Goal: Task Accomplishment & Management: Complete application form

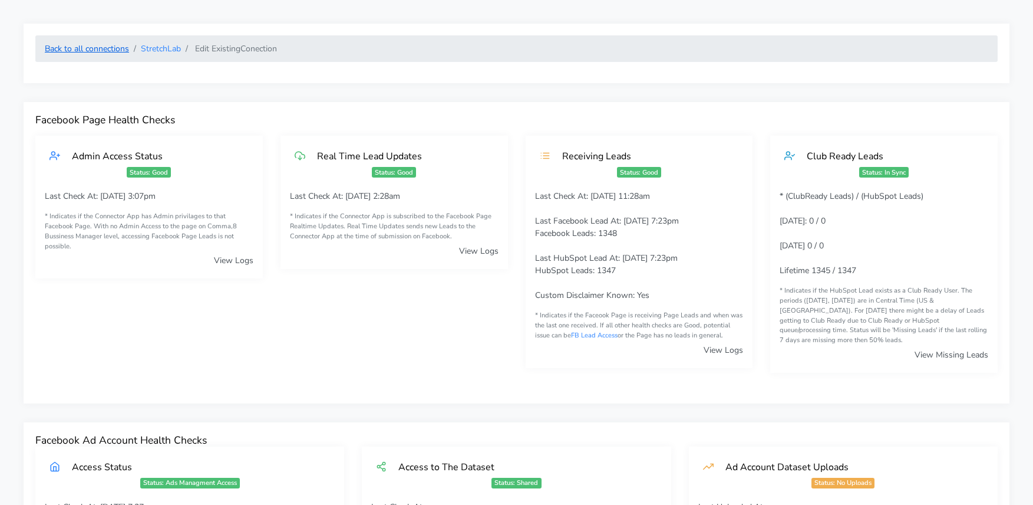
scroll to position [18, 0]
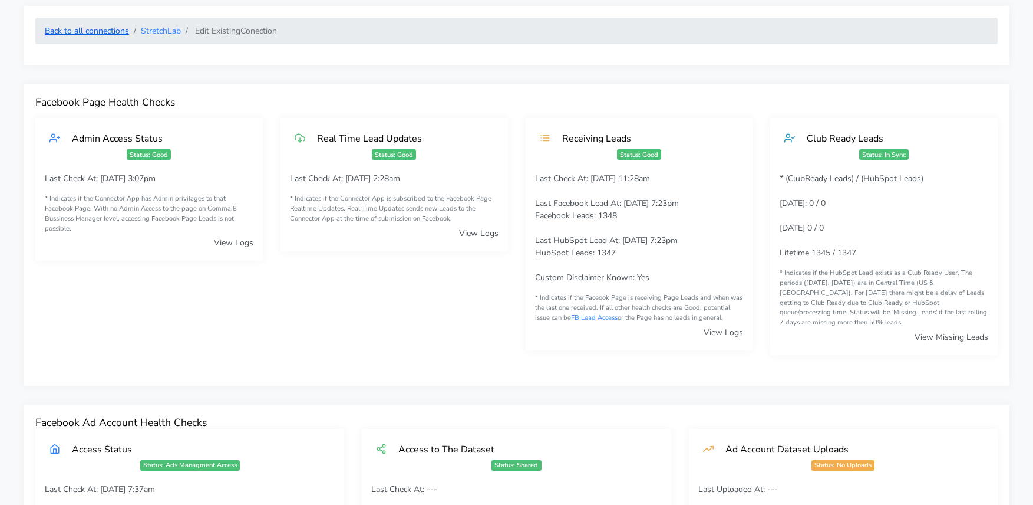
click at [84, 33] on link "Back to all connections" at bounding box center [87, 30] width 84 height 11
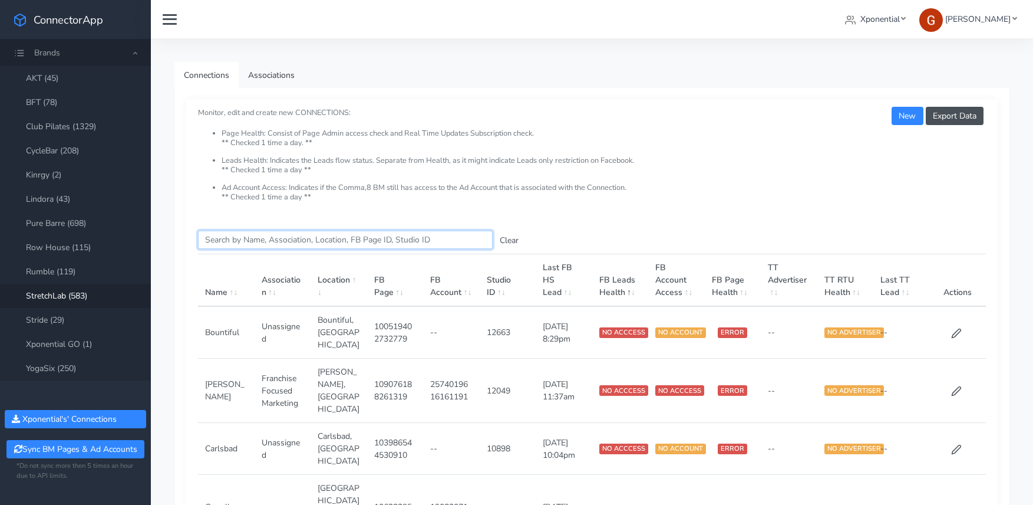
click at [236, 240] on input "Search this table" at bounding box center [345, 239] width 295 height 18
paste input "Sylvania"
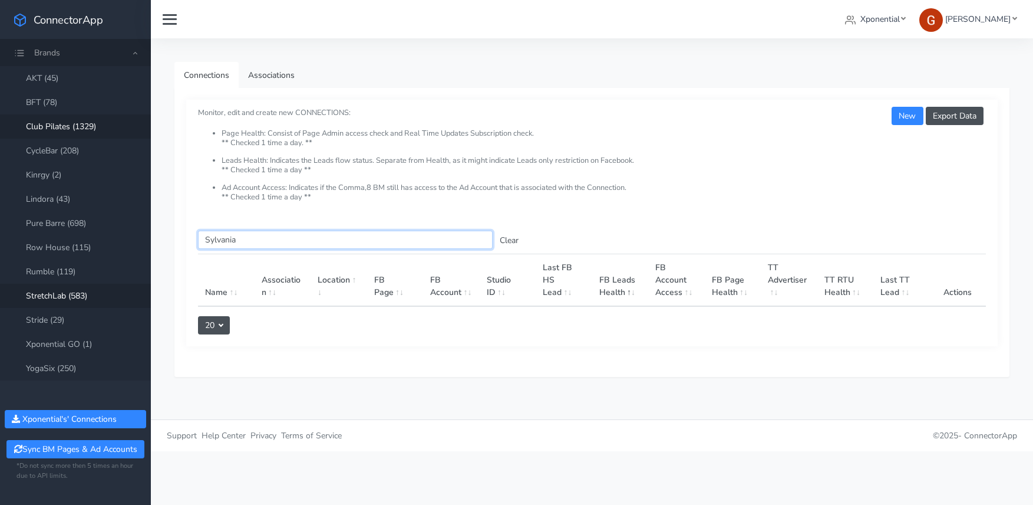
type input "Sylvania"
click at [84, 125] on link "Club Pilates (1329)" at bounding box center [75, 126] width 151 height 24
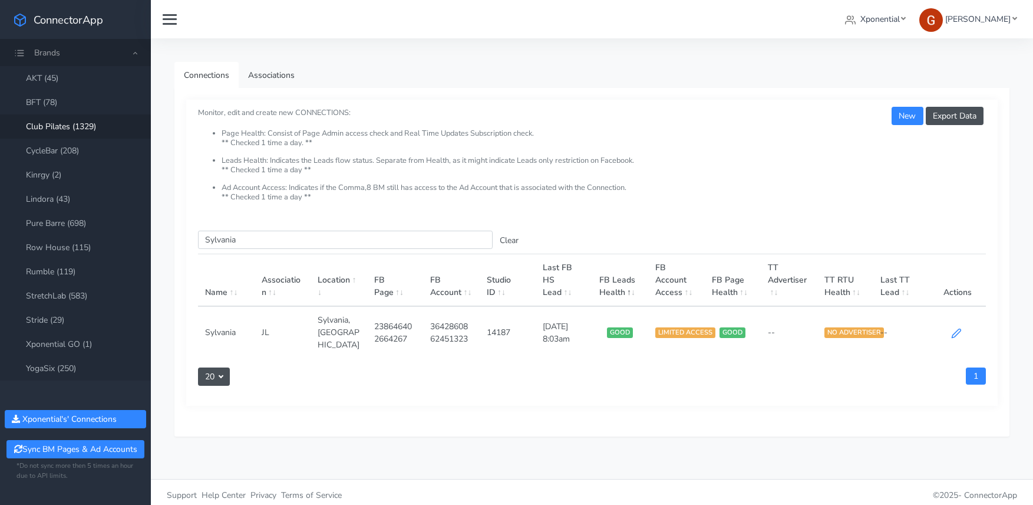
click at [961, 325] on td at bounding box center [958, 332] width 57 height 52
click at [961, 328] on icon at bounding box center [956, 333] width 11 height 11
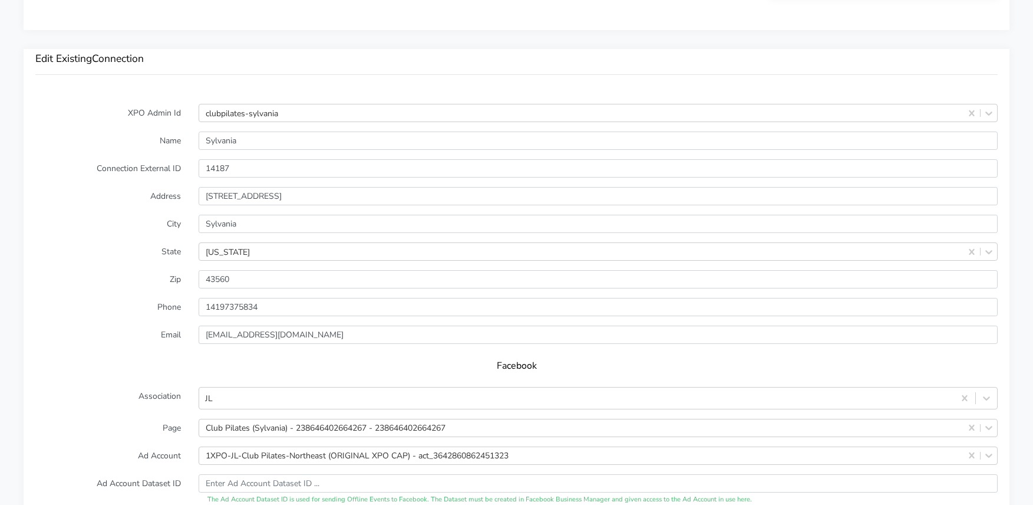
scroll to position [977, 0]
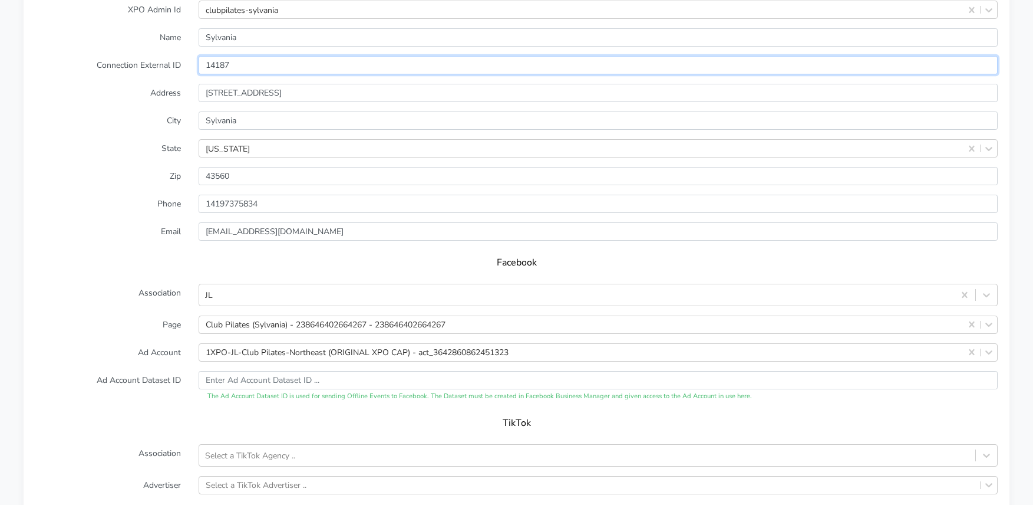
click at [217, 56] on input "14187" at bounding box center [598, 65] width 799 height 18
click at [80, 137] on label "State" at bounding box center [108, 146] width 163 height 18
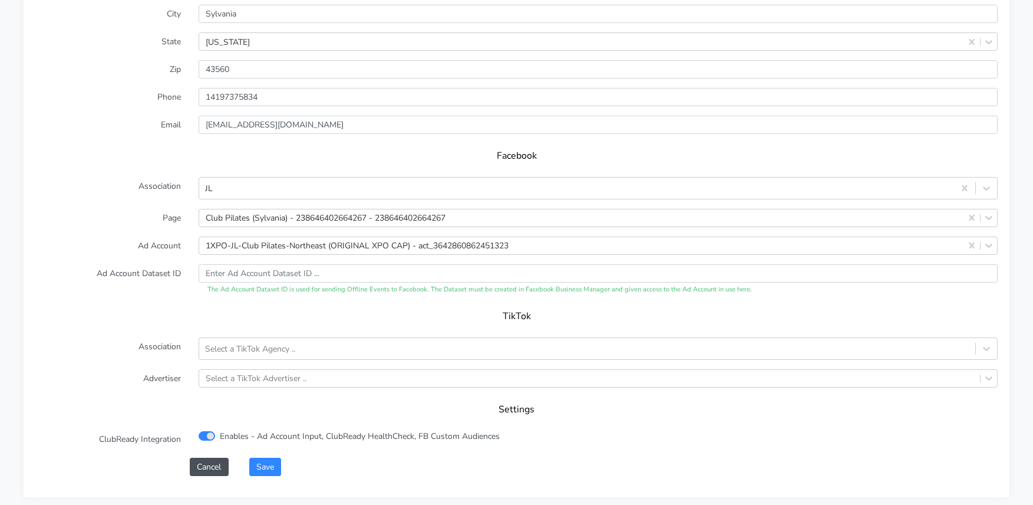
scroll to position [1179, 0]
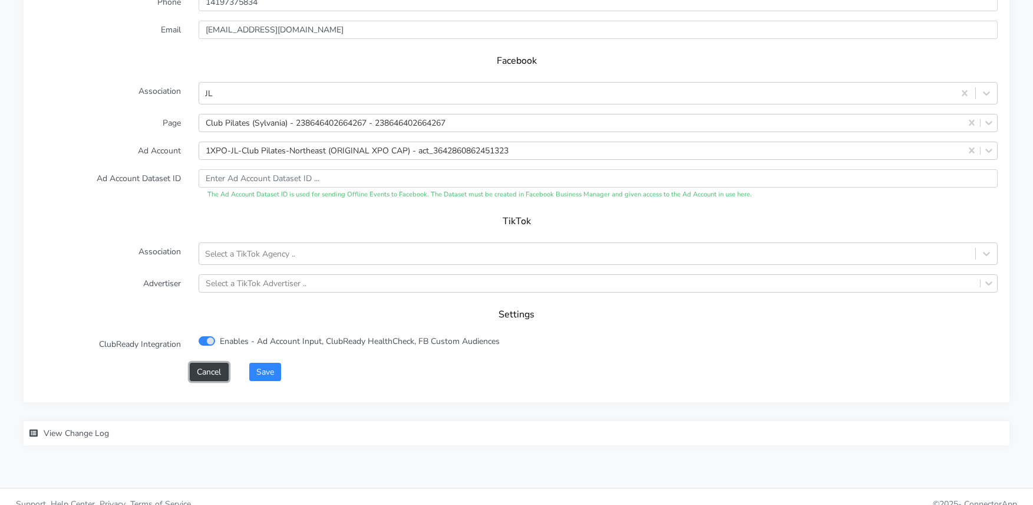
click at [209, 362] on button "Cancel" at bounding box center [209, 371] width 38 height 18
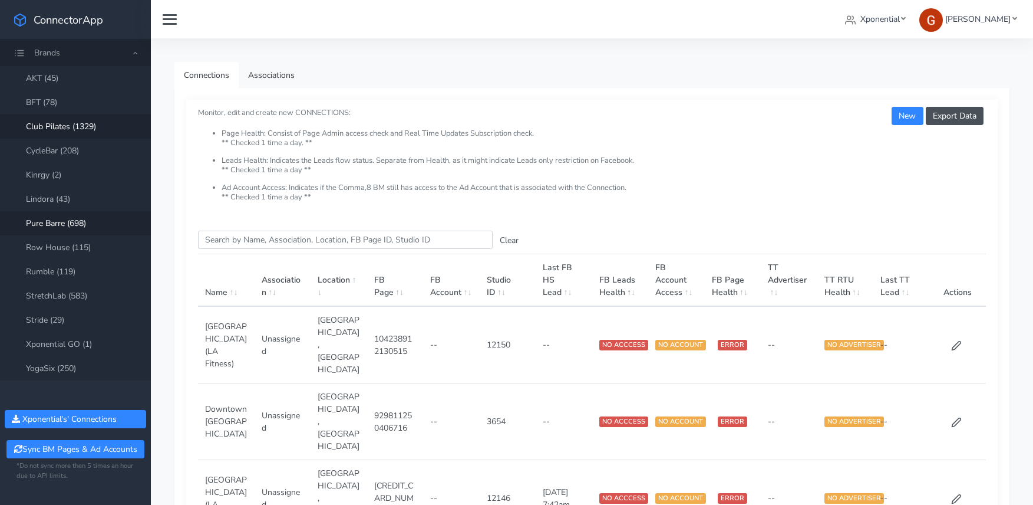
click at [71, 216] on link "Pure Barre (698)" at bounding box center [75, 223] width 151 height 24
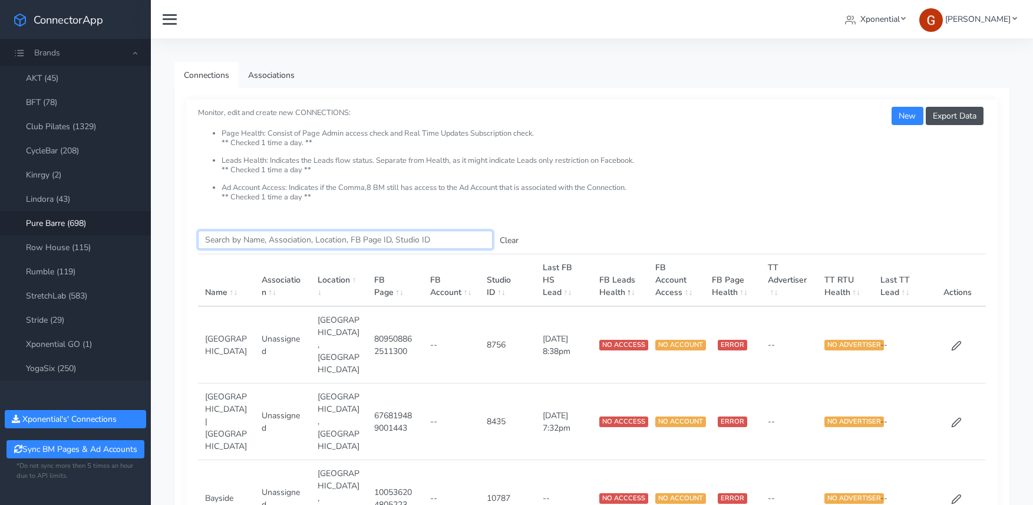
click at [233, 236] on input "Search this table" at bounding box center [345, 239] width 295 height 18
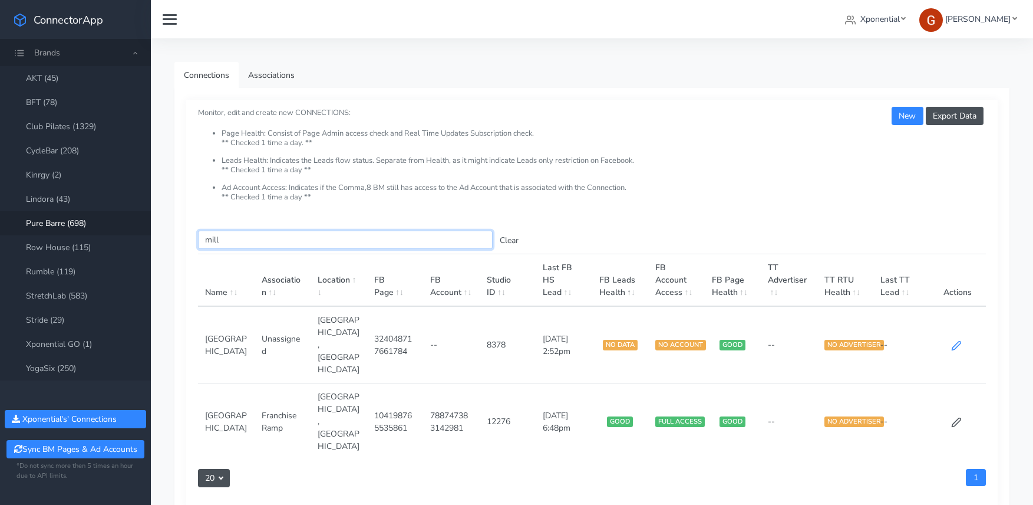
type input "mill"
click at [961, 340] on icon at bounding box center [956, 345] width 11 height 11
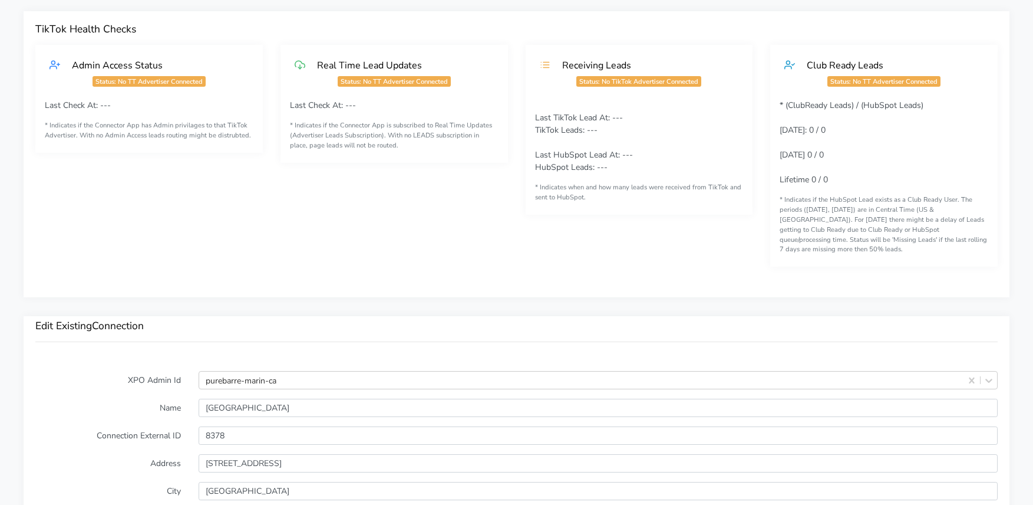
scroll to position [997, 0]
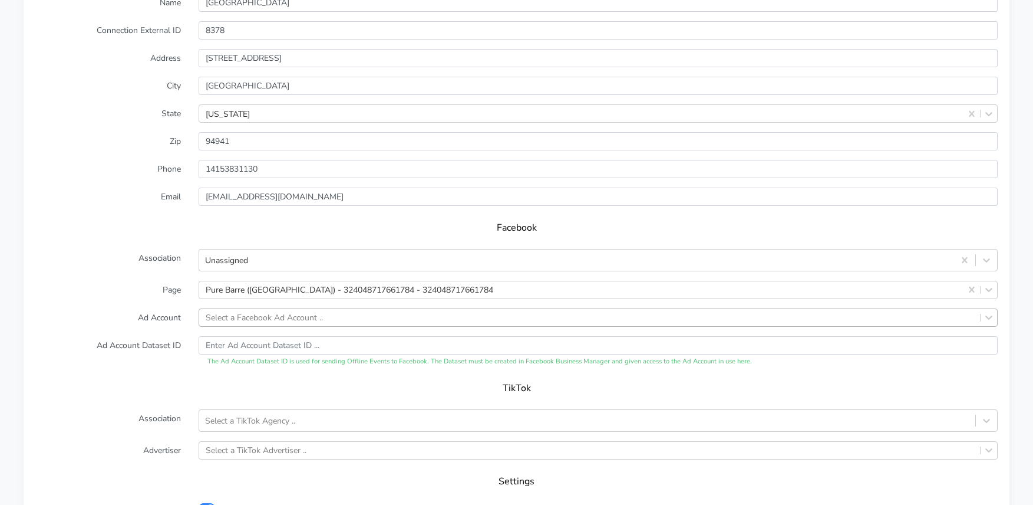
click at [253, 311] on div "Select a Facebook Ad Account .." at bounding box center [264, 317] width 117 height 12
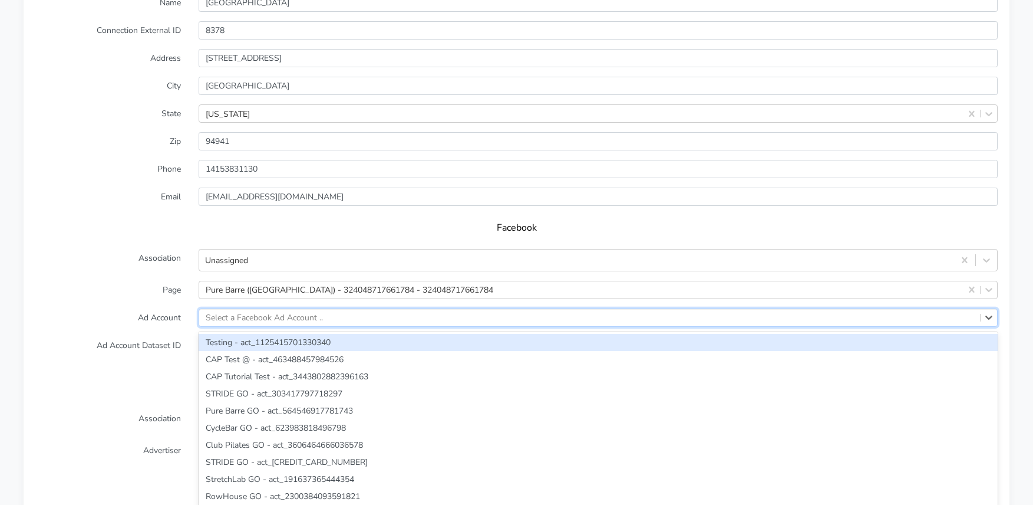
paste input "443510661702310"
type input "443510661702310"
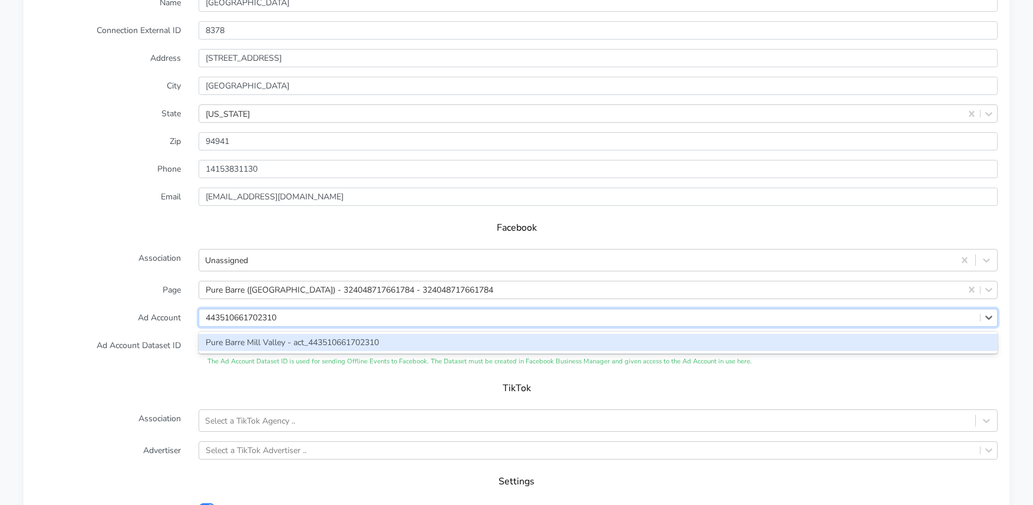
click at [261, 334] on div "Pure Barre Mill Valley - act_443510661702310" at bounding box center [598, 342] width 799 height 17
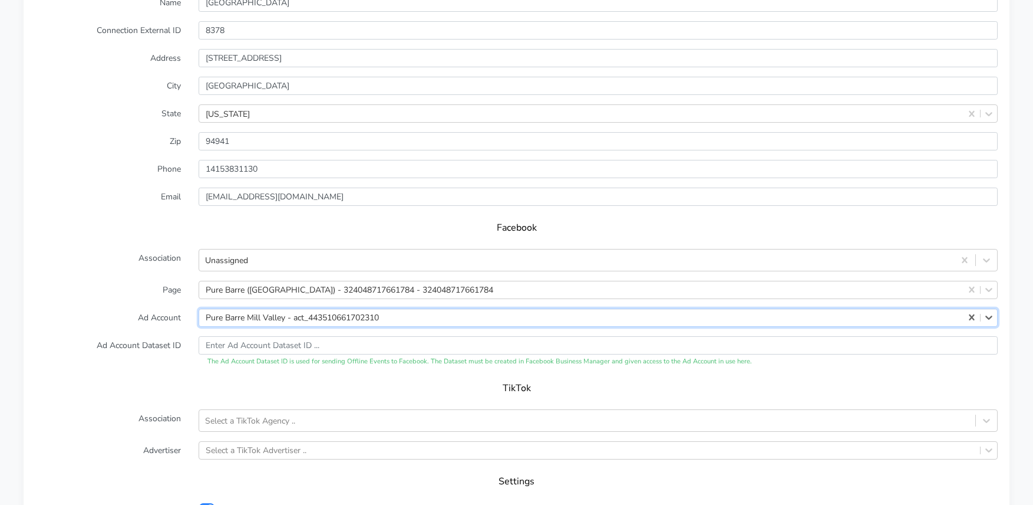
click at [115, 308] on label "Ad Account" at bounding box center [108, 317] width 163 height 18
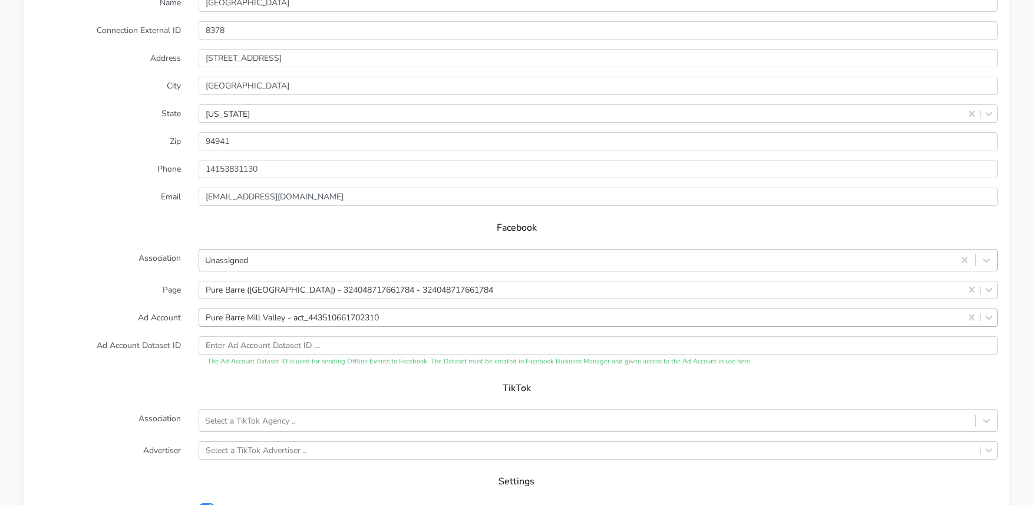
click at [248, 253] on div "Unassigned" at bounding box center [226, 259] width 43 height 12
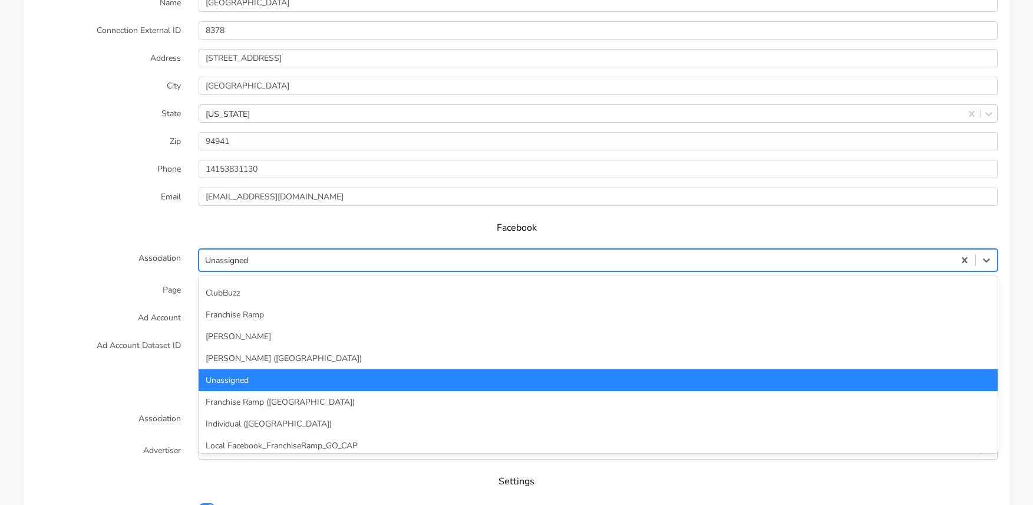
scroll to position [0, 0]
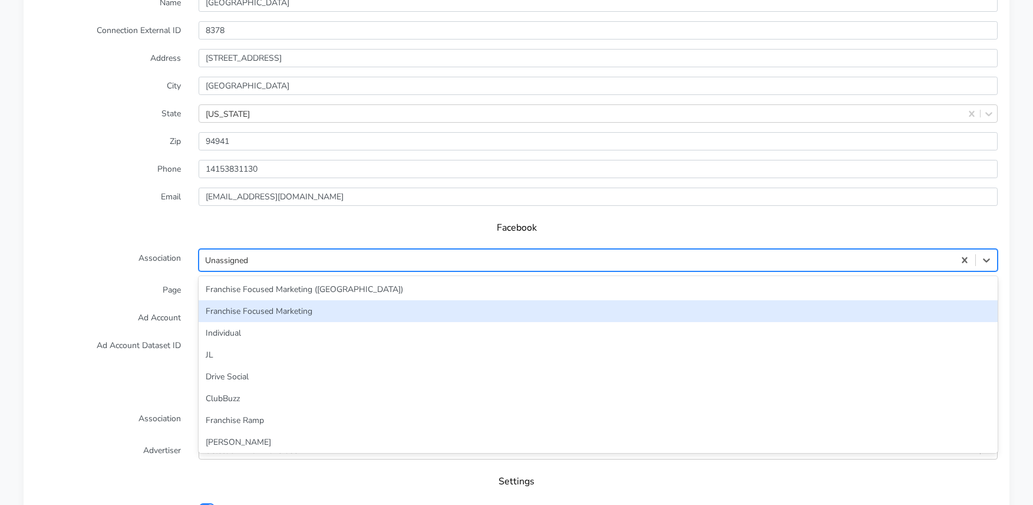
click at [286, 300] on div "Franchise Focused Marketing" at bounding box center [598, 311] width 799 height 22
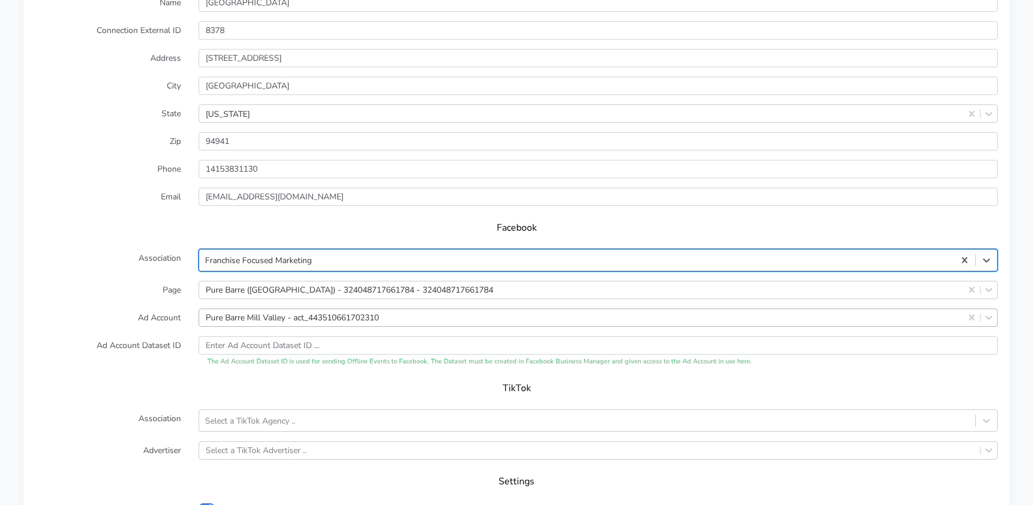
click at [125, 286] on form "XPO Admin Id purebarre-marin-ca Name Mill Valley Connection External ID 8378 Ad…" at bounding box center [516, 256] width 963 height 581
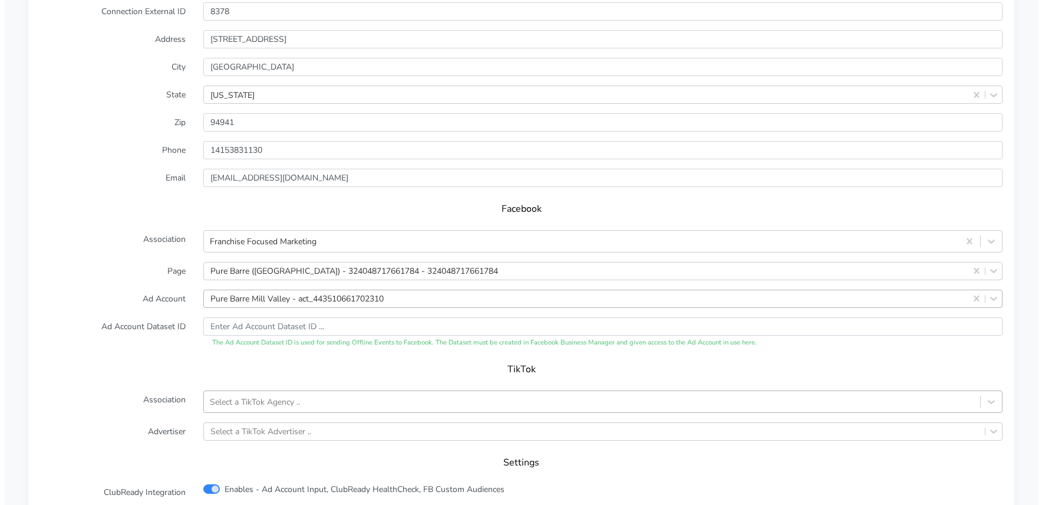
scroll to position [1017, 0]
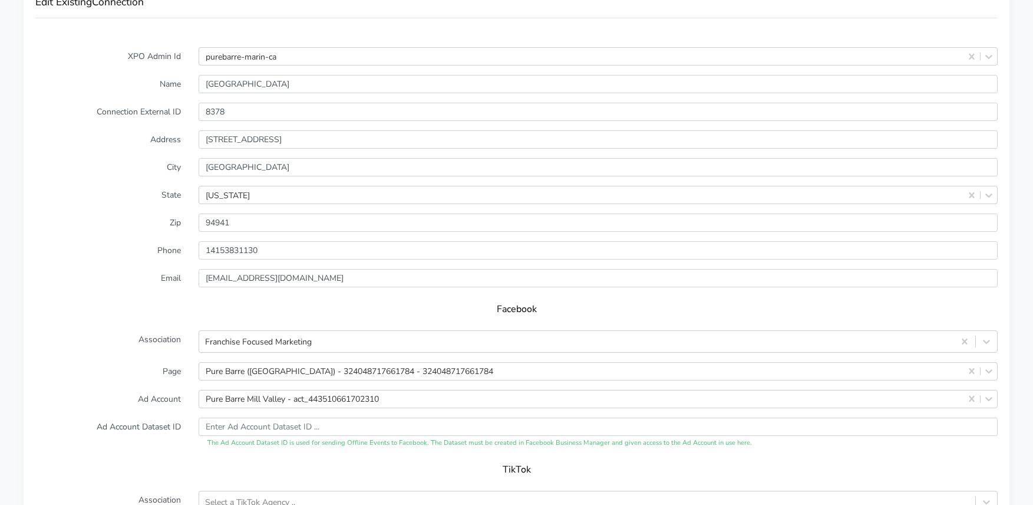
scroll to position [984, 0]
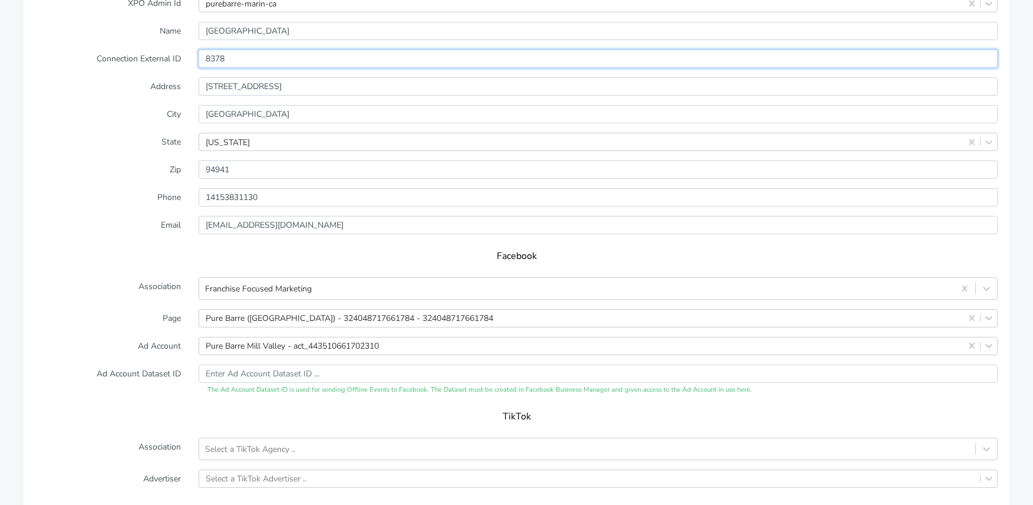
click at [219, 50] on input "8378" at bounding box center [598, 59] width 799 height 18
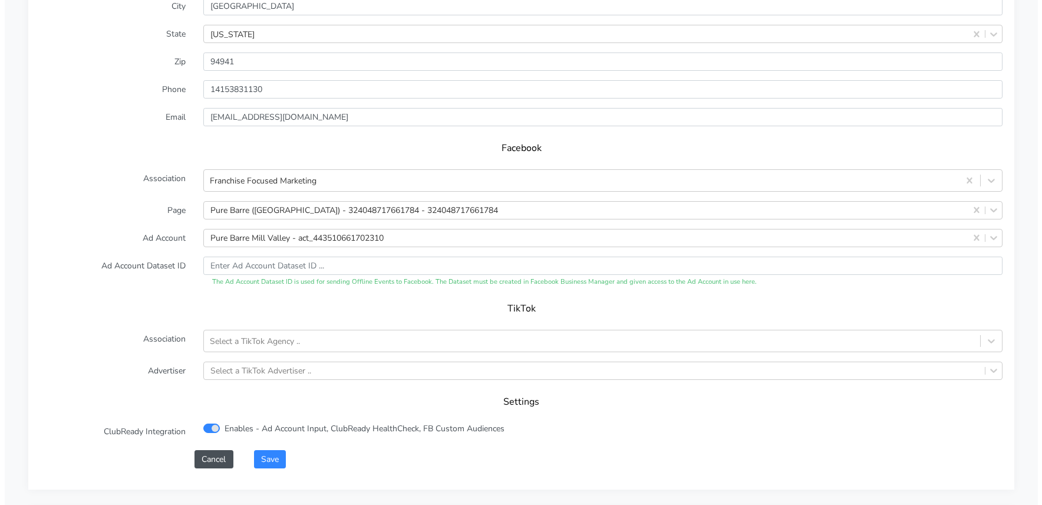
scroll to position [1179, 0]
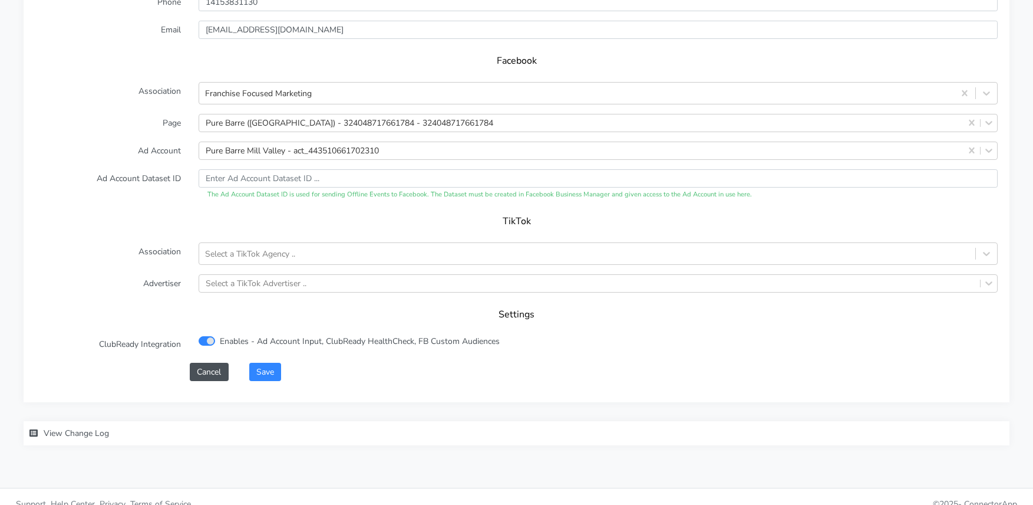
click at [362, 338] on div "Enables - Ad Account Input, ClubReady HealthCheck, FB Custom Audiences" at bounding box center [598, 344] width 817 height 18
click at [275, 362] on button "Save" at bounding box center [265, 371] width 32 height 18
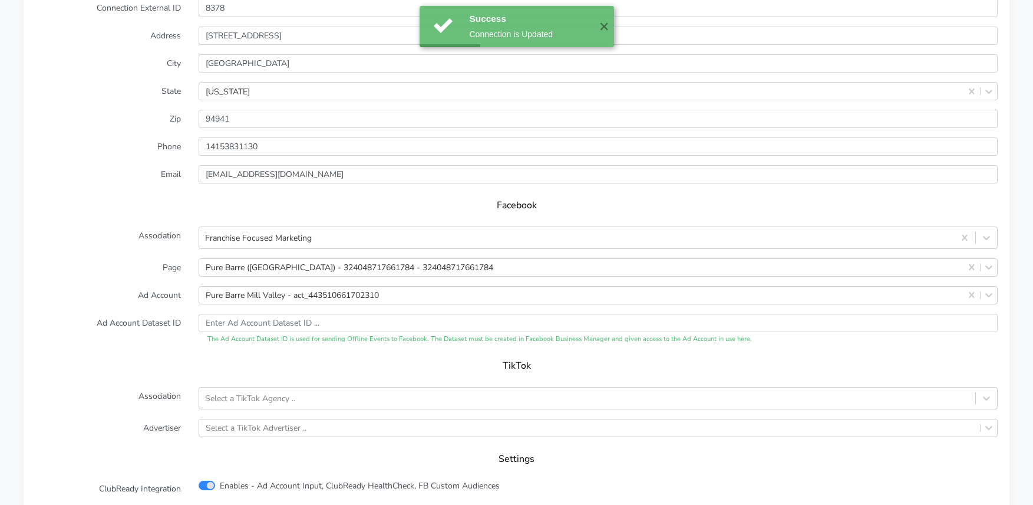
scroll to position [1149, 0]
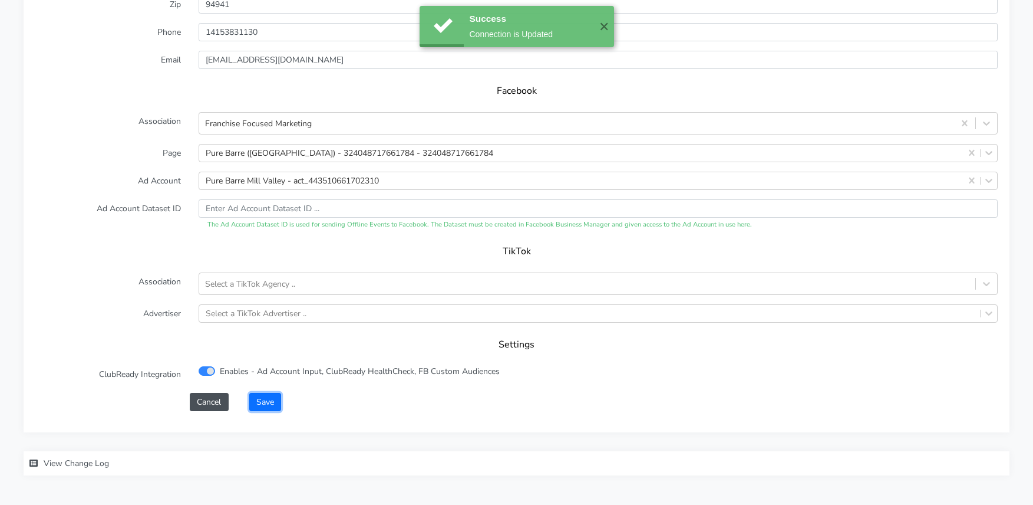
click at [281, 393] on button "Save" at bounding box center [265, 402] width 32 height 18
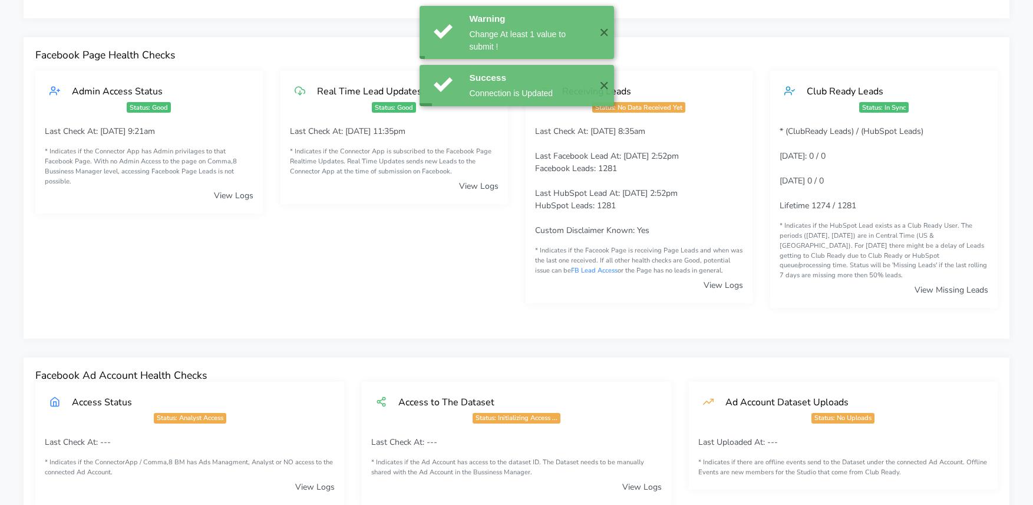
scroll to position [0, 0]
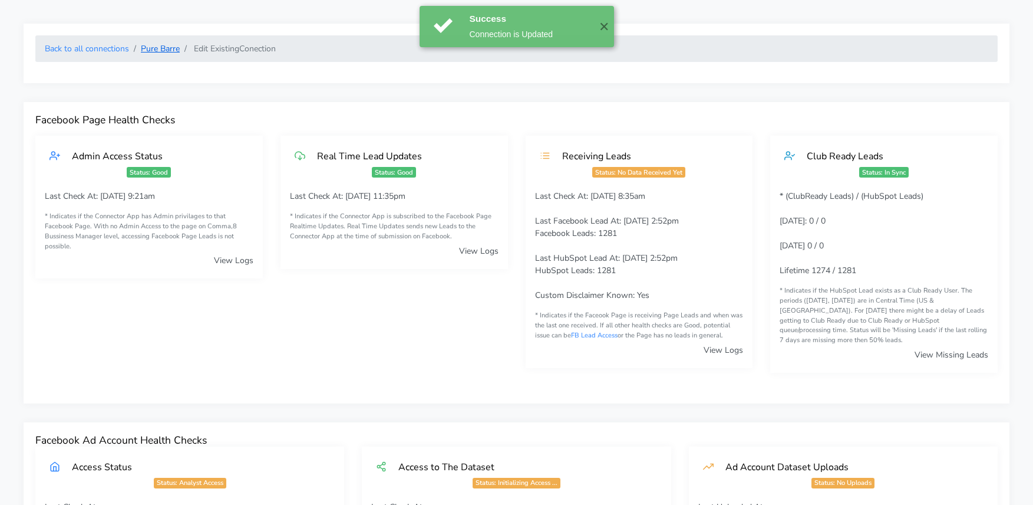
click at [164, 44] on link "Pure Barre" at bounding box center [160, 48] width 39 height 11
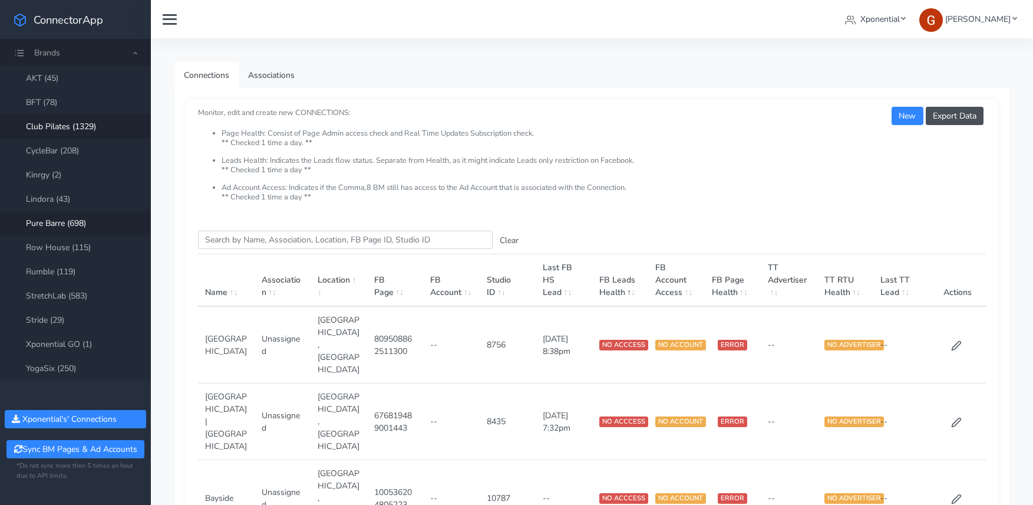
click at [86, 126] on link "Club Pilates (1329)" at bounding box center [75, 126] width 151 height 24
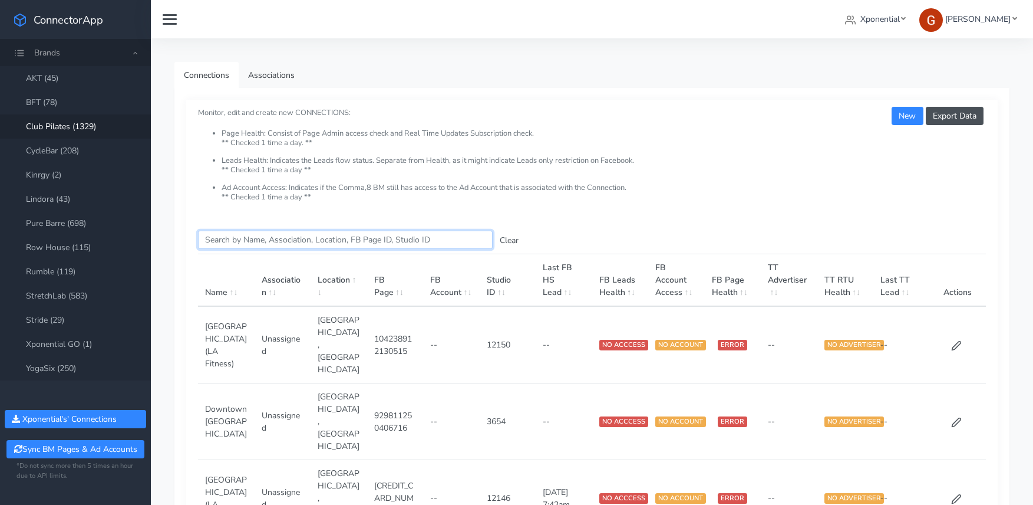
click at [233, 238] on input "Search this table" at bounding box center [345, 239] width 295 height 18
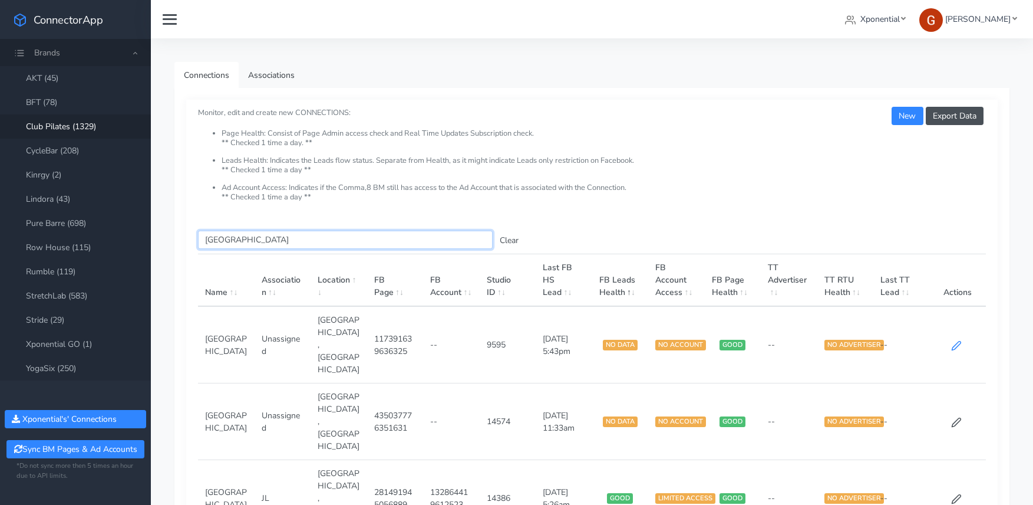
type input "[GEOGRAPHIC_DATA]"
click at [957, 341] on icon at bounding box center [956, 345] width 9 height 9
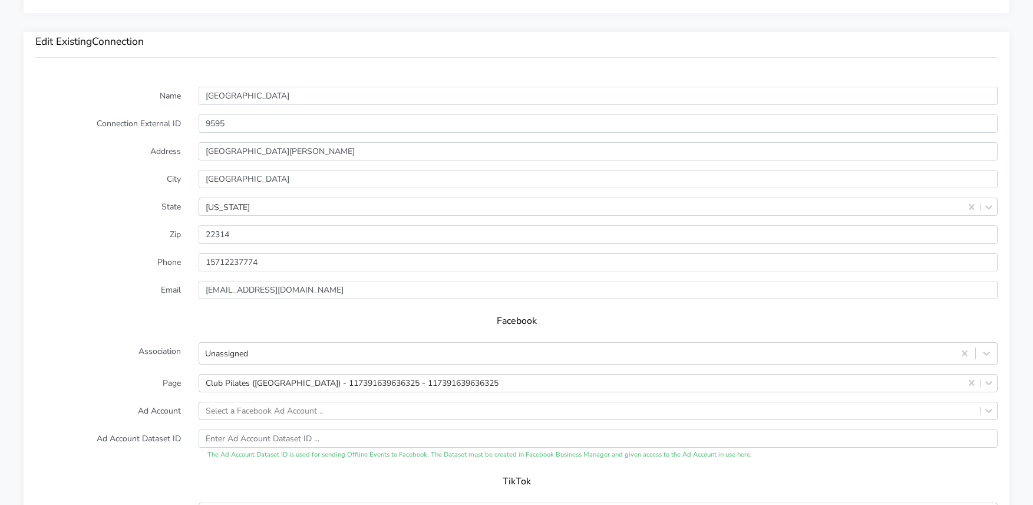
scroll to position [889, 0]
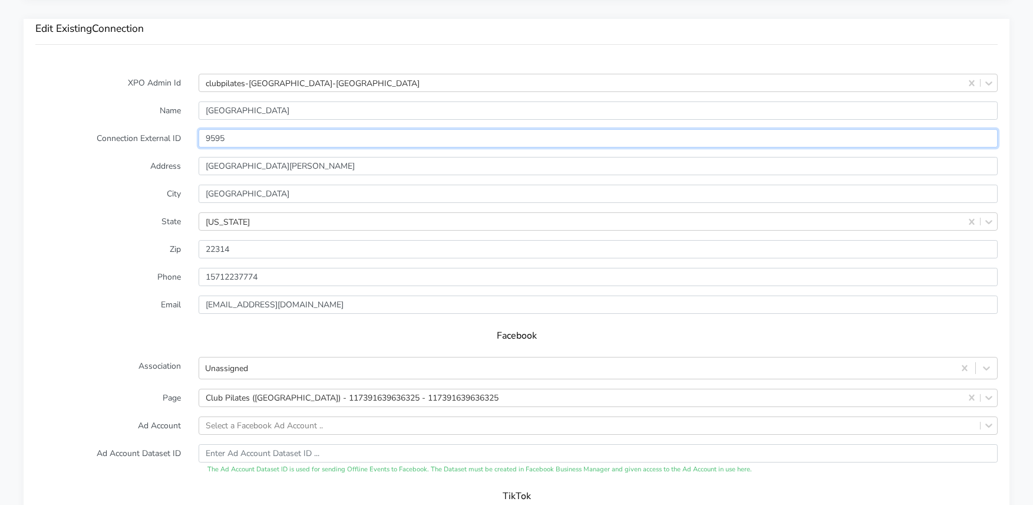
click at [211, 129] on input "9595" at bounding box center [598, 138] width 799 height 18
click at [136, 157] on label "Address" at bounding box center [108, 166] width 163 height 18
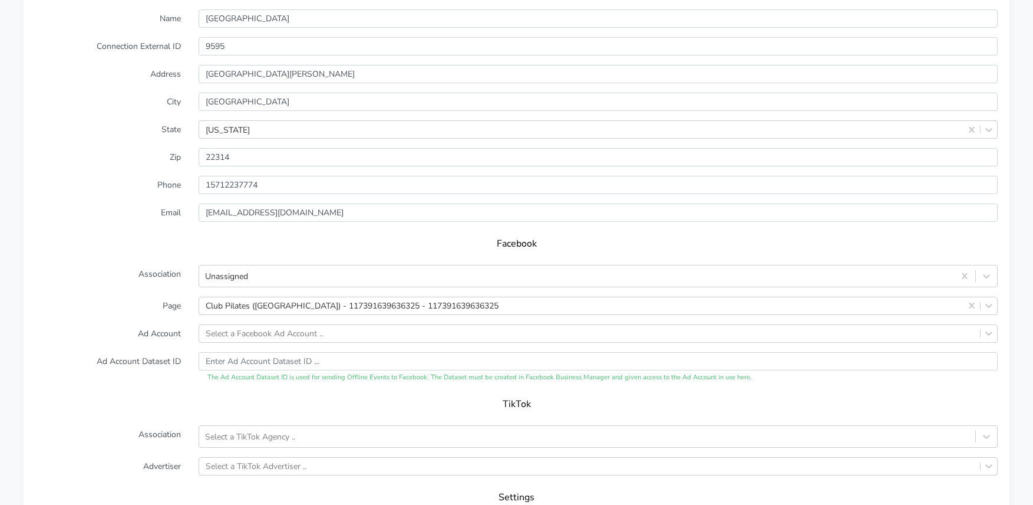
scroll to position [993, 0]
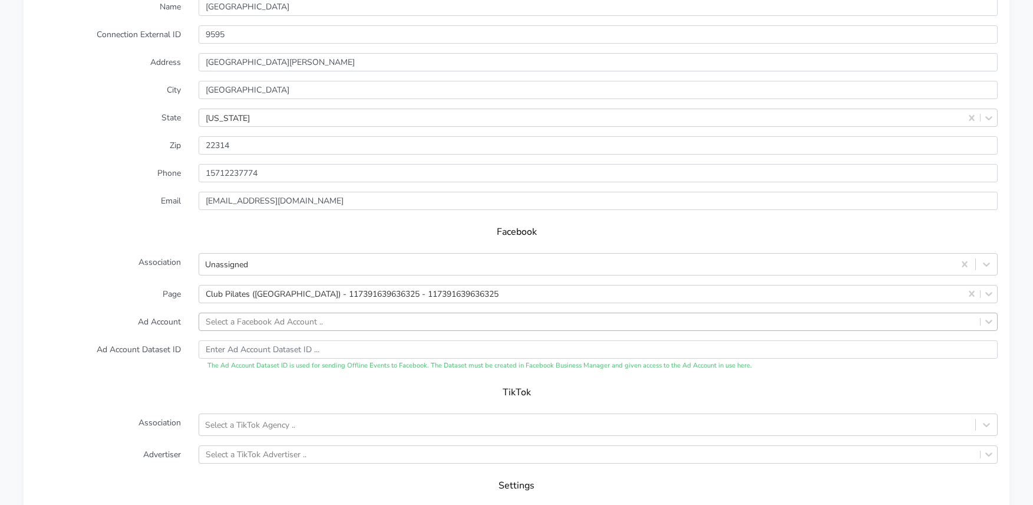
click at [247, 315] on div "Select a Facebook Ad Account .." at bounding box center [264, 321] width 117 height 12
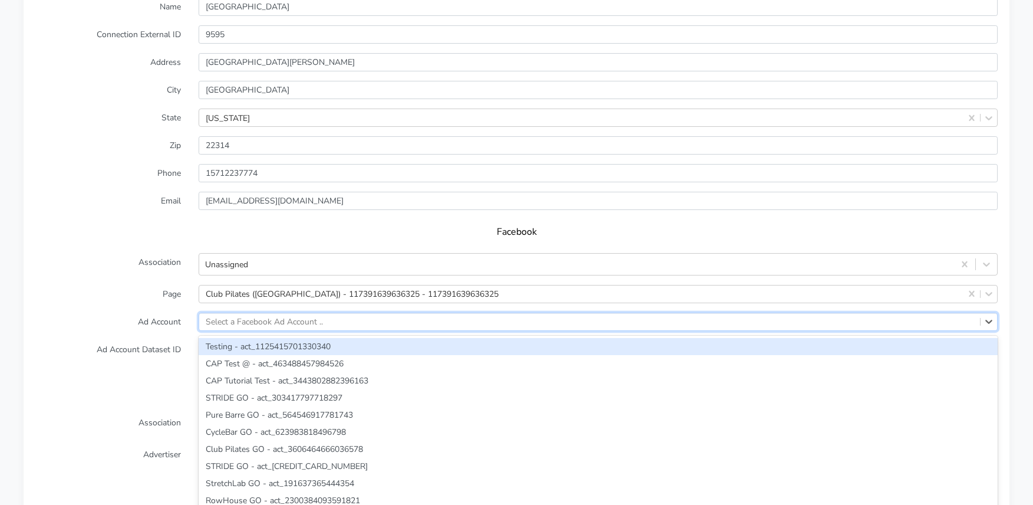
paste input "132864419612523"
type input "132864419612523"
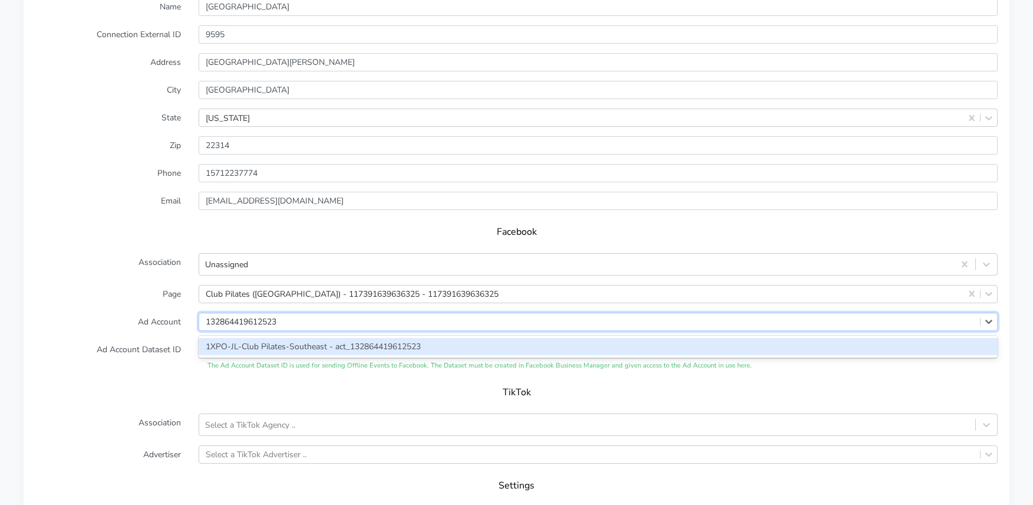
click at [252, 338] on div "1XPO-JL-Club Pilates-Southeast - act_132864419612523" at bounding box center [598, 346] width 799 height 17
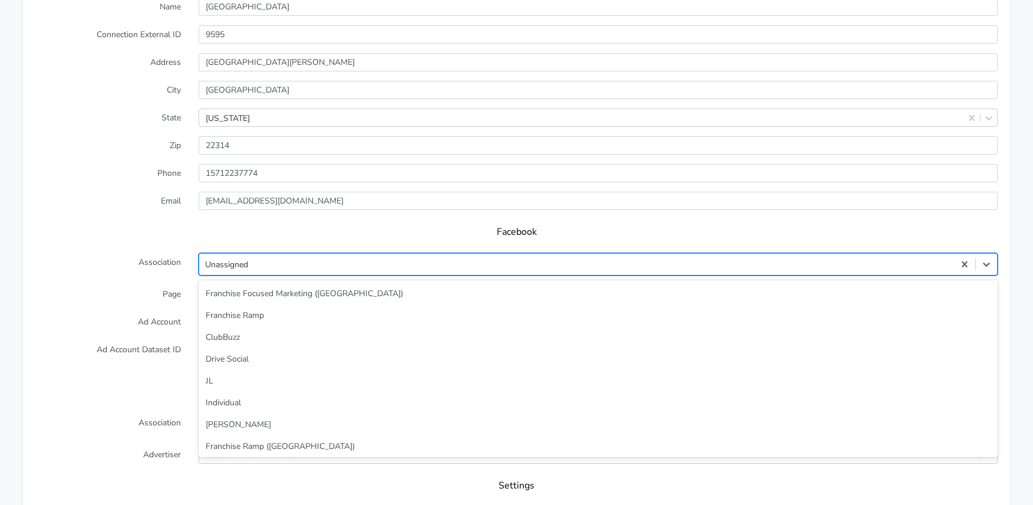
click at [265, 254] on div "Unassigned" at bounding box center [576, 263] width 755 height 19
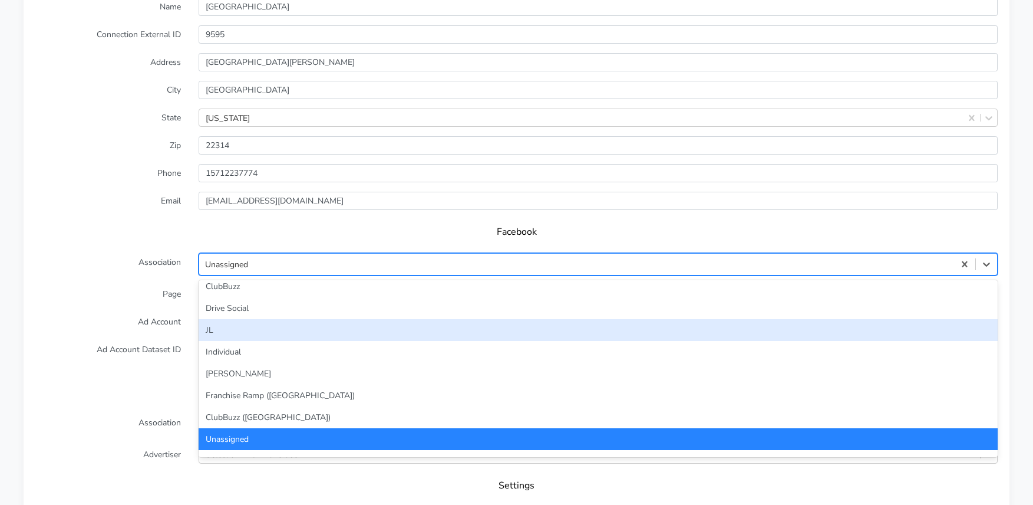
click at [232, 319] on div "JL" at bounding box center [598, 330] width 799 height 22
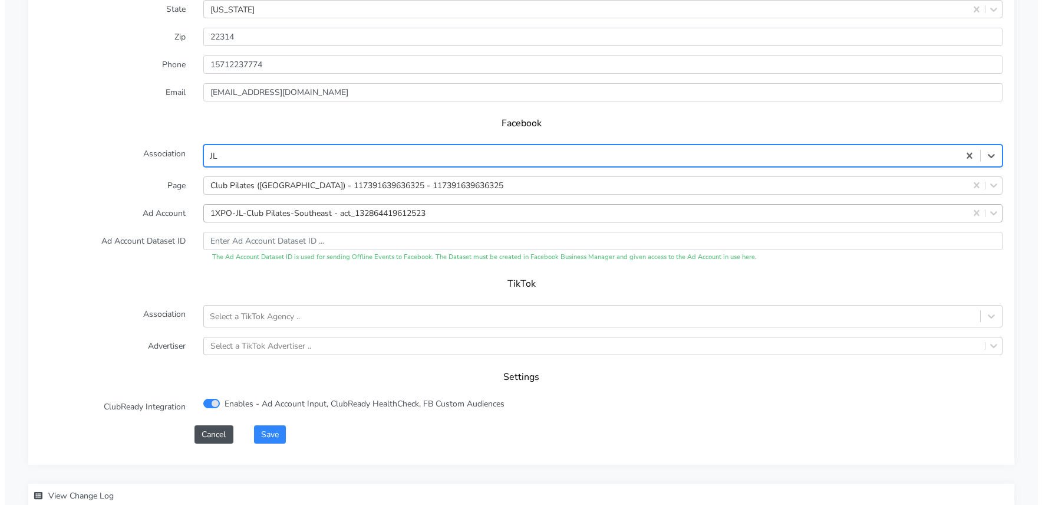
scroll to position [1163, 0]
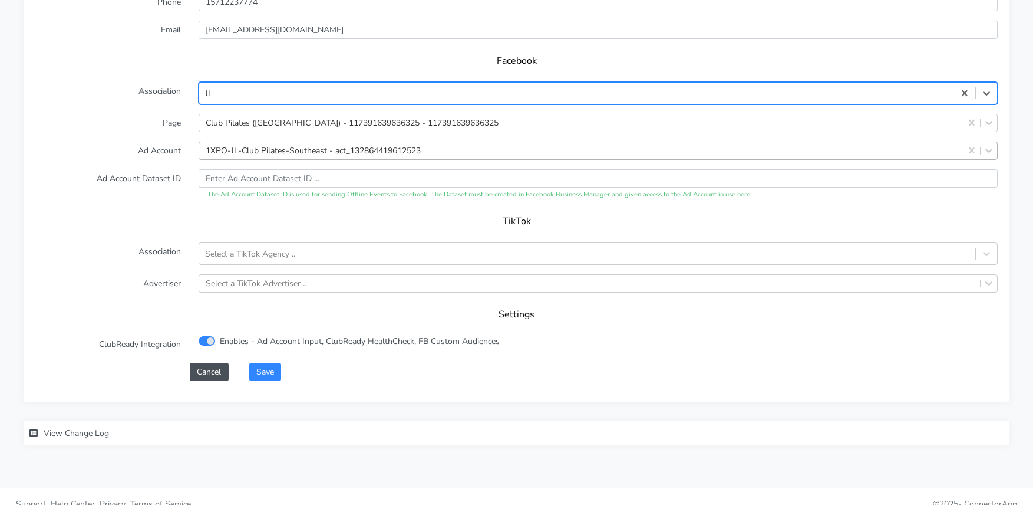
click at [284, 362] on div "Save" at bounding box center [623, 371] width 766 height 18
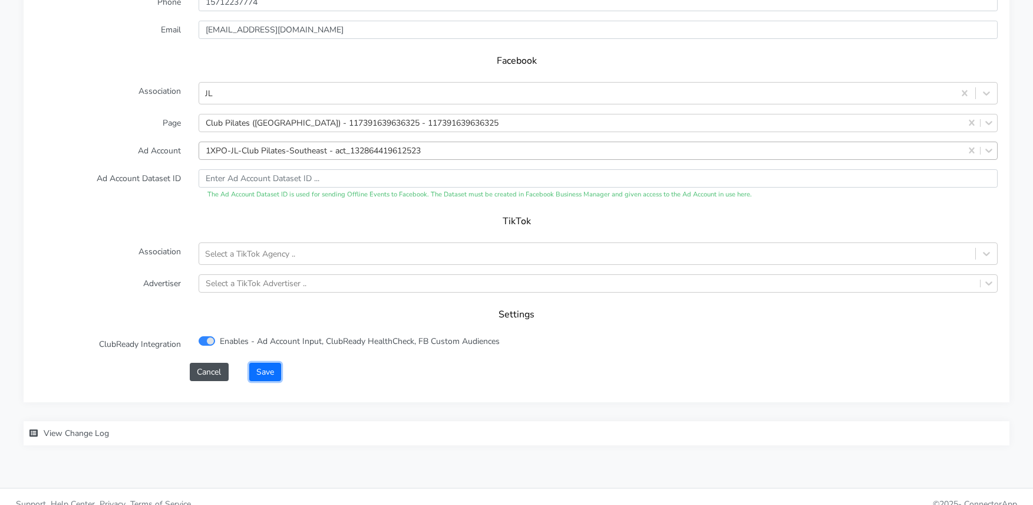
click at [268, 362] on button "Save" at bounding box center [265, 371] width 32 height 18
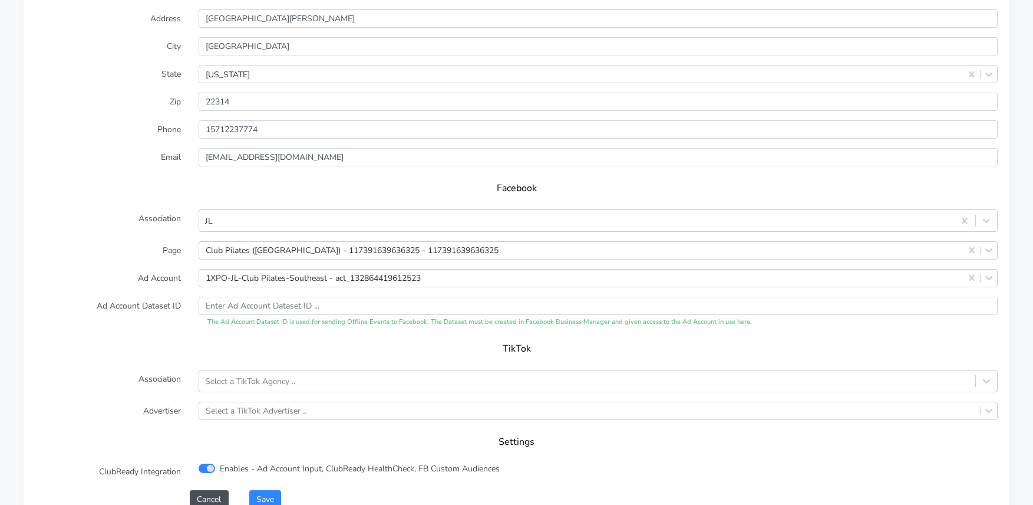
scroll to position [1179, 0]
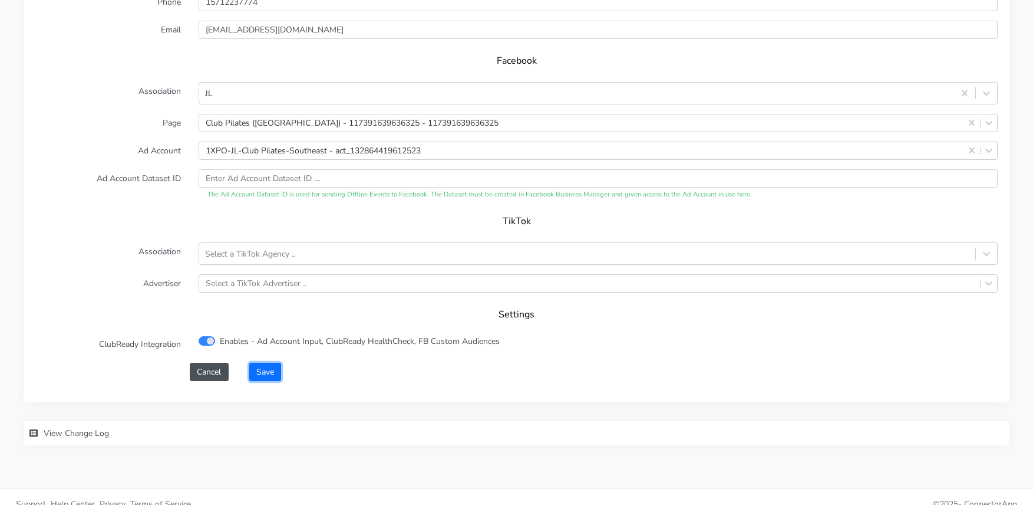
click at [265, 362] on button "Save" at bounding box center [265, 371] width 32 height 18
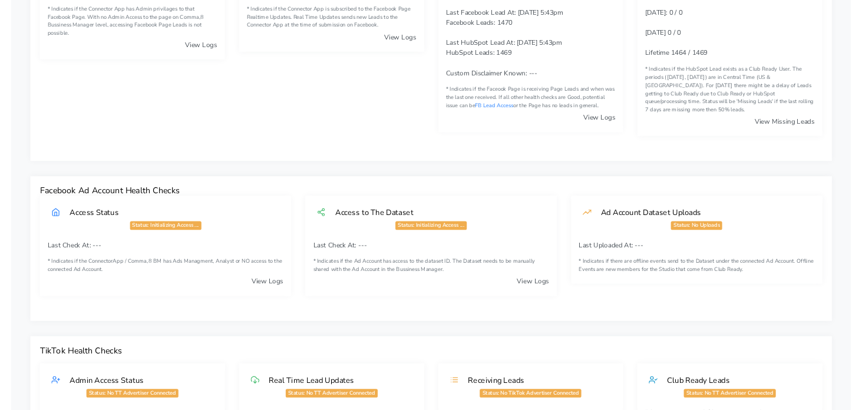
scroll to position [0, 0]
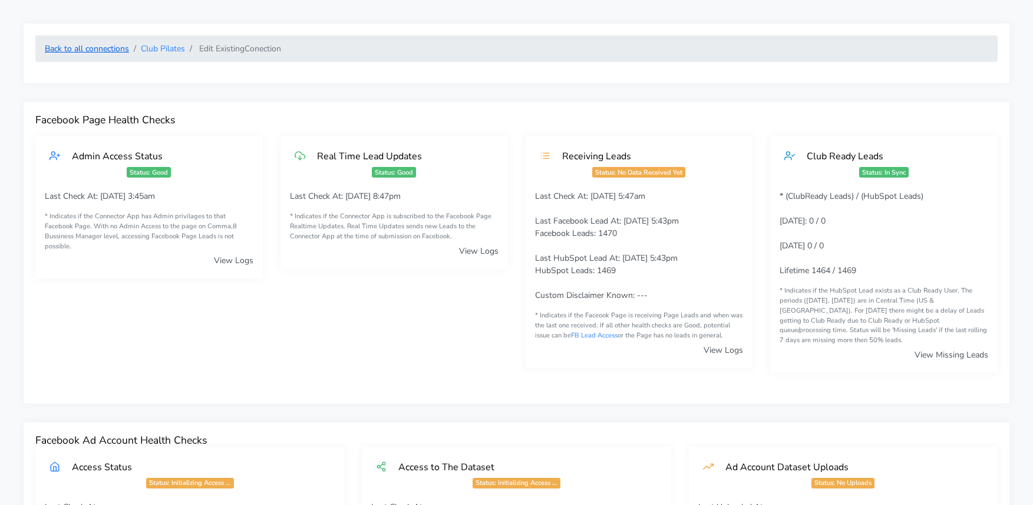
click at [126, 44] on link "Back to all connections" at bounding box center [87, 48] width 84 height 11
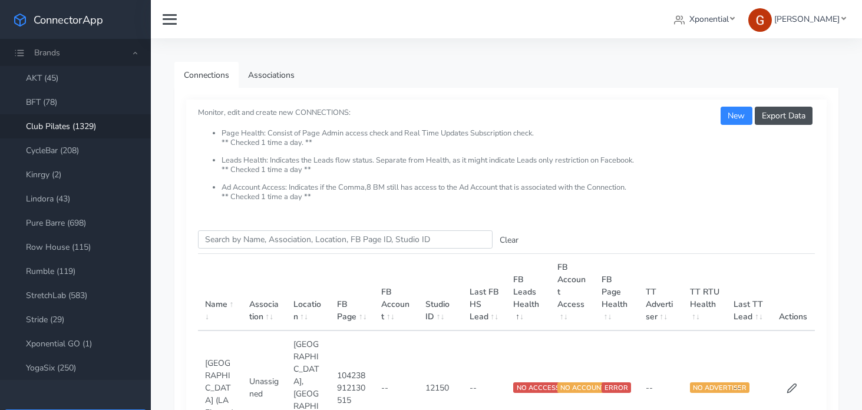
click at [691, 20] on link "Xponential" at bounding box center [705, 19] width 70 height 22
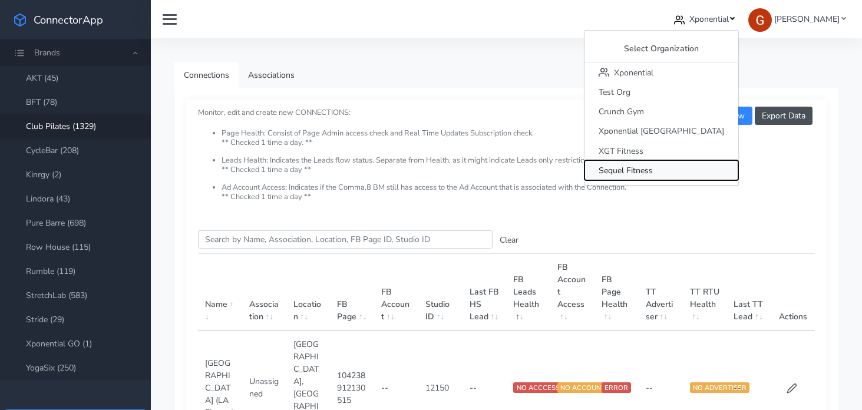
click at [653, 168] on span "Sequel Fitness" at bounding box center [626, 170] width 54 height 11
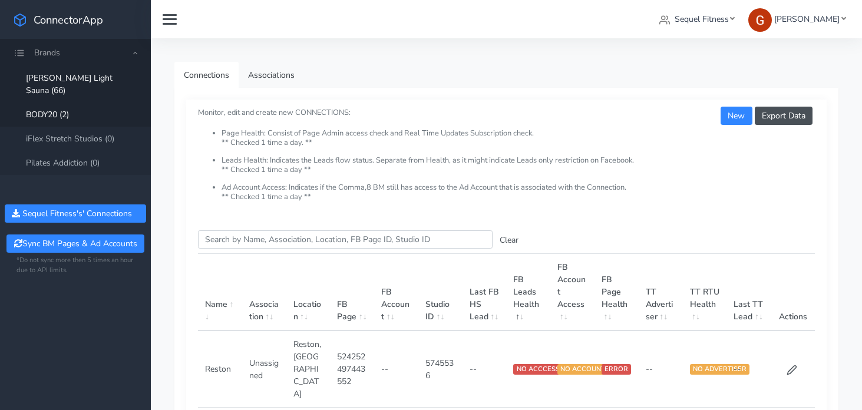
click at [56, 103] on link "BODY20 (2)" at bounding box center [75, 115] width 151 height 24
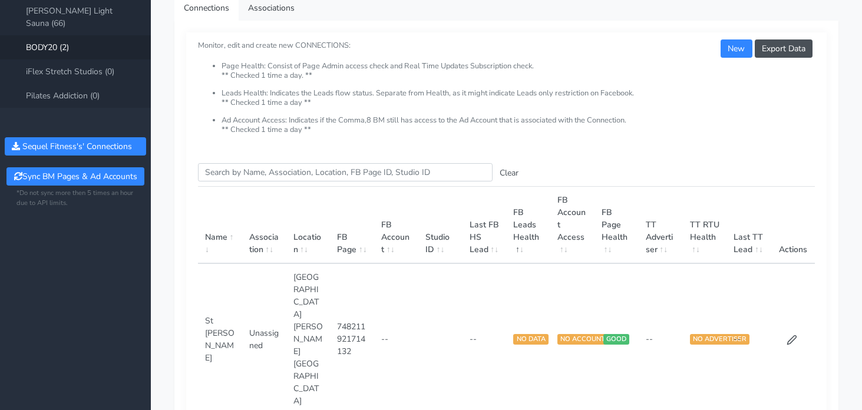
scroll to position [70, 0]
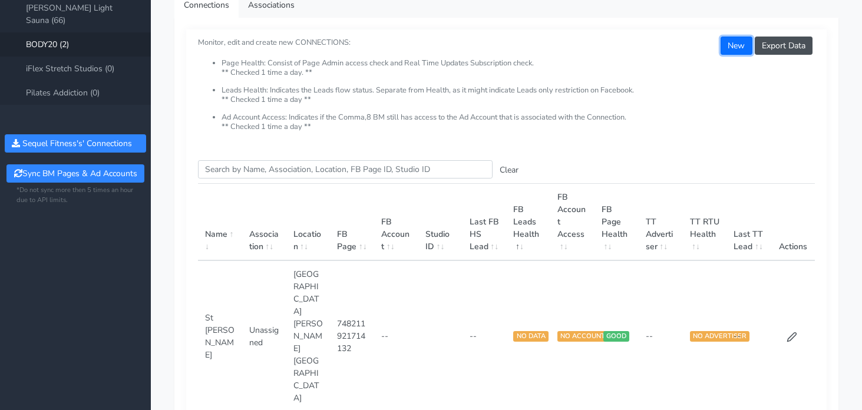
click at [736, 44] on button "New" at bounding box center [736, 46] width 31 height 18
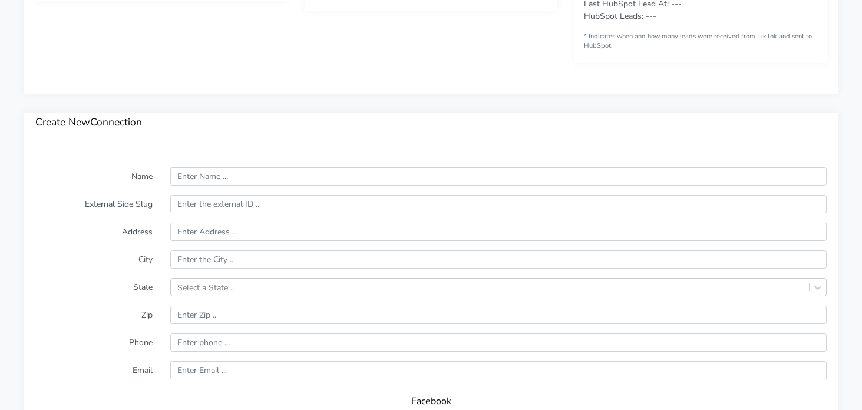
scroll to position [797, 0]
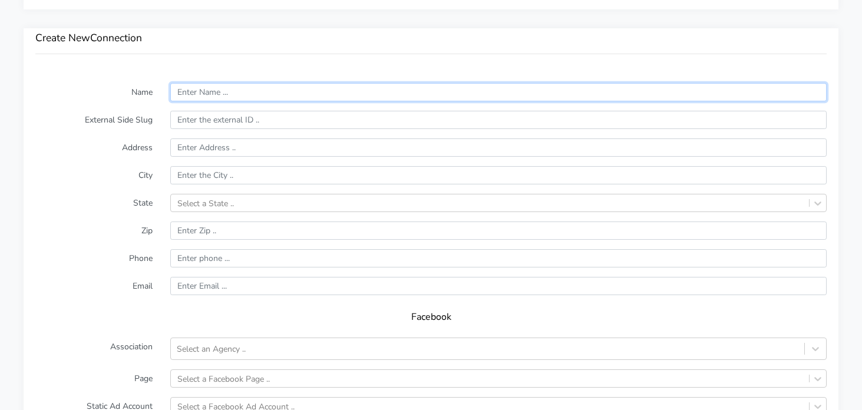
click at [225, 92] on input "text" at bounding box center [498, 92] width 657 height 18
type input "Las Sendas"
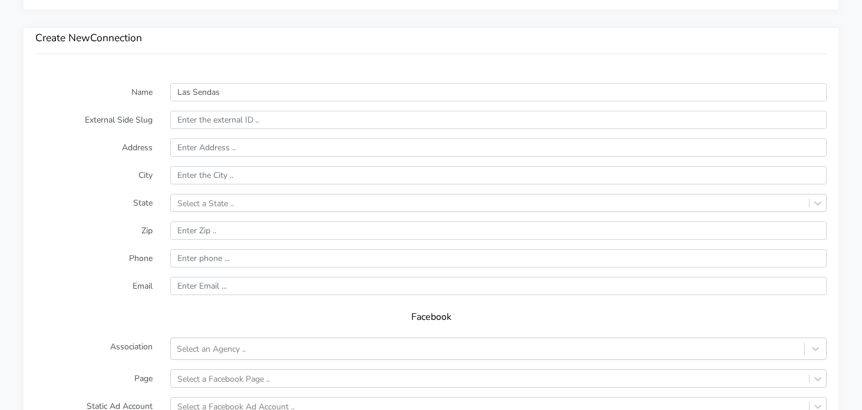
click at [298, 52] on div "Create New Connection" at bounding box center [431, 49] width 815 height 43
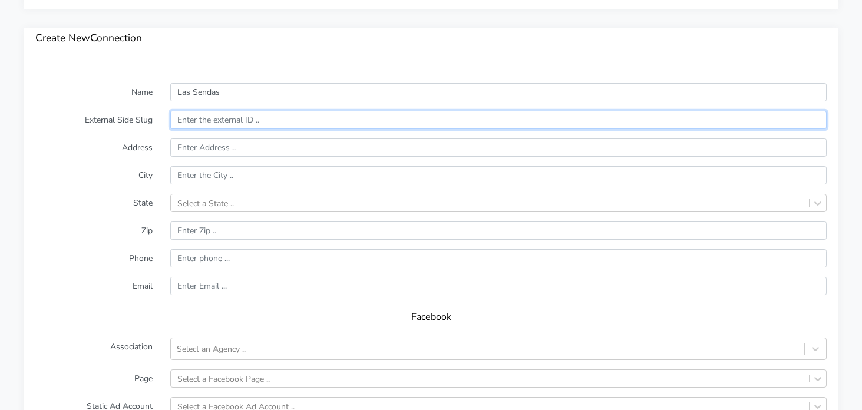
click at [229, 124] on input "text" at bounding box center [498, 120] width 657 height 18
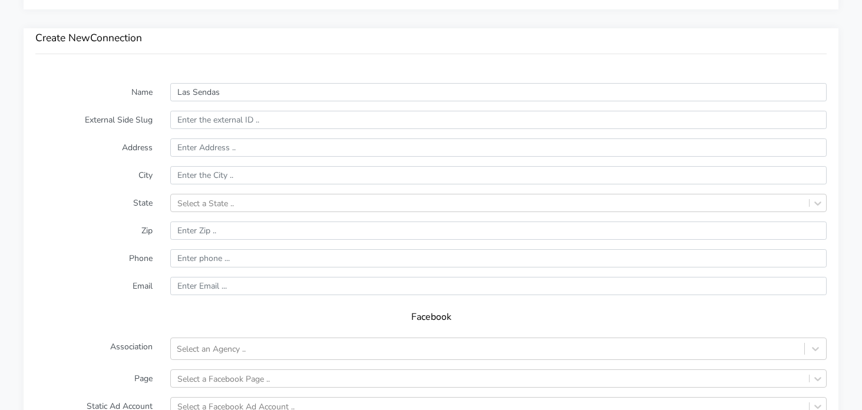
click at [296, 57] on div "Create New Connection" at bounding box center [431, 49] width 815 height 43
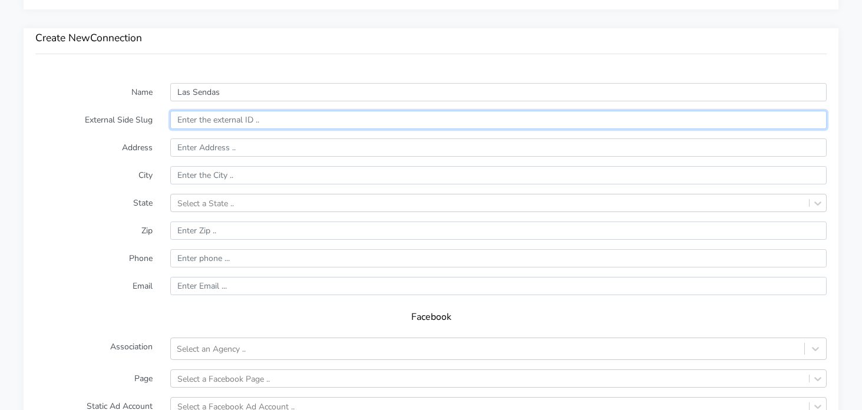
click at [215, 124] on input "text" at bounding box center [498, 120] width 657 height 18
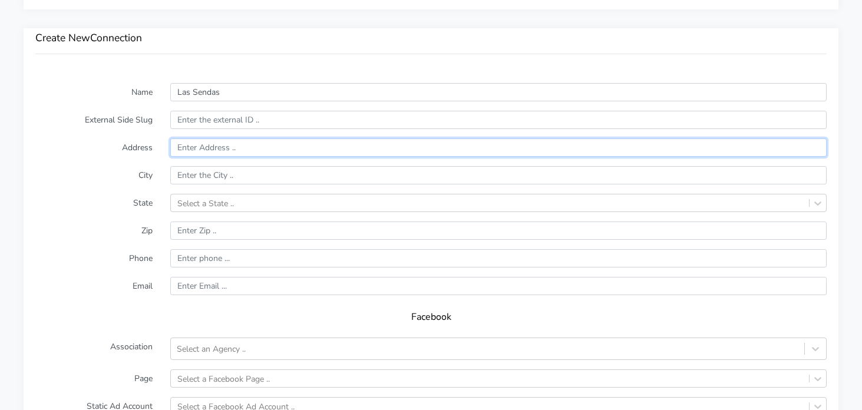
click at [213, 149] on input "text" at bounding box center [498, 148] width 657 height 18
paste input "[STREET_ADDRESS]"
type input "[STREET_ADDRESS]"
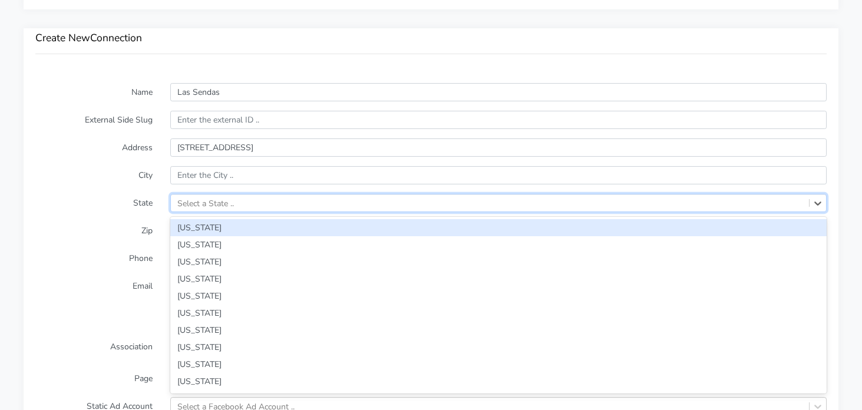
click at [406, 195] on div "Select a State .." at bounding box center [490, 203] width 638 height 17
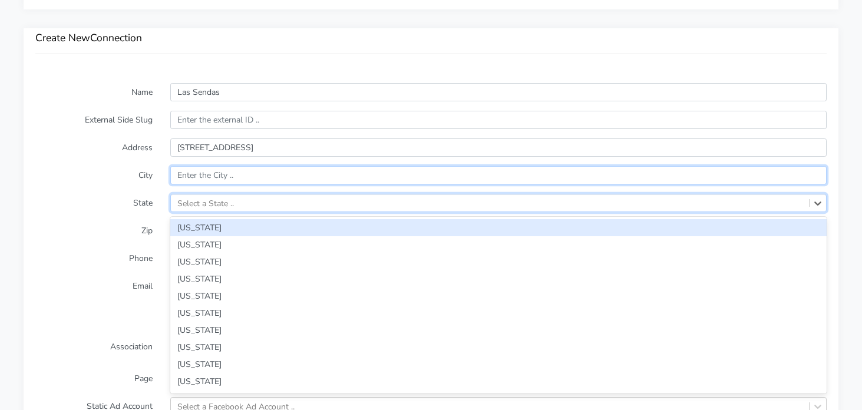
click at [410, 178] on input "text" at bounding box center [498, 175] width 657 height 18
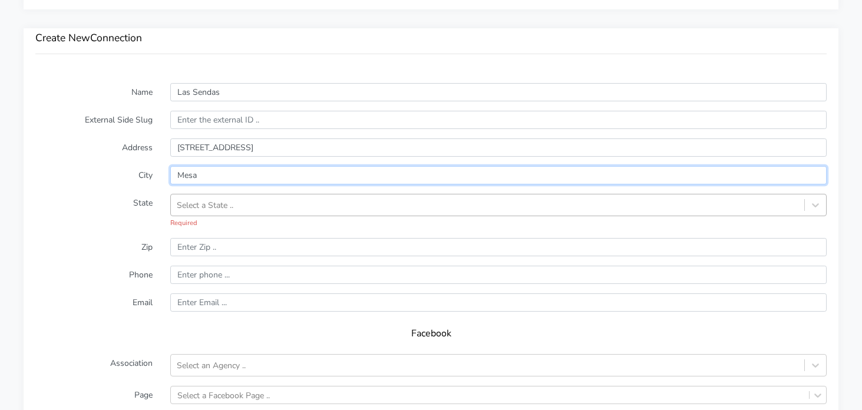
type input "Mesa"
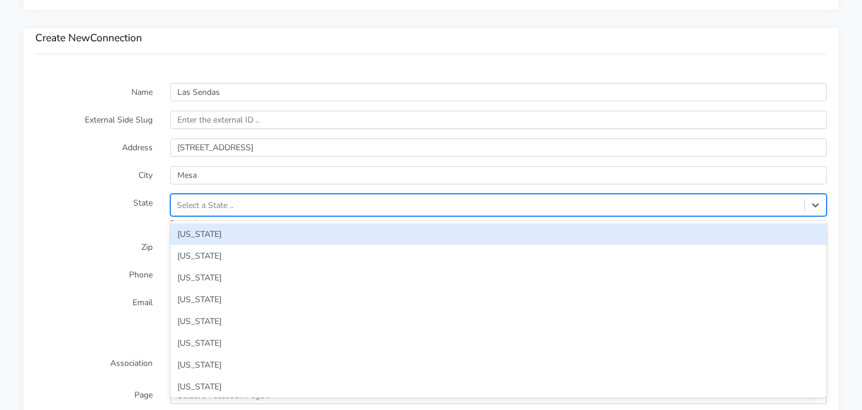
click at [464, 206] on div "Select a State .." at bounding box center [488, 205] width 634 height 19
type input "az"
click at [212, 238] on div "[US_STATE]" at bounding box center [498, 234] width 657 height 22
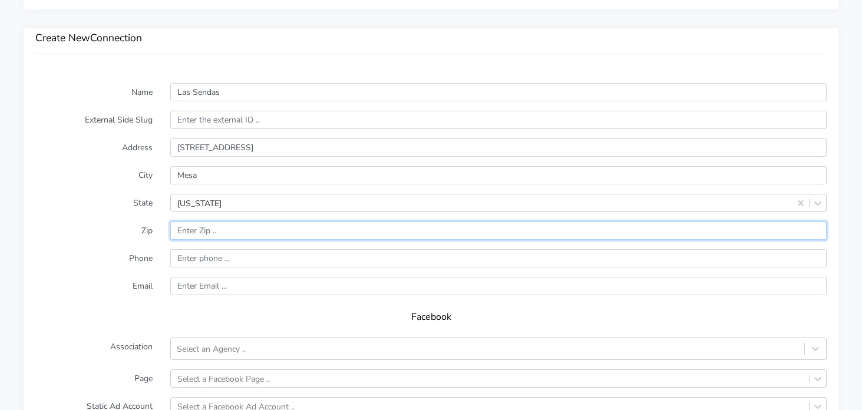
click at [254, 233] on input "input" at bounding box center [498, 231] width 657 height 18
paste input "85215"
type input "85215"
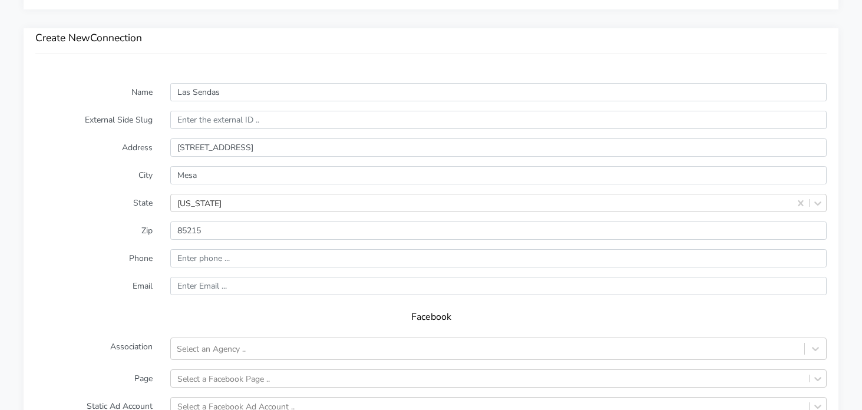
click at [112, 246] on form "Name Las Sendas External Side Slug Address [STREET_ADDRESS][US_STATE] Zip Phone…" at bounding box center [431, 315] width 792 height 465
click at [218, 261] on input "input" at bounding box center [498, 258] width 657 height 18
paste input "[PHONE_NUMBER]"
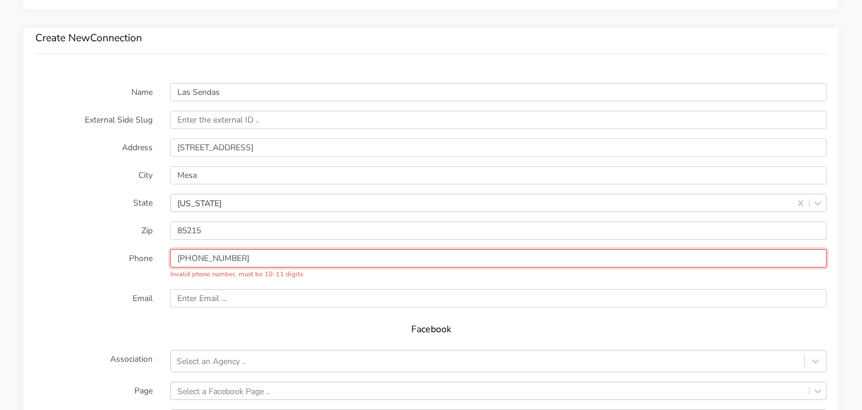
click at [196, 260] on input "input" at bounding box center [498, 258] width 657 height 18
click at [212, 258] on input "input" at bounding box center [498, 258] width 657 height 18
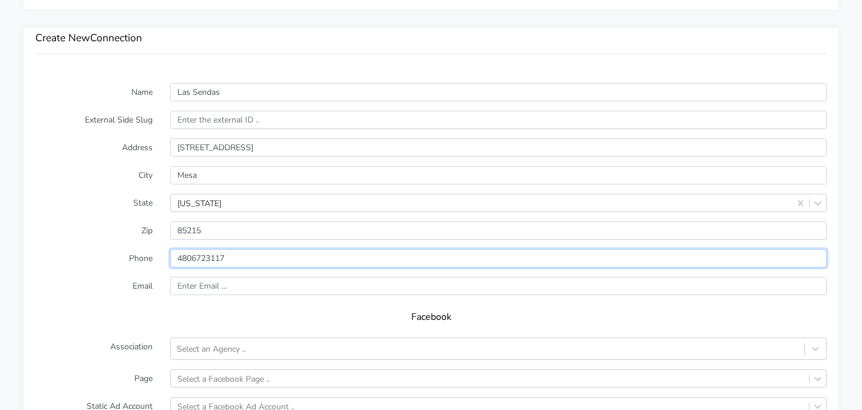
click at [172, 257] on input "input" at bounding box center [498, 258] width 657 height 18
click at [287, 262] on input "input" at bounding box center [498, 258] width 657 height 18
type input "14806723117"
click at [88, 266] on label "Phone" at bounding box center [94, 258] width 135 height 18
click at [232, 288] on input "text" at bounding box center [498, 286] width 657 height 18
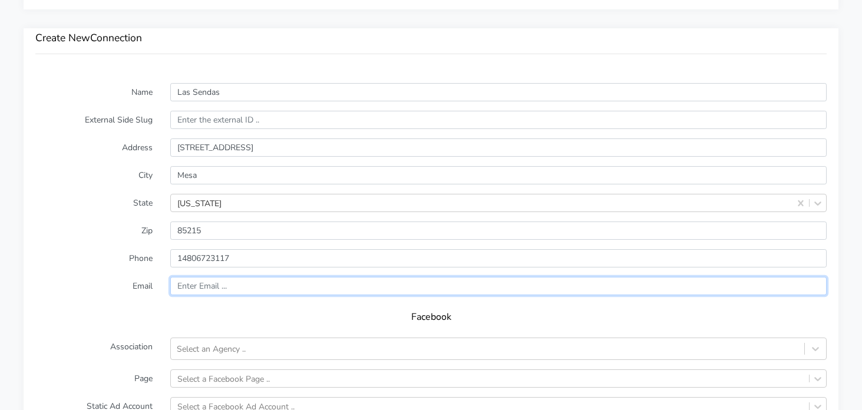
paste input "[EMAIL_ADDRESS][DOMAIN_NAME]"
type input "[EMAIL_ADDRESS][DOMAIN_NAME]"
click at [62, 289] on label "Email" at bounding box center [94, 286] width 135 height 18
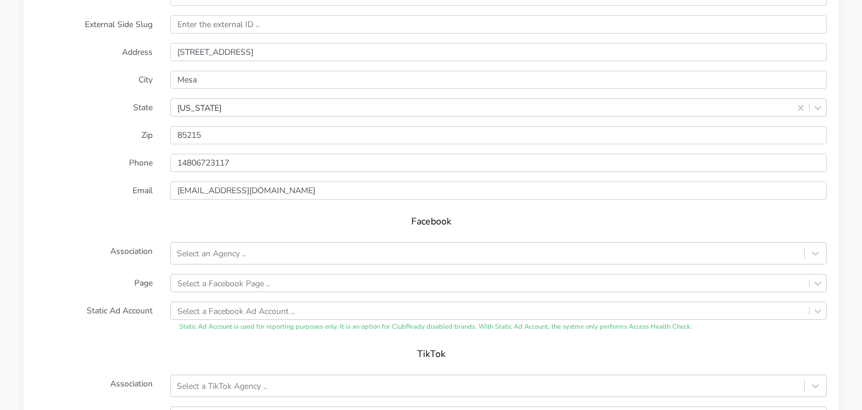
scroll to position [896, 0]
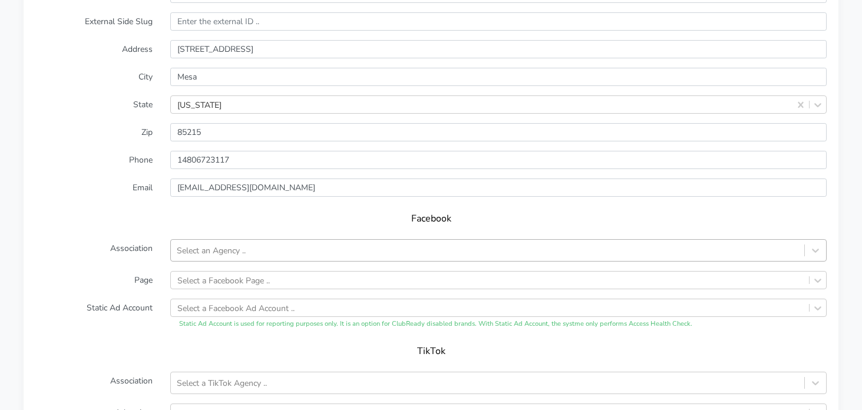
click at [216, 247] on div "Select an Agency .." at bounding box center [211, 251] width 69 height 12
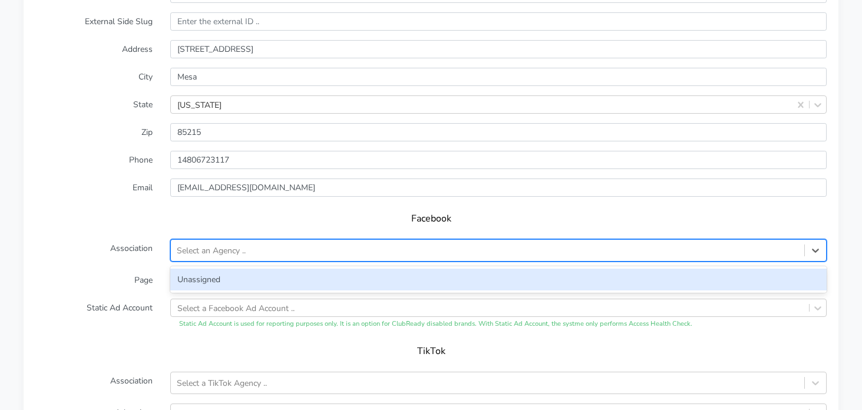
click at [222, 276] on div "Unassigned" at bounding box center [498, 280] width 657 height 22
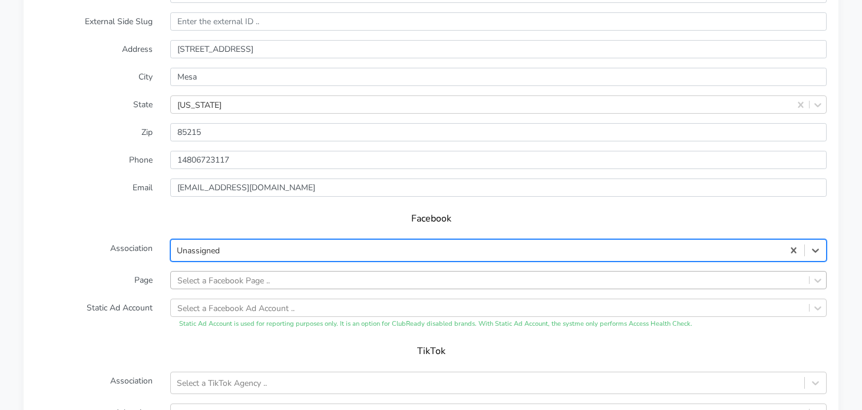
click at [223, 274] on div "Select a Facebook Page .." at bounding box center [498, 280] width 657 height 18
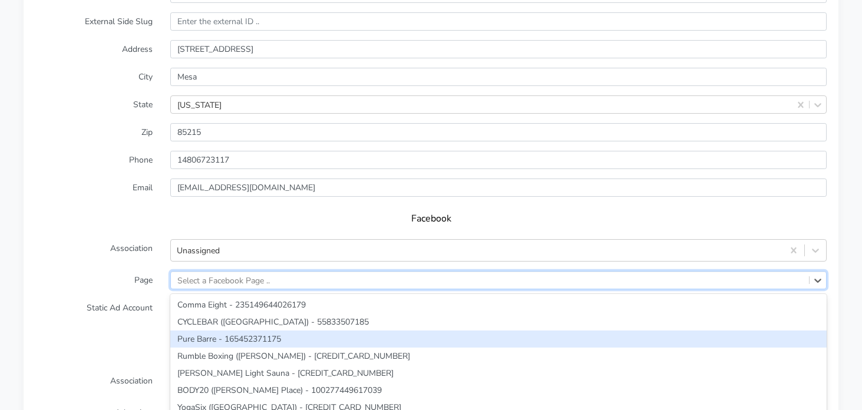
scroll to position [961, 0]
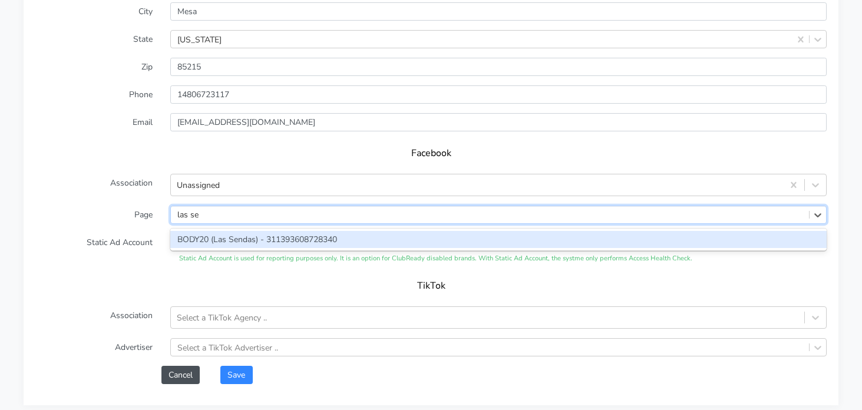
type input "las sen"
click at [265, 242] on div "BODY20 (Las Sendas) - 311393608728340" at bounding box center [498, 239] width 657 height 17
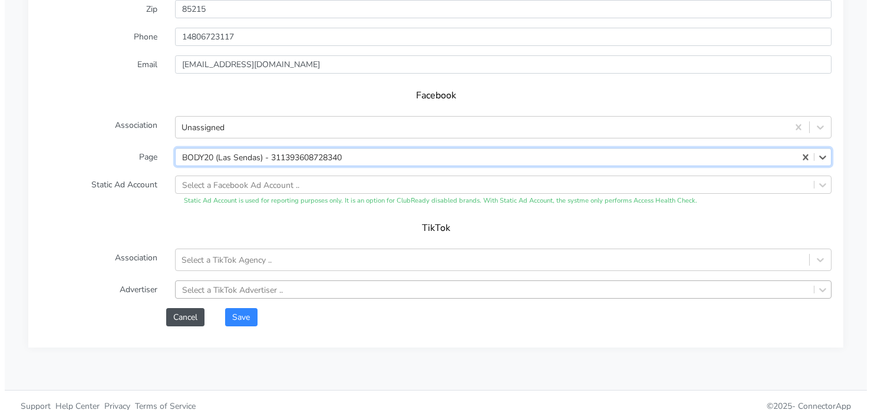
scroll to position [1031, 0]
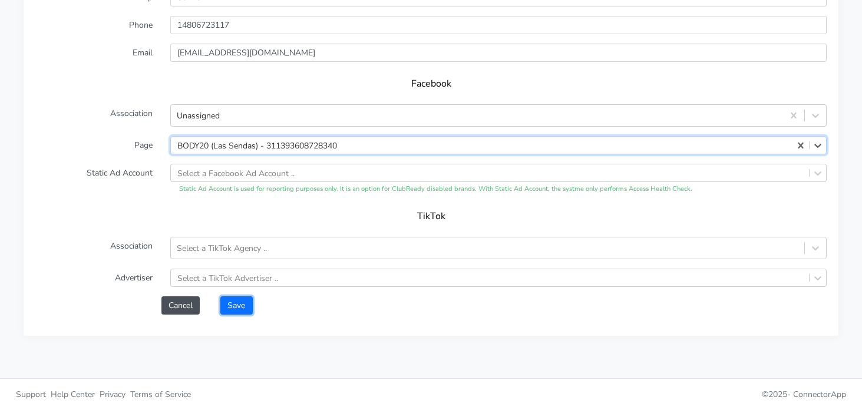
click at [240, 305] on button "Save" at bounding box center [236, 305] width 32 height 18
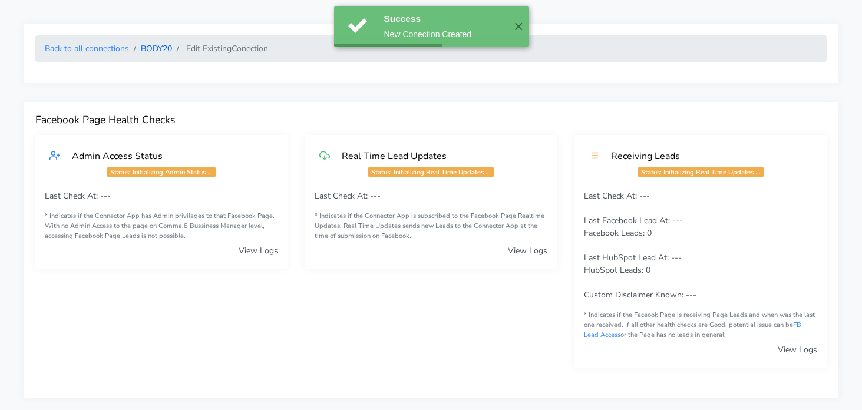
click at [149, 49] on link "BODY20" at bounding box center [156, 48] width 31 height 11
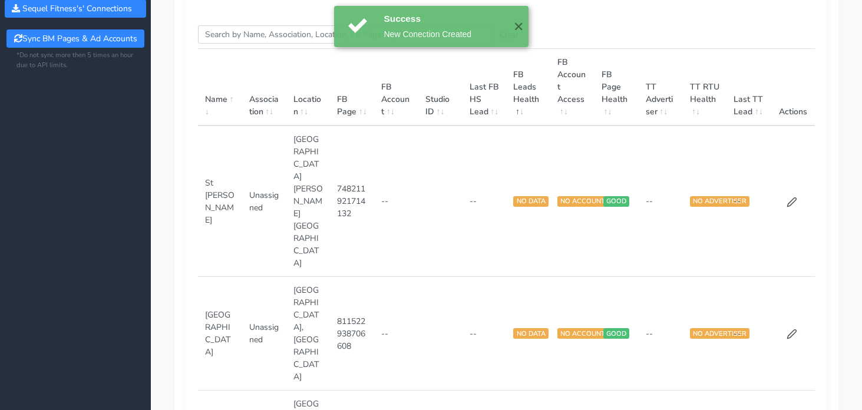
scroll to position [205, 0]
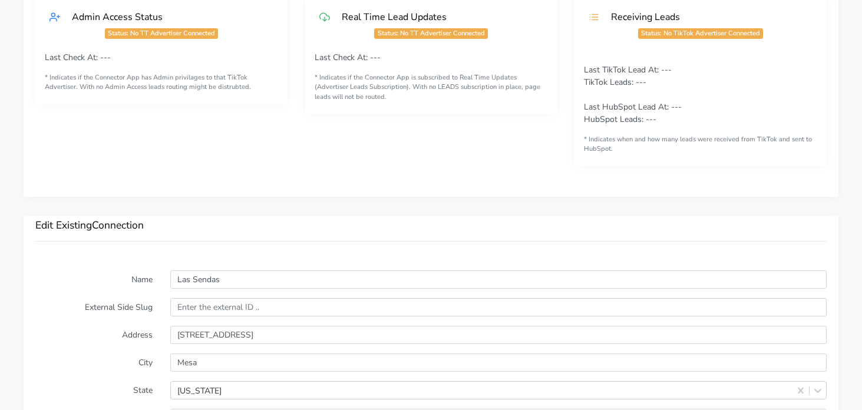
scroll to position [753, 0]
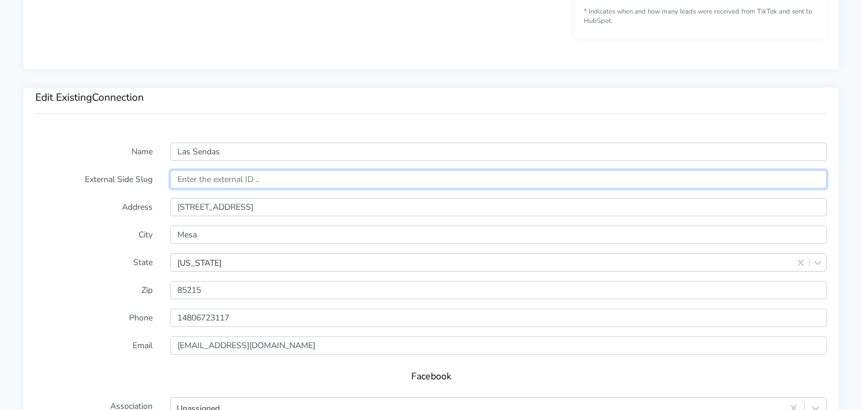
click at [205, 182] on input "text" at bounding box center [498, 179] width 657 height 18
paste input "14424"
type input "14424"
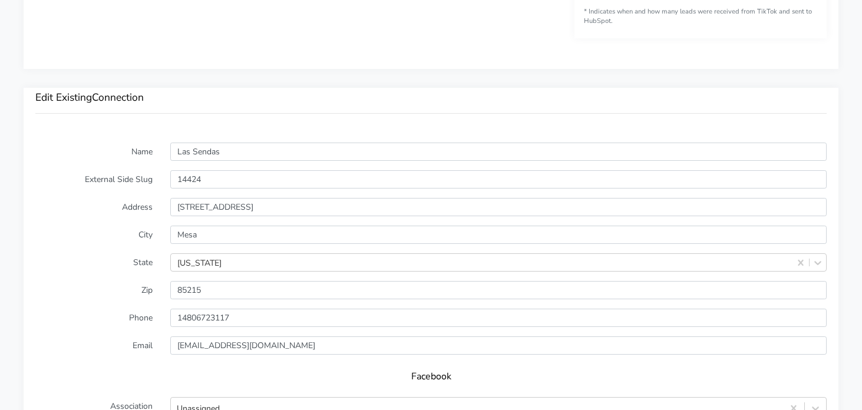
click at [85, 177] on label "External Side Slug" at bounding box center [94, 179] width 135 height 18
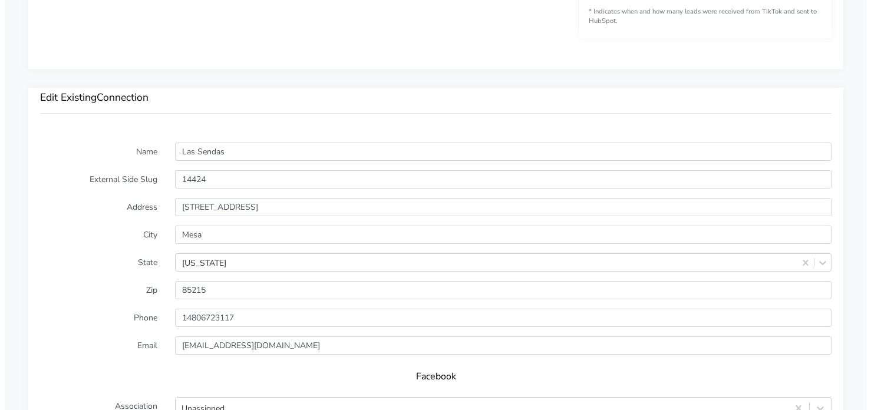
scroll to position [1089, 0]
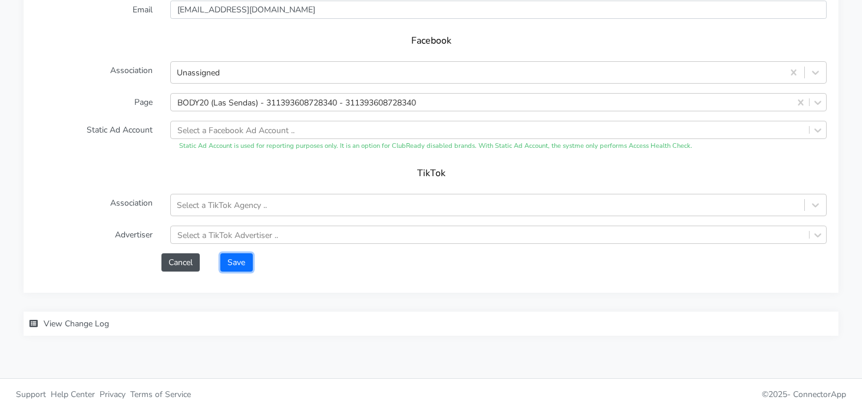
click at [242, 268] on button "Save" at bounding box center [236, 262] width 32 height 18
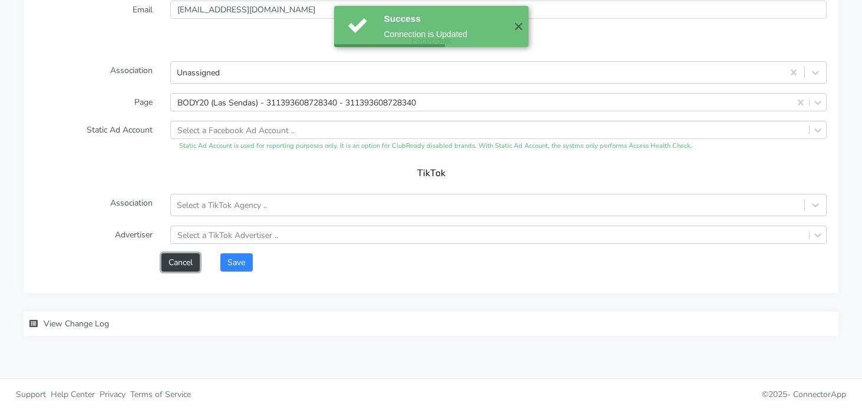
click at [177, 264] on button "Cancel" at bounding box center [180, 262] width 38 height 18
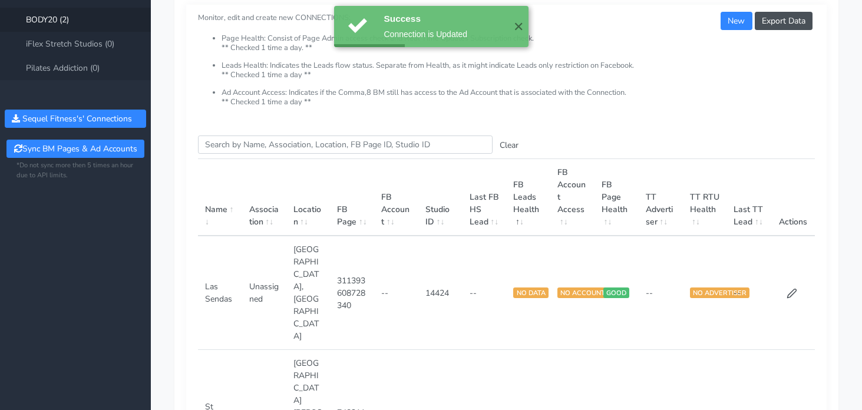
scroll to position [229, 0]
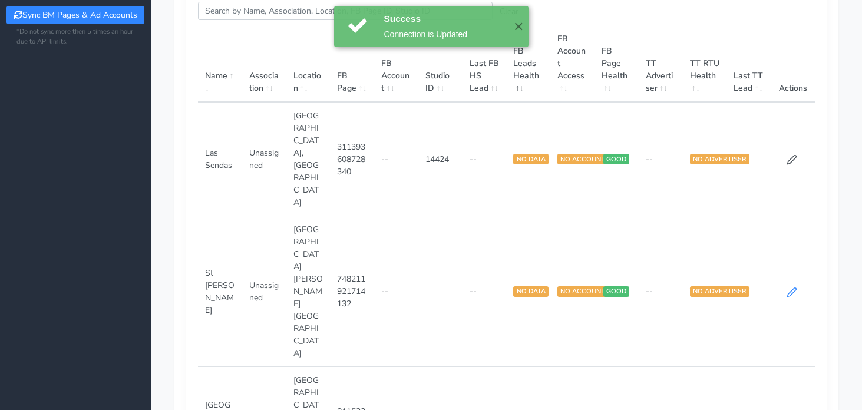
click at [789, 287] on icon at bounding box center [792, 292] width 11 height 11
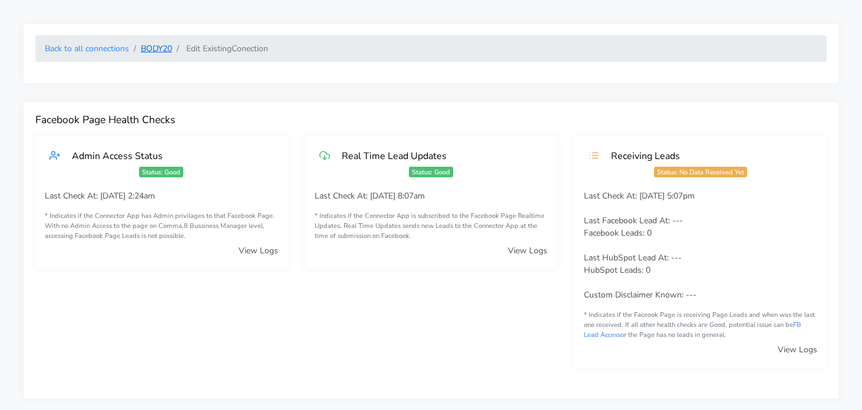
click at [158, 48] on link "BODY20" at bounding box center [156, 48] width 31 height 11
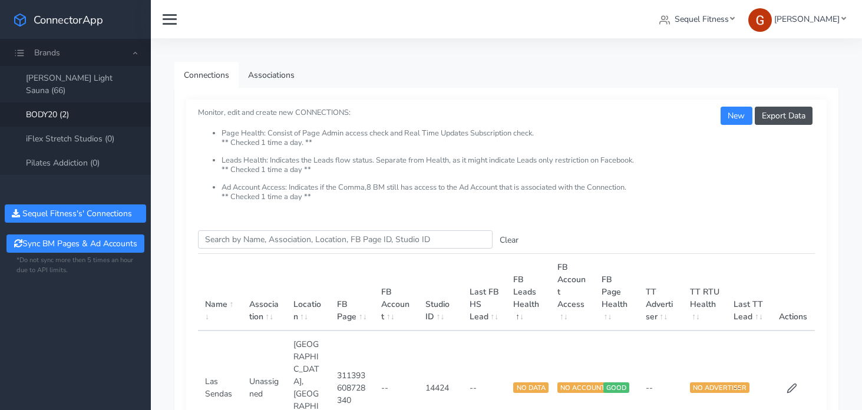
click at [795, 351] on td at bounding box center [793, 388] width 44 height 114
click at [795, 383] on icon at bounding box center [792, 388] width 11 height 11
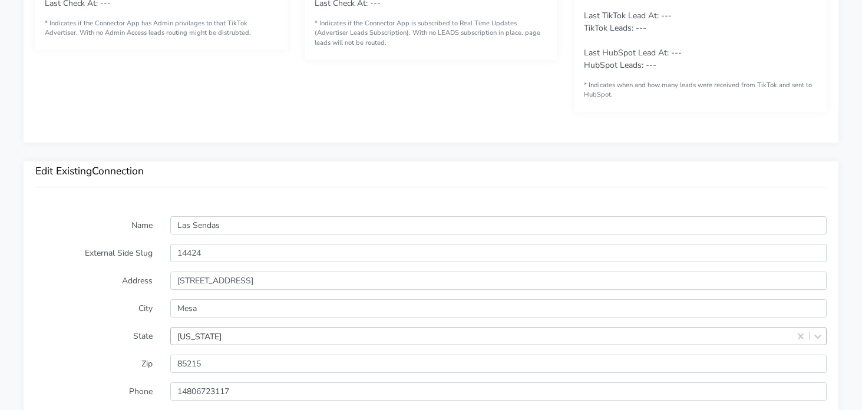
scroll to position [822, 0]
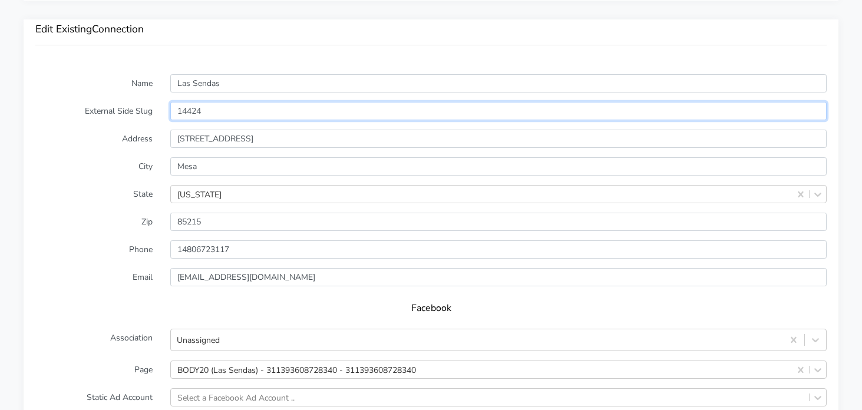
click at [184, 109] on input "14424" at bounding box center [498, 111] width 657 height 18
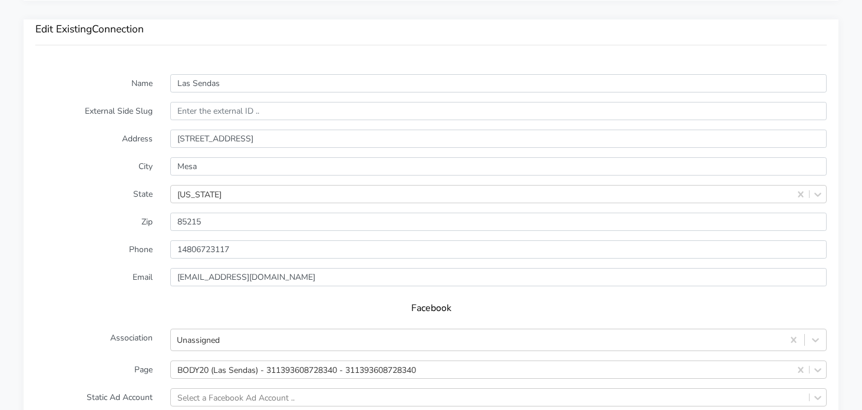
click at [95, 54] on div "Edit Existing Connection" at bounding box center [431, 40] width 815 height 43
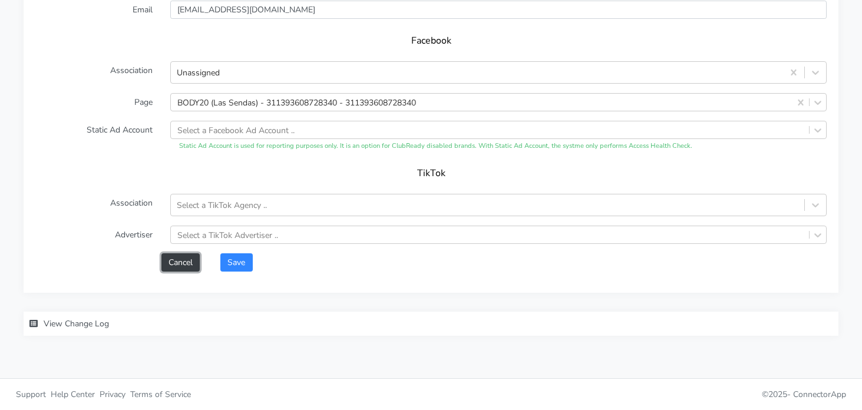
click at [179, 268] on button "Cancel" at bounding box center [180, 262] width 38 height 18
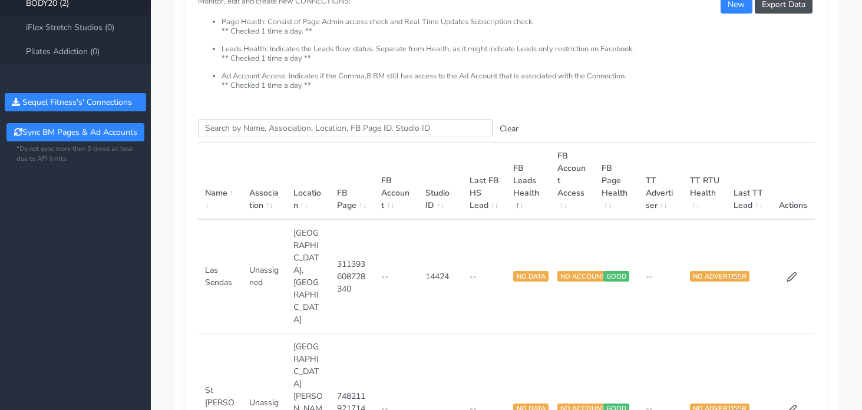
scroll to position [93, 0]
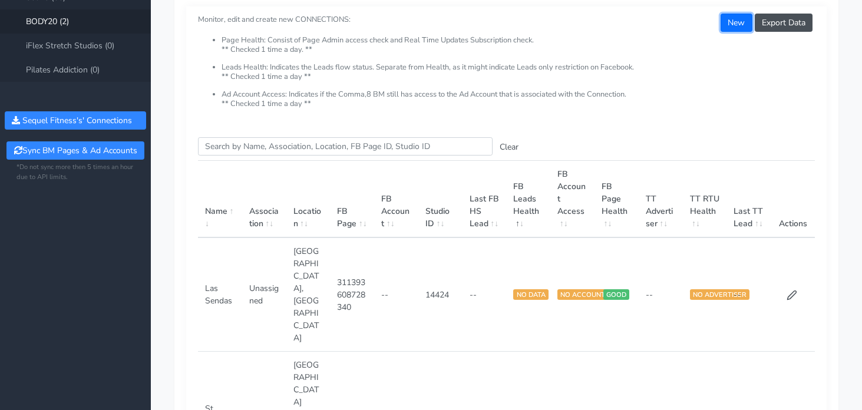
click at [729, 30] on button "New" at bounding box center [736, 23] width 31 height 18
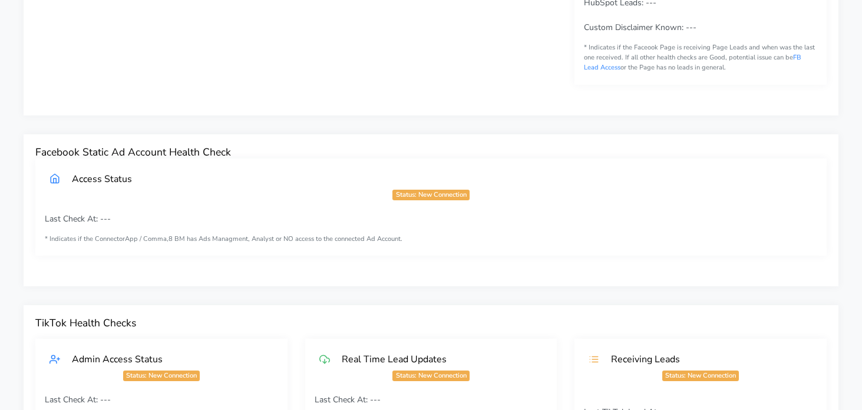
scroll to position [637, 0]
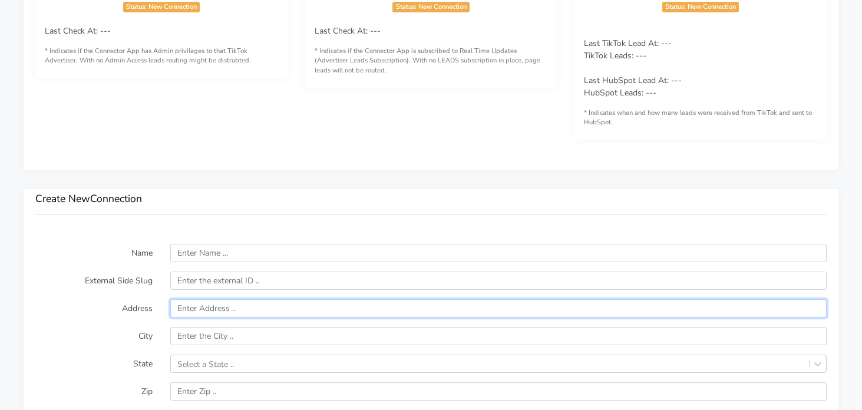
click at [216, 306] on input "text" at bounding box center [498, 308] width 657 height 18
paste input "[STREET_ADDRESS]"
paste input "Unit C101"
click at [371, 311] on input "[STREET_ADDRESS]" at bounding box center [498, 308] width 657 height 18
type input "[STREET_ADDRESS]"
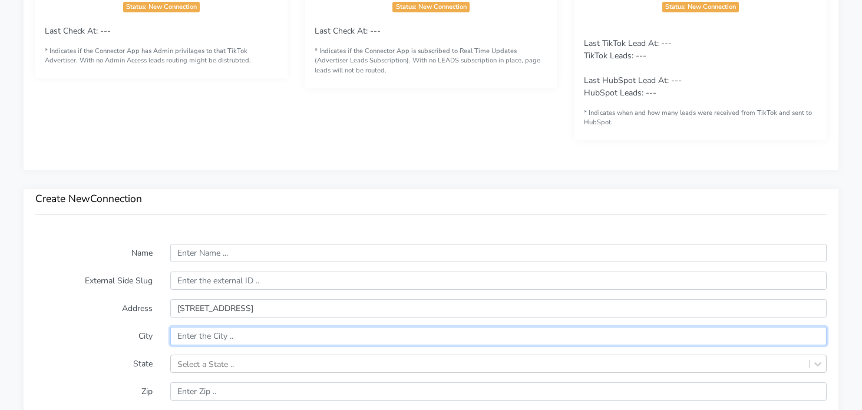
click at [381, 327] on input "text" at bounding box center [498, 336] width 657 height 18
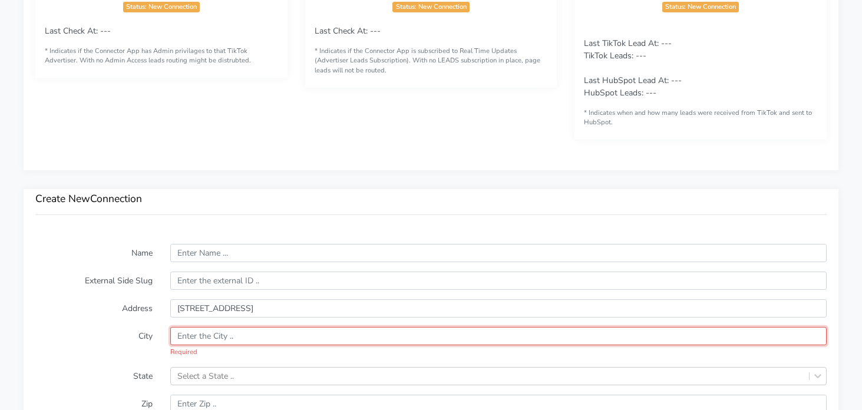
paste input "Scottsdale"
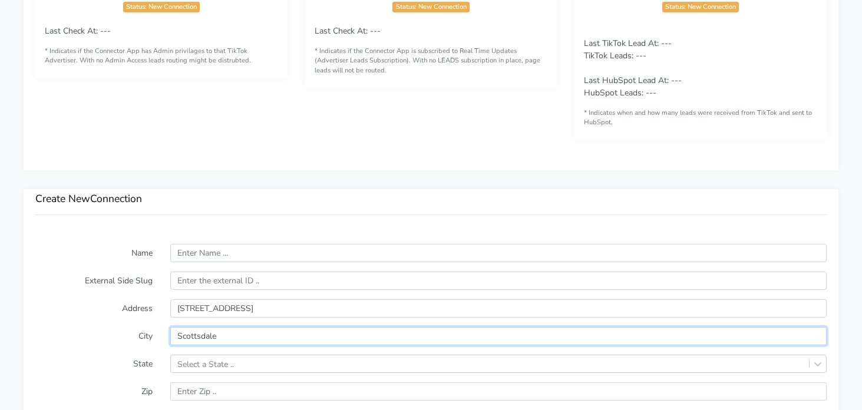
type input "Scottsdale"
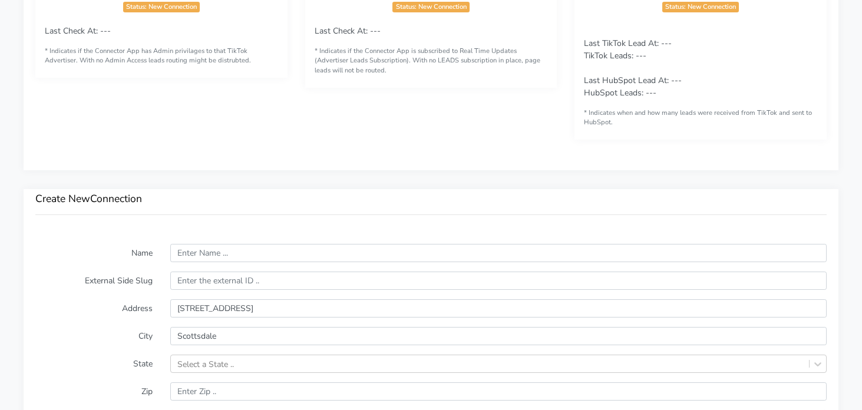
click at [121, 335] on label "City" at bounding box center [94, 336] width 135 height 18
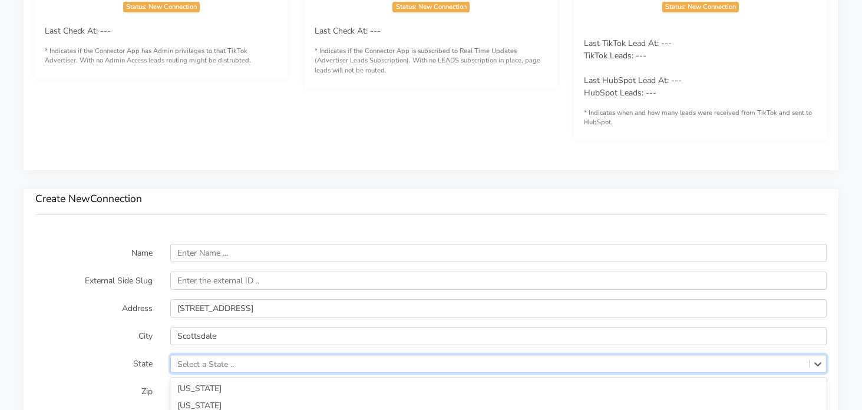
scroll to position [786, 0]
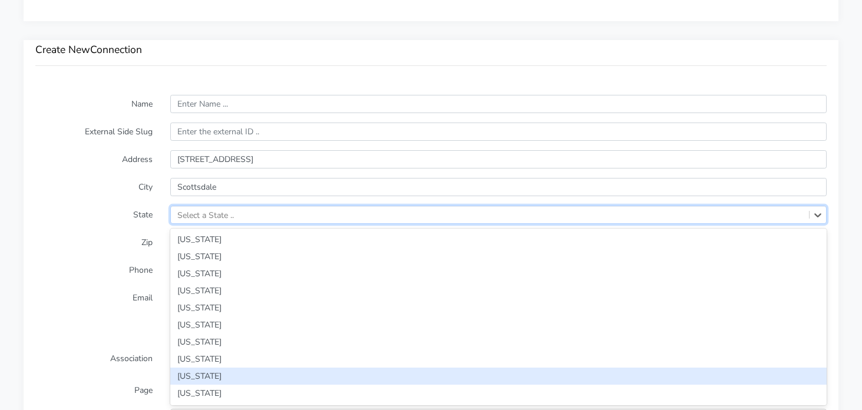
click at [238, 224] on div "option [US_STATE] focused, 9 of 59. 59 results available. Use Up and Down to ch…" at bounding box center [498, 215] width 657 height 18
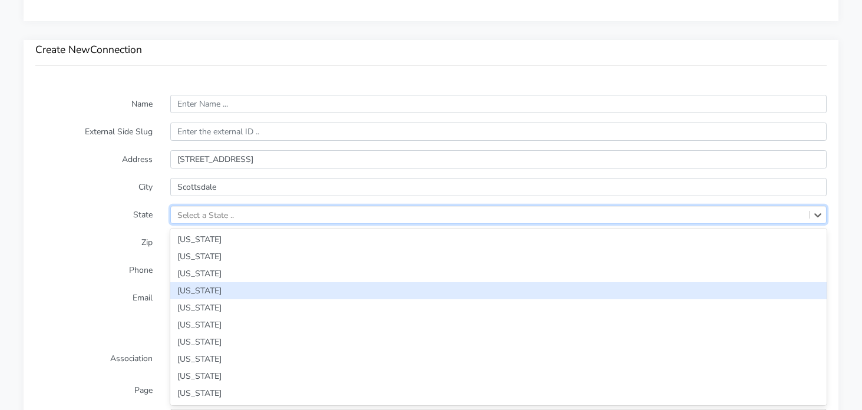
click at [207, 286] on div "[US_STATE]" at bounding box center [498, 290] width 657 height 17
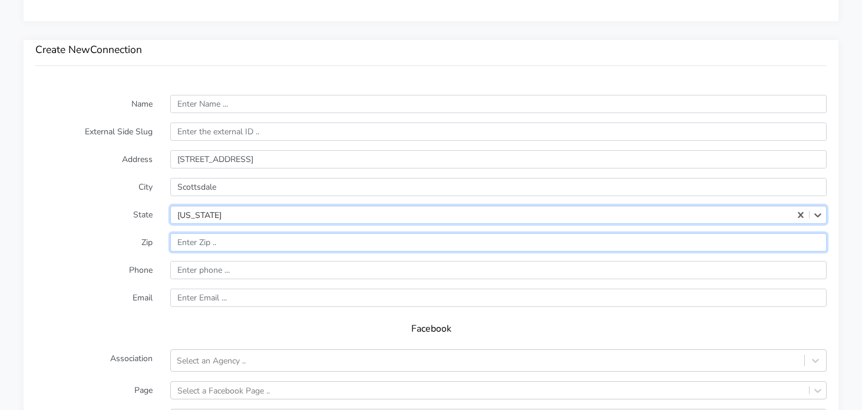
click at [203, 244] on input "input" at bounding box center [498, 242] width 657 height 18
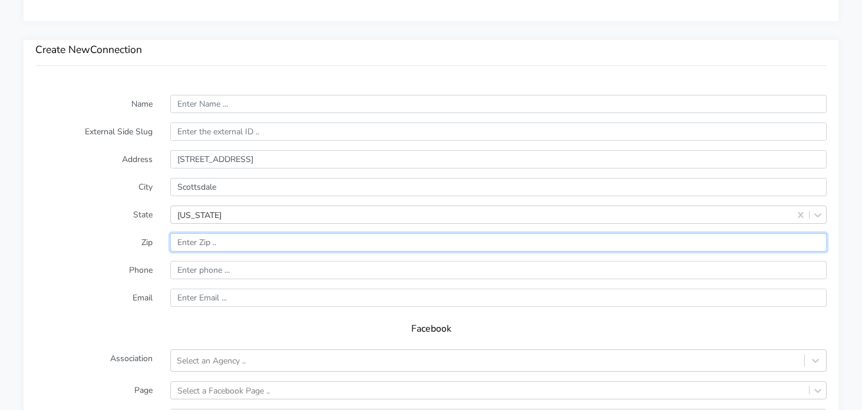
paste input "85254"
type input "85254"
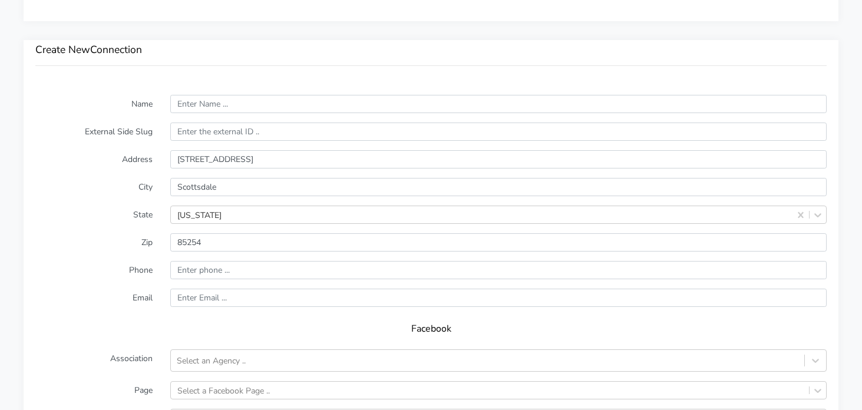
click at [94, 248] on label "Zip" at bounding box center [94, 242] width 135 height 18
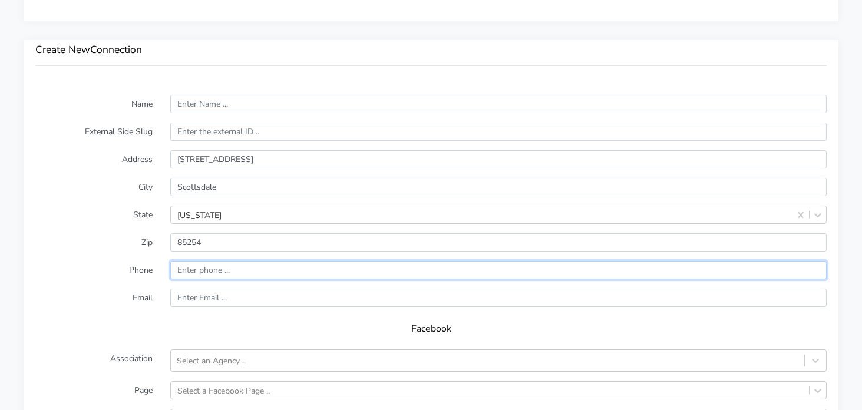
click at [186, 266] on input "input" at bounding box center [498, 270] width 657 height 18
paste input "[PHONE_NUMBER]"
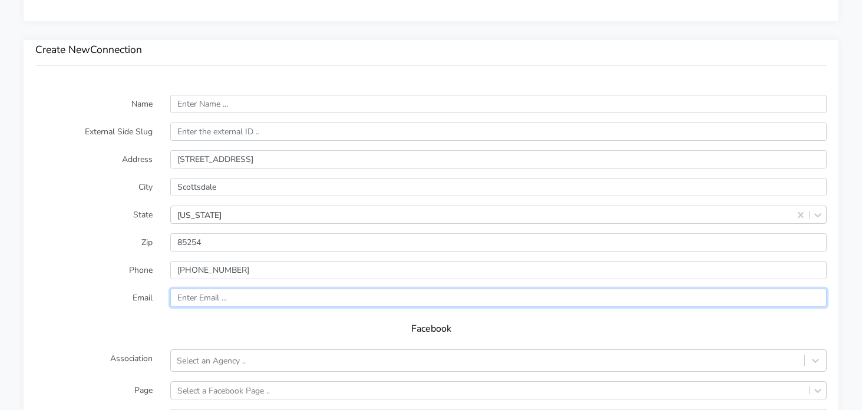
click at [190, 299] on form "Name External Side Slug Address [STREET_ADDRESS][US_STATE] Zip Phone Email Face…" at bounding box center [431, 327] width 792 height 465
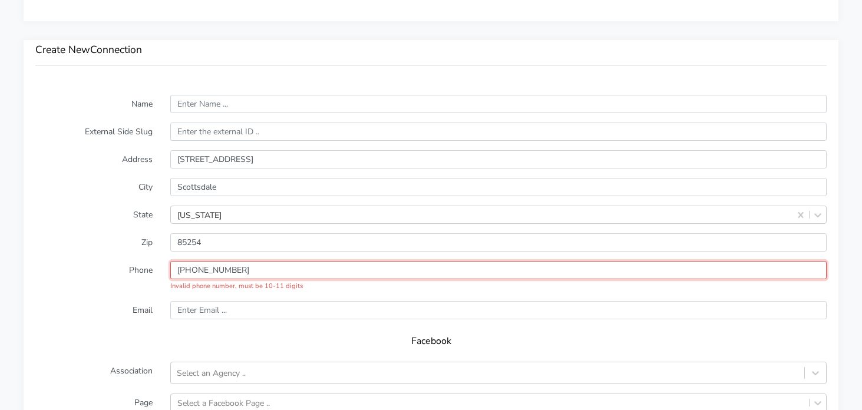
click at [182, 273] on input "input" at bounding box center [498, 270] width 657 height 18
click at [180, 269] on input "input" at bounding box center [498, 270] width 657 height 18
click at [199, 267] on input "input" at bounding box center [498, 270] width 657 height 18
click at [217, 271] on input "input" at bounding box center [498, 270] width 657 height 18
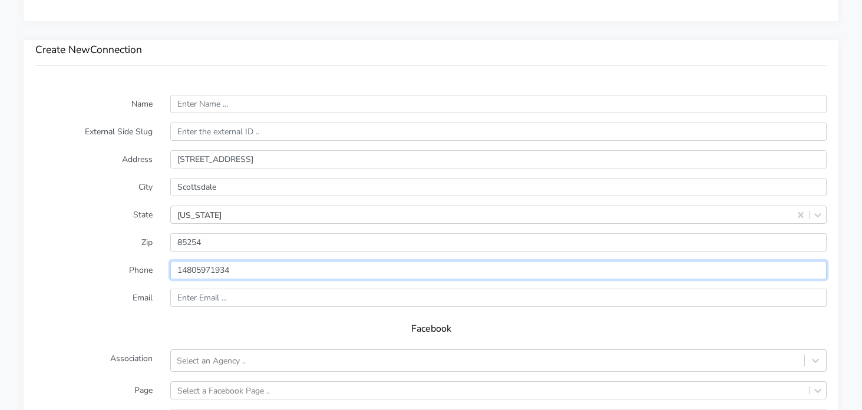
type input "14805971934"
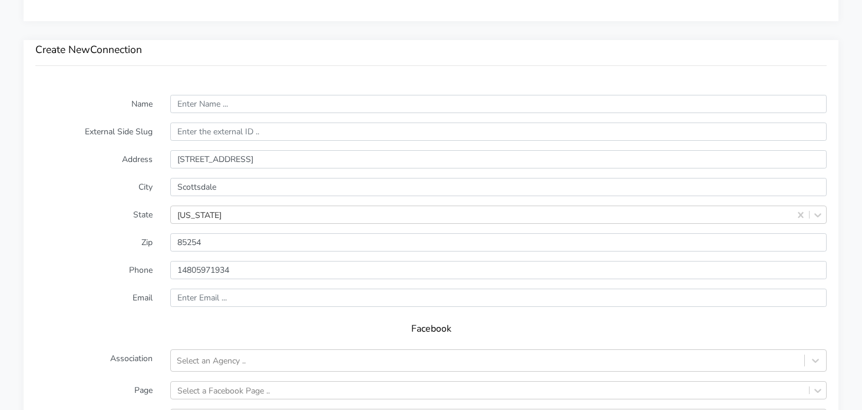
click at [114, 285] on form "Name External Side Slug Address [STREET_ADDRESS][US_STATE] Zip Phone Email Face…" at bounding box center [431, 327] width 792 height 465
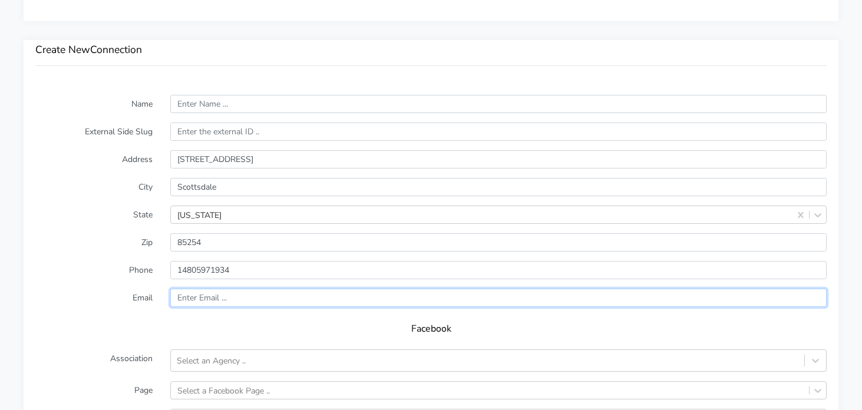
click at [194, 296] on input "text" at bounding box center [498, 298] width 657 height 18
paste input "[EMAIL_ADDRESS][DOMAIN_NAME]"
type input "[EMAIL_ADDRESS][DOMAIN_NAME]"
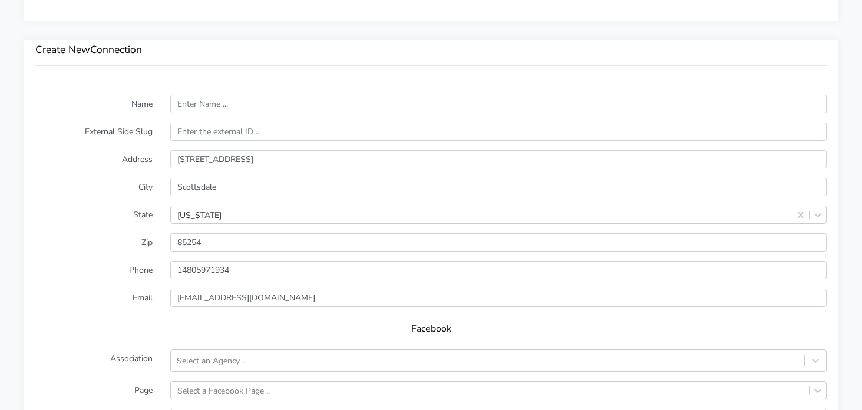
click at [87, 304] on label "Email" at bounding box center [94, 298] width 135 height 18
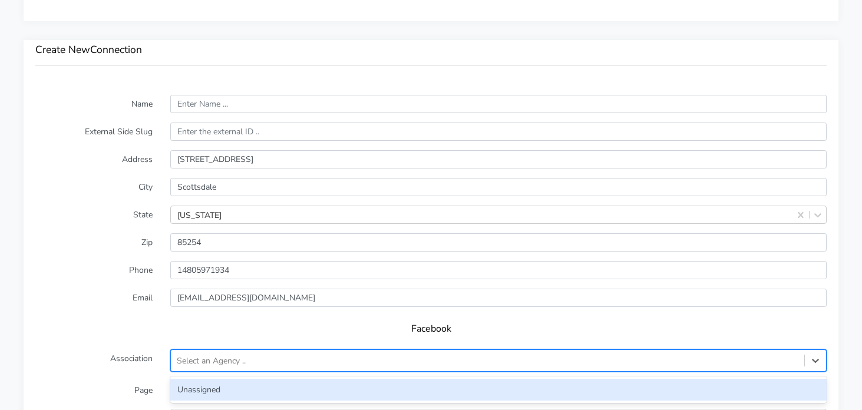
click at [253, 362] on div "Select an Agency .." at bounding box center [488, 360] width 634 height 19
click at [239, 388] on div "Unassigned" at bounding box center [498, 390] width 657 height 22
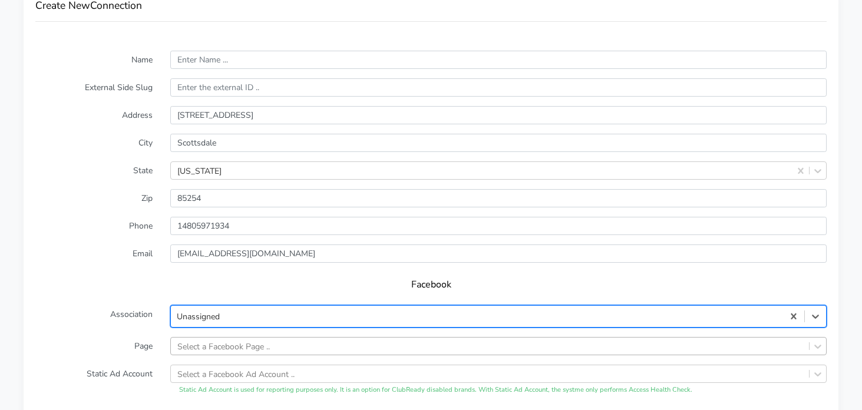
click at [209, 337] on div "Select a Facebook Page .." at bounding box center [498, 346] width 657 height 18
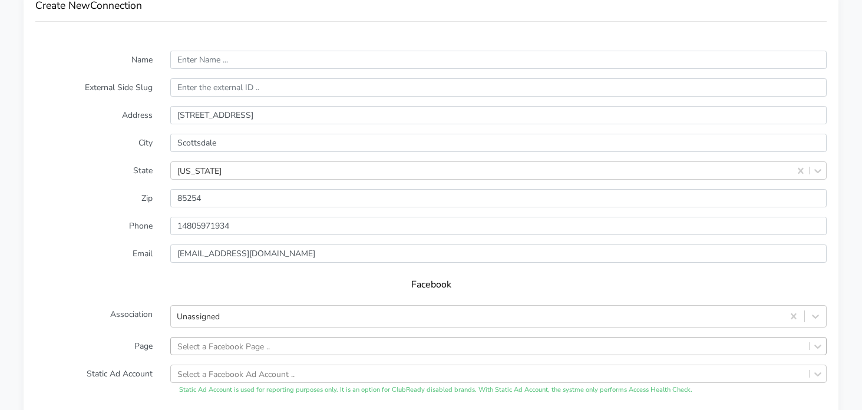
scroll to position [961, 0]
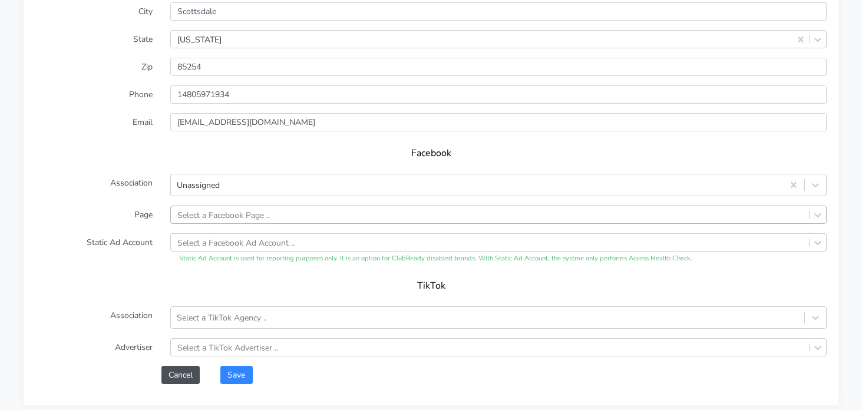
click at [209, 224] on div "Select a Facebook Page .." at bounding box center [498, 215] width 657 height 18
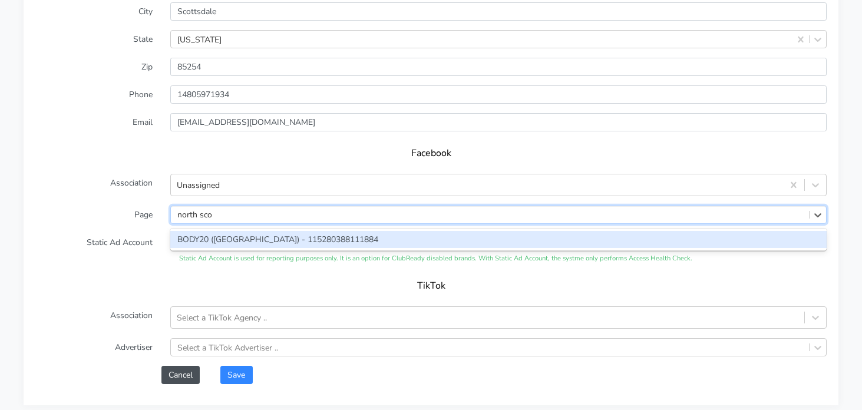
type input "north [PERSON_NAME]"
click at [253, 240] on div "BODY20 ([GEOGRAPHIC_DATA]) - 115280388111884" at bounding box center [498, 239] width 657 height 17
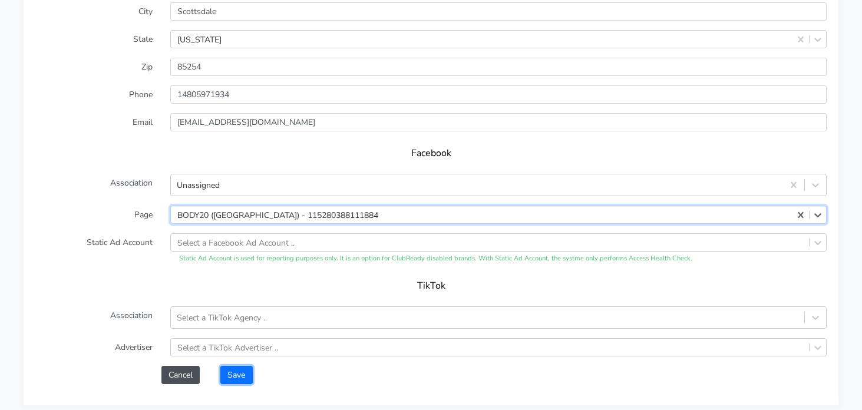
click at [226, 376] on button "Save" at bounding box center [236, 375] width 32 height 18
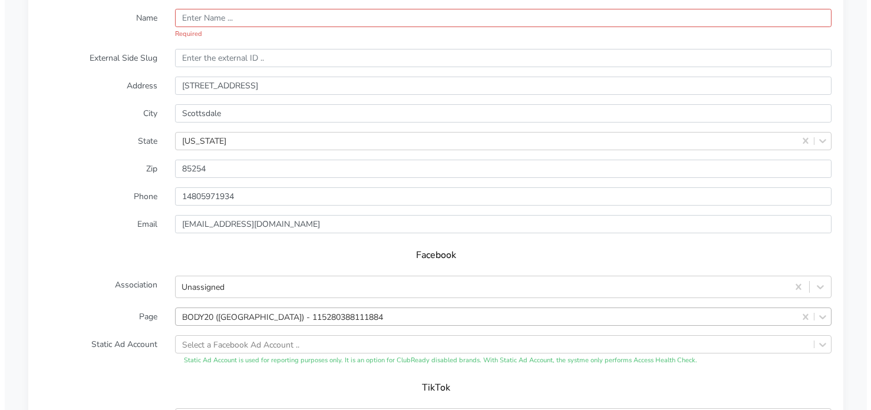
scroll to position [647, 0]
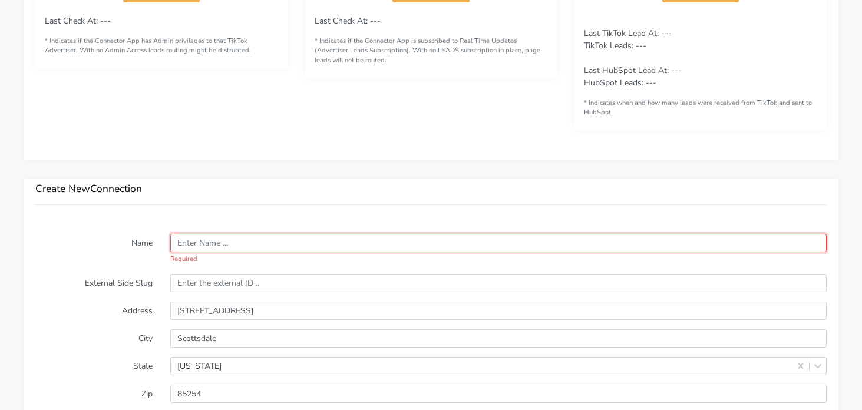
click at [194, 243] on input "text" at bounding box center [498, 243] width 657 height 18
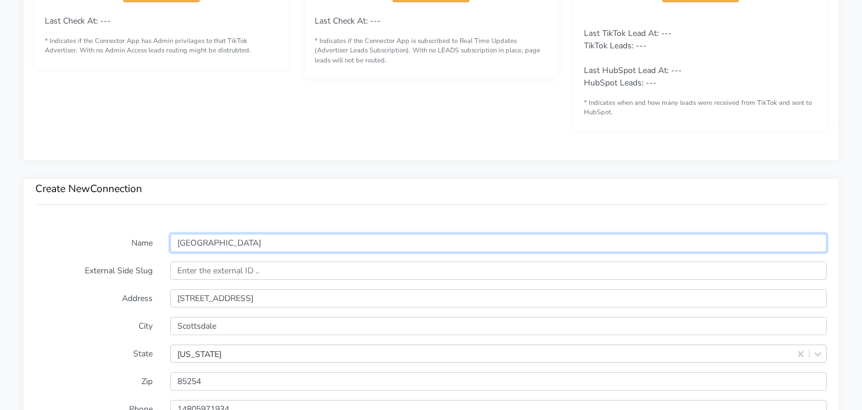
type input "[GEOGRAPHIC_DATA]"
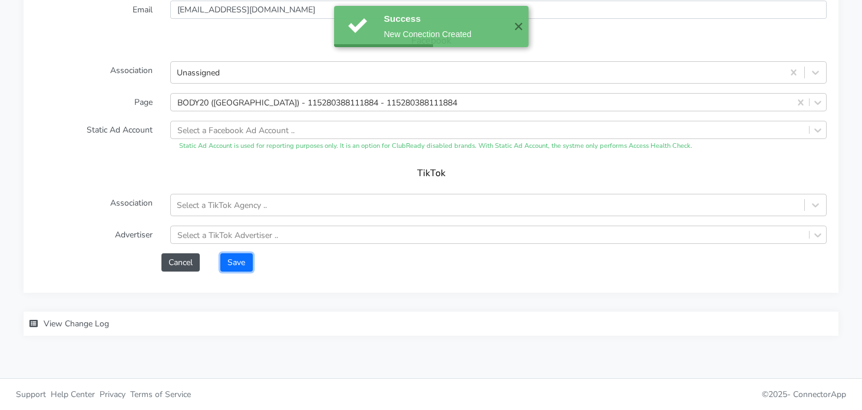
click at [237, 262] on button "Save" at bounding box center [236, 262] width 32 height 18
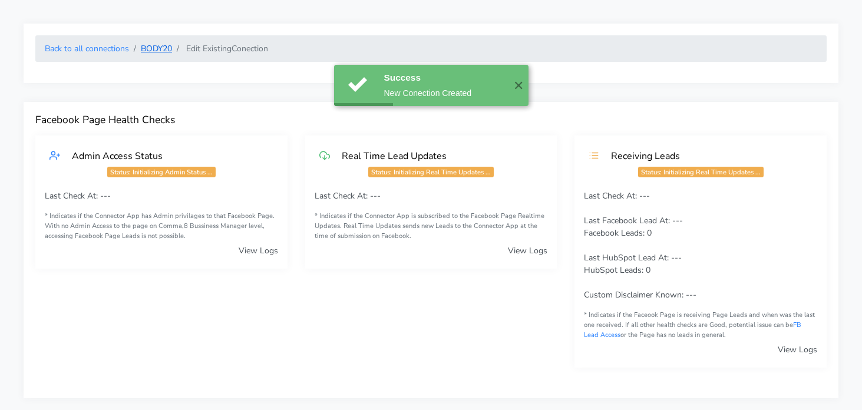
click at [164, 45] on link "BODY20" at bounding box center [156, 48] width 31 height 11
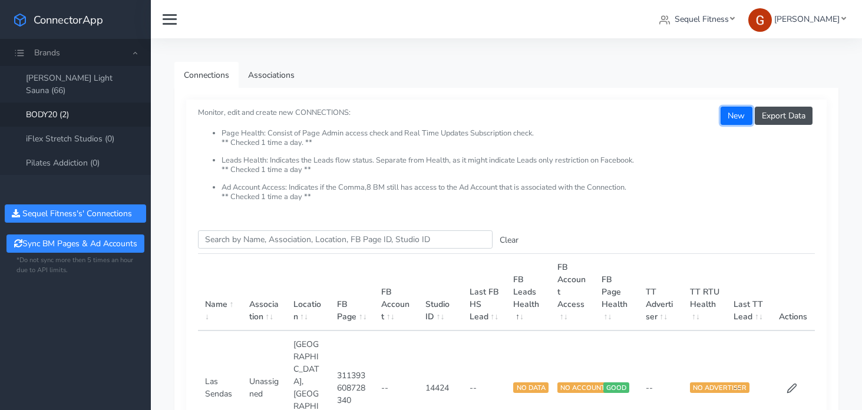
click at [733, 120] on button "New" at bounding box center [736, 116] width 31 height 18
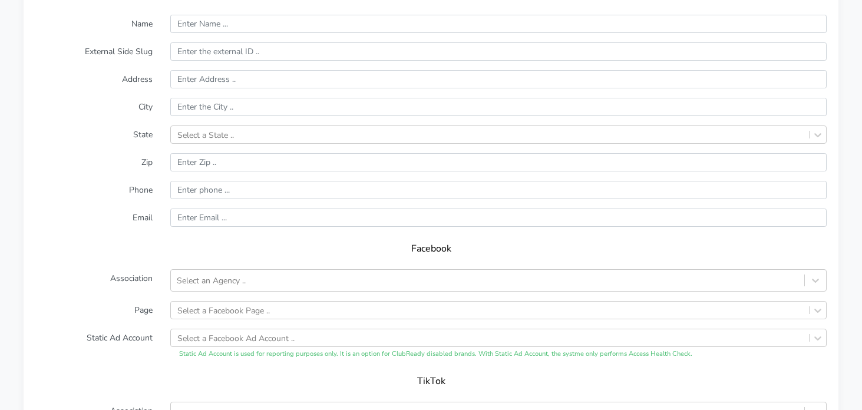
scroll to position [866, 0]
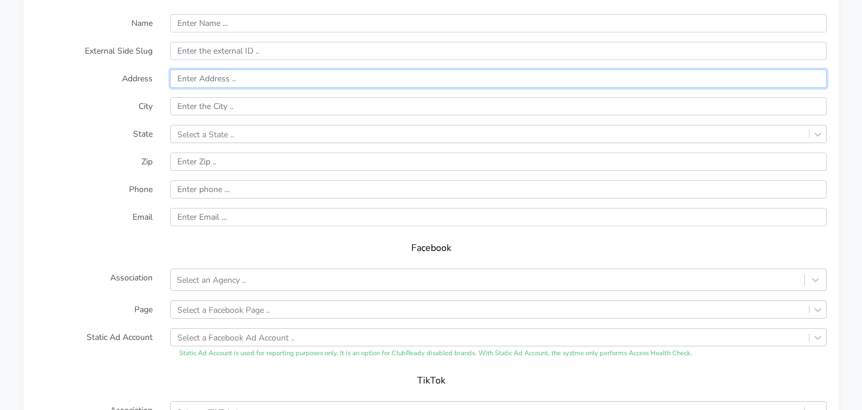
click at [200, 80] on input "text" at bounding box center [498, 79] width 657 height 18
paste input "[STREET_ADDRESS][PERSON_NAME]"
type input "[STREET_ADDRESS][PERSON_NAME]"
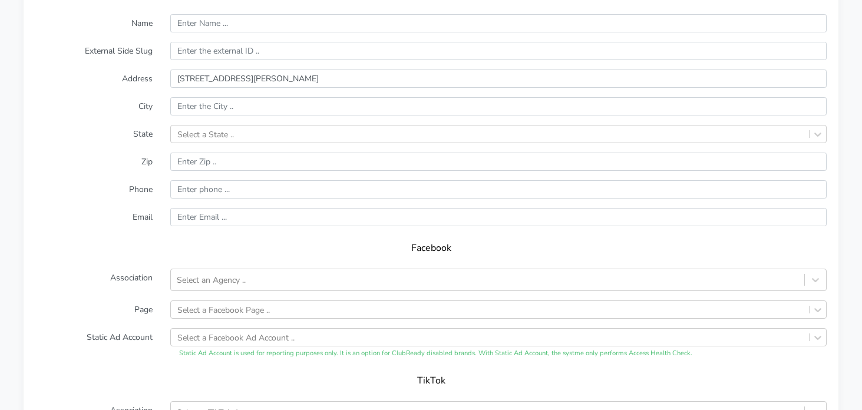
click at [119, 97] on label "City" at bounding box center [94, 106] width 135 height 18
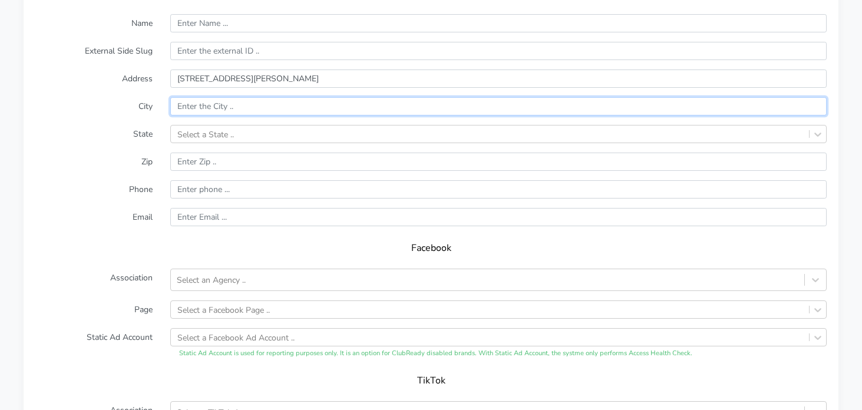
click at [197, 110] on input "text" at bounding box center [498, 106] width 657 height 18
paste input "Tempe"
type input "Tempe"
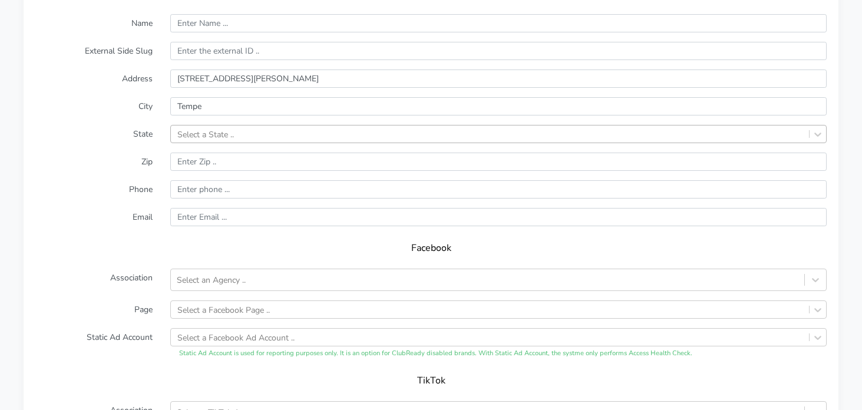
click at [403, 139] on div "Select a State .." at bounding box center [490, 134] width 638 height 17
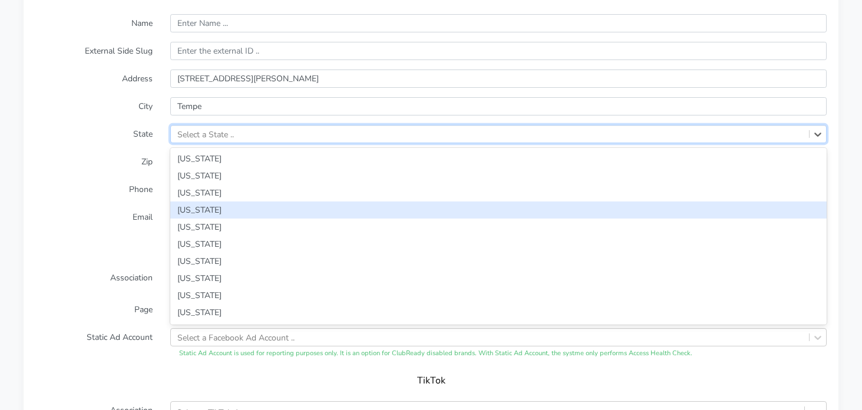
click at [212, 216] on div "[US_STATE]" at bounding box center [498, 210] width 657 height 17
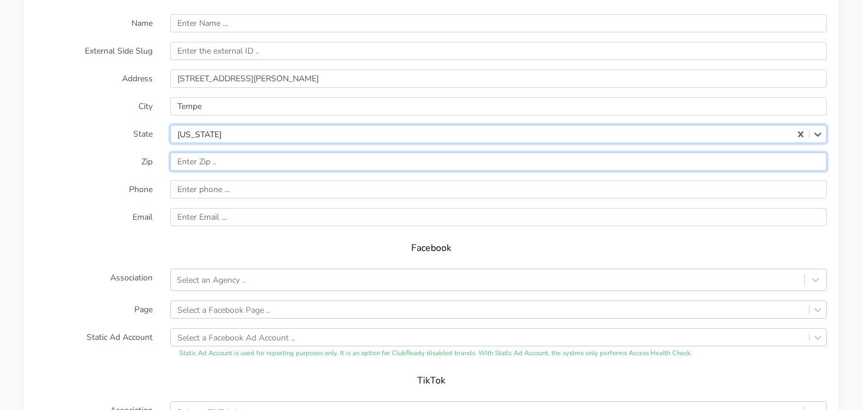
click at [194, 163] on input "input" at bounding box center [498, 162] width 657 height 18
paste input "85284"
type input "85284"
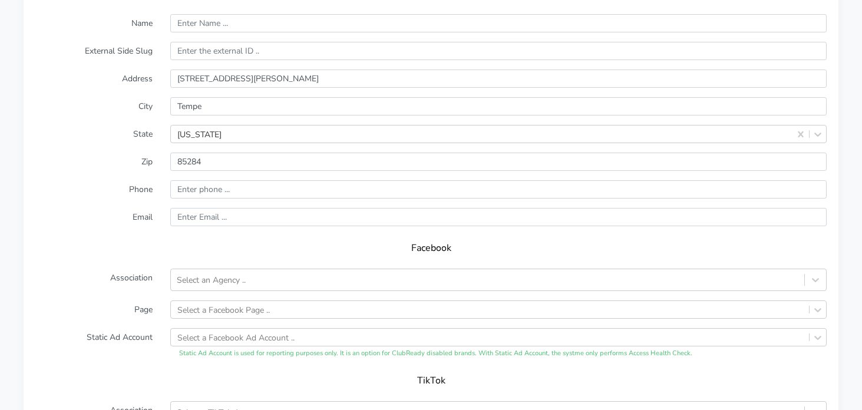
click at [93, 164] on label "Zip" at bounding box center [94, 162] width 135 height 18
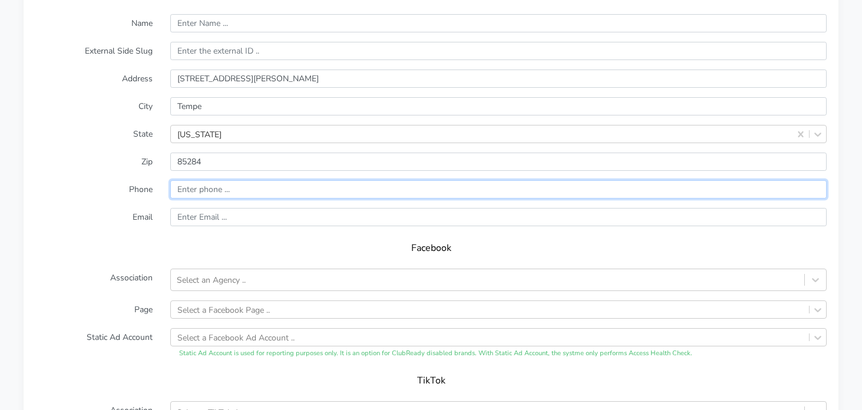
click at [197, 189] on input "input" at bounding box center [498, 189] width 657 height 18
paste input "[PHONE_NUMBER]"
click at [181, 187] on input "input" at bounding box center [498, 189] width 657 height 18
click at [197, 191] on input "input" at bounding box center [498, 189] width 657 height 18
drag, startPoint x: 209, startPoint y: 189, endPoint x: 211, endPoint y: 200, distance: 11.3
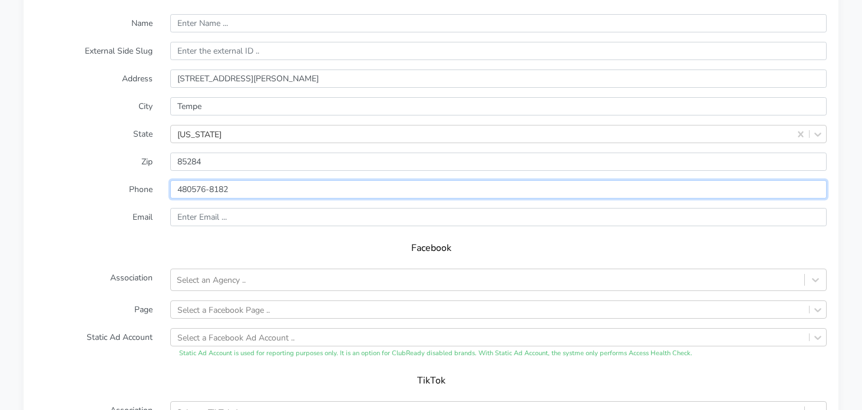
click at [209, 189] on input "input" at bounding box center [498, 189] width 657 height 18
type input "4805768182"
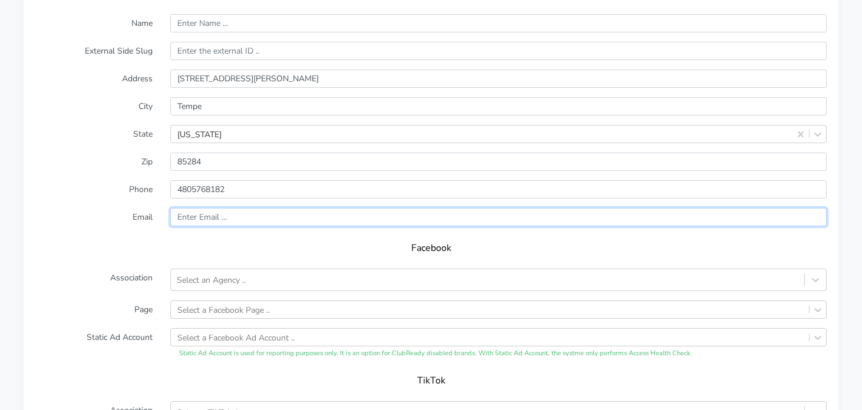
click at [260, 215] on input "text" at bounding box center [498, 217] width 657 height 18
paste input "[EMAIL_ADDRESS][DOMAIN_NAME]"
type input "[EMAIL_ADDRESS][DOMAIN_NAME]"
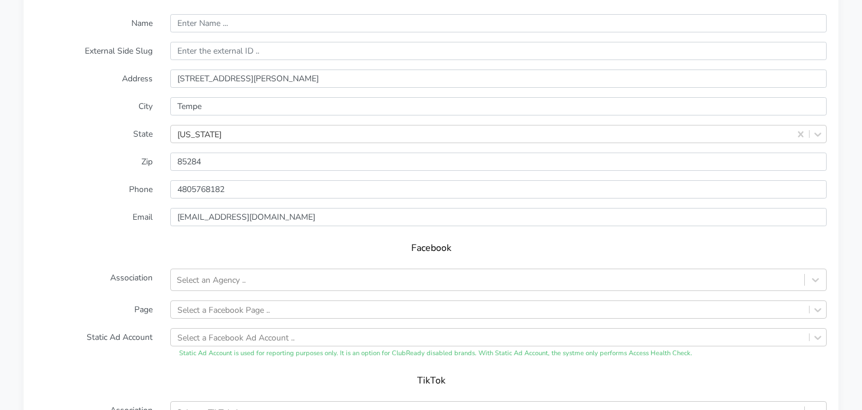
click at [34, 232] on div "Name External Side Slug Address [STREET_ADDRESS][PERSON_NAME][US_STATE] Zip Pho…" at bounding box center [431, 251] width 815 height 498
click at [242, 274] on div "Select an Agency .." at bounding box center [211, 280] width 69 height 12
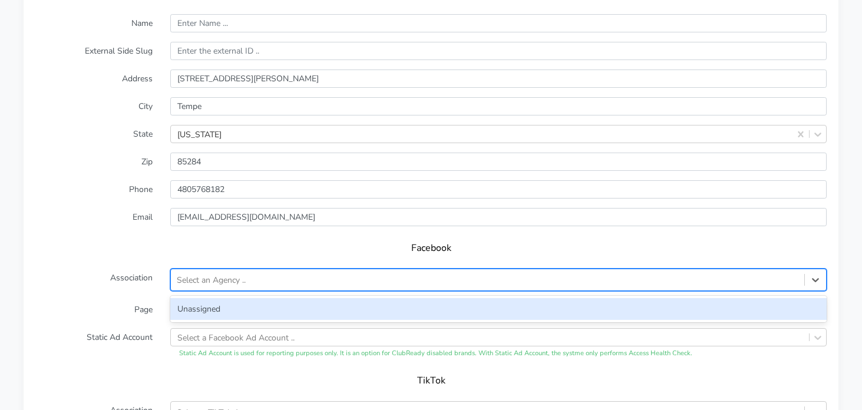
click at [222, 308] on div "Unassigned" at bounding box center [498, 309] width 657 height 22
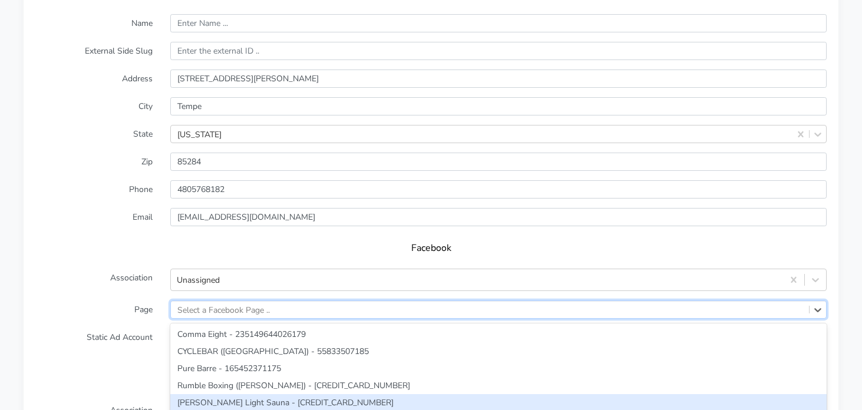
scroll to position [961, 0]
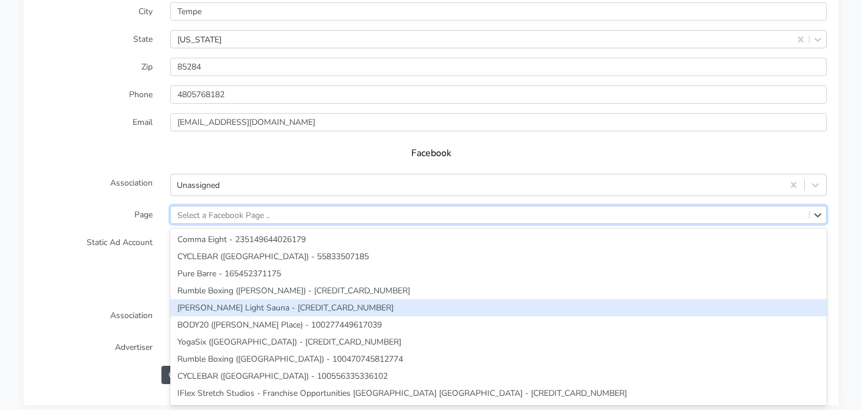
click at [220, 224] on div "option [PERSON_NAME] Light Sauna - [CREDIT_CARD_NUMBER] focused, 5 of 299. 299 …" at bounding box center [498, 215] width 657 height 18
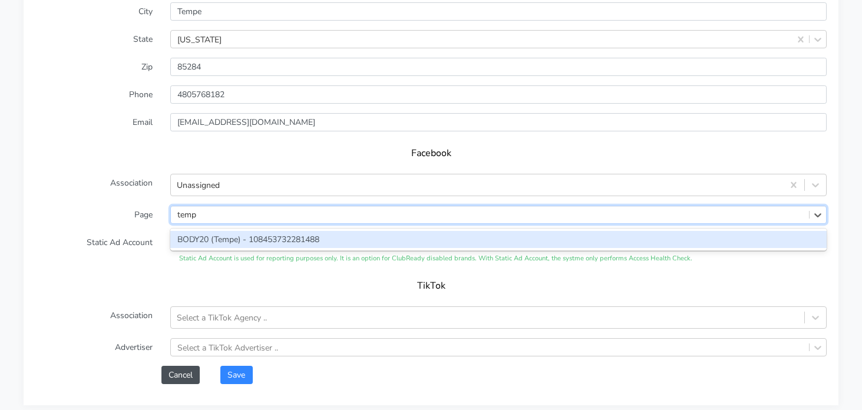
type input "tempe"
click at [253, 242] on div "BODY20 (Tempe) - 108453732281488" at bounding box center [498, 239] width 657 height 17
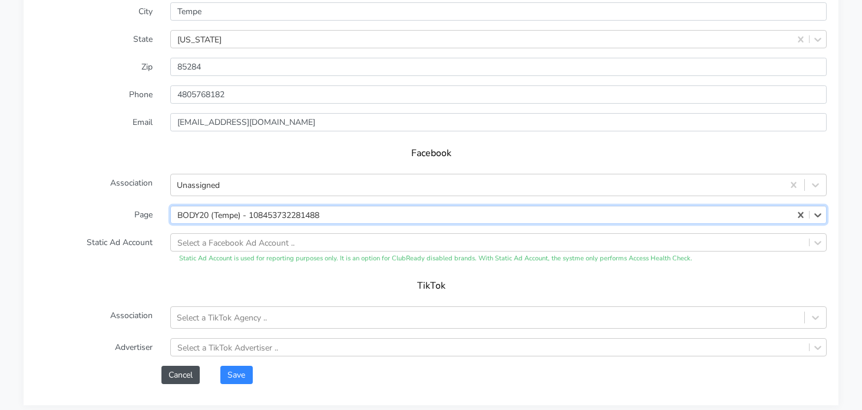
click at [88, 241] on label "Static Ad Account" at bounding box center [94, 248] width 135 height 31
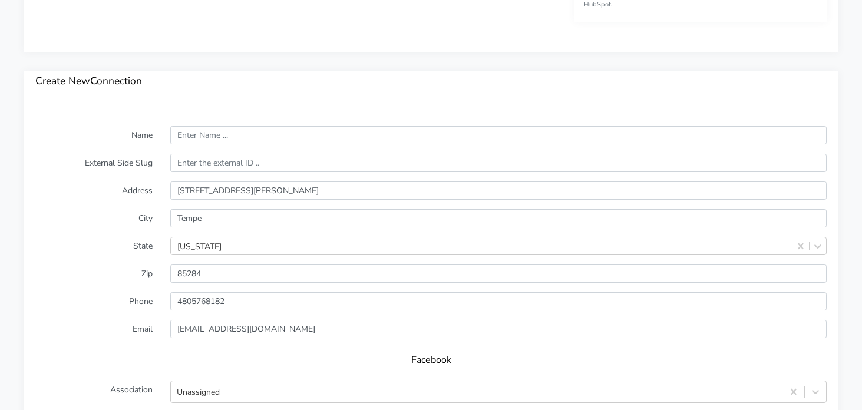
scroll to position [754, 0]
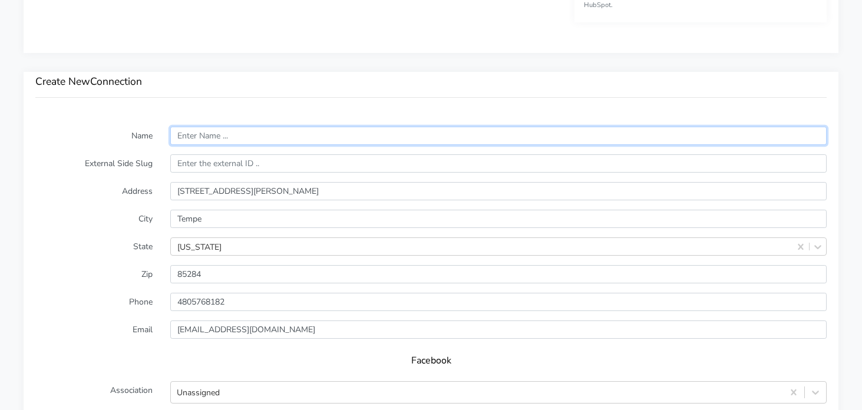
click at [205, 139] on input "text" at bounding box center [498, 136] width 657 height 18
type input "Tempe"
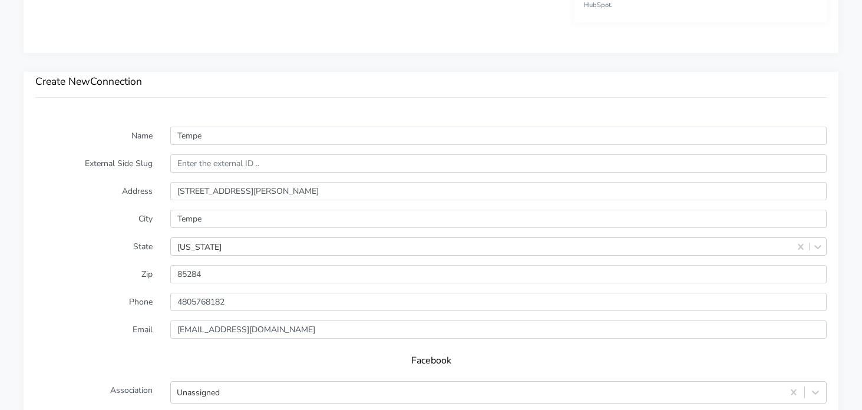
click at [116, 154] on label "External Side Slug" at bounding box center [94, 163] width 135 height 18
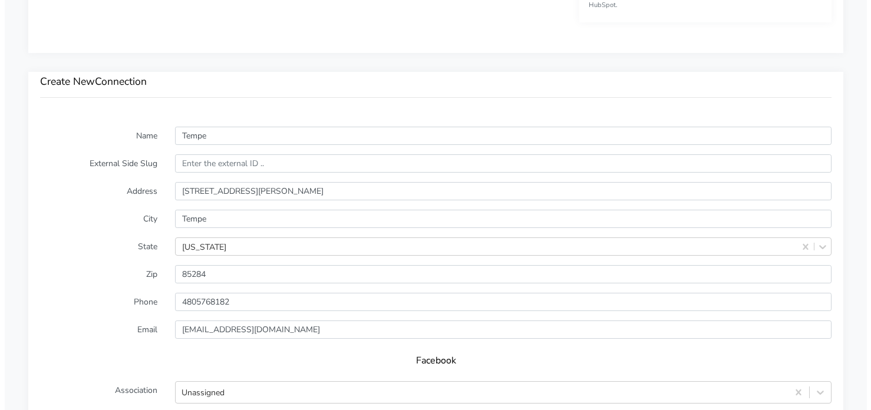
scroll to position [988, 0]
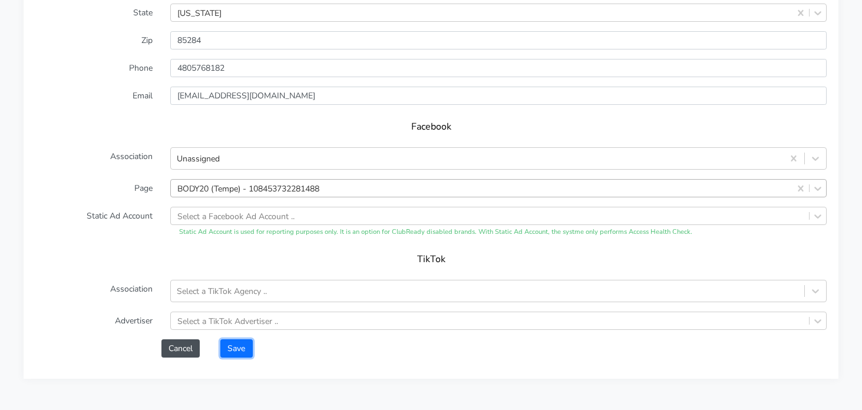
click at [238, 341] on button "Save" at bounding box center [236, 349] width 32 height 18
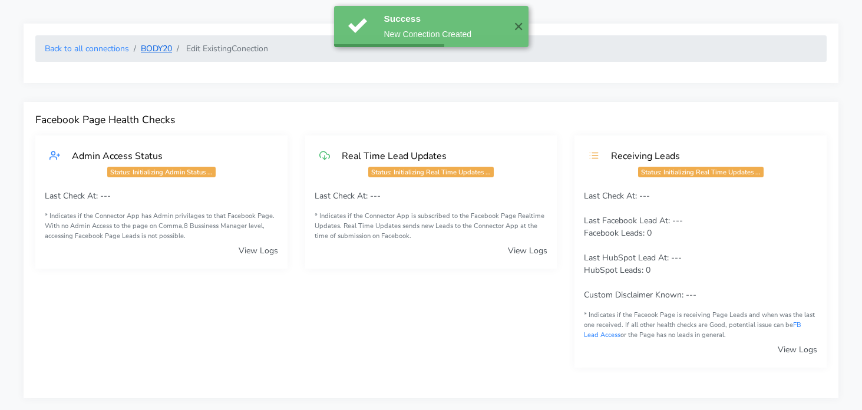
click at [167, 50] on link "BODY20" at bounding box center [156, 48] width 31 height 11
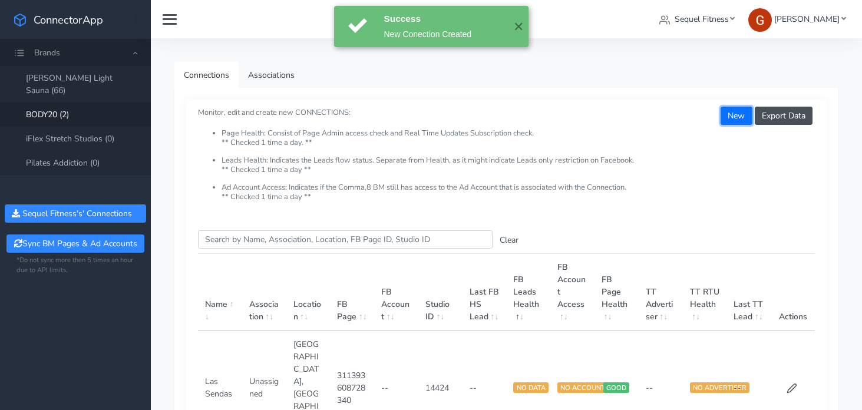
click at [737, 110] on button "New" at bounding box center [736, 116] width 31 height 18
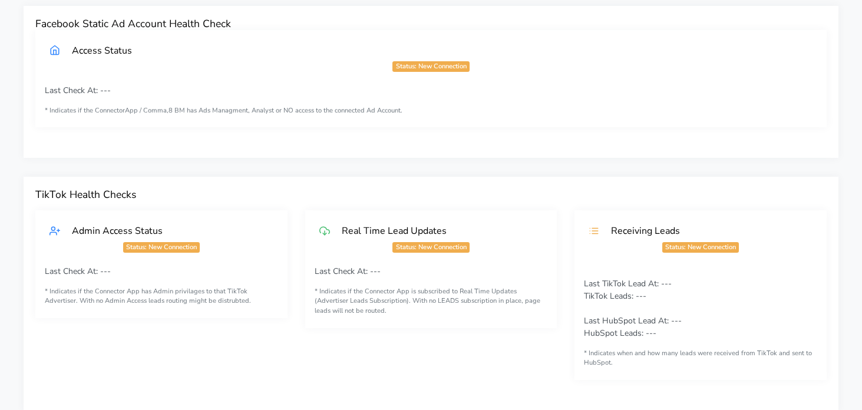
scroll to position [787, 0]
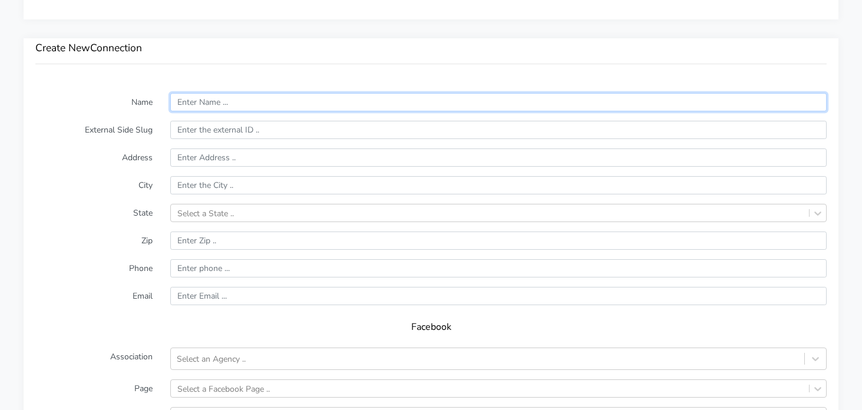
click at [237, 101] on input "text" at bounding box center [498, 102] width 657 height 18
type input "Carlsbad"
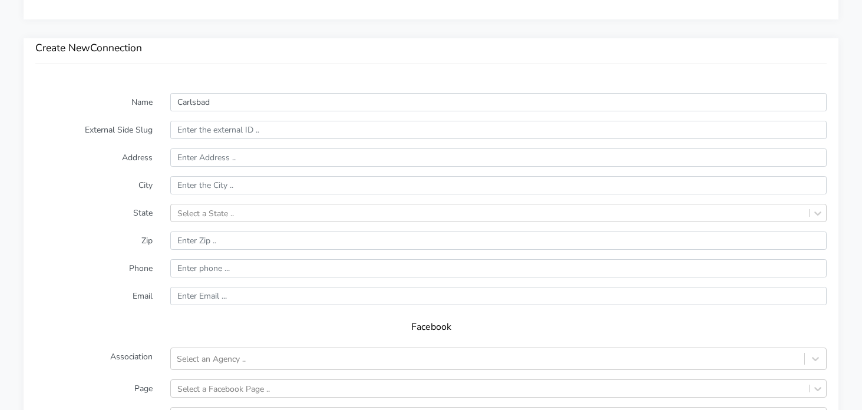
click at [228, 57] on div "Create New Connection" at bounding box center [431, 59] width 815 height 43
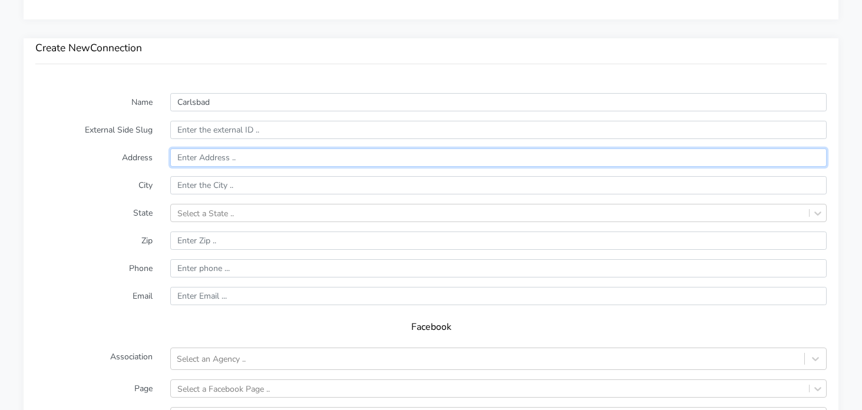
click at [213, 155] on input "text" at bounding box center [498, 158] width 657 height 18
paste input "[STREET_ADDRESS][PERSON_NAME]"
type input "[STREET_ADDRESS][PERSON_NAME]"
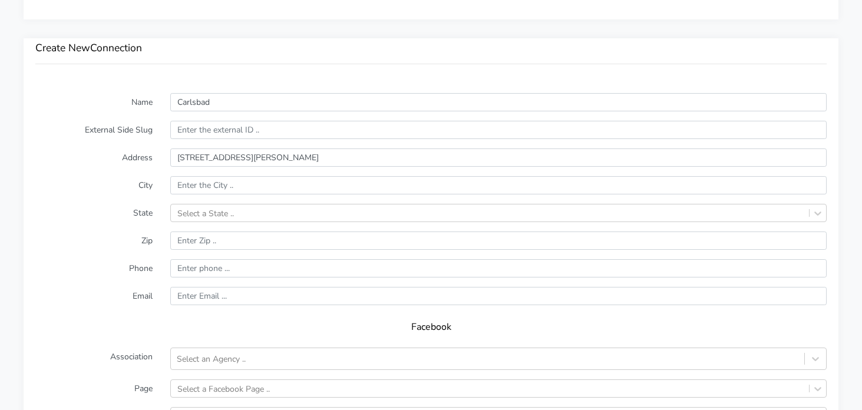
click at [77, 176] on label "City" at bounding box center [94, 185] width 135 height 18
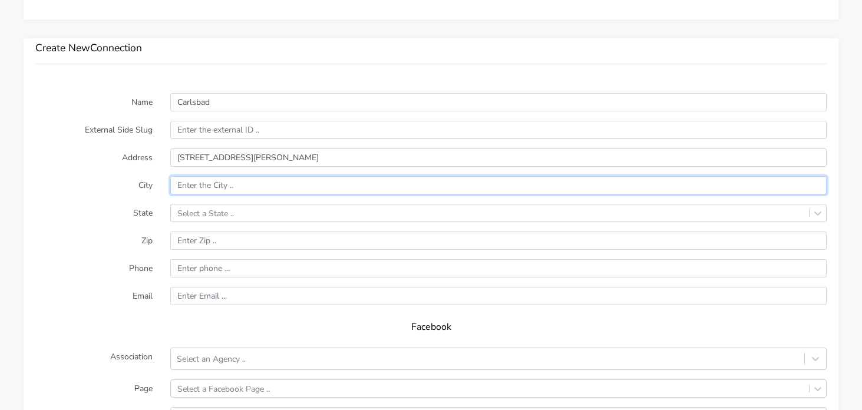
click at [212, 183] on input "text" at bounding box center [498, 185] width 657 height 18
paste input "Carlsbad"
type input "Carlsbad"
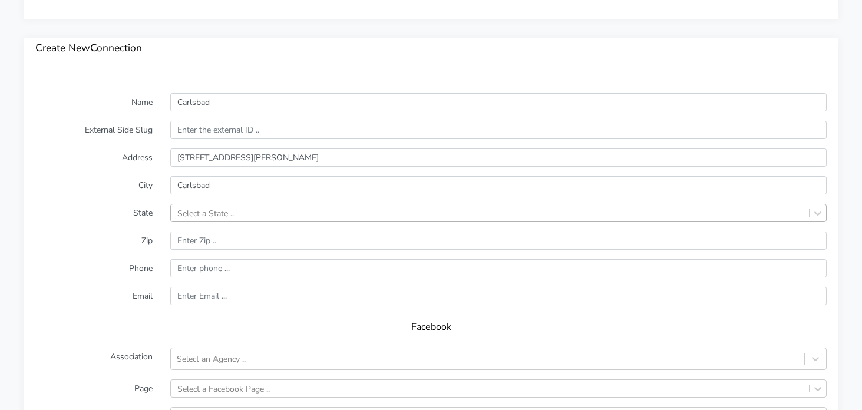
click at [394, 217] on div "Select a State .." at bounding box center [490, 213] width 638 height 17
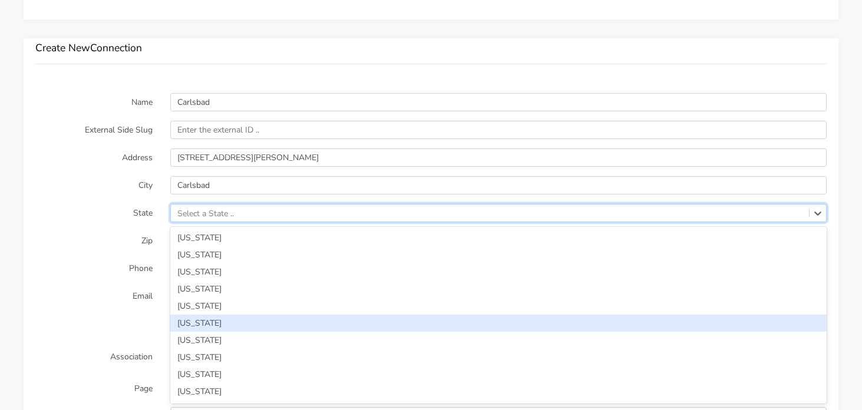
click at [200, 321] on div "[US_STATE]" at bounding box center [498, 323] width 657 height 17
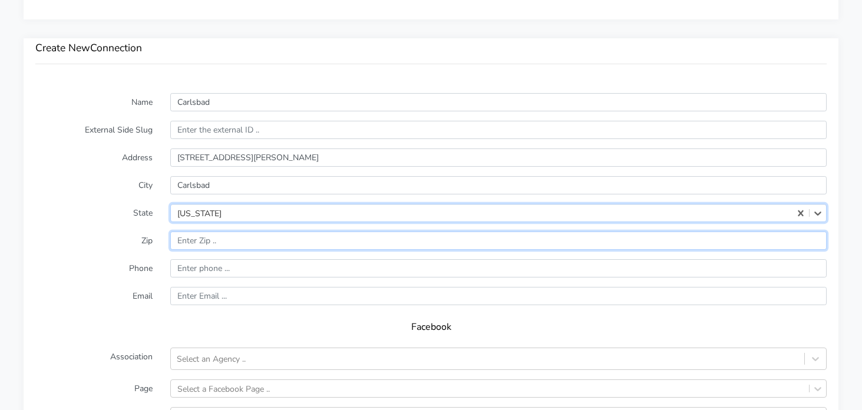
click at [203, 243] on input "input" at bounding box center [498, 241] width 657 height 18
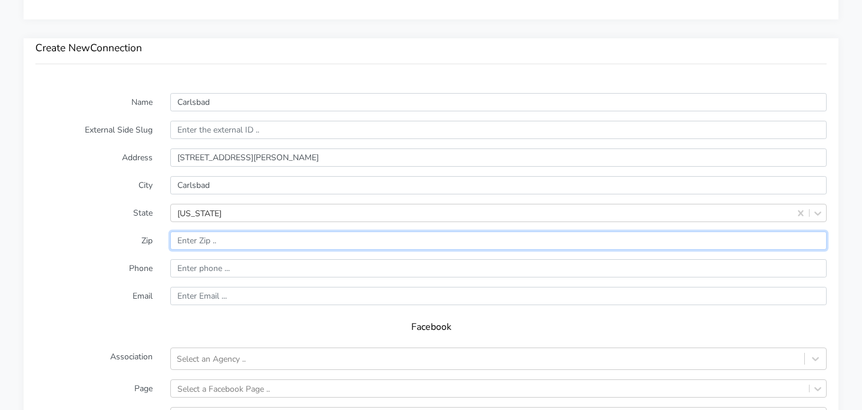
paste input "92011"
type input "92011"
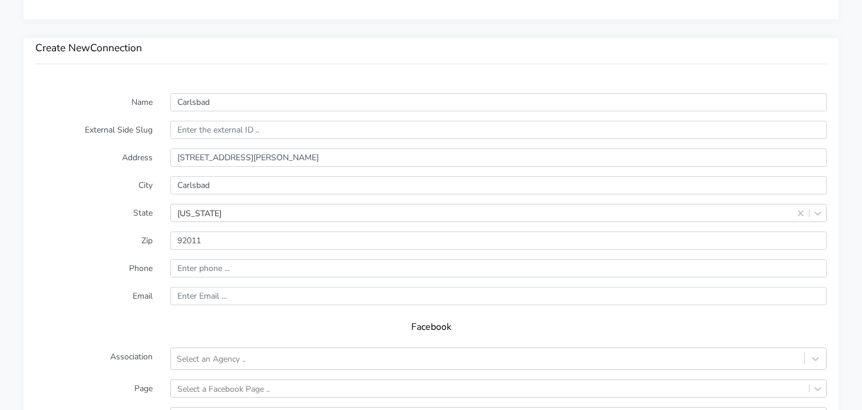
click at [106, 252] on form "Name Carlsbad External Side Slug Address [STREET_ADDRESS][PERSON_NAME][US_STATE…" at bounding box center [431, 325] width 792 height 465
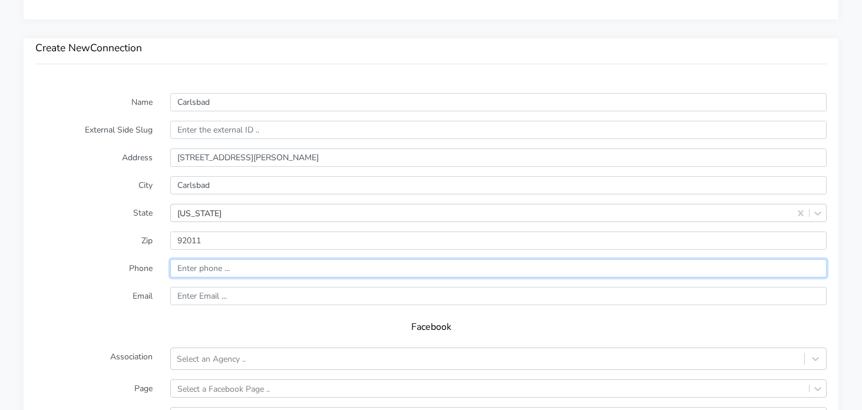
click at [259, 263] on input "input" at bounding box center [498, 268] width 657 height 18
paste input "[PHONE_NUMBER]"
click at [179, 268] on input "input" at bounding box center [498, 268] width 657 height 18
click at [193, 268] on input "input" at bounding box center [498, 268] width 657 height 18
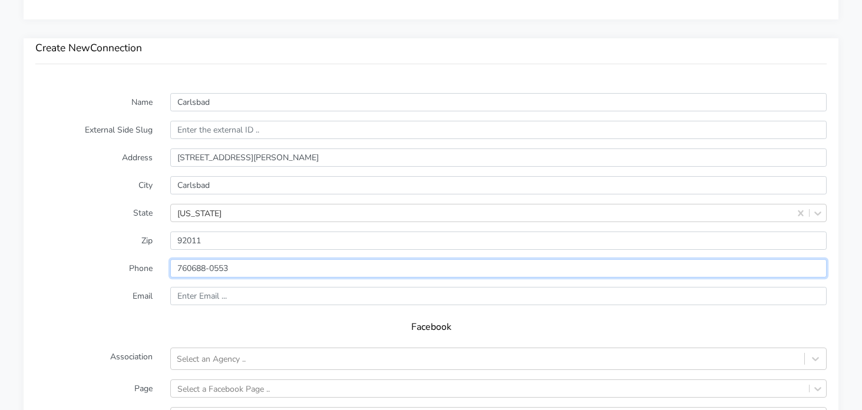
click at [212, 267] on input "input" at bounding box center [498, 268] width 657 height 18
click at [175, 265] on input "input" at bounding box center [498, 268] width 657 height 18
type input "17606880553"
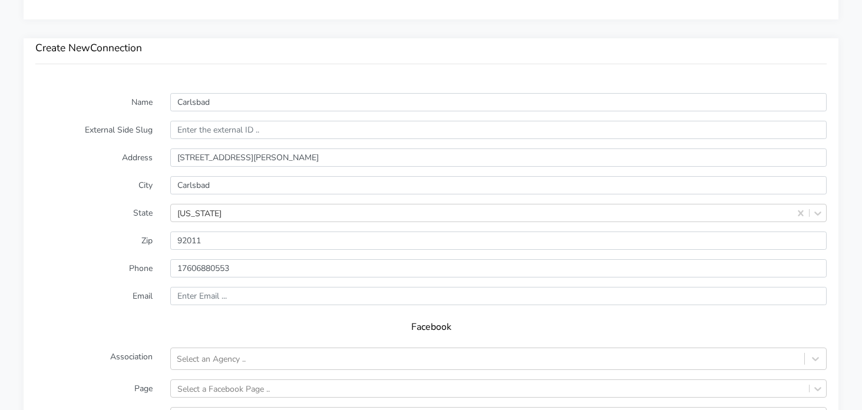
click at [93, 275] on label "Phone" at bounding box center [94, 268] width 135 height 18
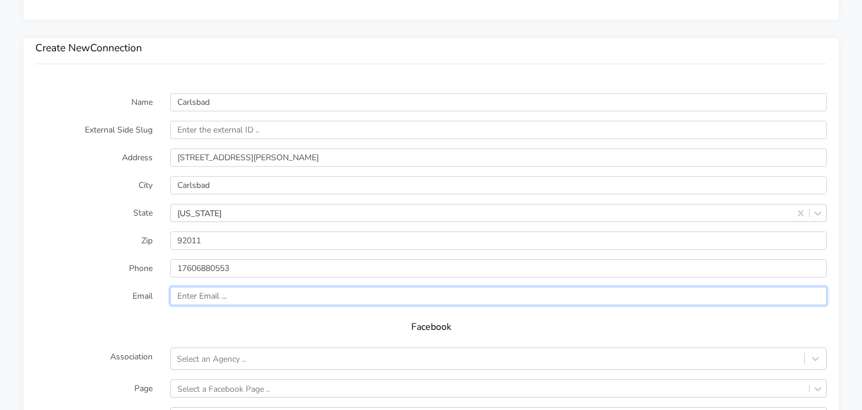
click at [220, 295] on input "text" at bounding box center [498, 296] width 657 height 18
paste input "[EMAIL_ADDRESS][DOMAIN_NAME]"
type input "[EMAIL_ADDRESS][DOMAIN_NAME]"
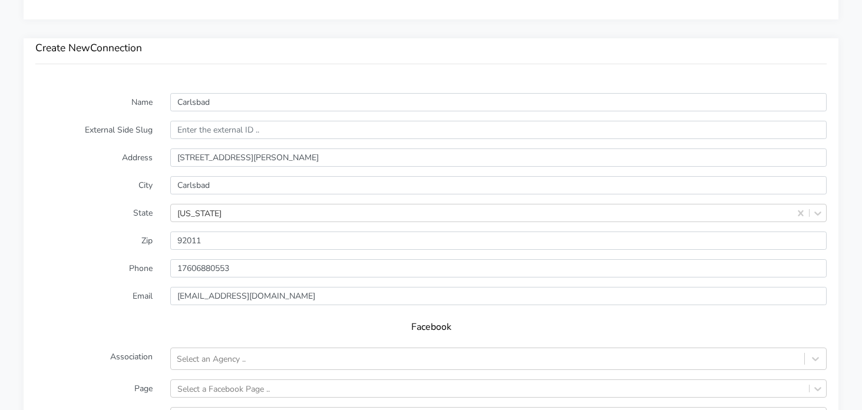
click at [102, 287] on label "Email" at bounding box center [94, 296] width 135 height 18
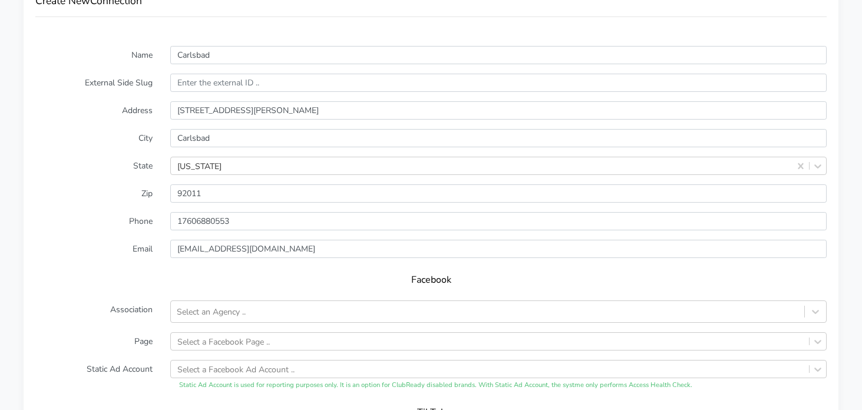
scroll to position [828, 0]
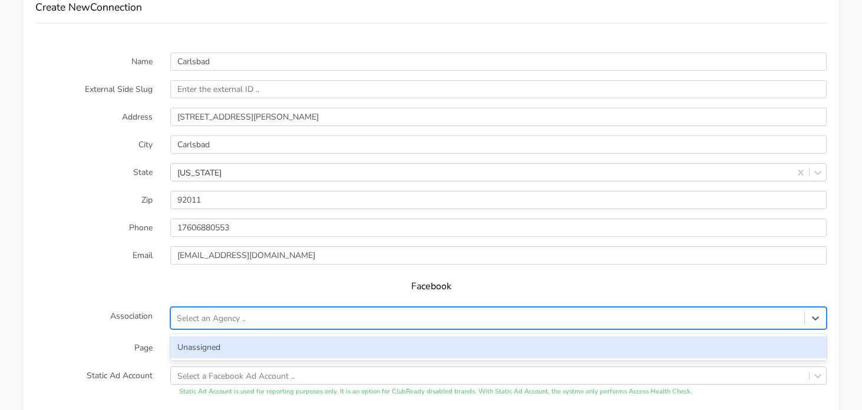
click at [225, 321] on div "Select an Agency .." at bounding box center [211, 318] width 69 height 12
click at [219, 350] on div "Unassigned" at bounding box center [498, 348] width 657 height 22
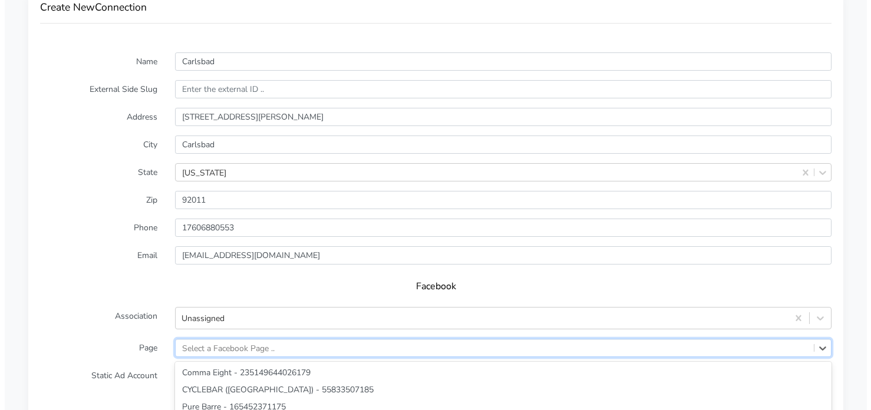
scroll to position [961, 0]
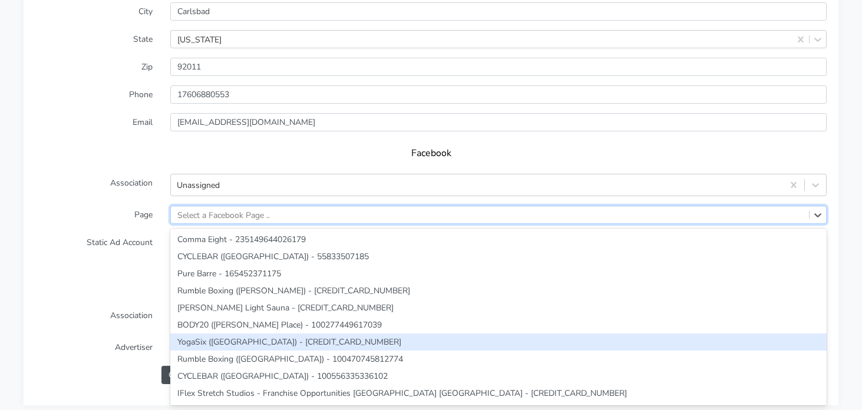
click at [223, 224] on div "option YogaSix ([GEOGRAPHIC_DATA]) - [CREDIT_CARD_NUMBER] focused, 7 of 298. 29…" at bounding box center [498, 215] width 657 height 18
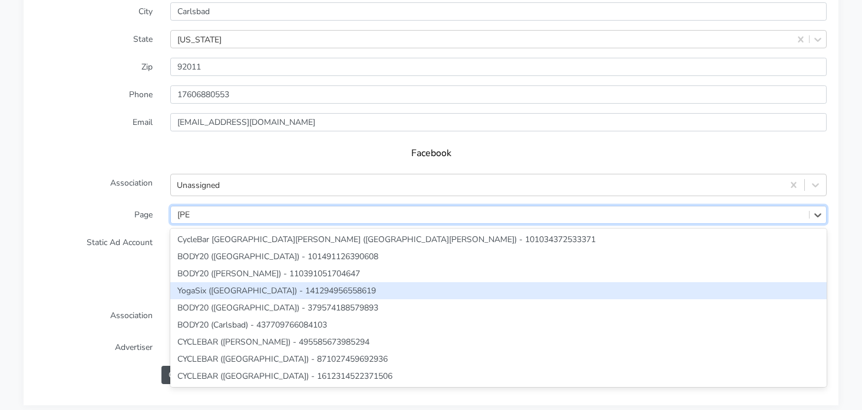
type input "carls"
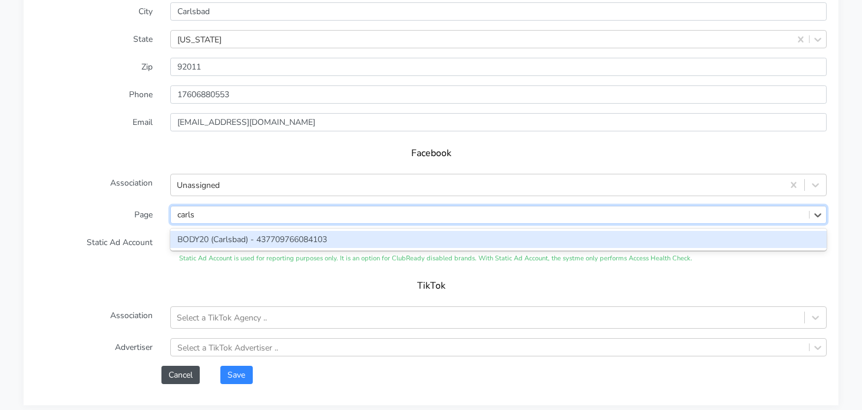
click at [252, 240] on div "BODY20 (Carlsbad) - 437709766084103" at bounding box center [498, 239] width 657 height 17
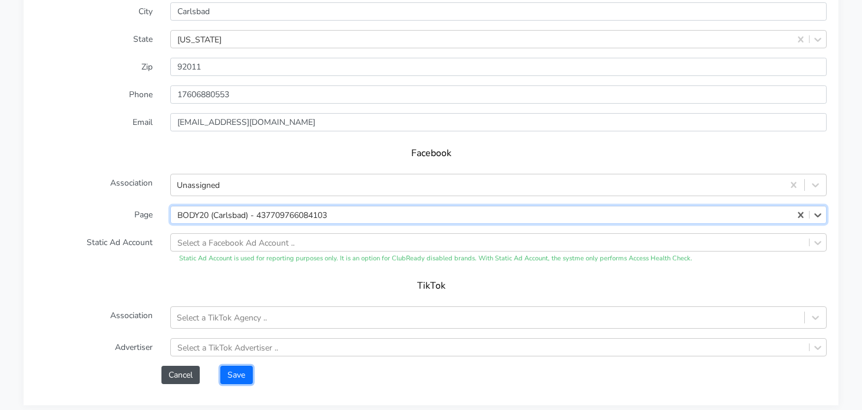
click at [241, 376] on button "Save" at bounding box center [236, 375] width 32 height 18
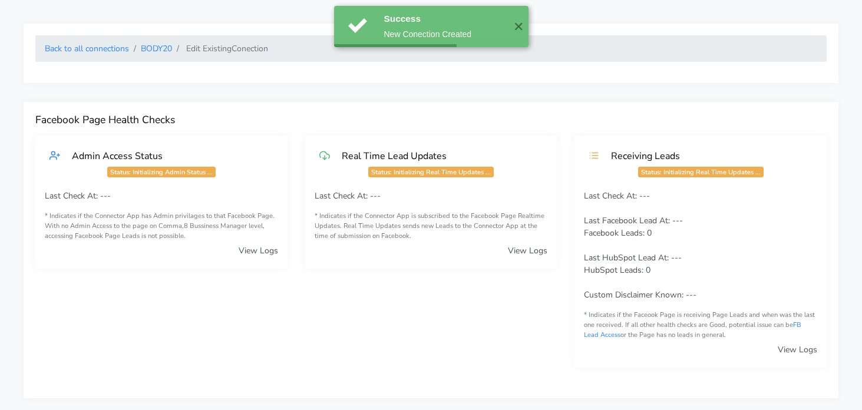
click at [157, 42] on li "BODY20" at bounding box center [150, 48] width 43 height 12
click at [159, 47] on link "BODY20" at bounding box center [156, 48] width 31 height 11
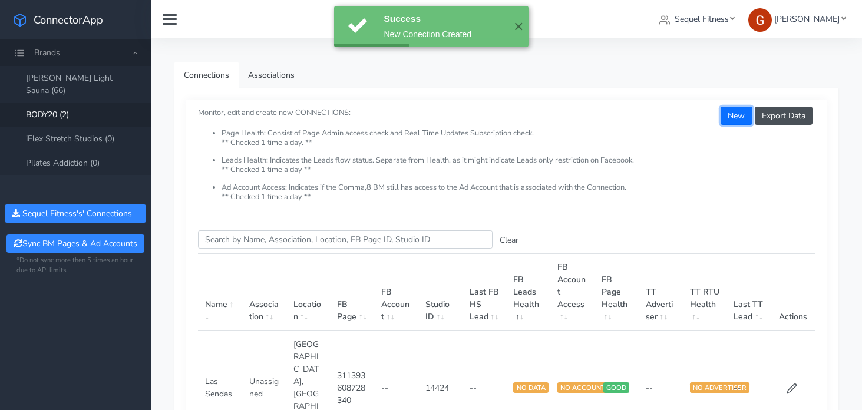
click at [743, 113] on button "New" at bounding box center [736, 116] width 31 height 18
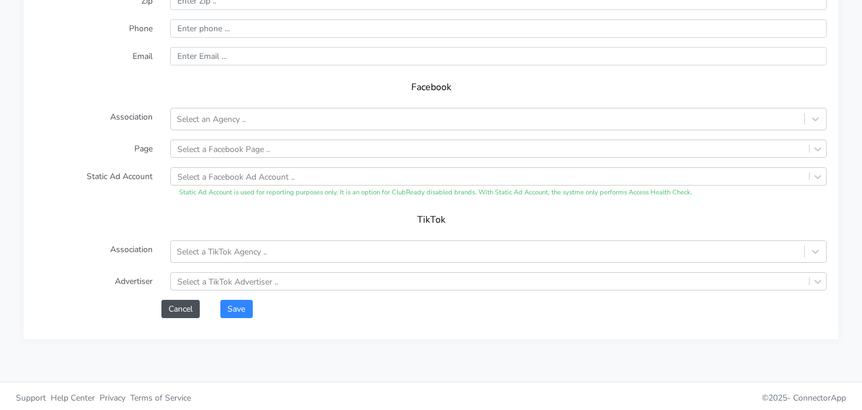
scroll to position [1031, 0]
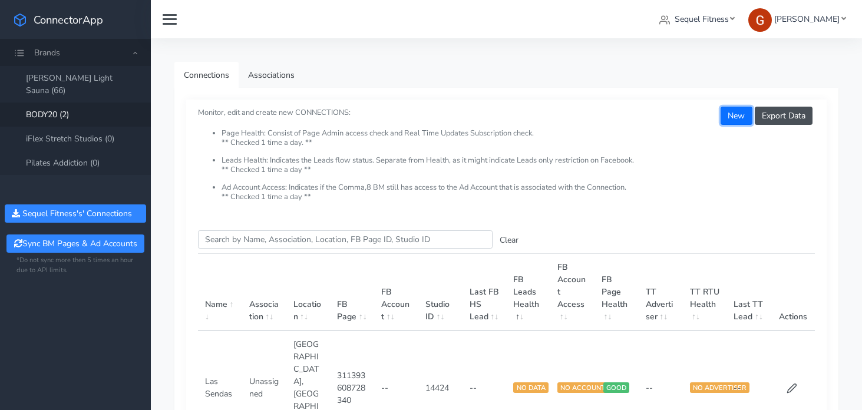
click at [740, 122] on button "New" at bounding box center [736, 116] width 31 height 18
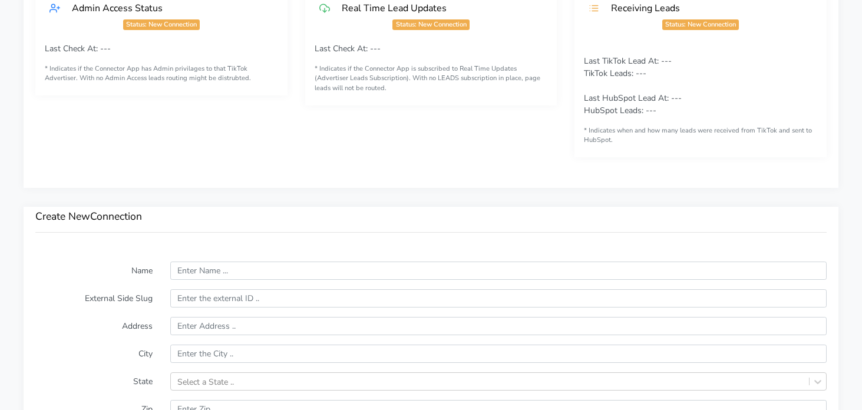
scroll to position [838, 0]
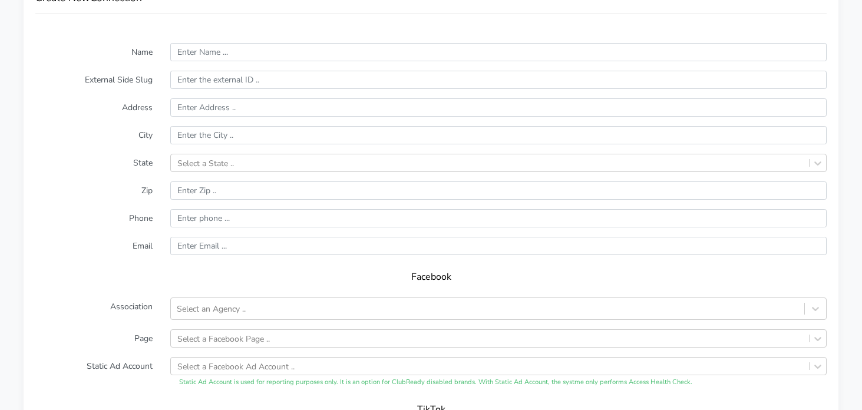
click at [229, 68] on form "Name External Side Slug Address City State Select a State .. Zip Phone Email Fa…" at bounding box center [431, 275] width 792 height 465
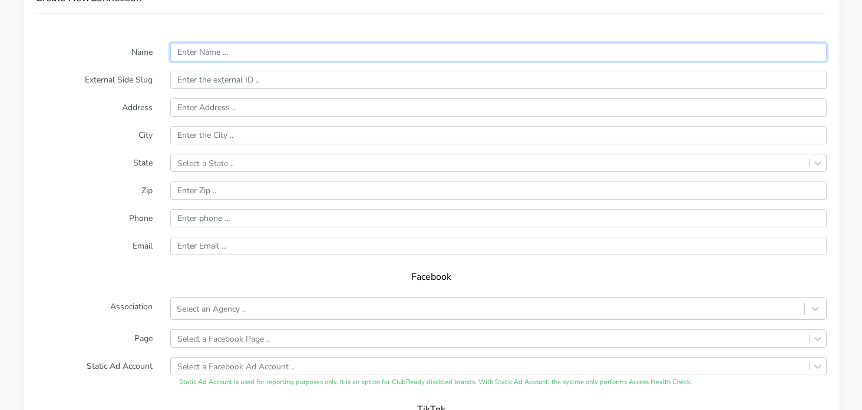
click at [234, 58] on input "text" at bounding box center [498, 52] width 657 height 18
type input "Del Mar"
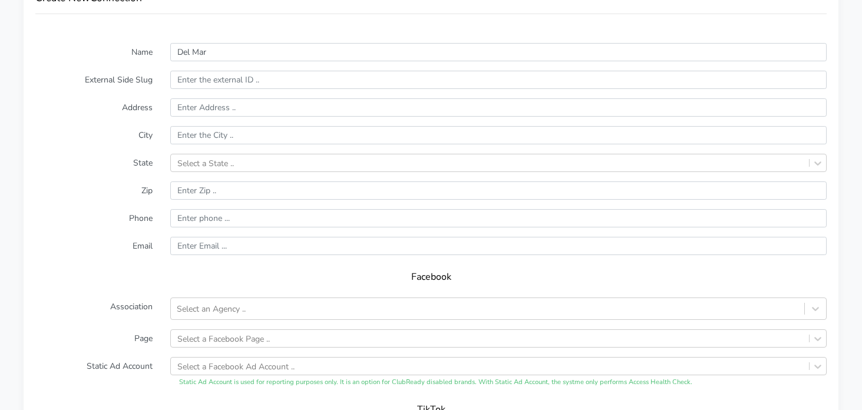
click at [107, 128] on label "City" at bounding box center [94, 135] width 135 height 18
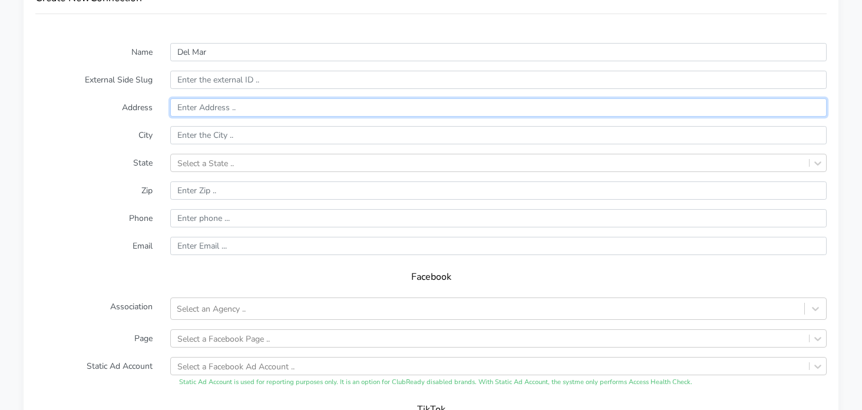
click at [200, 109] on input "text" at bounding box center [498, 107] width 657 height 18
paste input "[STREET_ADDRESS]"
type input "[STREET_ADDRESS]"
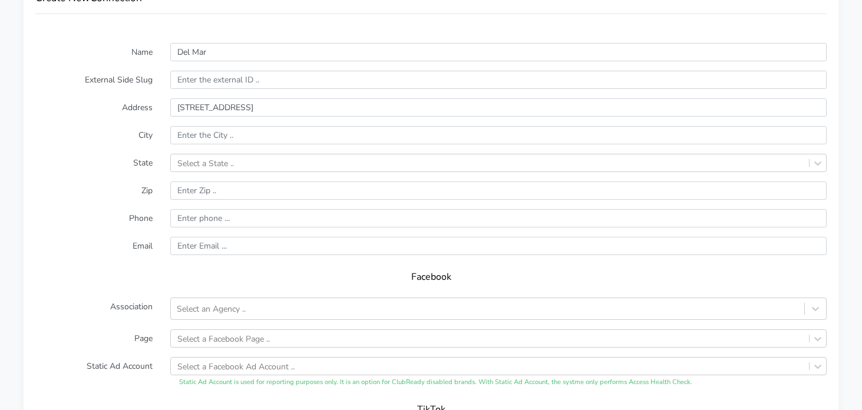
click at [128, 123] on form "Name Del Mar External Side Slug Address [STREET_ADDRESS] Select a State .. Zip …" at bounding box center [431, 275] width 792 height 465
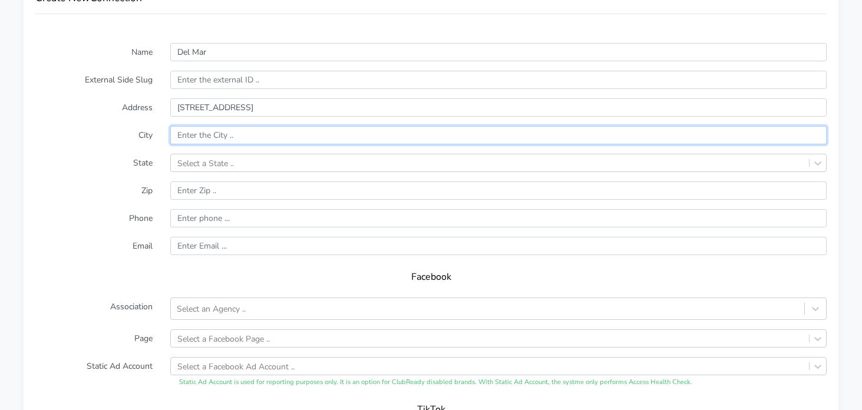
click at [242, 142] on input "text" at bounding box center [498, 135] width 657 height 18
type input "[GEOGRAPHIC_DATA]"
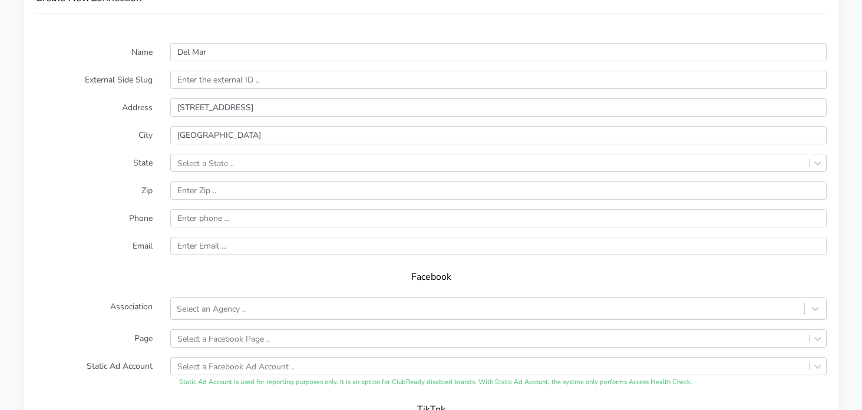
click at [98, 130] on label "City" at bounding box center [94, 135] width 135 height 18
click at [217, 170] on div "Select a State .." at bounding box center [490, 162] width 638 height 17
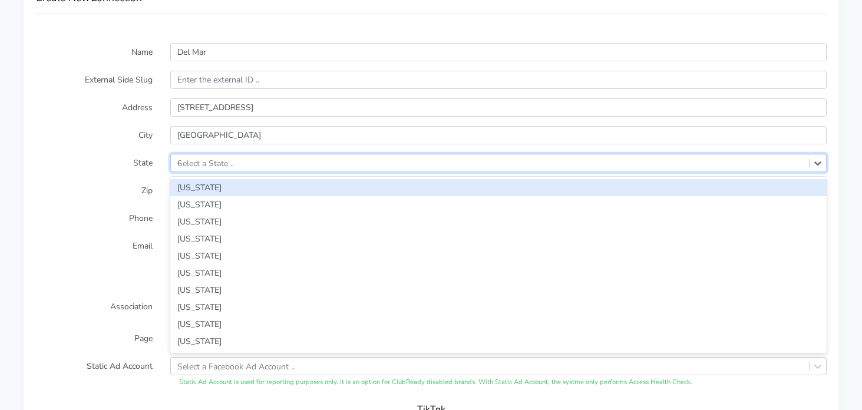
type input "ca"
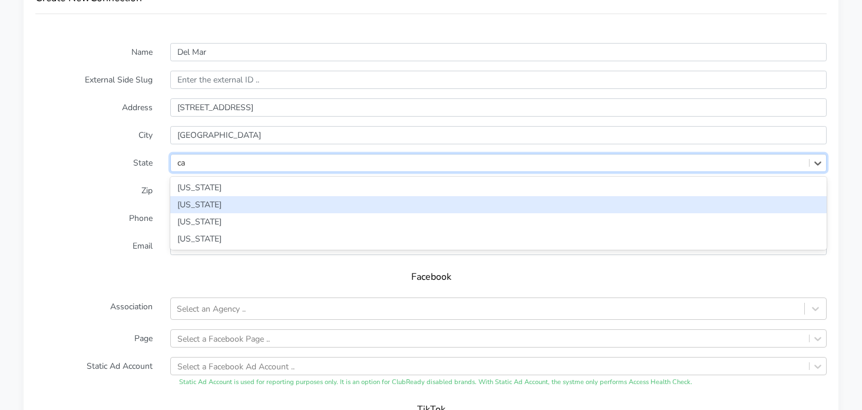
click at [210, 203] on div "[US_STATE]" at bounding box center [498, 204] width 657 height 17
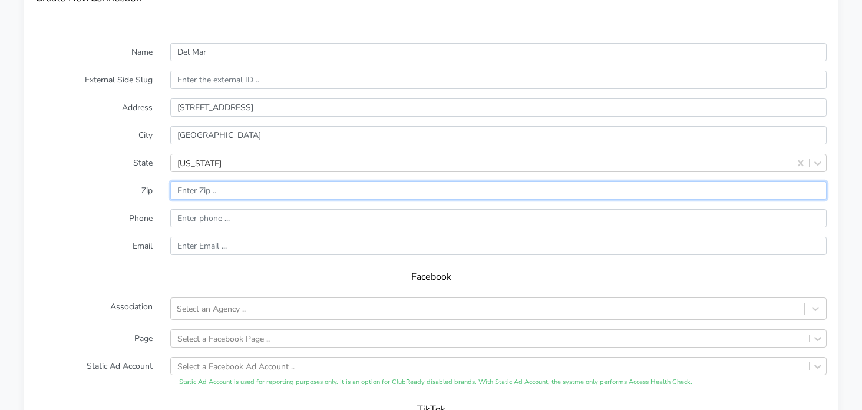
click at [191, 184] on input "input" at bounding box center [498, 191] width 657 height 18
paste input "92130"
type input "92130"
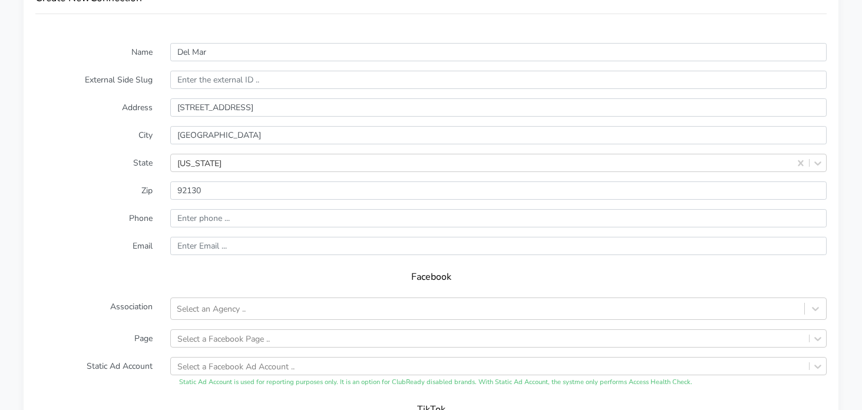
click at [126, 195] on label "Zip" at bounding box center [94, 191] width 135 height 18
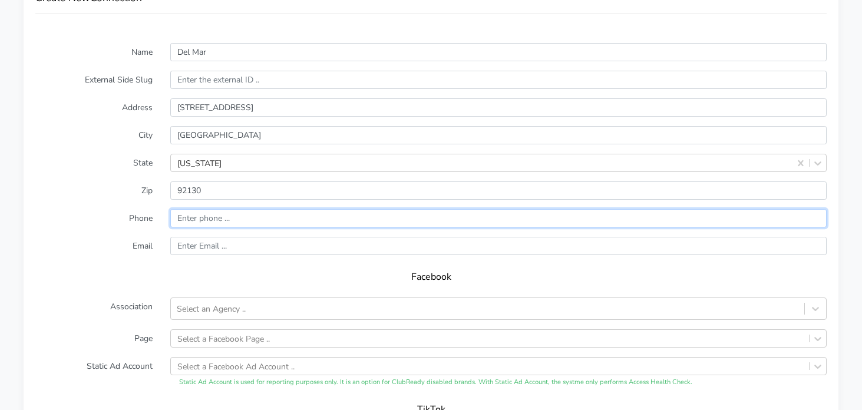
click at [194, 221] on input "input" at bounding box center [498, 218] width 657 height 18
paste input "[PHONE_NUMBER]"
click at [180, 219] on input "input" at bounding box center [498, 218] width 657 height 18
click at [196, 219] on input "input" at bounding box center [498, 218] width 657 height 18
click at [211, 222] on input "input" at bounding box center [498, 218] width 657 height 18
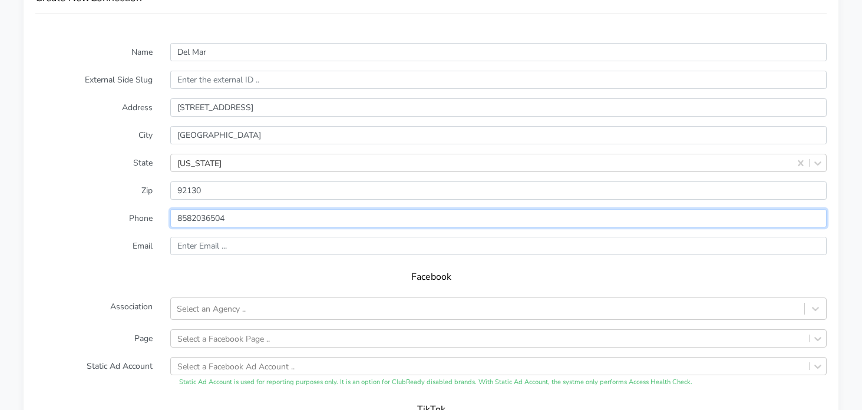
click at [180, 217] on input "input" at bounding box center [498, 218] width 657 height 18
click at [177, 216] on input "input" at bounding box center [498, 218] width 657 height 18
type input "18582036504"
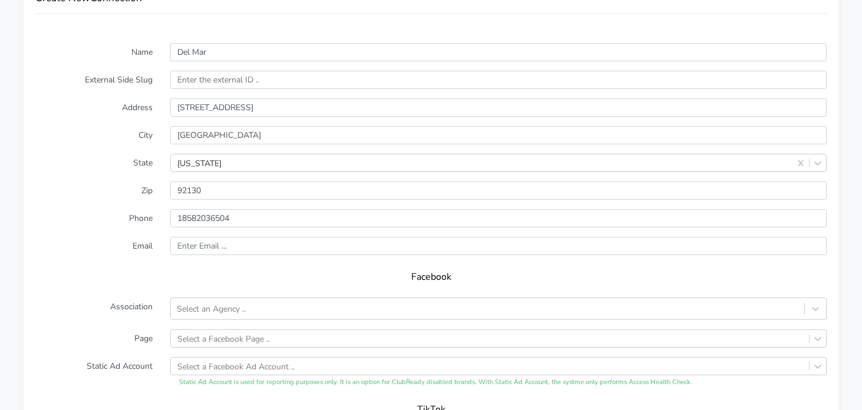
click at [100, 205] on form "Name Del Mar External Side Slug Address [STREET_ADDRESS][US_STATE] Zip Phone Em…" at bounding box center [431, 275] width 792 height 465
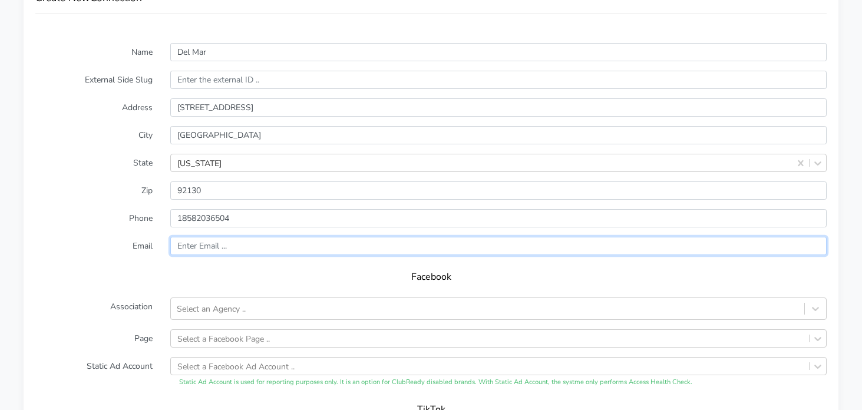
click at [203, 246] on input "text" at bounding box center [498, 246] width 657 height 18
paste input "[PERSON_NAME][EMAIL_ADDRESS][DOMAIN_NAME]"
type input "[PERSON_NAME][EMAIL_ADDRESS][DOMAIN_NAME]"
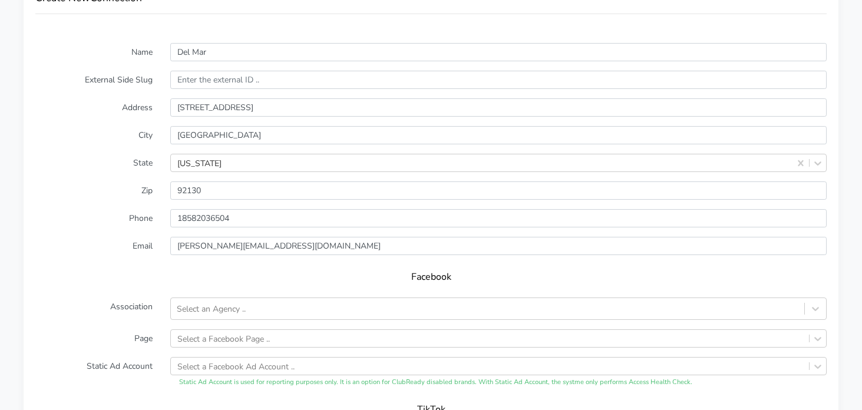
click at [72, 238] on label "Email" at bounding box center [94, 246] width 135 height 18
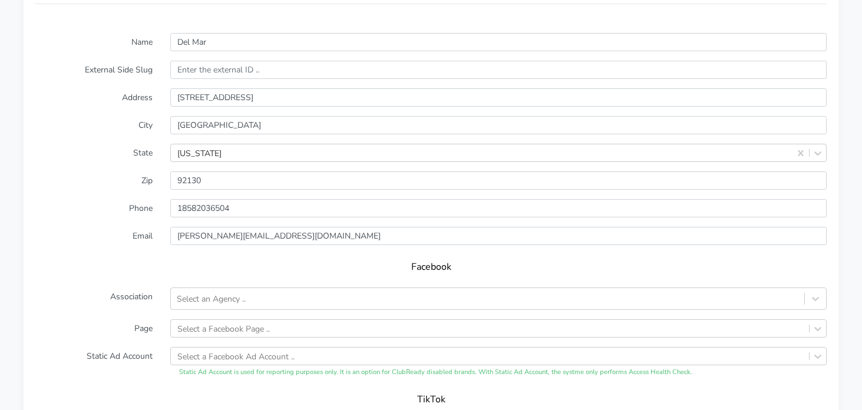
scroll to position [918, 0]
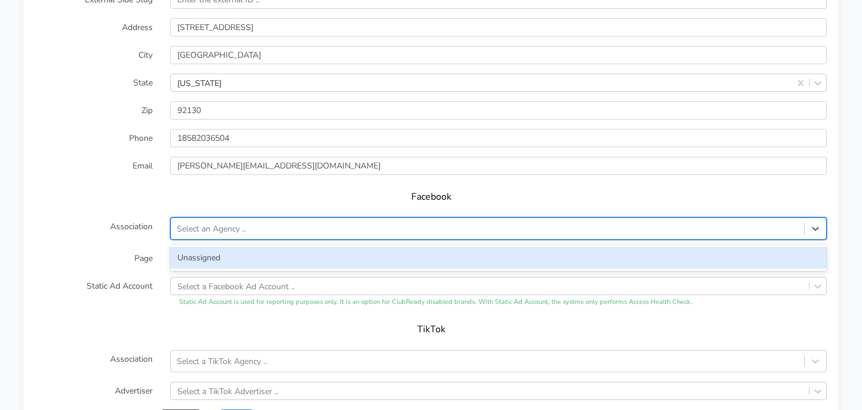
click at [219, 229] on div "Select an Agency .." at bounding box center [211, 229] width 69 height 12
click at [196, 253] on div "Unassigned" at bounding box center [498, 258] width 657 height 22
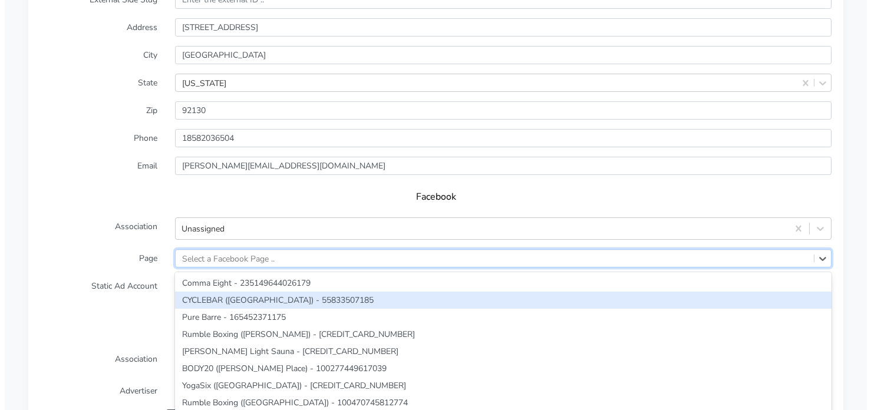
scroll to position [961, 0]
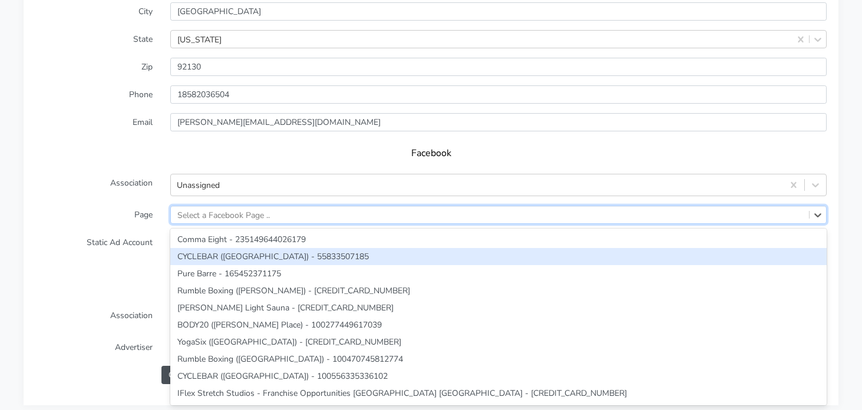
click at [201, 224] on div "option CYCLEBAR ([GEOGRAPHIC_DATA]) - 55833507185 focused, 2 of 297. 297 result…" at bounding box center [498, 215] width 657 height 18
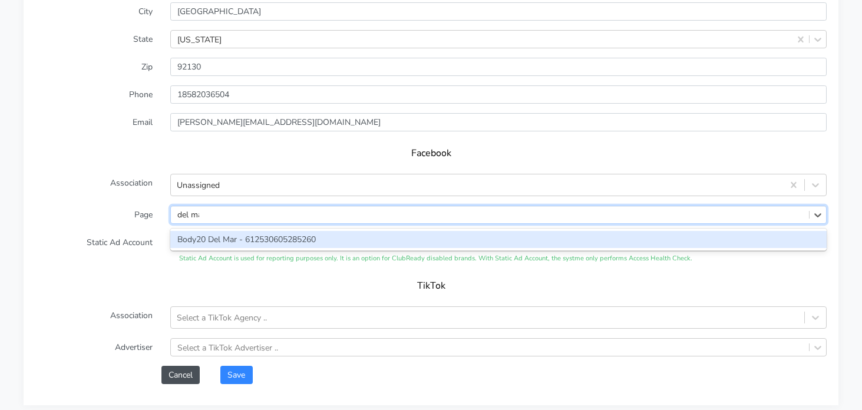
type input "del mar"
click at [212, 241] on div "Body20 Del Mar - 612530605285260" at bounding box center [498, 239] width 657 height 17
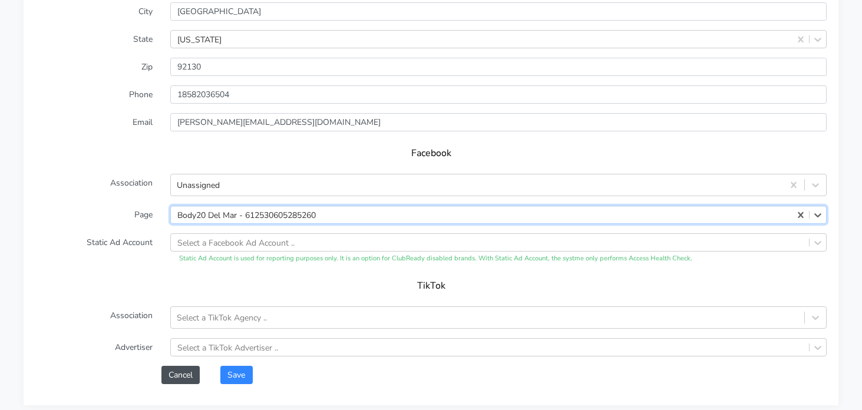
click at [261, 371] on div "Save" at bounding box center [524, 375] width 624 height 18
click at [240, 375] on button "Save" at bounding box center [236, 375] width 32 height 18
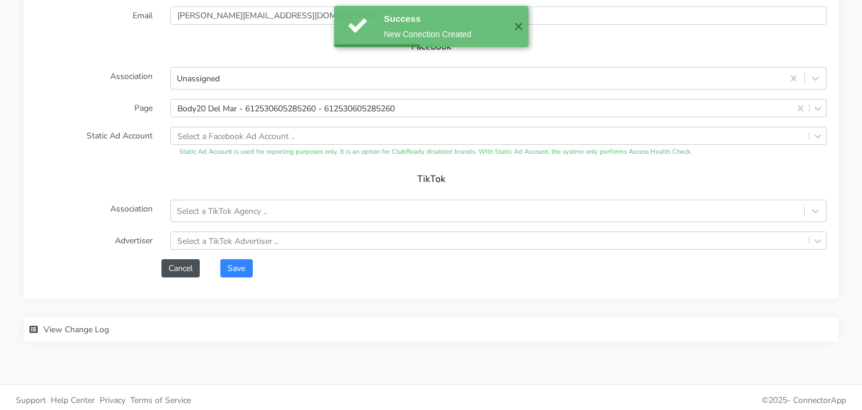
scroll to position [1089, 0]
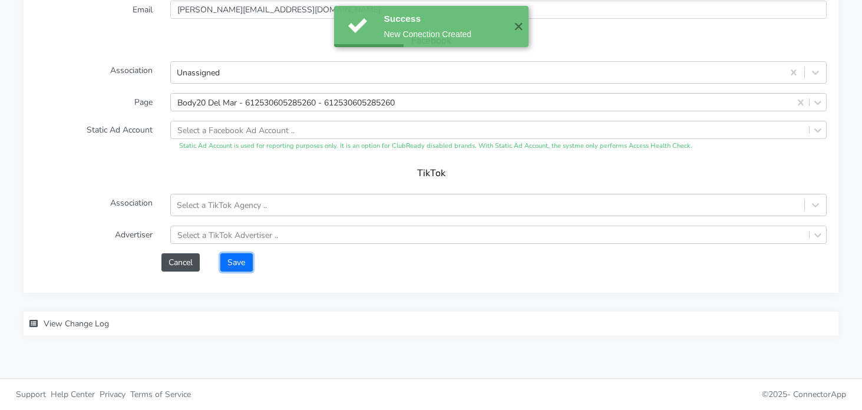
click at [239, 266] on button "Save" at bounding box center [236, 262] width 32 height 18
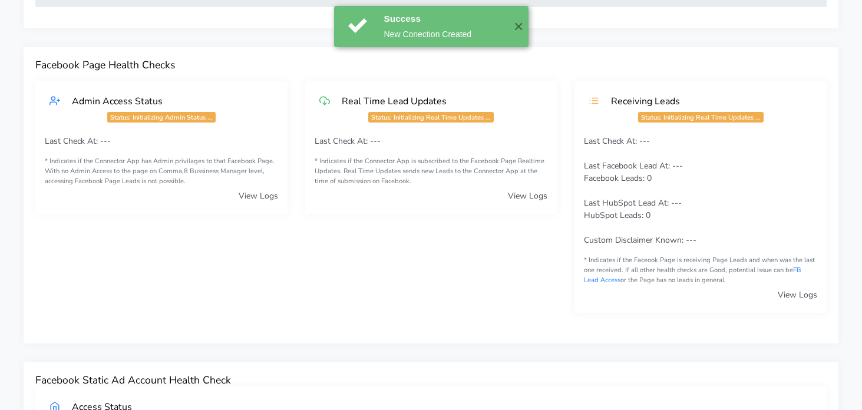
scroll to position [0, 0]
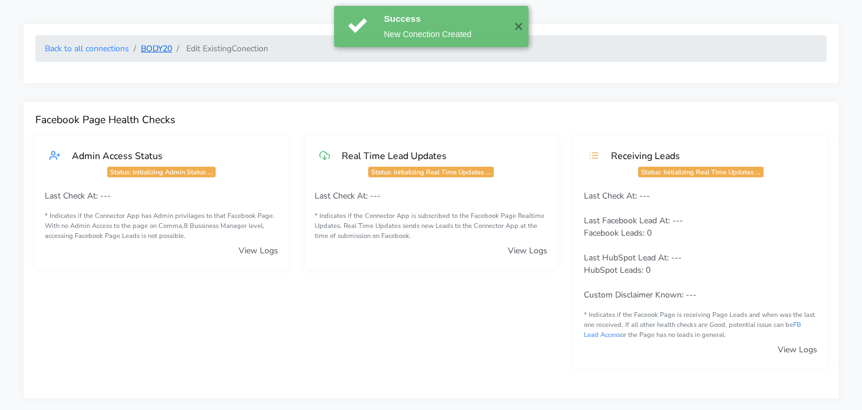
click at [164, 48] on link "BODY20" at bounding box center [156, 48] width 31 height 11
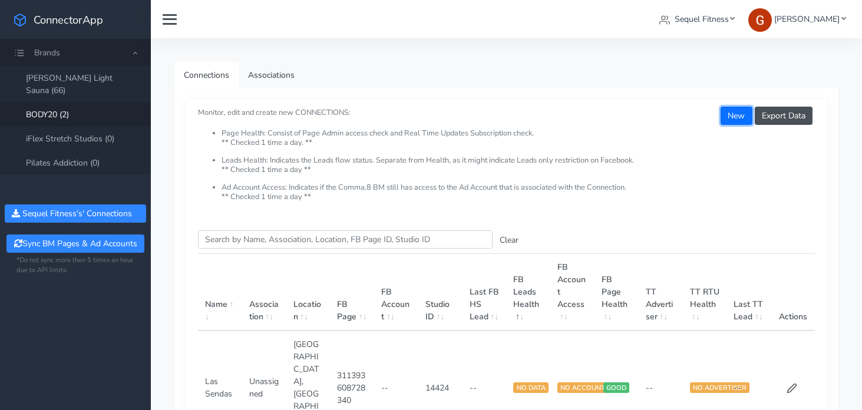
click at [737, 117] on button "New" at bounding box center [736, 116] width 31 height 18
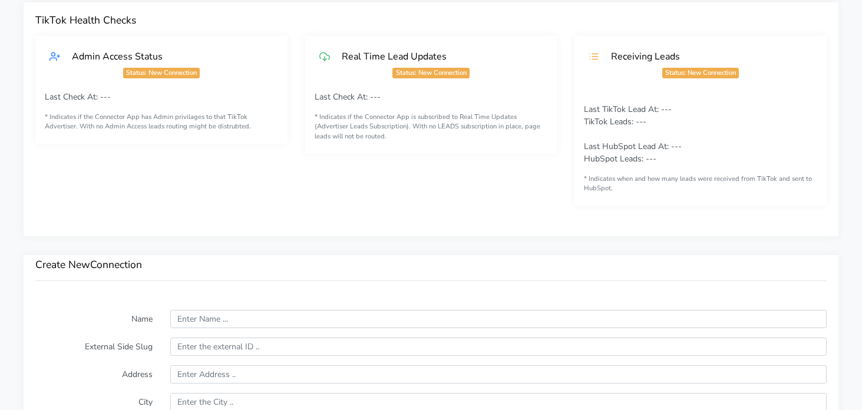
scroll to position [687, 0]
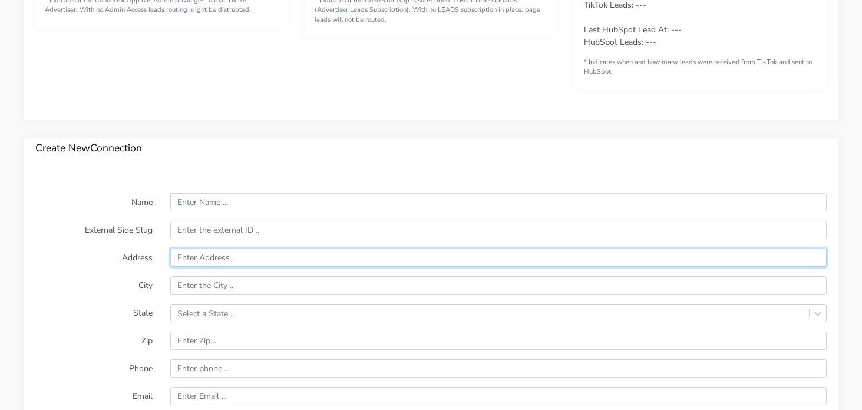
click at [206, 258] on input "text" at bounding box center [498, 258] width 657 height 18
paste input "[STREET_ADDRESS][PERSON_NAME]"
type input "[STREET_ADDRESS][PERSON_NAME]"
click at [90, 259] on label "Address" at bounding box center [94, 258] width 135 height 18
click at [239, 294] on input "text" at bounding box center [498, 285] width 657 height 18
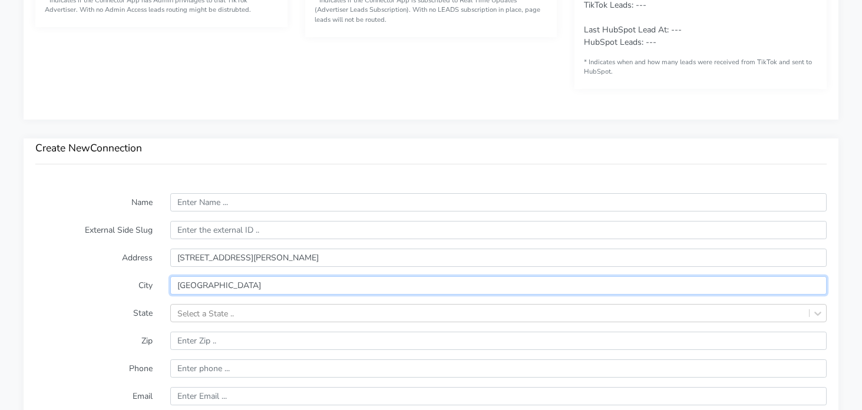
type input "[GEOGRAPHIC_DATA]"
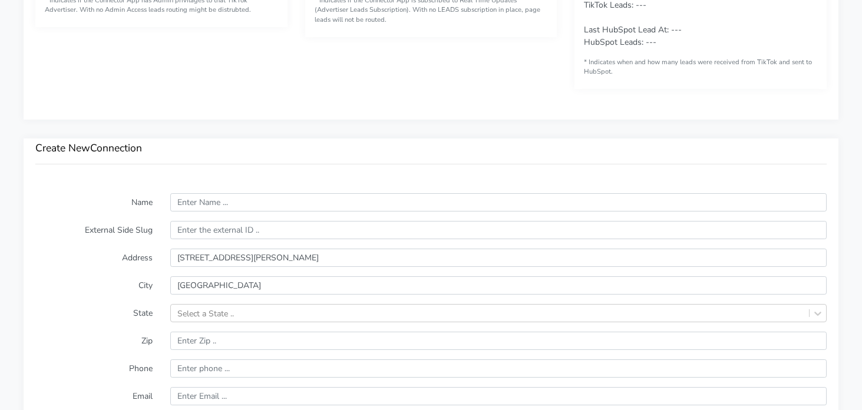
click at [110, 233] on label "External Side Slug" at bounding box center [94, 230] width 135 height 18
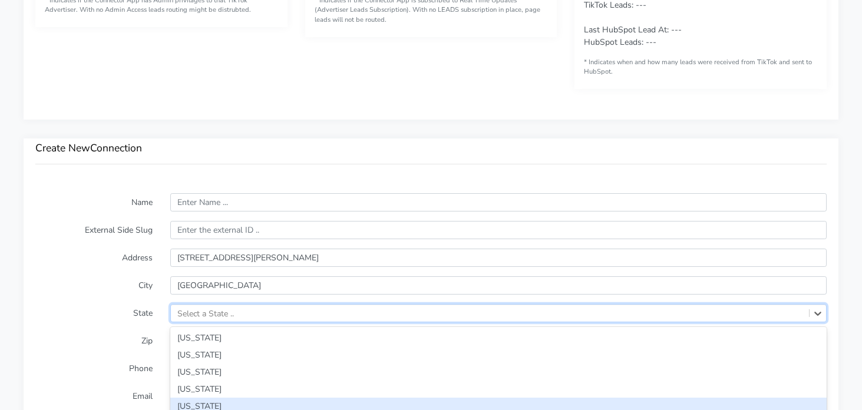
click at [204, 311] on div "option [US_STATE] focused, 5 of 59. 59 results available. Use Up and Down to ch…" at bounding box center [498, 313] width 657 height 18
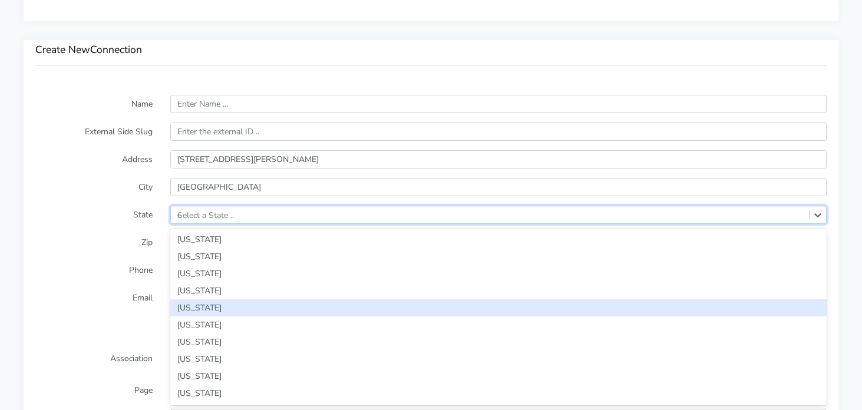
type input "ca"
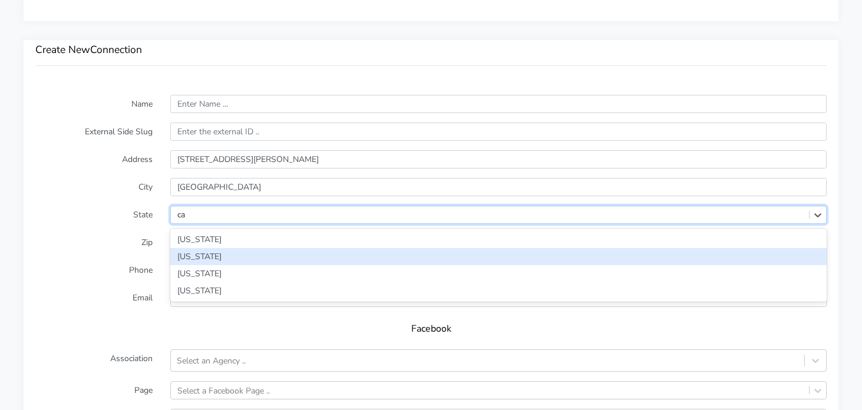
click at [205, 257] on div "[US_STATE]" at bounding box center [498, 256] width 657 height 17
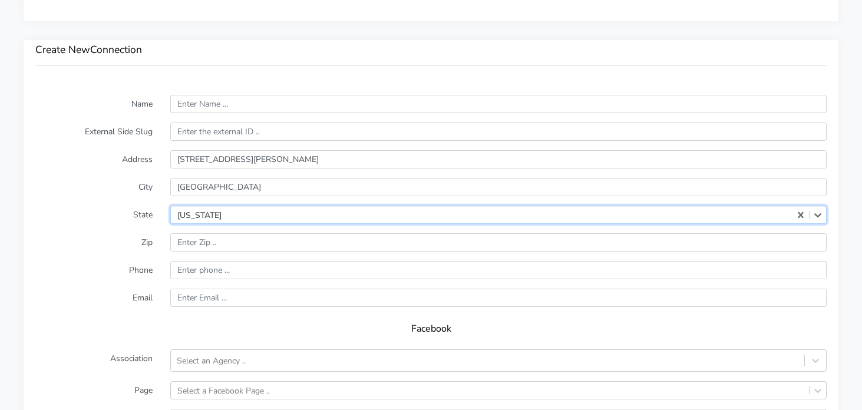
click at [103, 255] on form "Name External Side Slug Address [STREET_ADDRESS][PERSON_NAME][US_STATE]. Select…" at bounding box center [431, 327] width 792 height 465
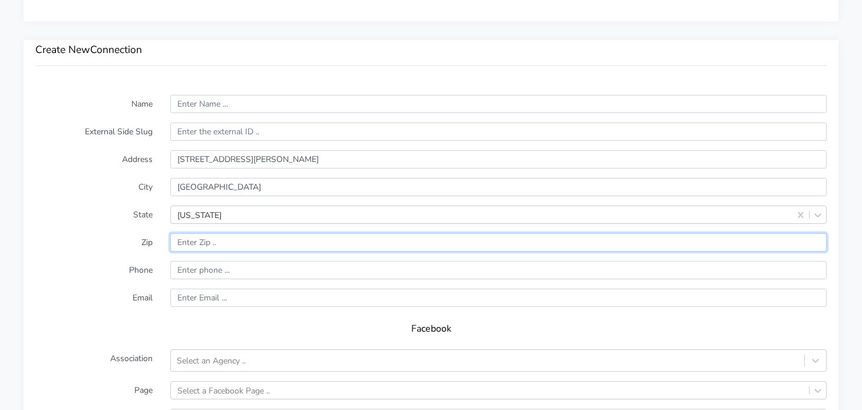
click at [209, 238] on input "input" at bounding box center [498, 242] width 657 height 18
paste input "93704"
type input "93704"
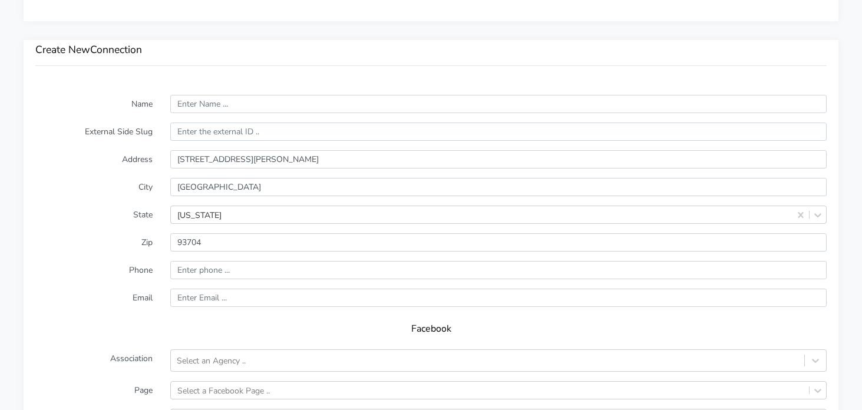
click at [98, 246] on label "Zip" at bounding box center [94, 242] width 135 height 18
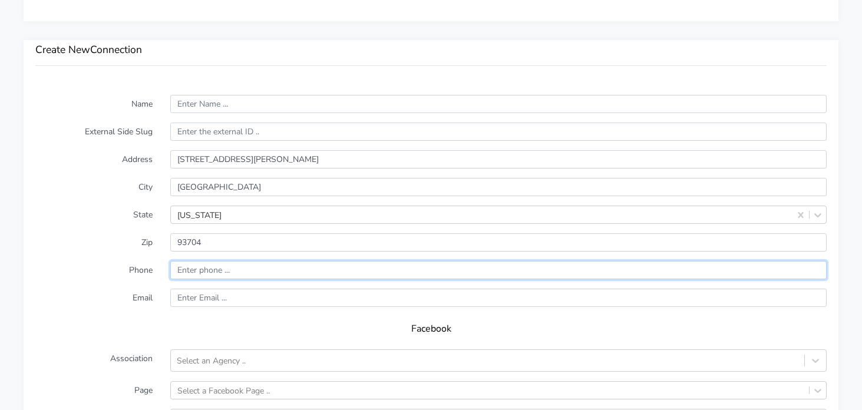
click at [225, 268] on input "input" at bounding box center [498, 270] width 657 height 18
paste input "[PHONE_NUMBER]"
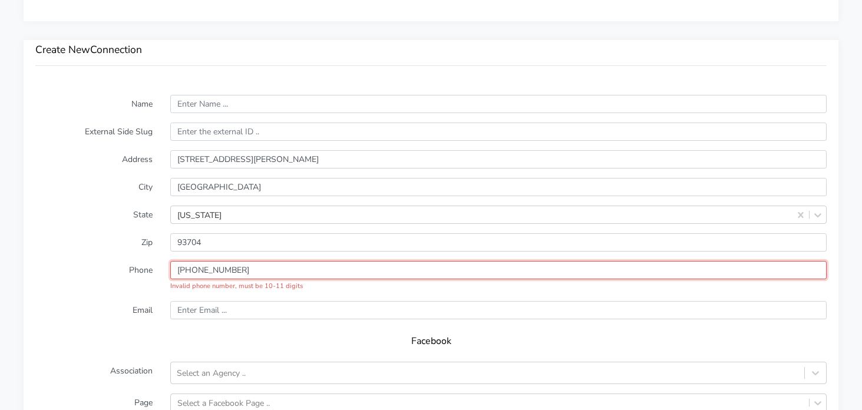
click at [176, 269] on input "input" at bounding box center [498, 270] width 657 height 18
click at [202, 272] on input "input" at bounding box center [498, 270] width 657 height 18
click at [216, 272] on input "input" at bounding box center [498, 270] width 657 height 18
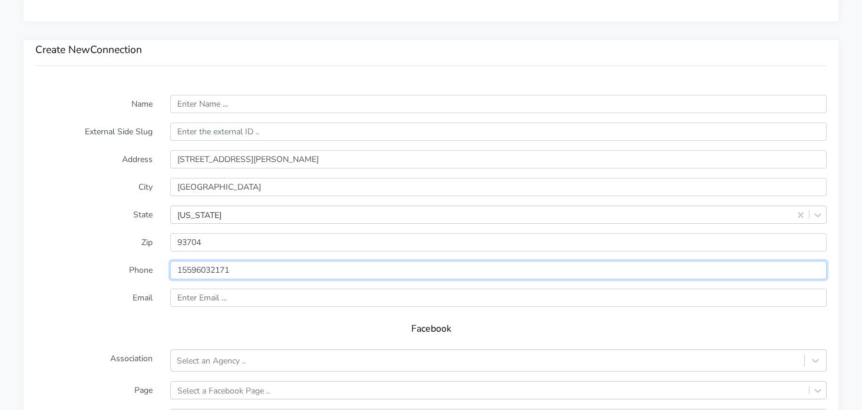
type input "15596032171"
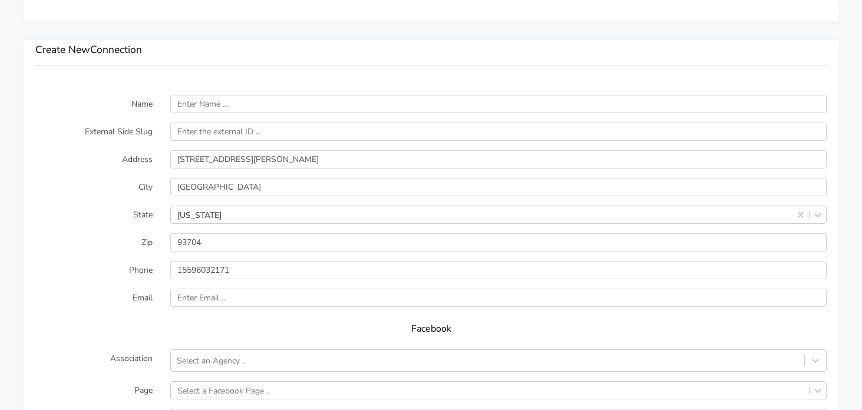
click at [113, 312] on form "Name External Side Slug Address [STREET_ADDRESS][PERSON_NAME][US_STATE] Zip Pho…" at bounding box center [431, 327] width 792 height 465
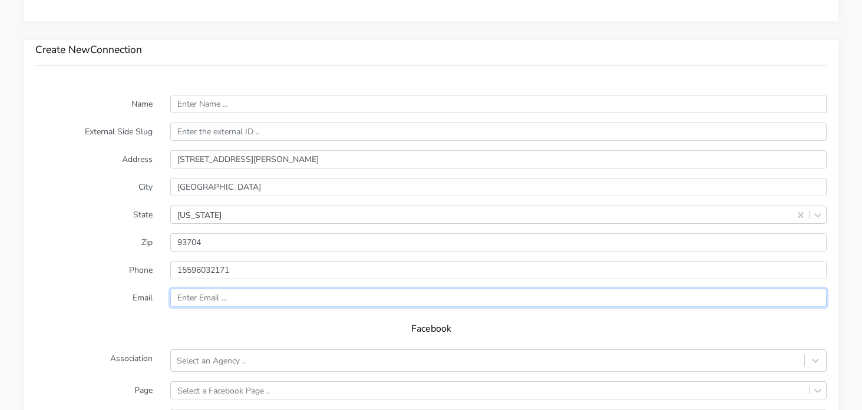
click at [206, 299] on input "text" at bounding box center [498, 298] width 657 height 18
paste input "[EMAIL_ADDRESS][DOMAIN_NAME]"
type input "[EMAIL_ADDRESS][DOMAIN_NAME]"
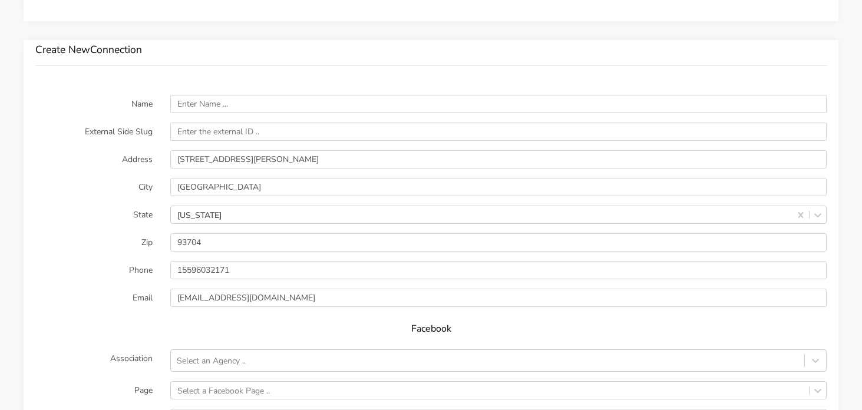
click at [65, 296] on label "Email" at bounding box center [94, 298] width 135 height 18
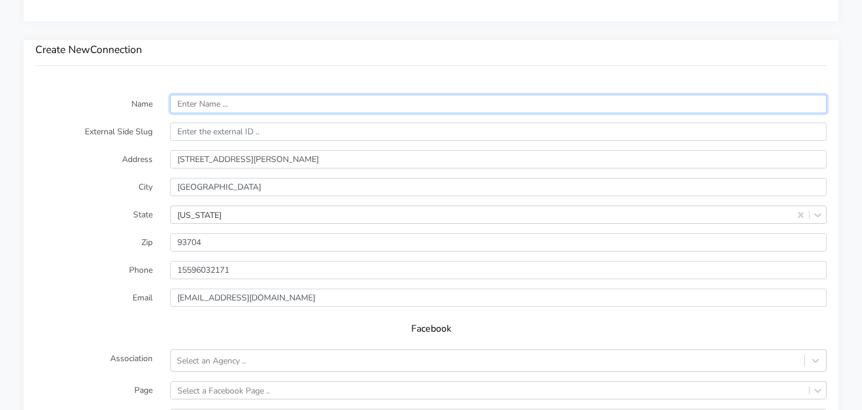
click at [217, 108] on input "text" at bounding box center [498, 104] width 657 height 18
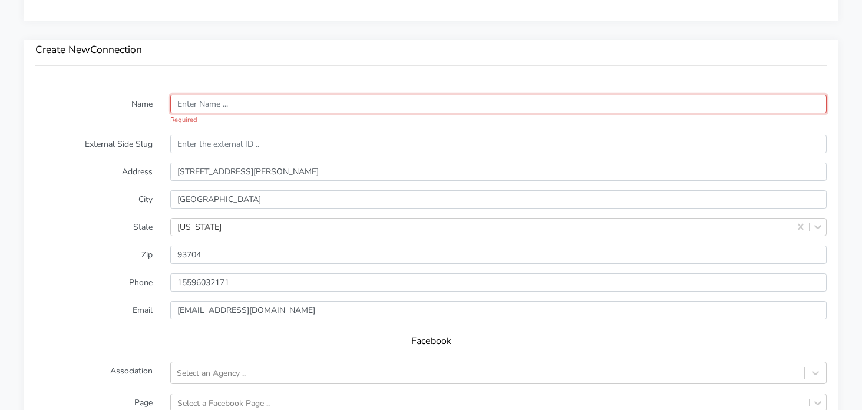
paste input "[GEOGRAPHIC_DATA]"
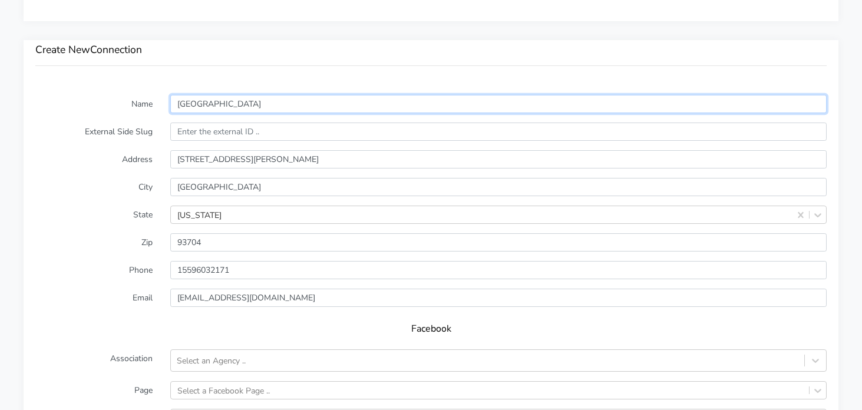
type input "[GEOGRAPHIC_DATA]"
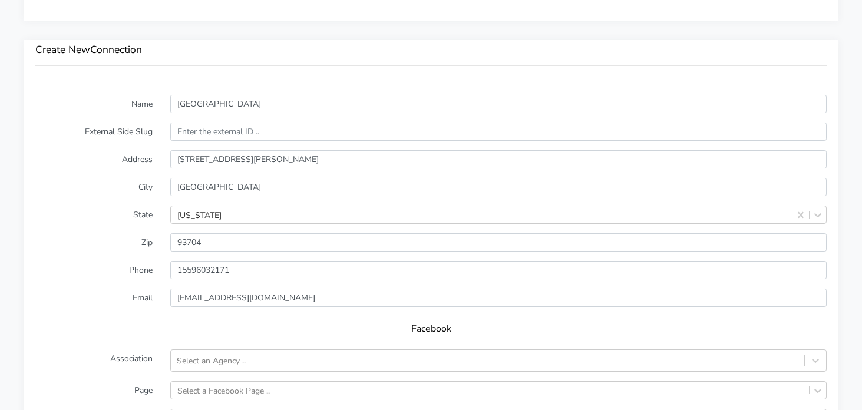
click at [98, 75] on div "Create New Connection" at bounding box center [431, 61] width 815 height 43
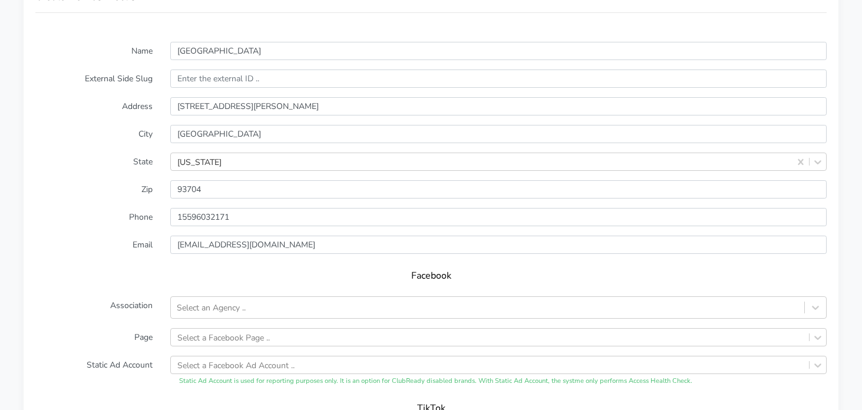
scroll to position [896, 0]
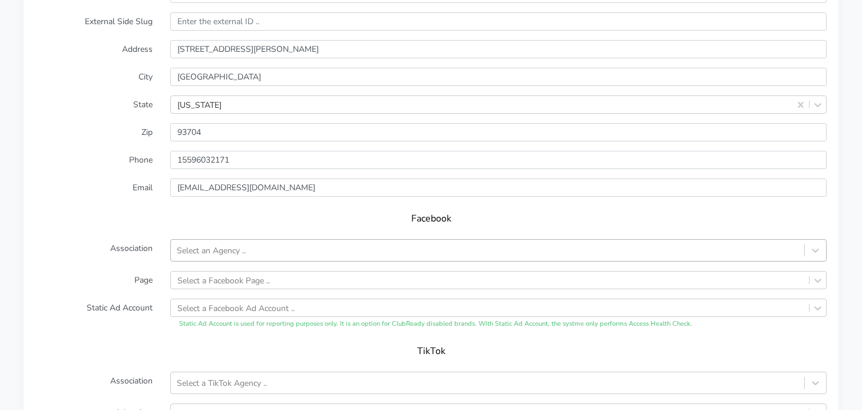
click at [197, 245] on div "Select an Agency .." at bounding box center [211, 251] width 69 height 12
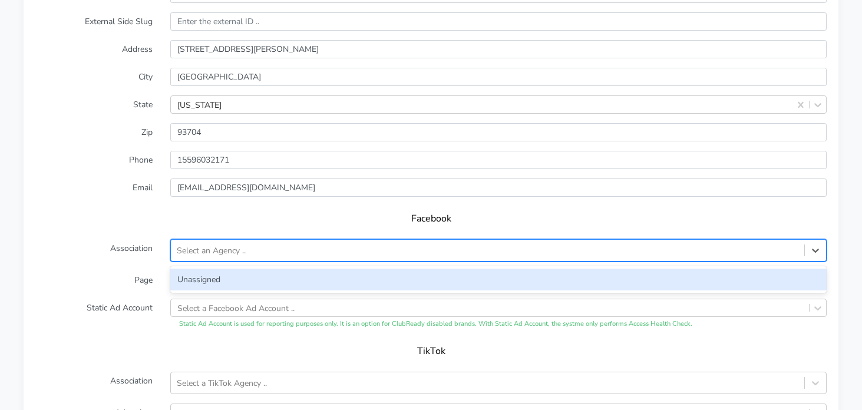
click at [196, 285] on div "Unassigned" at bounding box center [498, 280] width 657 height 22
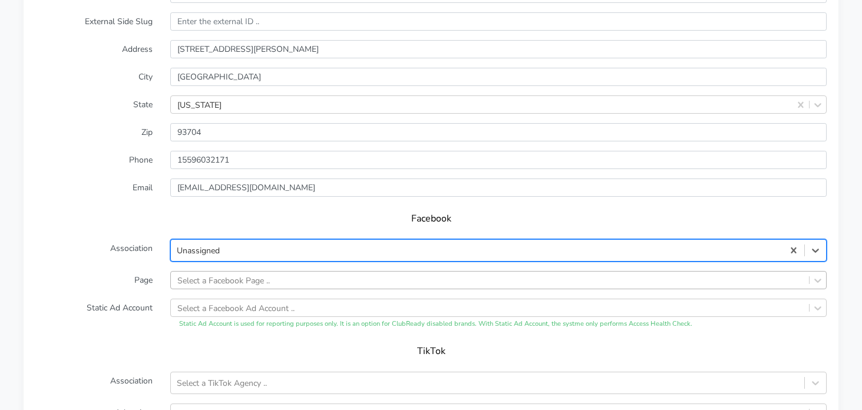
click at [198, 282] on div "Select a Facebook Page .." at bounding box center [498, 280] width 657 height 18
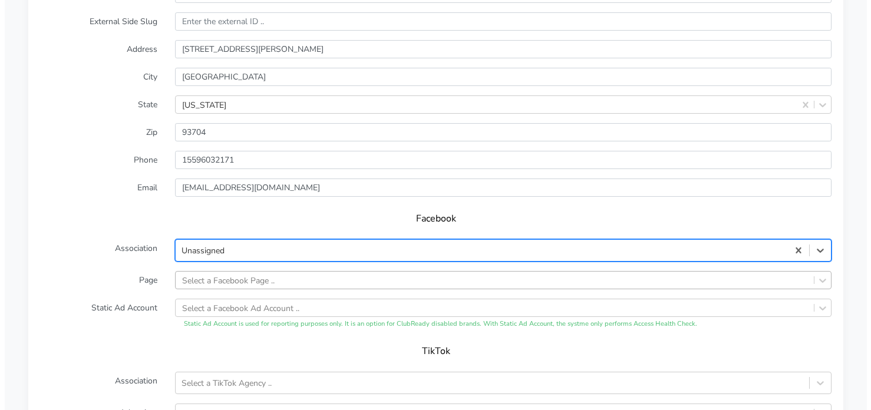
scroll to position [961, 0]
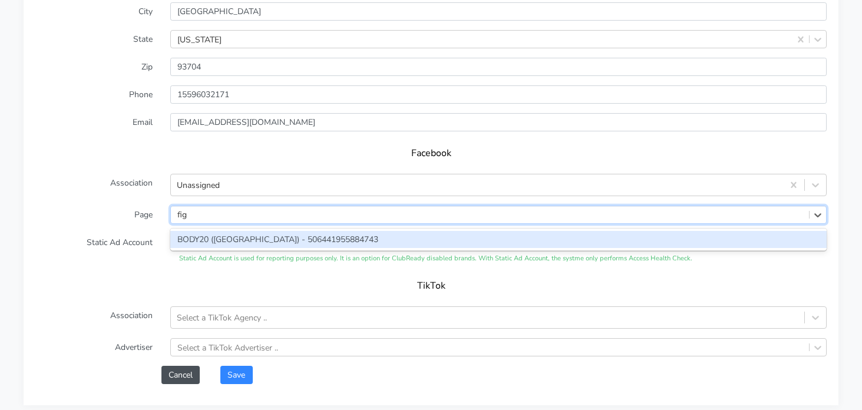
type input "fig"
click at [206, 226] on form "Name [GEOGRAPHIC_DATA] External Side Slug Address [STREET_ADDRESS][PERSON_NAME]…" at bounding box center [431, 151] width 792 height 465
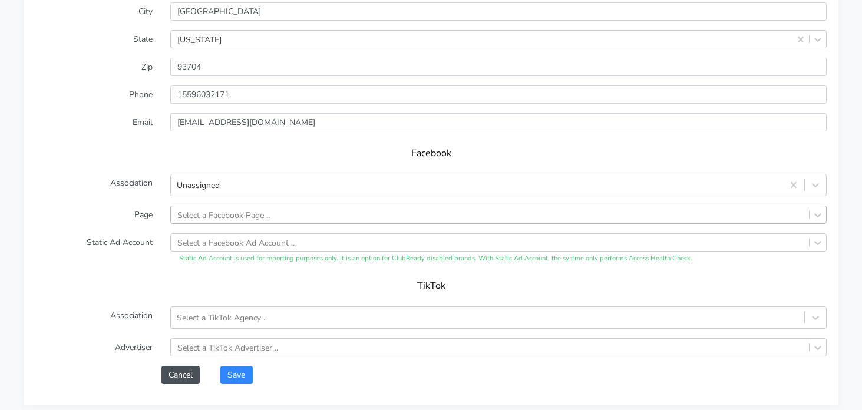
click at [208, 218] on div "Select a Facebook Page .." at bounding box center [223, 215] width 93 height 12
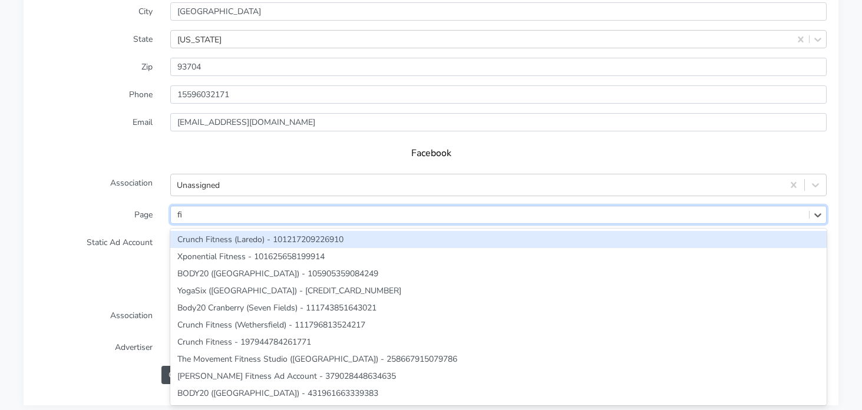
type input "fig"
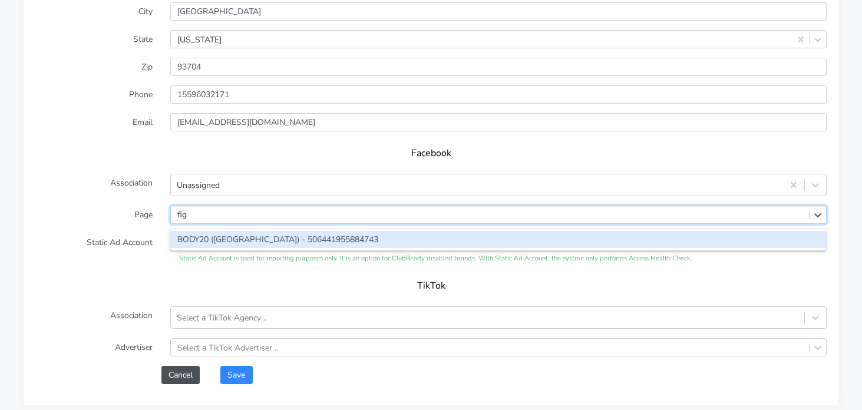
click at [183, 242] on div "BODY20 ([GEOGRAPHIC_DATA]) - 506441955884743" at bounding box center [498, 239] width 657 height 17
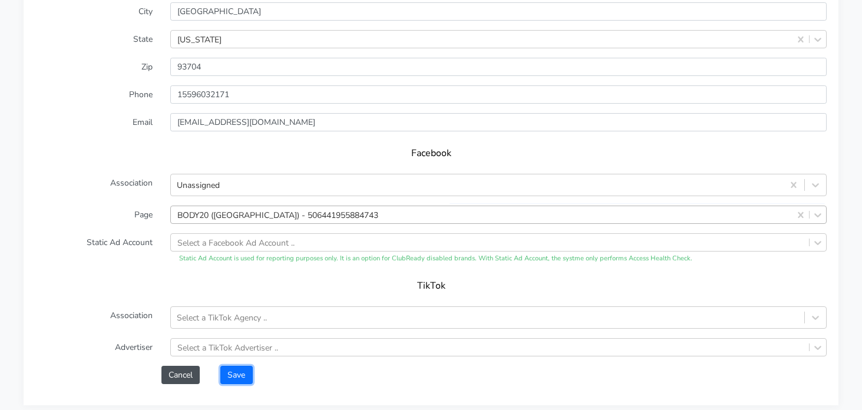
click at [235, 375] on button "Save" at bounding box center [236, 375] width 32 height 18
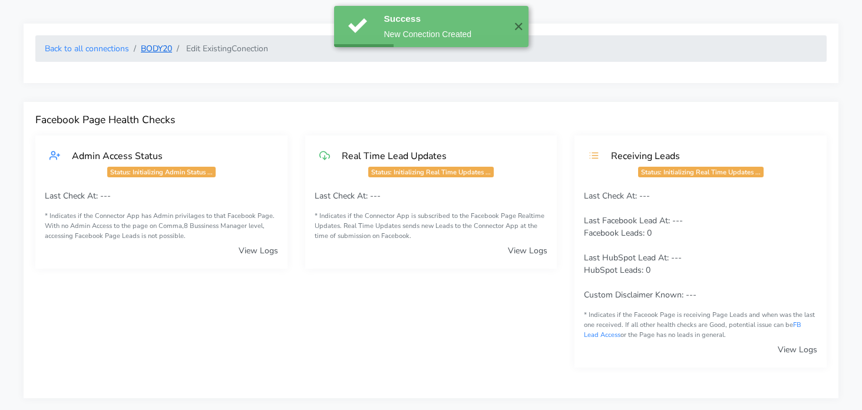
click at [153, 50] on link "BODY20" at bounding box center [156, 48] width 31 height 11
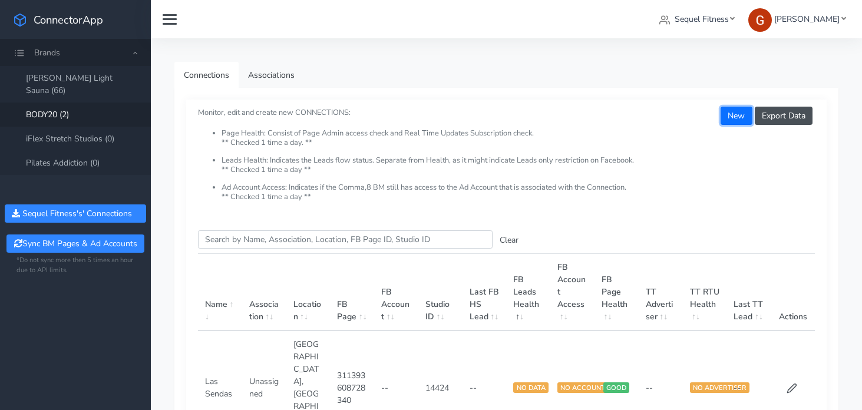
click at [732, 119] on button "New" at bounding box center [736, 116] width 31 height 18
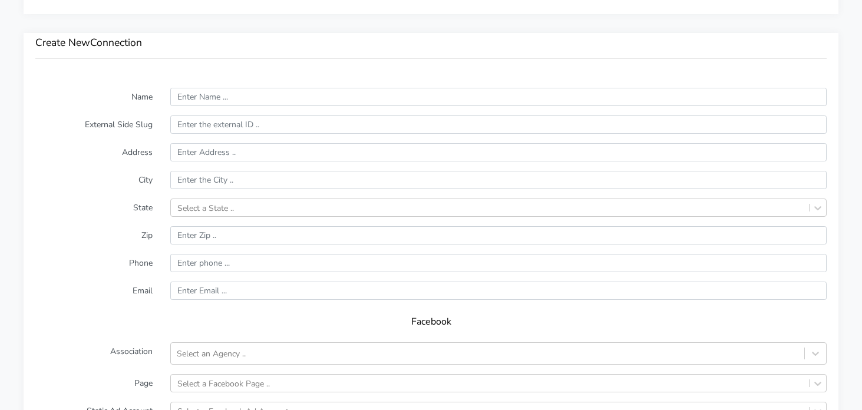
scroll to position [794, 0]
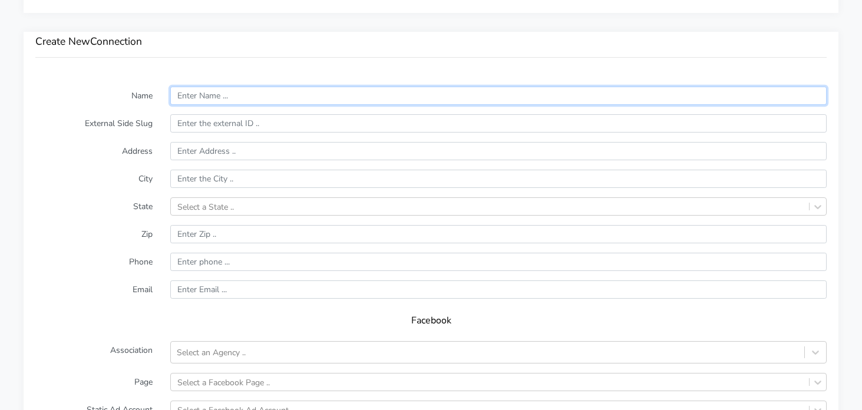
click at [219, 94] on input "text" at bounding box center [498, 96] width 657 height 18
paste input "[GEOGRAPHIC_DATA]"
type input "[GEOGRAPHIC_DATA]"
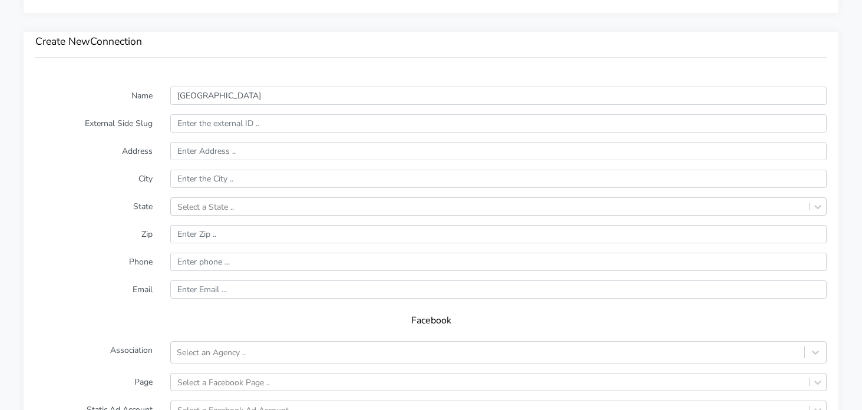
click at [99, 107] on form "Name [GEOGRAPHIC_DATA] External Side Slug Address City State Select a State .. …" at bounding box center [431, 319] width 792 height 465
click at [192, 179] on input "text" at bounding box center [498, 179] width 657 height 18
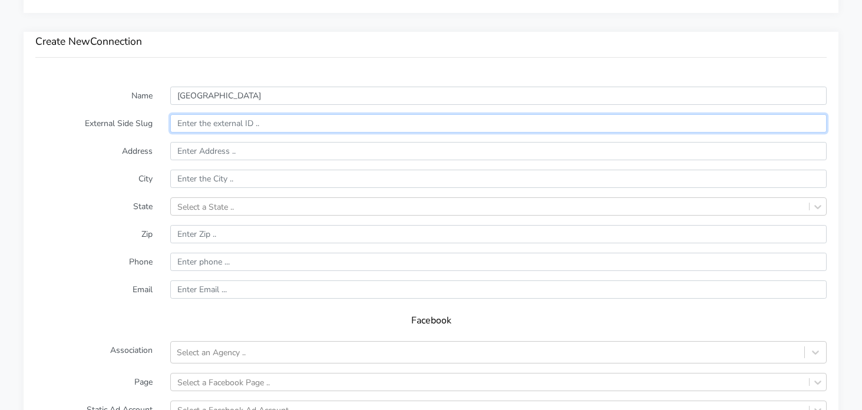
click at [203, 122] on input "text" at bounding box center [498, 123] width 657 height 18
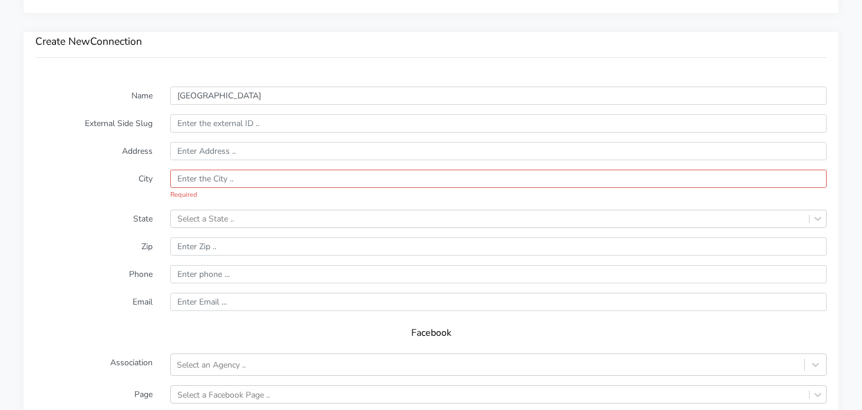
click at [133, 140] on form "Name [GEOGRAPHIC_DATA] External Side Slug Address City Required State Select a …" at bounding box center [431, 325] width 792 height 477
click at [207, 177] on input "text" at bounding box center [498, 179] width 657 height 18
paste input "[STREET_ADDRESS][PERSON_NAME]"
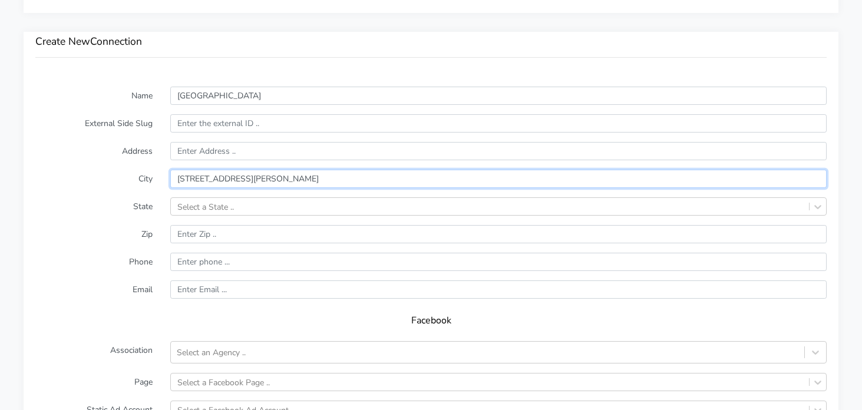
type input "[STREET_ADDRESS][PERSON_NAME]"
click at [97, 186] on label "City" at bounding box center [94, 179] width 135 height 18
click at [286, 175] on input "[STREET_ADDRESS][PERSON_NAME]" at bounding box center [498, 179] width 657 height 18
drag, startPoint x: 291, startPoint y: 176, endPoint x: 136, endPoint y: 173, distance: 154.5
click at [136, 173] on div "City [STREET_ADDRESS][PERSON_NAME]" at bounding box center [431, 179] width 809 height 18
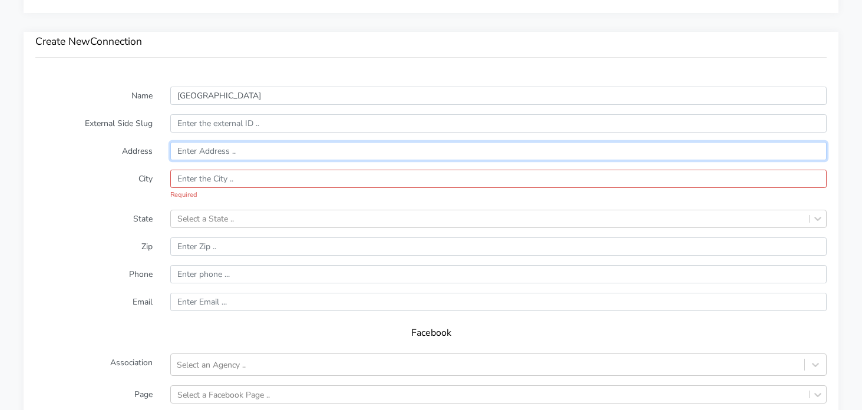
click at [189, 153] on input "text" at bounding box center [498, 151] width 657 height 18
paste input "[STREET_ADDRESS][PERSON_NAME]"
type input "[STREET_ADDRESS][PERSON_NAME]"
click at [400, 173] on input "text" at bounding box center [498, 179] width 657 height 18
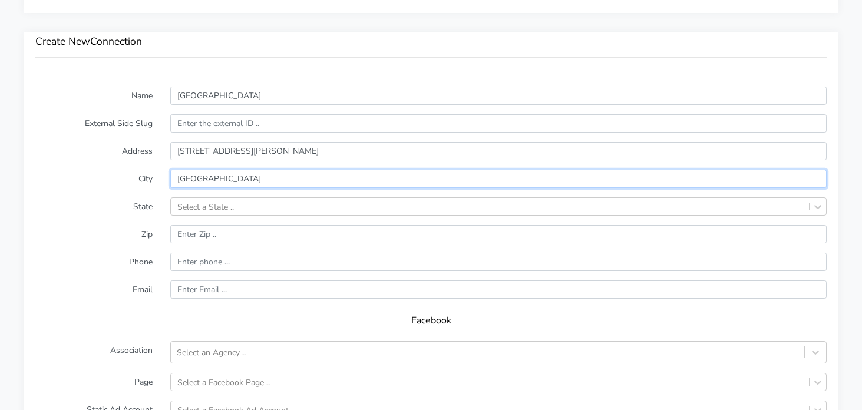
type input "[GEOGRAPHIC_DATA]"
click at [45, 187] on label "City" at bounding box center [94, 179] width 135 height 18
click at [188, 207] on div "Select a State .." at bounding box center [205, 206] width 57 height 12
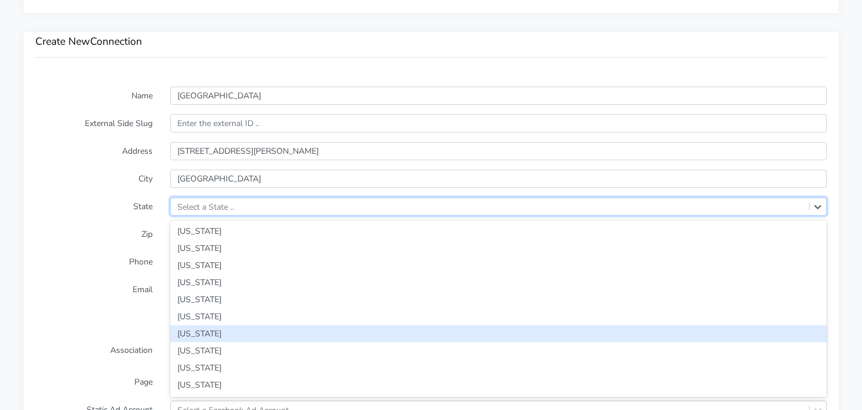
click at [213, 336] on div "[US_STATE]" at bounding box center [498, 333] width 657 height 17
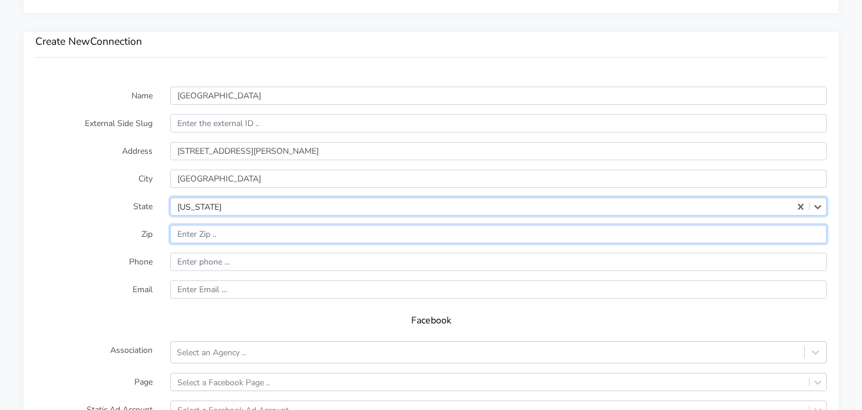
click at [200, 233] on input "input" at bounding box center [498, 234] width 657 height 18
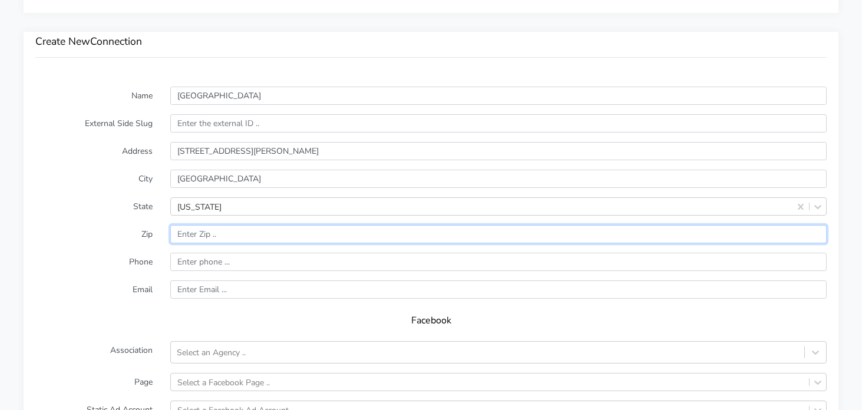
paste input "80206"
type input "80206"
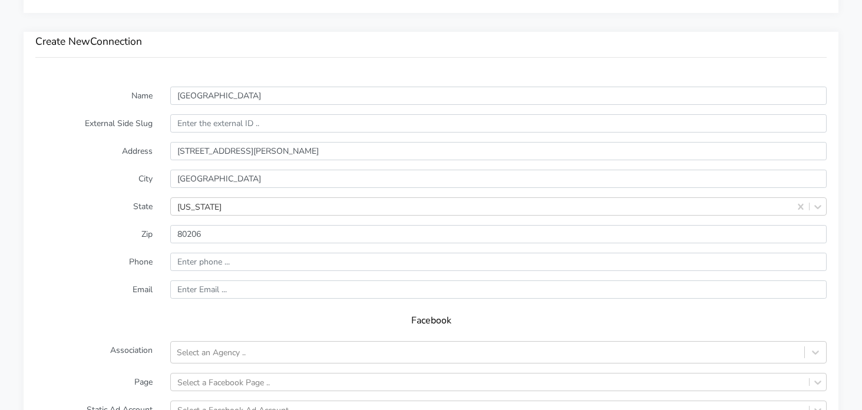
click at [106, 238] on label "Zip" at bounding box center [94, 234] width 135 height 18
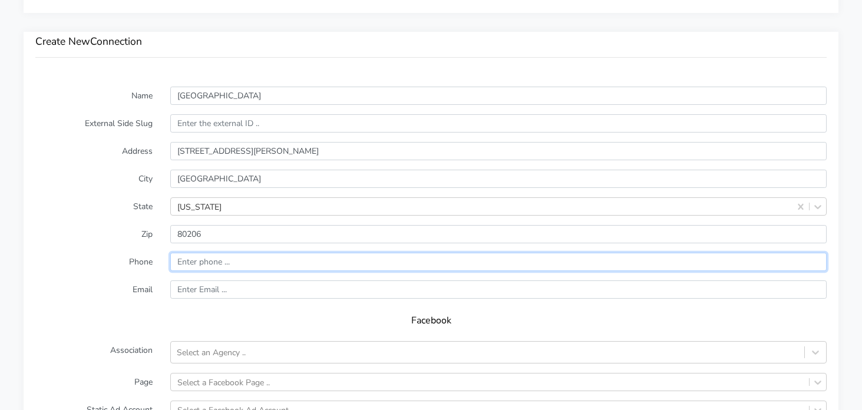
click at [238, 262] on input "input" at bounding box center [498, 262] width 657 height 18
paste input "[PHONE_NUMBER]"
click at [181, 261] on input "input" at bounding box center [498, 262] width 657 height 18
click at [202, 261] on input "input" at bounding box center [498, 262] width 657 height 18
click at [216, 261] on input "input" at bounding box center [498, 262] width 657 height 18
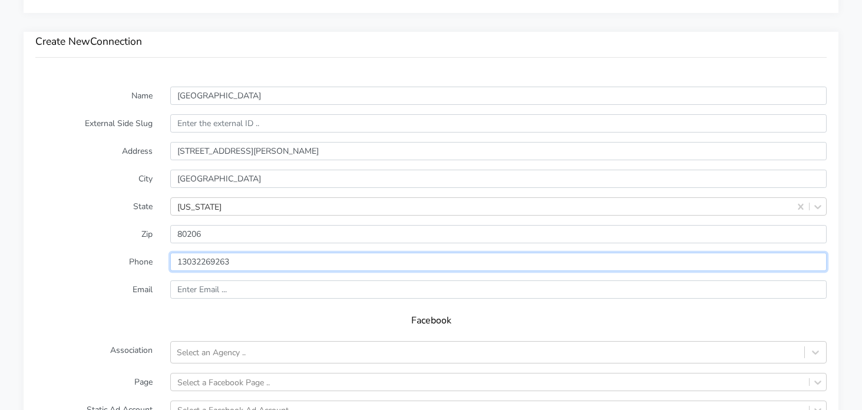
type input "13032269263"
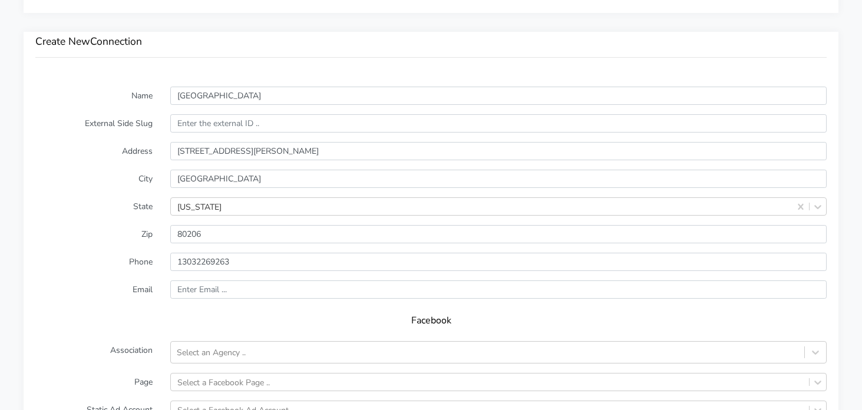
click at [98, 295] on label "Email" at bounding box center [94, 290] width 135 height 18
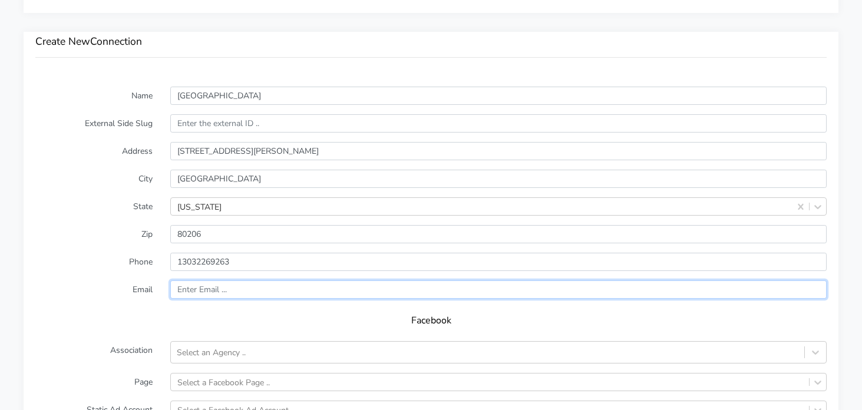
click at [239, 290] on input "text" at bounding box center [498, 290] width 657 height 18
paste input "[EMAIL_ADDRESS][DOMAIN_NAME]"
type input "[EMAIL_ADDRESS][DOMAIN_NAME]"
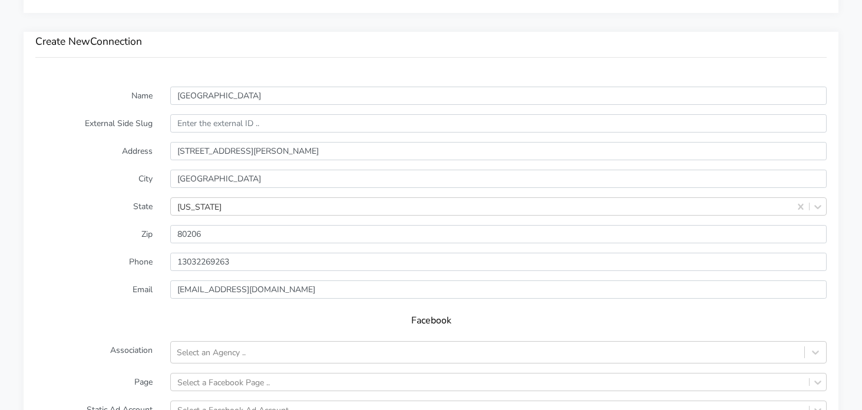
click at [104, 302] on form "Name [GEOGRAPHIC_DATA] External Side Slug Address [STREET_ADDRESS][PERSON_NAME]…" at bounding box center [431, 319] width 792 height 465
click at [219, 364] on form "Name [GEOGRAPHIC_DATA] External Side Slug Address [STREET_ADDRESS][PERSON_NAME]…" at bounding box center [431, 319] width 792 height 465
click at [222, 348] on div "Select an Agency .." at bounding box center [211, 353] width 69 height 12
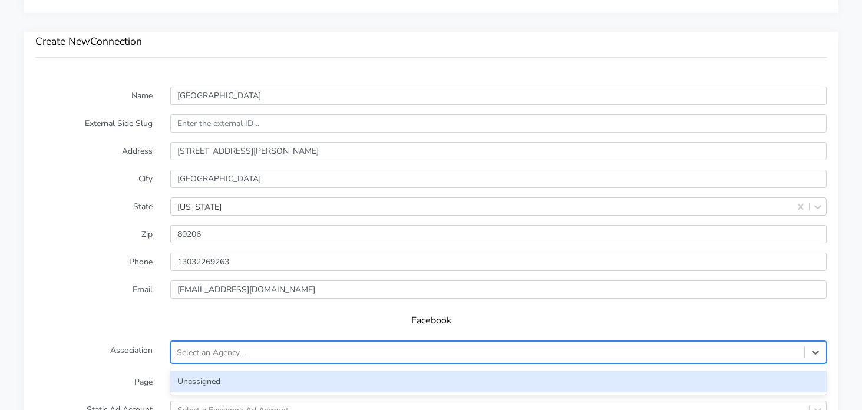
click at [189, 379] on div "Unassigned" at bounding box center [498, 382] width 657 height 22
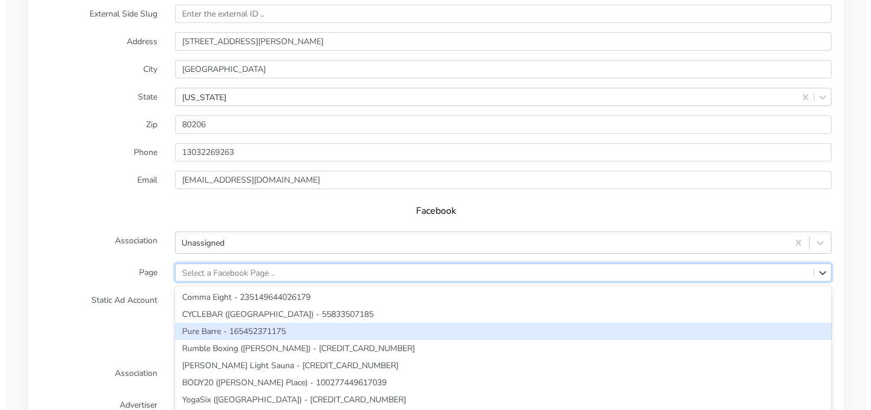
scroll to position [961, 0]
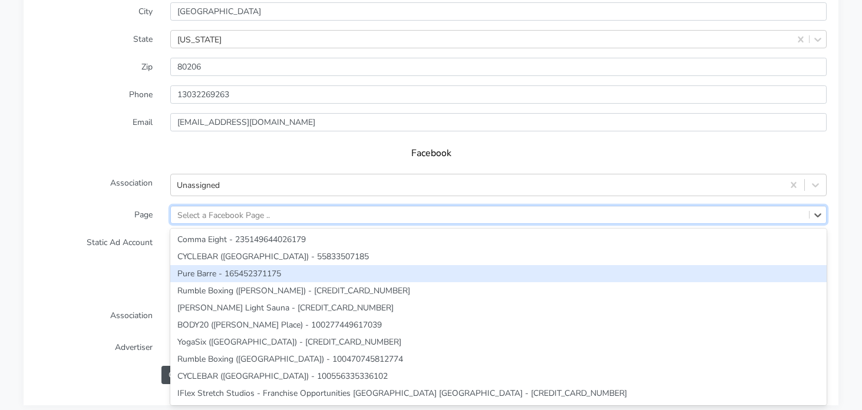
click at [233, 224] on div "option Pure Barre - 165452371175 focused, 3 of 295. 295 results available. Use …" at bounding box center [498, 215] width 657 height 18
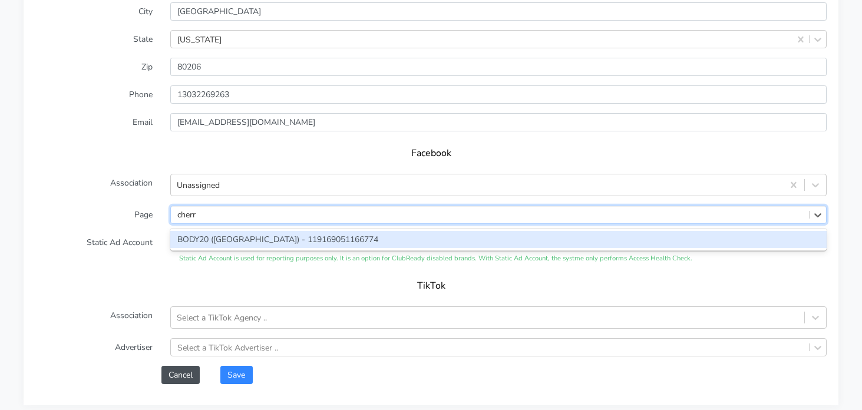
type input "cherry"
click at [219, 236] on div "BODY20 ([GEOGRAPHIC_DATA]) - 119169051166774" at bounding box center [498, 239] width 657 height 17
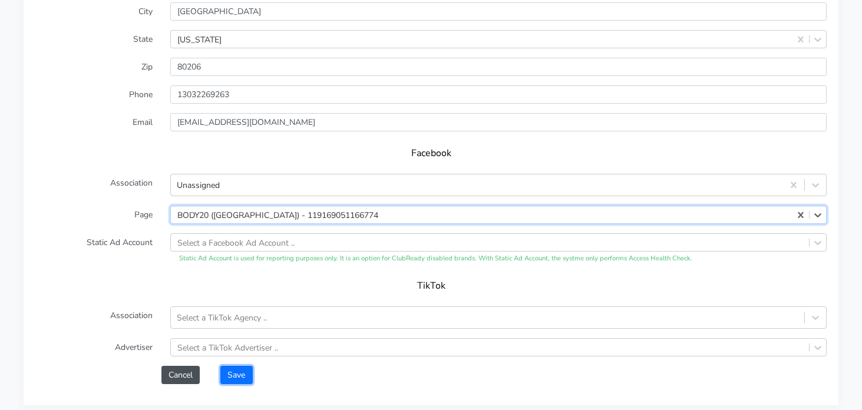
click at [243, 375] on button "Save" at bounding box center [236, 375] width 32 height 18
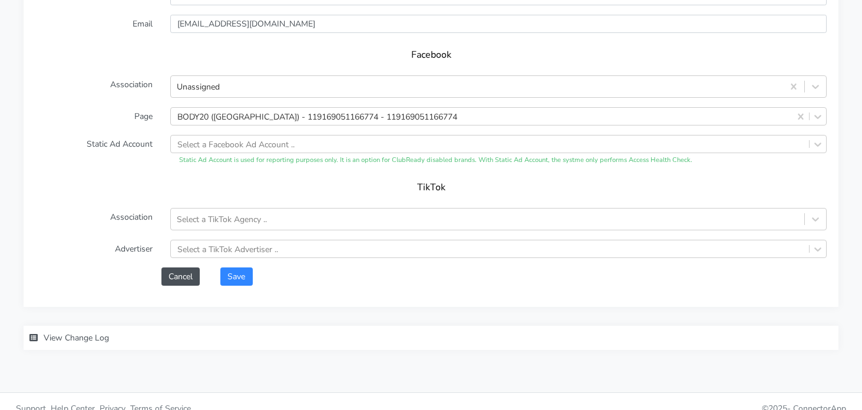
scroll to position [1077, 0]
click at [236, 272] on button "Save" at bounding box center [236, 274] width 32 height 18
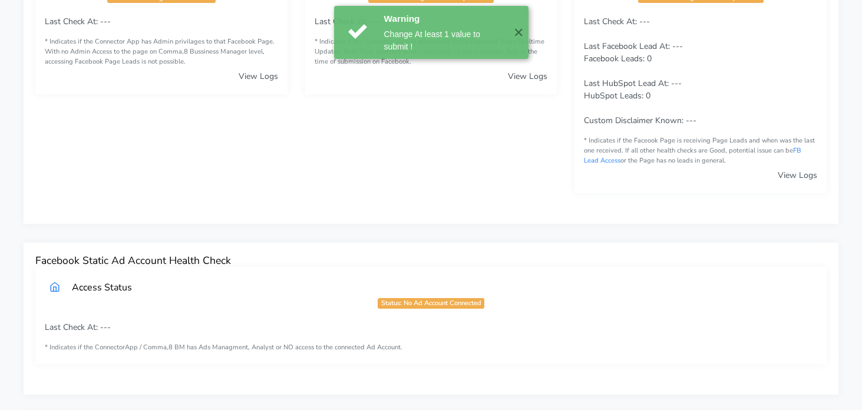
scroll to position [0, 0]
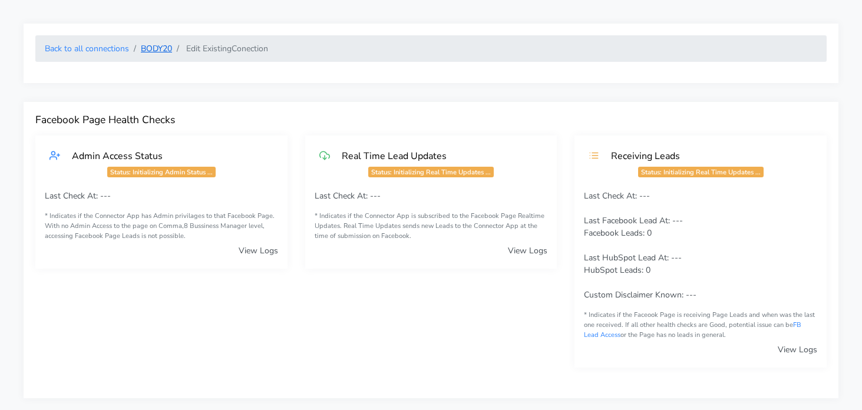
click at [162, 51] on link "BODY20" at bounding box center [156, 48] width 31 height 11
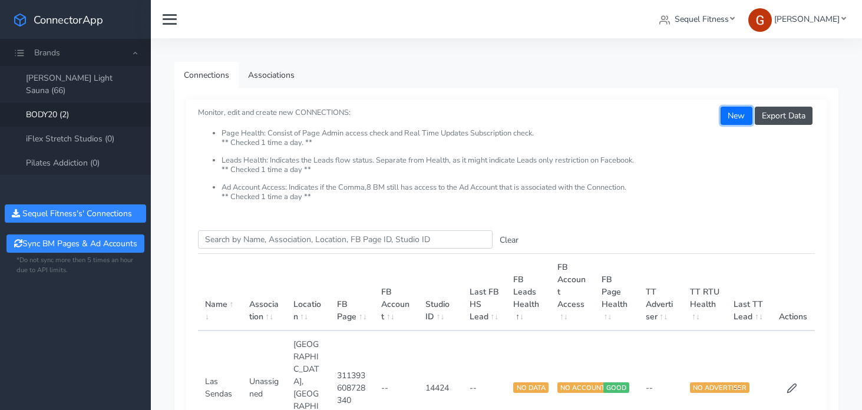
click at [736, 114] on button "New" at bounding box center [736, 116] width 31 height 18
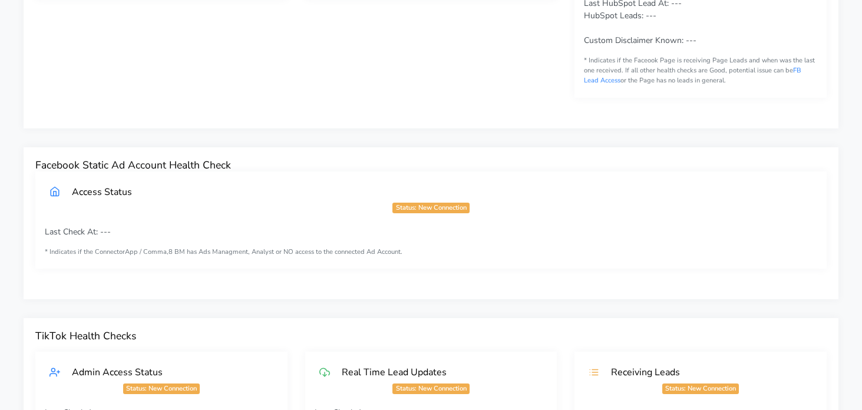
scroll to position [655, 0]
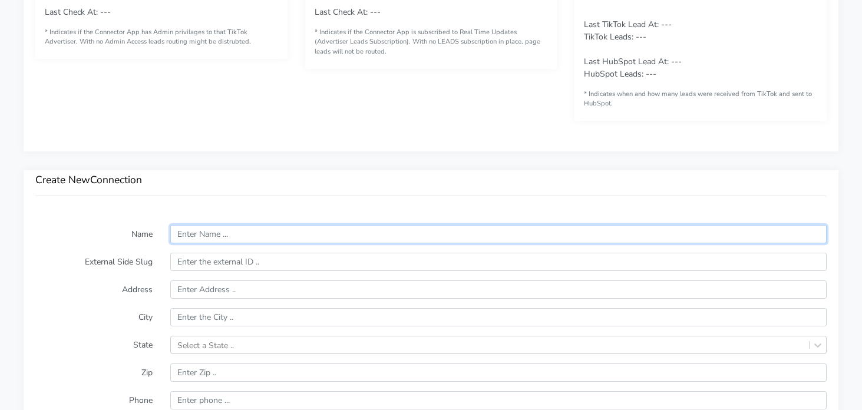
click at [233, 236] on input "text" at bounding box center [498, 234] width 657 height 18
paste input "[GEOGRAPHIC_DATA][PERSON_NAME]"
type input "[GEOGRAPHIC_DATA][PERSON_NAME]"
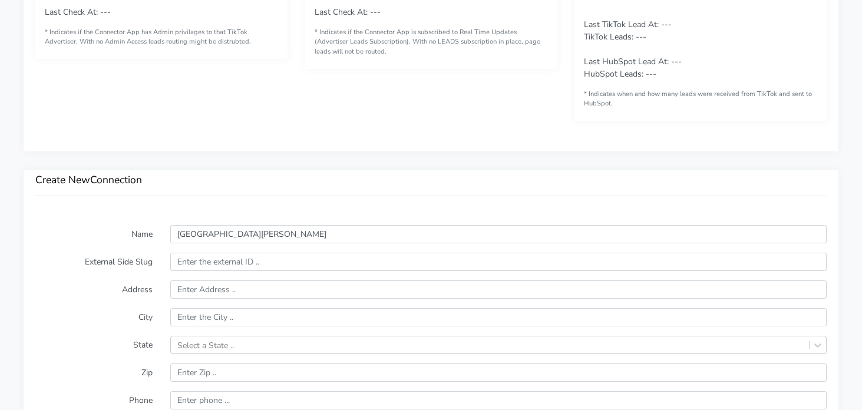
click at [77, 238] on label "Name" at bounding box center [94, 234] width 135 height 18
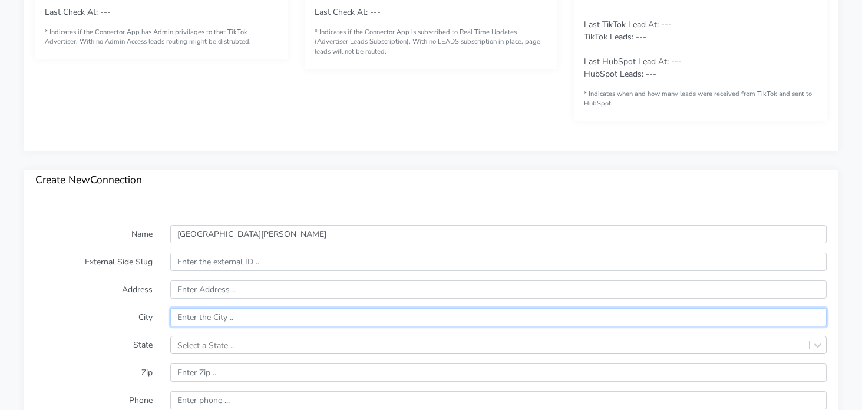
click at [205, 318] on input "text" at bounding box center [498, 317] width 657 height 18
paste input "[GEOGRAPHIC_DATA][PERSON_NAME]"
type input "[GEOGRAPHIC_DATA][PERSON_NAME]"
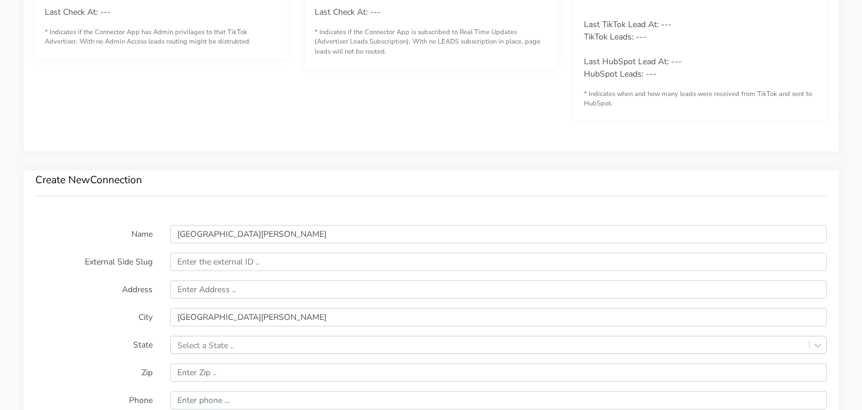
click at [120, 319] on label "City" at bounding box center [94, 317] width 135 height 18
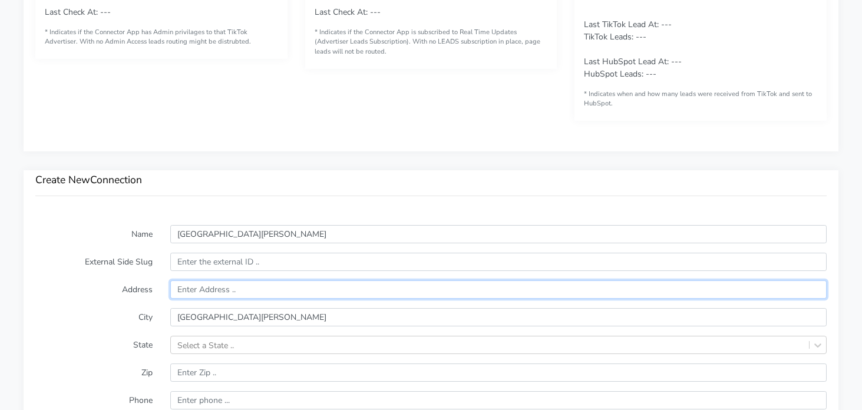
click at [195, 294] on input "text" at bounding box center [498, 290] width 657 height 18
paste input "[STREET_ADDRESS]"
type input "[STREET_ADDRESS]"
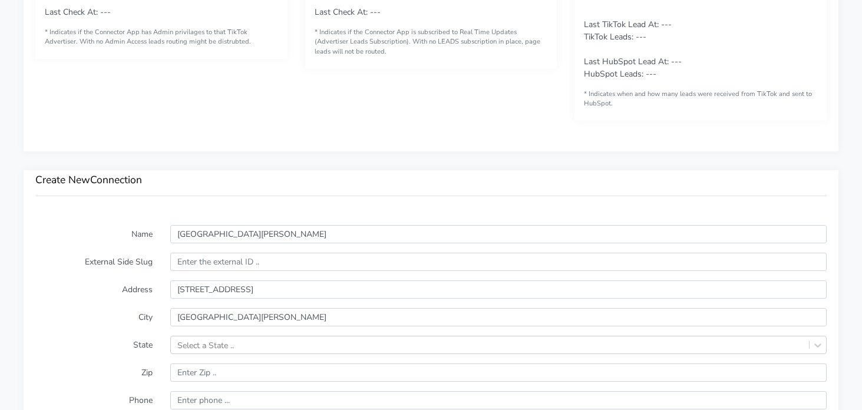
click at [96, 284] on label "Address" at bounding box center [94, 290] width 135 height 18
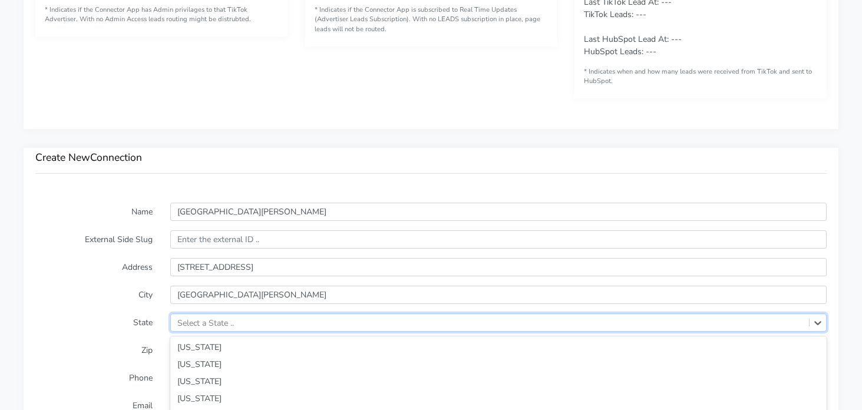
scroll to position [786, 0]
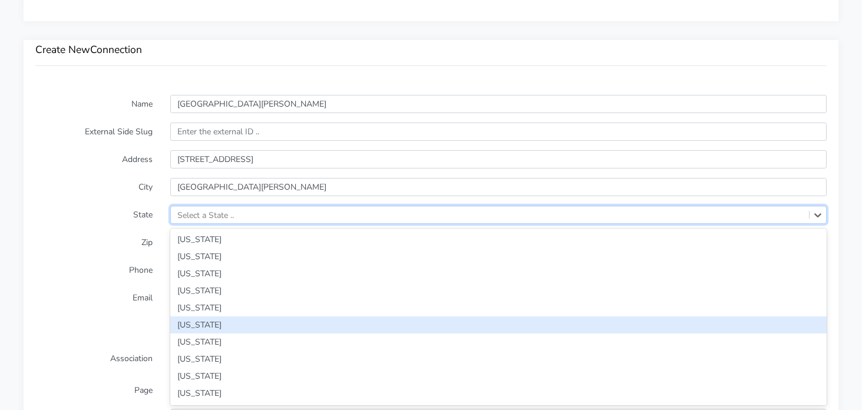
click at [208, 224] on div "option [US_STATE] focused, 6 of 59. 59 results available. Use Up and Down to ch…" at bounding box center [498, 215] width 657 height 18
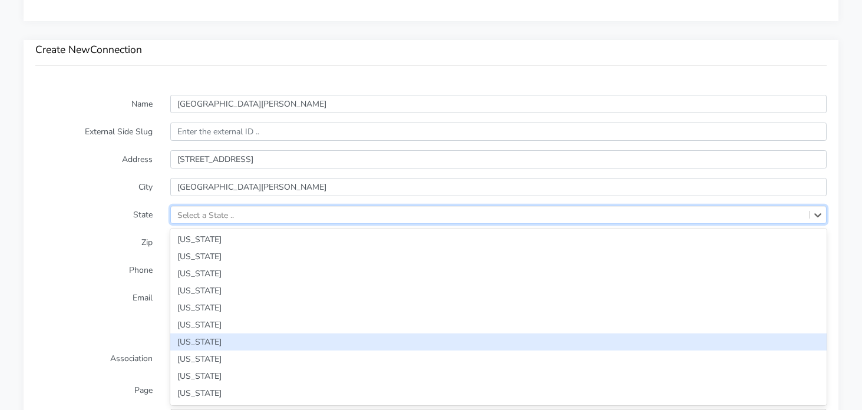
click at [214, 337] on div "[US_STATE]" at bounding box center [498, 342] width 657 height 17
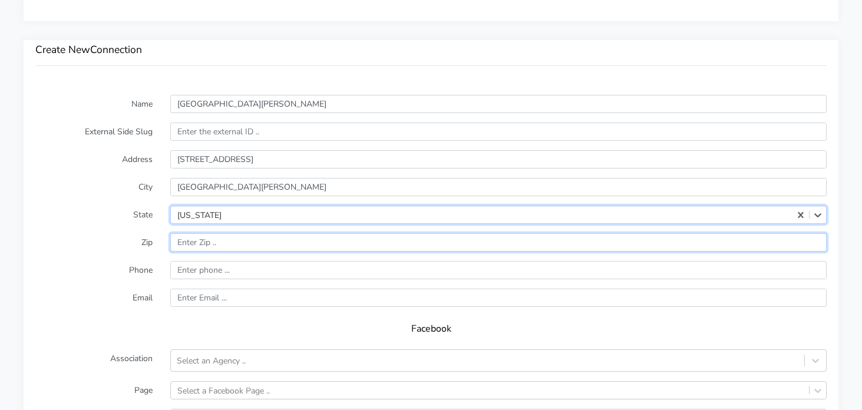
click at [213, 242] on input "input" at bounding box center [498, 242] width 657 height 18
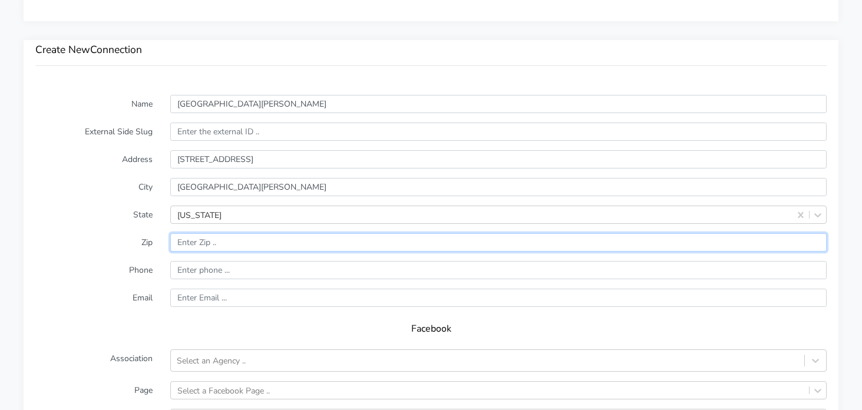
paste input "80528"
type input "80528"
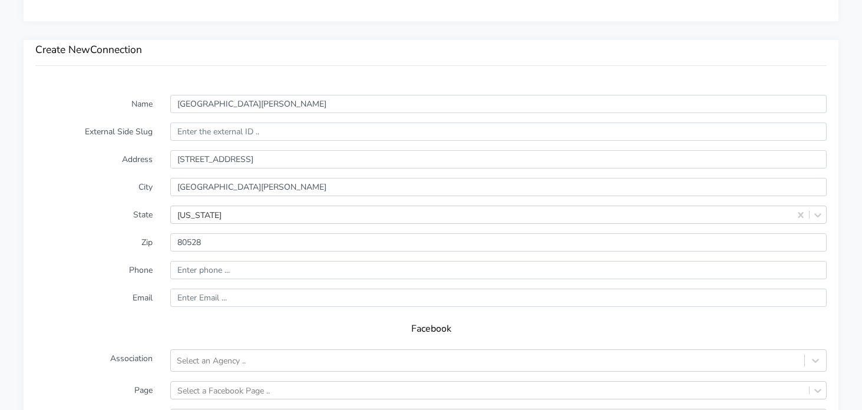
click at [78, 276] on label "Phone" at bounding box center [94, 270] width 135 height 18
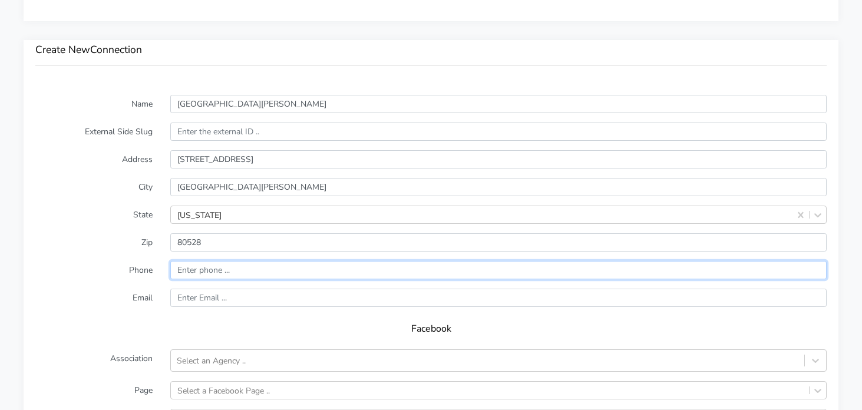
click at [259, 268] on input "input" at bounding box center [498, 270] width 657 height 18
paste input "[PHONE_NUMBER]"
click at [181, 267] on input "input" at bounding box center [498, 270] width 657 height 18
click at [203, 271] on input "input" at bounding box center [498, 270] width 657 height 18
click at [216, 269] on input "input" at bounding box center [498, 270] width 657 height 18
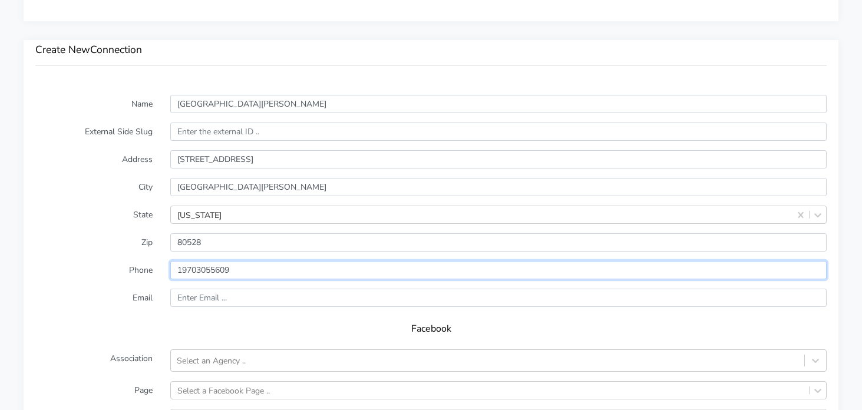
type input "19703055609"
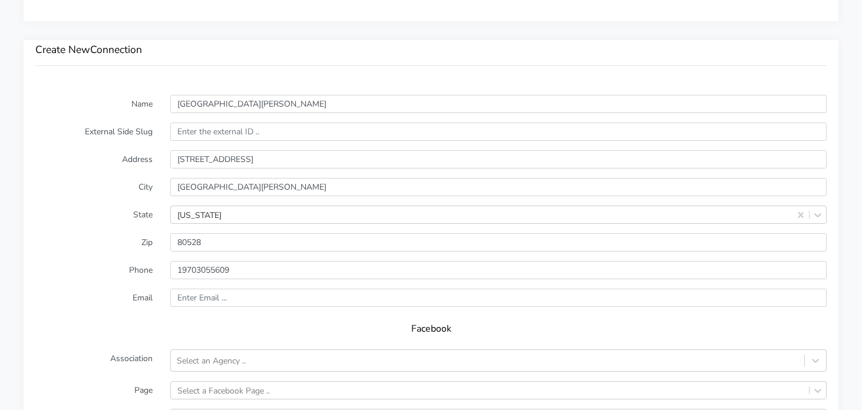
click at [87, 258] on form "Name [GEOGRAPHIC_DATA][PERSON_NAME] External Side Slug Address [STREET_ADDRESS]…" at bounding box center [431, 327] width 792 height 465
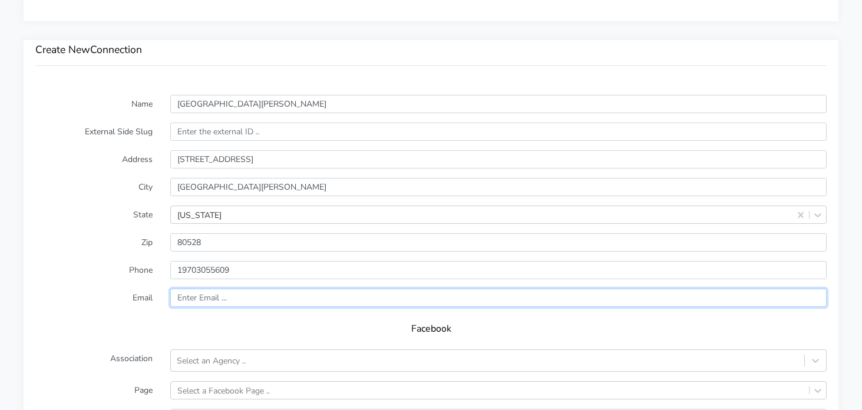
click at [210, 295] on input "text" at bounding box center [498, 298] width 657 height 18
paste input "[EMAIL_ADDRESS][DOMAIN_NAME]"
type input "[EMAIL_ADDRESS][DOMAIN_NAME]"
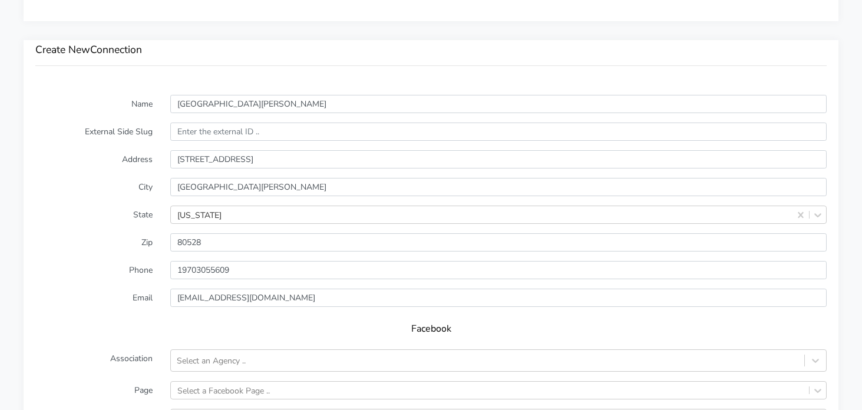
click at [104, 300] on label "Email" at bounding box center [94, 298] width 135 height 18
click at [268, 365] on div "Select an Agency .." at bounding box center [488, 360] width 634 height 19
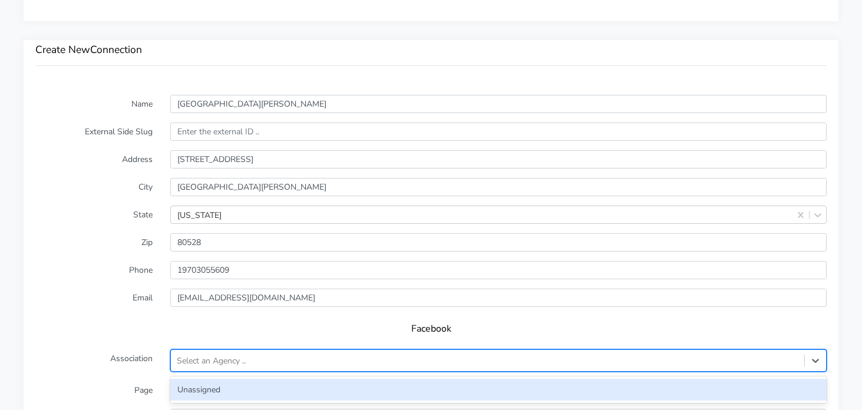
click at [203, 388] on div "Unassigned" at bounding box center [498, 390] width 657 height 22
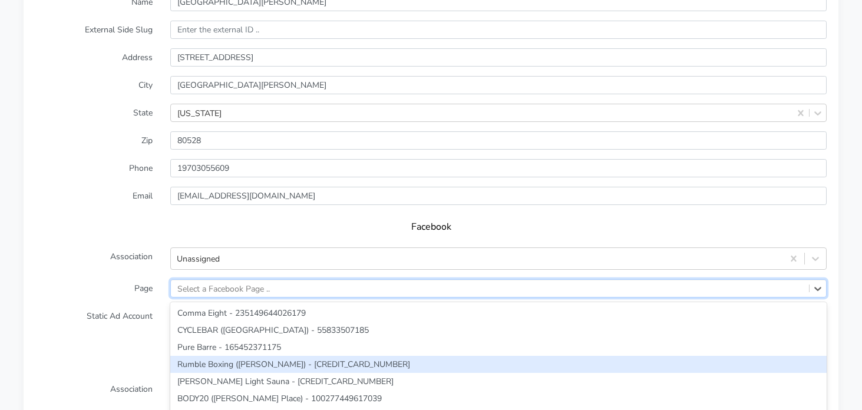
click at [235, 295] on div "option Rumble Boxing ([PERSON_NAME]) - [CREDIT_CARD_NUMBER] focused, 4 of 294. …" at bounding box center [498, 288] width 657 height 18
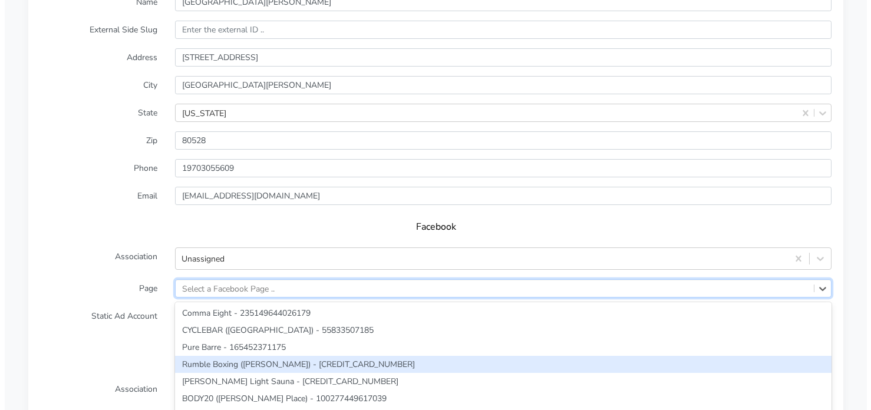
scroll to position [961, 0]
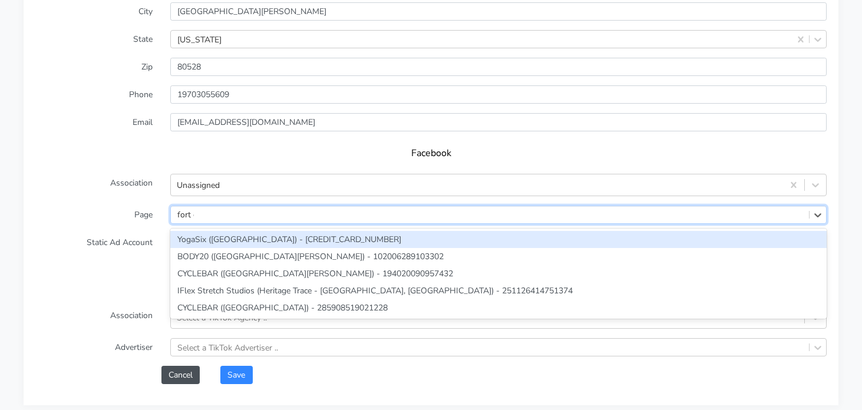
type input "fort co"
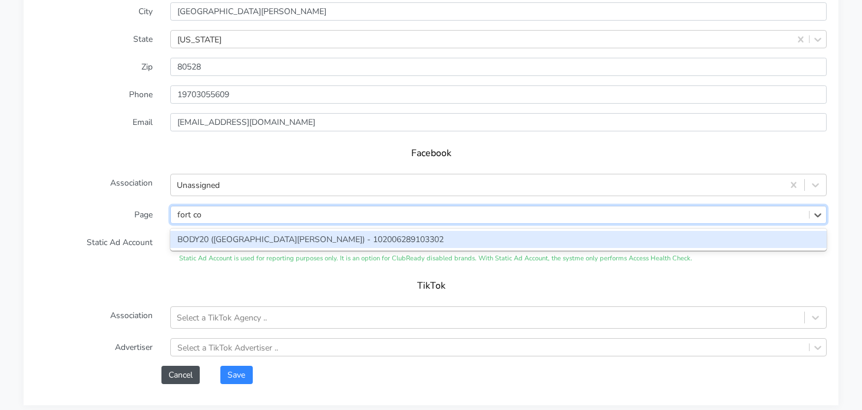
click at [240, 239] on div "BODY20 ([GEOGRAPHIC_DATA][PERSON_NAME]) - 102006289103302" at bounding box center [498, 239] width 657 height 17
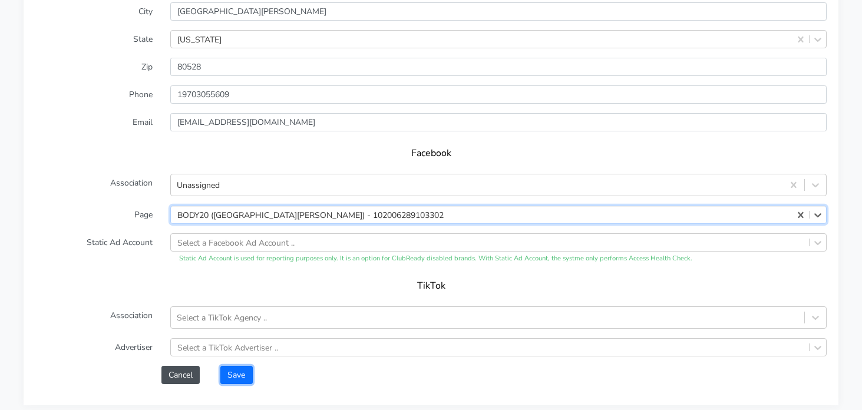
click at [241, 380] on button "Save" at bounding box center [236, 375] width 32 height 18
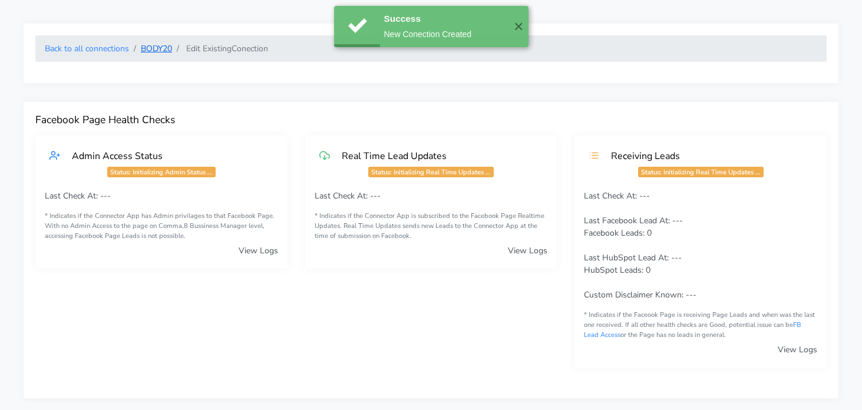
click at [155, 49] on link "BODY20" at bounding box center [156, 48] width 31 height 11
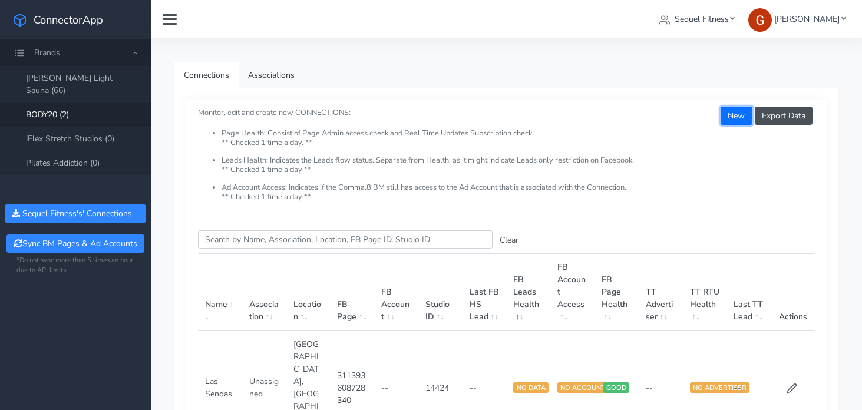
click at [740, 117] on button "New" at bounding box center [736, 116] width 31 height 18
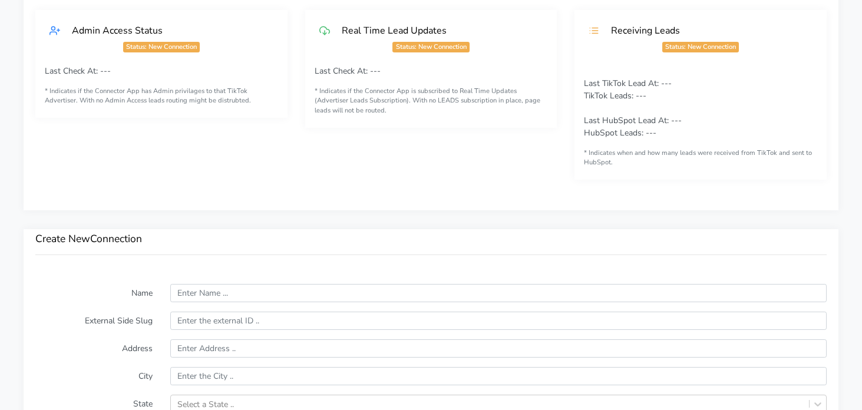
scroll to position [644, 0]
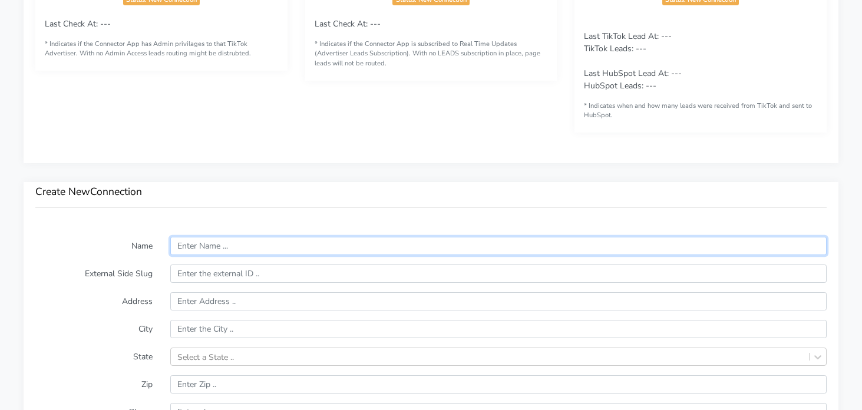
click at [218, 244] on input "text" at bounding box center [498, 246] width 657 height 18
paste input "[GEOGRAPHIC_DATA]"
type input "[GEOGRAPHIC_DATA]"
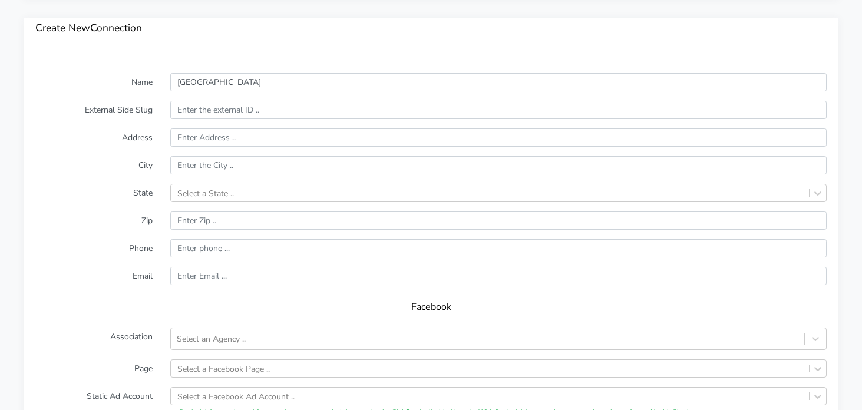
scroll to position [833, 0]
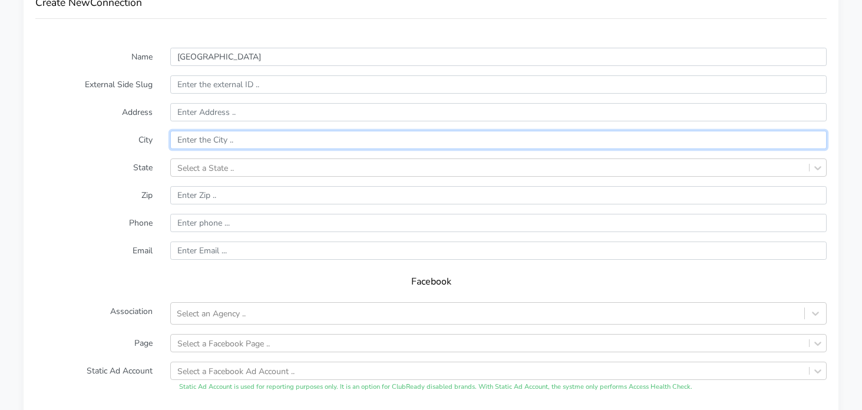
click at [202, 142] on input "text" at bounding box center [498, 140] width 657 height 18
paste input "[GEOGRAPHIC_DATA]"
type input "[GEOGRAPHIC_DATA]"
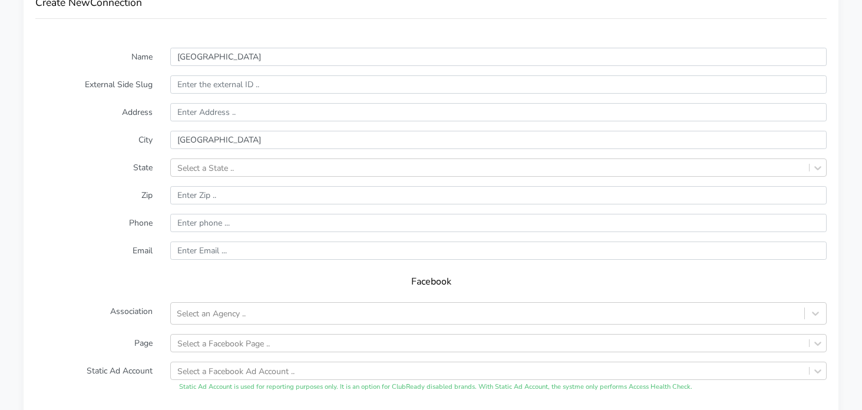
click at [105, 146] on label "City" at bounding box center [94, 140] width 135 height 18
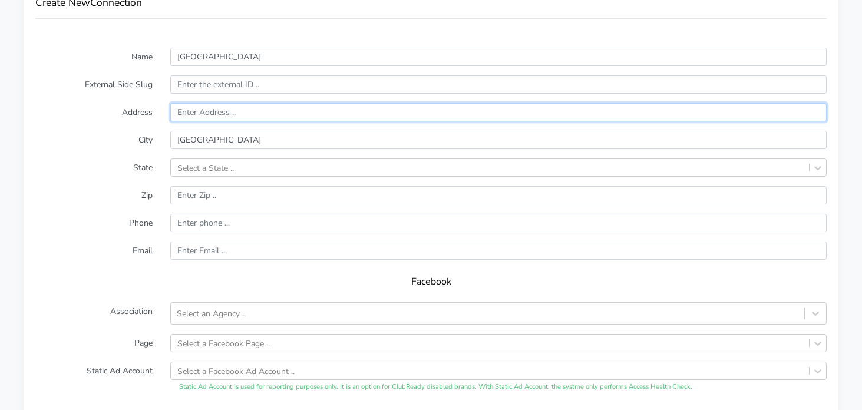
click at [210, 110] on input "text" at bounding box center [498, 112] width 657 height 18
paste input "[STREET_ADDRESS]"
type input "[STREET_ADDRESS]"
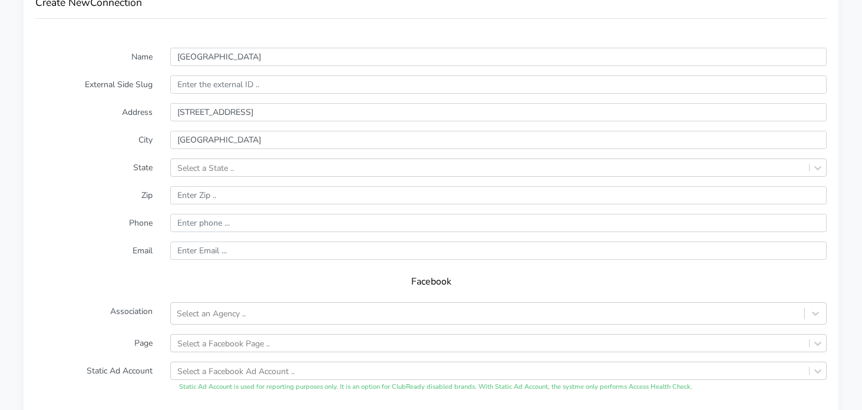
click at [130, 139] on label "City" at bounding box center [94, 140] width 135 height 18
click at [209, 169] on div "Select a State .." at bounding box center [205, 167] width 57 height 12
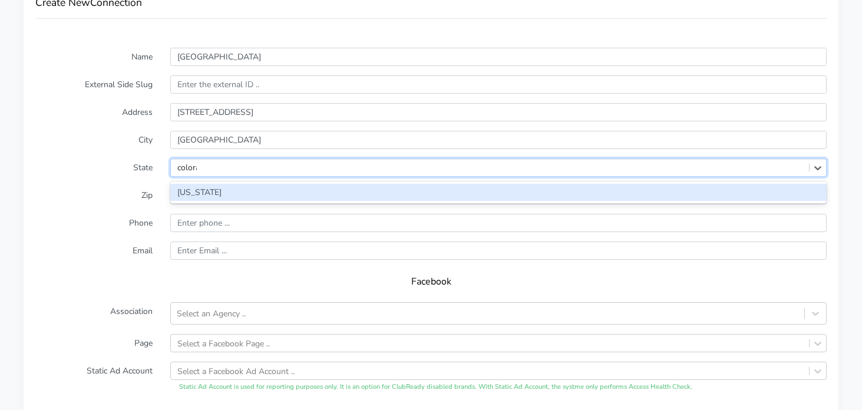
type input "colorad"
click at [180, 186] on div "[US_STATE]" at bounding box center [498, 192] width 657 height 17
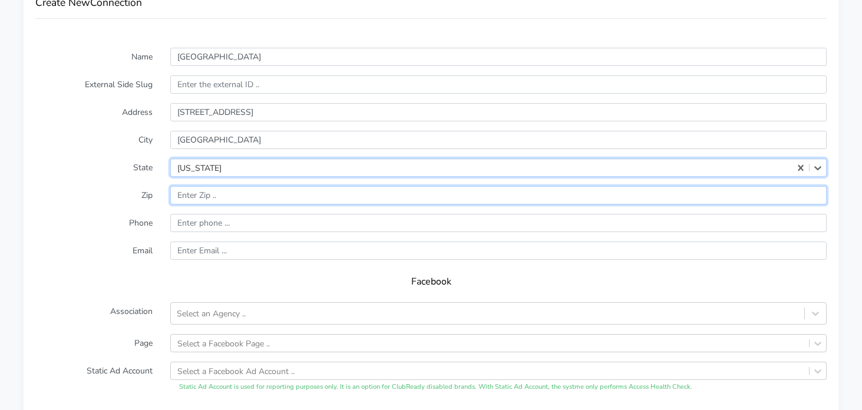
click at [200, 192] on input "input" at bounding box center [498, 195] width 657 height 18
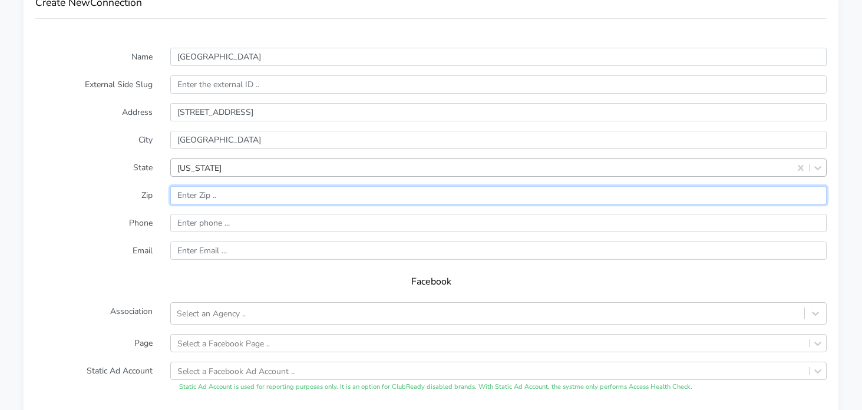
paste input "80111"
type input "80111"
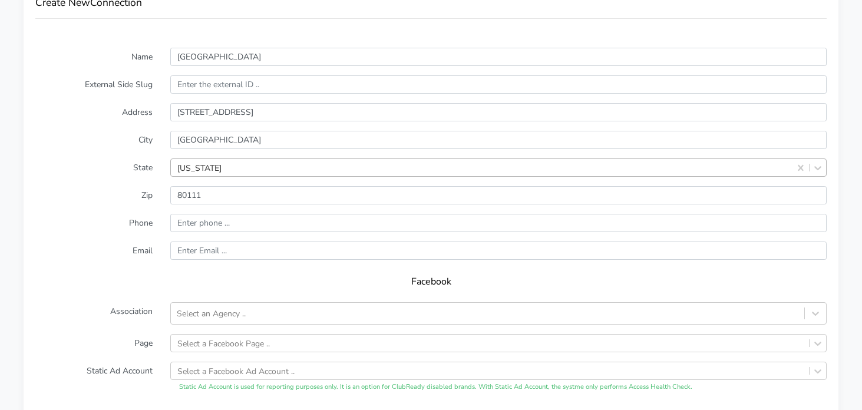
click at [113, 207] on form "Name [GEOGRAPHIC_DATA] External Side Slug Address [STREET_ADDRESS][US_STATE] Zi…" at bounding box center [431, 280] width 792 height 465
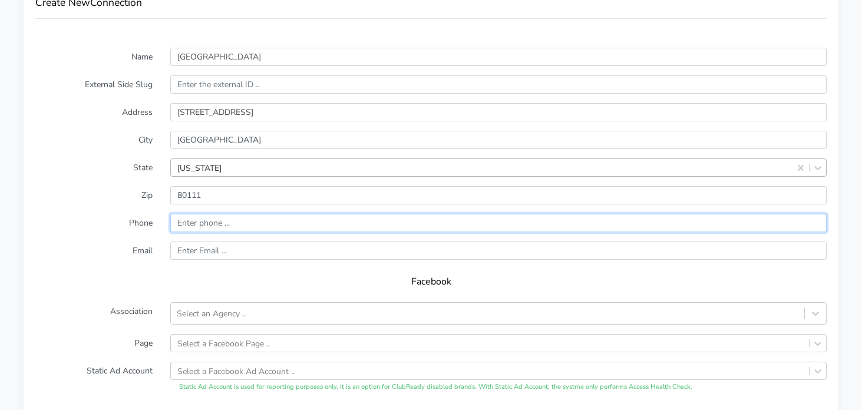
click at [222, 222] on input "input" at bounding box center [498, 223] width 657 height 18
paste input "[PHONE_NUMBER]"
click at [182, 225] on input "input" at bounding box center [498, 223] width 657 height 18
click at [204, 225] on input "input" at bounding box center [498, 223] width 657 height 18
drag, startPoint x: 216, startPoint y: 225, endPoint x: 219, endPoint y: 239, distance: 14.4
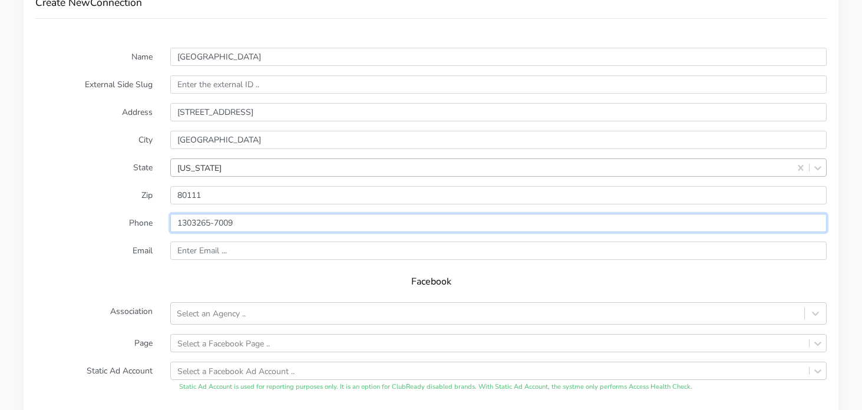
click at [216, 225] on input "input" at bounding box center [498, 223] width 657 height 18
type input "13032657009"
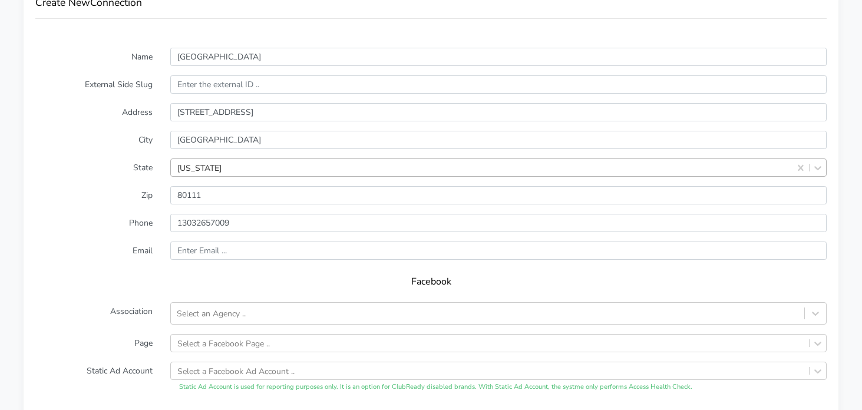
click at [103, 241] on form "Name [GEOGRAPHIC_DATA] External Side Slug Address [STREET_ADDRESS][US_STATE] Zi…" at bounding box center [431, 280] width 792 height 465
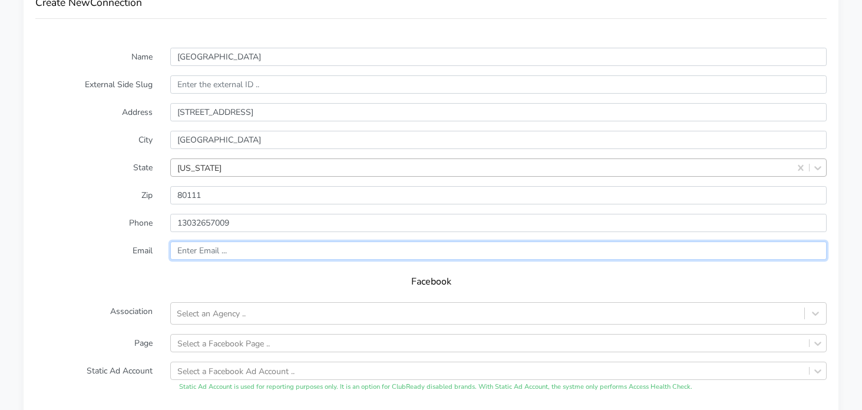
click at [281, 251] on input "text" at bounding box center [498, 251] width 657 height 18
paste input "[EMAIL_ADDRESS][DOMAIN_NAME]"
type input "[EMAIL_ADDRESS][DOMAIN_NAME]"
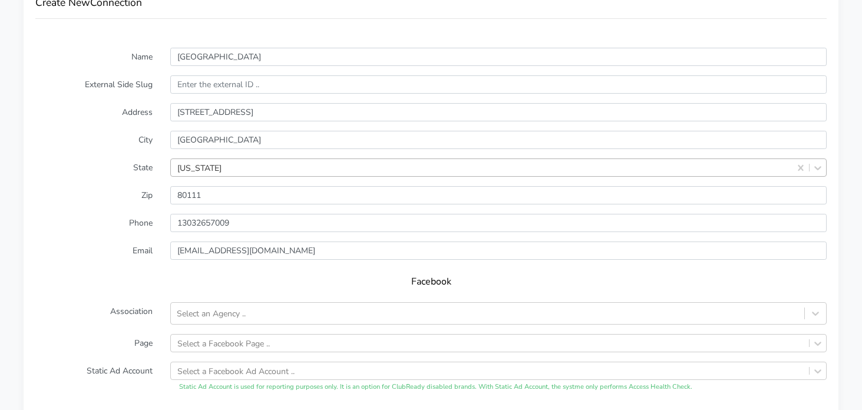
click at [24, 255] on div "Name [GEOGRAPHIC_DATA] External Side Slug Address [STREET_ADDRESS][US_STATE] Zi…" at bounding box center [431, 285] width 815 height 498
click at [256, 316] on div "Select an Agency .." at bounding box center [488, 313] width 634 height 19
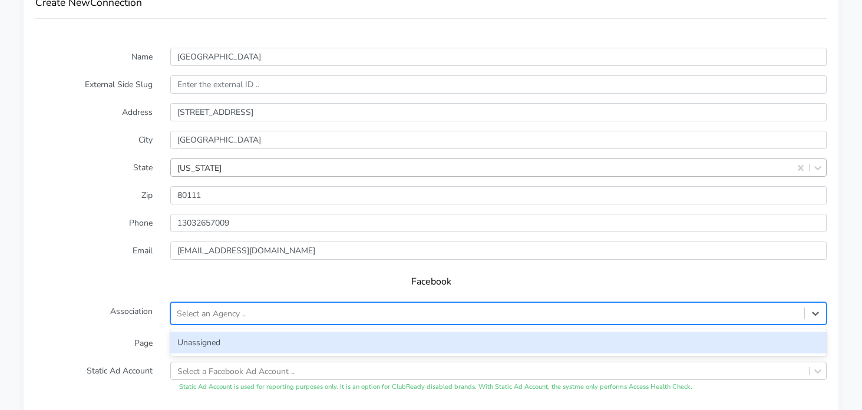
click at [202, 337] on div "Unassigned" at bounding box center [498, 343] width 657 height 22
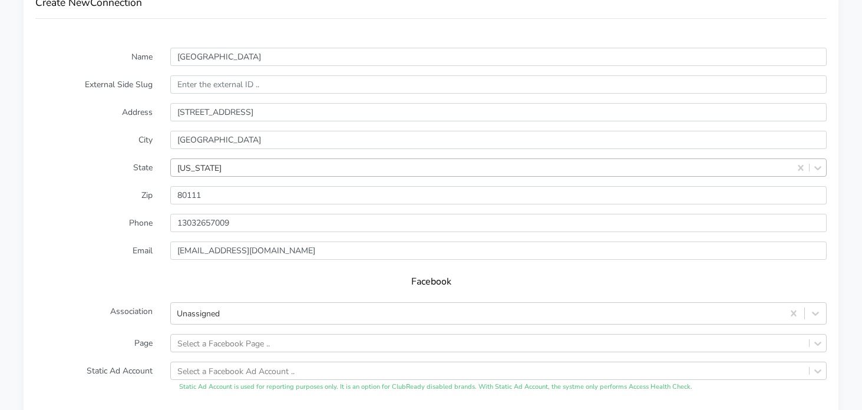
click at [121, 329] on form "Name [GEOGRAPHIC_DATA] External Side Slug Address [STREET_ADDRESS][US_STATE] Zi…" at bounding box center [431, 280] width 792 height 465
click at [204, 338] on div "Select a Facebook Page .." at bounding box center [498, 343] width 657 height 18
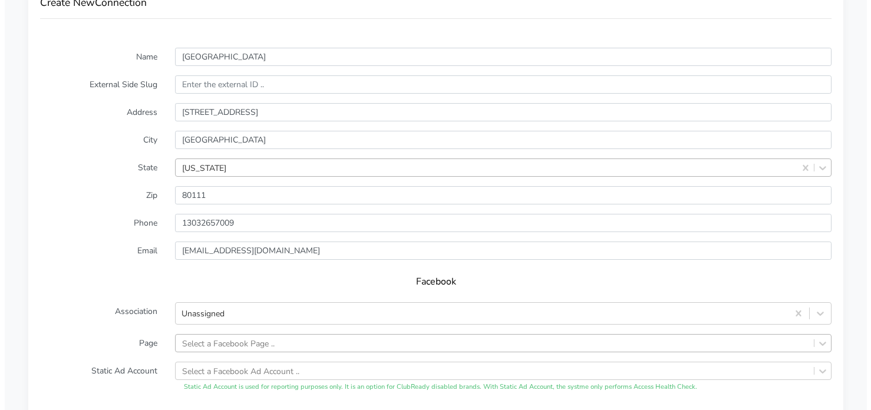
scroll to position [961, 0]
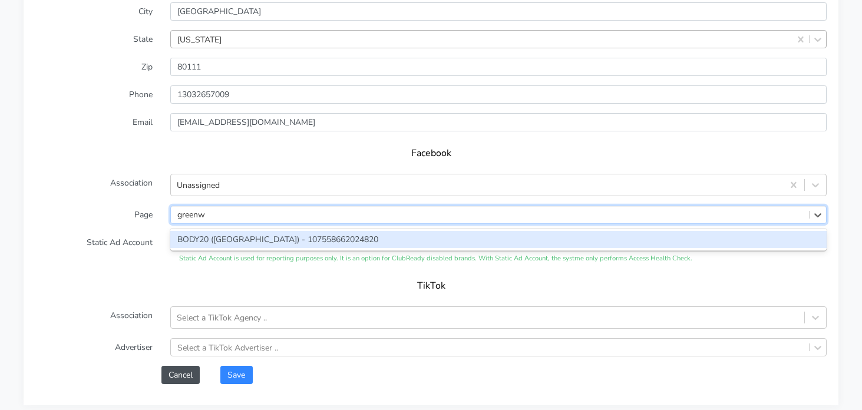
type input "greenwo"
click at [190, 233] on div "BODY20 ([GEOGRAPHIC_DATA]) - 107558662024820" at bounding box center [498, 239] width 657 height 17
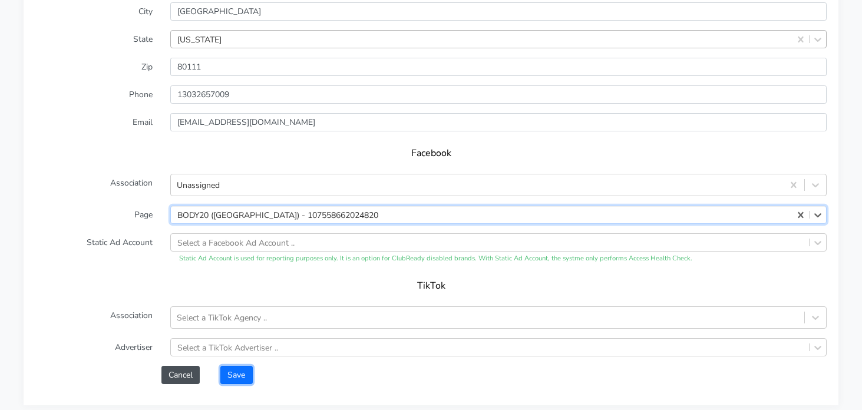
click at [242, 378] on button "Save" at bounding box center [236, 375] width 32 height 18
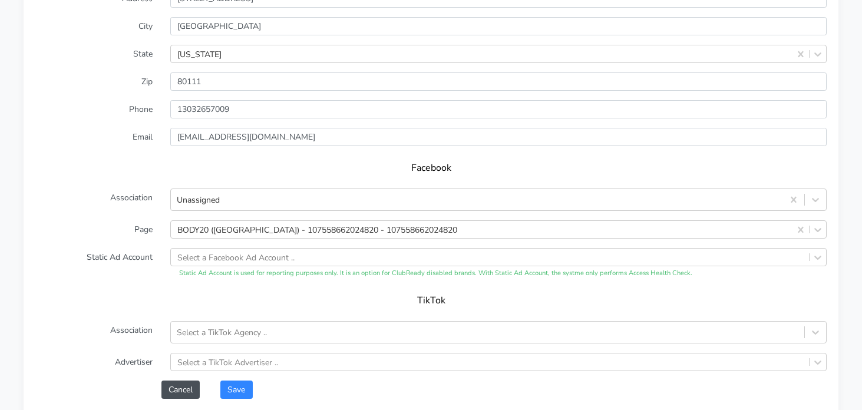
scroll to position [1089, 0]
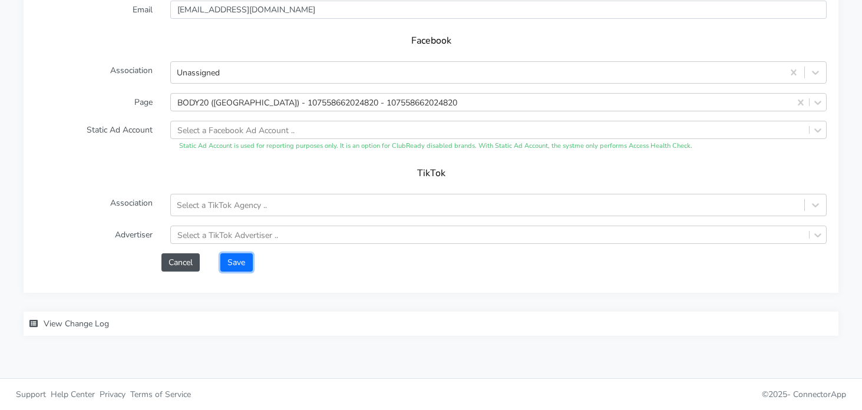
click at [244, 262] on button "Save" at bounding box center [236, 262] width 32 height 18
click at [235, 265] on button "Save" at bounding box center [236, 262] width 32 height 18
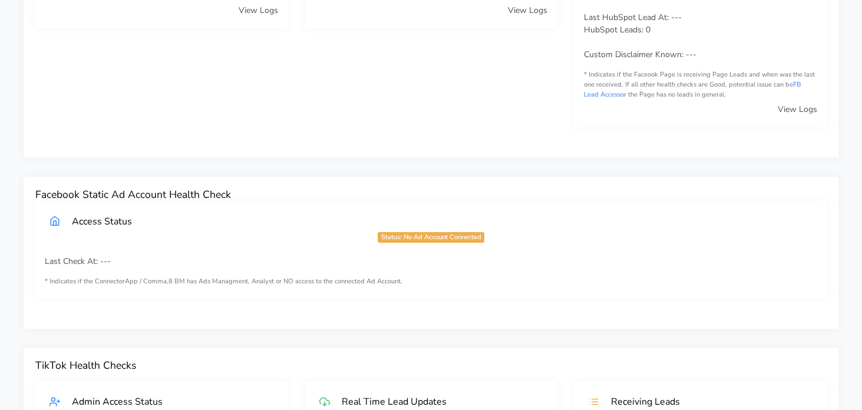
scroll to position [0, 0]
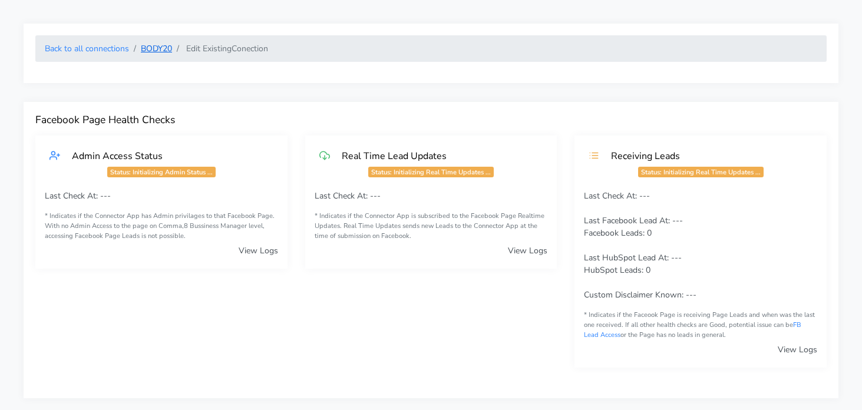
click at [164, 45] on link "BODY20" at bounding box center [156, 48] width 31 height 11
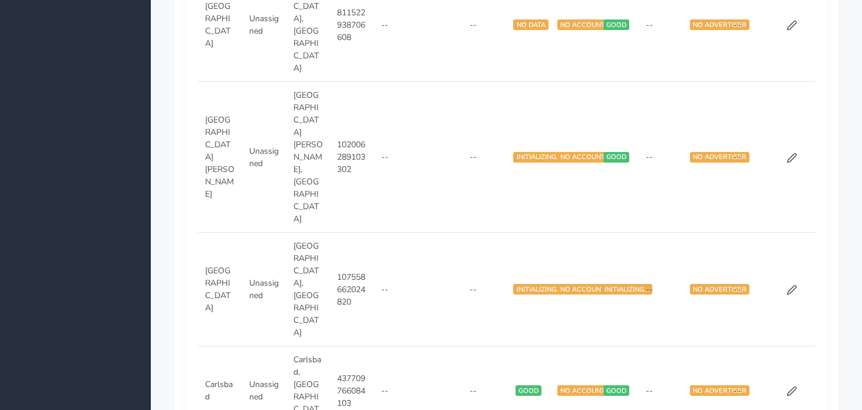
scroll to position [41, 0]
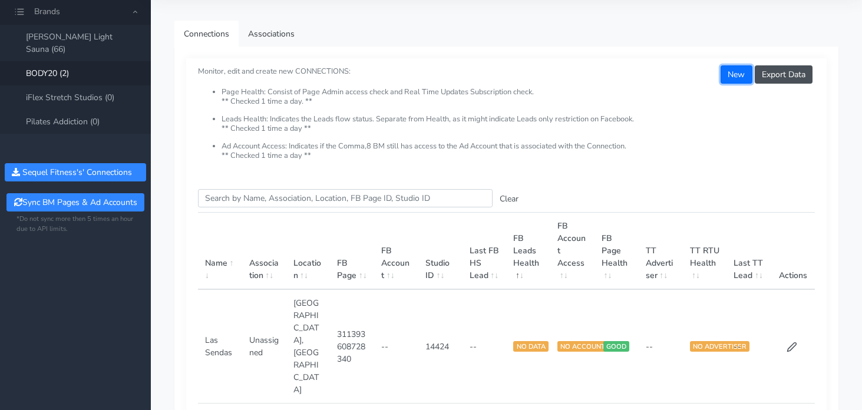
click at [735, 75] on button "New" at bounding box center [736, 74] width 31 height 18
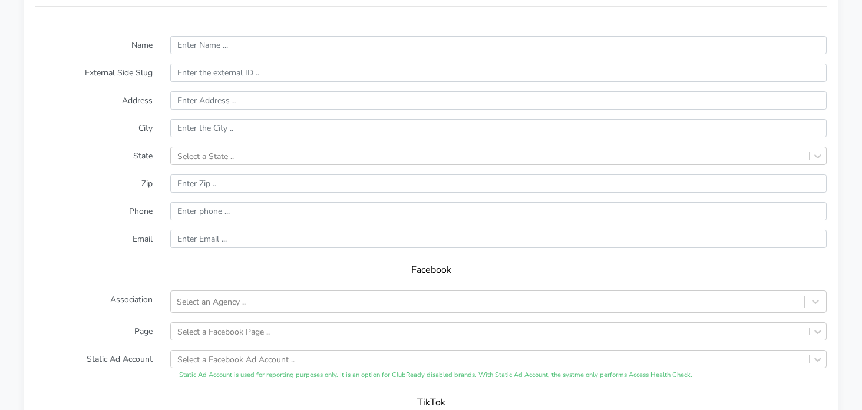
scroll to position [843, 0]
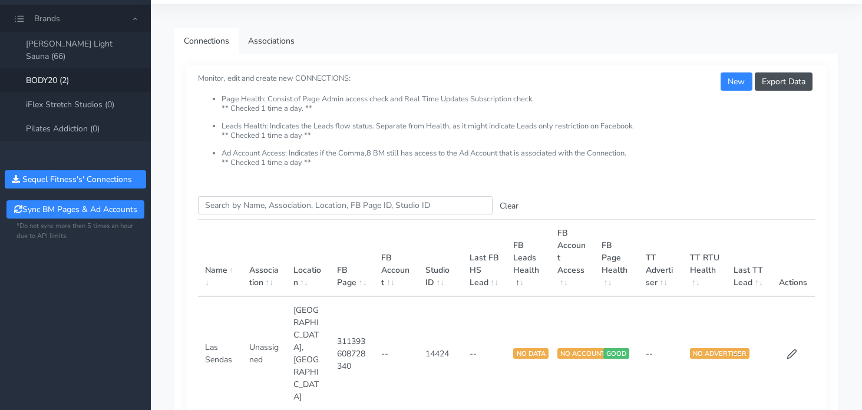
scroll to position [29, 0]
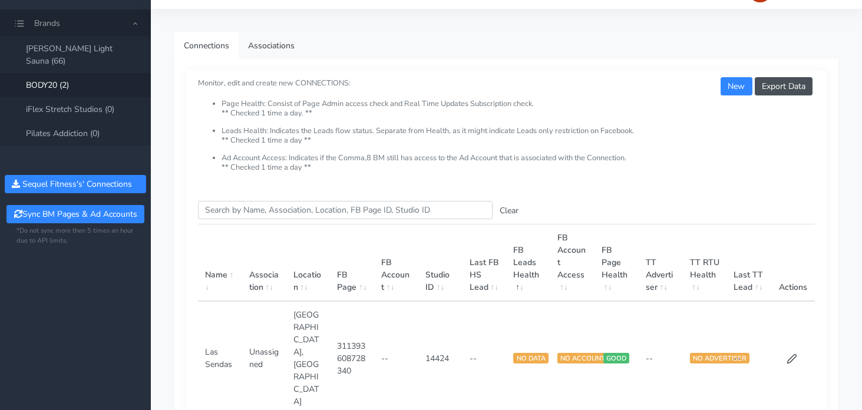
click at [720, 100] on li "Page Health: Consist of Page Admin access check and Real Time Updates Subscript…" at bounding box center [519, 113] width 594 height 27
click at [725, 89] on button "New" at bounding box center [736, 86] width 31 height 18
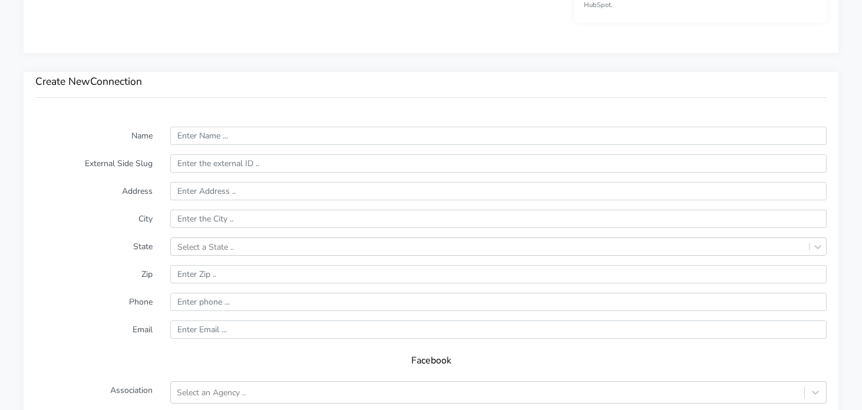
scroll to position [810, 0]
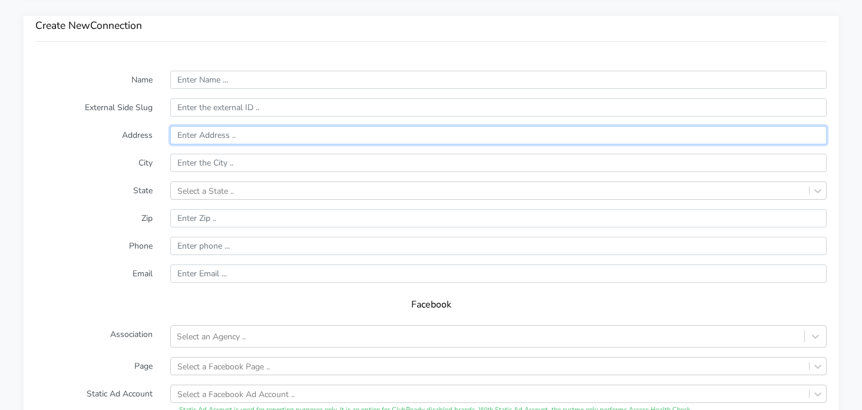
click at [212, 134] on input "text" at bounding box center [498, 135] width 657 height 18
paste input "[STREET_ADDRESS]"
type input "[STREET_ADDRESS]"
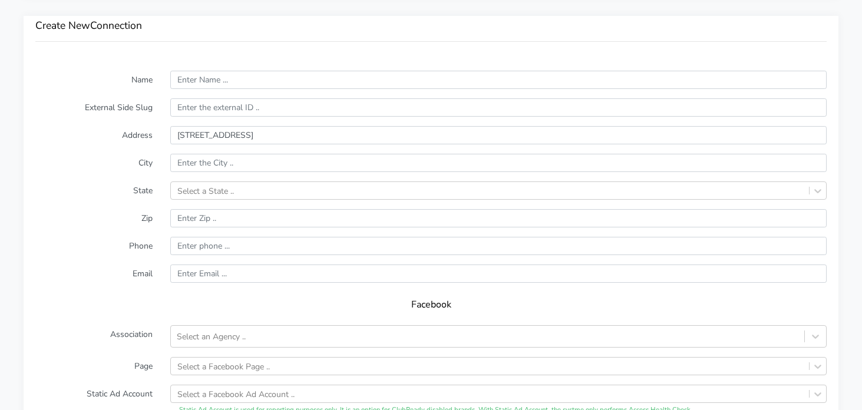
click at [117, 138] on label "Address" at bounding box center [94, 135] width 135 height 18
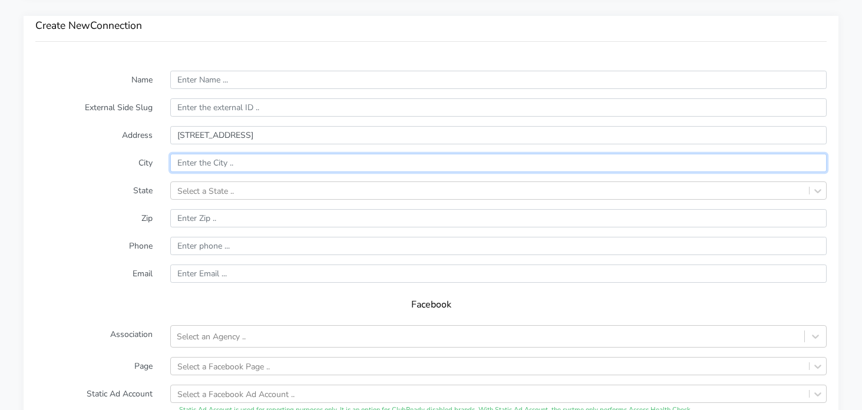
click at [246, 166] on input "text" at bounding box center [498, 163] width 657 height 18
paste input "Broomfield"
type input "Broomfield"
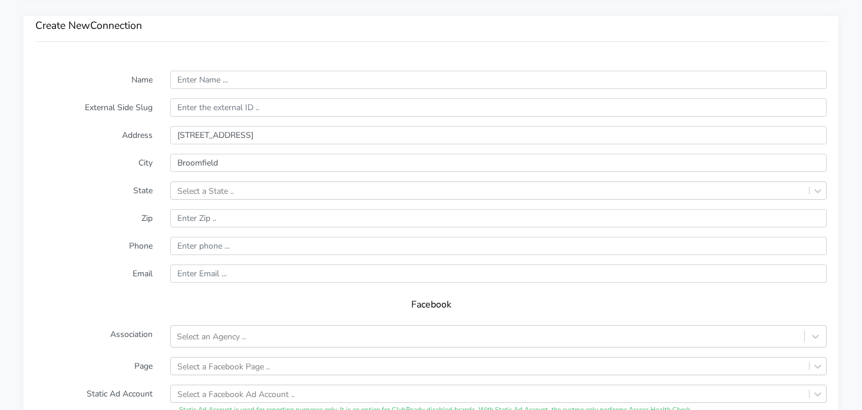
click at [407, 179] on form "Name External Side Slug Address [STREET_ADDRESS] Select a State .. Zip Phone Em…" at bounding box center [431, 303] width 792 height 465
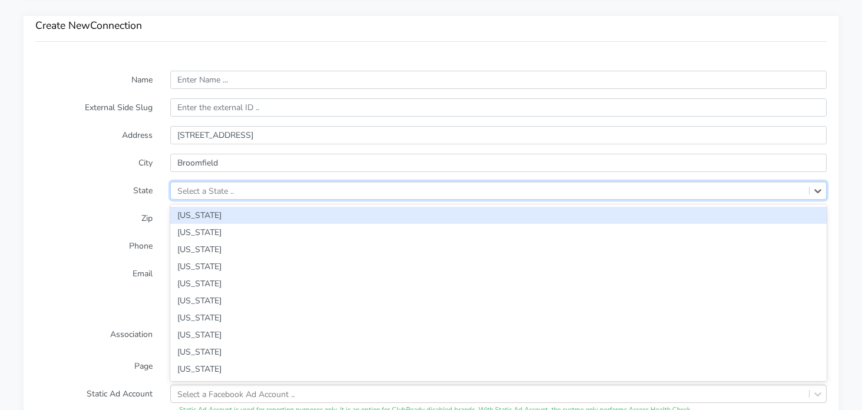
click at [400, 187] on div "Select a State .." at bounding box center [490, 190] width 638 height 17
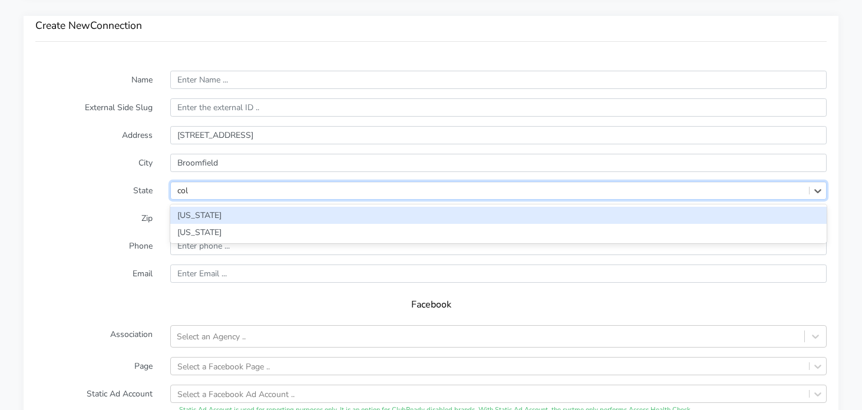
type input "colo"
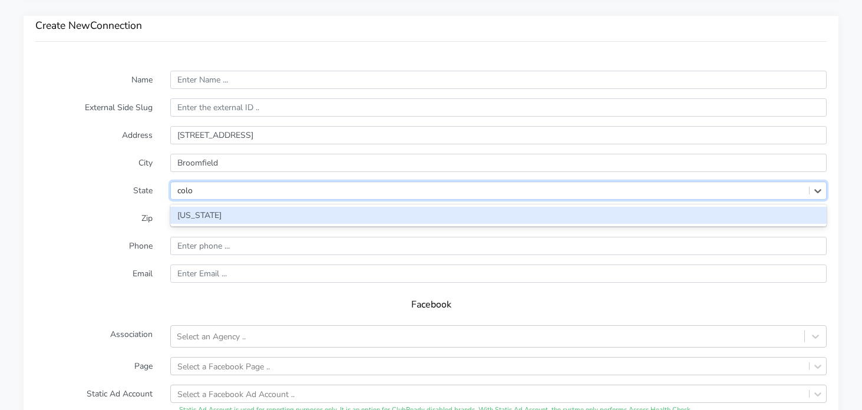
click at [305, 222] on div "[US_STATE]" at bounding box center [498, 215] width 657 height 17
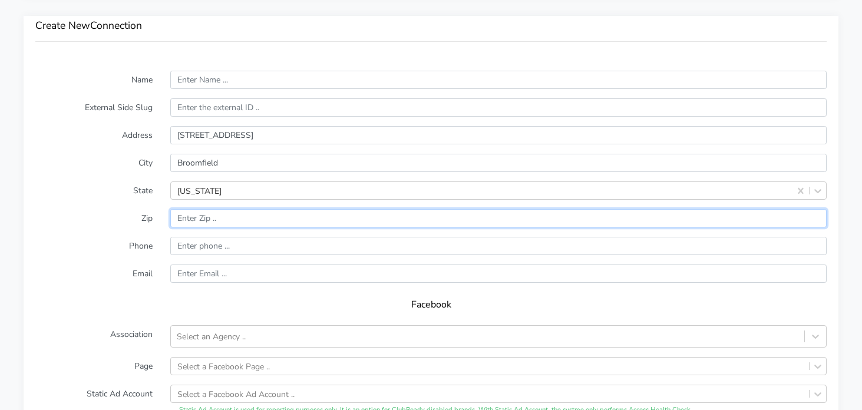
click at [207, 225] on input "input" at bounding box center [498, 218] width 657 height 18
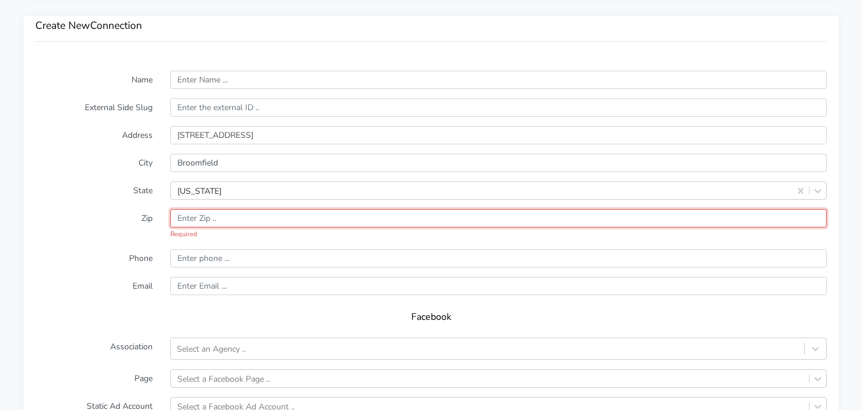
paste input "80023"
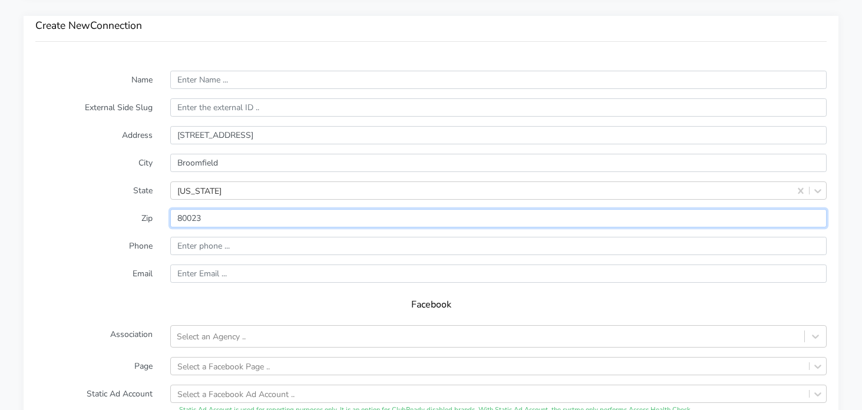
type input "80023"
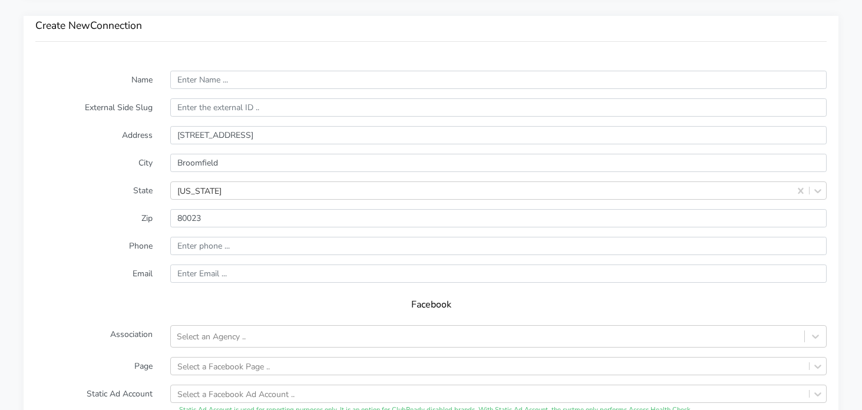
click at [62, 208] on form "Name External Side Slug Address [STREET_ADDRESS][US_STATE] Zip Phone Email Face…" at bounding box center [431, 303] width 792 height 465
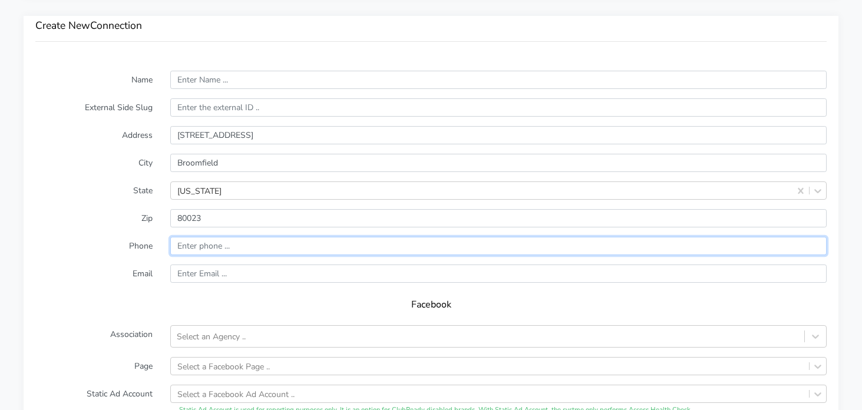
click at [225, 247] on input "input" at bounding box center [498, 246] width 657 height 18
paste input "[PHONE_NUMBER]"
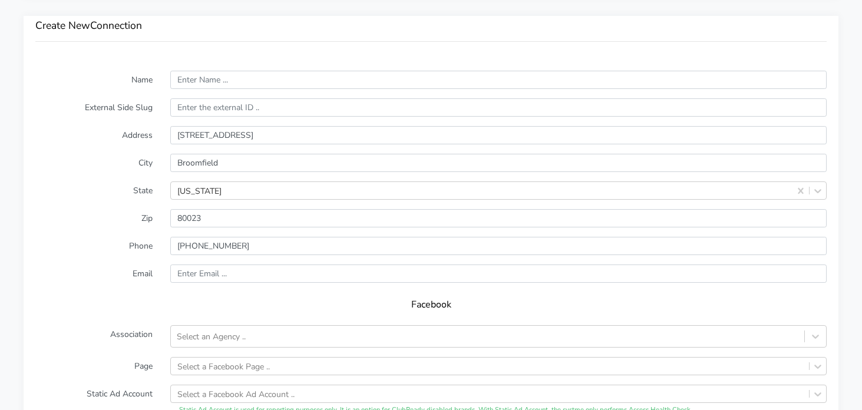
click at [136, 270] on form "Name External Side Slug Address [STREET_ADDRESS][US_STATE] Zip Phone Email Face…" at bounding box center [431, 303] width 792 height 465
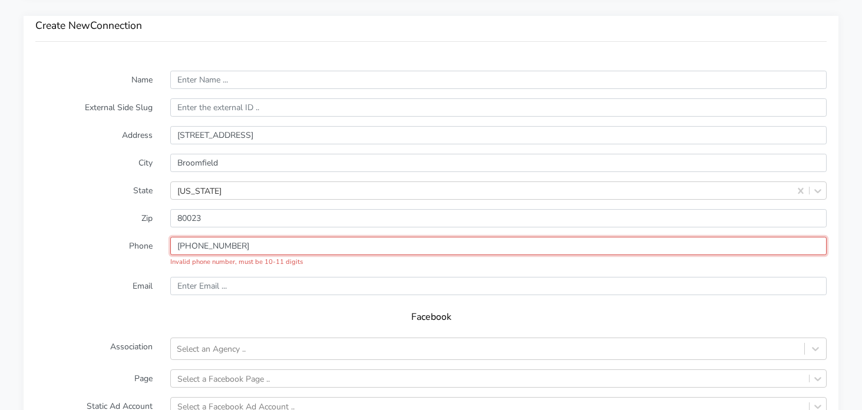
click at [181, 246] on input "input" at bounding box center [498, 246] width 657 height 18
click at [200, 245] on input "input" at bounding box center [498, 246] width 657 height 18
click at [199, 246] on input "input" at bounding box center [498, 246] width 657 height 18
click at [212, 247] on input "input" at bounding box center [498, 246] width 657 height 18
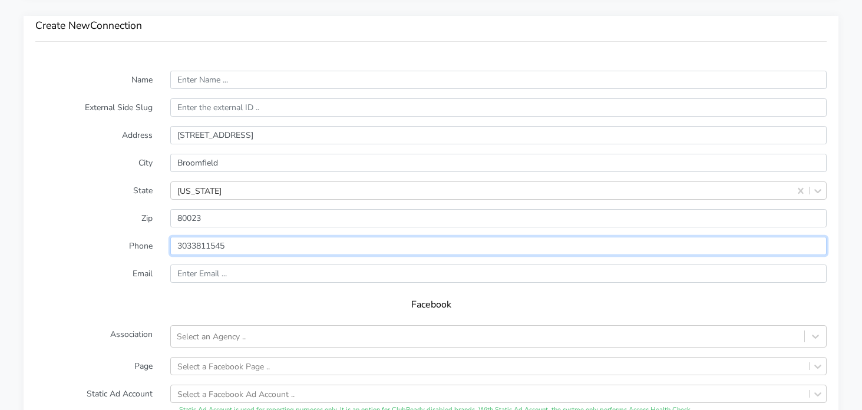
type input "3033811545"
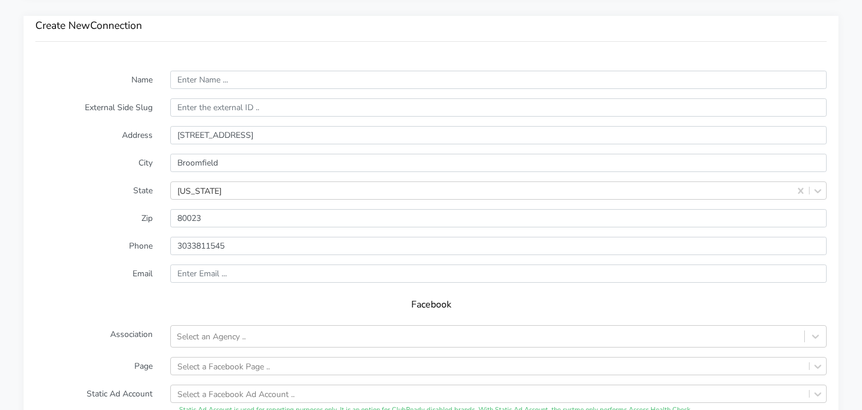
click at [120, 261] on form "Name External Side Slug Address [STREET_ADDRESS][US_STATE] Zip Phone Email Face…" at bounding box center [431, 303] width 792 height 465
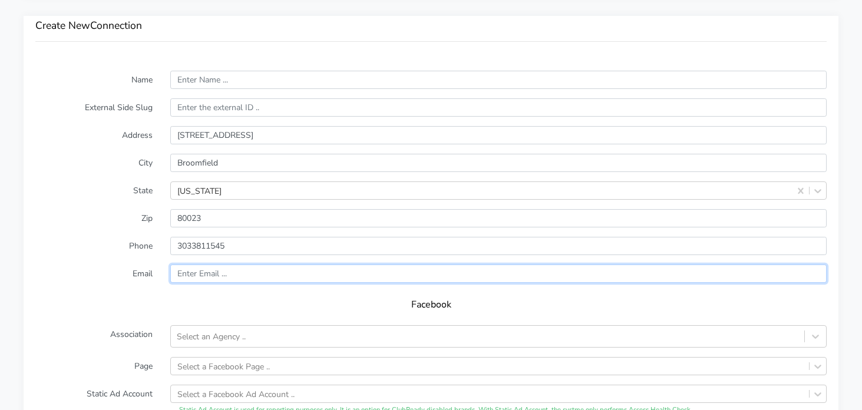
click at [210, 274] on input "text" at bounding box center [498, 274] width 657 height 18
paste input "[EMAIL_ADDRESS][DOMAIN_NAME]"
type input "[EMAIL_ADDRESS][DOMAIN_NAME]"
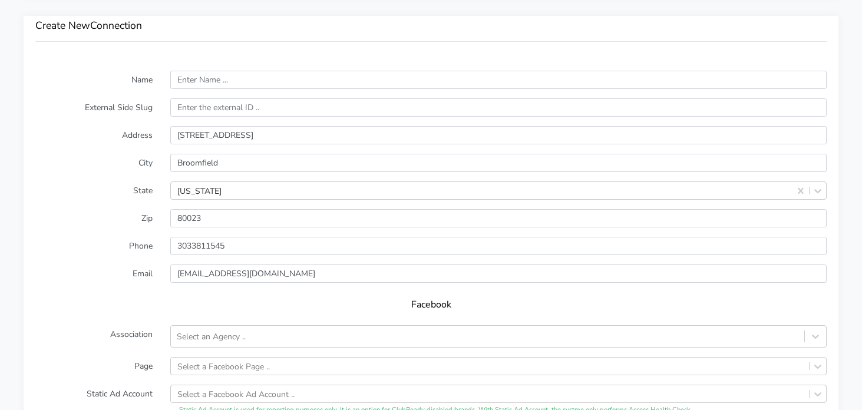
click at [88, 265] on label "Email" at bounding box center [94, 274] width 135 height 18
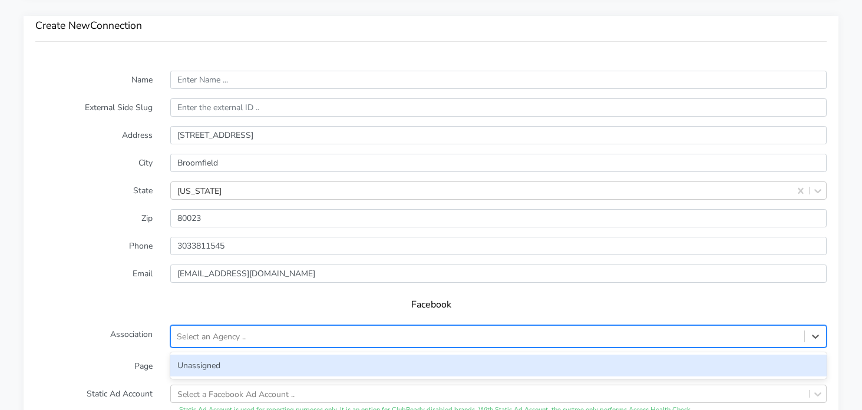
click at [225, 337] on div "Select an Agency .." at bounding box center [211, 337] width 69 height 12
click at [226, 361] on div "Unassigned" at bounding box center [498, 366] width 657 height 22
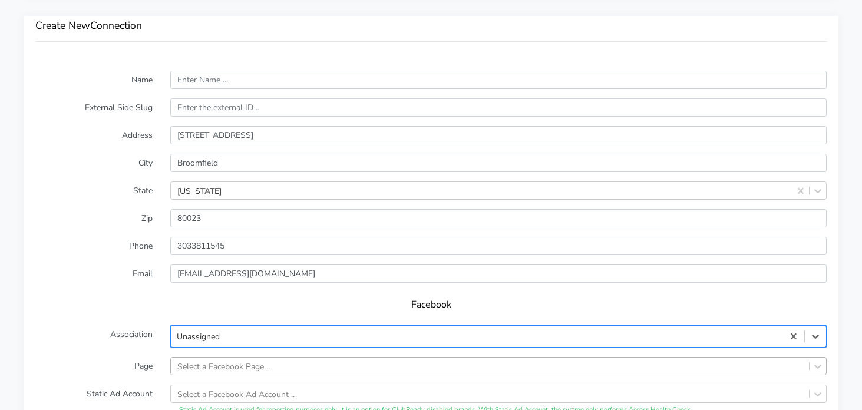
click at [231, 364] on div "Select a Facebook Page .." at bounding box center [498, 366] width 657 height 18
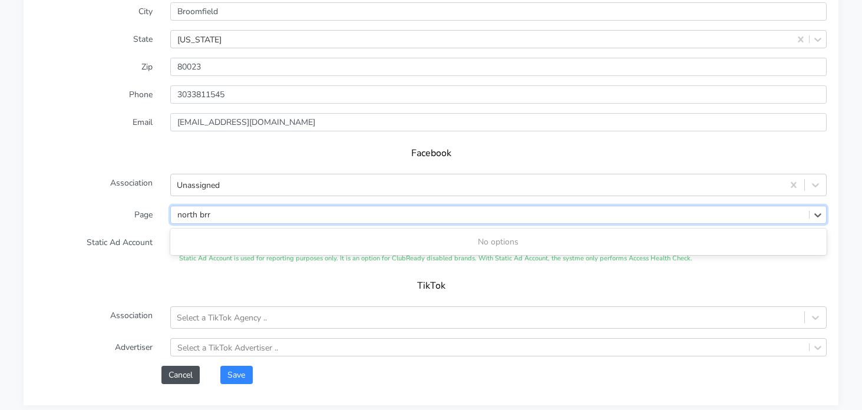
type input "north br"
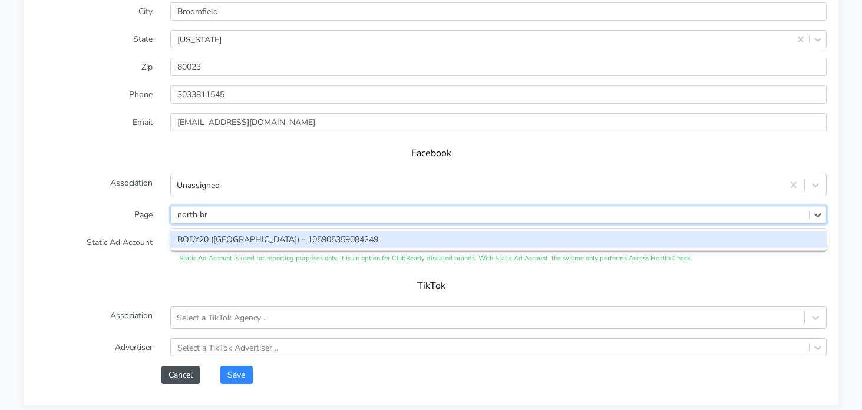
click at [229, 235] on div "BODY20 ([GEOGRAPHIC_DATA]) - 105905359084249" at bounding box center [498, 239] width 657 height 17
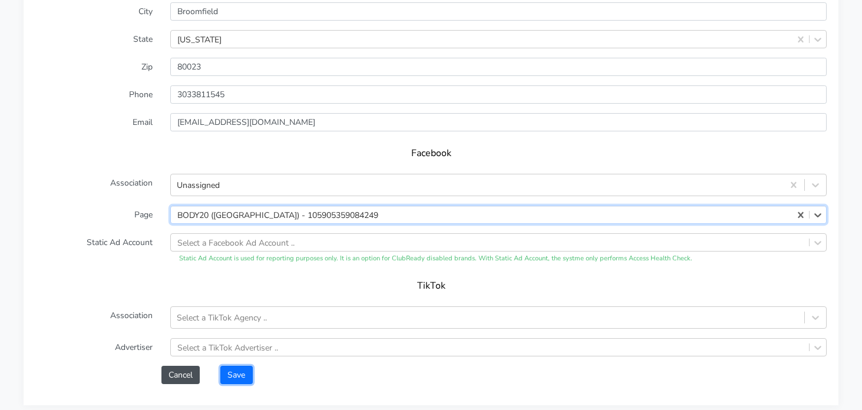
click at [224, 377] on button "Save" at bounding box center [236, 375] width 32 height 18
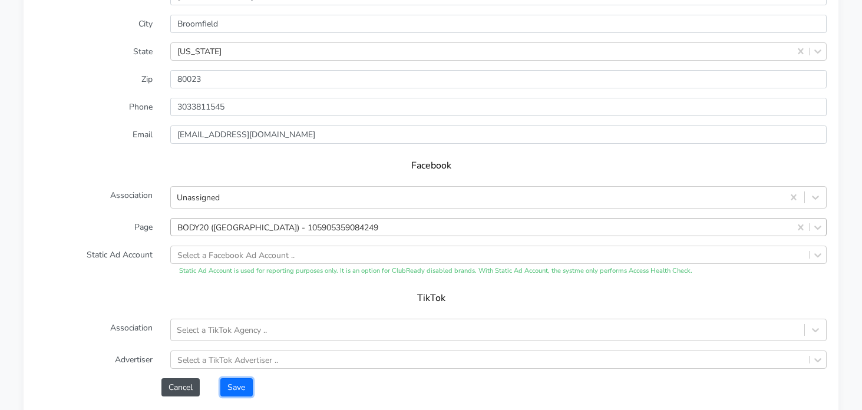
scroll to position [974, 0]
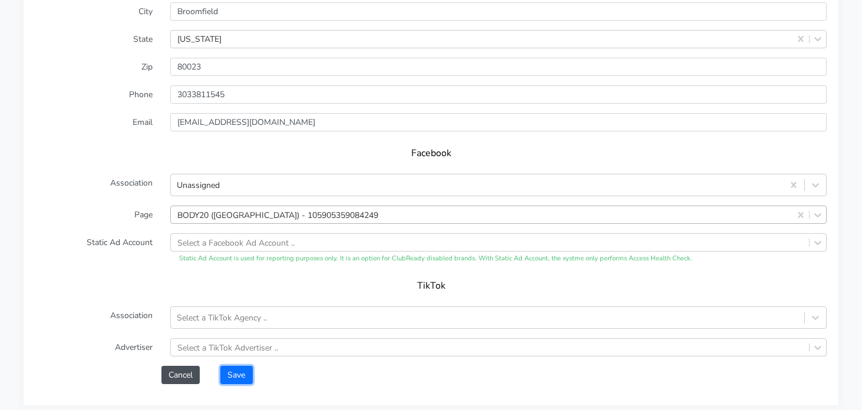
click at [228, 371] on button "Save" at bounding box center [236, 375] width 32 height 18
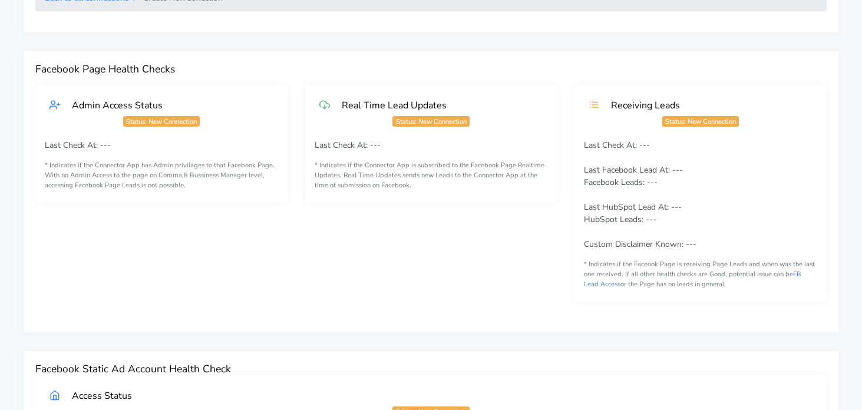
scroll to position [0, 0]
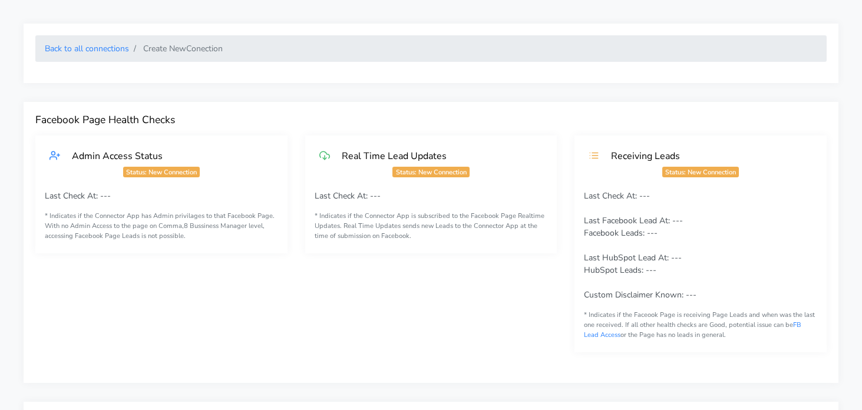
click at [107, 58] on ol "Back to all connections Create New Conection" at bounding box center [431, 48] width 792 height 27
click at [109, 52] on link "Back to all connections" at bounding box center [87, 48] width 84 height 11
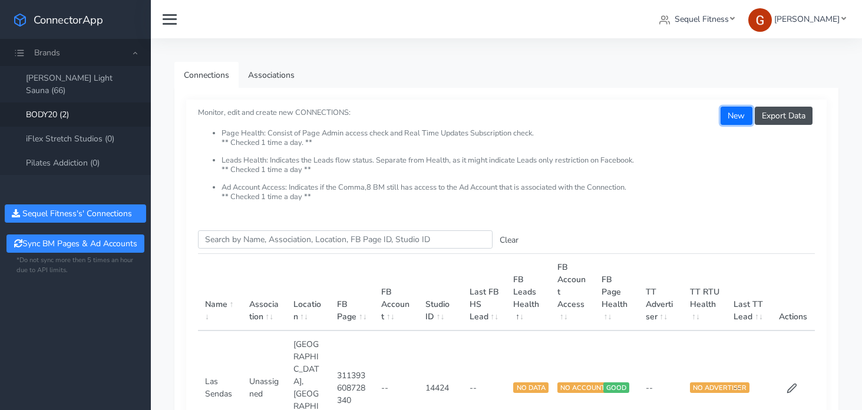
click at [730, 122] on button "New" at bounding box center [736, 116] width 31 height 18
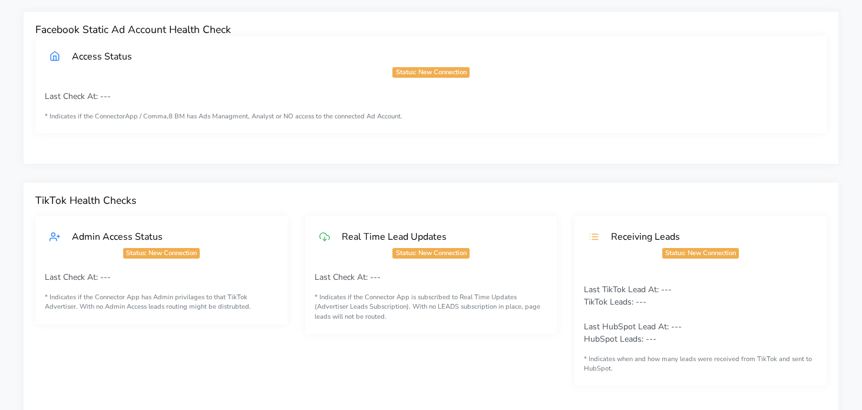
scroll to position [793, 0]
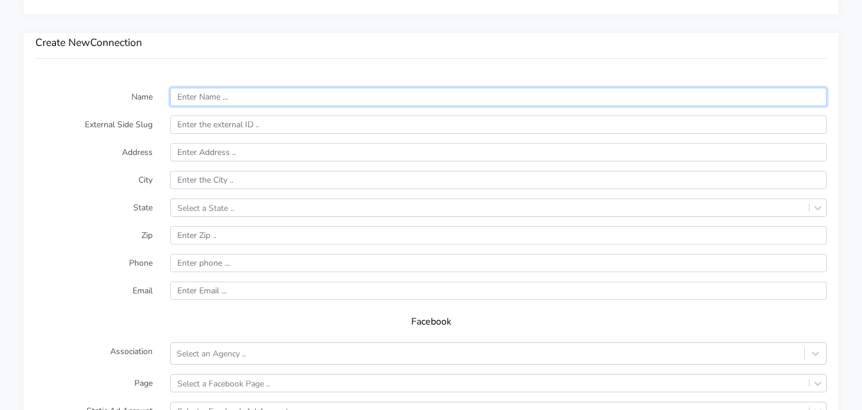
click at [226, 102] on input "text" at bounding box center [498, 97] width 657 height 18
paste input "[GEOGRAPHIC_DATA] | [GEOGRAPHIC_DATA]"
type input "[GEOGRAPHIC_DATA] | [GEOGRAPHIC_DATA]"
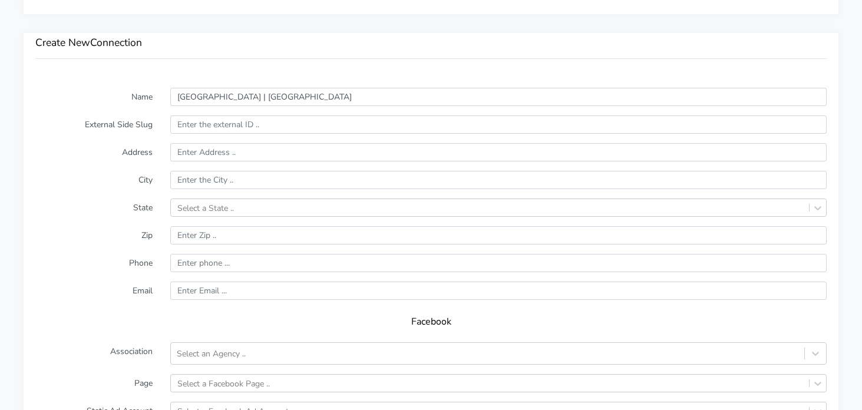
click at [157, 64] on div "Create New Connection" at bounding box center [431, 54] width 815 height 43
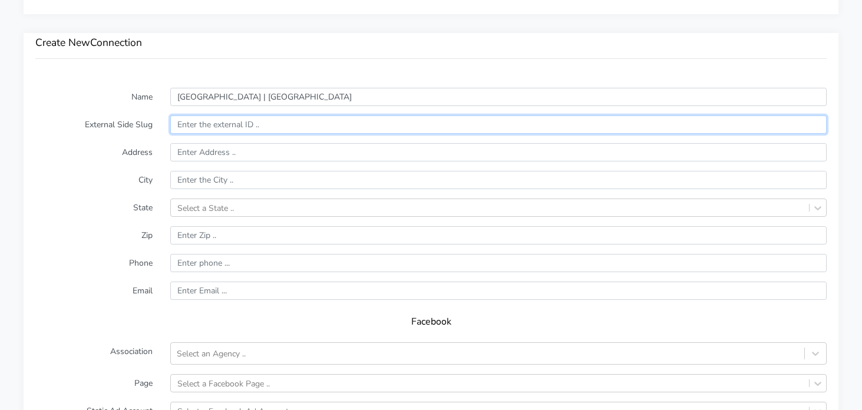
click at [203, 124] on input "text" at bounding box center [498, 125] width 657 height 18
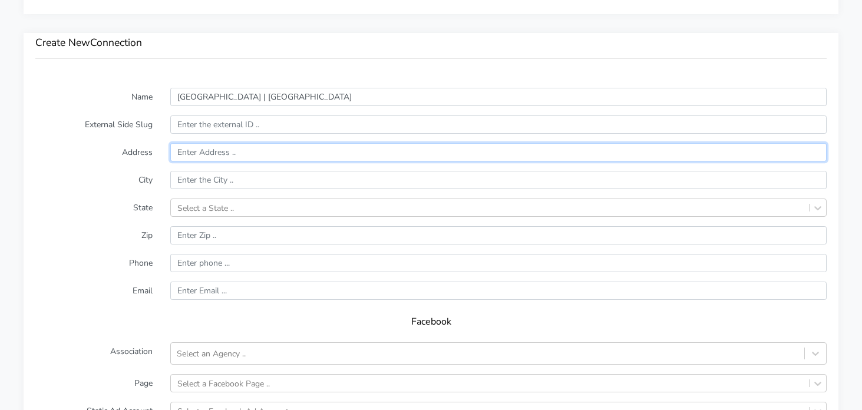
click at [238, 153] on input "text" at bounding box center [498, 152] width 657 height 18
paste input "[STREET_ADDRESS]"
type input "[STREET_ADDRESS]"
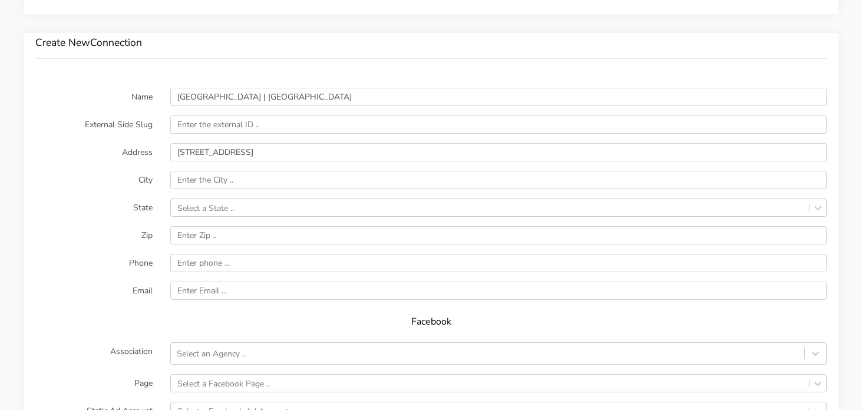
click at [91, 140] on form "Name [GEOGRAPHIC_DATA] | [GEOGRAPHIC_DATA] External Side Slug Address [STREET_A…" at bounding box center [431, 320] width 792 height 465
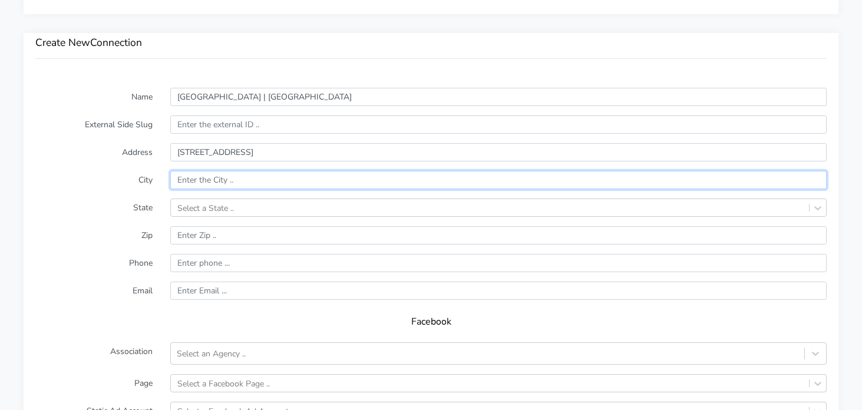
click at [223, 179] on input "text" at bounding box center [498, 180] width 657 height 18
type input "[GEOGRAPHIC_DATA]"
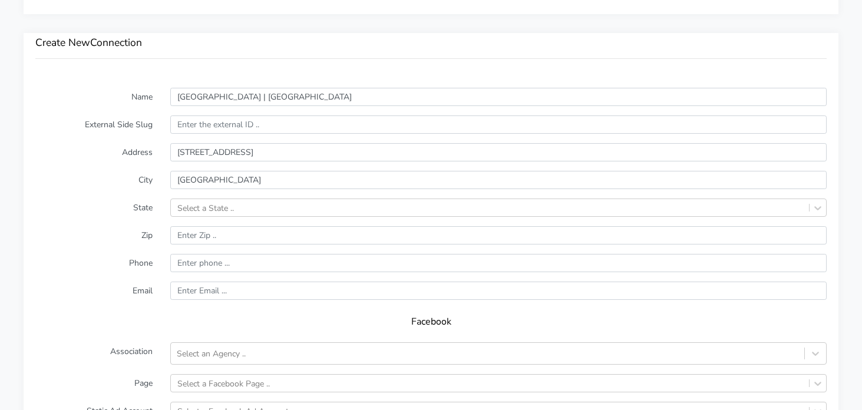
click at [144, 191] on form "Name [GEOGRAPHIC_DATA] | [GEOGRAPHIC_DATA] External Side Slug Address [STREET_A…" at bounding box center [431, 320] width 792 height 465
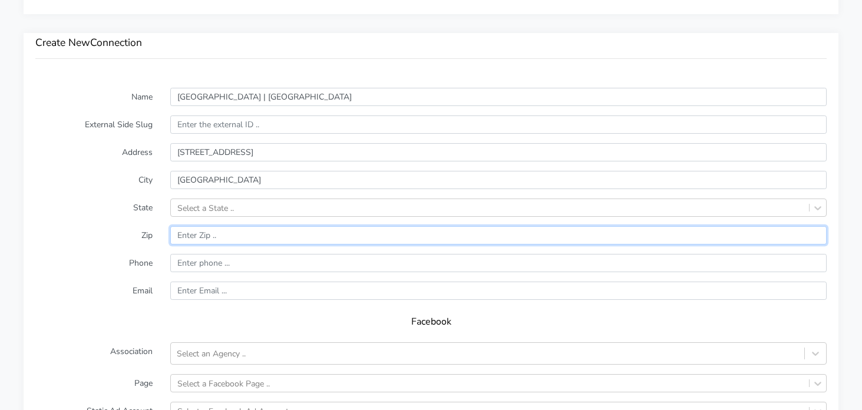
click at [273, 243] on input "input" at bounding box center [498, 235] width 657 height 18
type input "[US_STATE]"
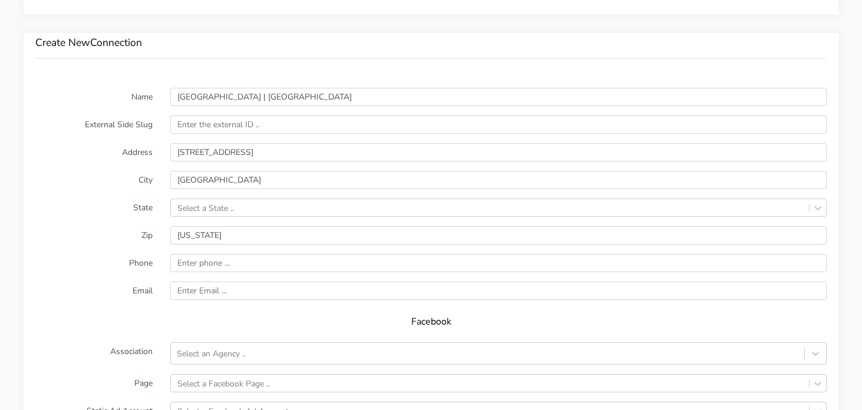
click at [139, 243] on label "Zip" at bounding box center [94, 235] width 135 height 18
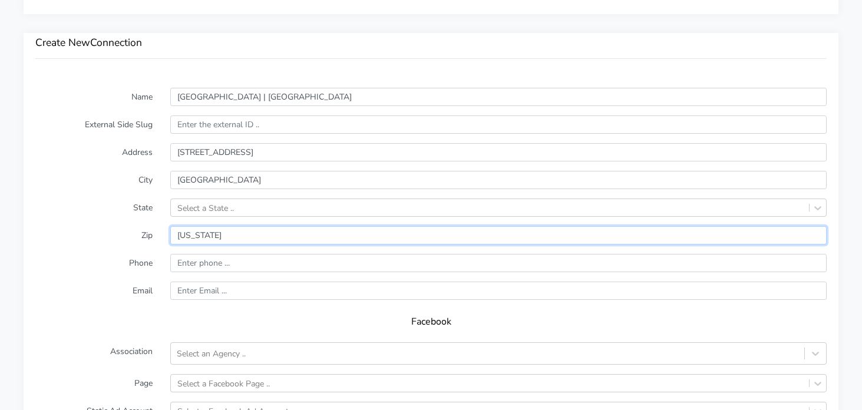
click at [196, 235] on input "input" at bounding box center [498, 235] width 657 height 18
click at [221, 235] on input "input" at bounding box center [498, 235] width 657 height 18
click at [200, 236] on input "input" at bounding box center [498, 235] width 657 height 18
click at [199, 235] on input "input" at bounding box center [498, 235] width 657 height 18
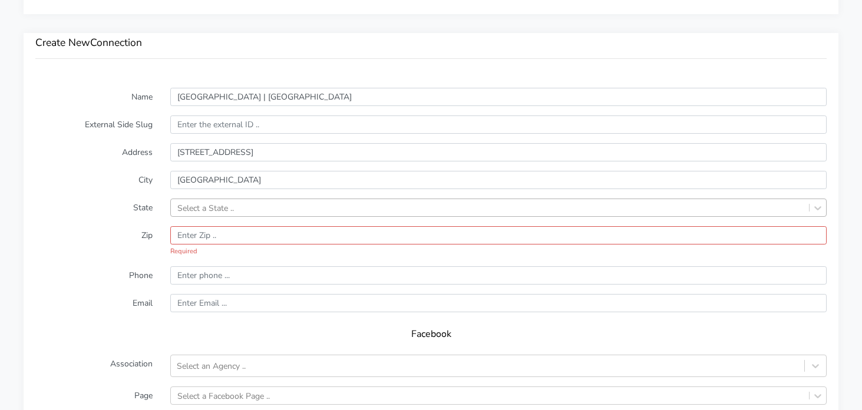
click at [216, 209] on div "Select a State .." at bounding box center [205, 208] width 57 height 12
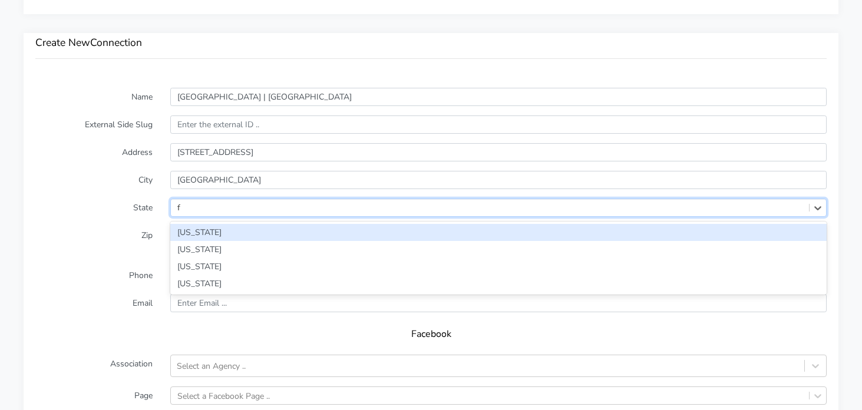
type input "fl"
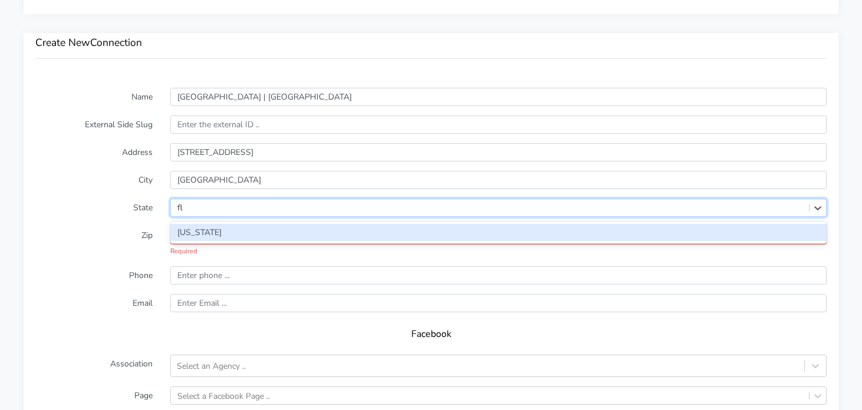
click at [226, 230] on div "[US_STATE]" at bounding box center [498, 232] width 657 height 17
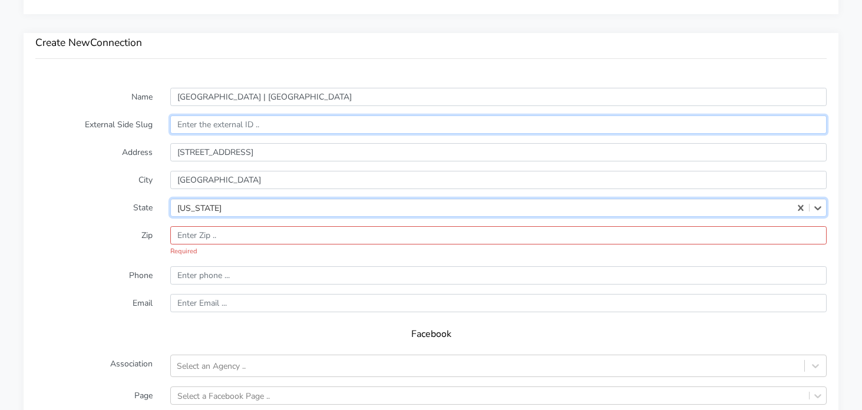
click at [219, 130] on input "text" at bounding box center [498, 125] width 657 height 18
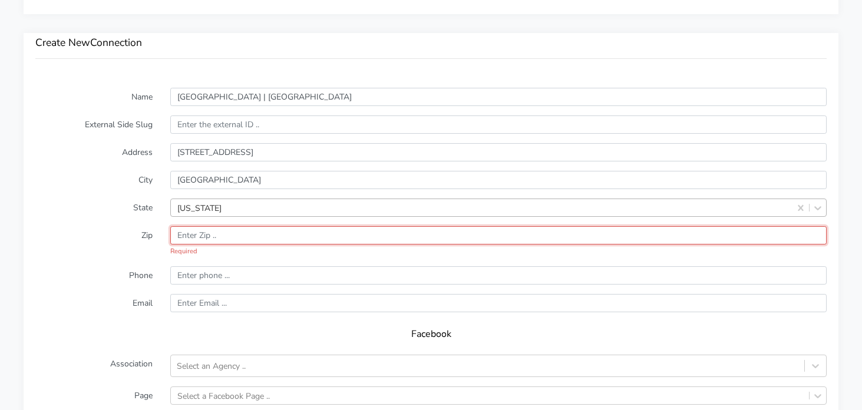
click at [206, 240] on input "input" at bounding box center [498, 235] width 657 height 18
paste input "33624"
type input "33624"
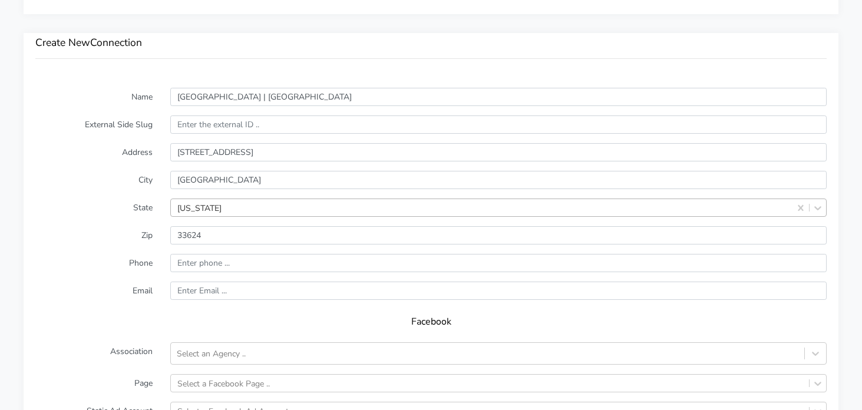
click at [37, 223] on form "Name [GEOGRAPHIC_DATA] | [GEOGRAPHIC_DATA] External Side Slug Address [STREET_A…" at bounding box center [431, 320] width 792 height 465
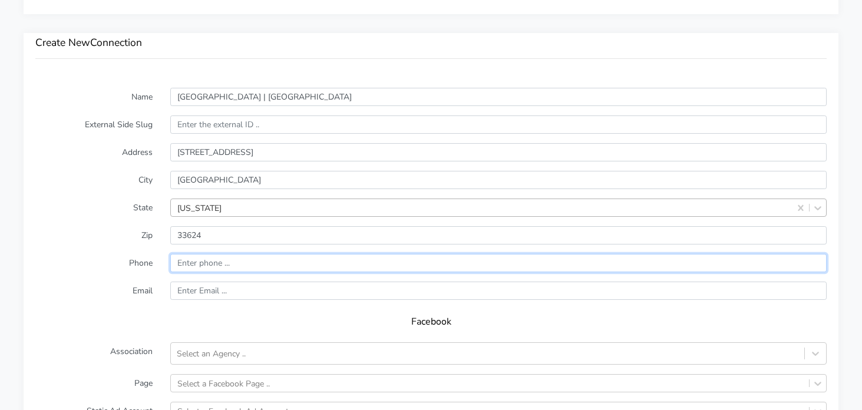
click at [199, 261] on input "input" at bounding box center [498, 263] width 657 height 18
paste input "[PHONE_NUMBER]"
click at [182, 265] on input "input" at bounding box center [498, 263] width 657 height 18
click at [198, 265] on input "input" at bounding box center [498, 263] width 657 height 18
click at [212, 265] on input "input" at bounding box center [498, 263] width 657 height 18
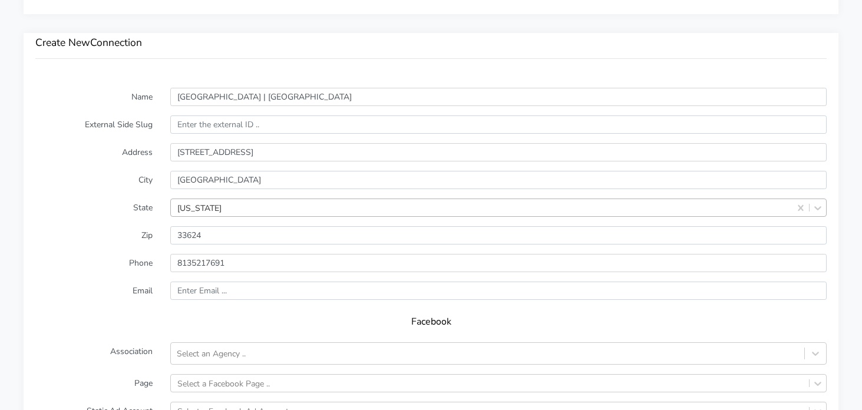
click at [124, 285] on label "Email" at bounding box center [94, 291] width 135 height 18
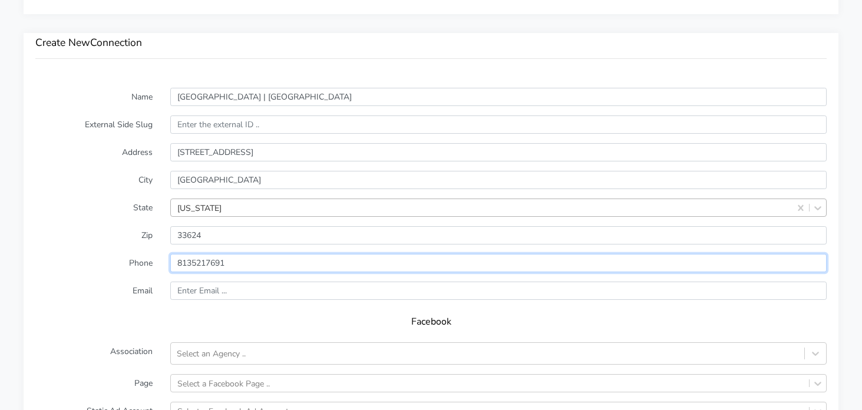
click at [178, 262] on input "input" at bounding box center [498, 263] width 657 height 18
type input "18135217691"
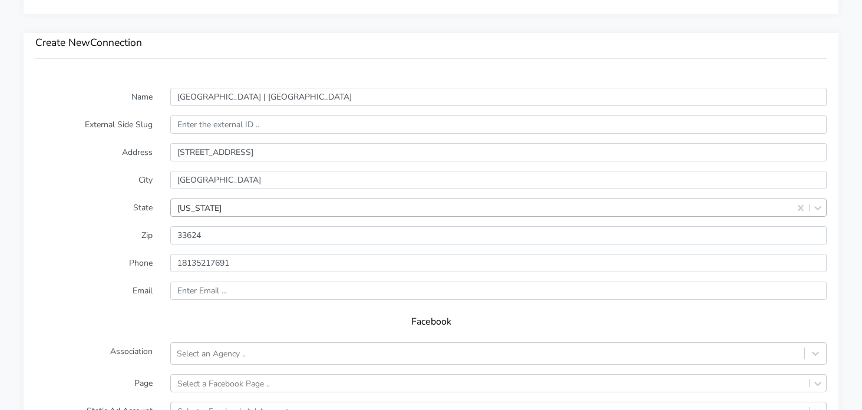
click at [120, 272] on form "Name [GEOGRAPHIC_DATA] | [GEOGRAPHIC_DATA] External Side Slug Address [STREET_A…" at bounding box center [431, 320] width 792 height 465
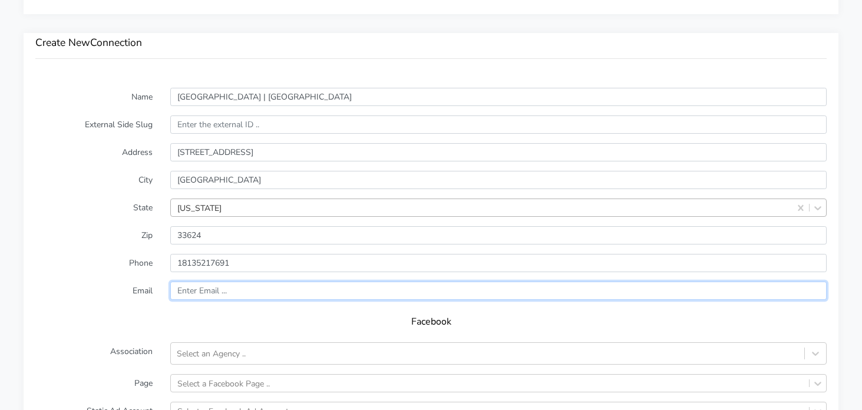
click at [207, 293] on input "text" at bounding box center [498, 291] width 657 height 18
paste input "[EMAIL_ADDRESS][DOMAIN_NAME]"
type input "[EMAIL_ADDRESS][DOMAIN_NAME]"
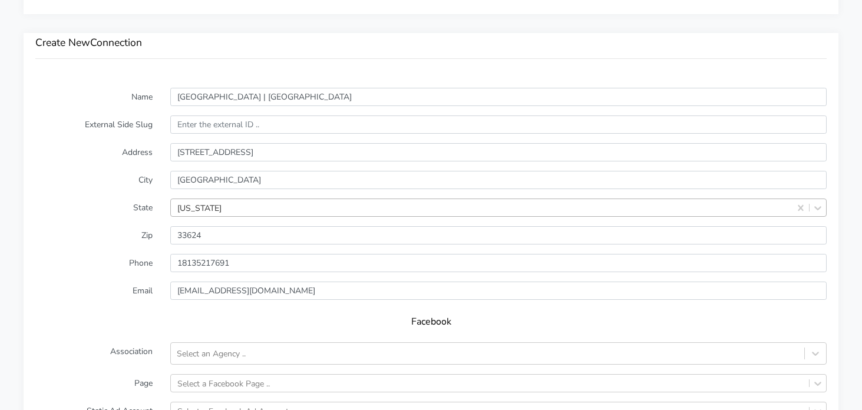
click at [93, 279] on form "Name [GEOGRAPHIC_DATA] | [GEOGRAPHIC_DATA] External Side Slug Address [STREET_A…" at bounding box center [431, 320] width 792 height 465
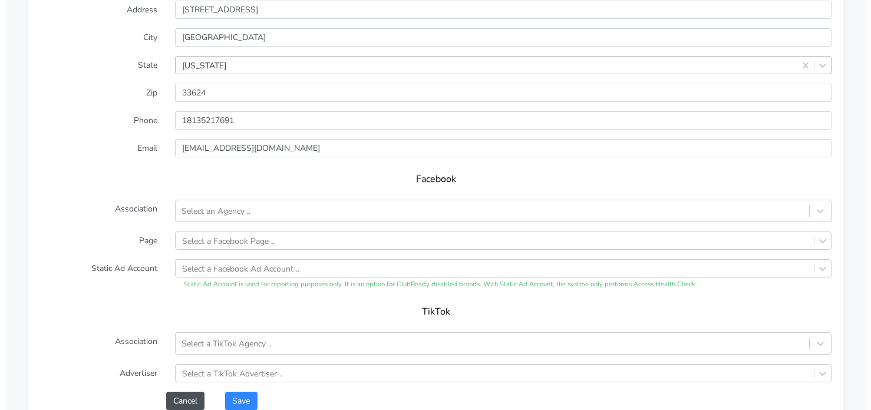
scroll to position [1031, 0]
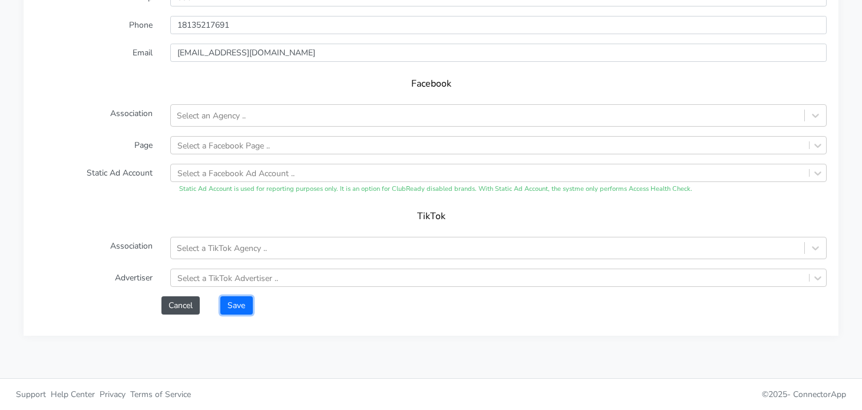
click at [240, 306] on button "Save" at bounding box center [236, 305] width 32 height 18
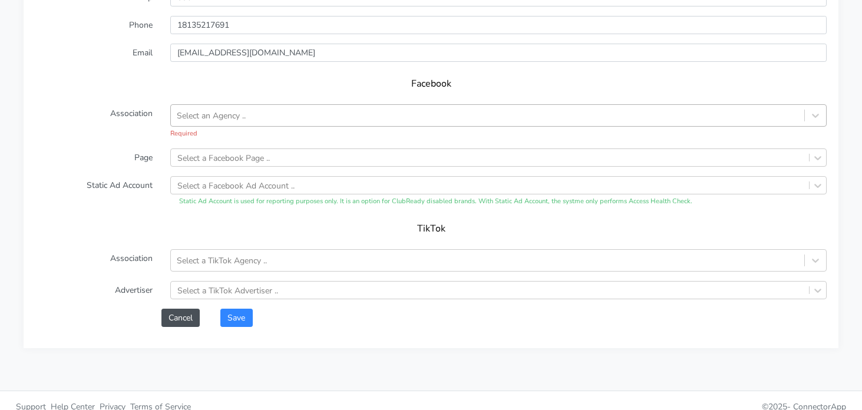
click at [220, 123] on div "Select an Agency .." at bounding box center [488, 115] width 634 height 19
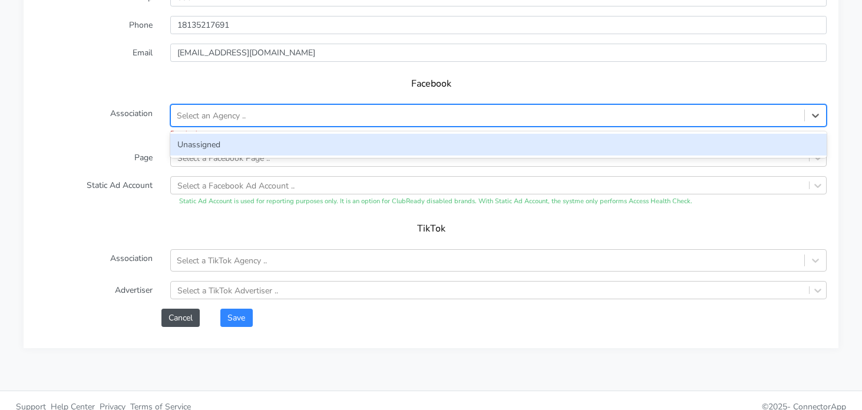
click at [211, 148] on div "Unassigned" at bounding box center [498, 145] width 657 height 22
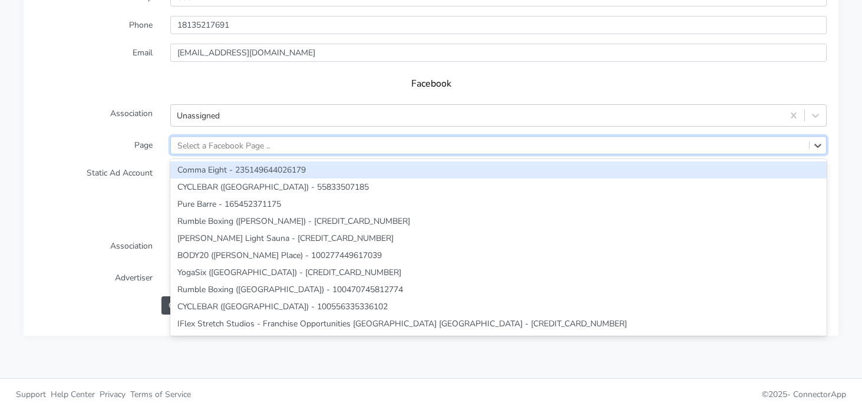
click at [216, 144] on div "Select a Facebook Page .." at bounding box center [223, 145] width 93 height 12
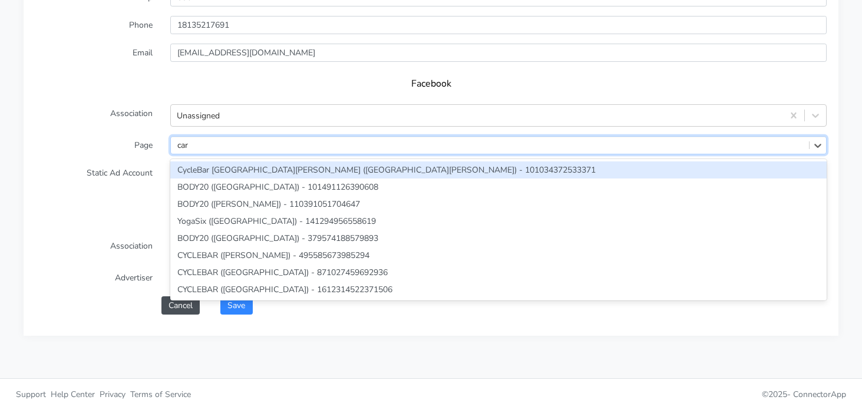
type input "[PERSON_NAME]"
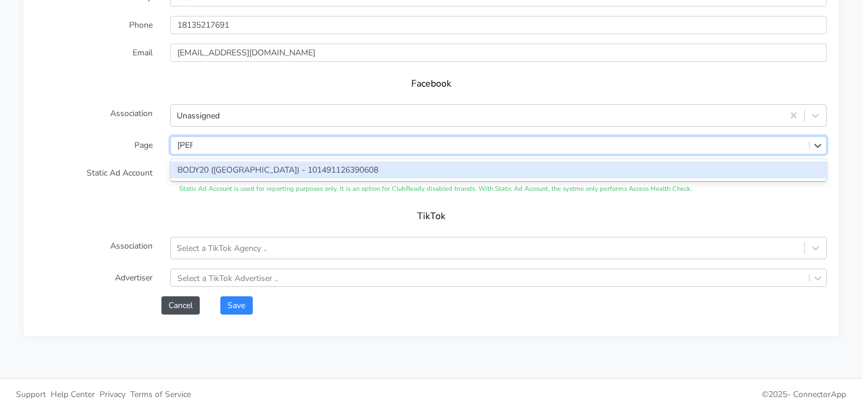
click at [189, 171] on div "BODY20 ([GEOGRAPHIC_DATA]) - 101491126390608" at bounding box center [498, 169] width 657 height 17
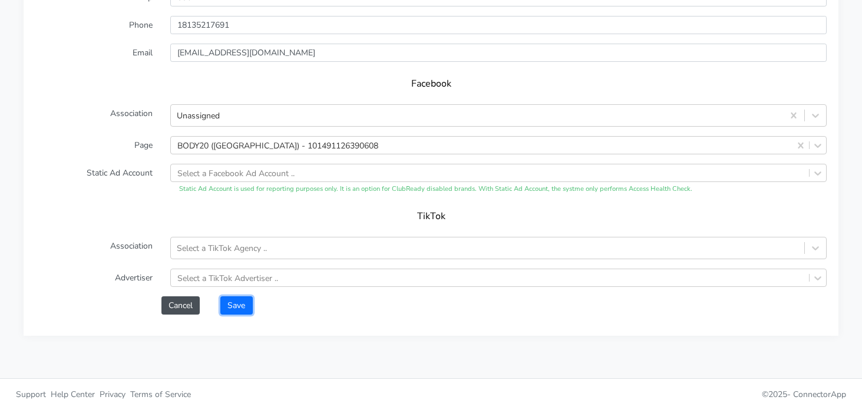
click at [237, 303] on button "Save" at bounding box center [236, 305] width 32 height 18
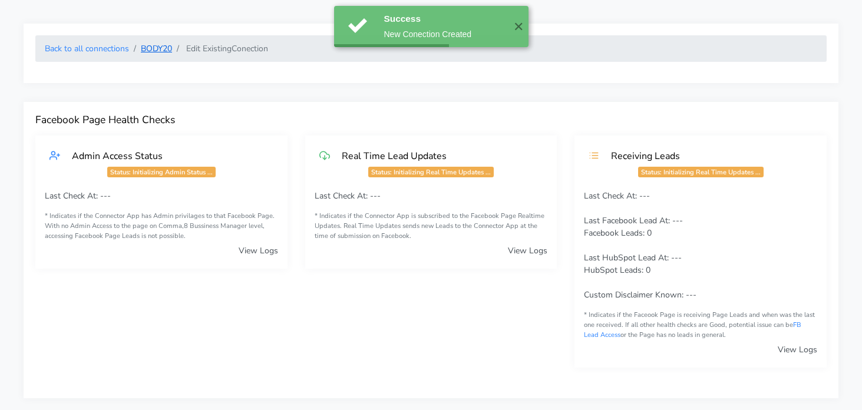
click at [155, 46] on link "BODY20" at bounding box center [156, 48] width 31 height 11
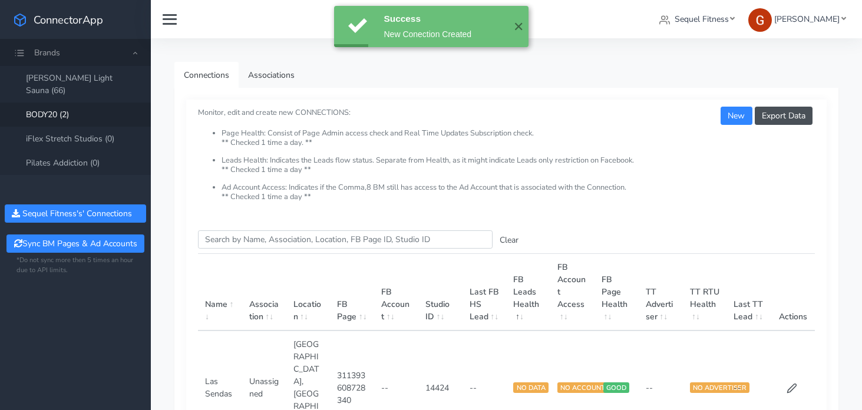
click at [65, 103] on link "BODY20 (2)" at bounding box center [75, 115] width 151 height 24
click at [75, 83] on link "[PERSON_NAME] Light Sauna (66)" at bounding box center [75, 84] width 151 height 37
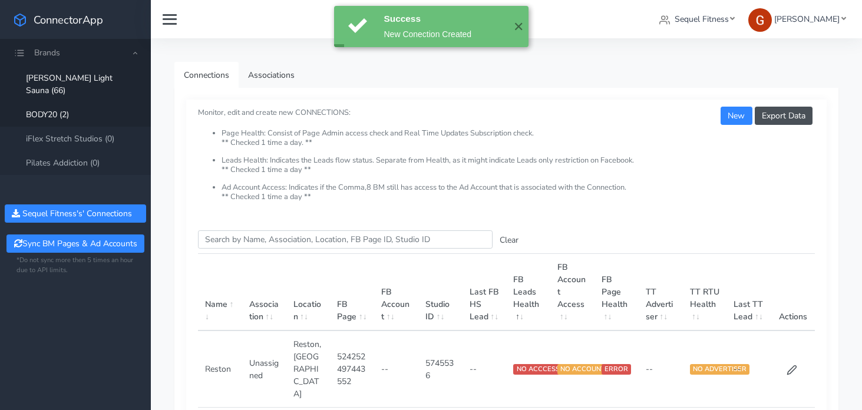
click at [74, 106] on link "BODY20 (2)" at bounding box center [75, 115] width 151 height 24
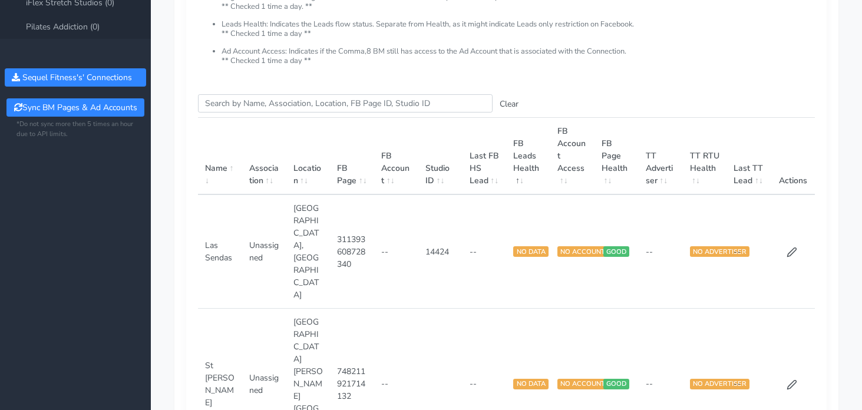
scroll to position [85, 0]
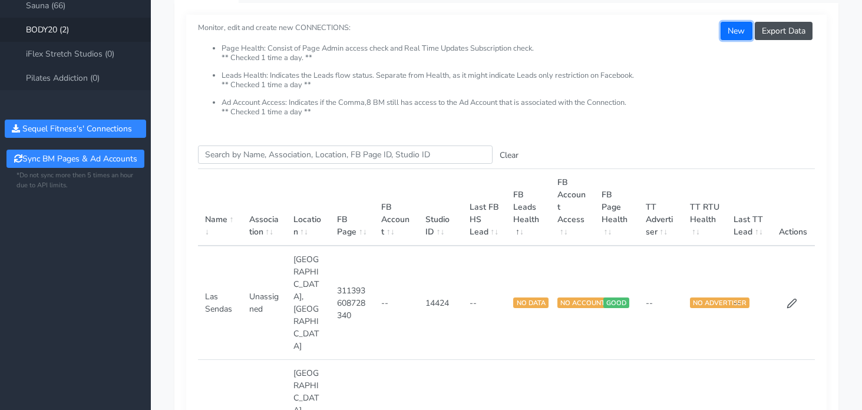
click at [721, 37] on button "New" at bounding box center [736, 31] width 31 height 18
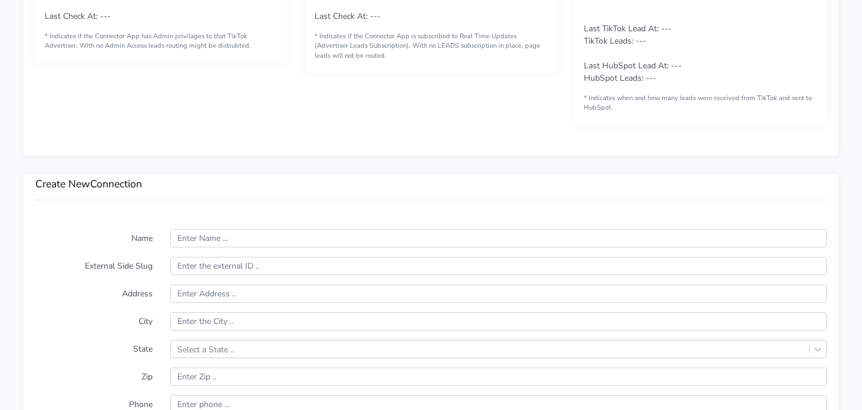
scroll to position [652, 0]
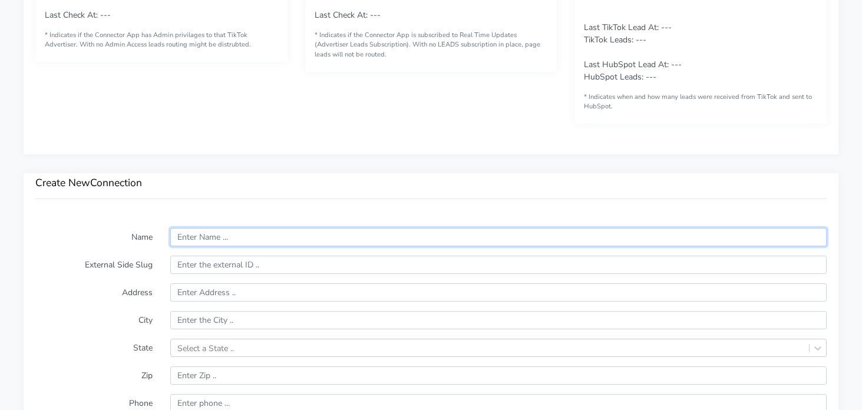
paste input "[GEOGRAPHIC_DATA]"
type input "[GEOGRAPHIC_DATA]"
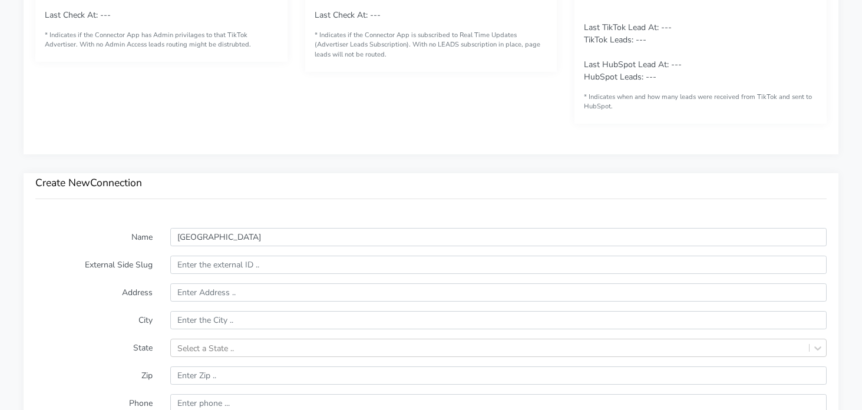
click at [226, 213] on div "Create New Connection" at bounding box center [431, 194] width 815 height 43
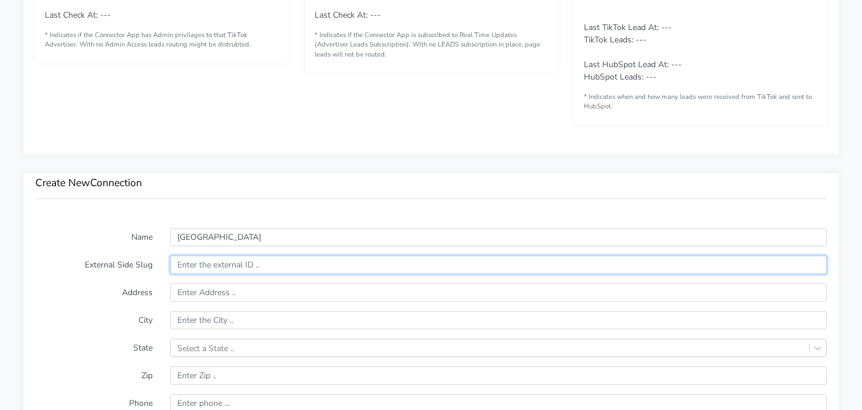
click at [184, 271] on input "text" at bounding box center [498, 265] width 657 height 18
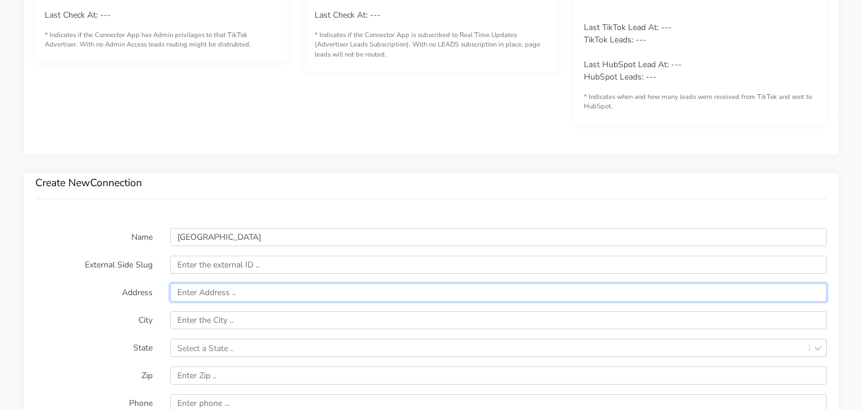
click at [190, 300] on input "text" at bounding box center [498, 293] width 657 height 18
paste input "[STREET_ADDRESS][PERSON_NAME]"
type input "[STREET_ADDRESS][PERSON_NAME]"
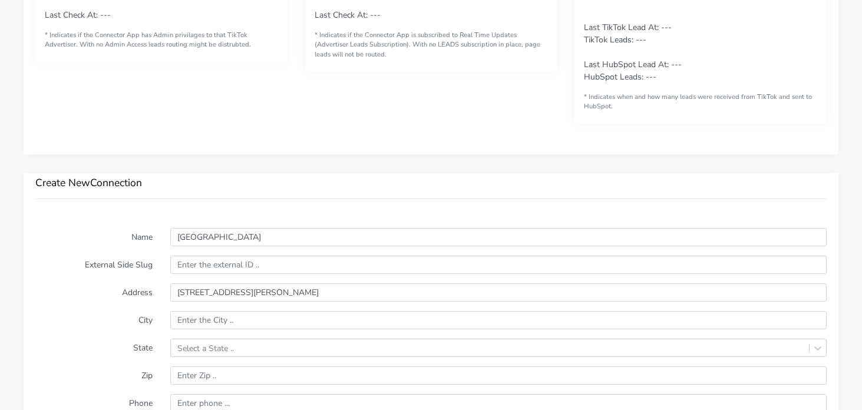
click at [200, 325] on input "text" at bounding box center [498, 320] width 657 height 18
paste input "[GEOGRAPHIC_DATA]"
type input "[GEOGRAPHIC_DATA]"
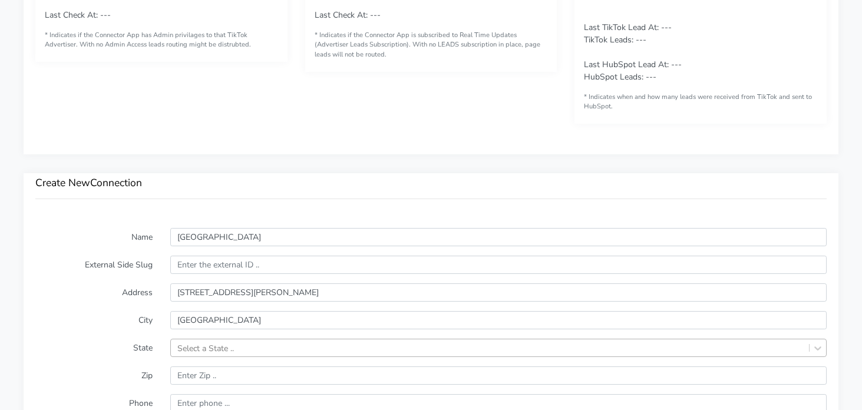
click at [225, 350] on div "Select a State .." at bounding box center [498, 348] width 657 height 18
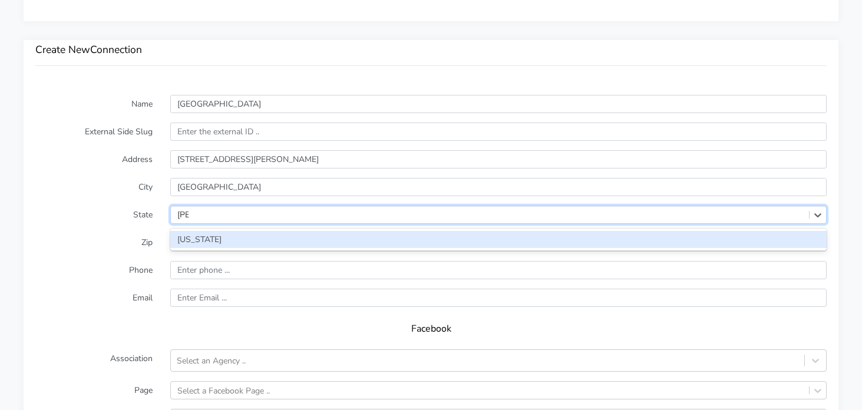
type input "flori"
click at [241, 240] on div "[US_STATE]" at bounding box center [498, 239] width 657 height 17
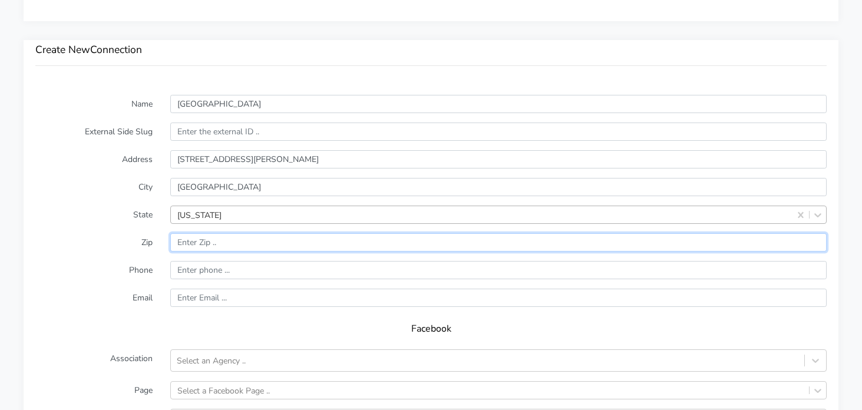
click at [258, 236] on input "input" at bounding box center [498, 242] width 657 height 18
paste input "33444"
type input "33444"
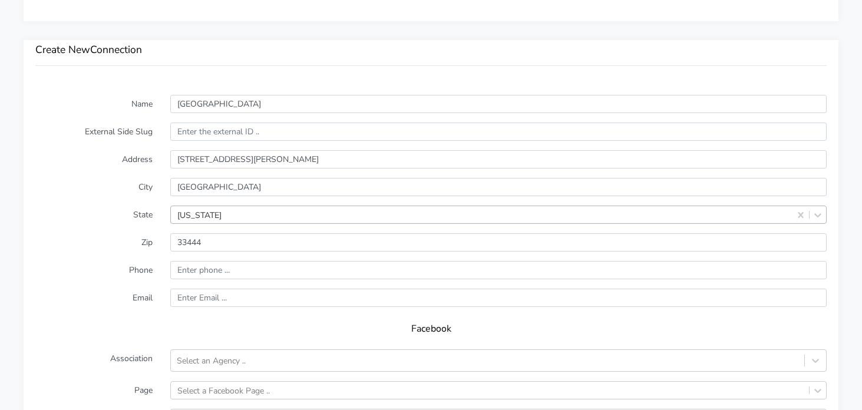
click at [95, 254] on form "Name [GEOGRAPHIC_DATA] External Side Slug Address [STREET_ADDRESS][PERSON_NAME]…" at bounding box center [431, 327] width 792 height 465
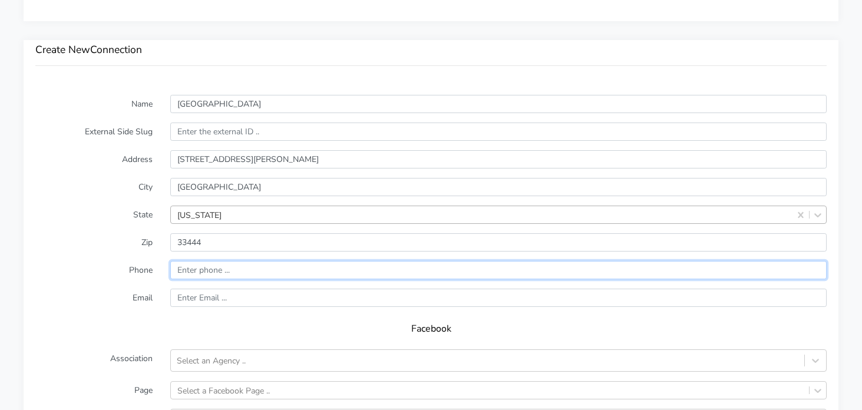
click at [228, 265] on input "input" at bounding box center [498, 270] width 657 height 18
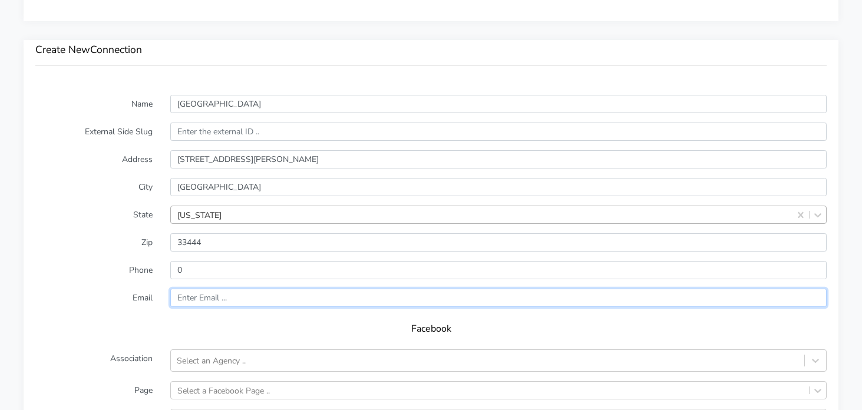
click at [193, 299] on input "text" at bounding box center [498, 298] width 657 height 18
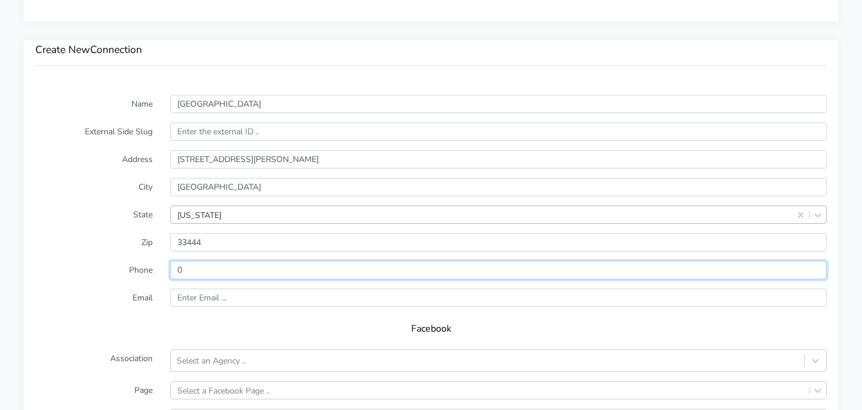
click at [203, 274] on input "input" at bounding box center [498, 270] width 657 height 18
drag, startPoint x: 202, startPoint y: 272, endPoint x: 160, endPoint y: 269, distance: 41.9
click at [160, 269] on div "Phone" at bounding box center [431, 270] width 809 height 18
paste input "[PHONE_NUMBER]"
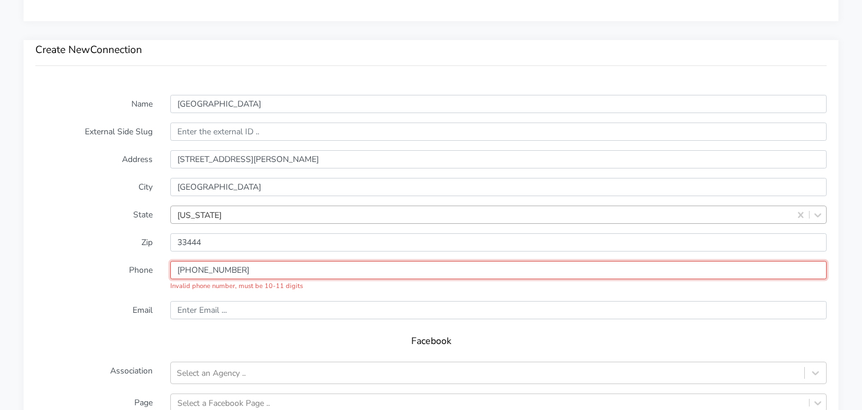
click at [181, 269] on input "input" at bounding box center [498, 270] width 657 height 18
drag, startPoint x: 204, startPoint y: 269, endPoint x: 213, endPoint y: 279, distance: 13.8
click at [204, 269] on input "input" at bounding box center [498, 270] width 657 height 18
click at [216, 269] on input "input" at bounding box center [498, 270] width 657 height 18
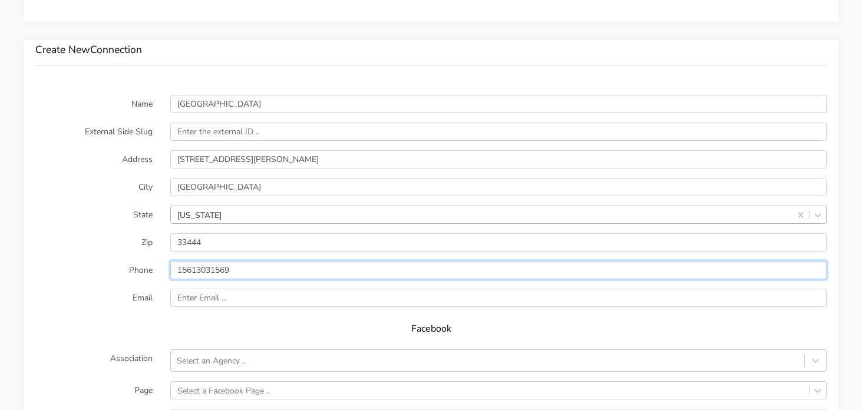
type input "15613031569"
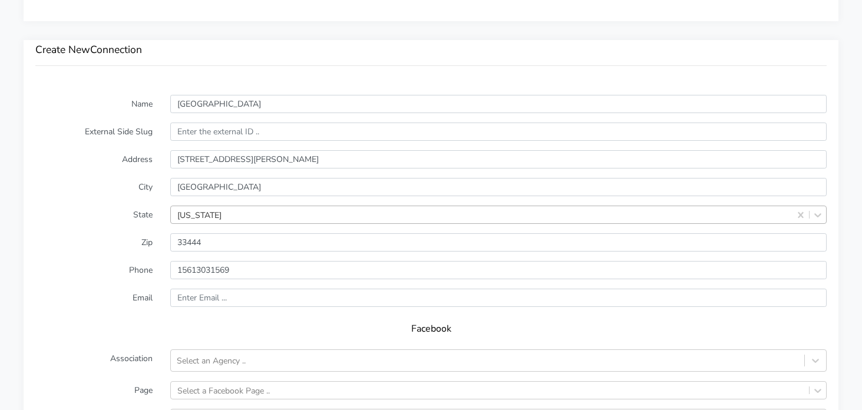
drag, startPoint x: 145, startPoint y: 330, endPoint x: 184, endPoint y: 307, distance: 45.2
click at [145, 330] on h5 "Facebook" at bounding box center [431, 329] width 768 height 11
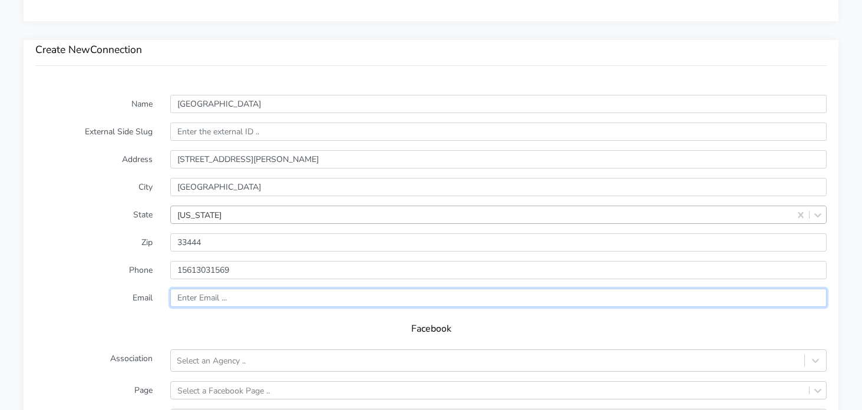
click at [235, 294] on input "text" at bounding box center [498, 298] width 657 height 18
paste input "[EMAIL_ADDRESS][DOMAIN_NAME]"
type input "[EMAIL_ADDRESS][DOMAIN_NAME]"
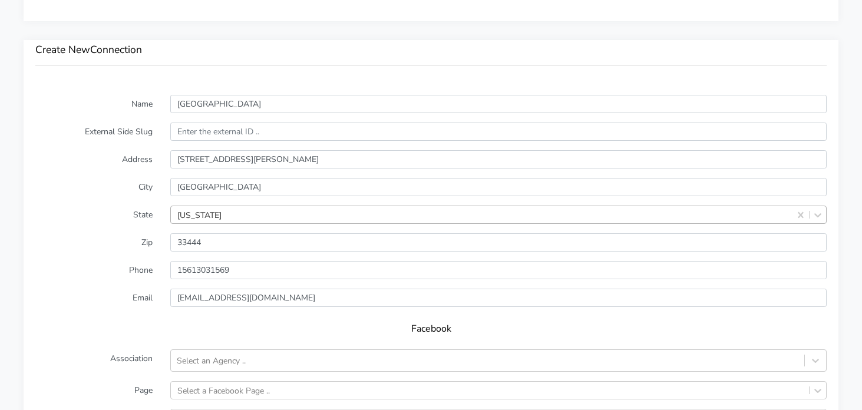
click at [56, 292] on label "Email" at bounding box center [94, 298] width 135 height 18
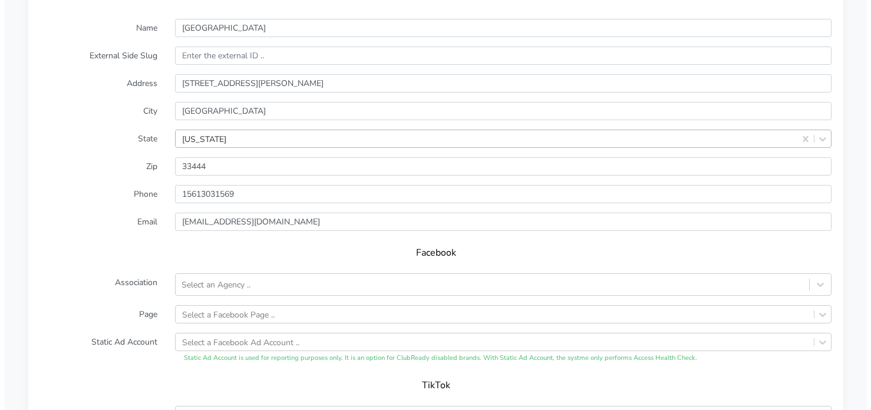
scroll to position [1008, 0]
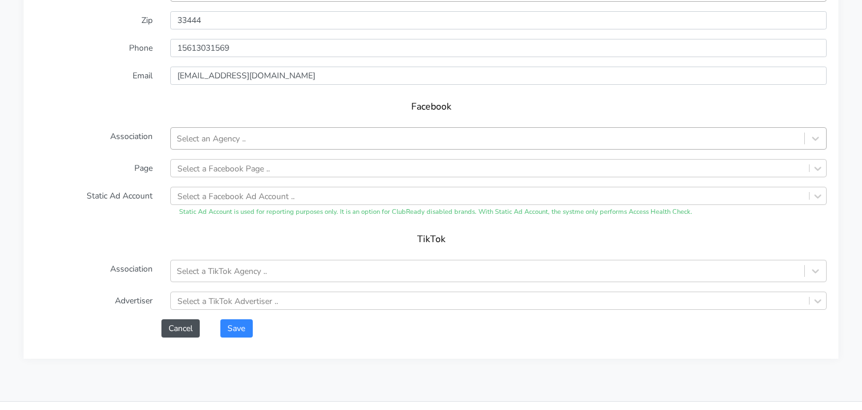
click at [240, 135] on div "Select an Agency .." at bounding box center [211, 139] width 69 height 12
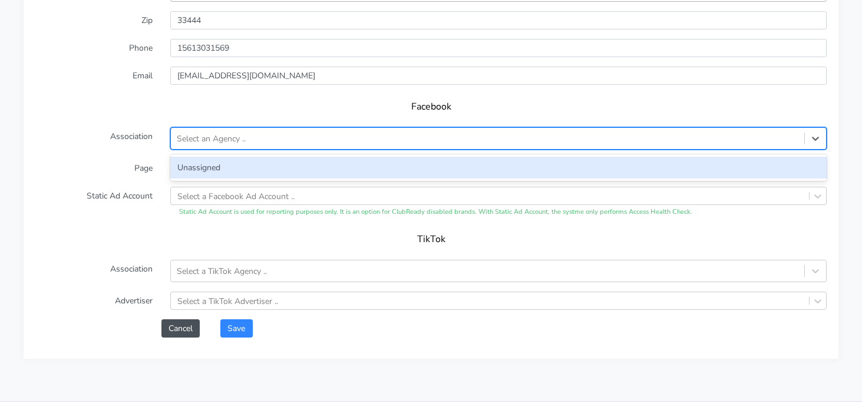
click at [235, 161] on div "Unassigned" at bounding box center [498, 168] width 657 height 22
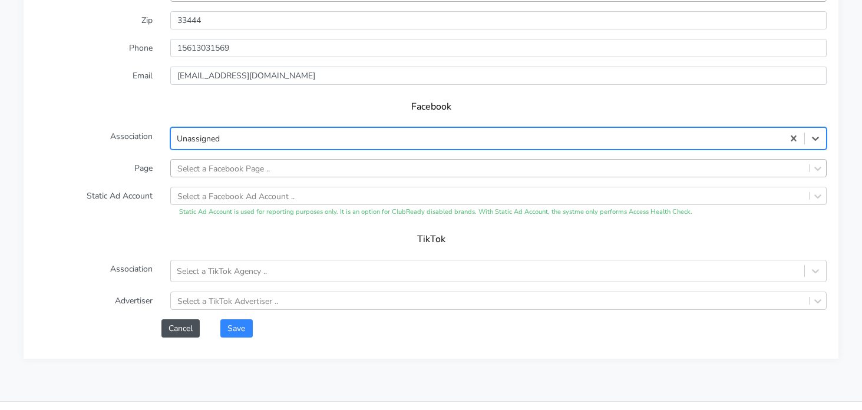
click at [230, 170] on div "Select a Facebook Page .." at bounding box center [223, 168] width 93 height 12
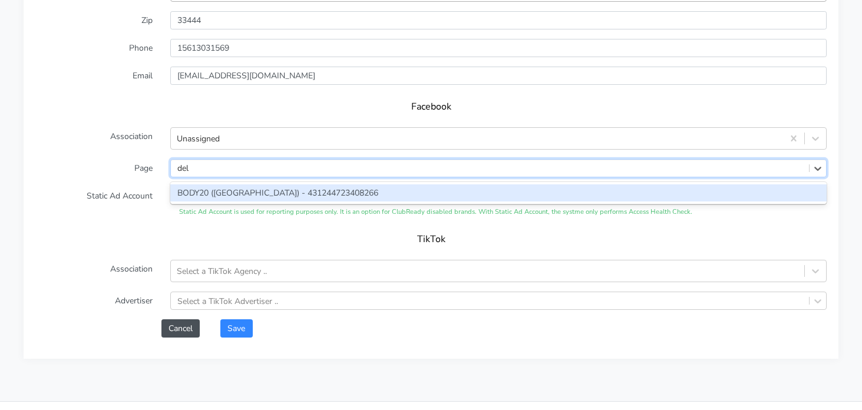
type input "delr"
click at [240, 187] on div "BODY20 ([GEOGRAPHIC_DATA]) - 431244723408266" at bounding box center [498, 192] width 657 height 17
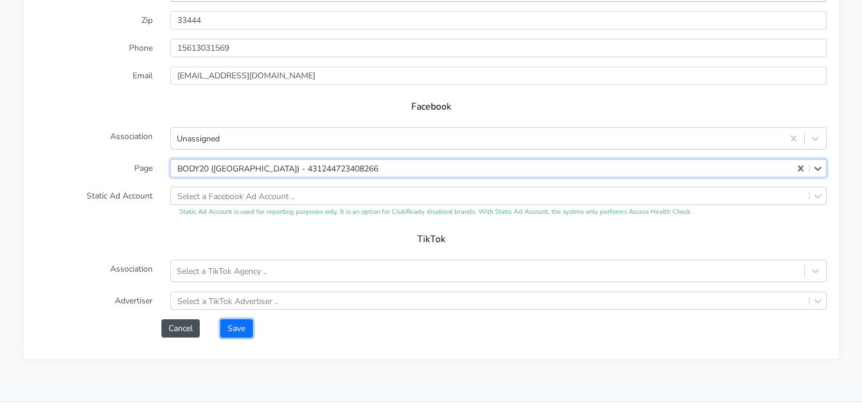
click at [234, 324] on button "Save" at bounding box center [236, 328] width 32 height 18
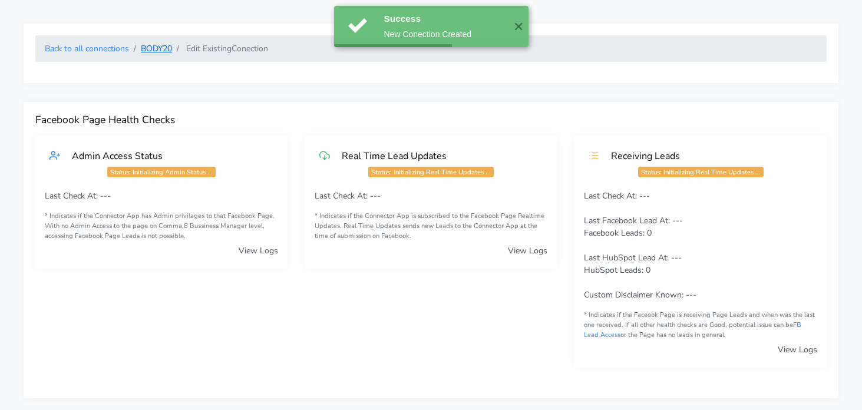
click at [143, 47] on link "BODY20" at bounding box center [156, 48] width 31 height 11
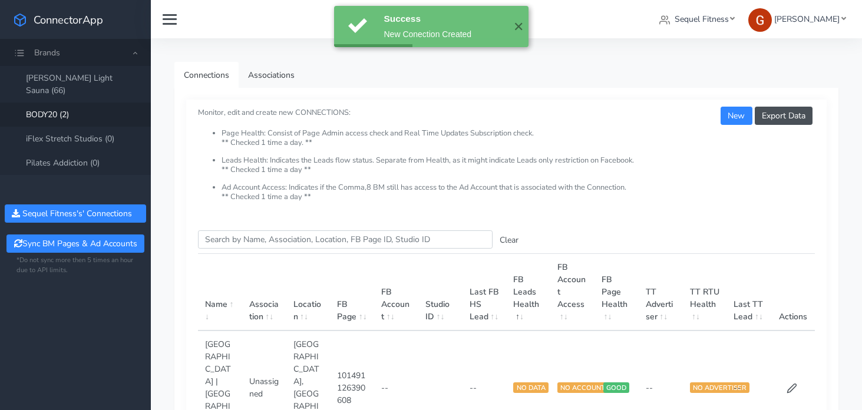
click at [73, 108] on link "BODY20 (2)" at bounding box center [75, 115] width 151 height 24
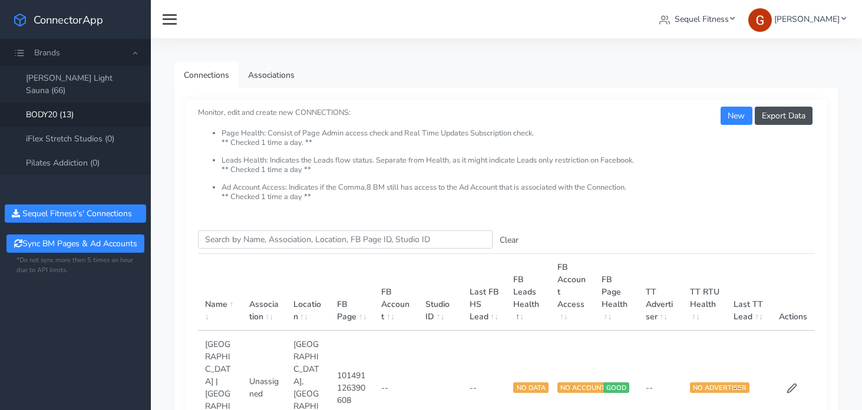
click at [81, 103] on link "BODY20 (13)" at bounding box center [75, 115] width 151 height 24
click at [736, 111] on button "New" at bounding box center [736, 116] width 31 height 18
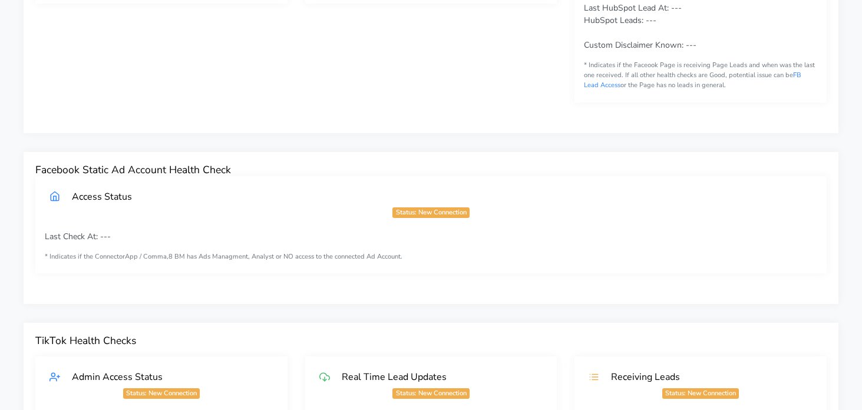
scroll to position [645, 0]
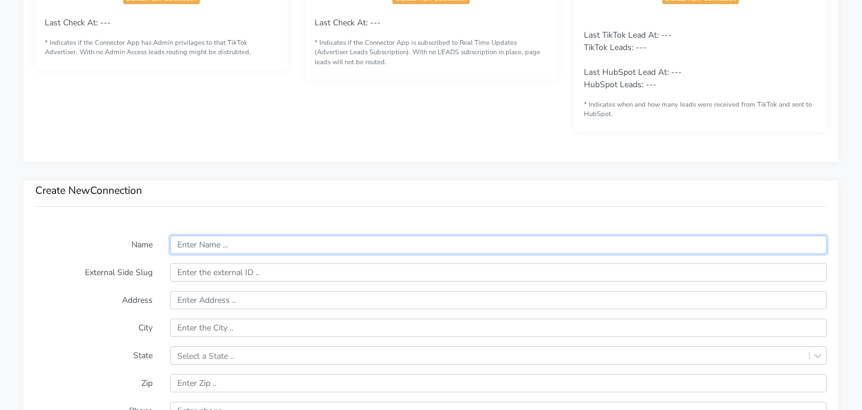
click at [209, 246] on input "text" at bounding box center [498, 245] width 657 height 18
paste input "[PERSON_NAME] | [GEOGRAPHIC_DATA]"
type input "[PERSON_NAME] | [GEOGRAPHIC_DATA]"
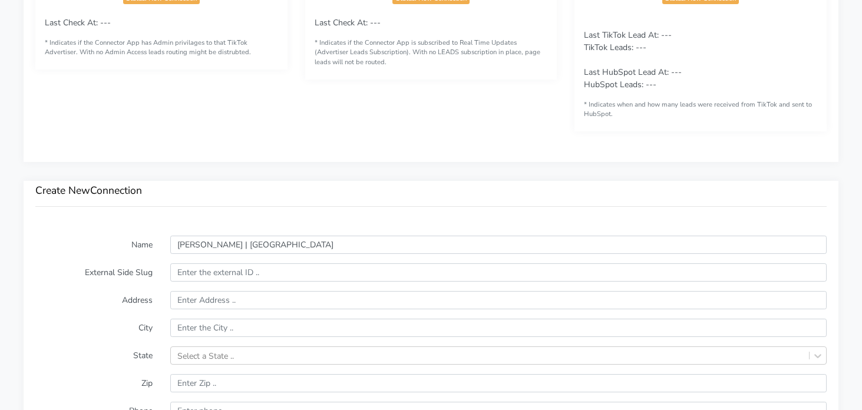
click at [268, 187] on h3 "Create New Connection" at bounding box center [431, 190] width 792 height 12
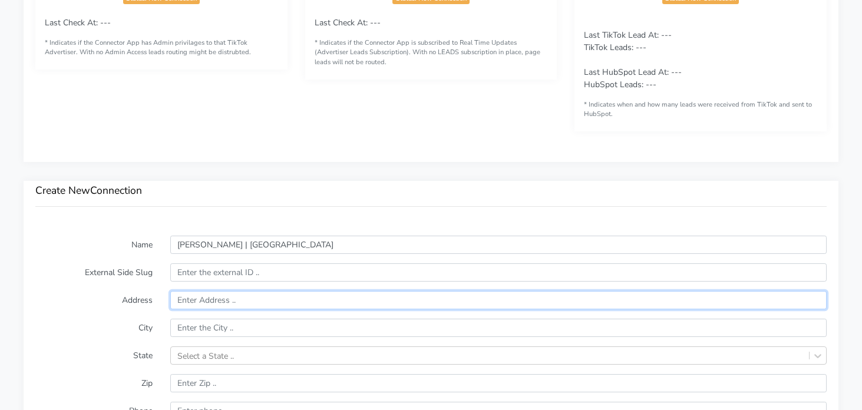
click at [233, 296] on input "text" at bounding box center [498, 300] width 657 height 18
paste input "[STREET_ADDRESS]"
type input "[STREET_ADDRESS]"
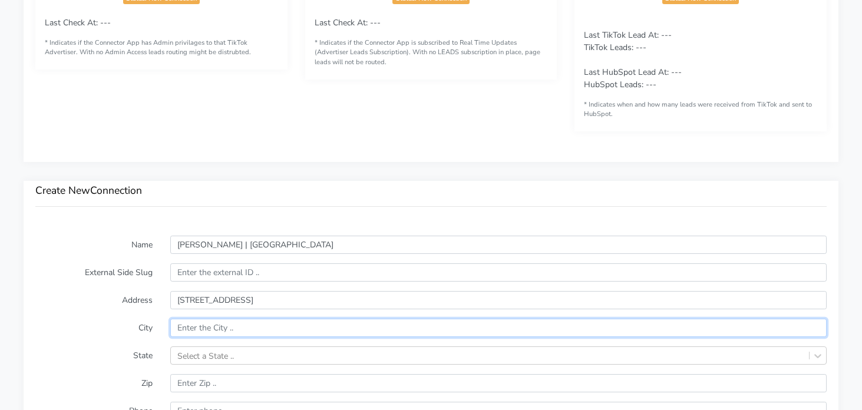
click at [268, 321] on input "text" at bounding box center [498, 328] width 657 height 18
paste input "Orlando"
type input "Orlando"
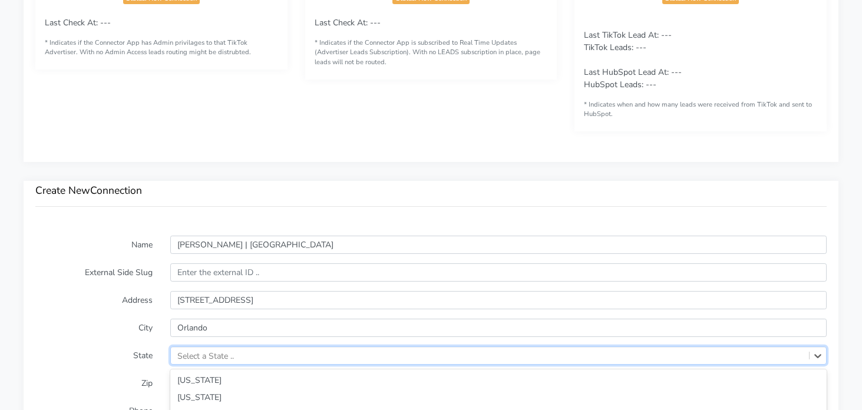
scroll to position [786, 0]
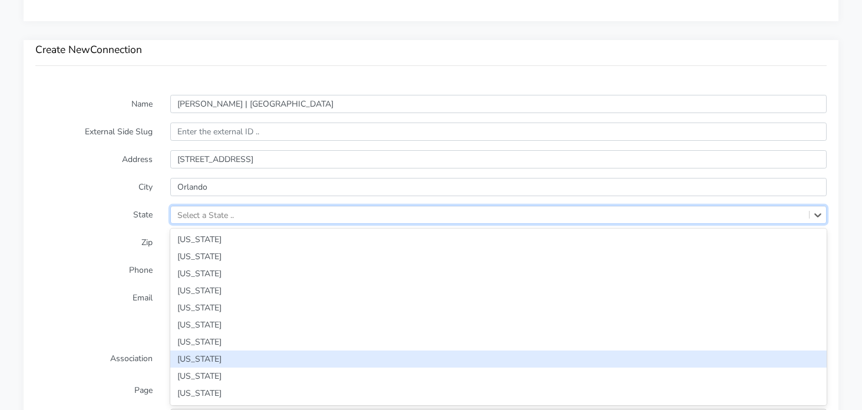
click at [431, 224] on div "option Connecticut focused, 8 of 59. 59 results available. Use Up and Down to c…" at bounding box center [498, 215] width 657 height 18
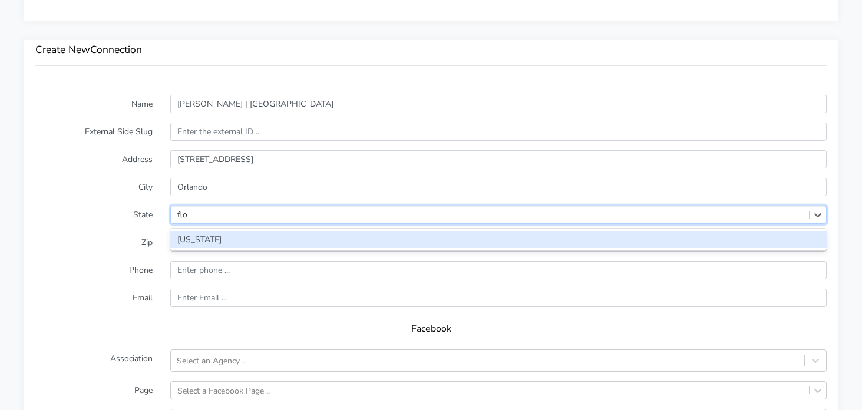
type input "[PERSON_NAME]"
click at [239, 245] on div "[US_STATE]" at bounding box center [498, 239] width 657 height 17
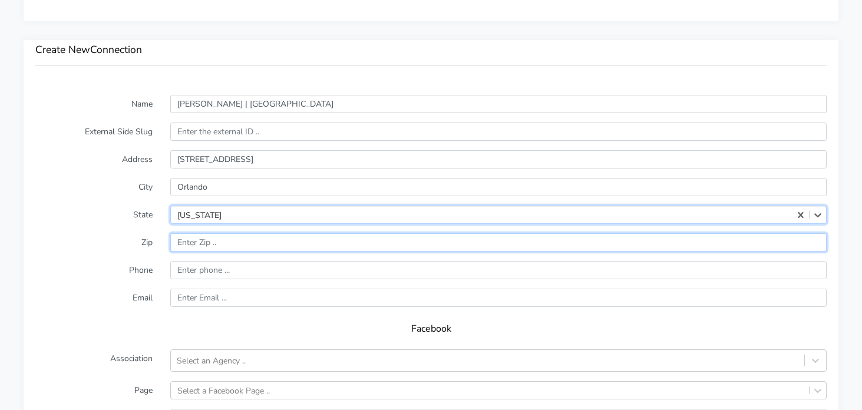
click at [210, 238] on input "input" at bounding box center [498, 242] width 657 height 18
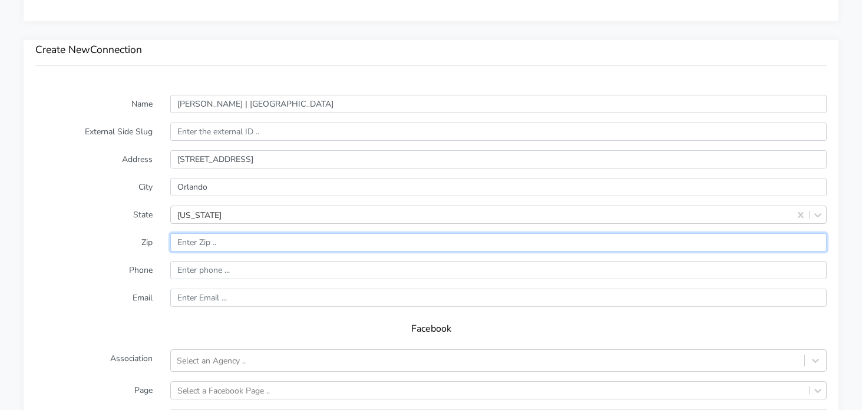
paste input "32819"
type input "32819"
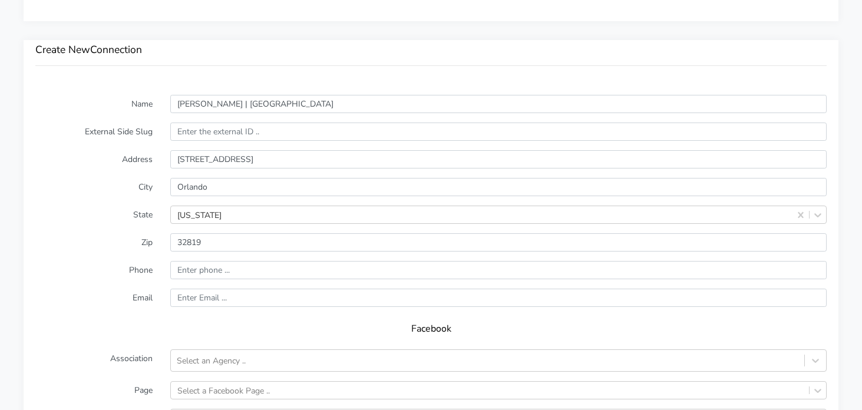
click at [107, 267] on label "Phone" at bounding box center [94, 270] width 135 height 18
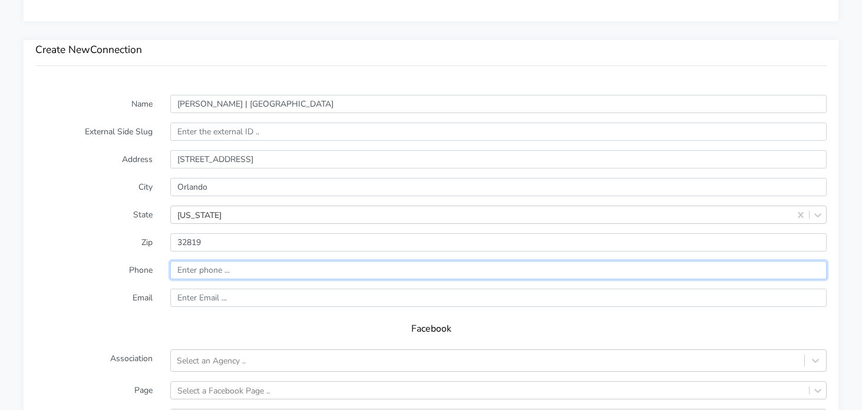
click at [232, 265] on input "input" at bounding box center [498, 270] width 657 height 18
paste input "(407) 268-6545"
click at [183, 270] on input "input" at bounding box center [498, 270] width 657 height 18
click at [180, 270] on input "input" at bounding box center [498, 270] width 657 height 18
click at [201, 269] on input "input" at bounding box center [498, 270] width 657 height 18
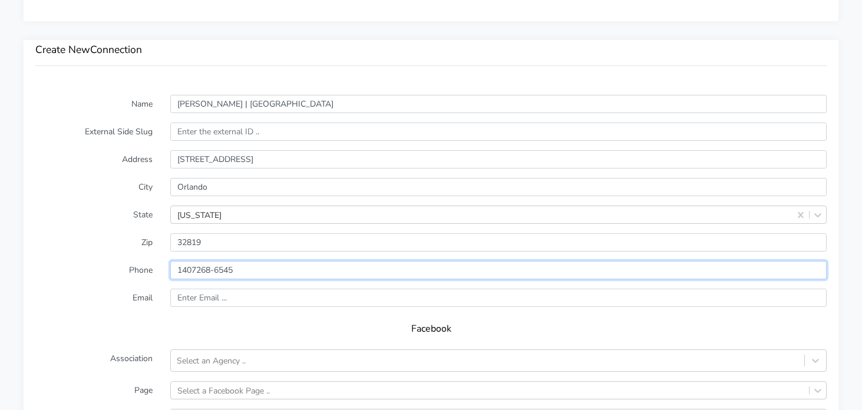
click at [215, 273] on input "input" at bounding box center [498, 270] width 657 height 18
type input "14072686545"
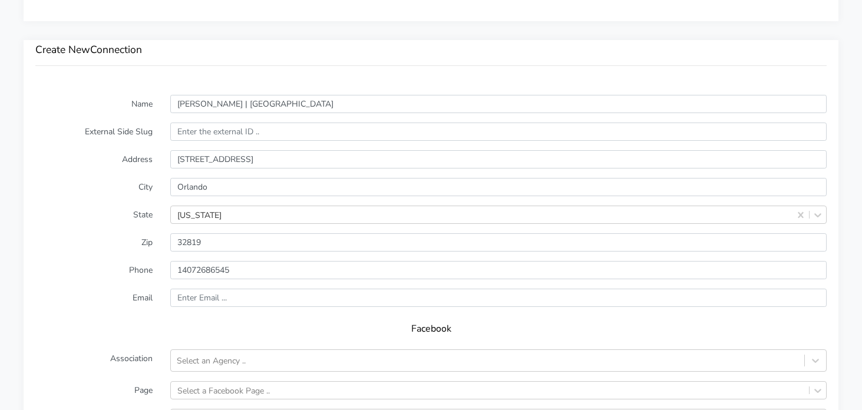
click at [117, 341] on div "Facebook" at bounding box center [431, 333] width 792 height 33
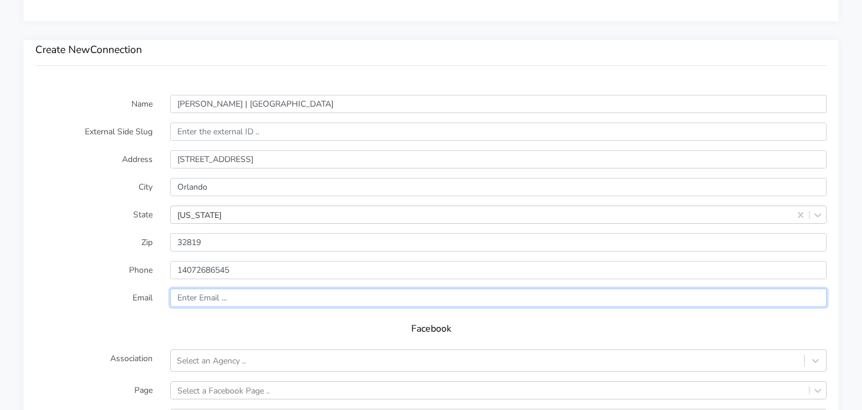
click at [206, 299] on input "text" at bounding box center [498, 298] width 657 height 18
paste input "drphillips@body20.com"
type input "drphillips@body20.com"
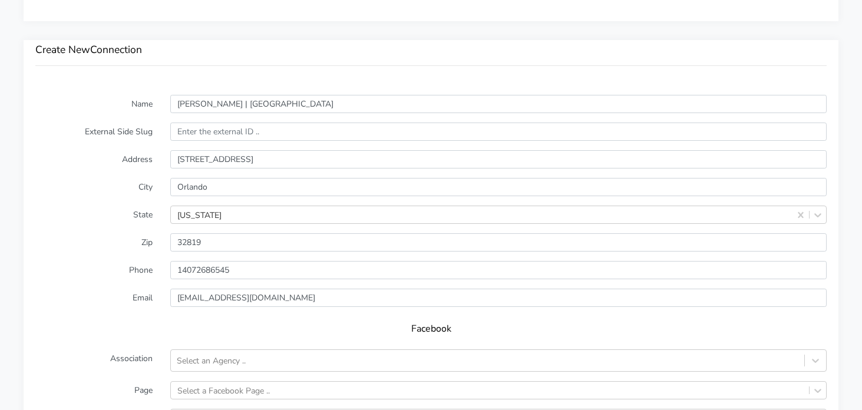
click at [61, 291] on label "Email" at bounding box center [94, 298] width 135 height 18
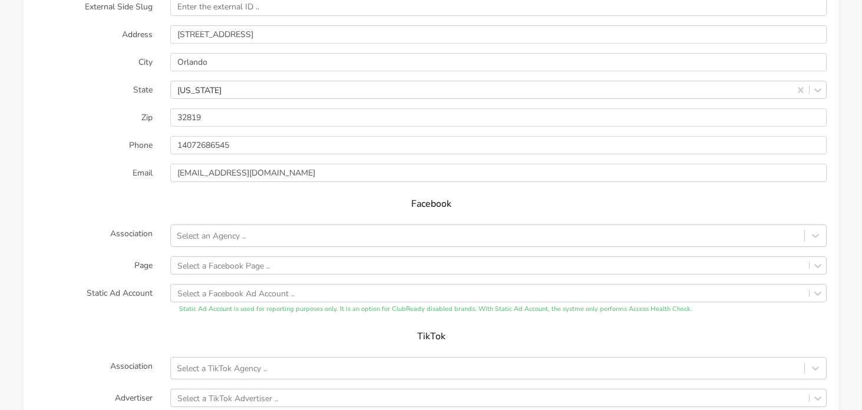
scroll to position [923, 0]
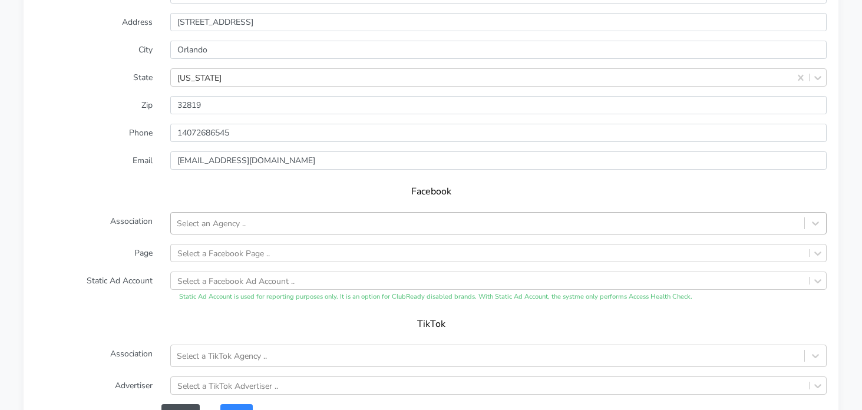
click at [220, 216] on div "Select an Agency .." at bounding box center [488, 223] width 634 height 19
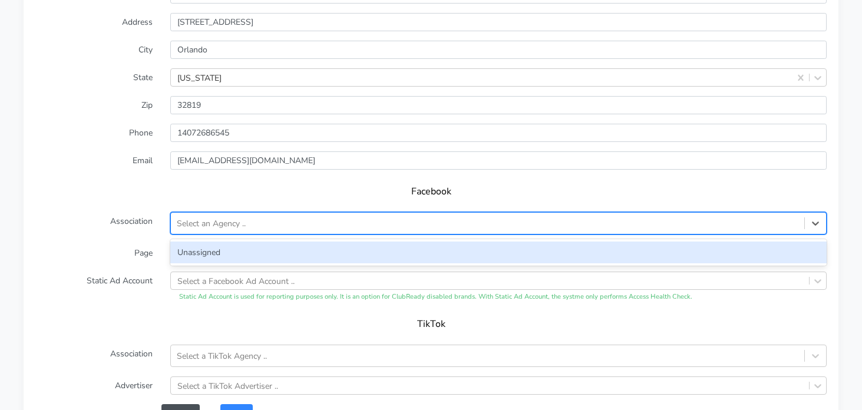
click at [203, 250] on div "Unassigned" at bounding box center [498, 253] width 657 height 22
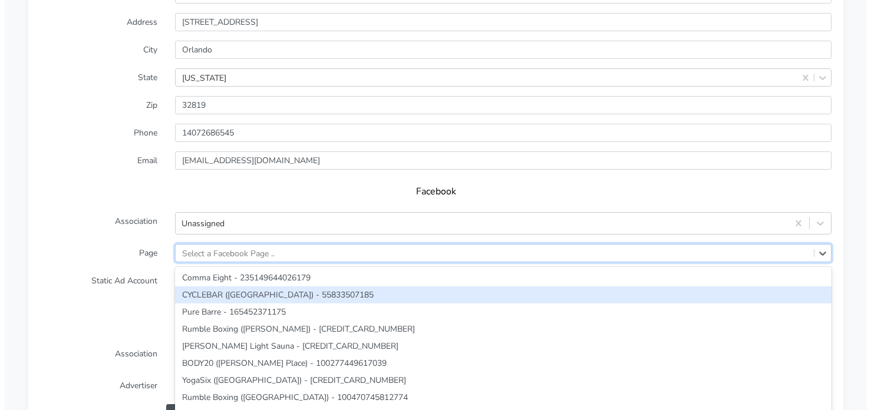
scroll to position [961, 0]
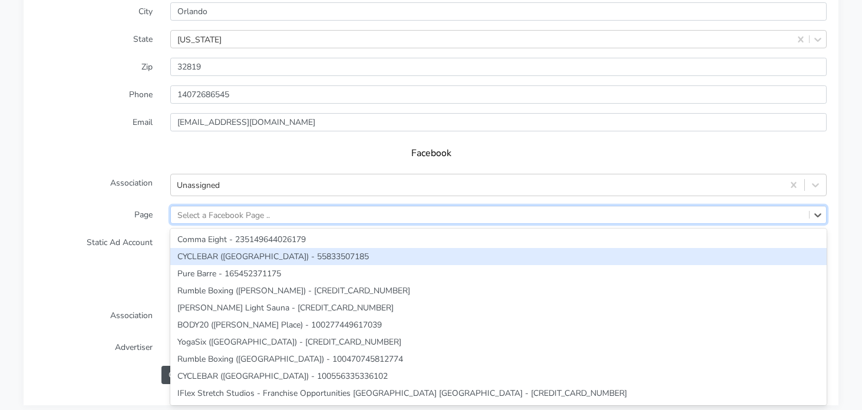
click at [206, 224] on div "option CYCLEBAR (Wellesley) - 55833507185 focused, 2 of 290. 290 results availa…" at bounding box center [498, 215] width 657 height 18
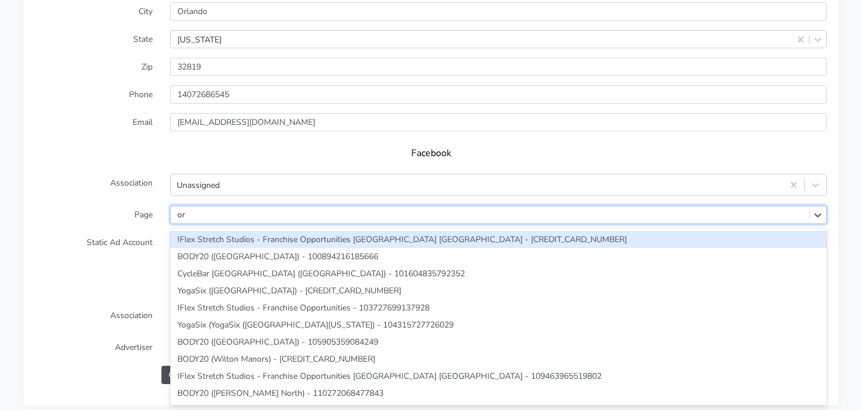
type input "o"
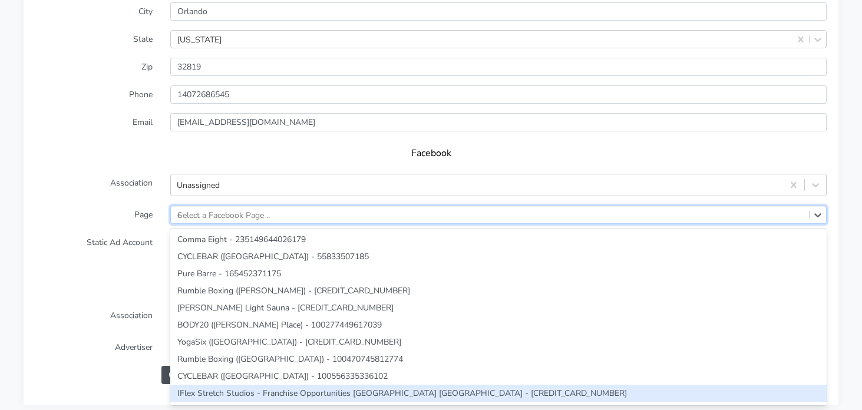
type input "dr"
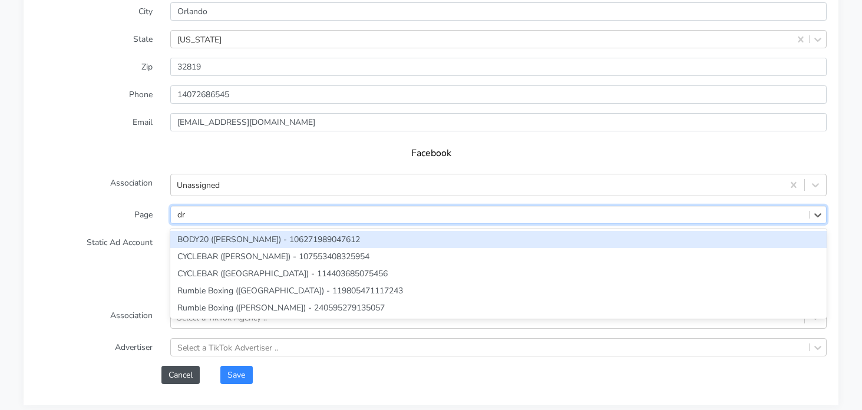
click at [249, 236] on div "BODY20 ([PERSON_NAME]) - 106271989047612" at bounding box center [498, 239] width 657 height 17
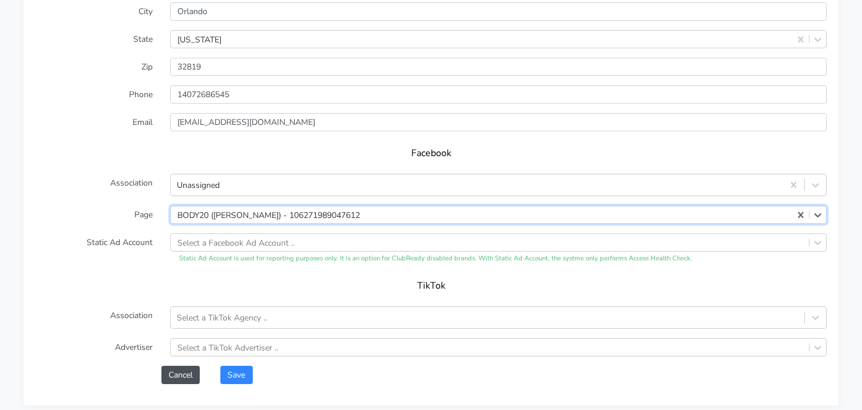
click at [87, 209] on label "Page" at bounding box center [94, 215] width 135 height 18
click at [240, 373] on button "Save" at bounding box center [236, 375] width 32 height 18
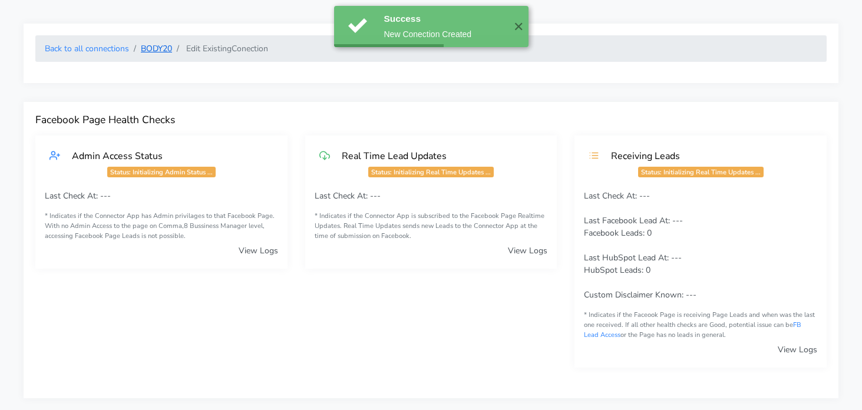
click at [159, 50] on link "BODY20" at bounding box center [156, 48] width 31 height 11
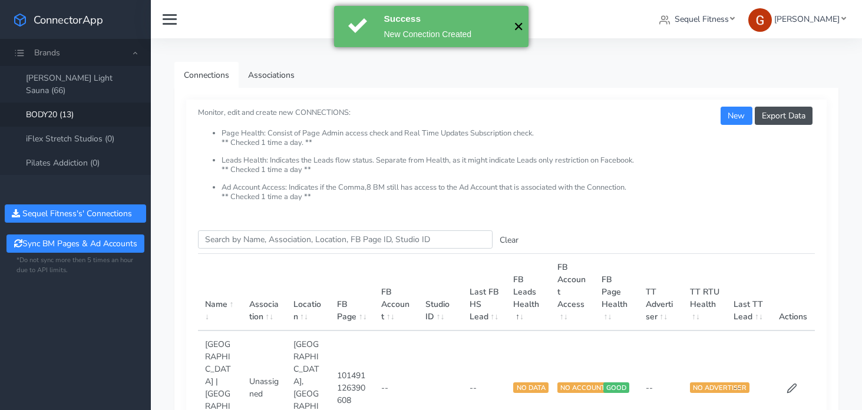
click at [519, 28] on button "✕" at bounding box center [518, 26] width 19 height 41
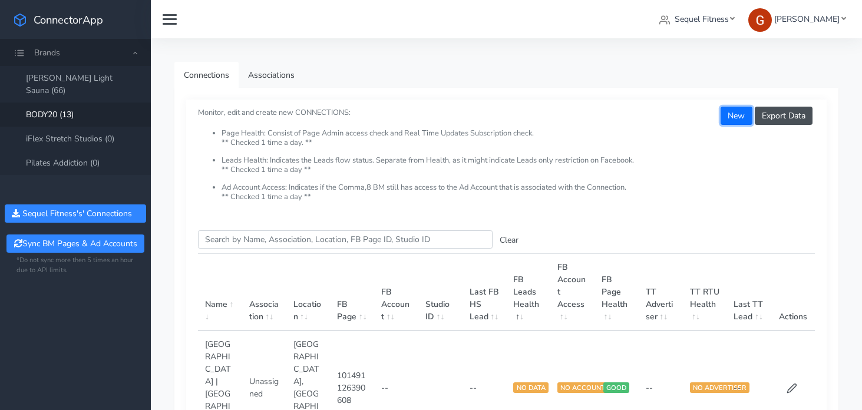
click at [734, 117] on button "New" at bounding box center [736, 116] width 31 height 18
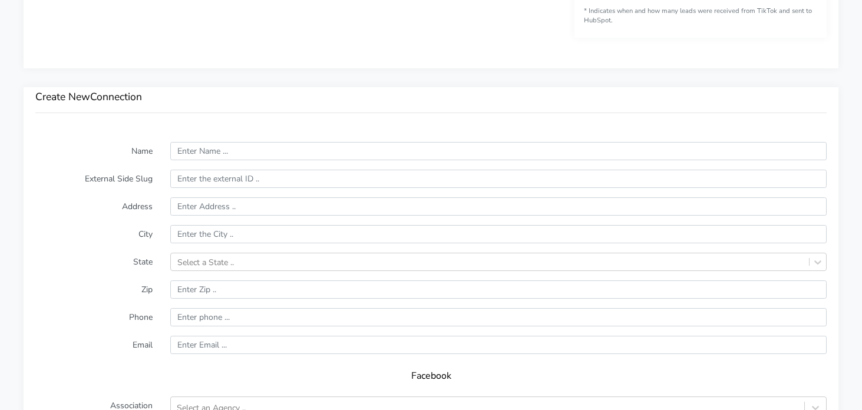
scroll to position [740, 0]
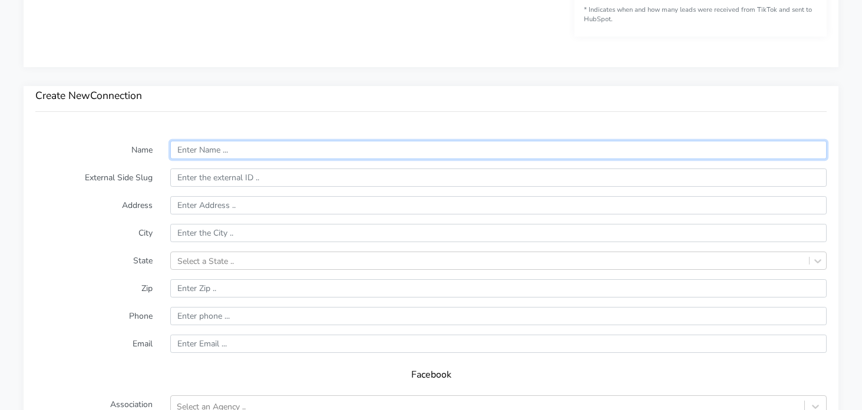
click at [225, 149] on input "text" at bounding box center [498, 150] width 657 height 18
paste input "Pembroke Pines"
type input "Pembroke Pines"
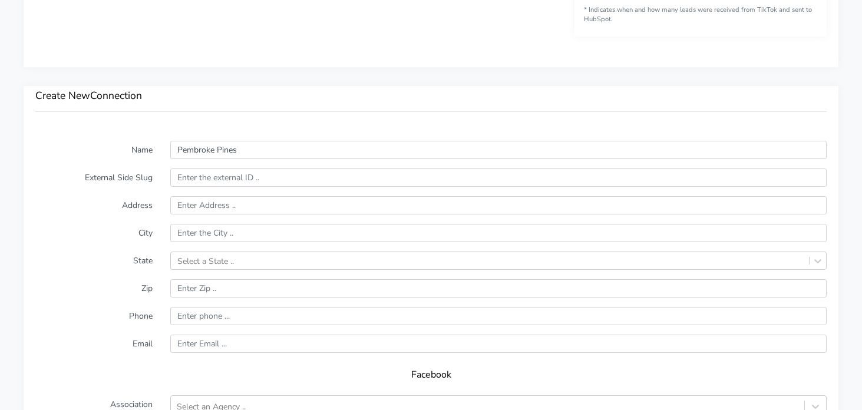
click at [98, 177] on label "External Side Slug" at bounding box center [94, 178] width 135 height 18
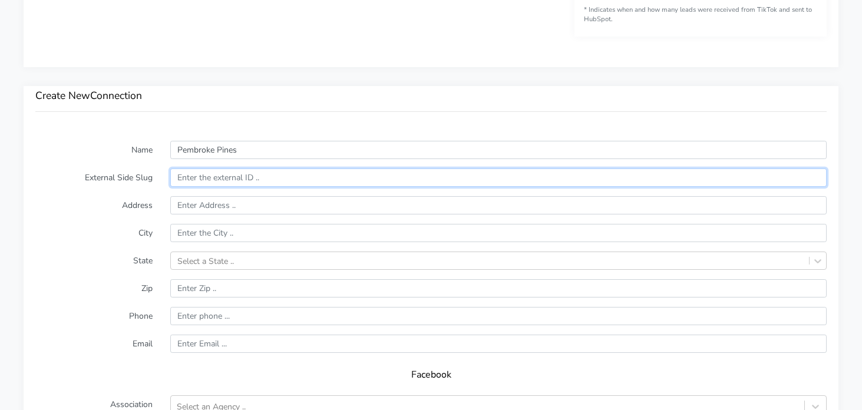
click at [205, 180] on input "text" at bounding box center [498, 178] width 657 height 18
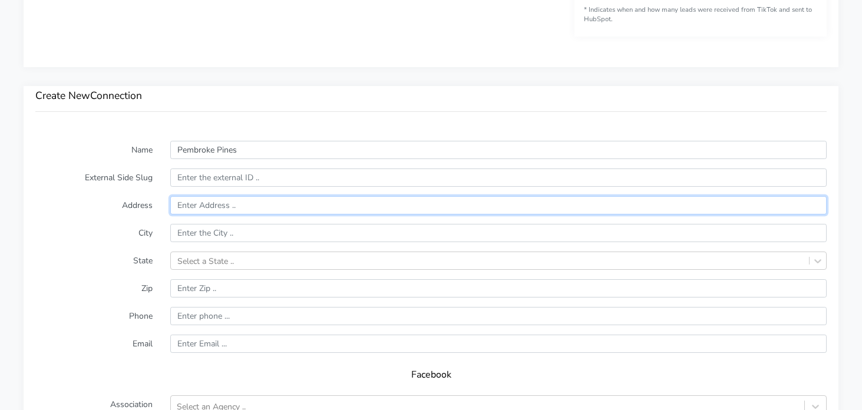
click at [223, 206] on input "text" at bounding box center [498, 205] width 657 height 18
paste input "15959 Pines Boulevard Suite 15"
type input "15959 Pines Boulevard Suite 15"
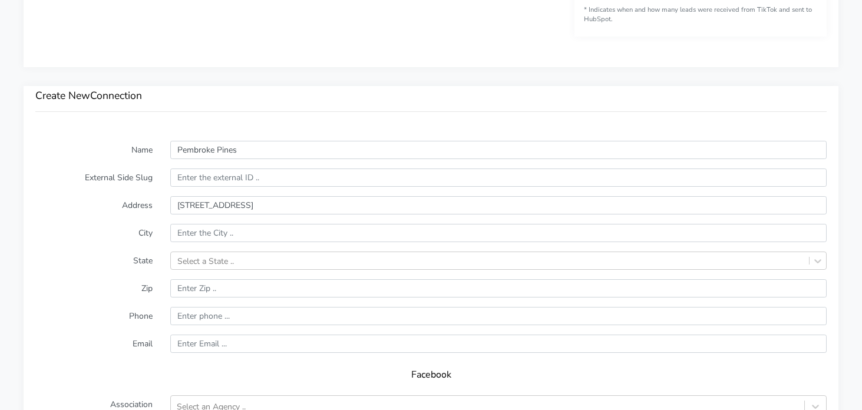
click at [90, 221] on form "Name Pembroke Pines External Side Slug Address 15959 Pines Boulevard Suite 15 C…" at bounding box center [431, 373] width 792 height 465
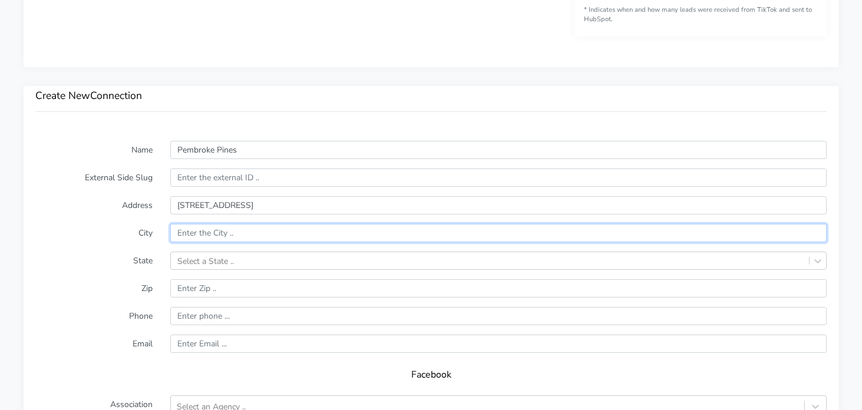
click at [232, 232] on input "text" at bounding box center [498, 233] width 657 height 18
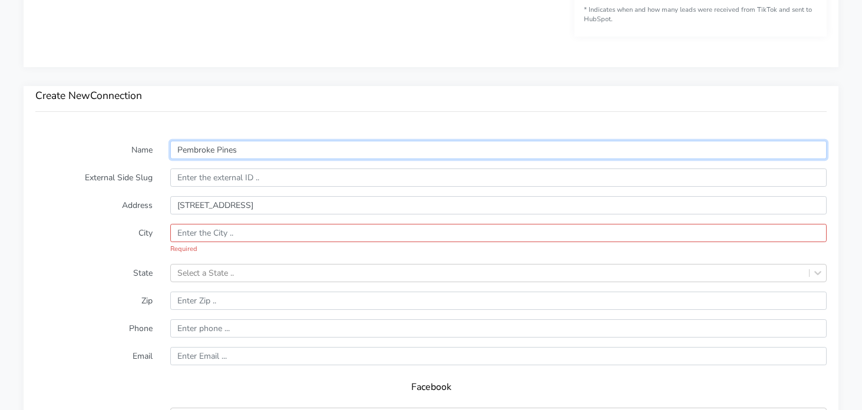
drag, startPoint x: 322, startPoint y: 147, endPoint x: 84, endPoint y: 147, distance: 238.1
click at [84, 147] on div "Name Pembroke Pines" at bounding box center [431, 150] width 809 height 18
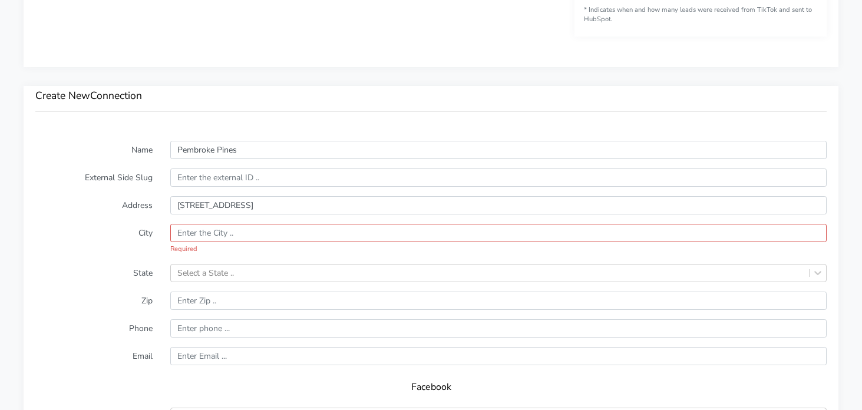
click at [85, 246] on label "City" at bounding box center [94, 239] width 135 height 31
click at [200, 238] on input "text" at bounding box center [498, 233] width 657 height 18
paste input "Pembroke Pines"
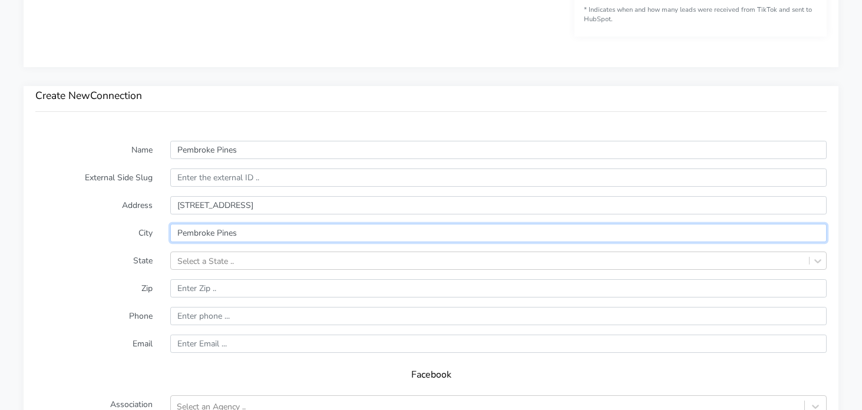
type input "Pembroke Pines"
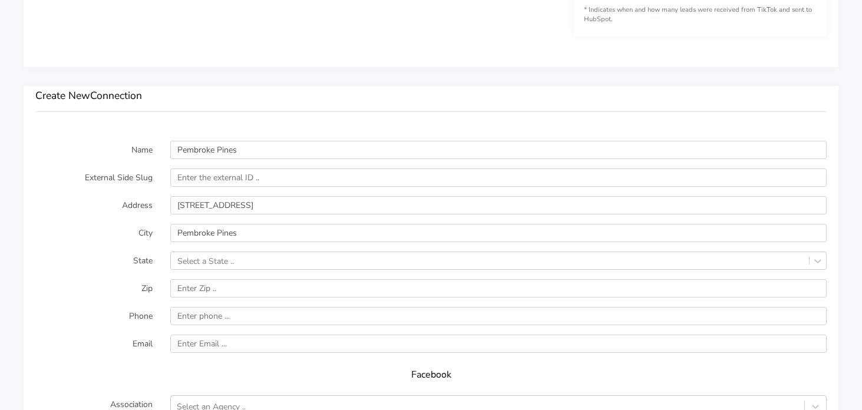
drag, startPoint x: 116, startPoint y: 299, endPoint x: 149, endPoint y: 289, distance: 34.3
click at [117, 299] on form "Name Pembroke Pines External Side Slug Address 15959 Pines Boulevard Suite 15 C…" at bounding box center [431, 373] width 792 height 465
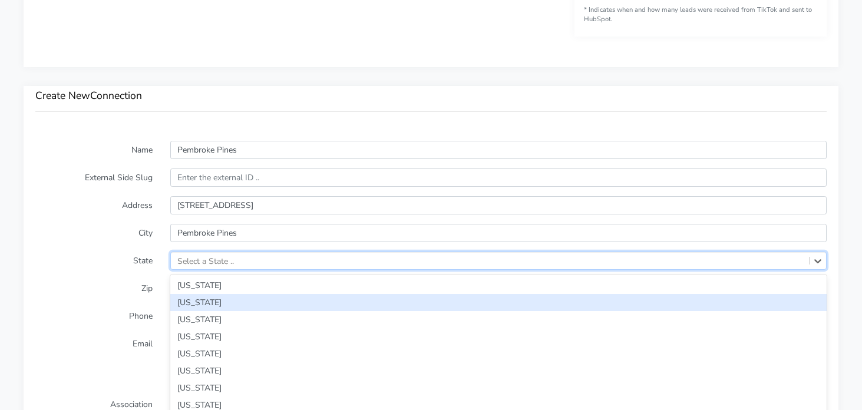
scroll to position [786, 0]
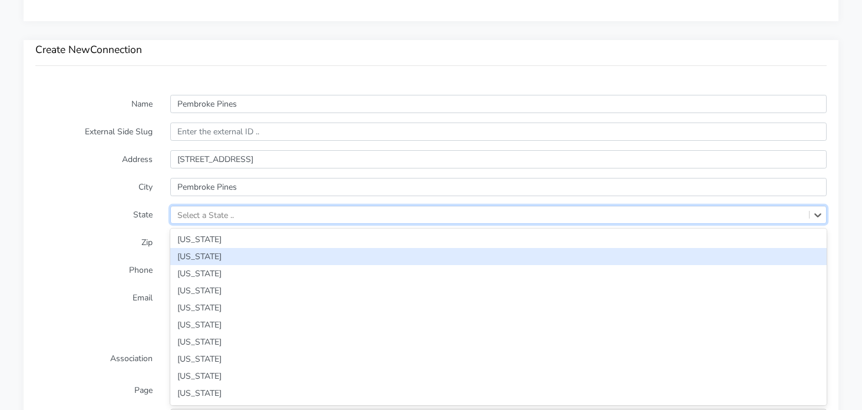
click at [222, 224] on div "option Alaska focused, 2 of 59. 59 results available. Use Up and Down to choose…" at bounding box center [498, 215] width 657 height 18
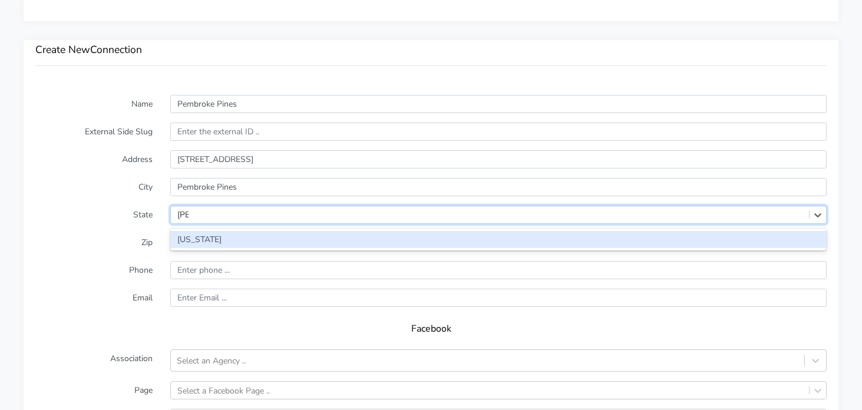
type input "flori"
click at [220, 242] on div "[US_STATE]" at bounding box center [498, 239] width 657 height 17
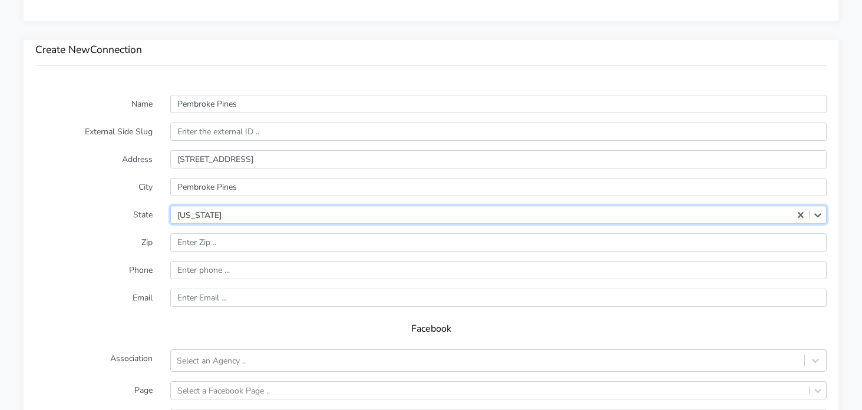
click at [105, 239] on label "Zip" at bounding box center [94, 242] width 135 height 18
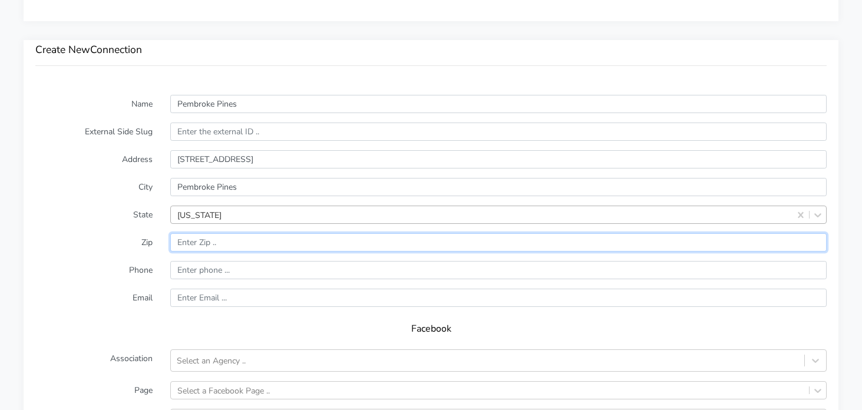
click at [209, 244] on input "input" at bounding box center [498, 242] width 657 height 18
paste input "33027"
type input "33027"
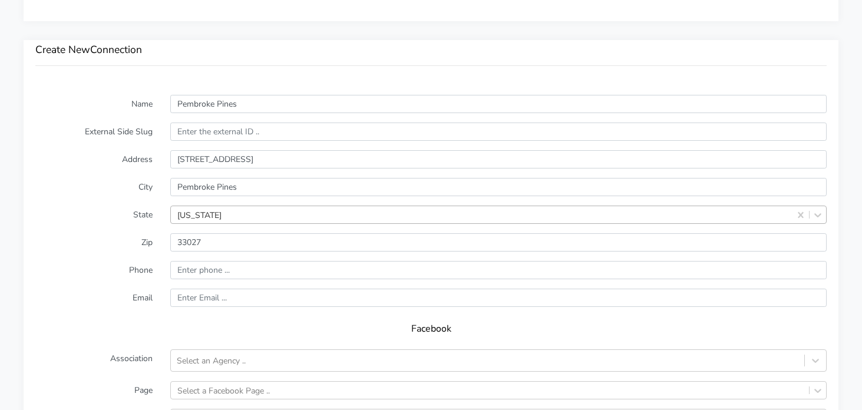
click at [121, 249] on label "Zip" at bounding box center [94, 242] width 135 height 18
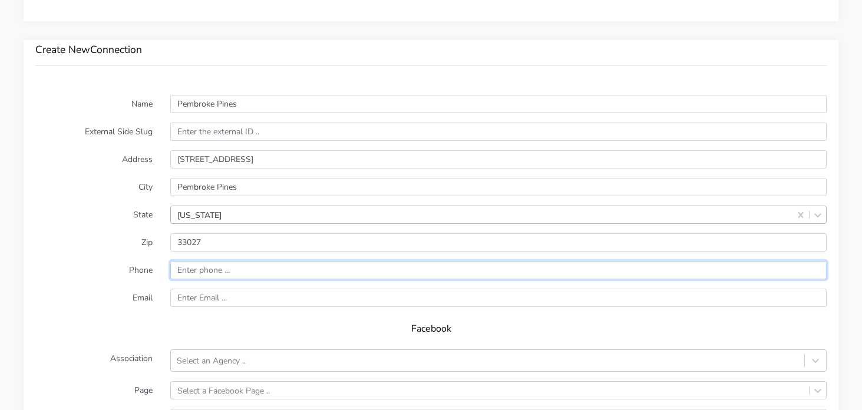
click at [219, 273] on input "input" at bounding box center [498, 270] width 657 height 18
paste input "(754) 732-2534"
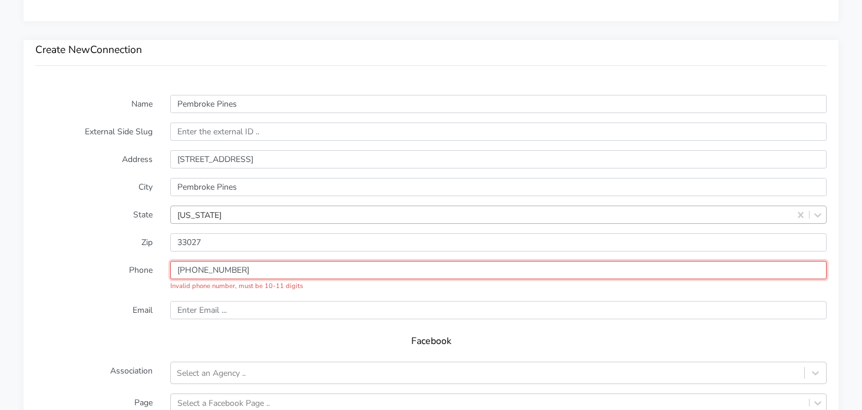
click at [182, 269] on input "input" at bounding box center [498, 270] width 657 height 18
click at [203, 269] on input "input" at bounding box center [498, 270] width 657 height 18
click at [217, 272] on input "input" at bounding box center [498, 270] width 657 height 18
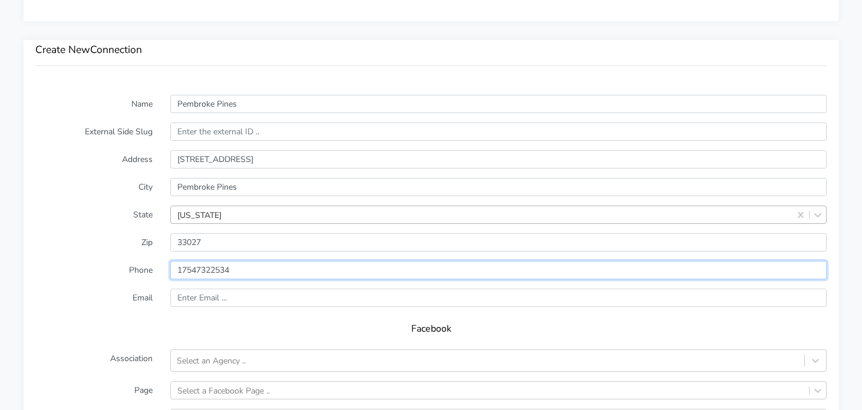
type input "17547322534"
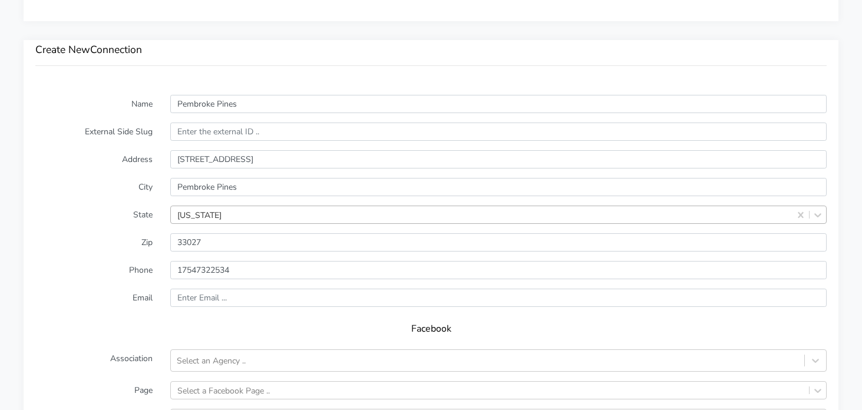
click at [85, 275] on label "Phone" at bounding box center [94, 270] width 135 height 18
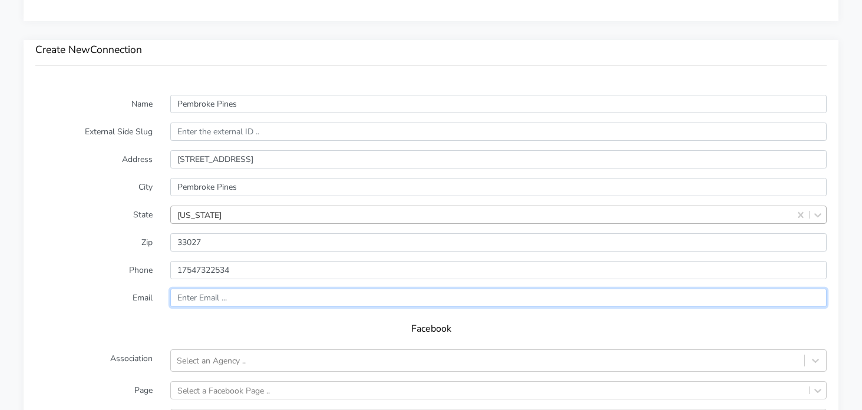
click at [199, 301] on input "text" at bounding box center [498, 298] width 657 height 18
paste input "pembrokepines@body20.com"
type input "pembrokepines@body20.com"
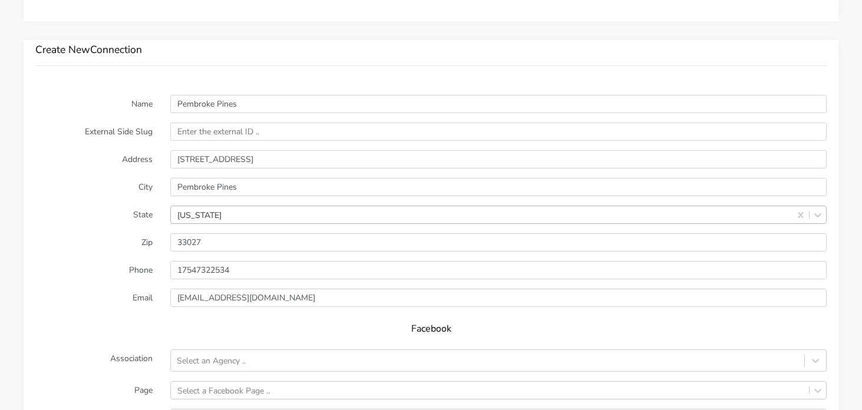
click at [104, 295] on label "Email" at bounding box center [94, 298] width 135 height 18
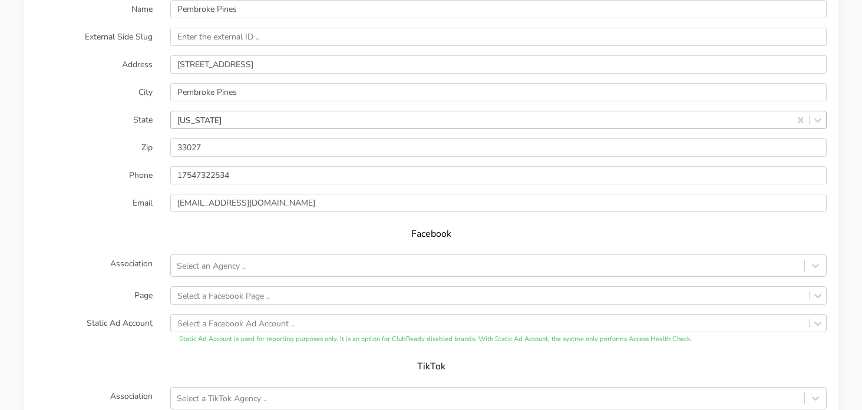
scroll to position [884, 0]
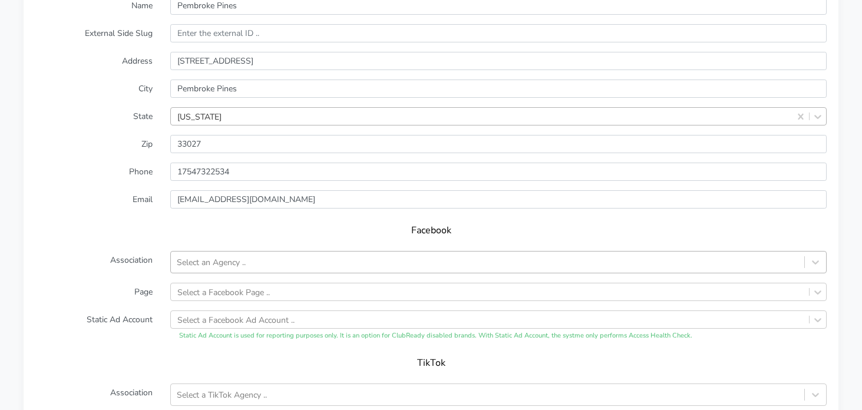
click at [186, 269] on div "Select an Agency .." at bounding box center [488, 262] width 634 height 19
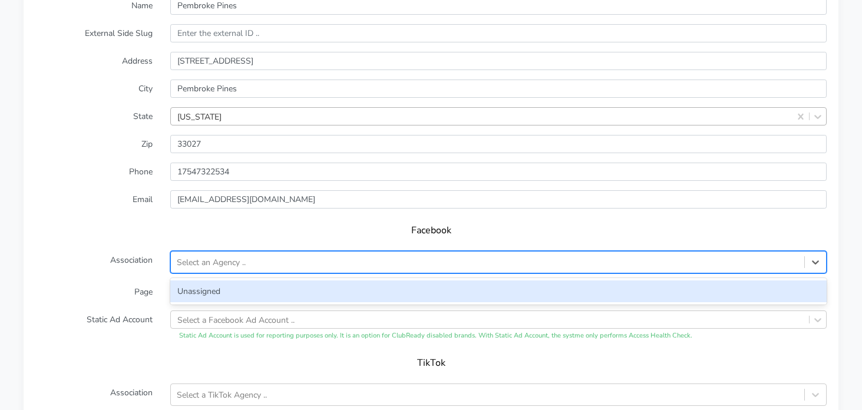
click at [228, 289] on div "Unassigned" at bounding box center [498, 292] width 657 height 22
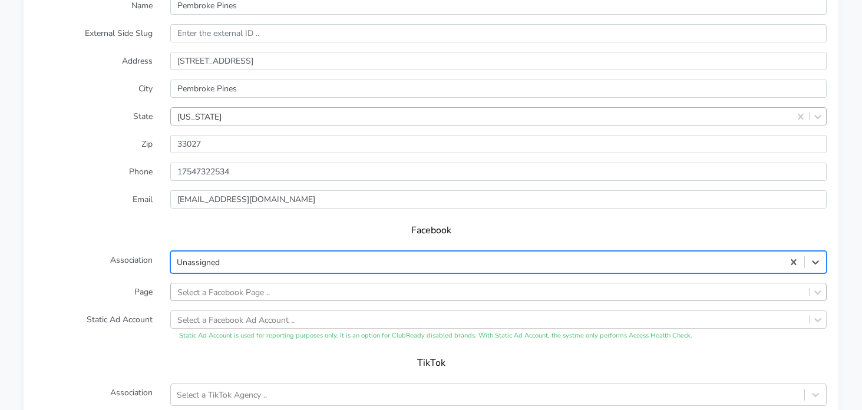
click at [226, 291] on div "Select a Facebook Page .." at bounding box center [498, 292] width 657 height 18
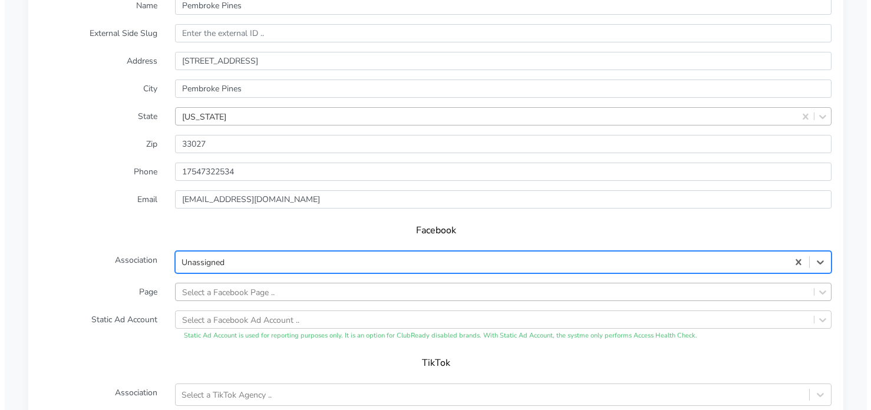
scroll to position [961, 0]
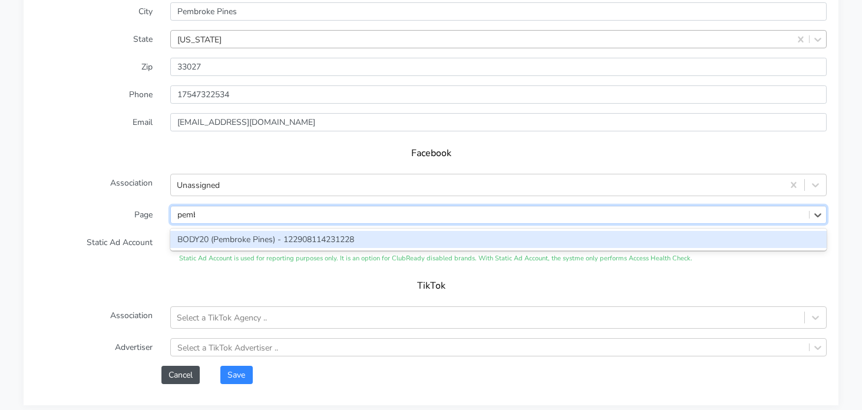
type input "pembr"
click at [231, 243] on div "BODY20 (Pembroke Pines) - 122908114231228" at bounding box center [498, 239] width 657 height 17
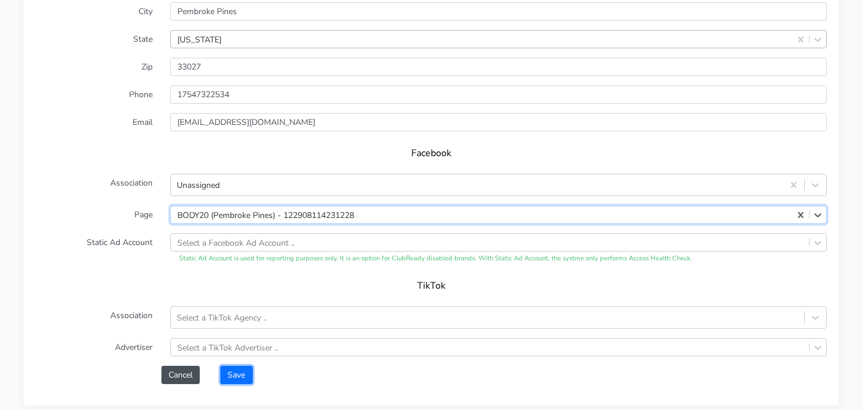
click at [233, 379] on button "Save" at bounding box center [236, 375] width 32 height 18
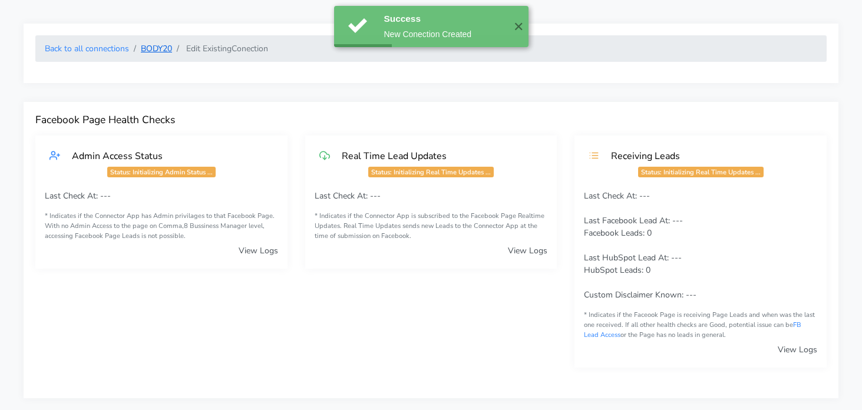
click at [159, 44] on link "BODY20" at bounding box center [156, 48] width 31 height 11
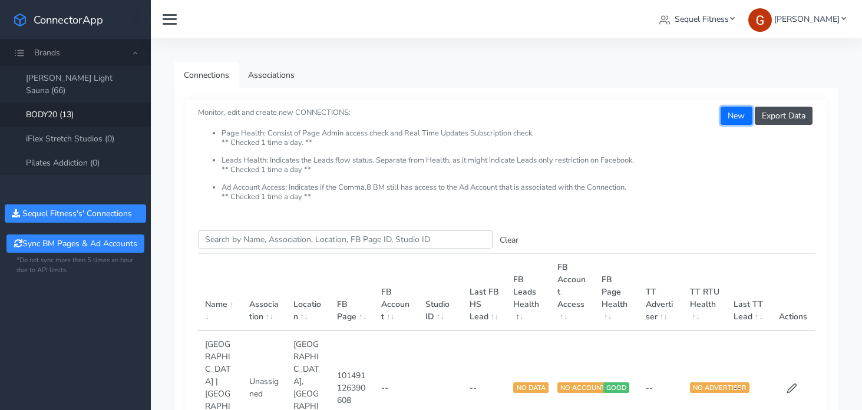
click at [734, 111] on button "New" at bounding box center [736, 116] width 31 height 18
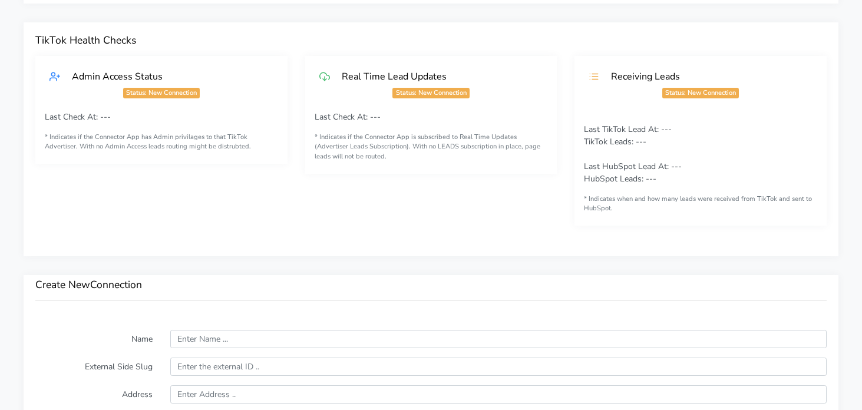
scroll to position [668, 0]
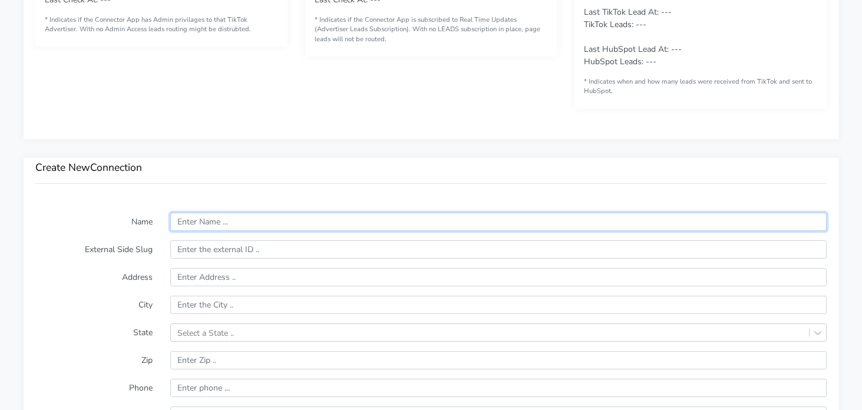
click at [199, 227] on input "text" at bounding box center [498, 222] width 657 height 18
paste input "Ponte Vedra"
type input "Ponte Vedra"
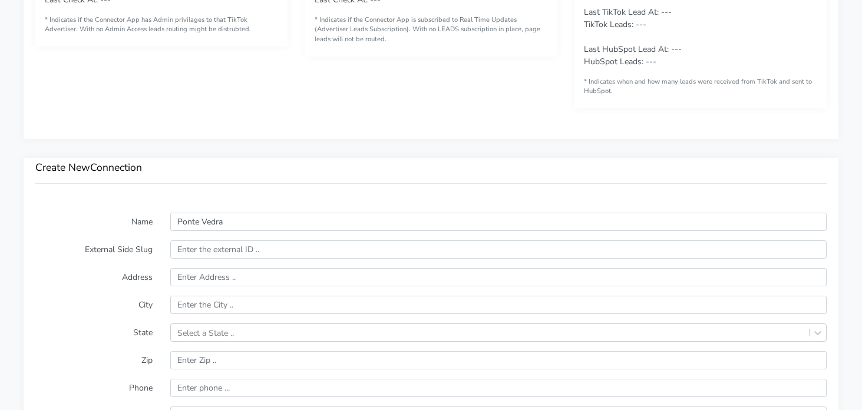
click at [219, 177] on div "Create New Connection" at bounding box center [431, 179] width 815 height 43
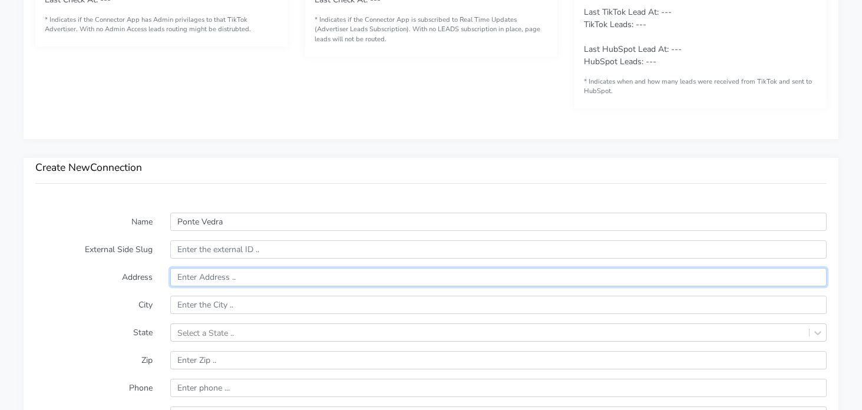
click at [200, 280] on input "text" at bounding box center [498, 277] width 657 height 18
paste input "240 A1A N"
type input "240 A1A N"
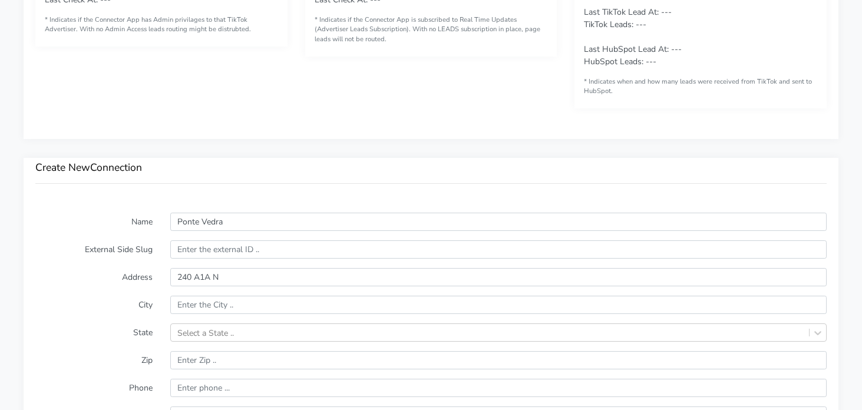
click at [117, 269] on label "Address" at bounding box center [94, 277] width 135 height 18
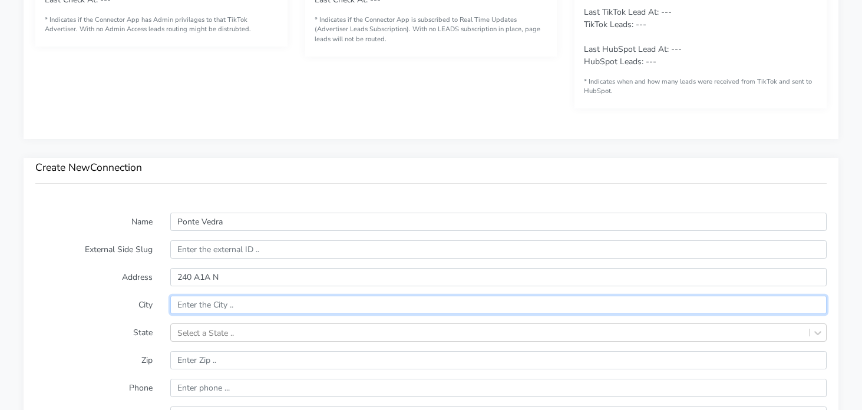
click at [225, 301] on input "text" at bounding box center [498, 305] width 657 height 18
paste input "Ponte Vedra Beach"
type input "Ponte Vedra Beach"
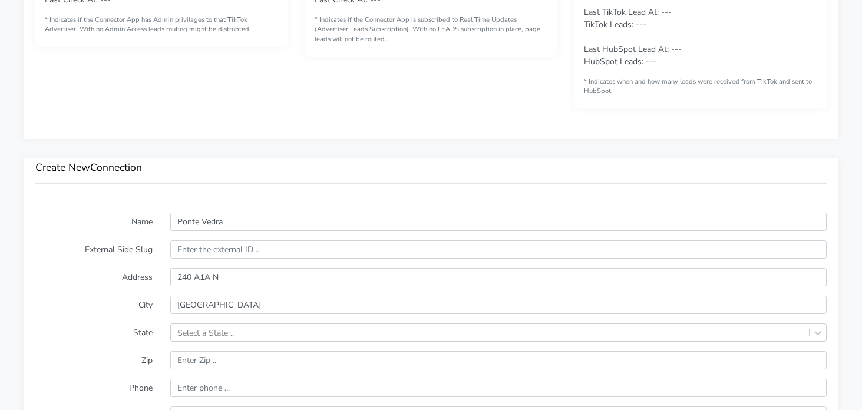
click at [39, 304] on label "City" at bounding box center [94, 305] width 135 height 18
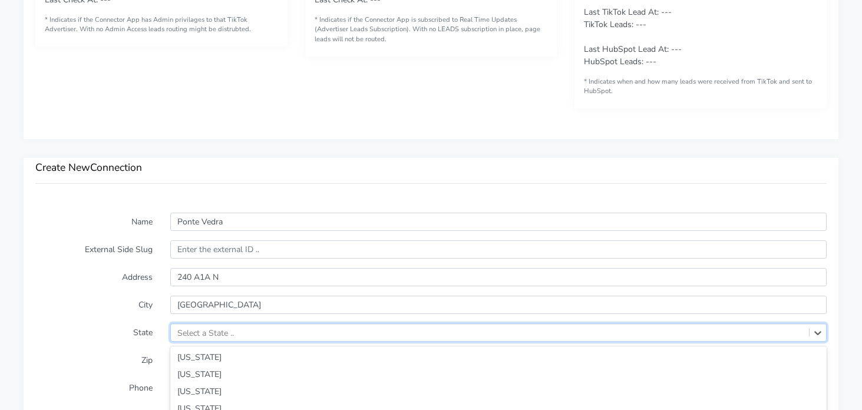
scroll to position [786, 0]
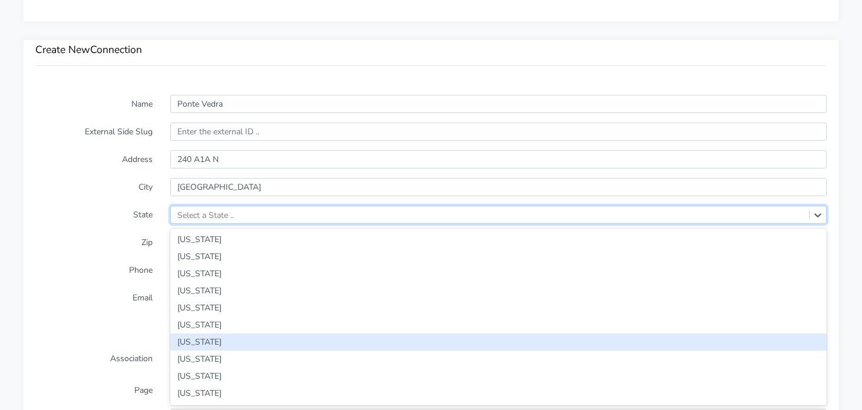
click at [210, 224] on div "option Colorado focused, 7 of 59. 59 results available. Use Up and Down to choo…" at bounding box center [498, 215] width 657 height 18
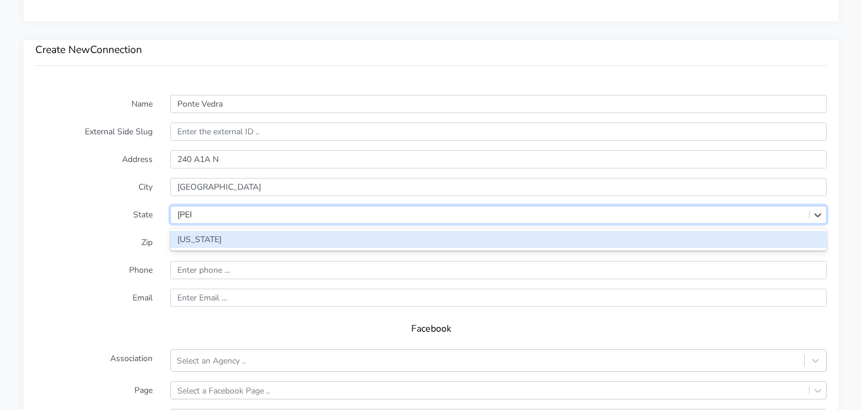
type input "flori"
click at [215, 242] on div "[US_STATE]" at bounding box center [498, 239] width 657 height 17
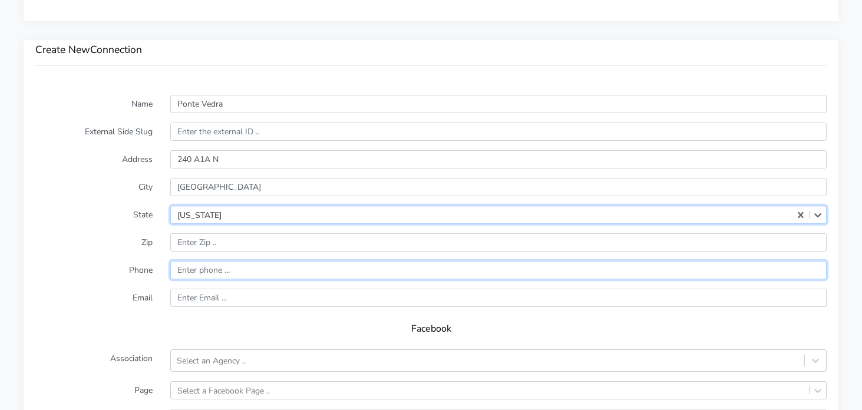
click at [206, 265] on input "input" at bounding box center [498, 270] width 657 height 18
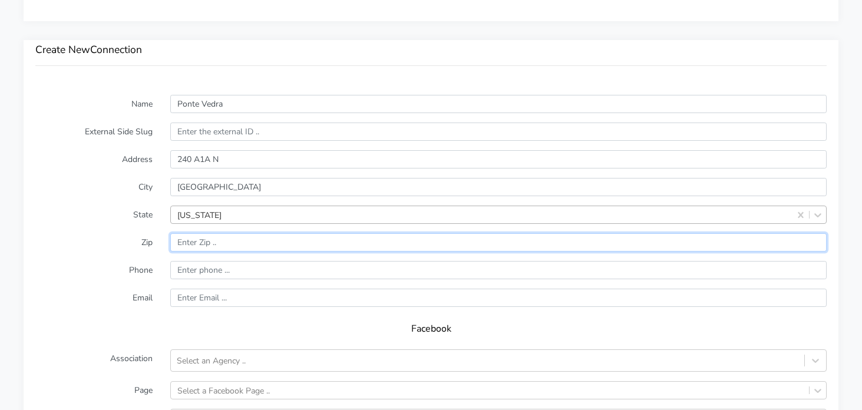
click at [213, 249] on input "input" at bounding box center [498, 242] width 657 height 18
paste input "32082"
type input "32082"
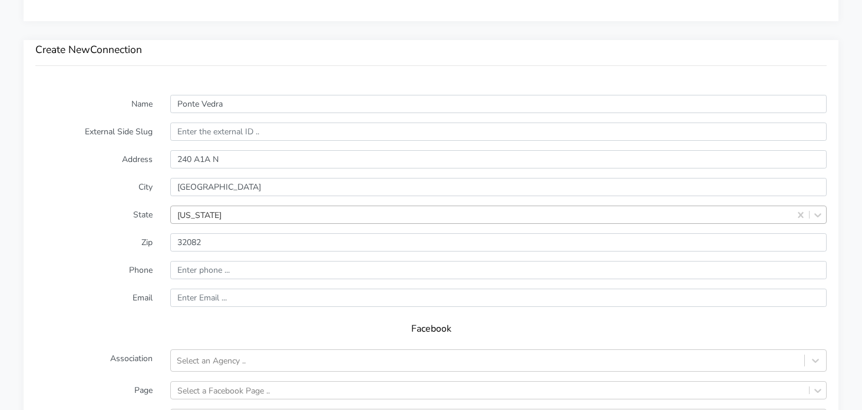
click at [118, 253] on form "Name Ponte Vedra External Side Slug Address 240 A1A N City Ponte Vedra Beach St…" at bounding box center [431, 327] width 792 height 465
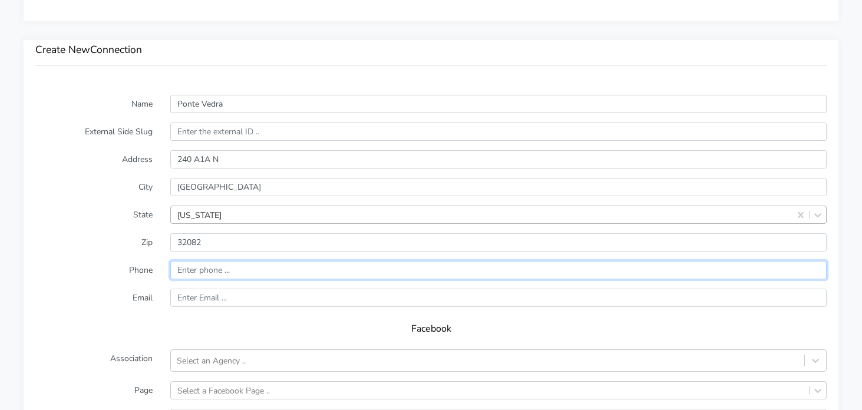
click at [200, 263] on input "input" at bounding box center [498, 270] width 657 height 18
paste input "(904) 834-4788"
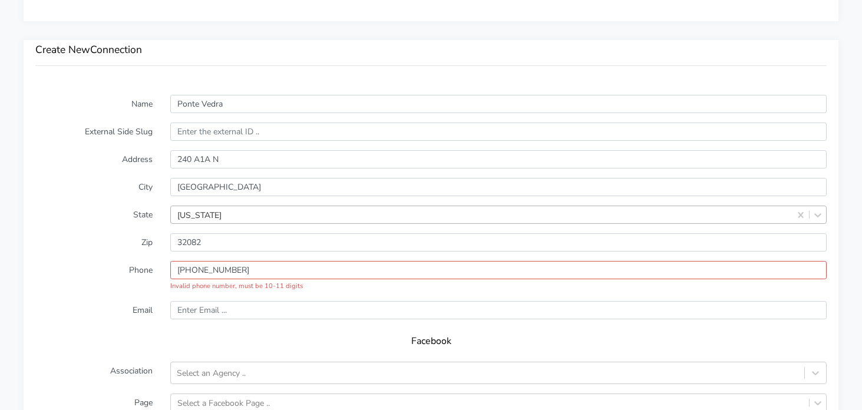
click at [148, 286] on label "Phone" at bounding box center [94, 276] width 135 height 31
click at [199, 272] on input "input" at bounding box center [498, 270] width 657 height 18
drag, startPoint x: 180, startPoint y: 272, endPoint x: 185, endPoint y: 315, distance: 43.3
click at [180, 272] on input "input" at bounding box center [498, 270] width 657 height 18
click at [217, 272] on input "input" at bounding box center [498, 270] width 657 height 18
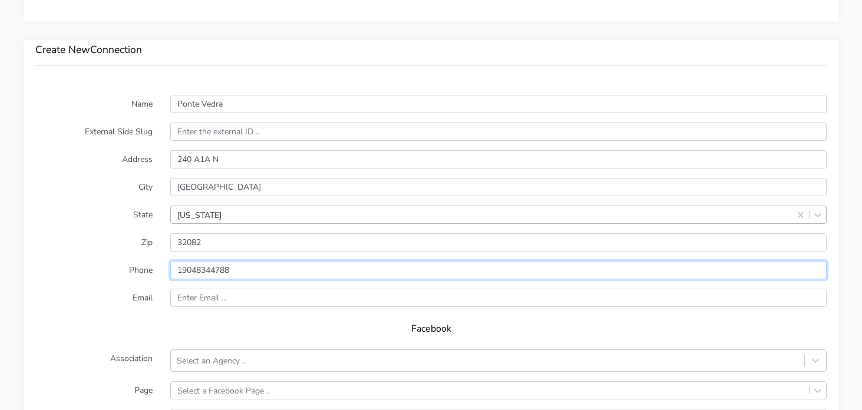
type input "19048344788"
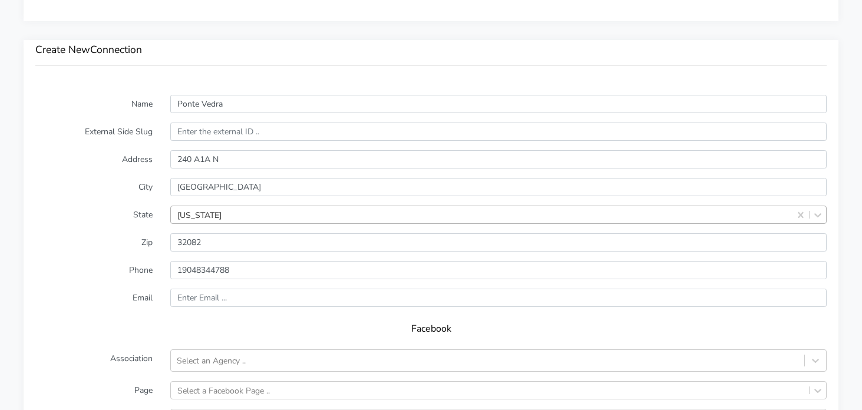
click at [134, 305] on label "Email" at bounding box center [94, 298] width 135 height 18
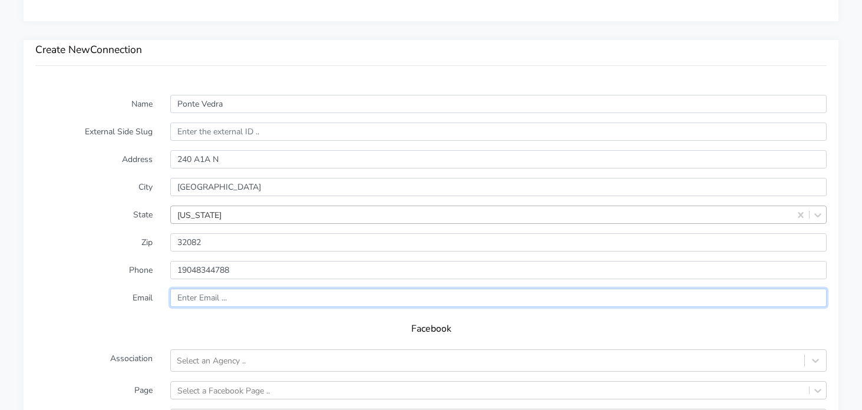
click at [250, 297] on input "text" at bounding box center [498, 298] width 657 height 18
paste input "PonteVedra@body20.com"
type input "PonteVedra@body20.com"
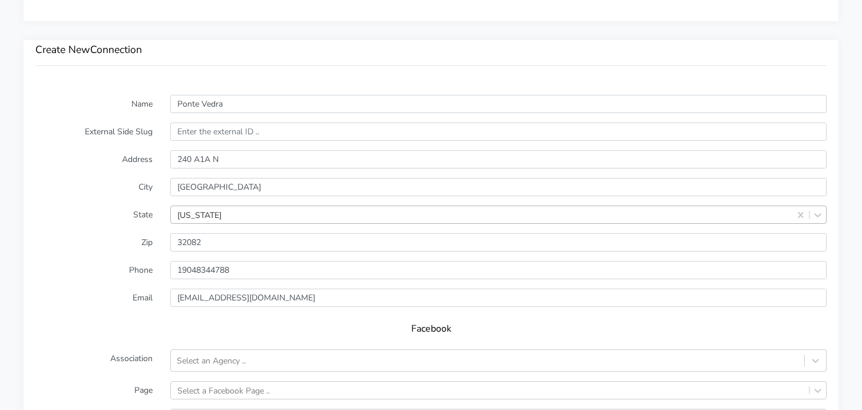
click at [34, 292] on label "Email" at bounding box center [94, 298] width 135 height 18
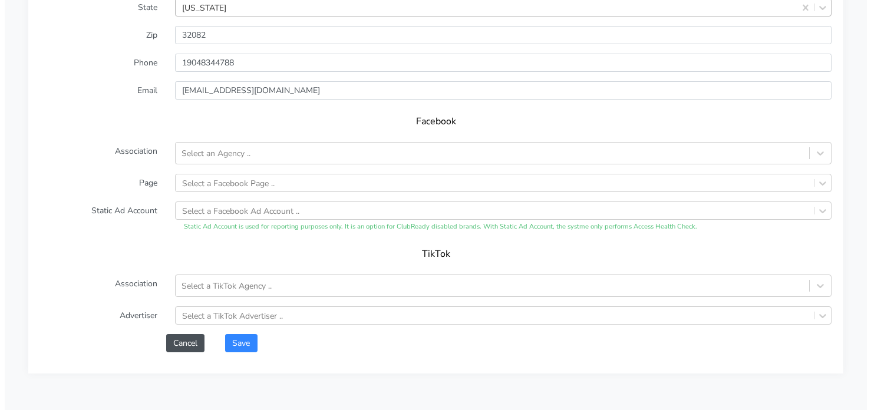
scroll to position [1000, 0]
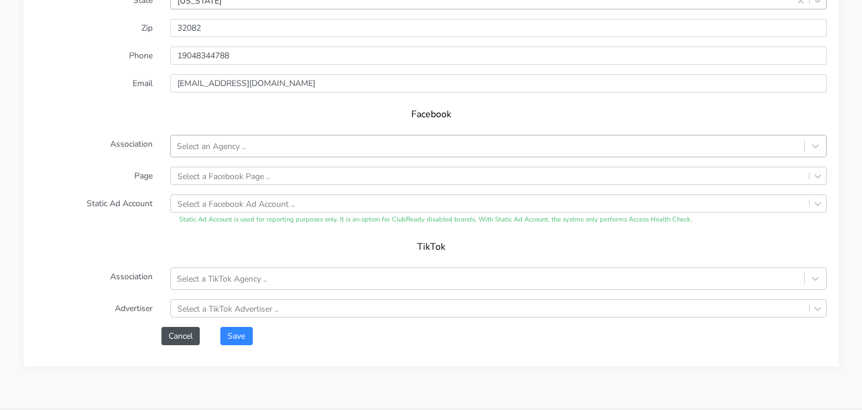
click at [228, 143] on div "Select an Agency .." at bounding box center [211, 146] width 69 height 12
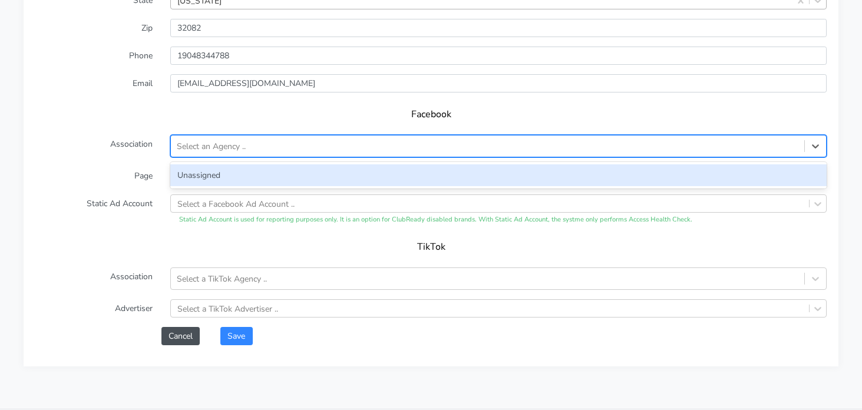
click at [205, 177] on div "Unassigned" at bounding box center [498, 175] width 657 height 22
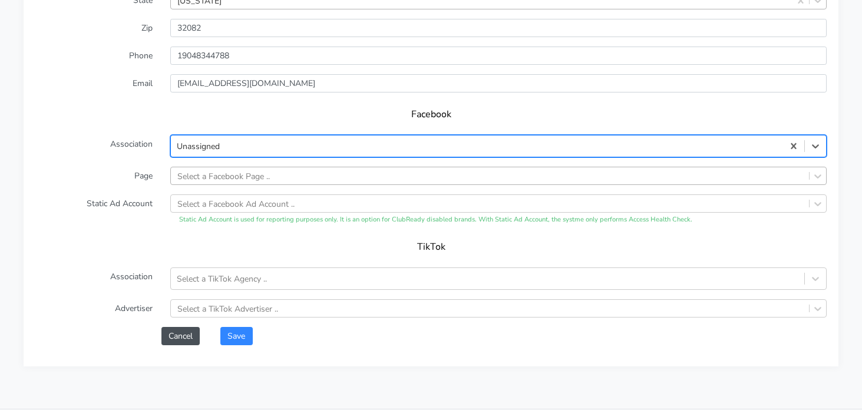
click at [207, 172] on div "Select a Facebook Page .." at bounding box center [223, 176] width 93 height 12
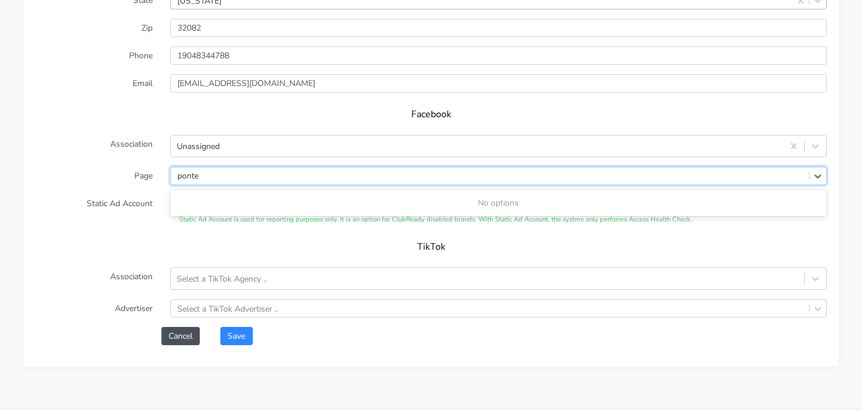
type input "ponte"
click at [67, 101] on form "Name Ponte Vedra External Side Slug Address 240 A1A N City Ponte Vedra Beach St…" at bounding box center [431, 112] width 792 height 465
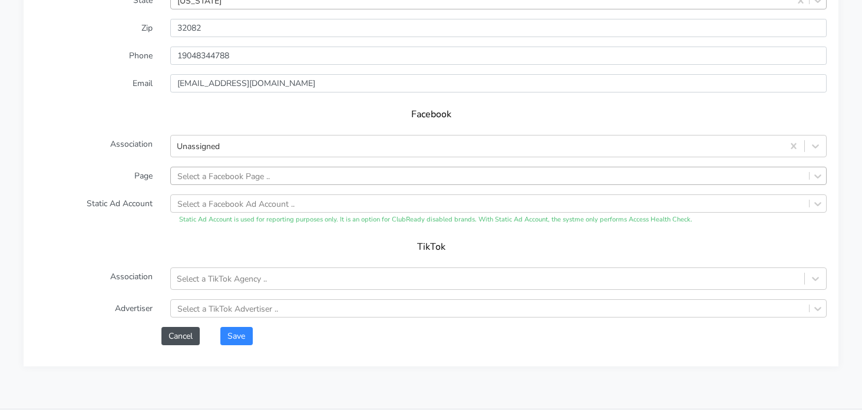
click at [209, 183] on div "Select a Facebook Page .." at bounding box center [490, 175] width 638 height 17
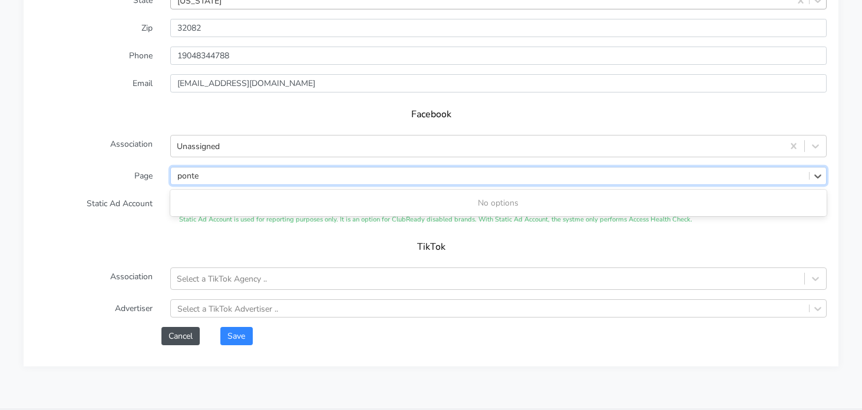
type input "ponte"
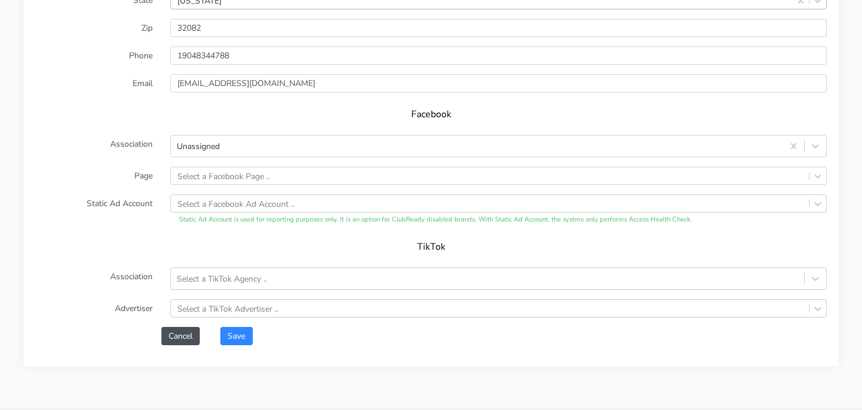
click at [64, 190] on form "Name Ponte Vedra External Side Slug Address 240 A1A N City Ponte Vedra Beach St…" at bounding box center [431, 112] width 792 height 465
click at [233, 332] on button "Save" at bounding box center [236, 336] width 32 height 18
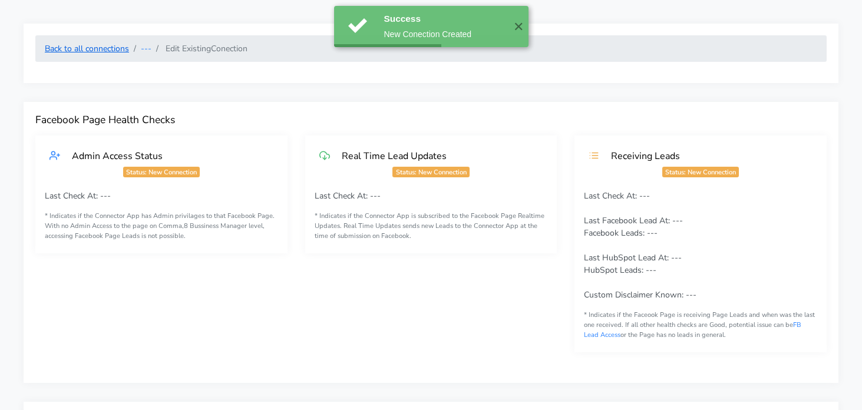
click at [110, 48] on link "Back to all connections" at bounding box center [87, 48] width 84 height 11
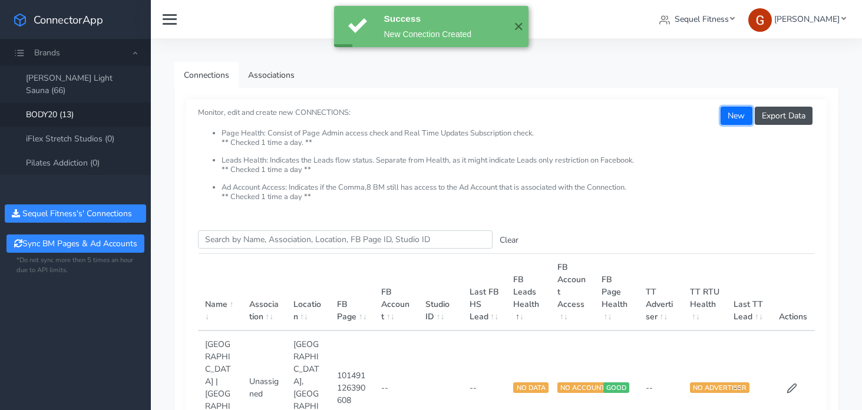
click at [735, 118] on button "New" at bounding box center [736, 116] width 31 height 18
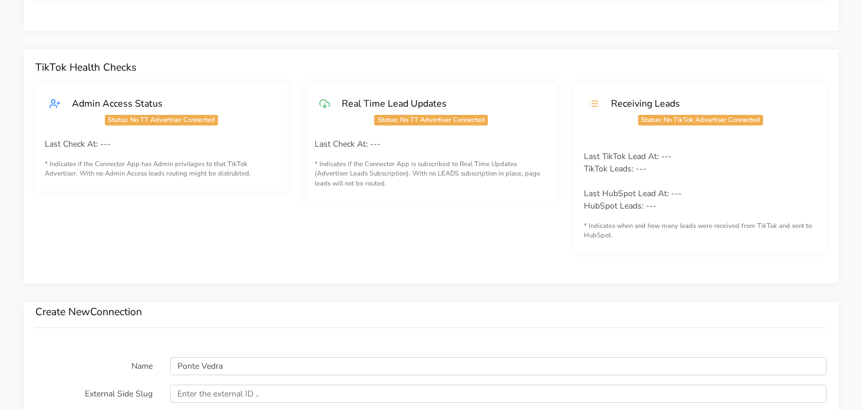
scroll to position [1031, 0]
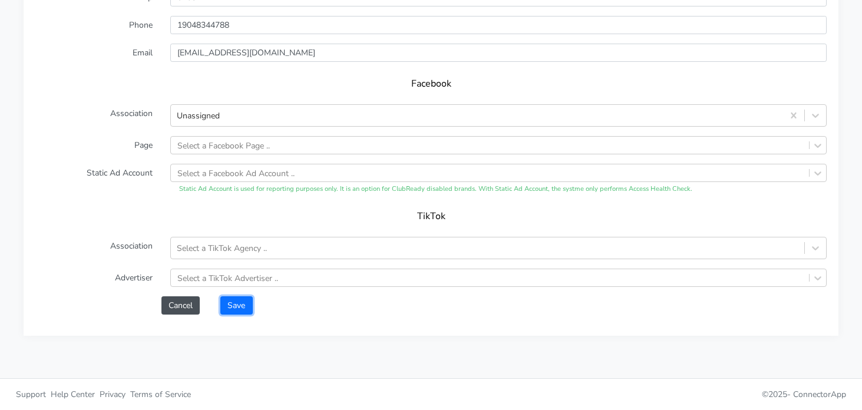
click at [238, 308] on button "Save" at bounding box center [236, 305] width 32 height 18
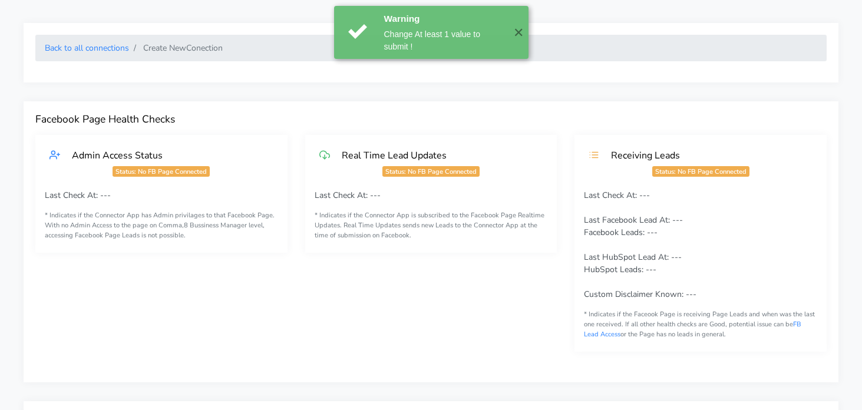
scroll to position [0, 0]
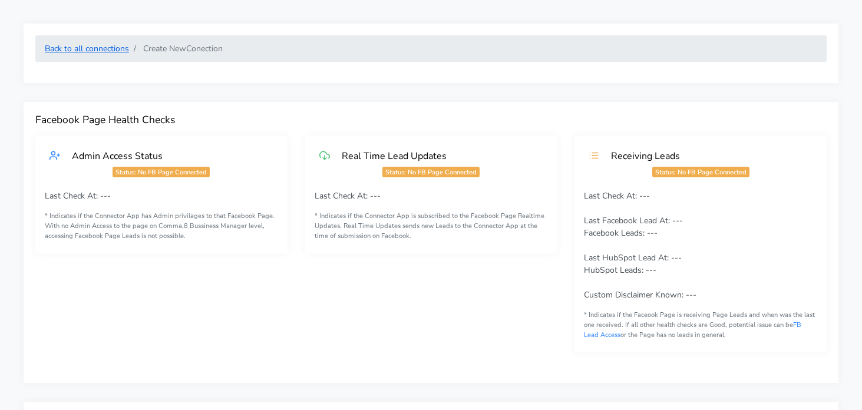
click at [107, 49] on link "Back to all connections" at bounding box center [87, 48] width 84 height 11
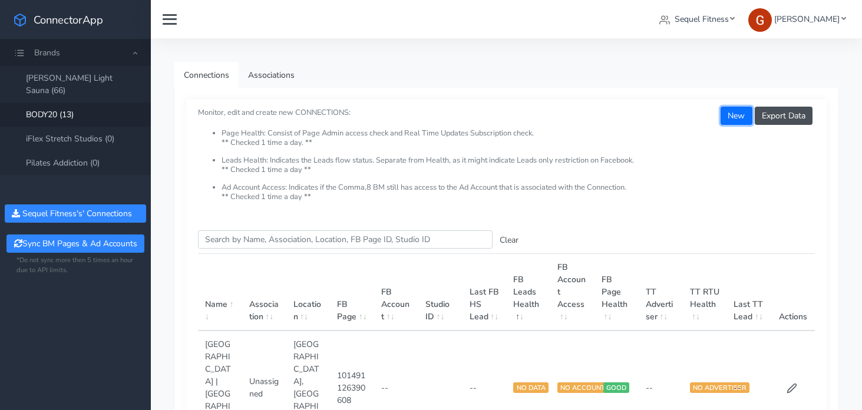
click at [736, 119] on button "New" at bounding box center [736, 116] width 31 height 18
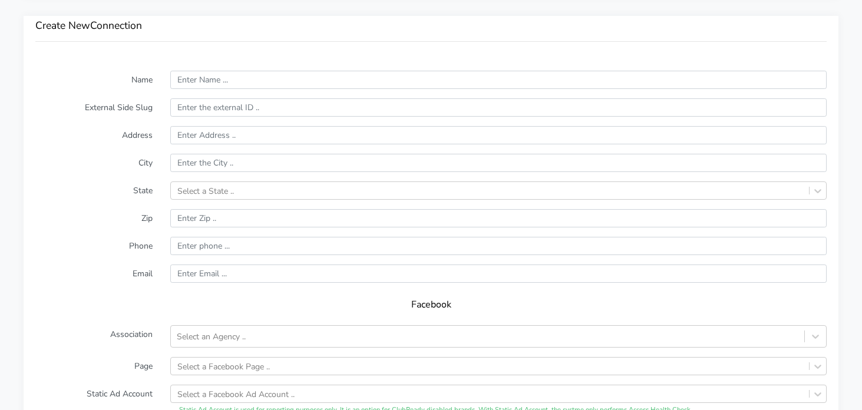
scroll to position [812, 0]
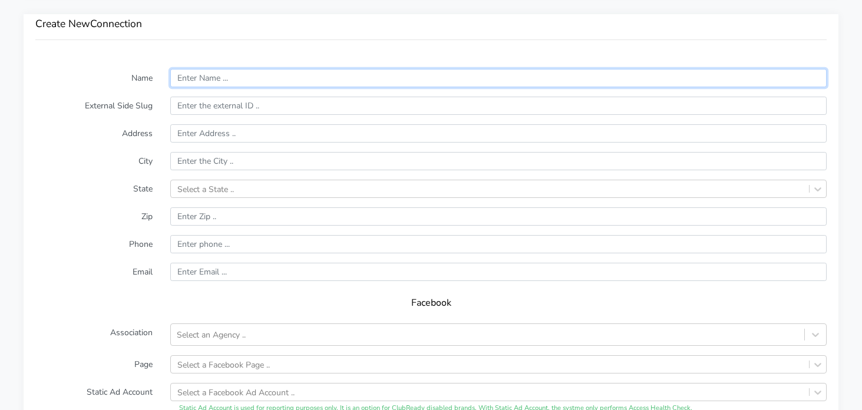
click at [241, 77] on input "text" at bounding box center [498, 78] width 657 height 18
type input "Weston"
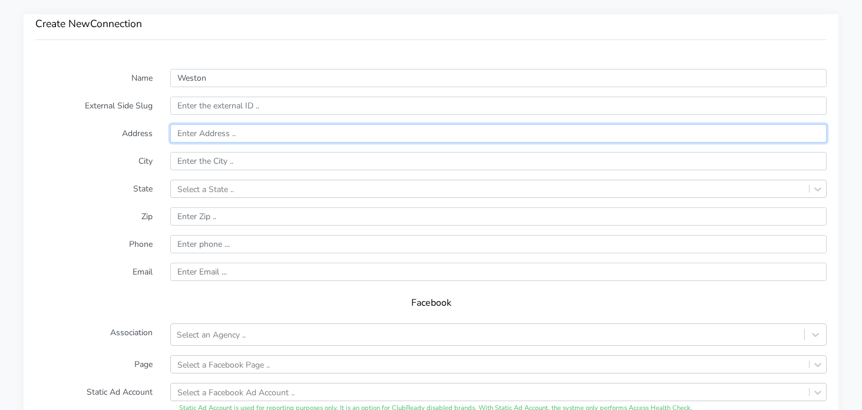
click at [219, 127] on input "text" at bounding box center [498, 133] width 657 height 18
paste input "4587 Weston Road Suite 4587"
type input "4587 Weston Road Suite 4587"
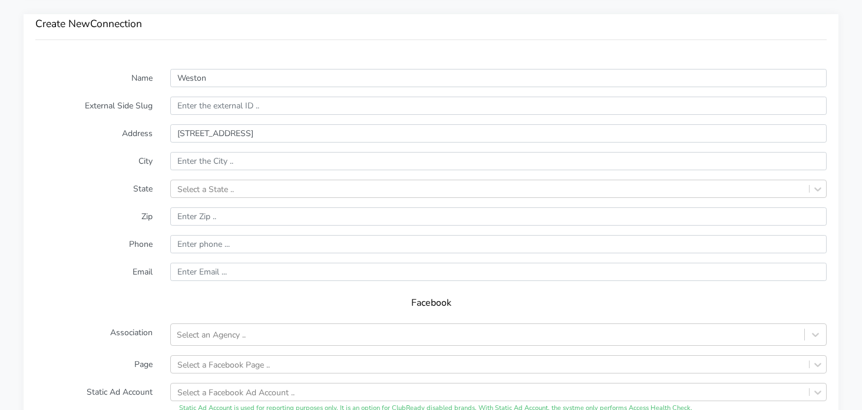
click at [97, 118] on form "Name Weston External Side Slug Address 4587 Weston Road Suite 4587 City State S…" at bounding box center [431, 301] width 792 height 465
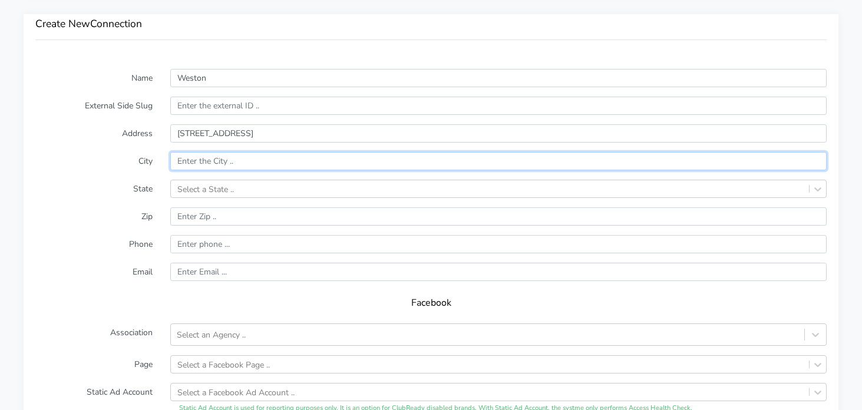
click at [236, 157] on input "text" at bounding box center [498, 161] width 657 height 18
paste input "Weston"
type input "Weston"
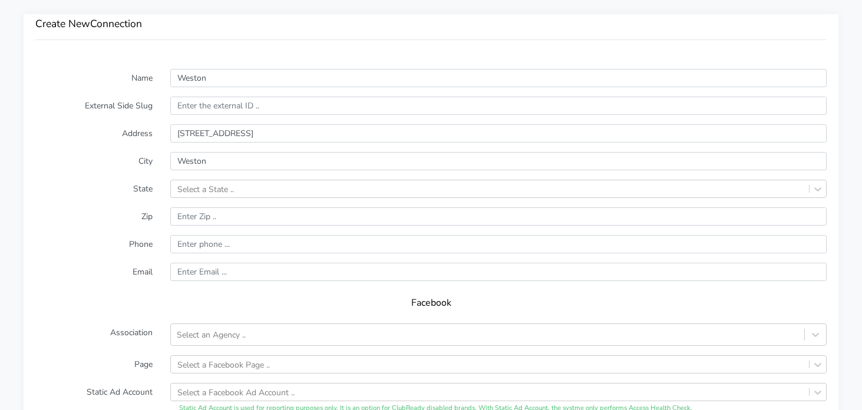
drag, startPoint x: 116, startPoint y: 174, endPoint x: 151, endPoint y: 178, distance: 35.6
click at [116, 174] on form "Name Weston External Side Slug Address 4587 Weston Road Suite 4587 City Weston …" at bounding box center [431, 301] width 792 height 465
click at [212, 187] on div "Select a State .." at bounding box center [205, 189] width 57 height 12
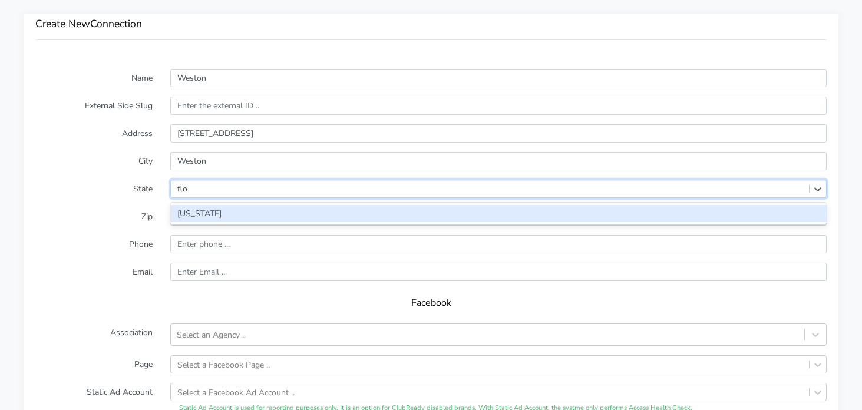
type input "[PERSON_NAME]"
click at [200, 220] on div "[US_STATE]" at bounding box center [498, 213] width 657 height 17
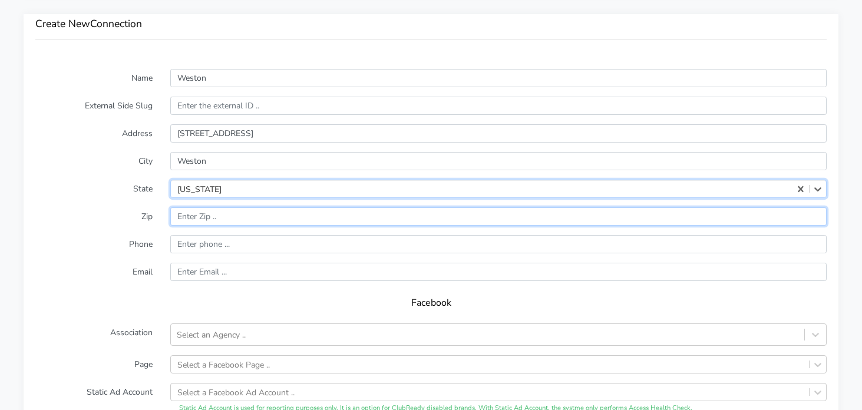
click at [196, 215] on input "input" at bounding box center [498, 216] width 657 height 18
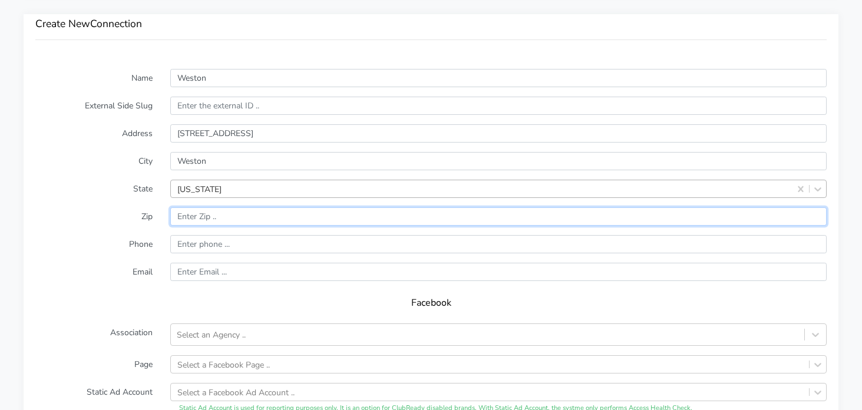
paste input "33331"
type input "33331"
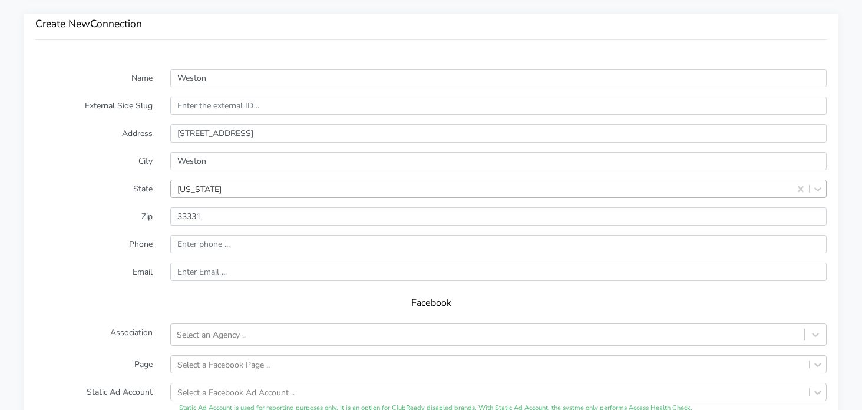
click at [119, 223] on label "Zip" at bounding box center [94, 216] width 135 height 18
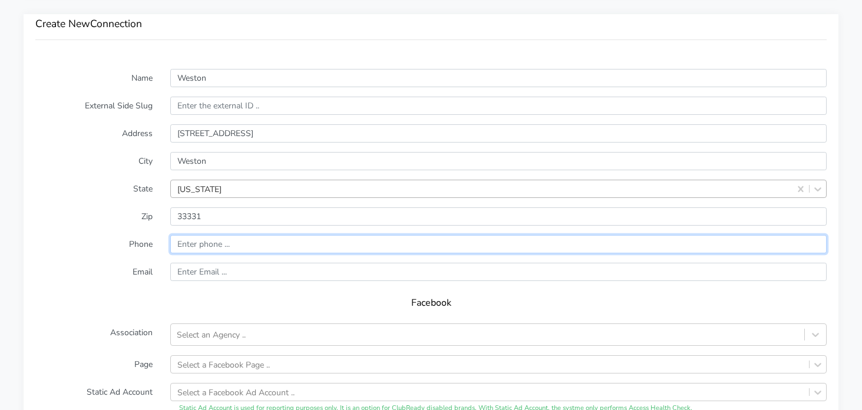
click at [198, 236] on input "input" at bounding box center [498, 244] width 657 height 18
click at [213, 243] on input "input" at bounding box center [498, 244] width 657 height 18
paste input "(954) 361-2618"
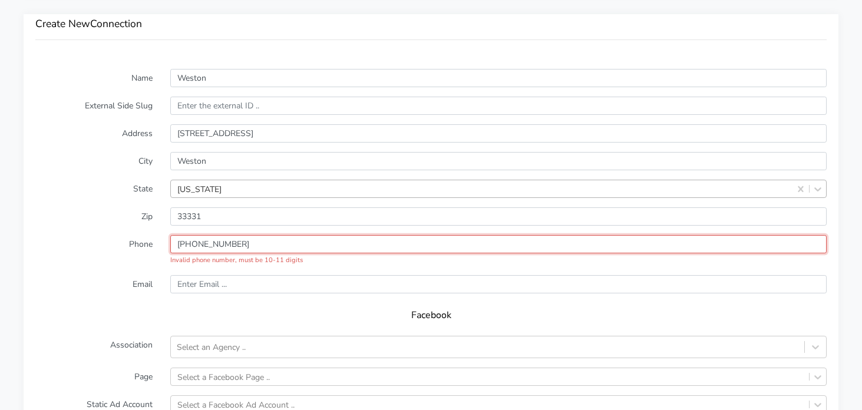
click at [181, 243] on input "input" at bounding box center [498, 244] width 657 height 18
click at [199, 245] on input "input" at bounding box center [498, 244] width 657 height 18
click at [211, 242] on input "input" at bounding box center [498, 244] width 657 height 18
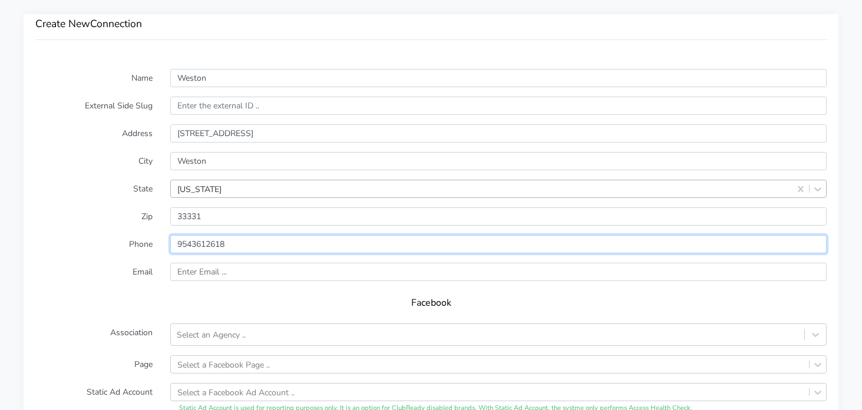
type input "9543612618"
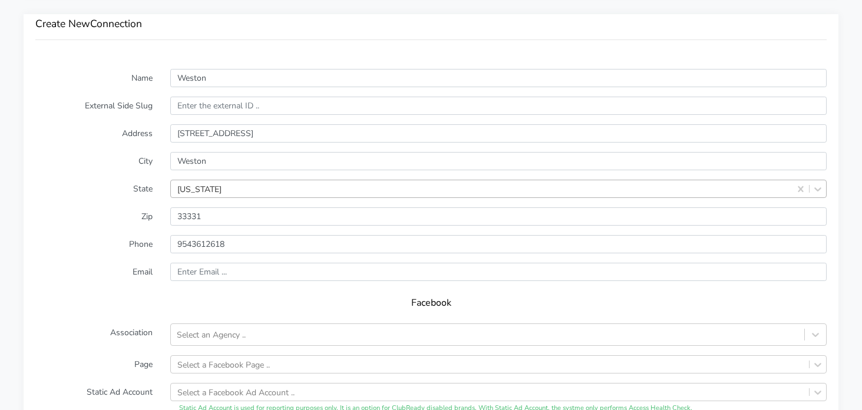
click at [150, 331] on label "Association" at bounding box center [94, 335] width 135 height 22
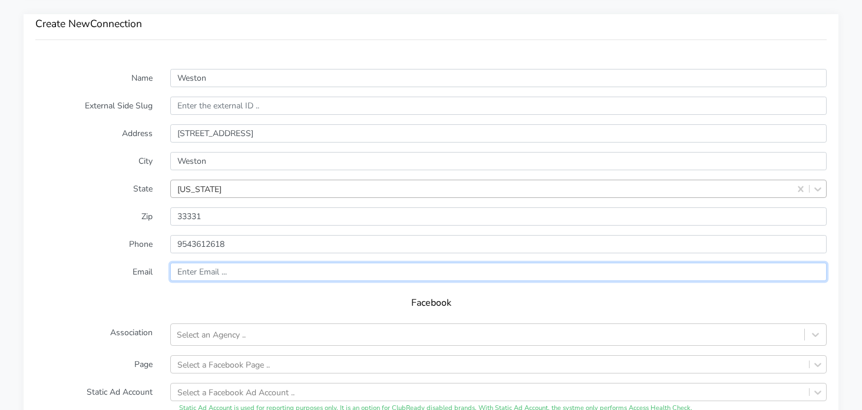
click at [233, 271] on input "text" at bounding box center [498, 272] width 657 height 18
paste input "weston@body20.com"
type input "weston@body20.com"
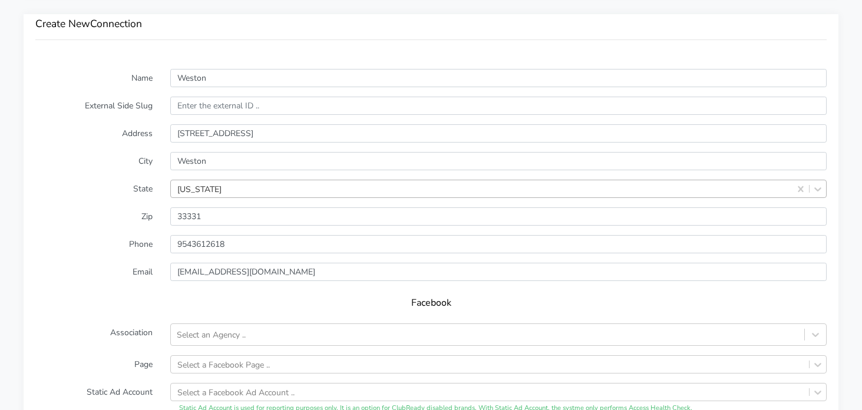
click at [60, 260] on form "Name Weston External Side Slug Address 4587 Weston Road Suite 4587 City Weston …" at bounding box center [431, 301] width 792 height 465
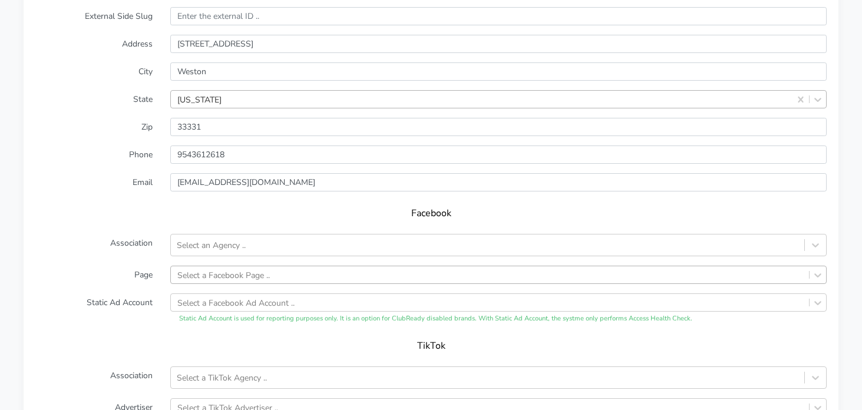
scroll to position [914, 0]
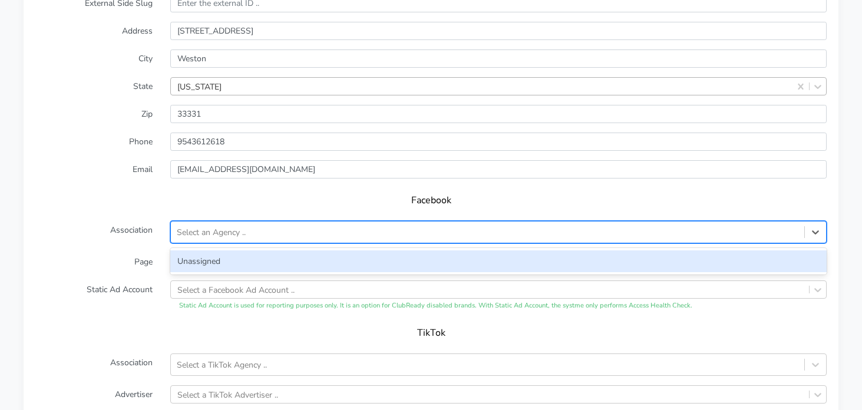
click at [236, 233] on div "Select an Agency .." at bounding box center [211, 232] width 69 height 12
click at [219, 254] on div "Unassigned" at bounding box center [498, 261] width 657 height 22
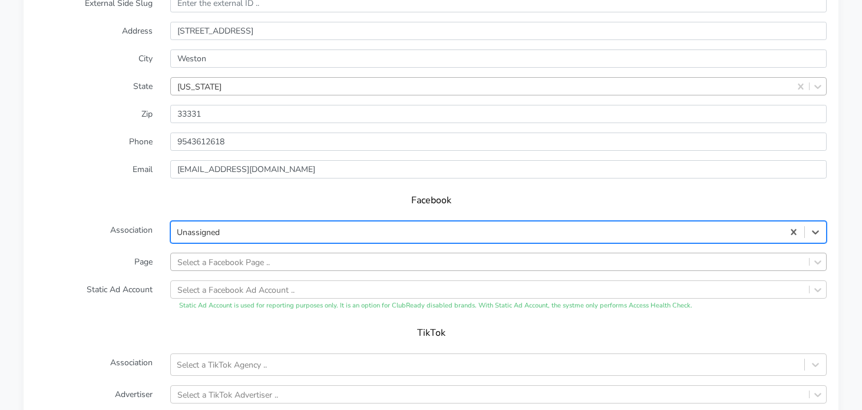
click at [212, 264] on div "Select a Facebook Page .." at bounding box center [498, 262] width 657 height 18
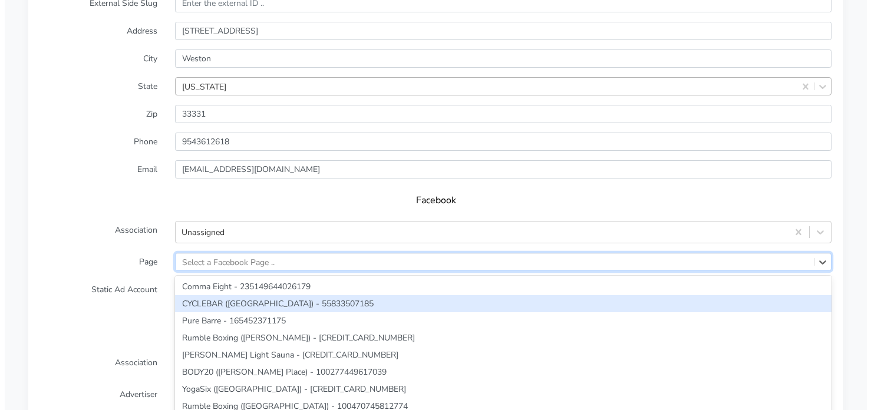
scroll to position [961, 0]
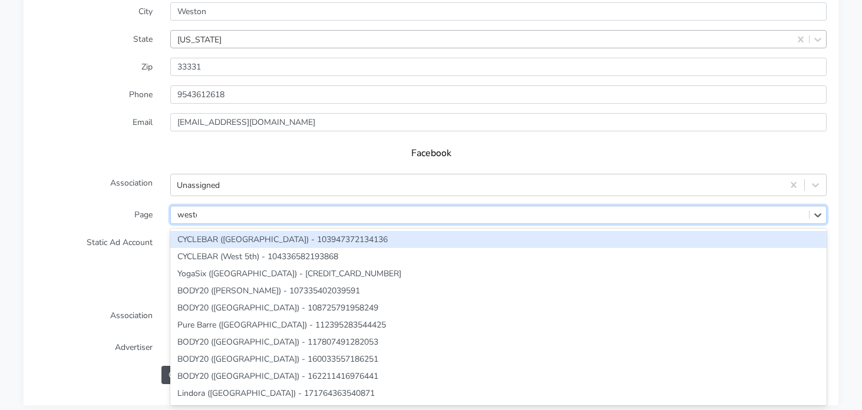
type input "weston"
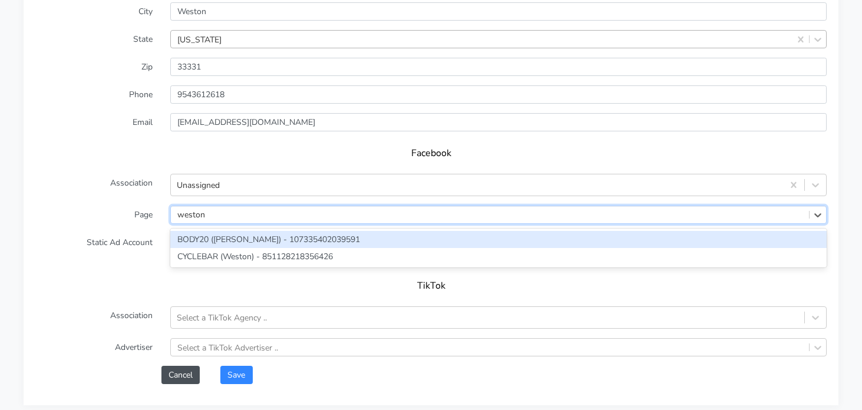
click at [265, 235] on div "BODY20 ([PERSON_NAME]) - 107335402039591" at bounding box center [498, 239] width 657 height 17
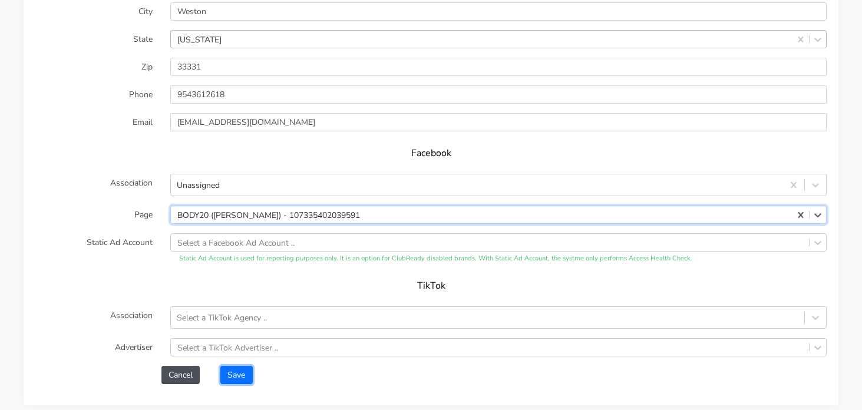
click at [239, 369] on button "Save" at bounding box center [236, 375] width 32 height 18
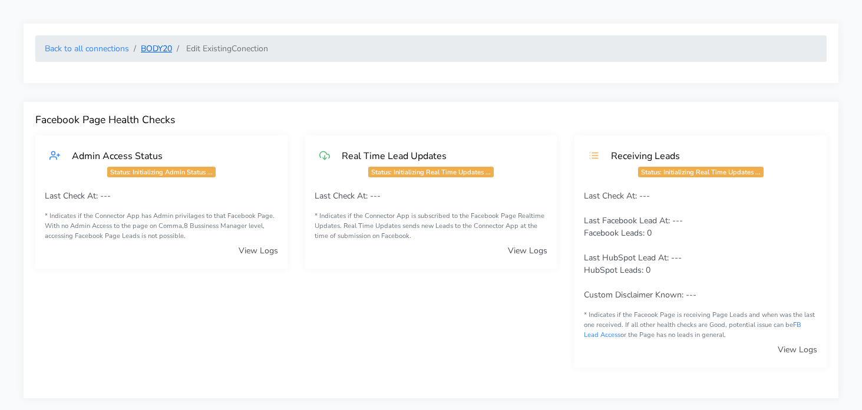
click at [152, 47] on link "BODY20" at bounding box center [156, 48] width 31 height 11
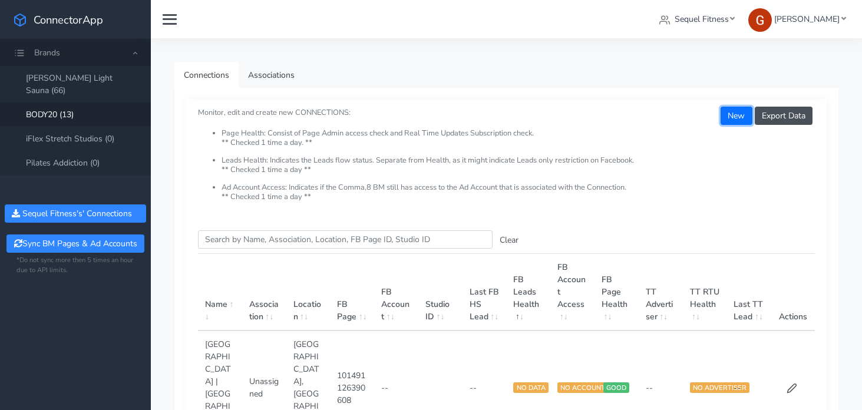
click at [726, 116] on button "New" at bounding box center [736, 116] width 31 height 18
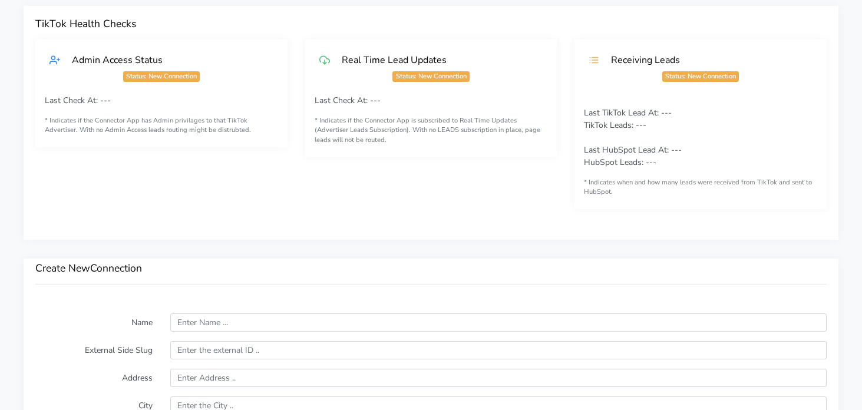
scroll to position [806, 0]
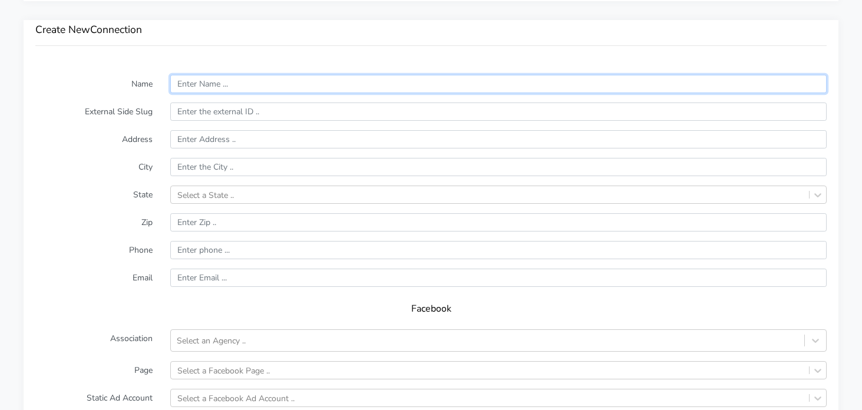
click at [223, 83] on input "text" at bounding box center [498, 84] width 657 height 18
paste input "Wilton Manors"
type input "Wilton Manors"
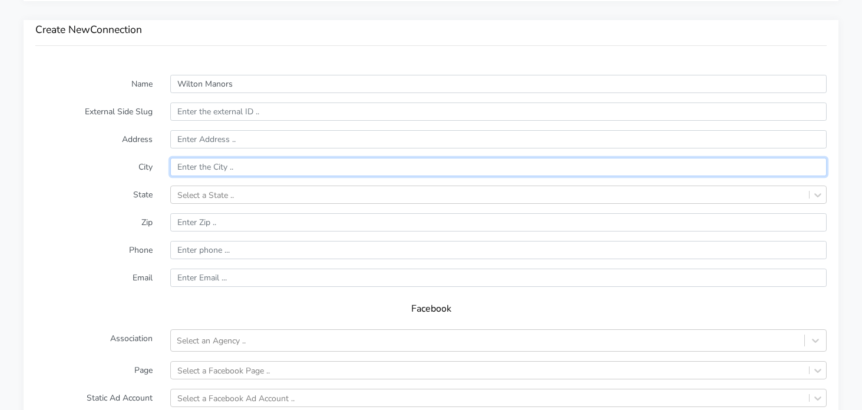
click at [193, 172] on input "text" at bounding box center [498, 167] width 657 height 18
paste input "Wilton Manors"
type input "Wilton Manors"
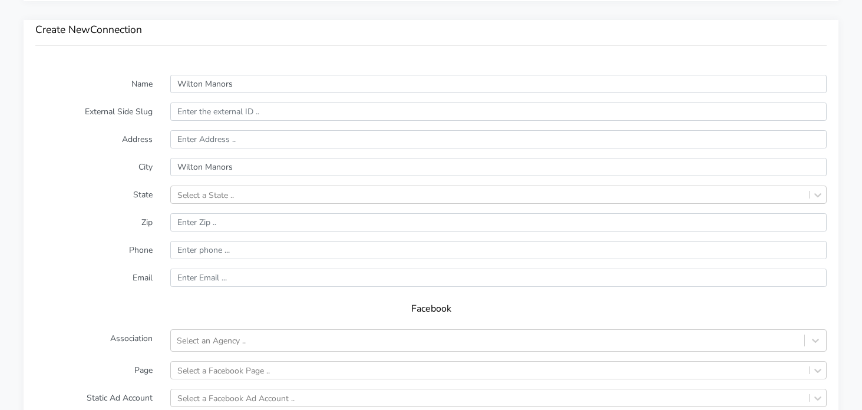
click at [123, 150] on form "Name Wilton Manors External Side Slug Address City Wilton Manors State Select a…" at bounding box center [431, 307] width 792 height 465
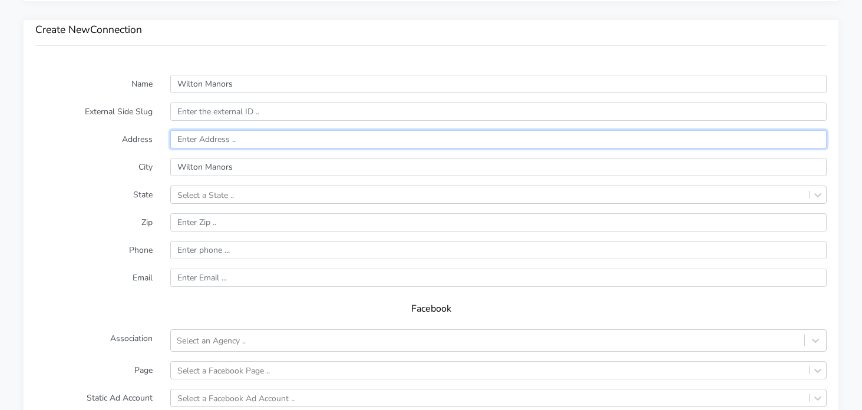
click at [207, 140] on input "text" at bounding box center [498, 139] width 657 height 18
paste input "1881 NE 26th Street Suite 100-101"
type input "1881 NE 26th Street Suite 100-101"
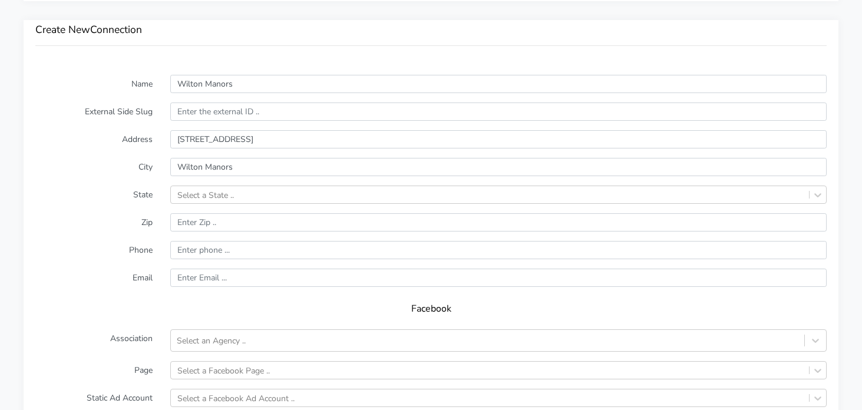
click at [96, 147] on label "Address" at bounding box center [94, 139] width 135 height 18
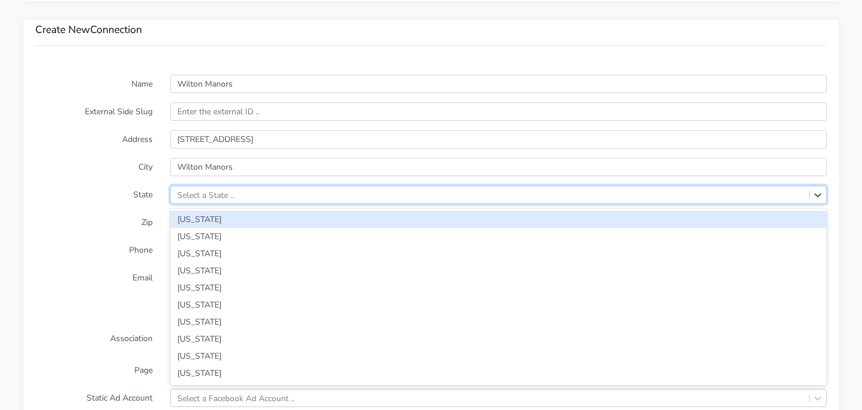
click at [228, 196] on div "Select a State .." at bounding box center [205, 195] width 57 height 12
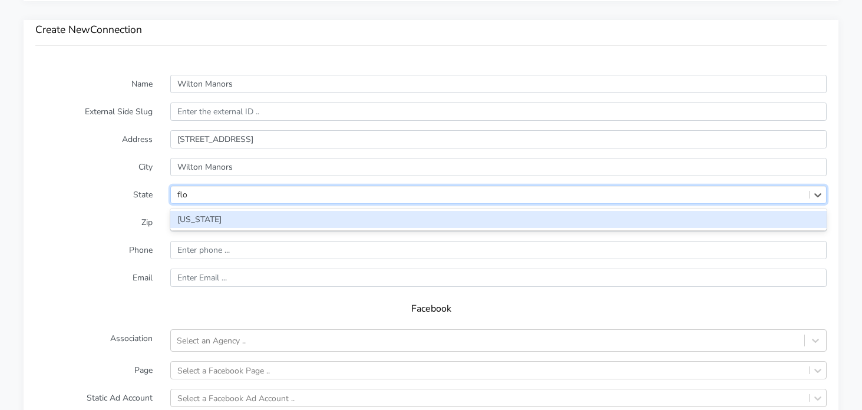
type input "[PERSON_NAME]"
click at [192, 220] on div "[US_STATE]" at bounding box center [498, 219] width 657 height 17
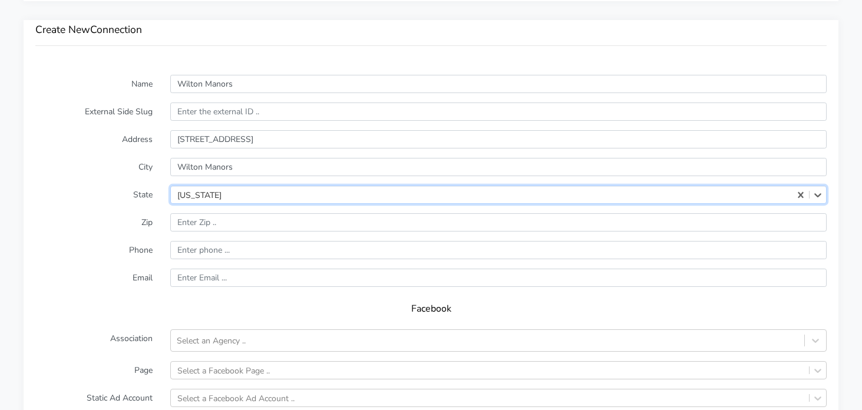
click at [120, 215] on label "Zip" at bounding box center [94, 222] width 135 height 18
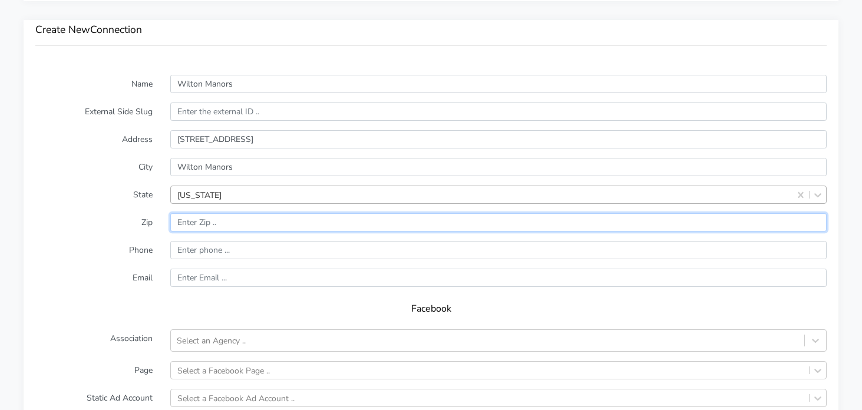
click at [192, 213] on input "input" at bounding box center [498, 222] width 657 height 18
paste input "33305"
type input "33305"
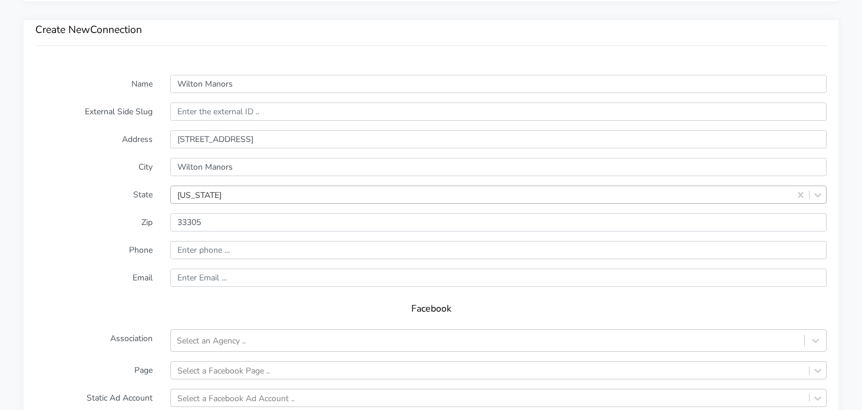
click at [107, 220] on label "Zip" at bounding box center [94, 222] width 135 height 18
click at [202, 260] on form "Name Wilton Manors External Side Slug Address 1881 NE 26th Street Suite 100-101…" at bounding box center [431, 307] width 792 height 465
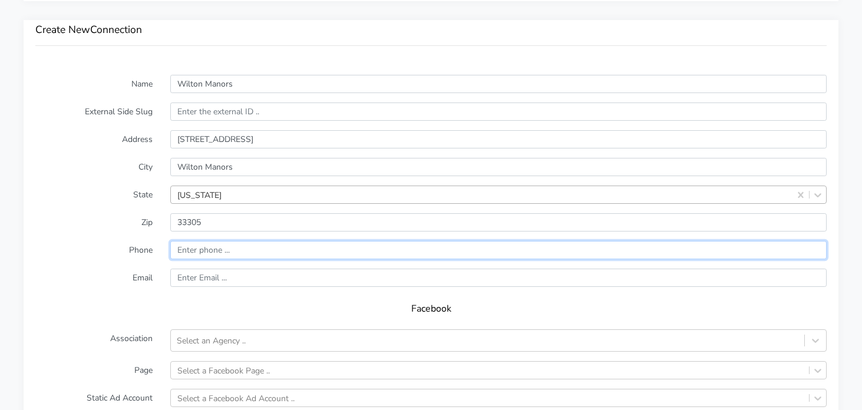
click at [206, 249] on input "input" at bounding box center [498, 250] width 657 height 18
paste input "(954) 368-6845"
click at [180, 250] on input "input" at bounding box center [498, 250] width 657 height 18
click at [203, 252] on input "input" at bounding box center [498, 250] width 657 height 18
click at [216, 253] on input "input" at bounding box center [498, 250] width 657 height 18
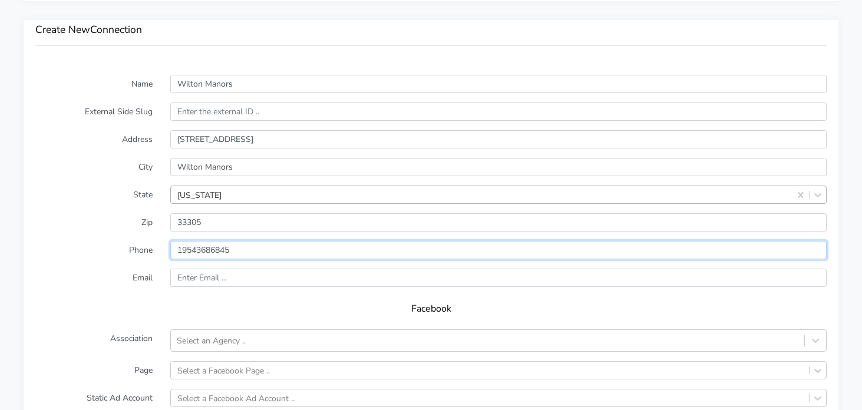
type input "19543686845"
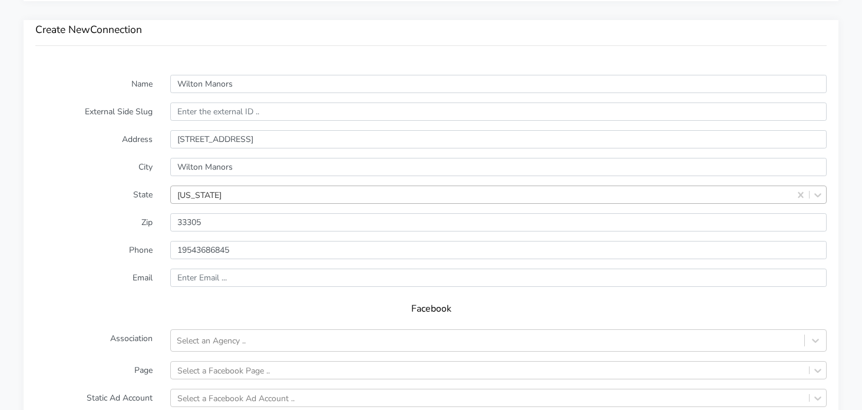
click at [150, 296] on div "Facebook" at bounding box center [431, 312] width 792 height 33
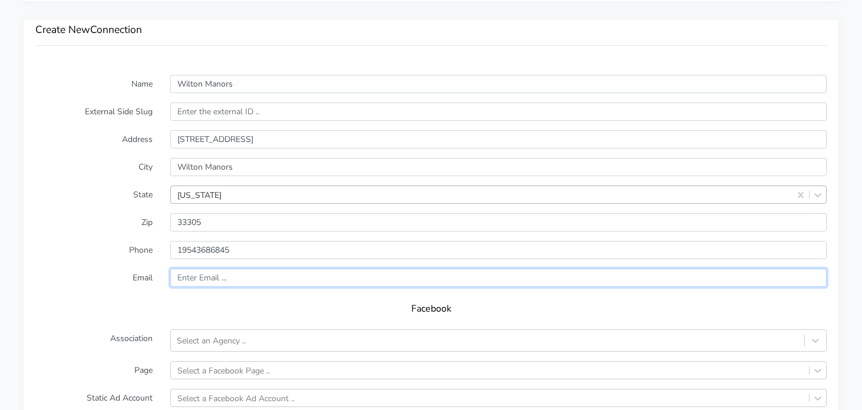
click at [193, 280] on input "text" at bounding box center [498, 278] width 657 height 18
paste input "wiltonmanors@body20.com"
type input "wiltonmanors@body20.com"
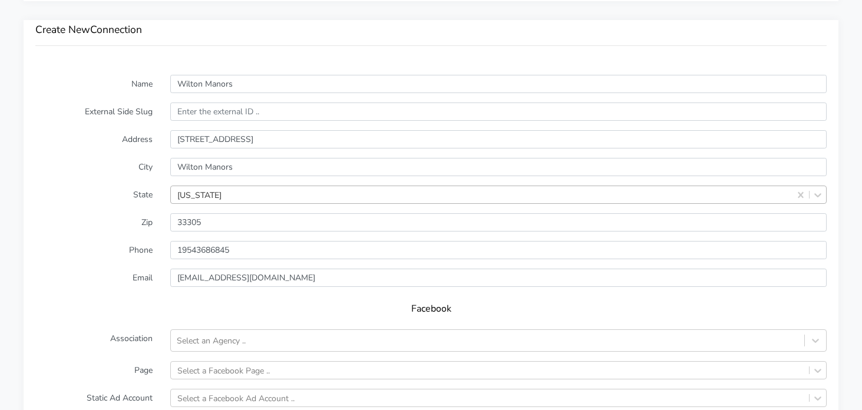
click at [85, 273] on label "Email" at bounding box center [94, 278] width 135 height 18
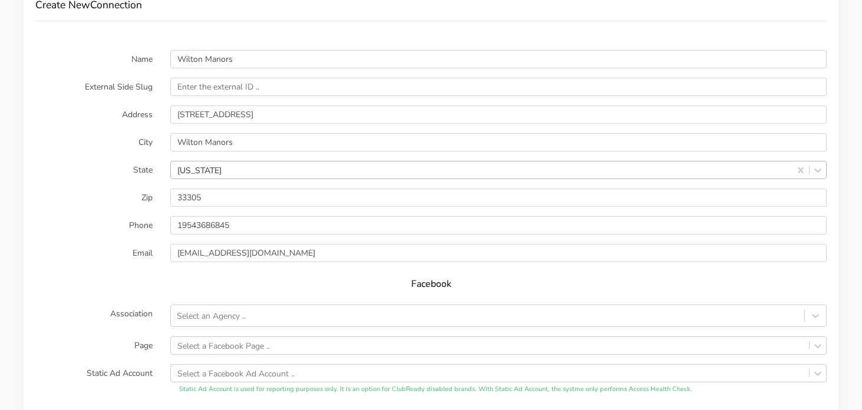
scroll to position [868, 0]
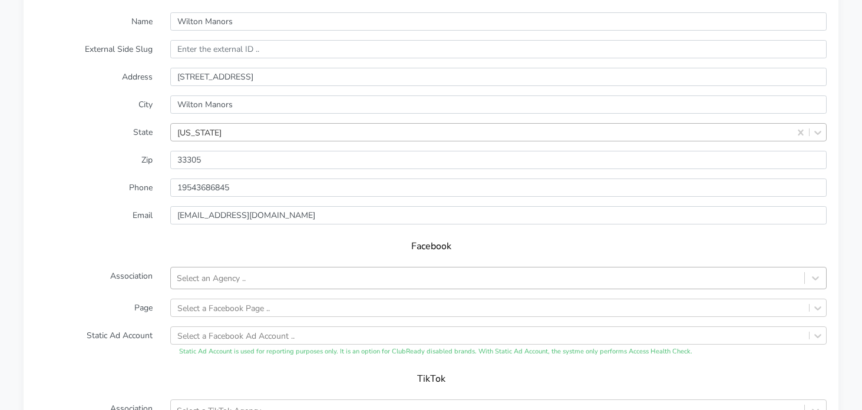
click at [266, 279] on div "Select an Agency .." at bounding box center [488, 278] width 634 height 19
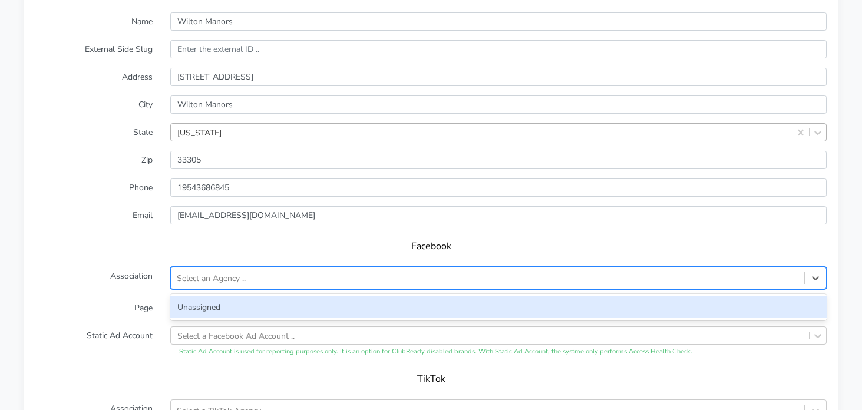
click at [224, 302] on div "Unassigned" at bounding box center [498, 307] width 657 height 22
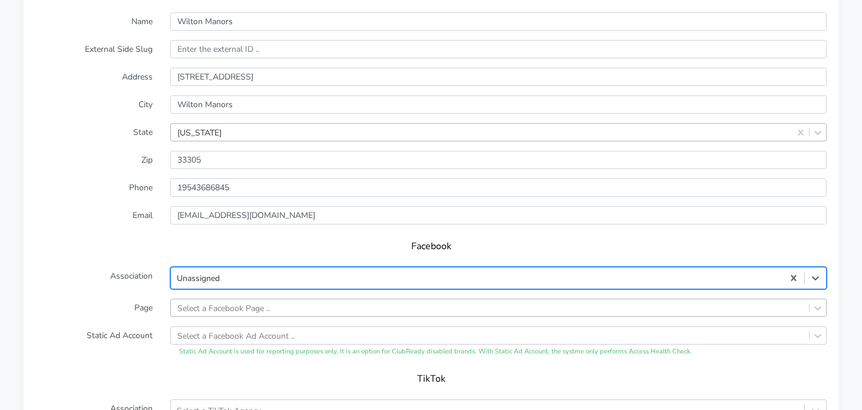
click at [201, 306] on div "Select a Facebook Page .." at bounding box center [498, 308] width 657 height 18
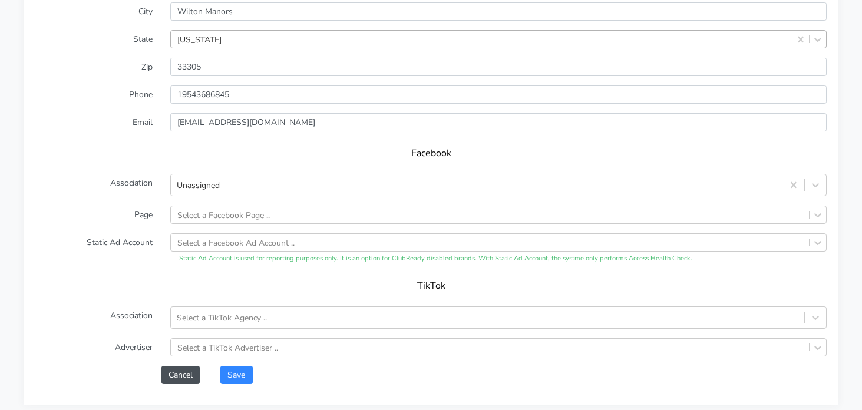
click at [120, 195] on label "Association" at bounding box center [94, 185] width 135 height 22
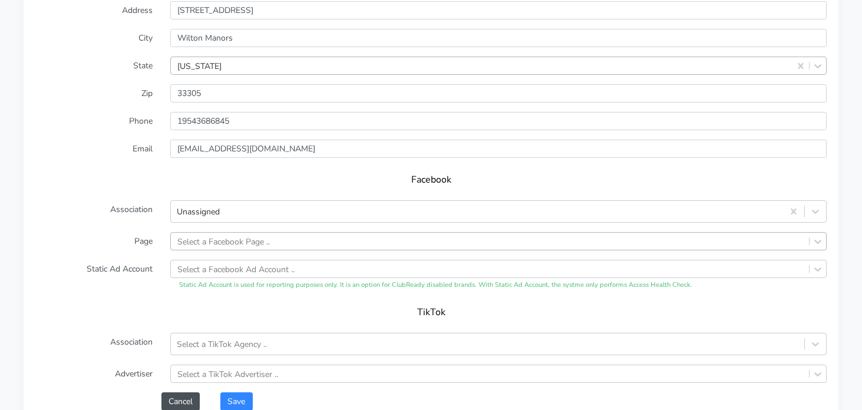
click at [222, 239] on div "Select a Facebook Page .." at bounding box center [498, 241] width 657 height 18
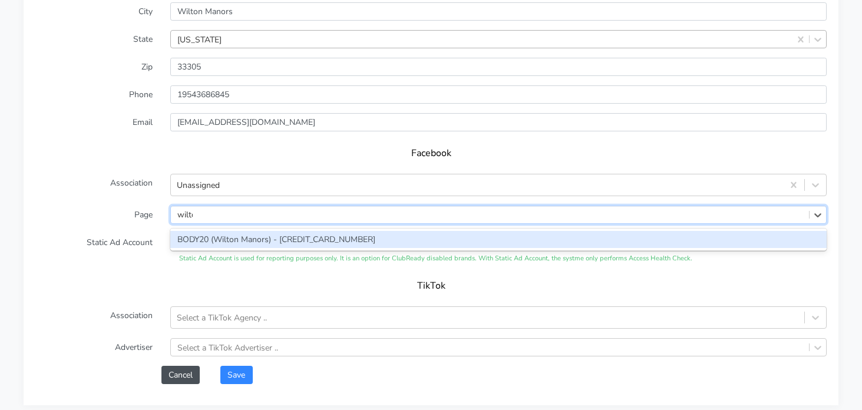
type input "wilton"
click at [233, 236] on div "BODY20 (Wilton Manors) - [CREDIT_CARD_NUMBER]" at bounding box center [498, 239] width 657 height 17
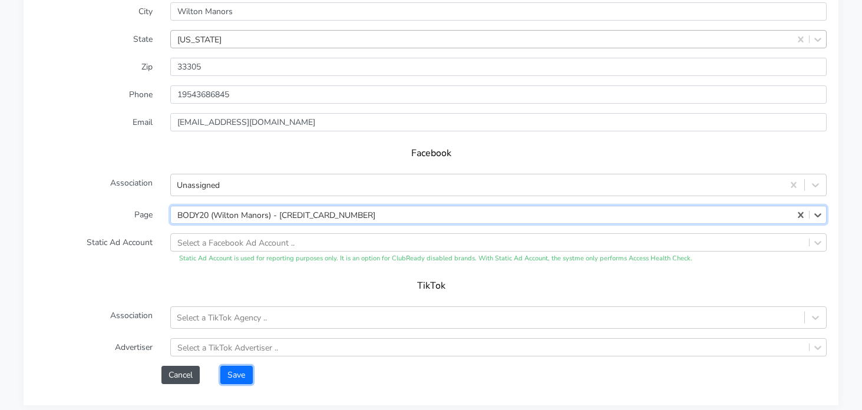
click at [236, 378] on button "Save" at bounding box center [236, 375] width 32 height 18
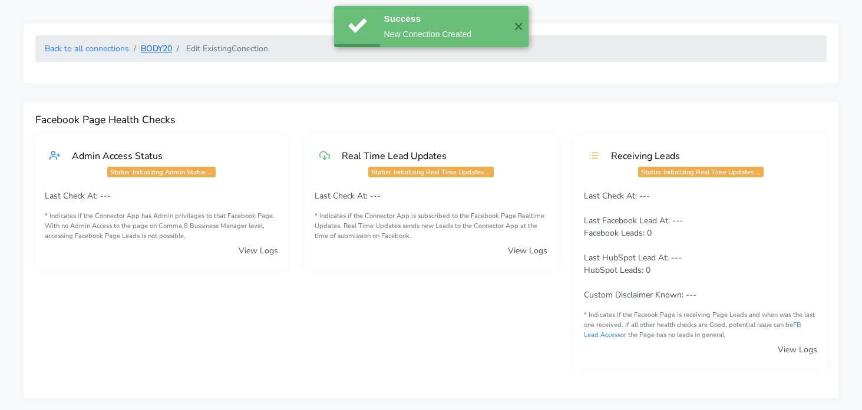
click at [161, 47] on link "BODY20" at bounding box center [156, 48] width 31 height 11
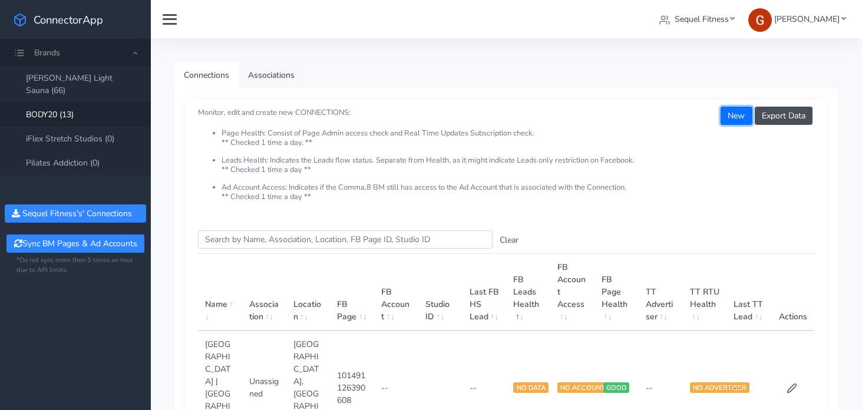
click at [737, 115] on button "New" at bounding box center [736, 116] width 31 height 18
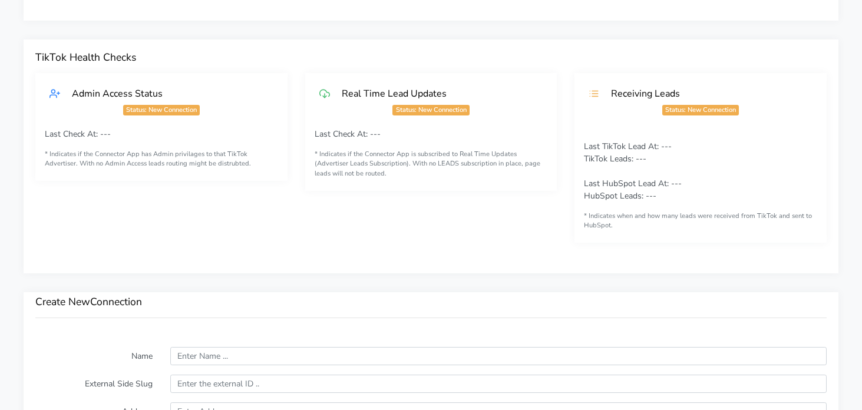
scroll to position [606, 0]
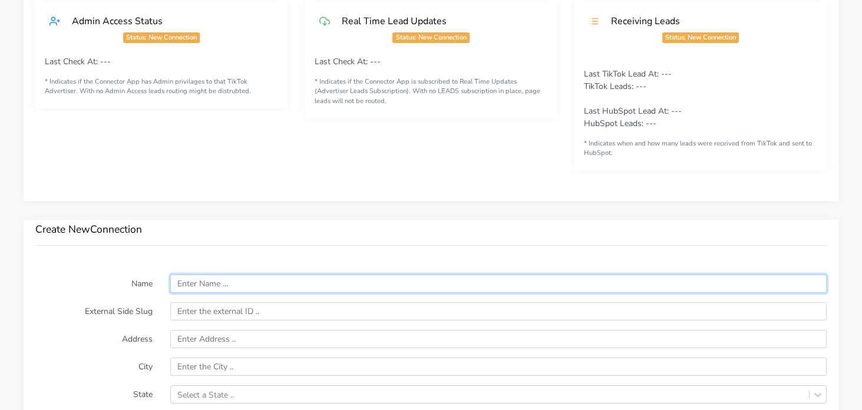
click at [215, 282] on input "text" at bounding box center [498, 284] width 657 height 18
paste input "Brookhaven"
type input "Brookhaven"
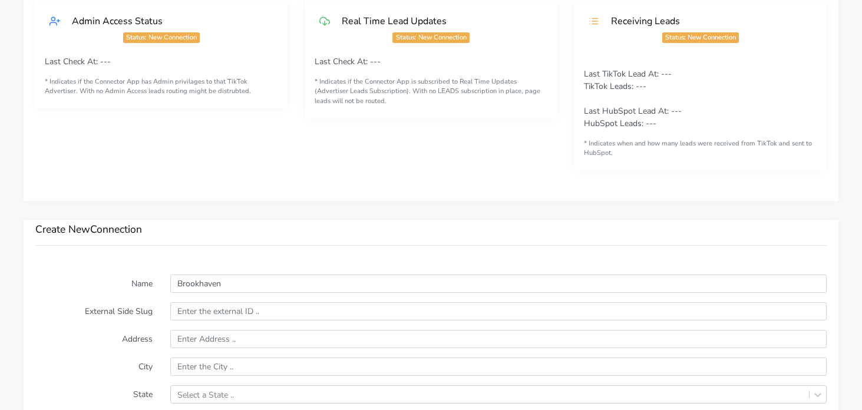
click at [118, 232] on h3 "Create New Connection" at bounding box center [431, 229] width 792 height 12
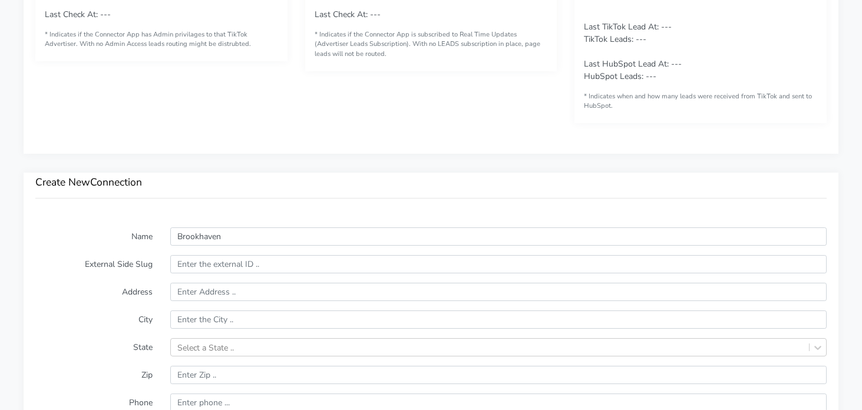
scroll to position [684, 0]
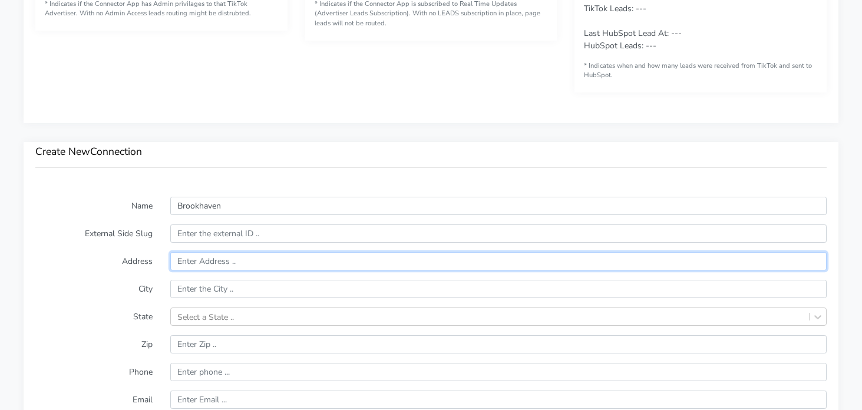
click at [214, 257] on input "text" at bounding box center [498, 261] width 657 height 18
paste input "Brookhaven"
type input "Brookhaven"
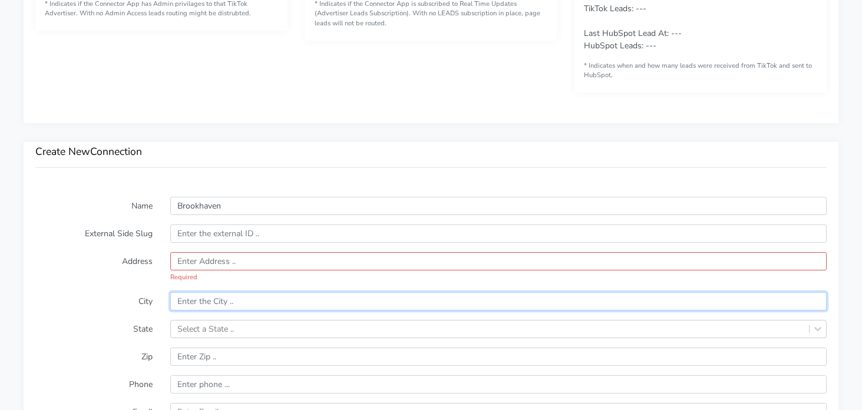
click at [218, 299] on input "text" at bounding box center [498, 301] width 657 height 18
paste input "Brookhaven"
type input "Brookhaven"
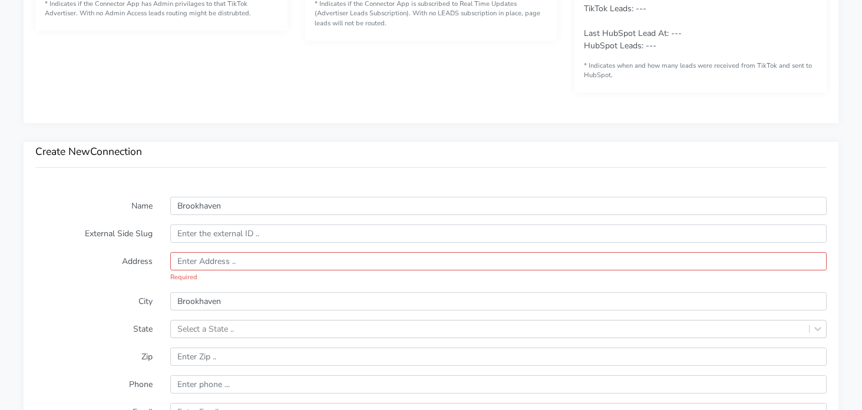
click at [118, 295] on label "City" at bounding box center [94, 301] width 135 height 18
click at [232, 263] on input "text" at bounding box center [498, 261] width 657 height 18
paste input "3930 Peachtree Road Suite 202"
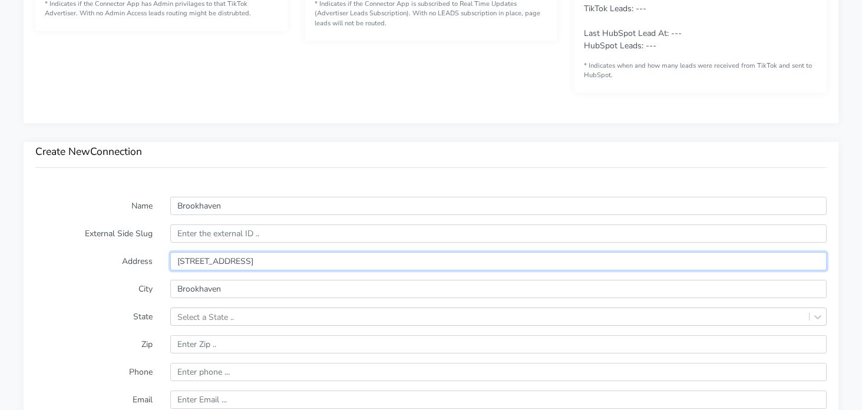
type input "3930 Peachtree Road Suite 202"
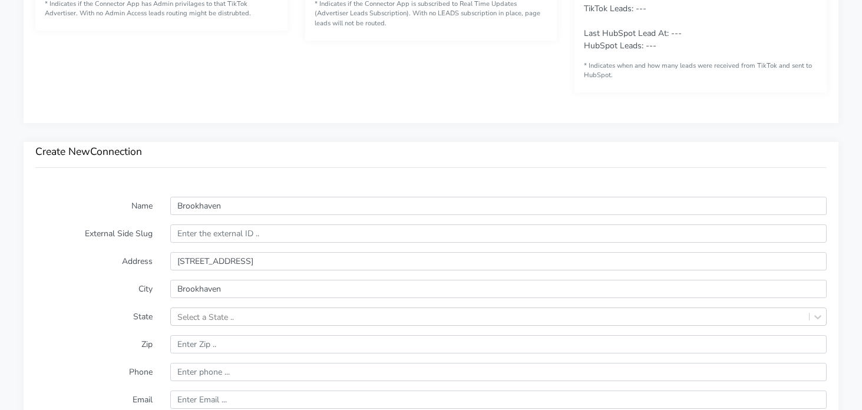
drag, startPoint x: 84, startPoint y: 263, endPoint x: 90, endPoint y: 259, distance: 7.4
click at [84, 263] on label "Address" at bounding box center [94, 261] width 135 height 18
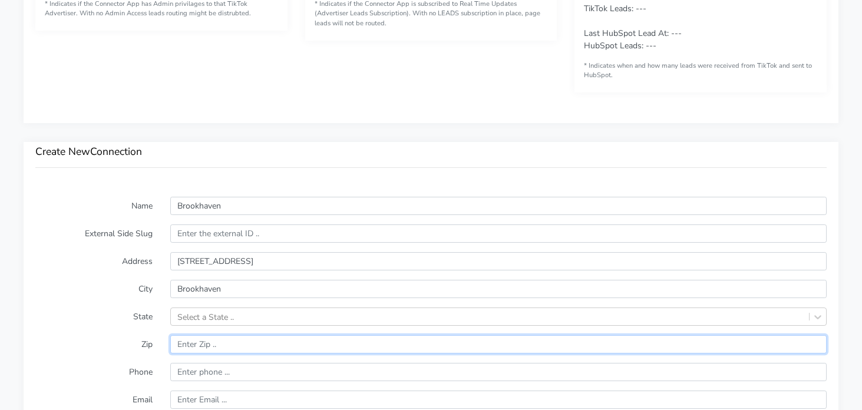
click at [226, 345] on input "input" at bounding box center [498, 344] width 657 height 18
paste input "30319"
type input "30319"
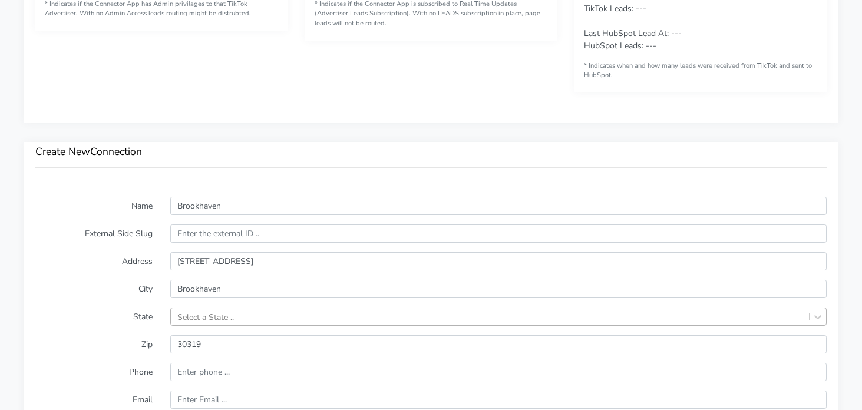
click at [224, 317] on div "Select a State .." at bounding box center [498, 317] width 657 height 18
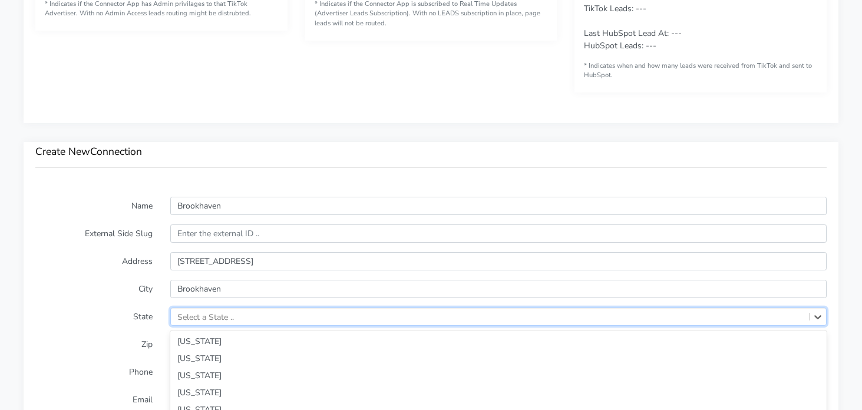
scroll to position [786, 0]
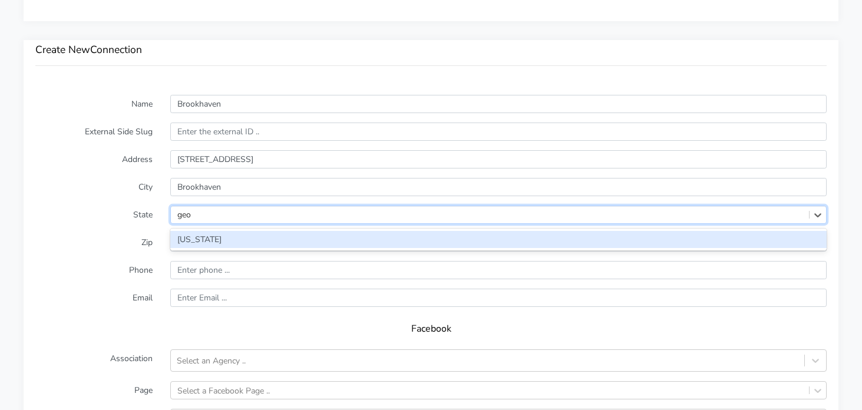
type input "geor"
click at [201, 236] on div "[US_STATE]" at bounding box center [498, 239] width 657 height 17
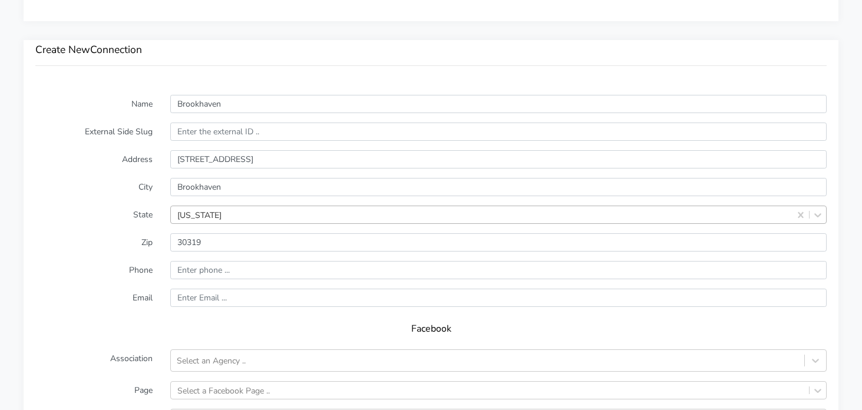
click at [110, 251] on label "Zip" at bounding box center [94, 242] width 135 height 18
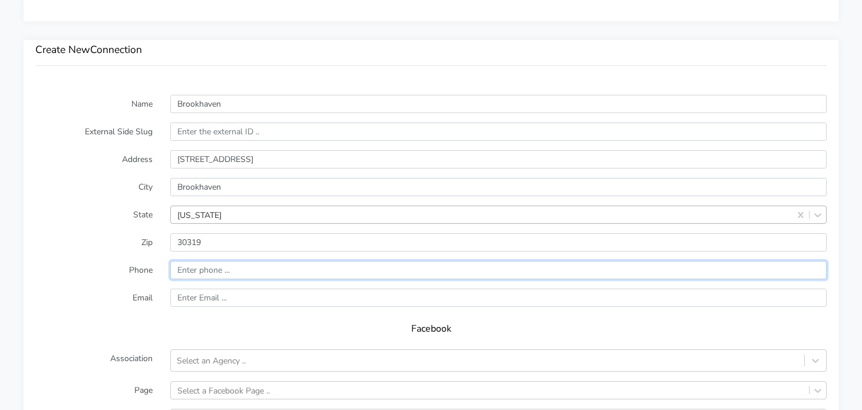
click at [223, 263] on input "input" at bounding box center [498, 270] width 657 height 18
paste input "(678) 455-4628"
click at [180, 271] on input "input" at bounding box center [498, 270] width 657 height 18
click at [200, 269] on input "input" at bounding box center [498, 270] width 657 height 18
click at [203, 272] on input "input" at bounding box center [498, 270] width 657 height 18
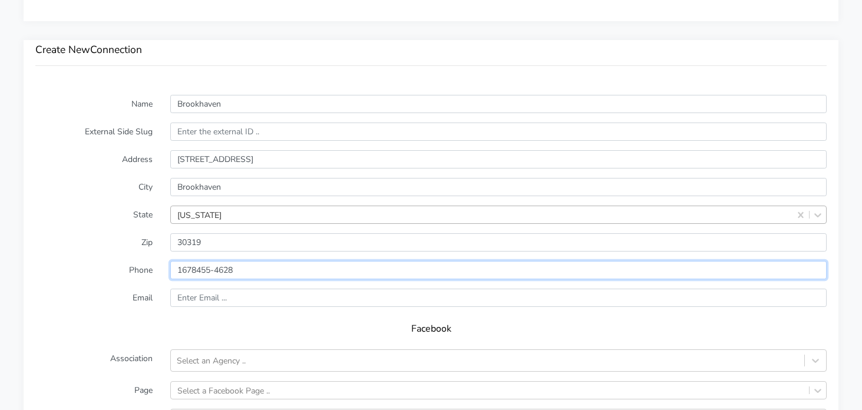
click at [215, 272] on input "input" at bounding box center [498, 270] width 657 height 18
type input "16784554628"
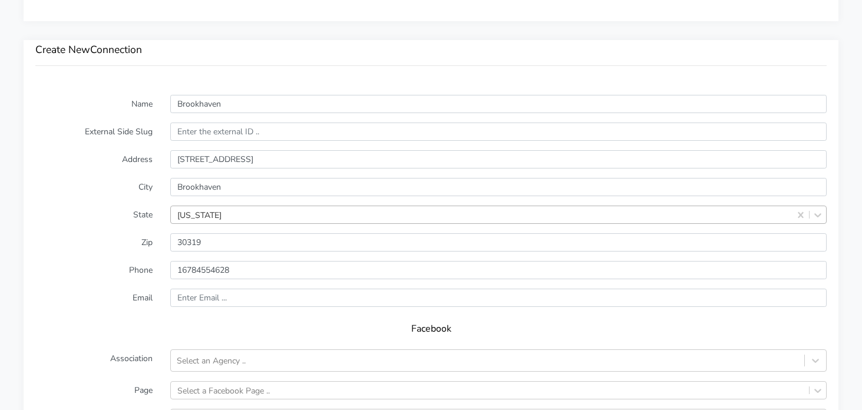
click at [114, 304] on label "Email" at bounding box center [94, 298] width 135 height 18
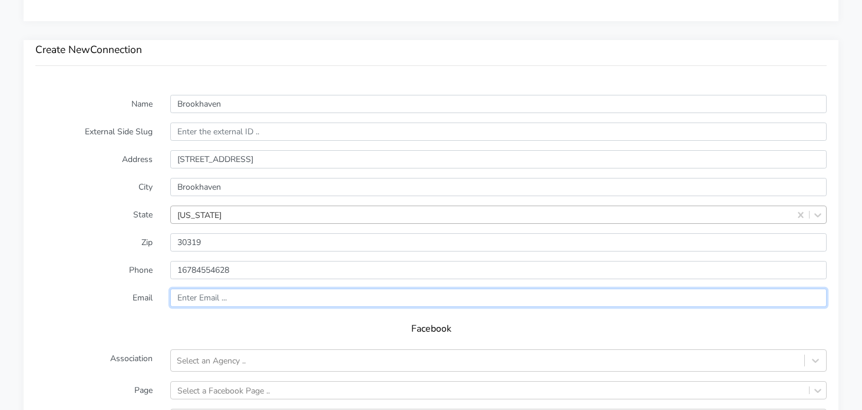
click at [235, 299] on input "text" at bounding box center [498, 298] width 657 height 18
paste input "brookhaven@body20.com"
type input "brookhaven@body20.com"
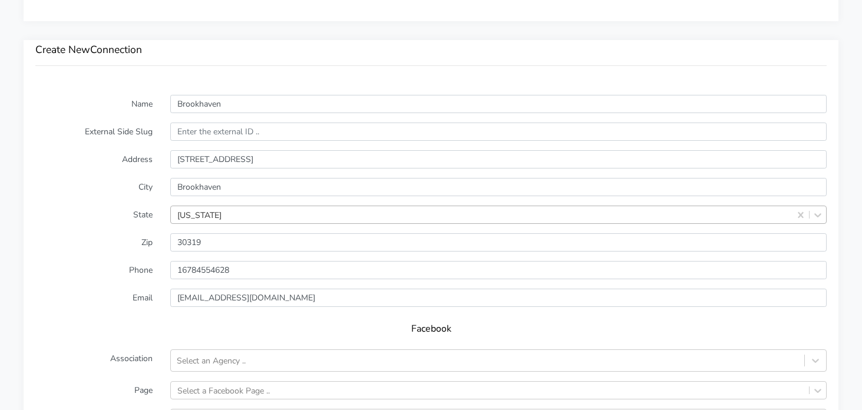
click at [88, 301] on label "Email" at bounding box center [94, 298] width 135 height 18
click at [204, 365] on div "Select an Agency .." at bounding box center [211, 361] width 69 height 12
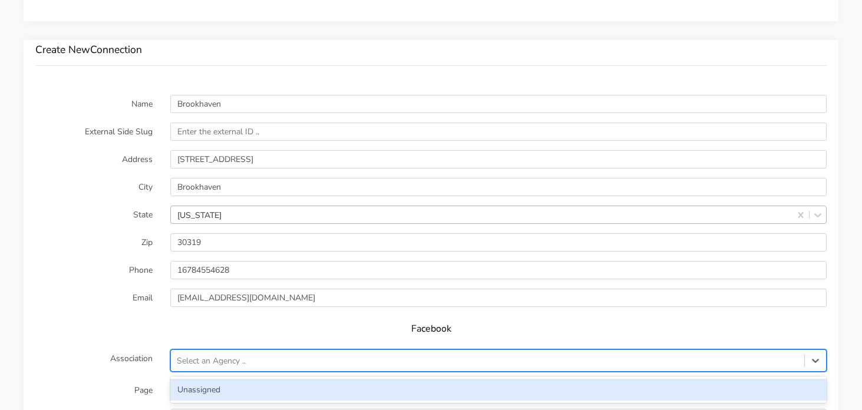
click at [207, 390] on div "Unassigned" at bounding box center [498, 390] width 657 height 22
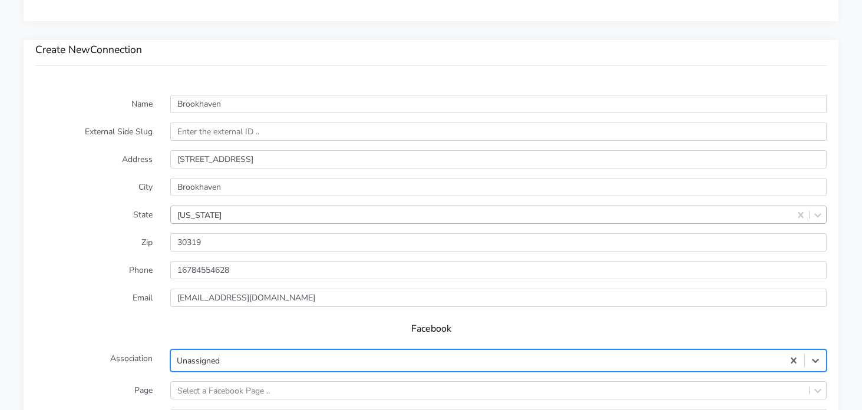
click at [120, 335] on div "Facebook" at bounding box center [431, 333] width 792 height 33
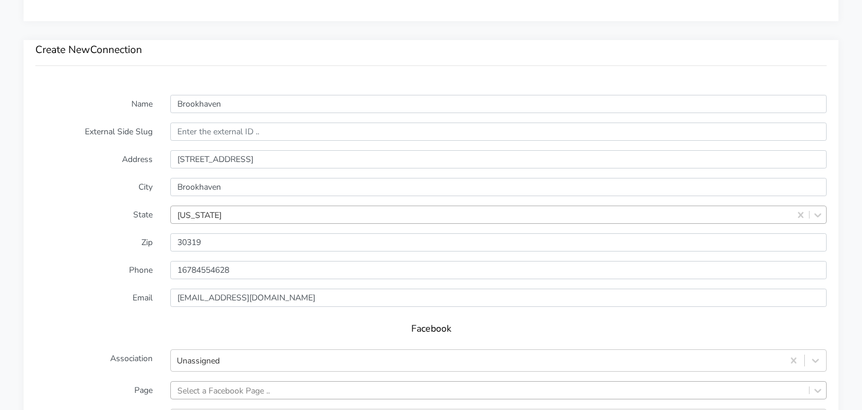
click at [231, 388] on div "Select a Facebook Page .." at bounding box center [498, 390] width 657 height 18
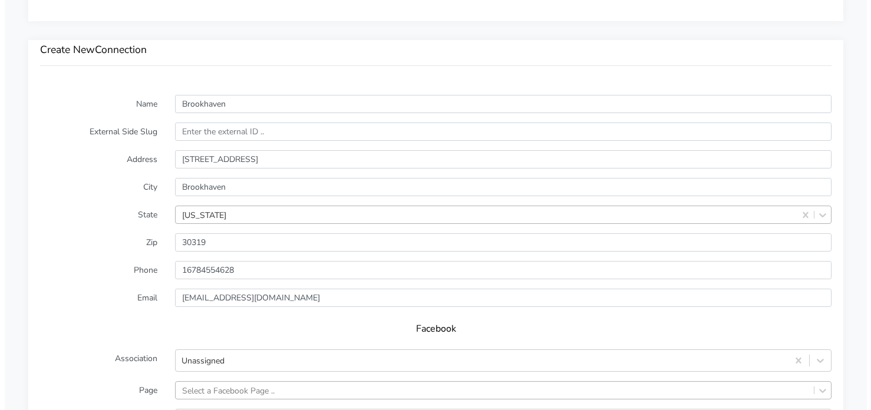
scroll to position [961, 0]
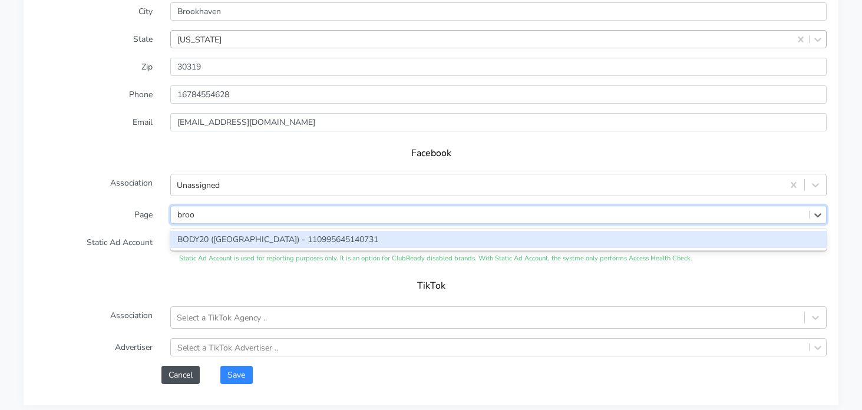
type input "brook"
click at [266, 235] on div "BODY20 ([GEOGRAPHIC_DATA]) - 110995645140731" at bounding box center [498, 239] width 657 height 17
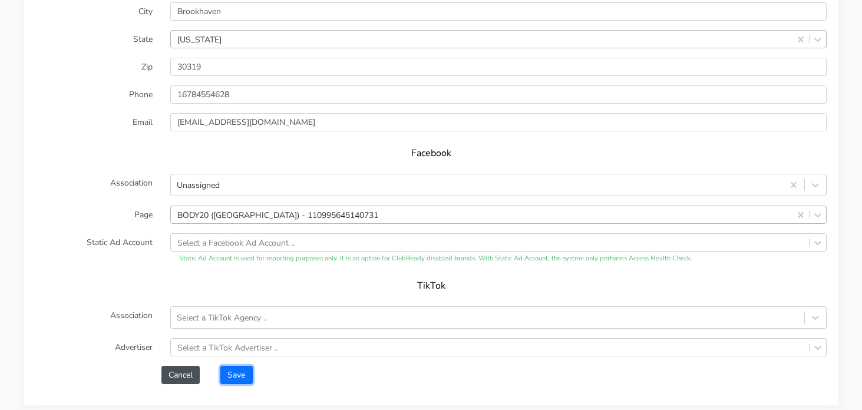
click at [231, 381] on button "Save" at bounding box center [236, 375] width 32 height 18
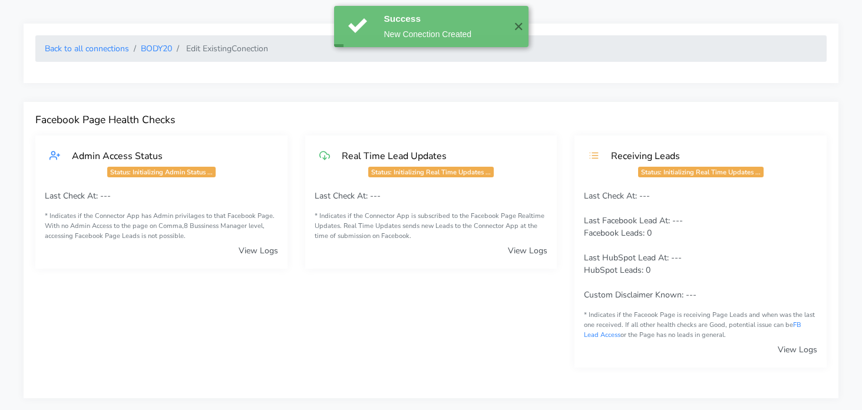
click at [157, 55] on ol "Back to all connections BODY20 Edit Existing Conection" at bounding box center [431, 48] width 792 height 27
click at [159, 48] on link "BODY20" at bounding box center [156, 48] width 31 height 11
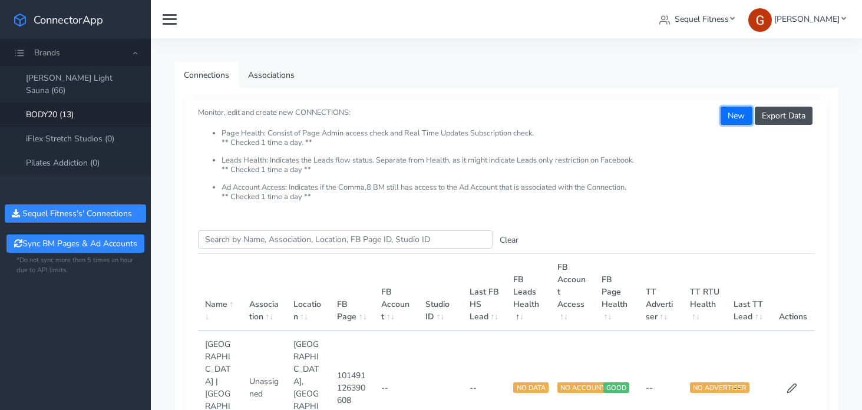
click at [732, 120] on button "New" at bounding box center [736, 116] width 31 height 18
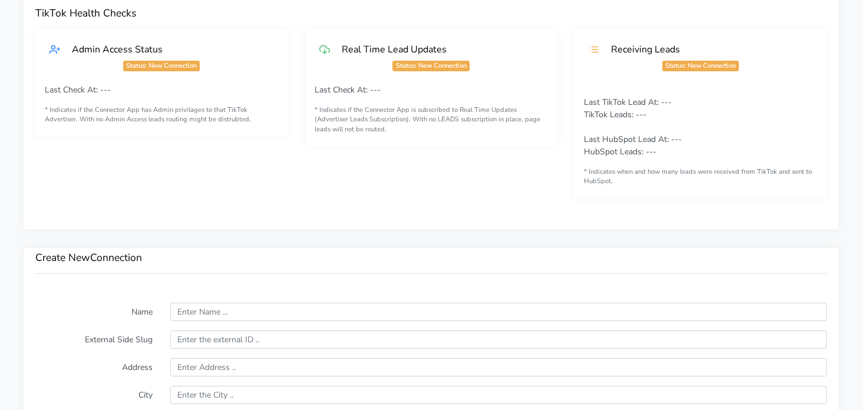
scroll to position [626, 0]
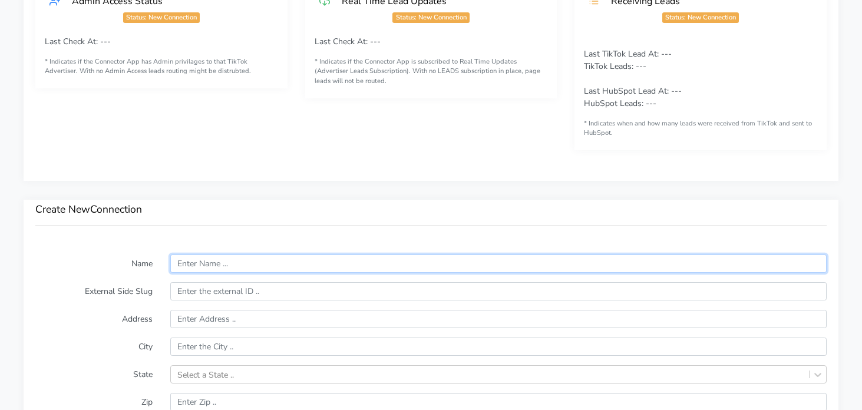
click at [228, 268] on input "text" at bounding box center [498, 264] width 657 height 18
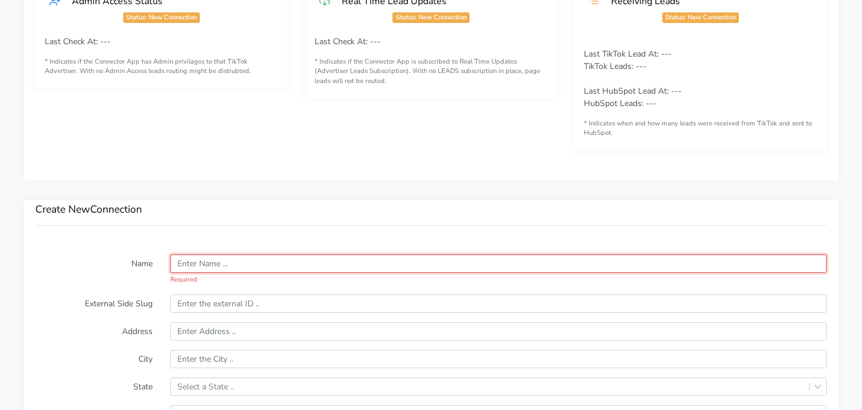
paste input "Buckhead"
type input "Buckhead"
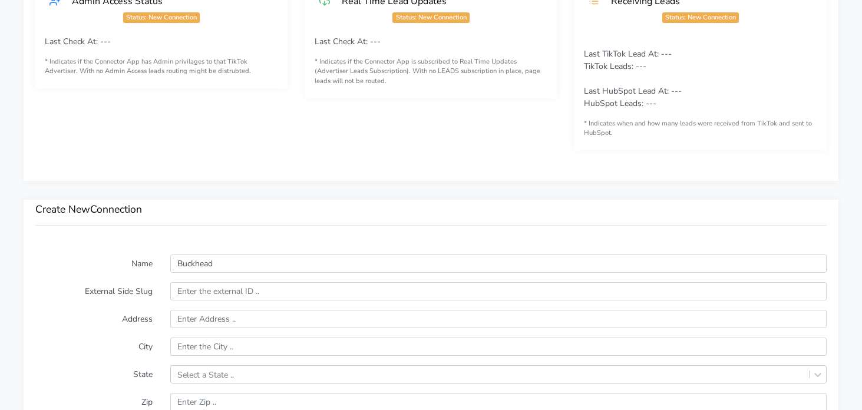
click at [66, 271] on label "Name" at bounding box center [94, 264] width 135 height 18
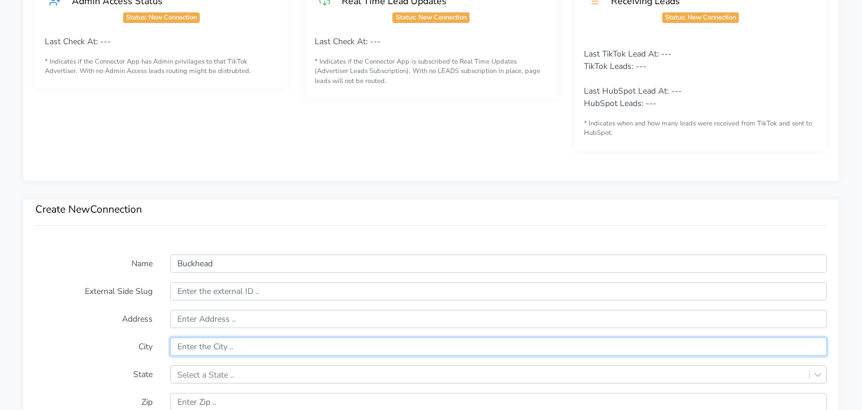
click at [189, 345] on input "text" at bounding box center [498, 347] width 657 height 18
type input "Atlanta"
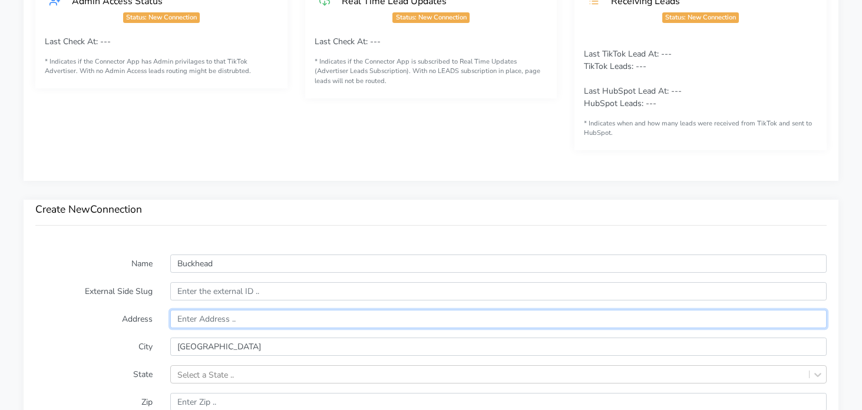
click at [207, 318] on input "text" at bounding box center [498, 319] width 657 height 18
paste input "3655 Roswell Road Suite 200"
type input "3655 Roswell Road Suite 200"
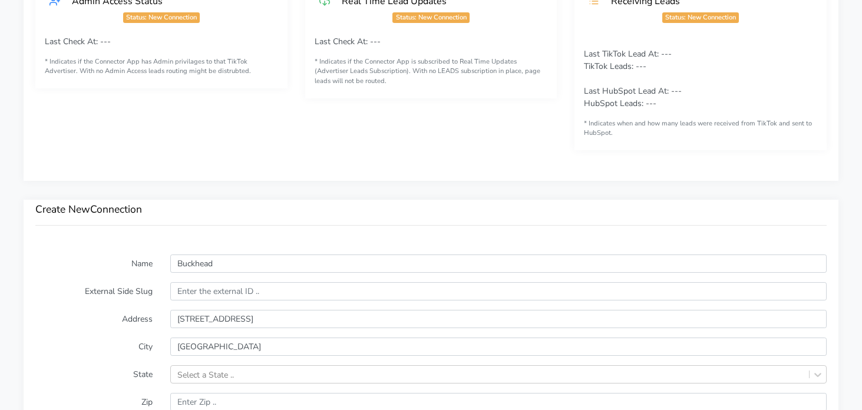
click at [74, 314] on label "Address" at bounding box center [94, 319] width 135 height 18
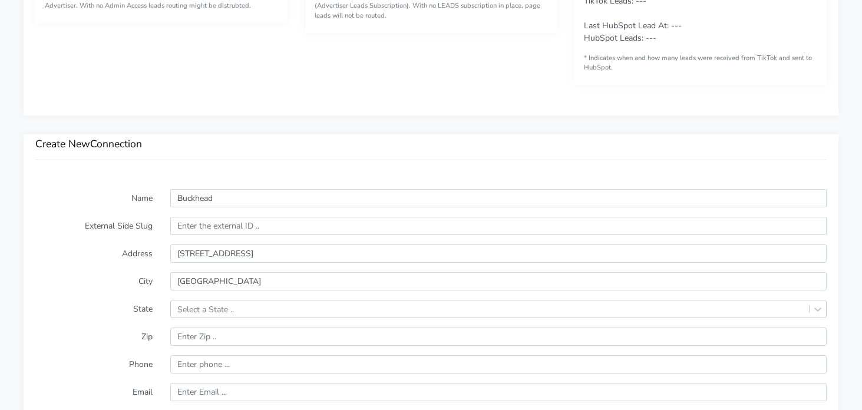
scroll to position [691, 0]
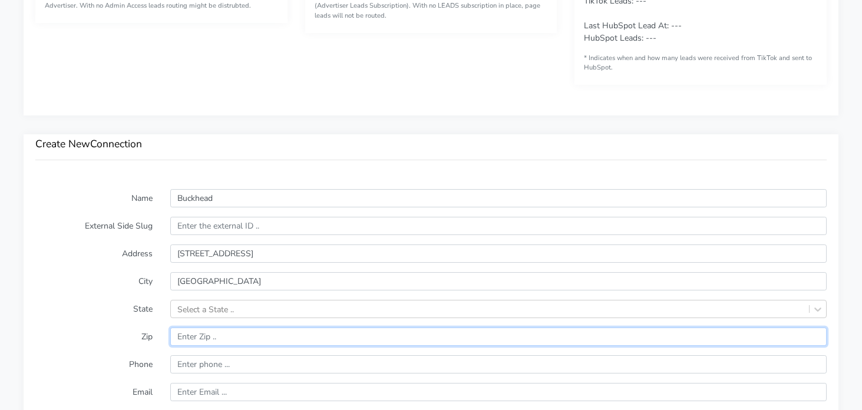
click at [240, 331] on input "input" at bounding box center [498, 337] width 657 height 18
paste input "30342"
type input "30342"
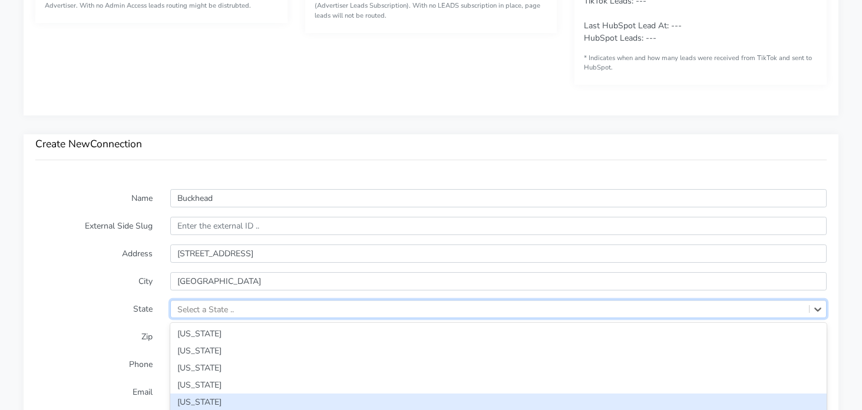
scroll to position [786, 0]
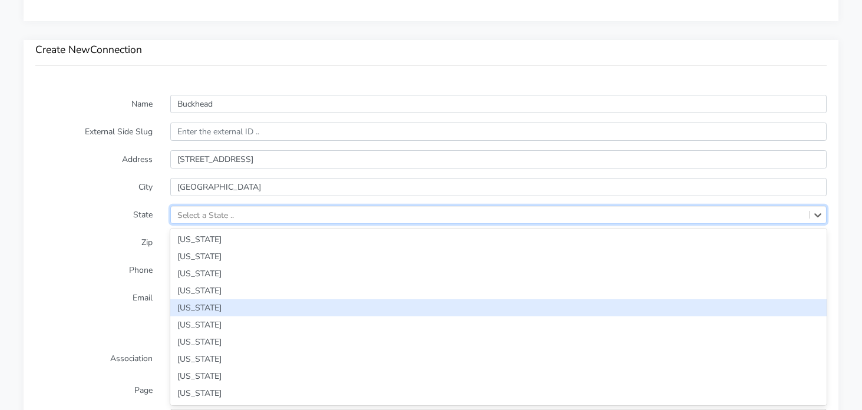
click at [202, 224] on div "option [US_STATE] focused, 5 of 59. 59 results available. Use Up and Down to ch…" at bounding box center [498, 215] width 657 height 18
type input "GA"
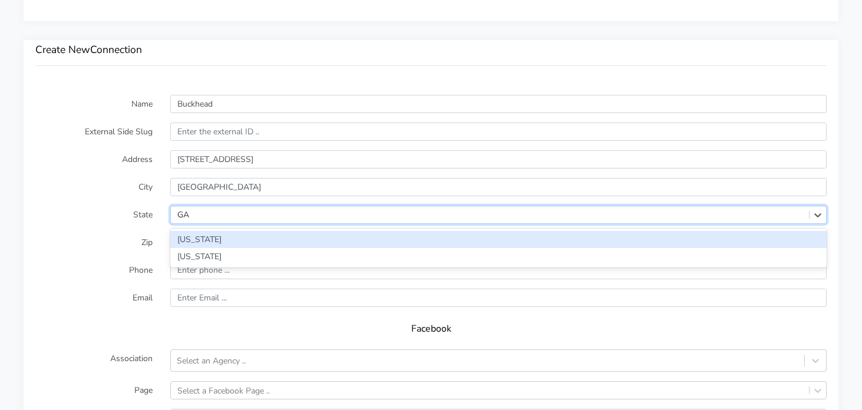
click at [216, 242] on div "[US_STATE]" at bounding box center [498, 239] width 657 height 17
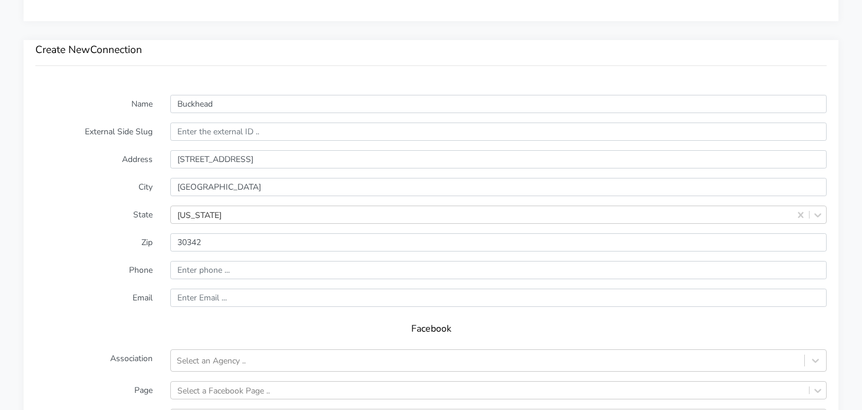
click at [121, 233] on label "Zip" at bounding box center [94, 242] width 135 height 18
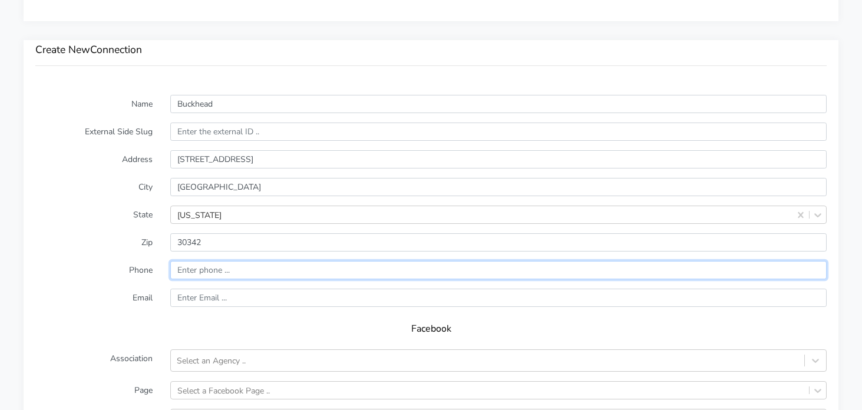
click at [211, 275] on input "input" at bounding box center [498, 270] width 657 height 18
click at [216, 269] on input "input" at bounding box center [498, 270] width 657 height 18
paste input "(770) 209-3523"
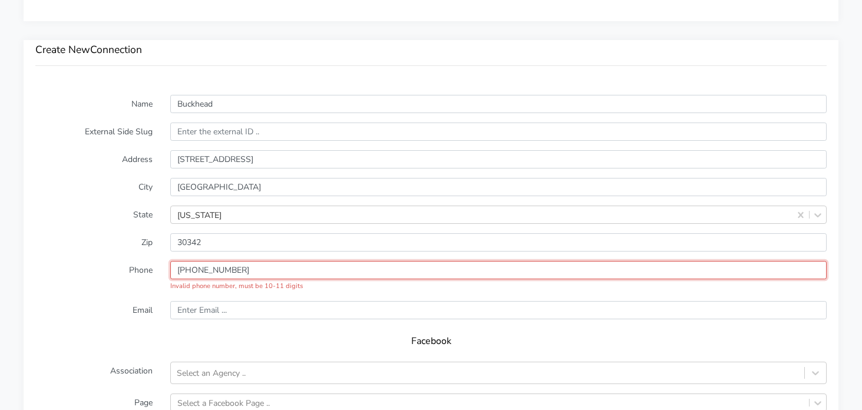
click at [182, 271] on input "input" at bounding box center [498, 270] width 657 height 18
click at [180, 268] on input "input" at bounding box center [498, 270] width 657 height 18
click at [202, 272] on input "input" at bounding box center [498, 270] width 657 height 18
click at [218, 270] on input "input" at bounding box center [498, 270] width 657 height 18
click at [216, 272] on input "input" at bounding box center [498, 270] width 657 height 18
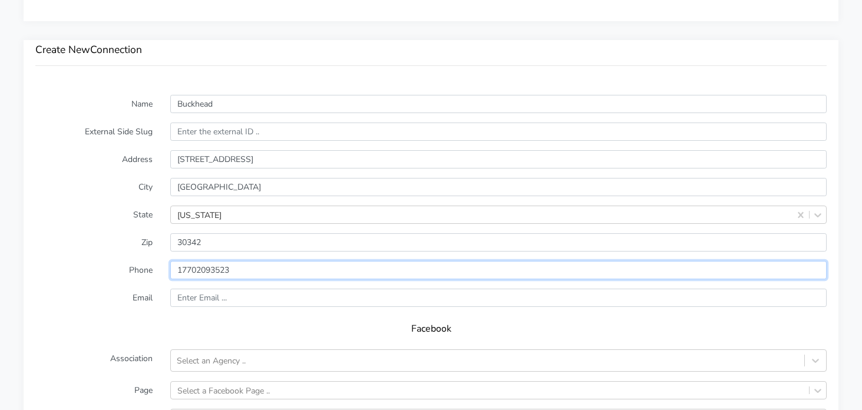
type input "17702093523"
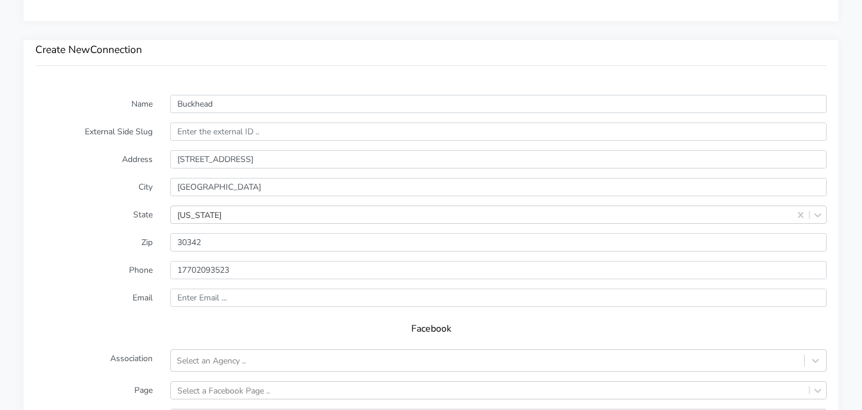
click at [72, 222] on label "State" at bounding box center [94, 215] width 135 height 18
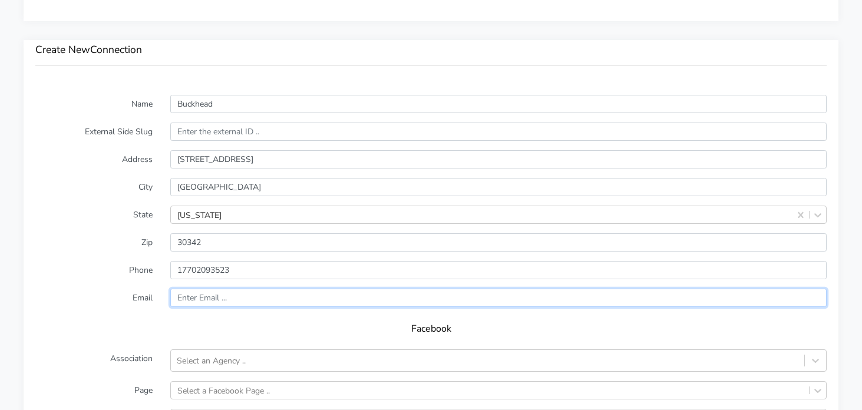
click at [245, 295] on input "text" at bounding box center [498, 298] width 657 height 18
paste input "buckhead@body20.com"
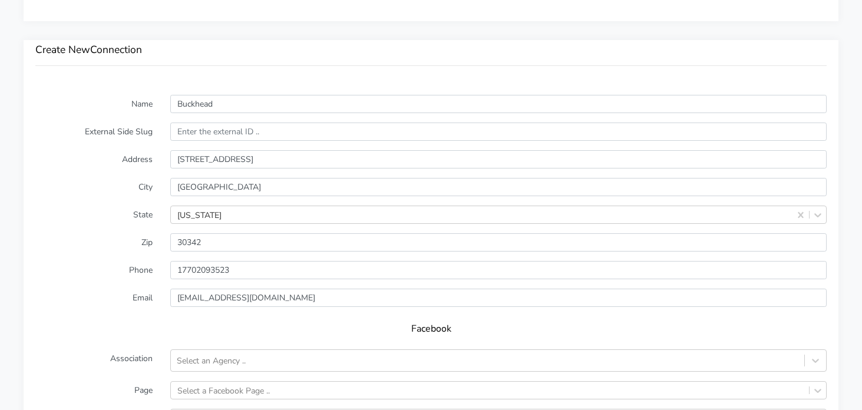
click at [61, 279] on form "Name Buckhead External Side Slug Address 3655 Roswell Road Suite 200 City Atlan…" at bounding box center [431, 327] width 792 height 465
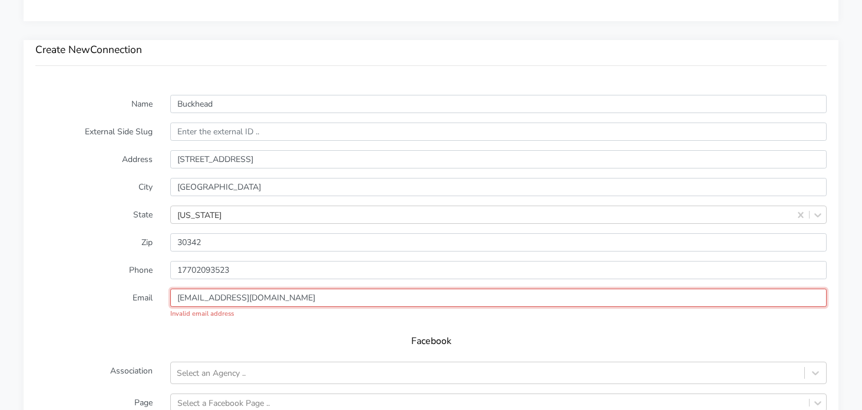
click at [285, 303] on input "buckhead@body20.com" at bounding box center [498, 298] width 657 height 18
click at [182, 300] on input "buckhead@body20.com" at bounding box center [498, 298] width 657 height 18
click at [179, 299] on input "buckhead@body20.com" at bounding box center [498, 298] width 657 height 18
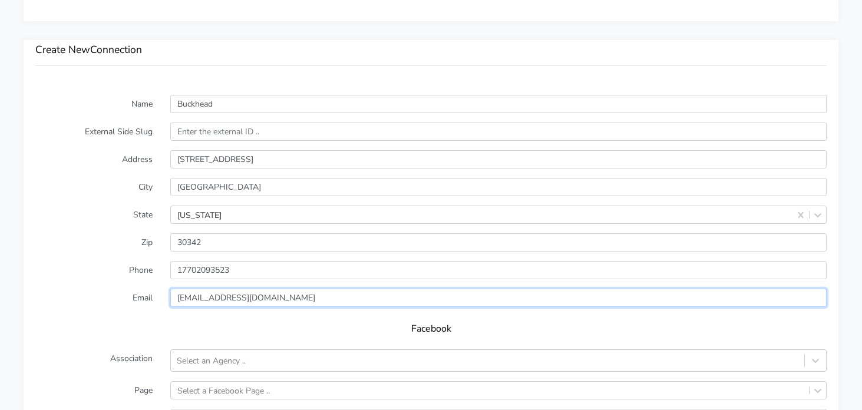
type input "buckhead@body20.com"
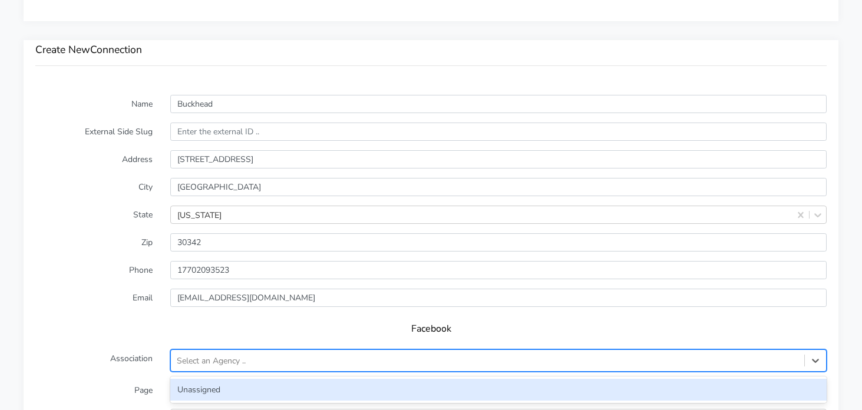
click at [200, 363] on div "Select an Agency .." at bounding box center [211, 361] width 69 height 12
click at [222, 390] on div "Unassigned" at bounding box center [498, 390] width 657 height 22
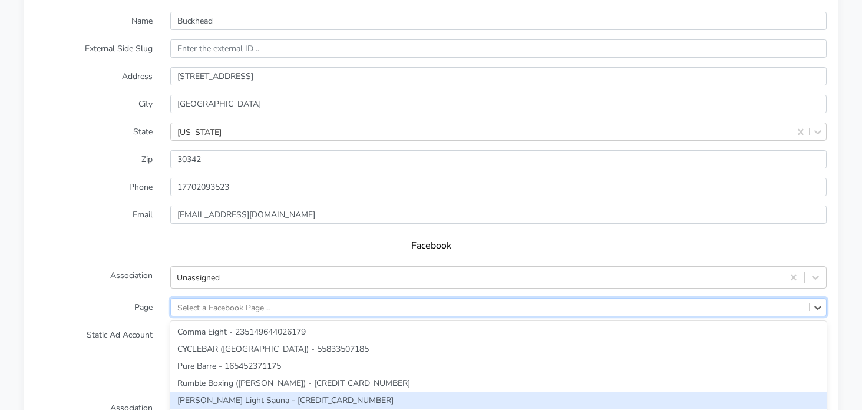
click at [221, 304] on div "option beem Light Sauna - 100243019008288 focused, 5 of 285. 285 results availa…" at bounding box center [498, 307] width 657 height 18
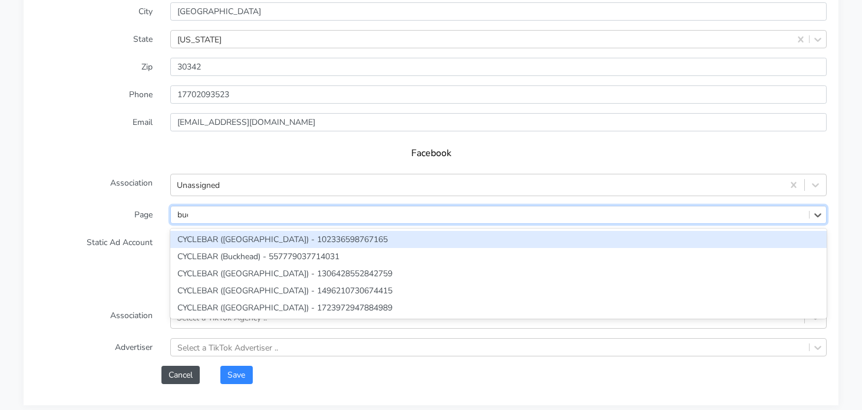
type input "buck"
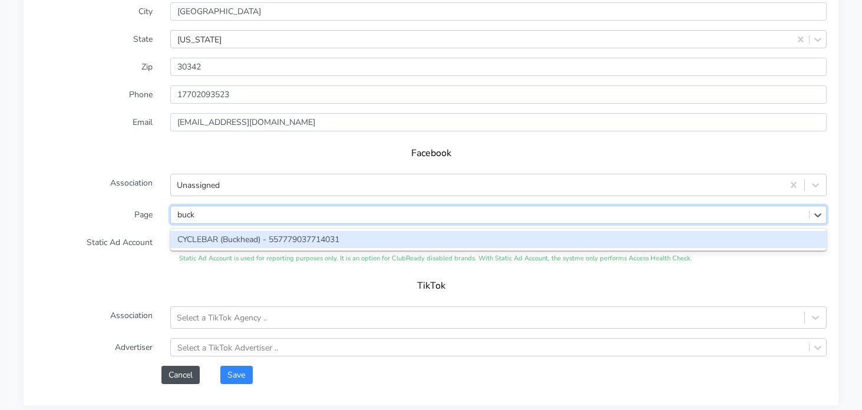
click at [249, 239] on div "CYCLEBAR (Buckhead) - 557779037714031" at bounding box center [498, 239] width 657 height 17
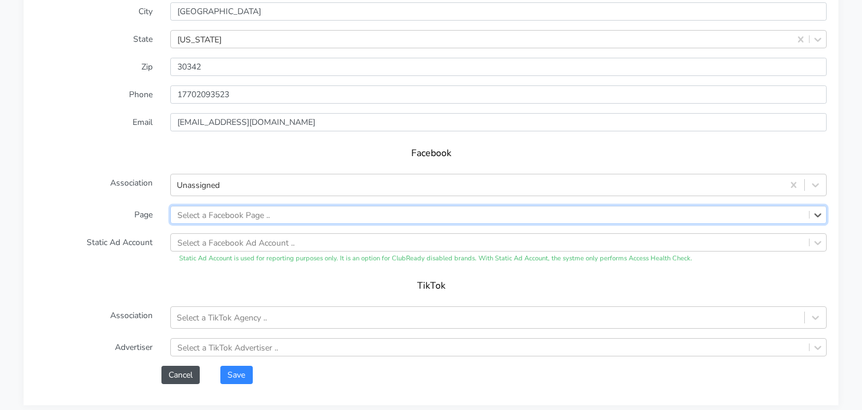
click at [720, 212] on div "Select a Facebook Page .." at bounding box center [490, 214] width 638 height 17
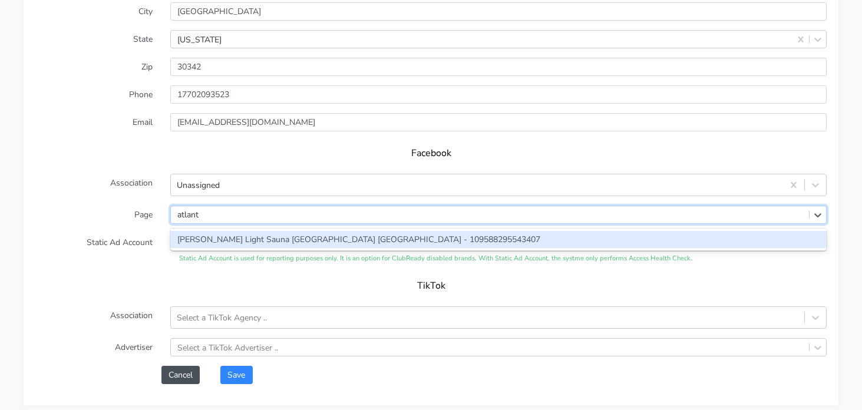
type input "atlanta"
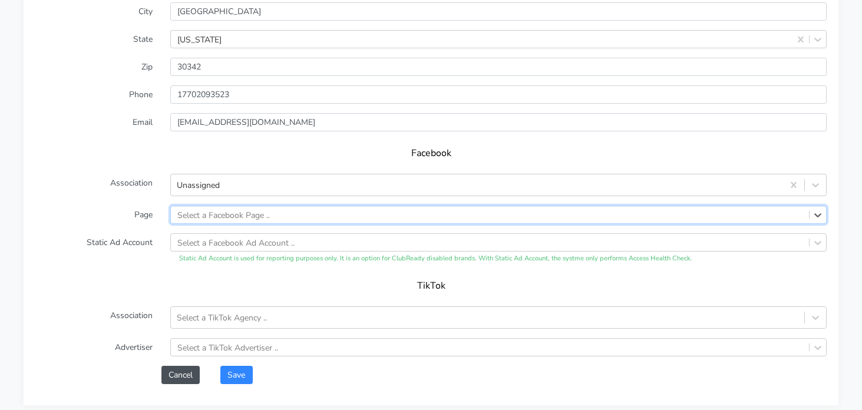
click at [797, 216] on div "Select a Facebook Page .." at bounding box center [490, 214] width 638 height 17
click at [213, 212] on div "Select a Facebook Page .." at bounding box center [223, 215] width 93 height 12
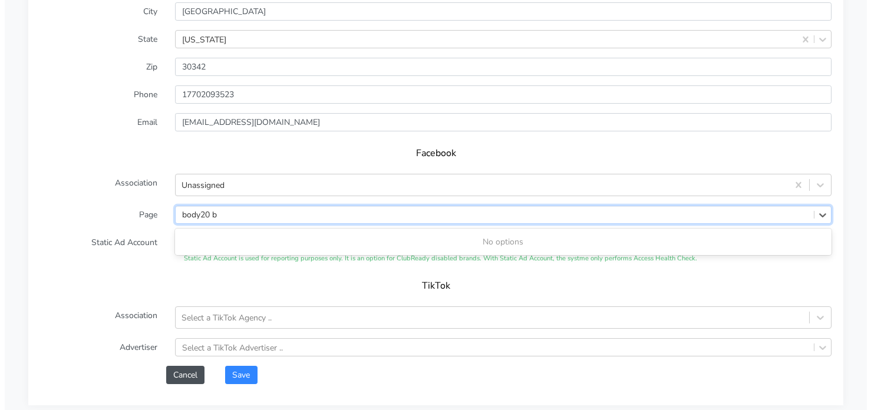
scroll to position [0, 0]
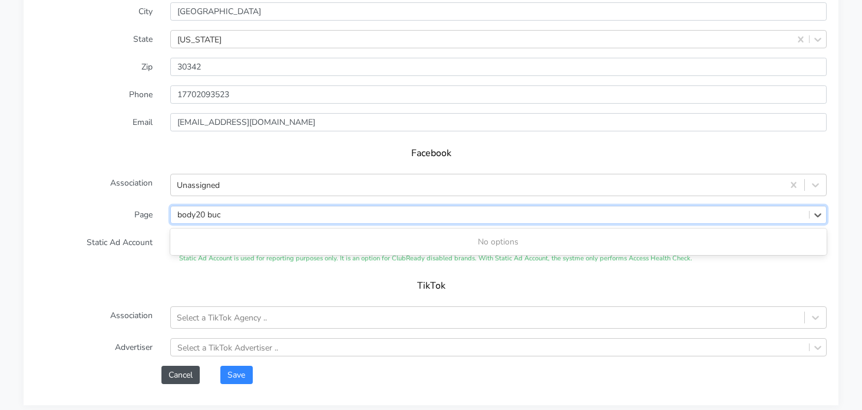
type input "body20 buck"
click at [171, 217] on div "body20 buck" at bounding box center [490, 214] width 638 height 17
click at [238, 215] on div "Select a Facebook Page .." at bounding box center [223, 215] width 93 height 12
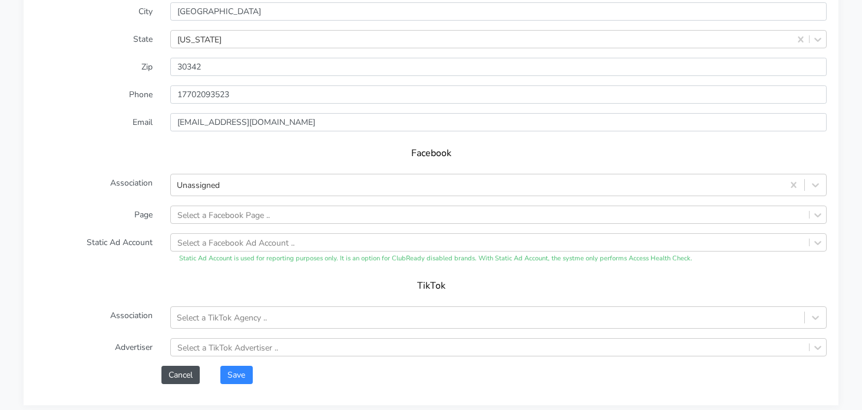
click at [113, 228] on form "Name Buckhead External Side Slug Address 3655 Roswell Road Suite 200 City Atlan…" at bounding box center [431, 151] width 792 height 465
click at [236, 381] on button "Save" at bounding box center [236, 375] width 32 height 18
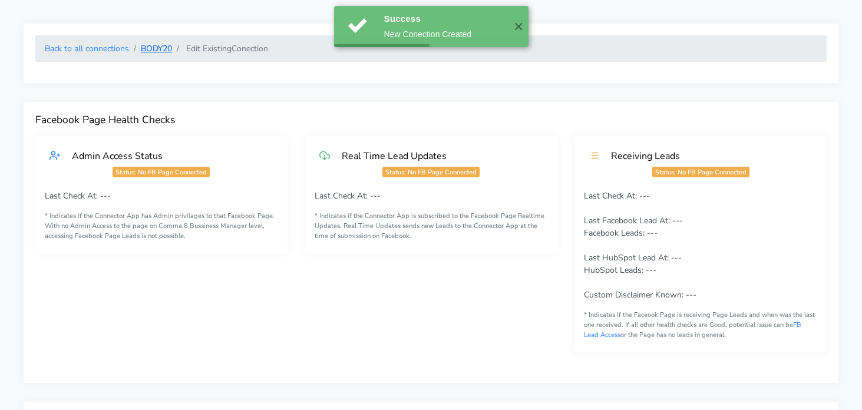
click at [161, 53] on link "BODY20" at bounding box center [156, 48] width 31 height 11
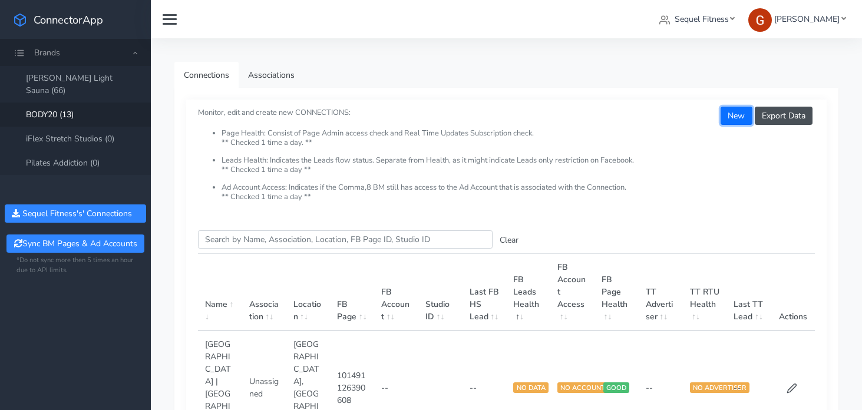
click at [730, 124] on button "New" at bounding box center [736, 116] width 31 height 18
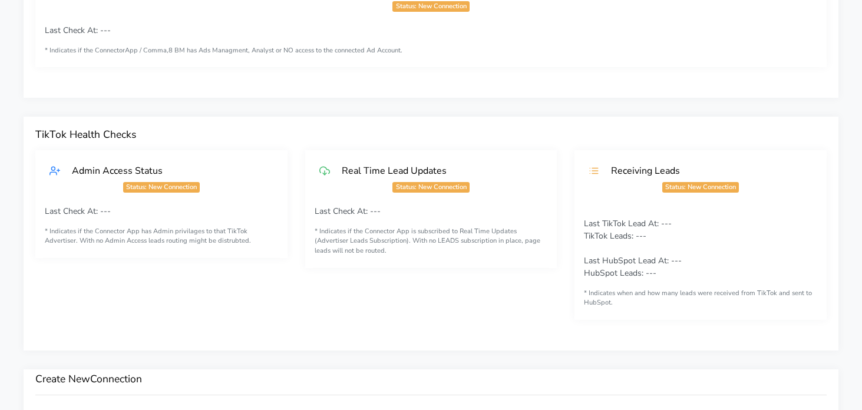
scroll to position [707, 0]
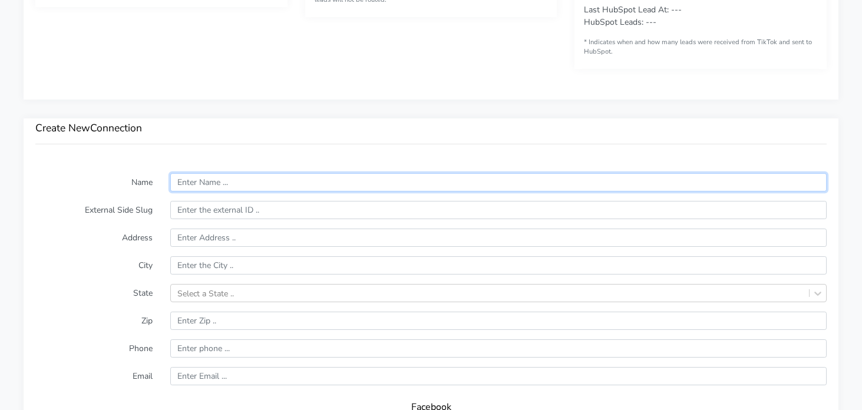
click at [413, 184] on input "text" at bounding box center [498, 182] width 657 height 18
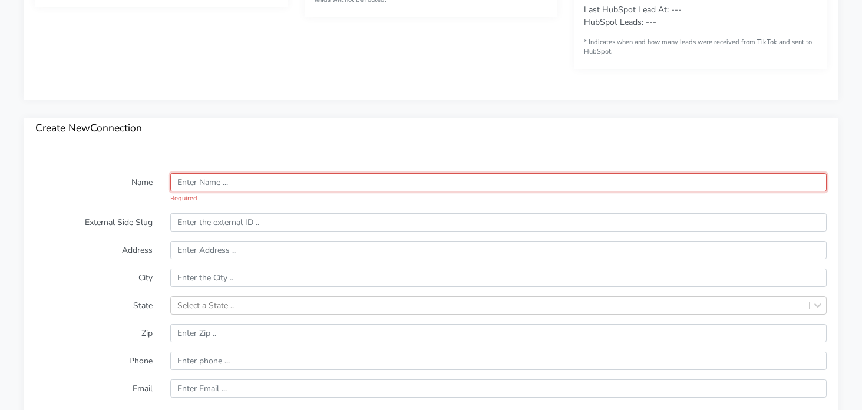
paste input "Decatur"
type input "Decatur"
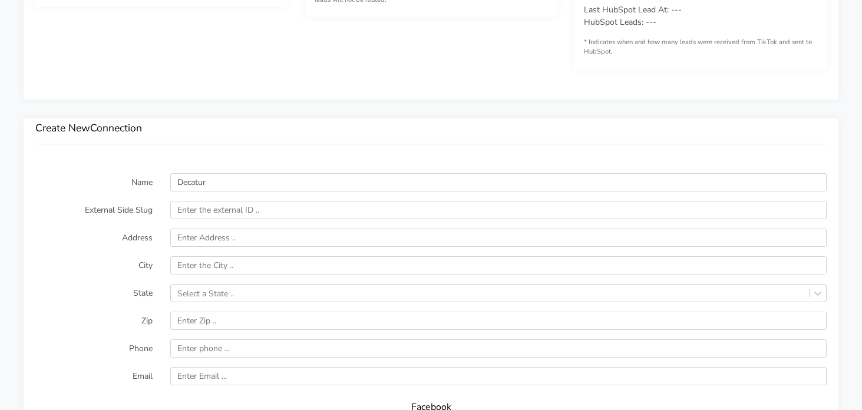
click at [88, 174] on label "Name" at bounding box center [94, 182] width 135 height 18
click at [185, 276] on form "Name Decatur External Side Slug Address City State Select a State .. Zip Phone …" at bounding box center [431, 405] width 792 height 465
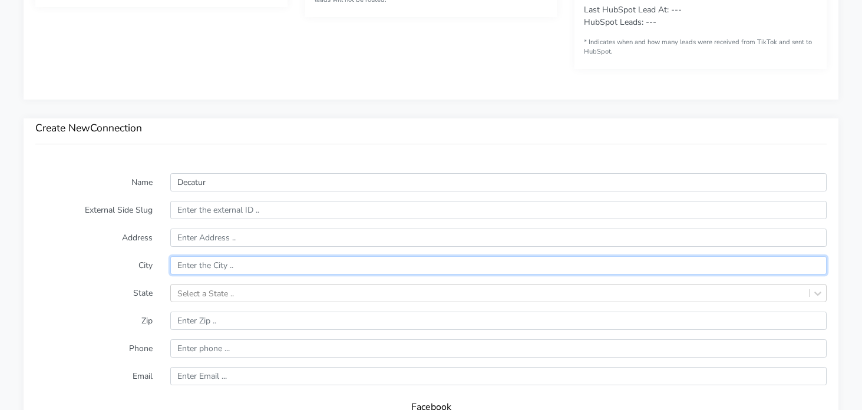
click at [199, 265] on input "text" at bounding box center [498, 265] width 657 height 18
paste input "Decatur"
type input "Decatur"
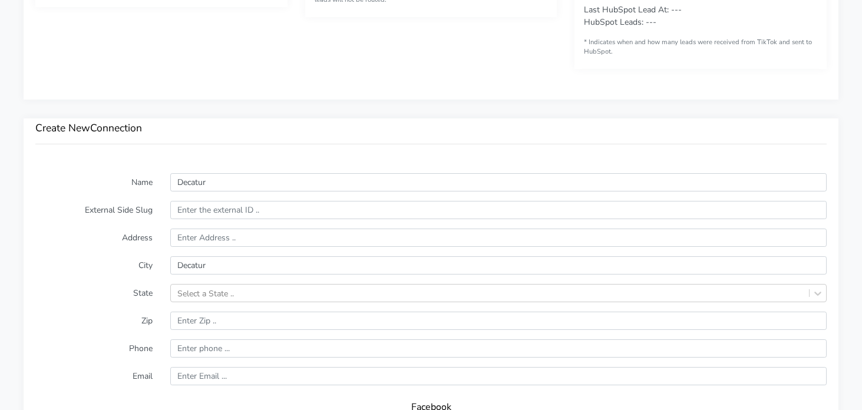
click at [107, 262] on label "City" at bounding box center [94, 265] width 135 height 18
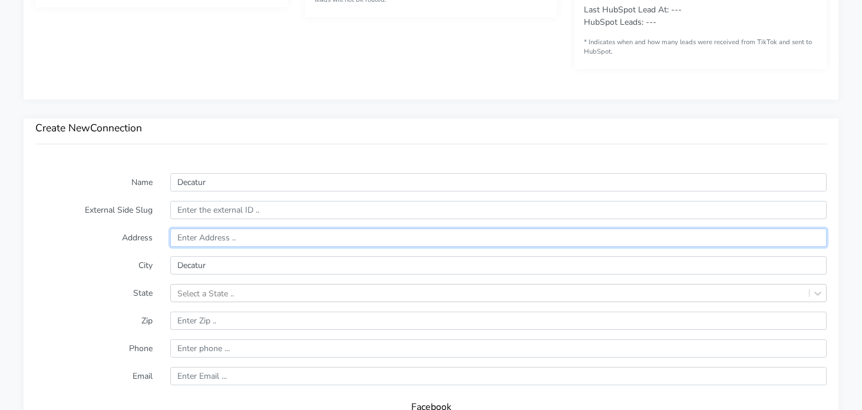
click at [226, 235] on input "text" at bounding box center [498, 238] width 657 height 18
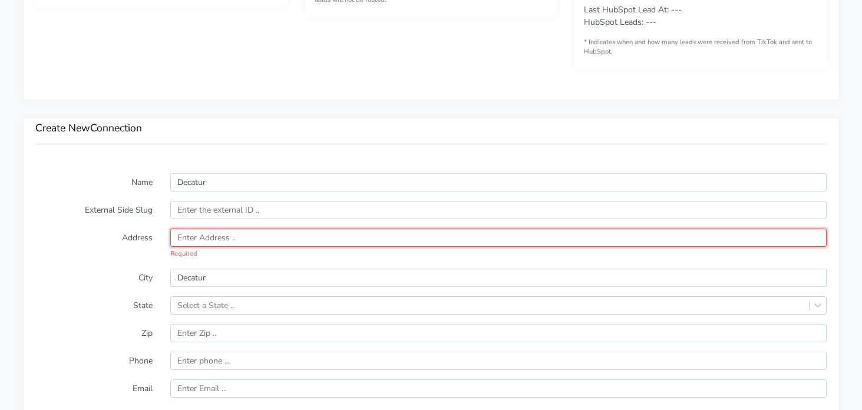
click at [217, 231] on input "text" at bounding box center [498, 238] width 657 height 18
paste input "163 Clairemont Avenue Suite 200A"
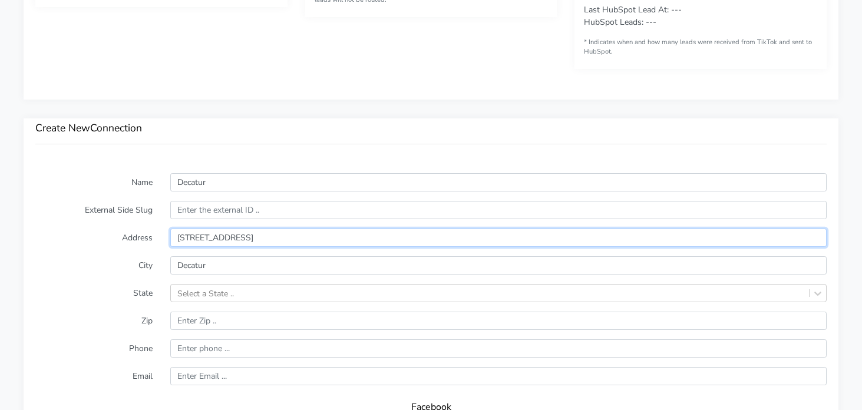
type input "163 Clairemont Avenue Suite 200A"
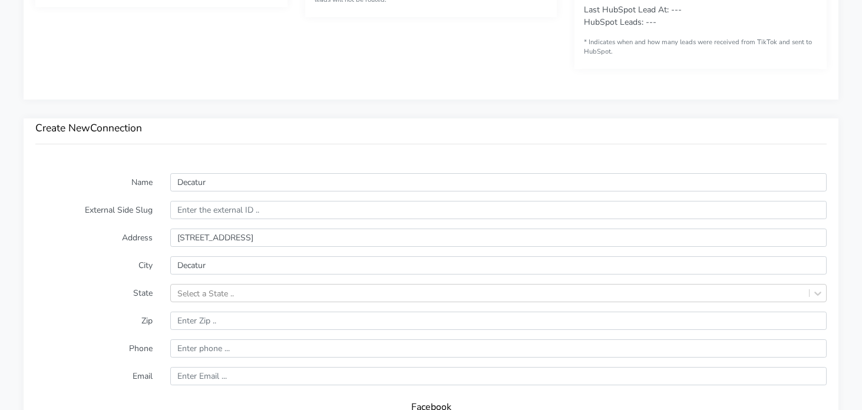
click at [91, 229] on label "Address" at bounding box center [94, 238] width 135 height 18
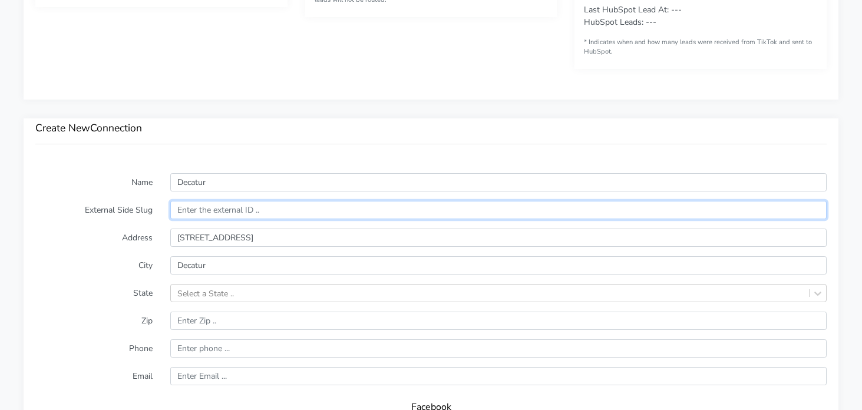
click at [228, 203] on input "text" at bounding box center [498, 210] width 657 height 18
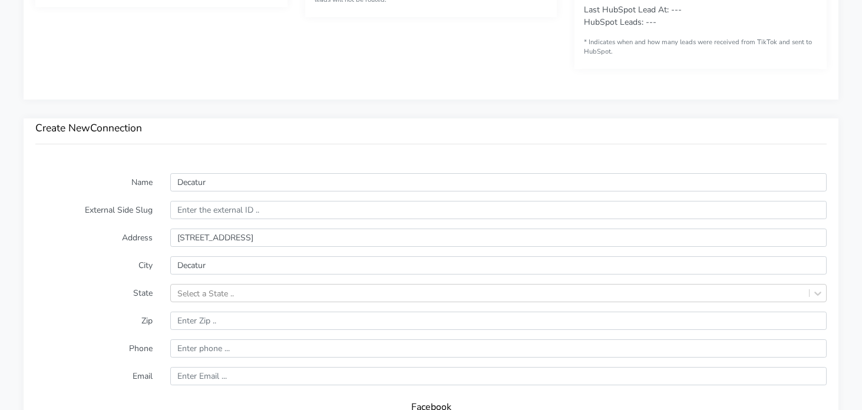
click at [217, 282] on form "Name Decatur External Side Slug Address 163 Clairemont Avenue Suite 200A City D…" at bounding box center [431, 405] width 792 height 465
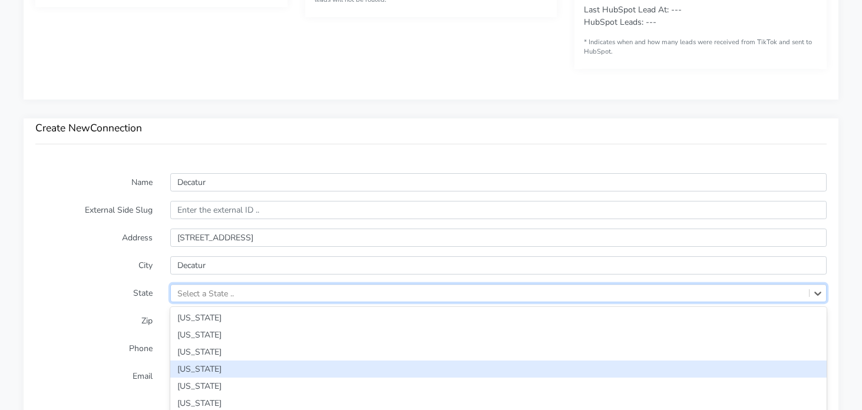
scroll to position [786, 0]
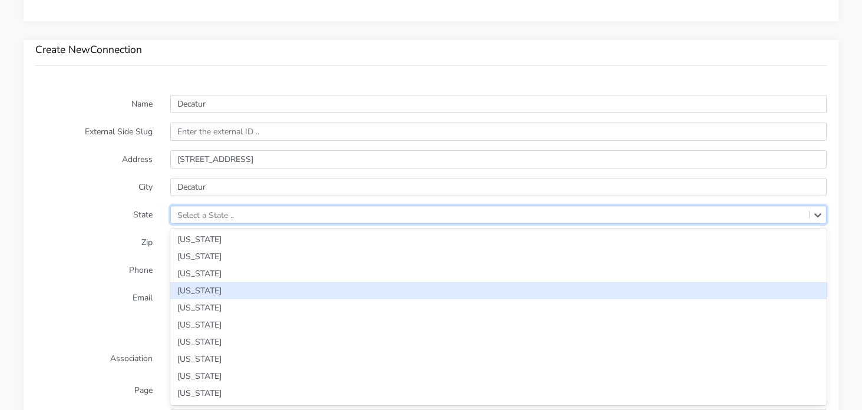
click at [216, 224] on div "option Arizona focused, 4 of 59. 59 results available. Use Up and Down to choos…" at bounding box center [498, 215] width 657 height 18
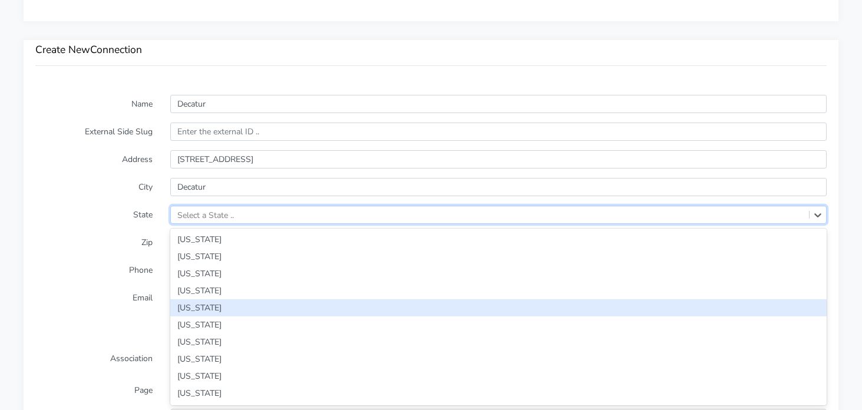
click at [86, 268] on form "Name Decatur External Side Slug Address 163 Clairemont Avenue Suite 200A City D…" at bounding box center [431, 327] width 792 height 465
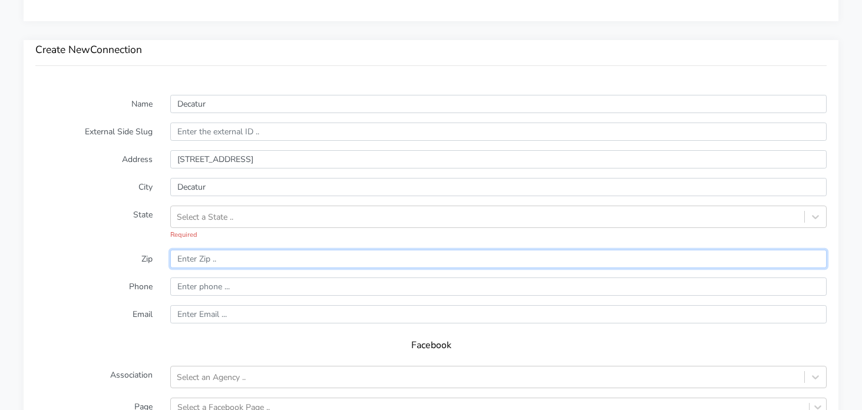
click at [215, 267] on input "input" at bounding box center [498, 259] width 657 height 18
paste input "30030"
type input "30030"
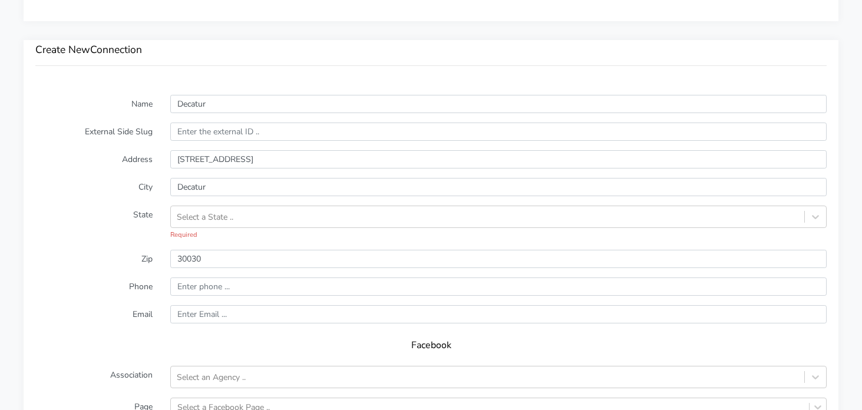
click at [100, 253] on label "Zip" at bounding box center [94, 259] width 135 height 18
click at [222, 220] on div "Select a State .." at bounding box center [205, 217] width 57 height 12
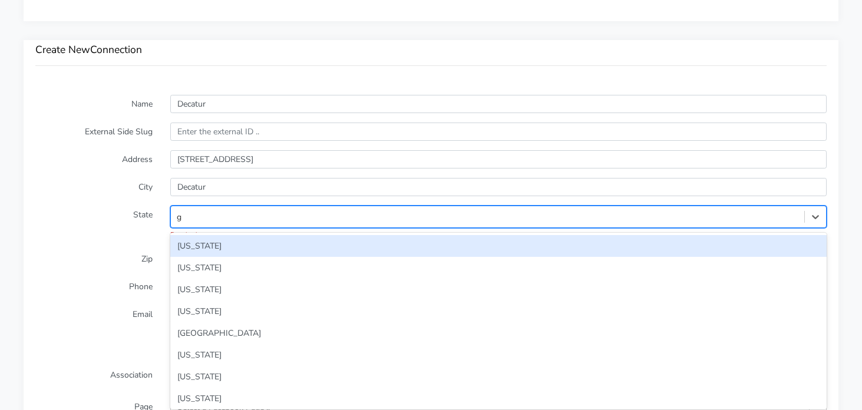
type input "ge"
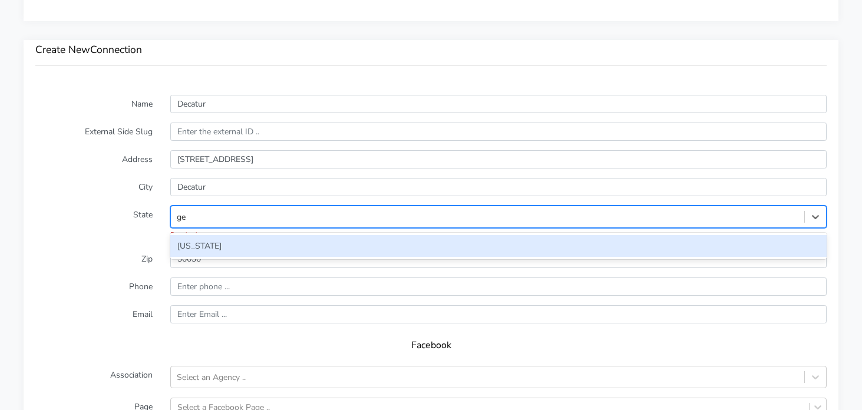
click at [192, 247] on div "[US_STATE]" at bounding box center [498, 246] width 657 height 22
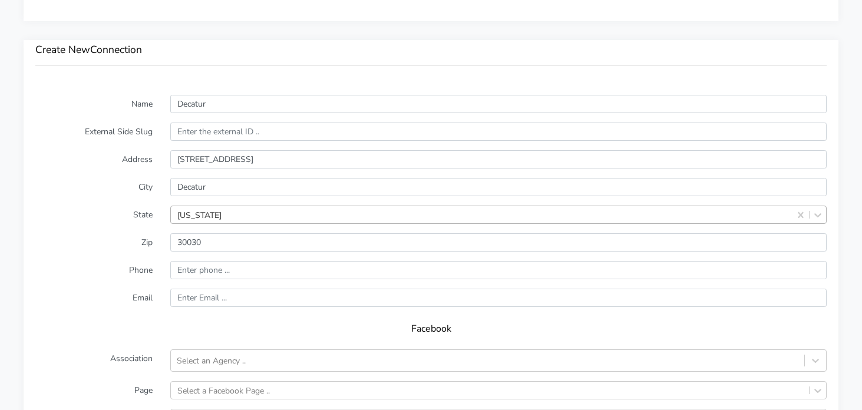
click at [137, 243] on label "Zip" at bounding box center [94, 242] width 135 height 18
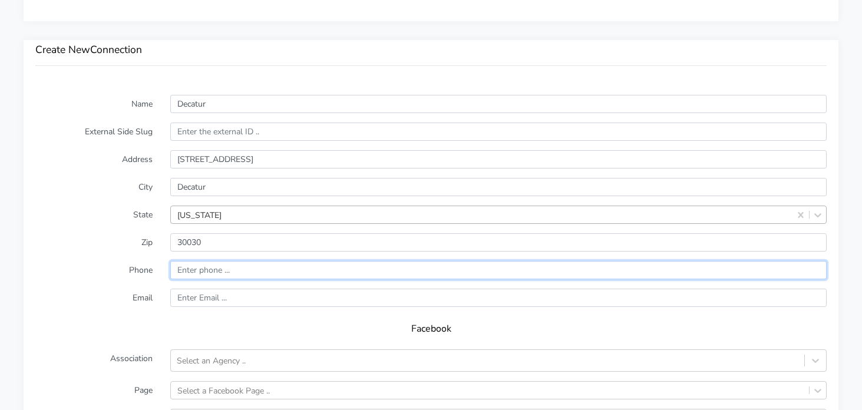
click at [259, 275] on input "input" at bounding box center [498, 270] width 657 height 18
paste input "(678) 786-1094"
click at [180, 271] on input "input" at bounding box center [498, 270] width 657 height 18
click at [203, 269] on input "input" at bounding box center [498, 270] width 657 height 18
click at [217, 271] on input "input" at bounding box center [498, 270] width 657 height 18
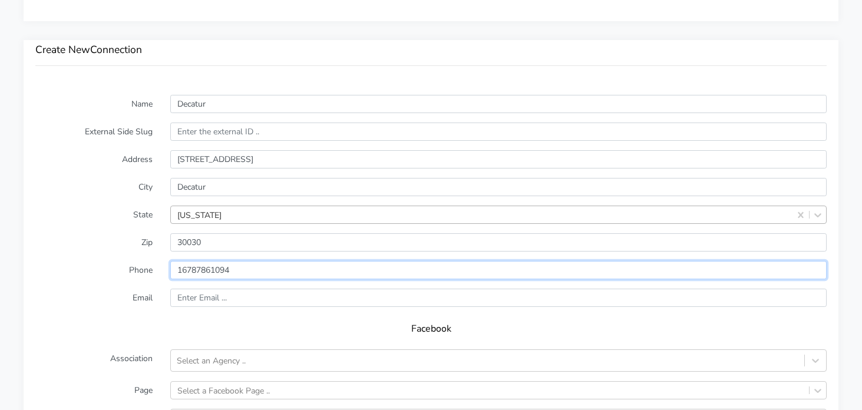
type input "16787861094"
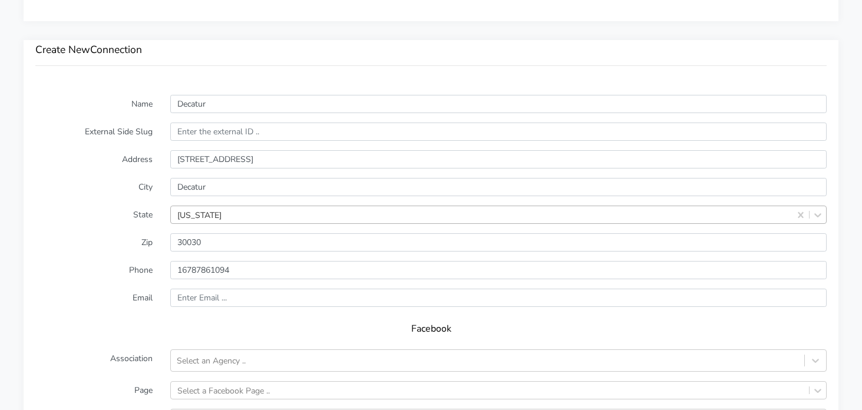
click at [114, 341] on div "Facebook" at bounding box center [431, 333] width 792 height 33
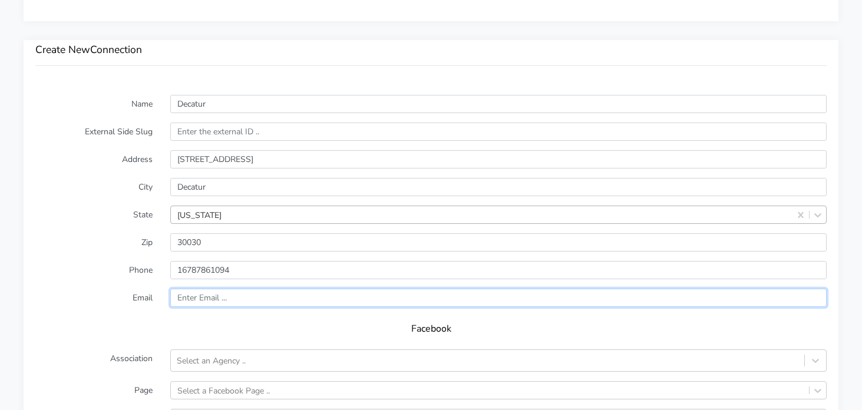
click at [205, 294] on input "text" at bounding box center [498, 298] width 657 height 18
paste input "decatur@body20.com"
type input "decatur@body20.com"
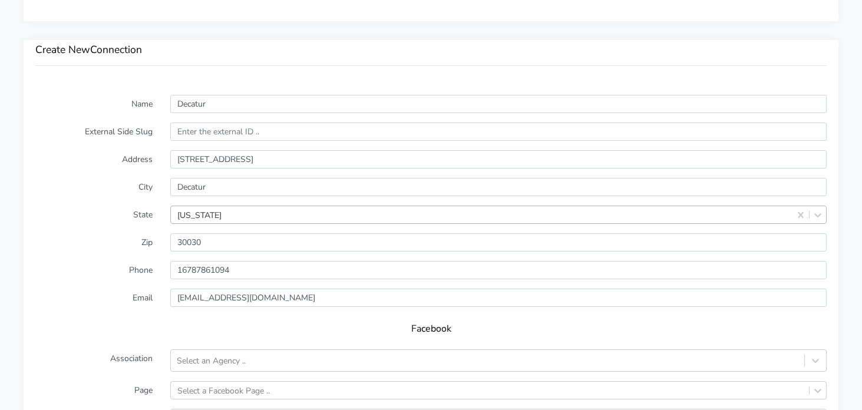
click at [79, 289] on label "Email" at bounding box center [94, 298] width 135 height 18
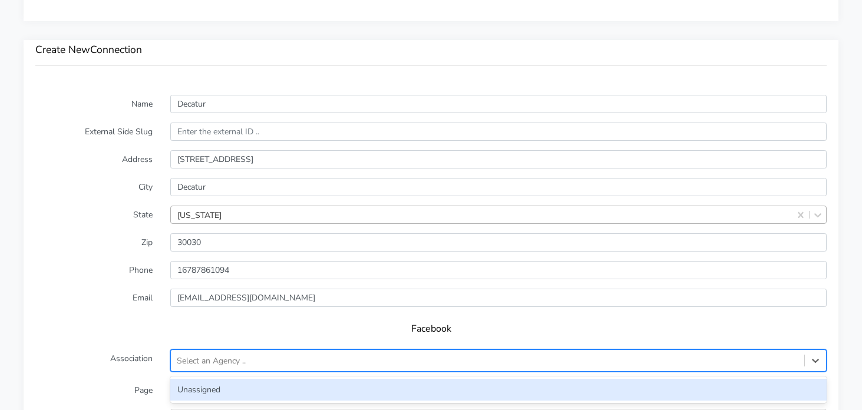
click at [231, 361] on div "Select an Agency .." at bounding box center [211, 361] width 69 height 12
click at [216, 388] on div "Unassigned" at bounding box center [498, 390] width 657 height 22
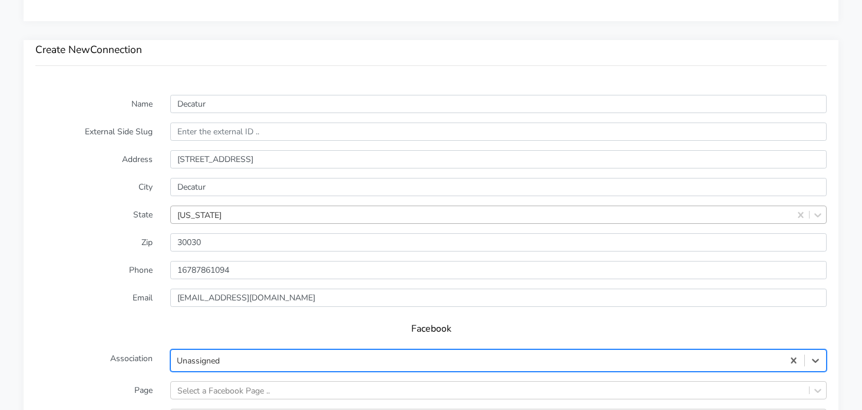
click at [88, 320] on div "Facebook" at bounding box center [431, 333] width 792 height 33
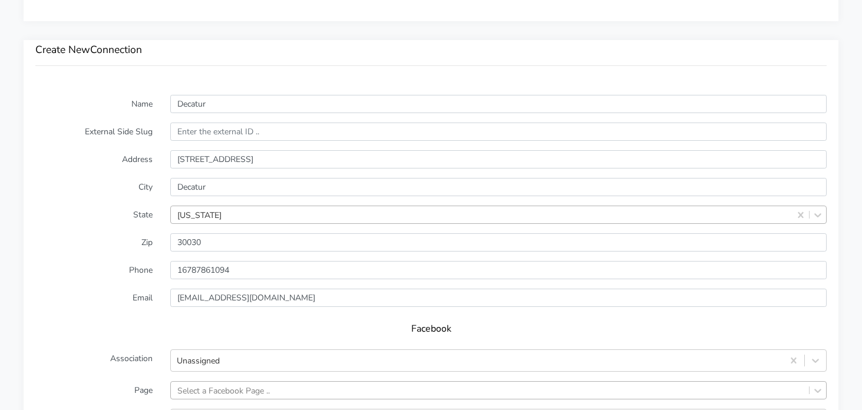
click at [232, 385] on div "Select a Facebook Page .." at bounding box center [498, 390] width 657 height 18
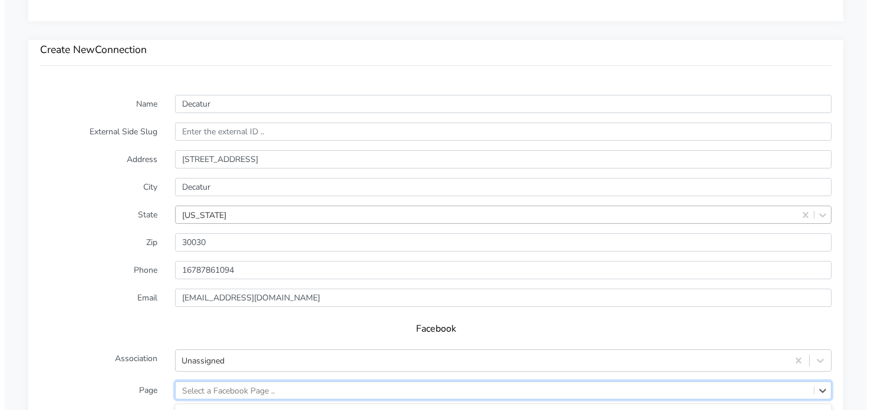
scroll to position [961, 0]
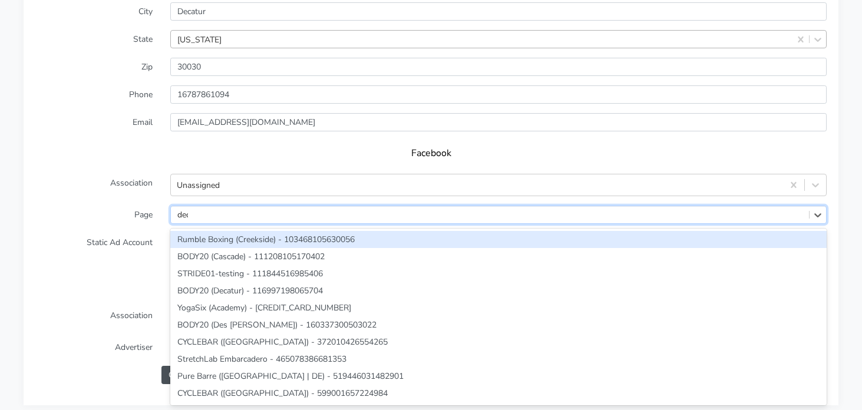
type input "deca"
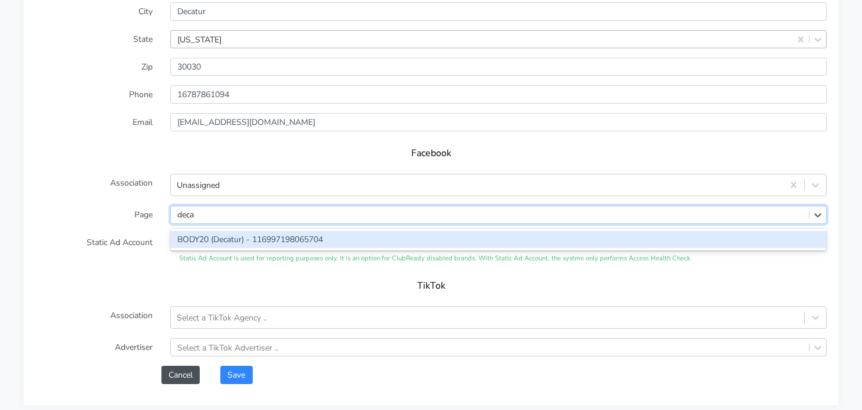
click at [235, 240] on div "BODY20 (Decatur) - 116997198065704" at bounding box center [498, 239] width 657 height 17
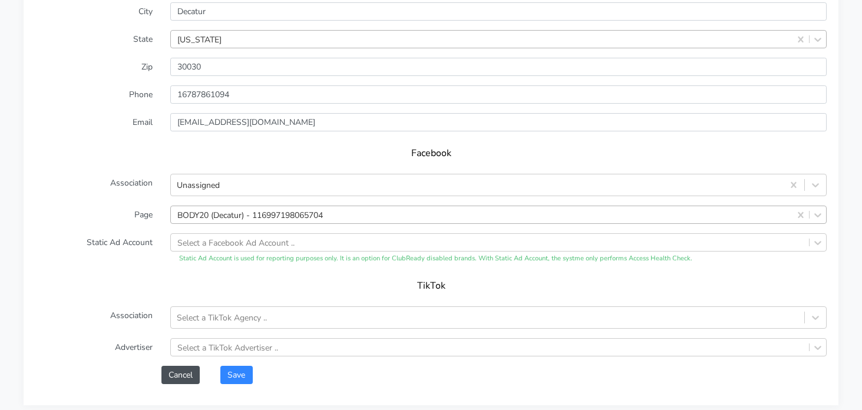
click at [124, 278] on div "TikTok" at bounding box center [431, 289] width 792 height 33
click at [231, 372] on button "Save" at bounding box center [236, 375] width 32 height 18
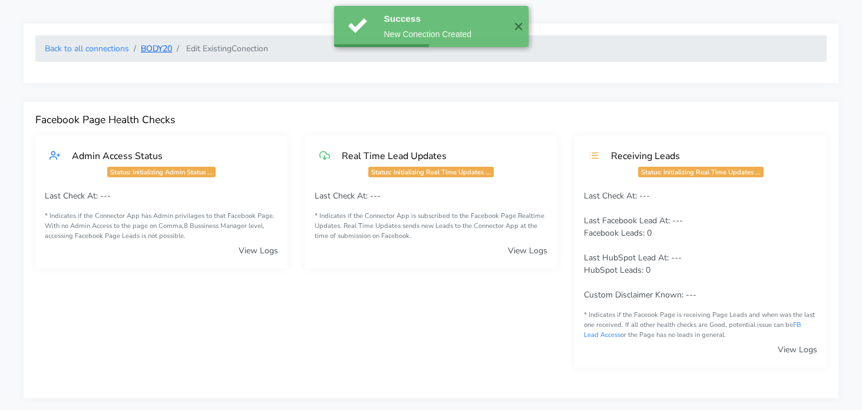
click at [163, 49] on link "BODY20" at bounding box center [156, 48] width 31 height 11
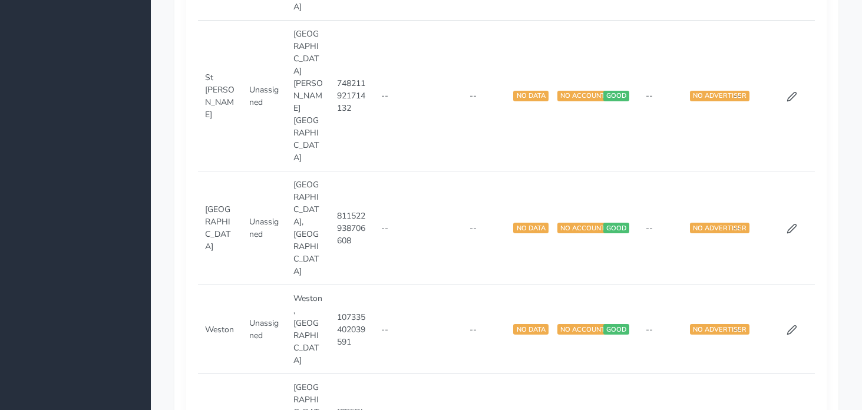
scroll to position [992, 0]
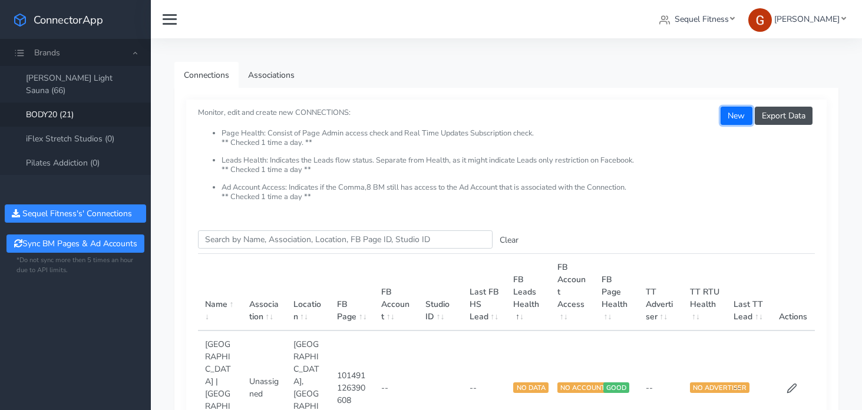
click at [733, 116] on button "New" at bounding box center [736, 116] width 31 height 18
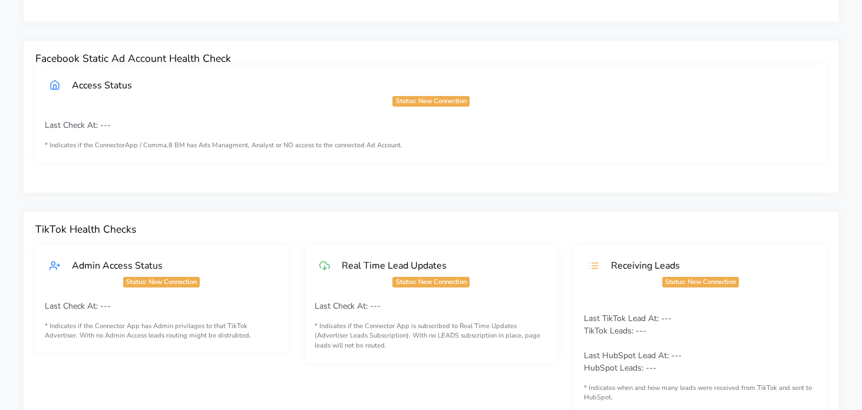
scroll to position [631, 0]
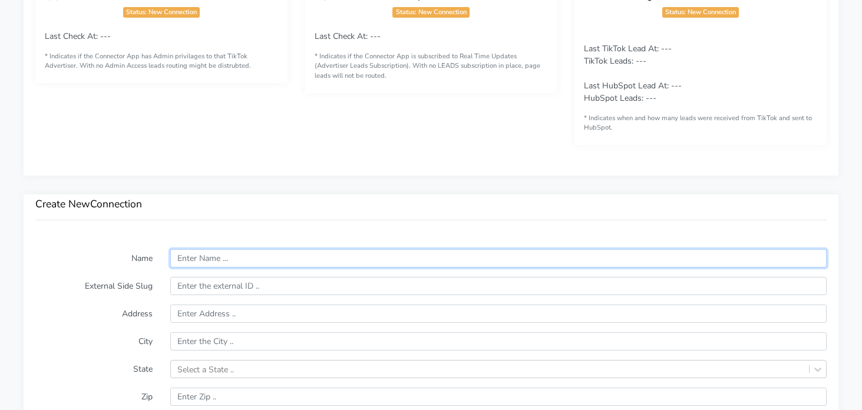
click at [204, 264] on input "text" at bounding box center [498, 258] width 657 height 18
paste input "East Cobb"
type input "East Cobb"
click at [93, 254] on label "Name" at bounding box center [94, 258] width 135 height 18
click at [211, 370] on div "Select a State .." at bounding box center [498, 369] width 657 height 18
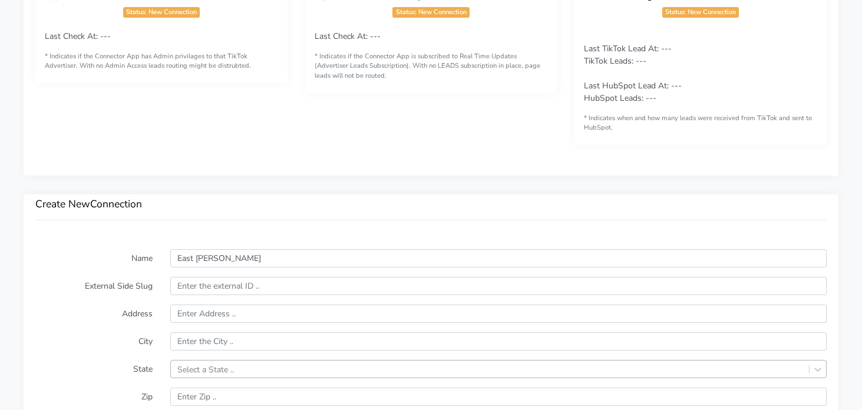
scroll to position [786, 0]
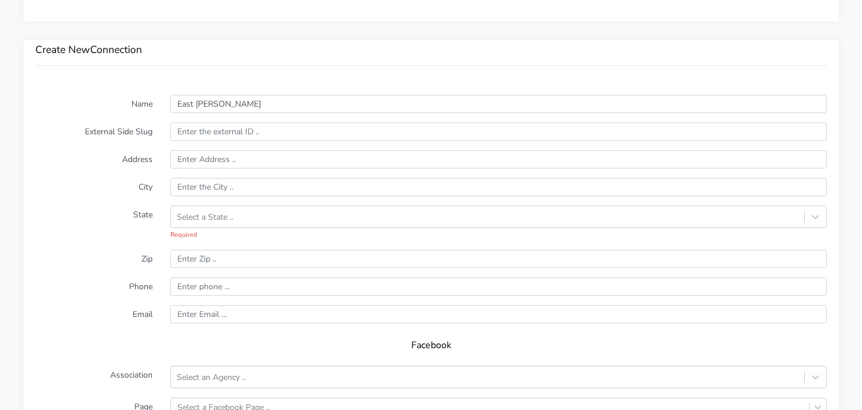
click at [130, 225] on form "Name East Cobb External Side Slug Address City State Select a State .. Required…" at bounding box center [431, 336] width 792 height 482
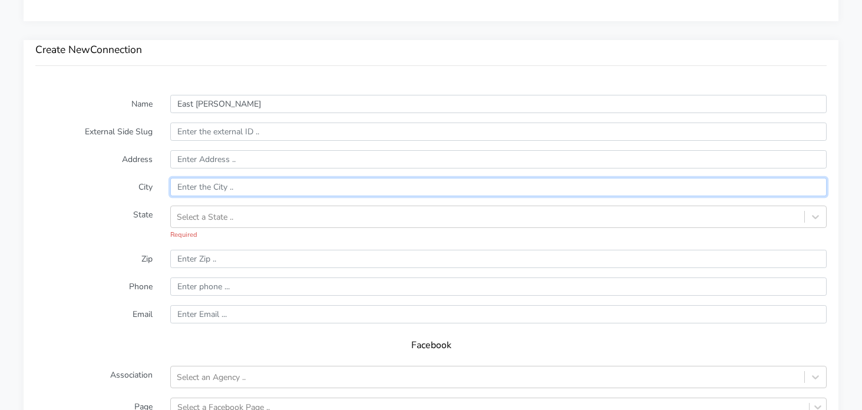
click at [209, 186] on input "text" at bounding box center [498, 187] width 657 height 18
paste input "Marietta"
type input "Marietta"
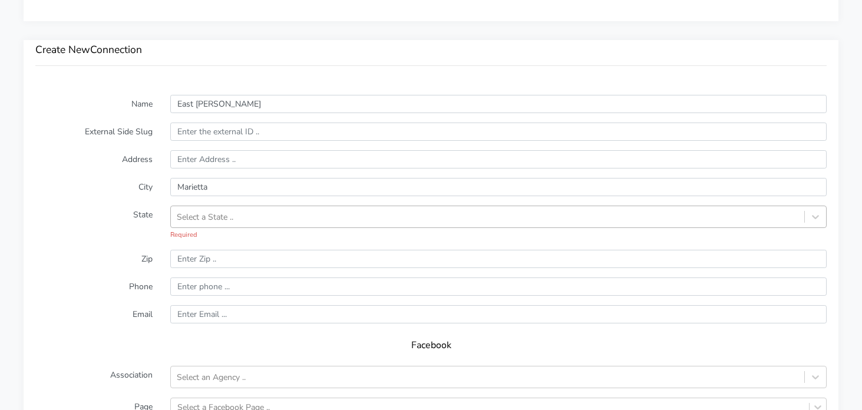
drag, startPoint x: 134, startPoint y: 217, endPoint x: 179, endPoint y: 218, distance: 45.4
click at [135, 217] on label "State" at bounding box center [94, 223] width 135 height 35
click at [197, 215] on div "Select a State .." at bounding box center [205, 217] width 57 height 12
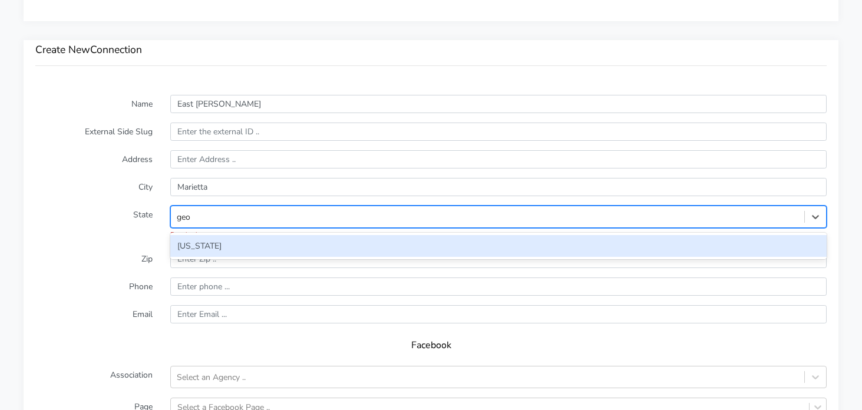
type input "geor"
click at [203, 248] on div "[US_STATE]" at bounding box center [498, 246] width 657 height 22
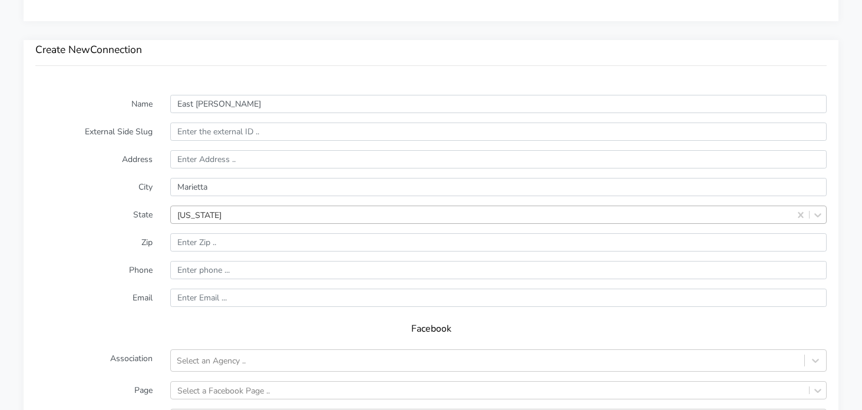
click at [126, 218] on label "State" at bounding box center [94, 215] width 135 height 18
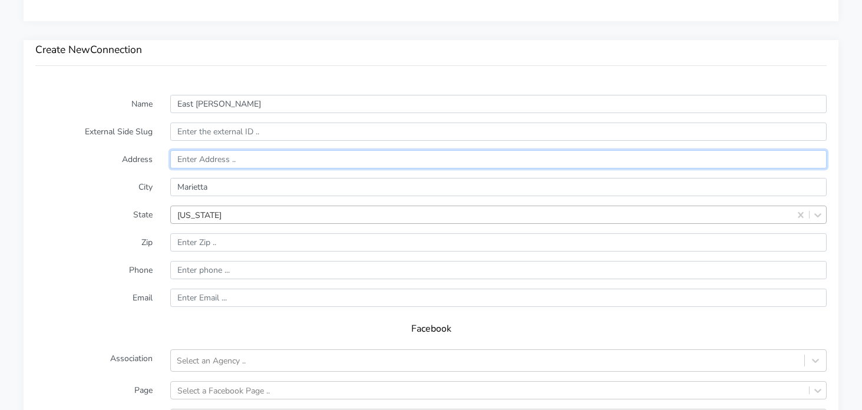
click at [203, 156] on input "text" at bounding box center [498, 159] width 657 height 18
paste input "1100 Johnson Ferry Road Suite 270"
type input "1100 Johnson Ferry Road Suite 270"
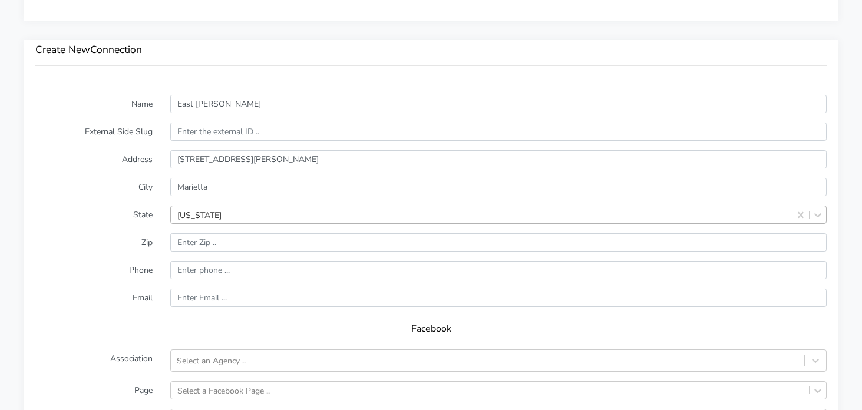
click at [113, 166] on label "Address" at bounding box center [94, 159] width 135 height 18
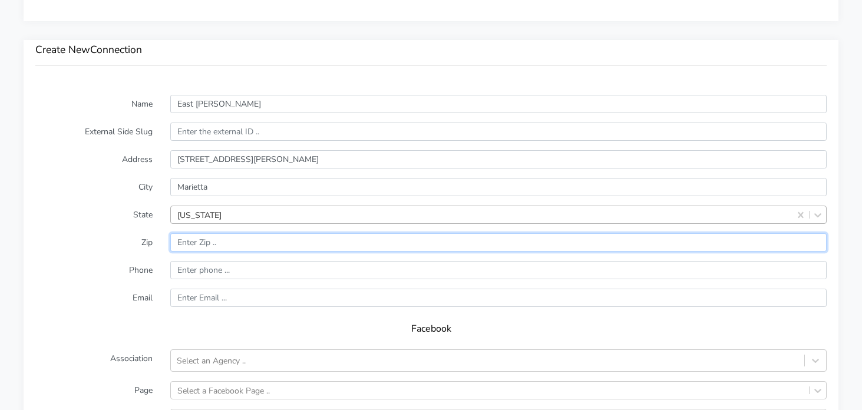
click at [225, 238] on input "input" at bounding box center [498, 242] width 657 height 18
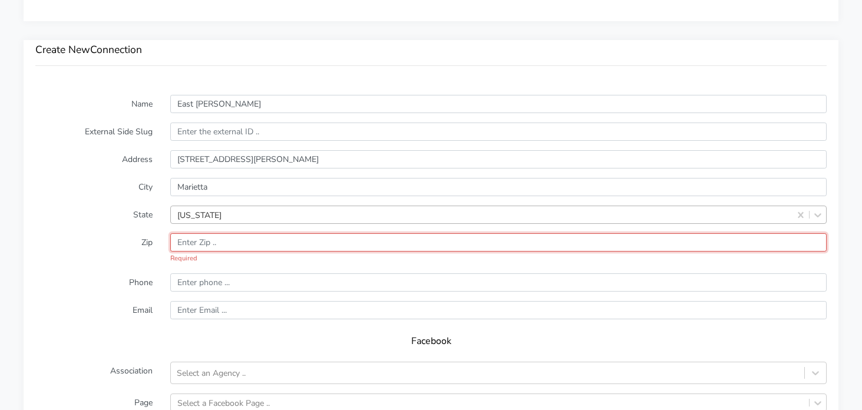
paste input "30068"
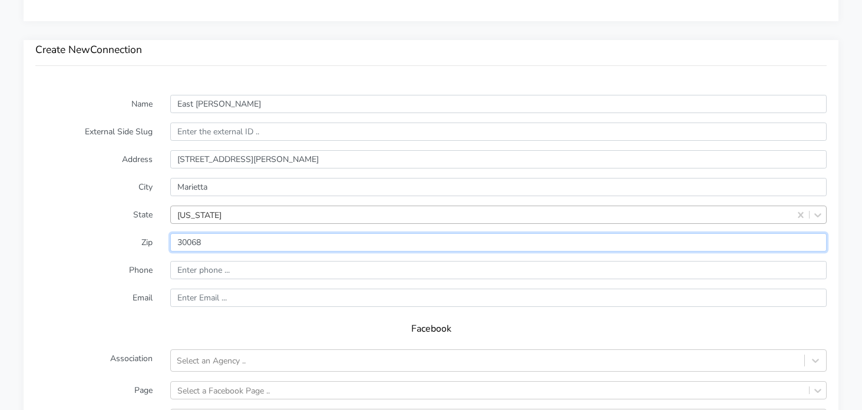
type input "30068"
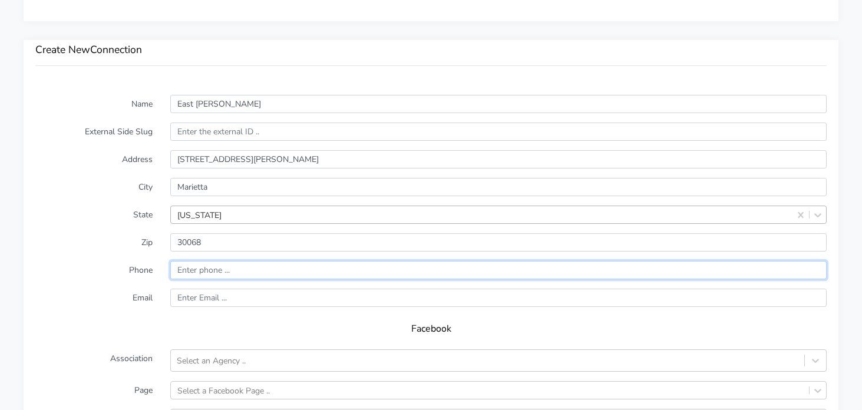
click at [219, 271] on input "input" at bounding box center [498, 270] width 657 height 18
paste input "(770) 450-6127"
click at [180, 270] on input "input" at bounding box center [498, 270] width 657 height 18
click at [197, 273] on input "input" at bounding box center [498, 270] width 657 height 18
click at [209, 269] on input "input" at bounding box center [498, 270] width 657 height 18
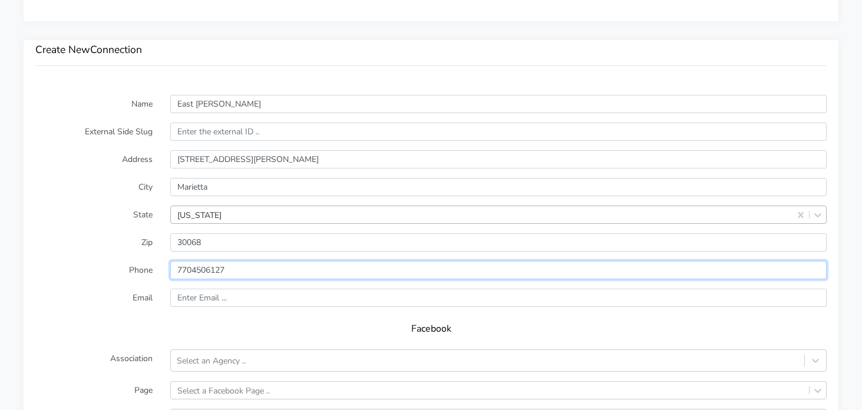
type input "7704506127"
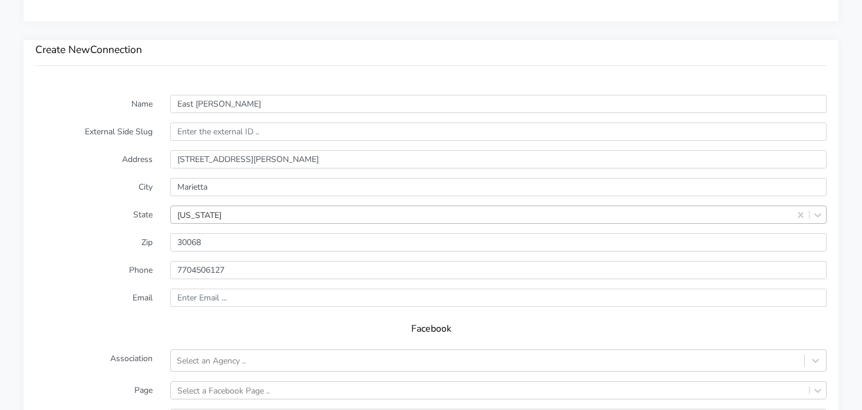
click at [48, 260] on form "Name East Cobb External Side Slug Address 1100 Johnson Ferry Road Suite 270 Cit…" at bounding box center [431, 327] width 792 height 465
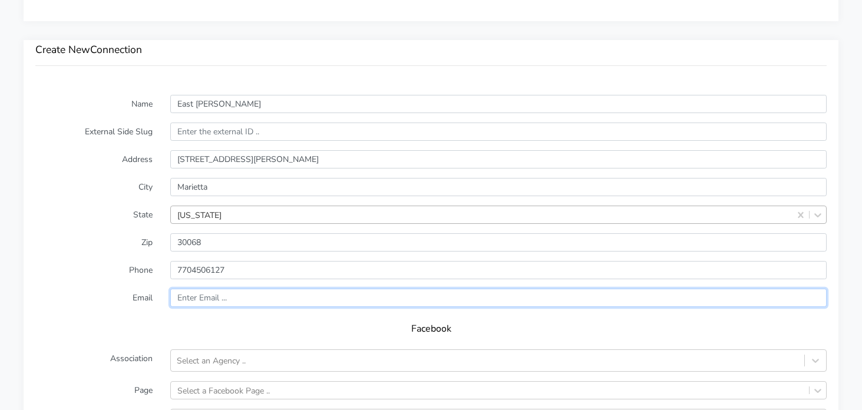
click at [234, 293] on input "text" at bounding box center [498, 298] width 657 height 18
paste input "eastcobb@body20.com"
type input "eastcobb@body20.com"
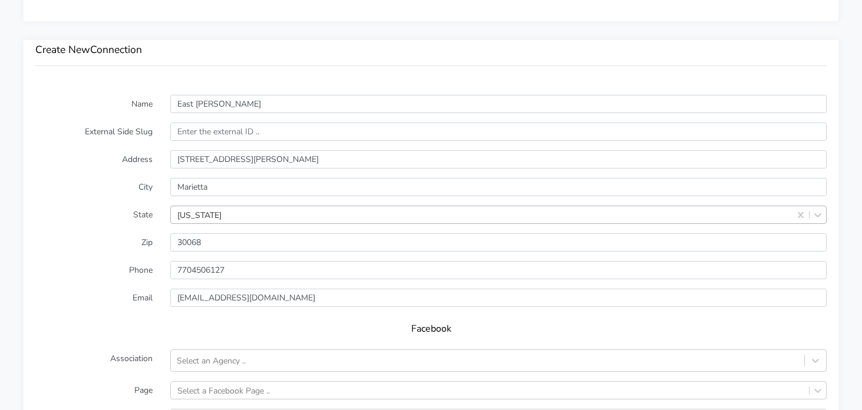
click at [62, 289] on label "Email" at bounding box center [94, 298] width 135 height 18
click at [252, 357] on div "Select an Agency .." at bounding box center [488, 360] width 634 height 19
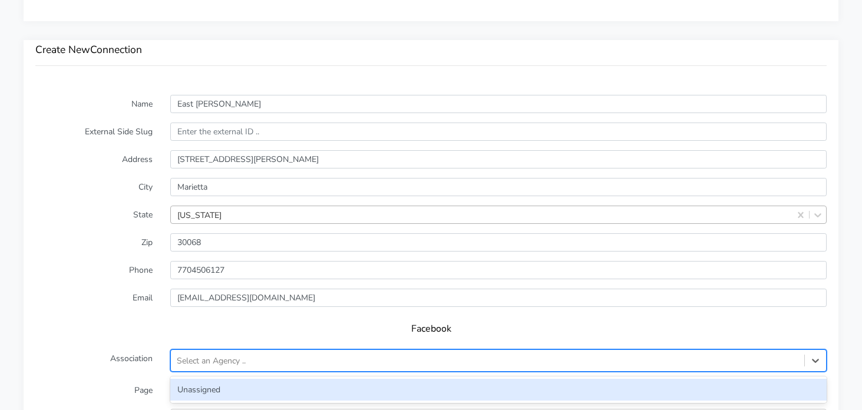
click at [183, 387] on div "Unassigned" at bounding box center [498, 390] width 657 height 22
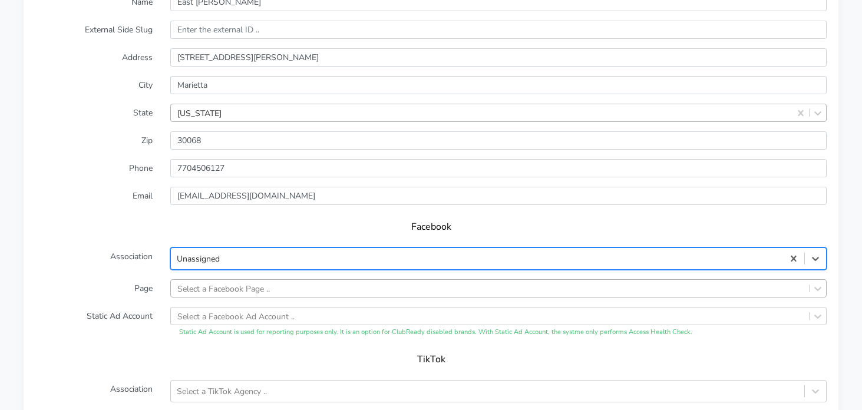
click at [239, 292] on div "Select a Facebook Page .." at bounding box center [498, 288] width 657 height 18
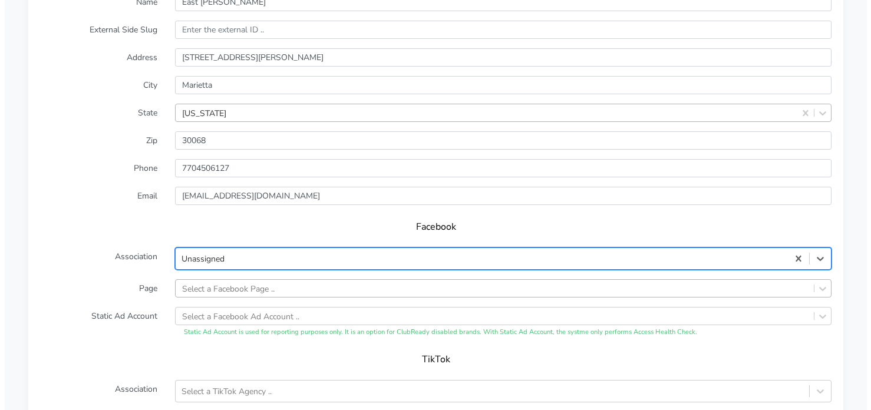
scroll to position [961, 0]
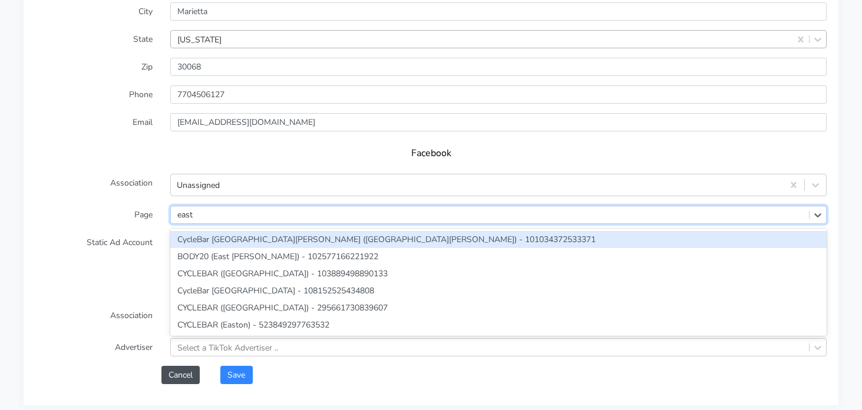
type input "east c"
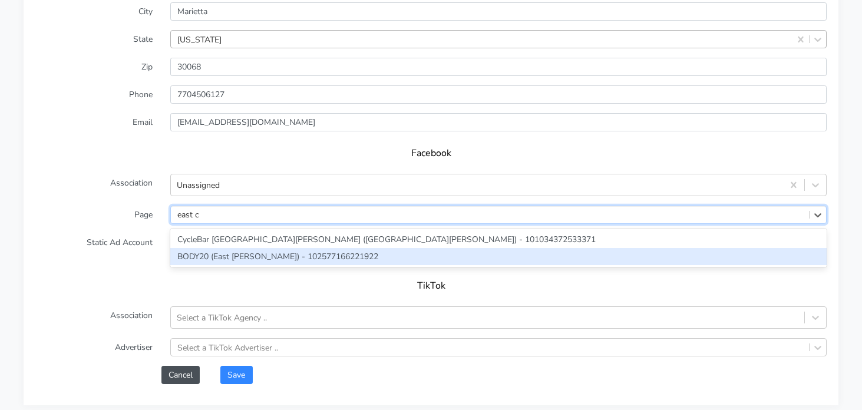
click at [238, 261] on div "BODY20 (East [PERSON_NAME]) - 102577166221922" at bounding box center [498, 256] width 657 height 17
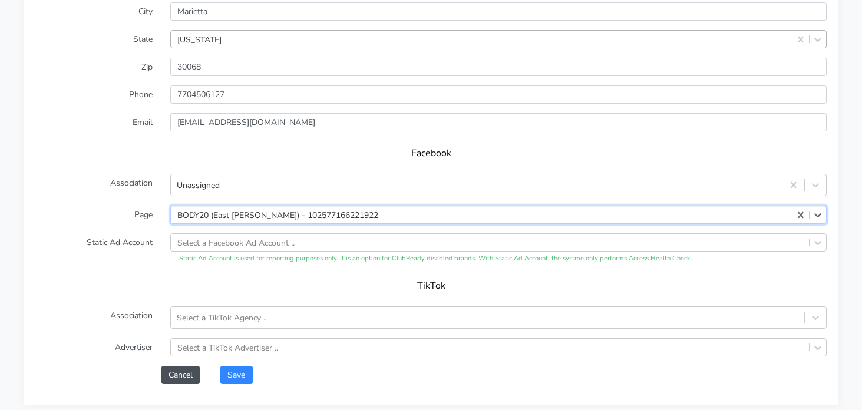
click at [124, 272] on form "Name East Cobb External Side Slug Address 1100 Johnson Ferry Road Suite 270 Cit…" at bounding box center [431, 151] width 792 height 465
click at [244, 373] on button "Save" at bounding box center [236, 375] width 32 height 18
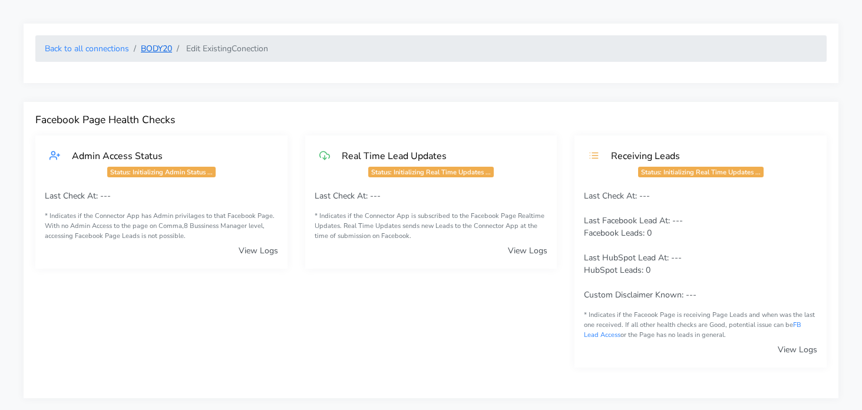
click at [159, 48] on link "BODY20" at bounding box center [156, 48] width 31 height 11
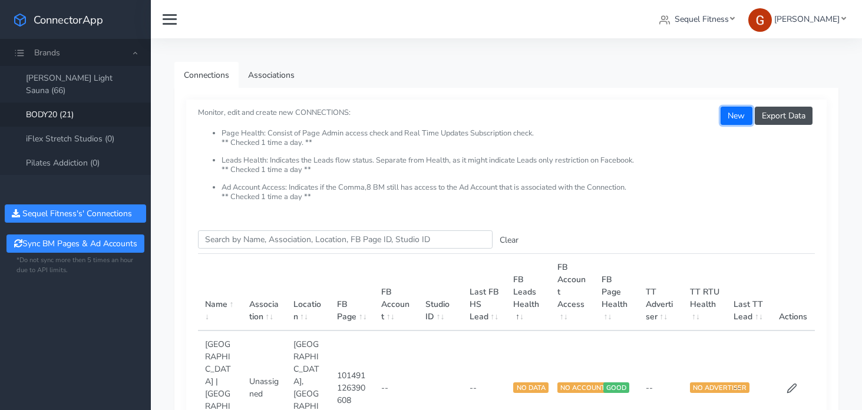
click at [730, 120] on button "New" at bounding box center [736, 116] width 31 height 18
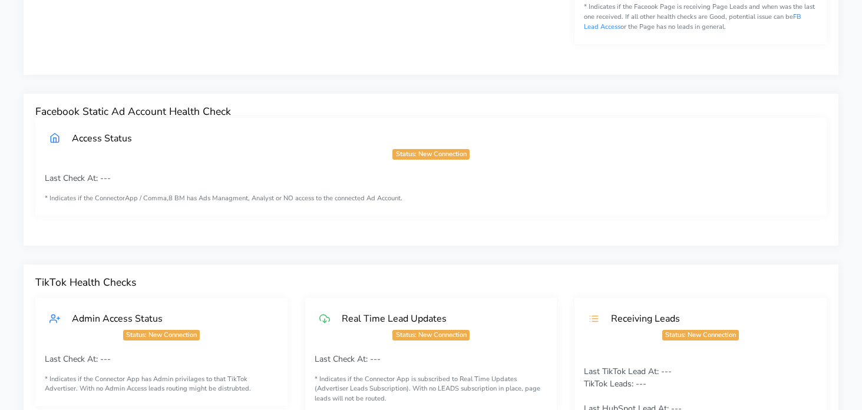
scroll to position [562, 0]
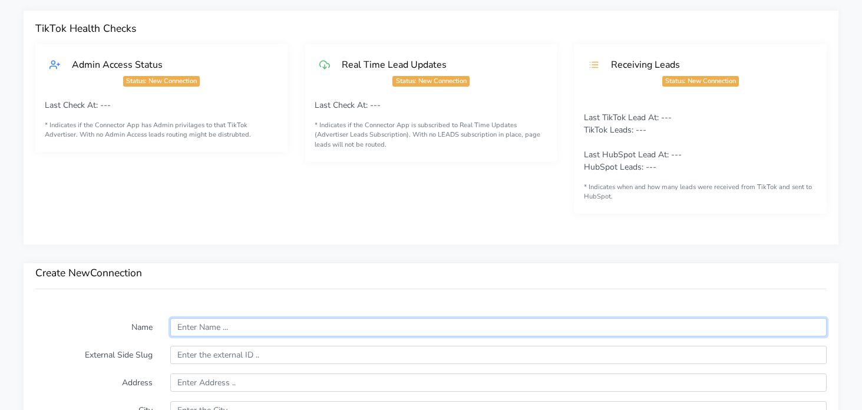
click at [212, 325] on input "text" at bounding box center [498, 327] width 657 height 18
paste input "Roswell"
type input "Roswell"
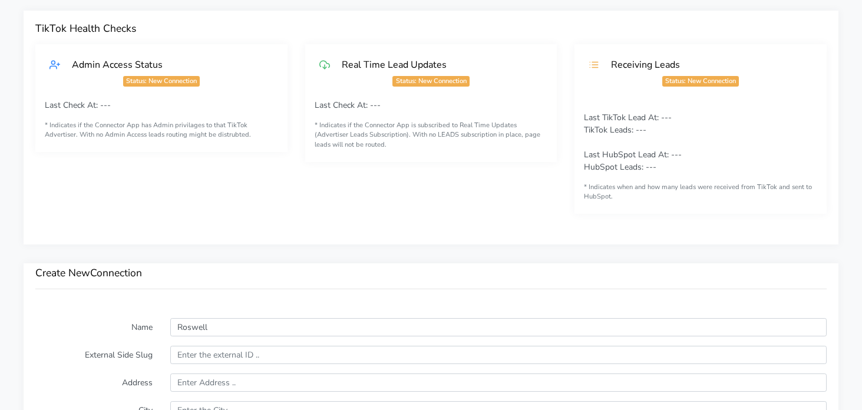
click at [159, 276] on h3 "Create New Connection" at bounding box center [431, 273] width 792 height 12
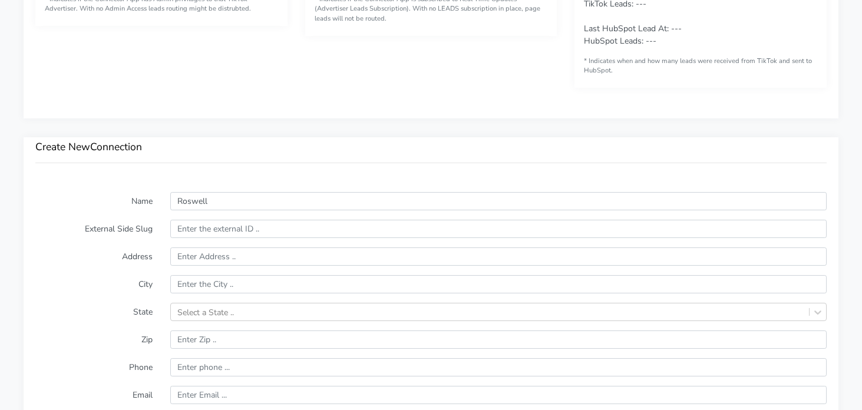
scroll to position [830, 0]
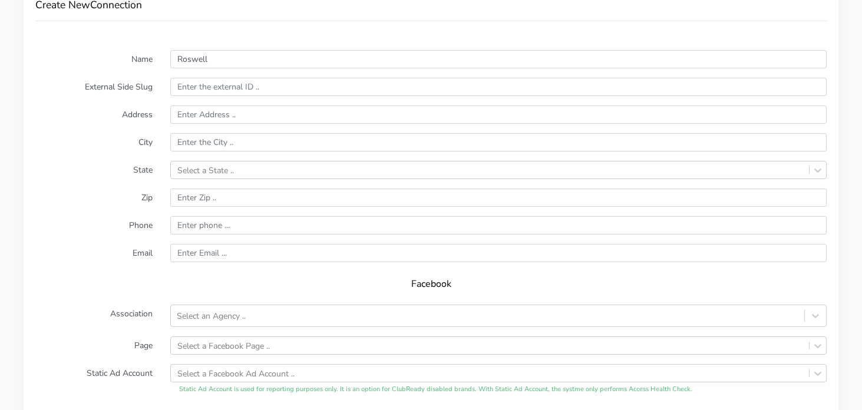
click at [151, 172] on label "State" at bounding box center [94, 170] width 135 height 18
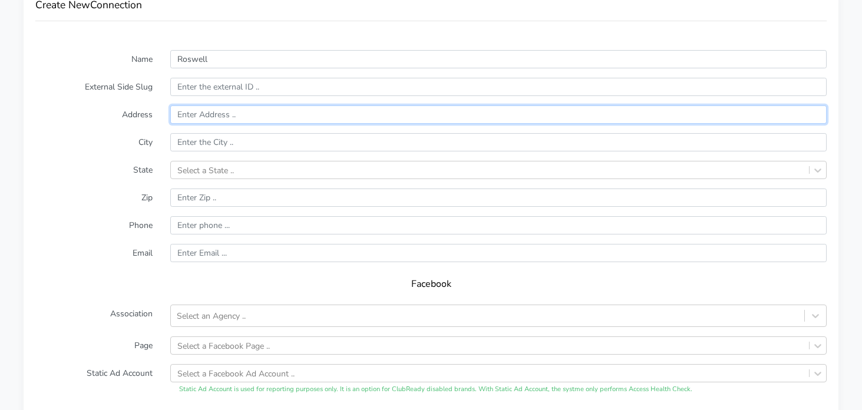
click at [230, 116] on input "text" at bounding box center [498, 115] width 657 height 18
paste input "10800 Alpharetta Hwy Suite 228"
type input "10800 Alpharetta Hwy Suite 228"
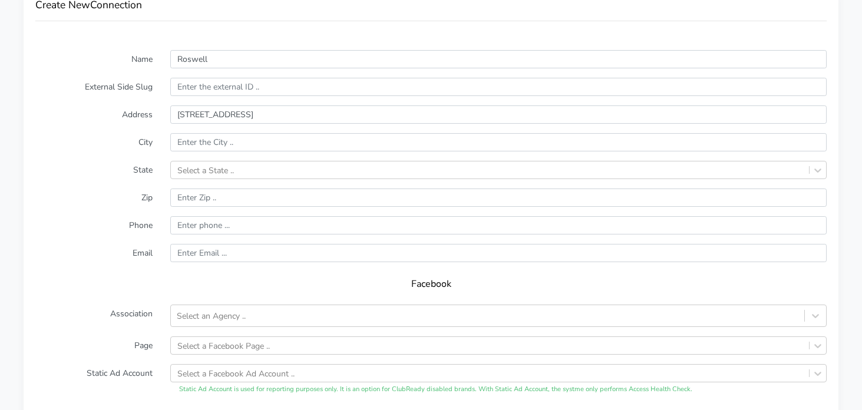
click at [112, 146] on label "City" at bounding box center [94, 142] width 135 height 18
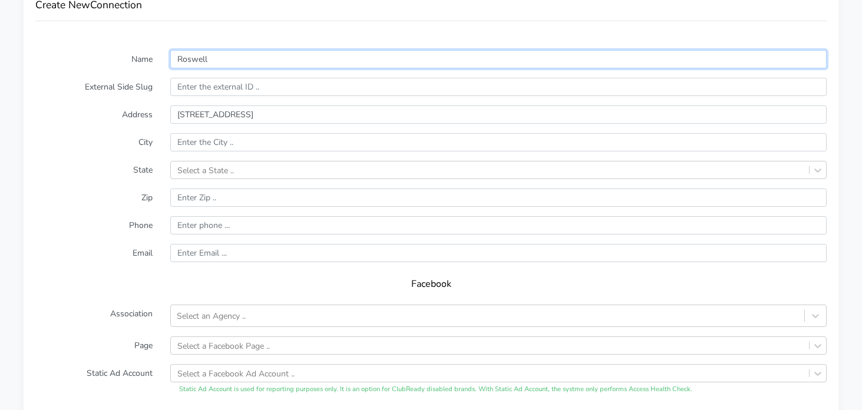
click at [190, 53] on input "Roswell" at bounding box center [498, 59] width 657 height 18
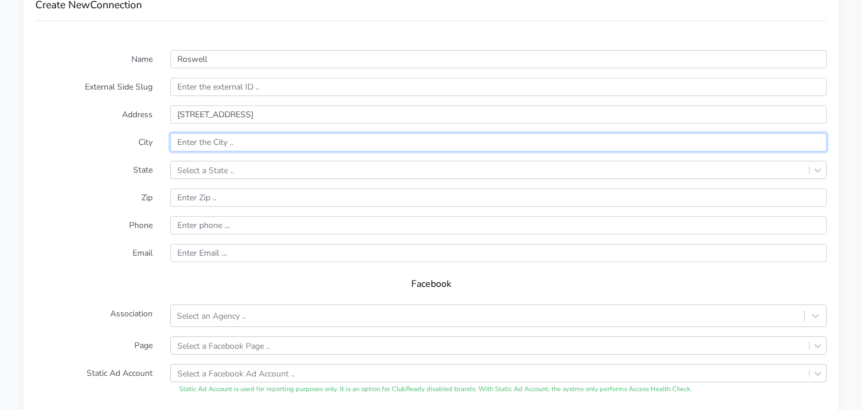
click at [192, 143] on input "text" at bounding box center [498, 142] width 657 height 18
paste input "Roswell"
type input "Roswell"
click at [135, 160] on form "Name Roswell External Side Slug Address 10800 Alpharetta Hwy Suite 228 City Ros…" at bounding box center [431, 282] width 792 height 465
click at [218, 169] on div "Select a State .." at bounding box center [205, 170] width 57 height 12
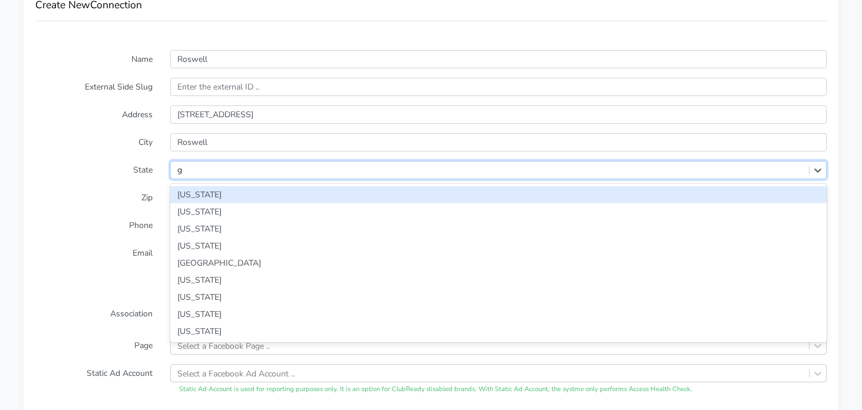
type input "ge"
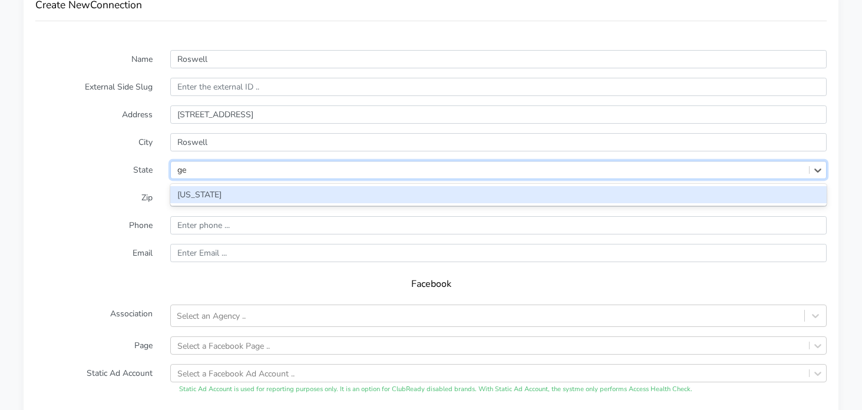
click at [213, 190] on div "[US_STATE]" at bounding box center [498, 194] width 657 height 17
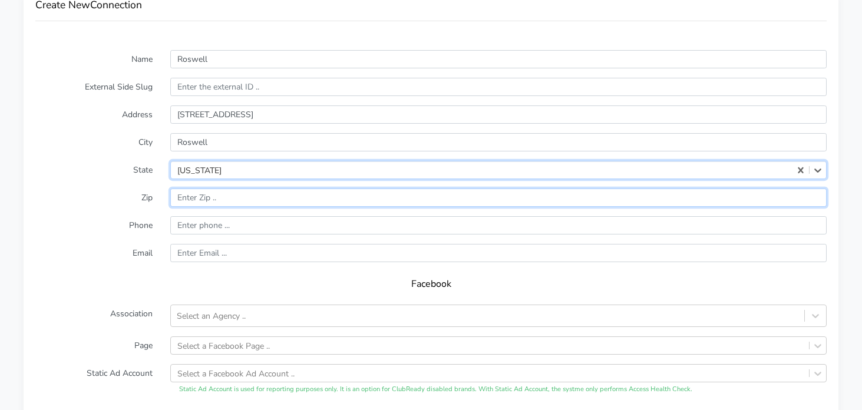
click at [219, 195] on input "input" at bounding box center [498, 198] width 657 height 18
paste input "30076"
type input "30076"
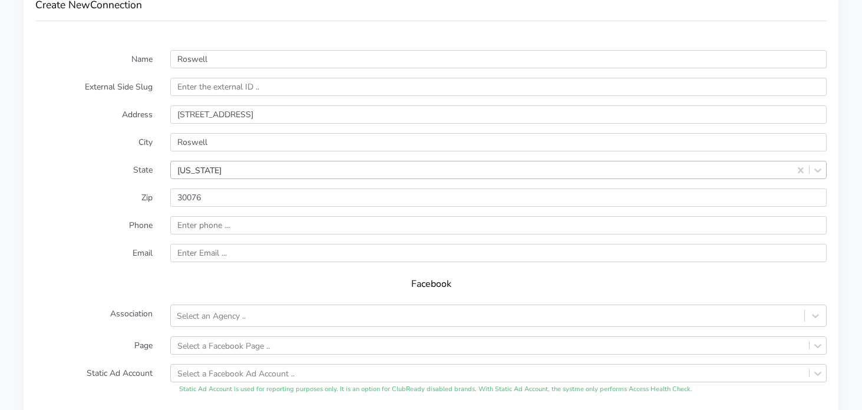
click at [100, 218] on label "Phone" at bounding box center [94, 225] width 135 height 18
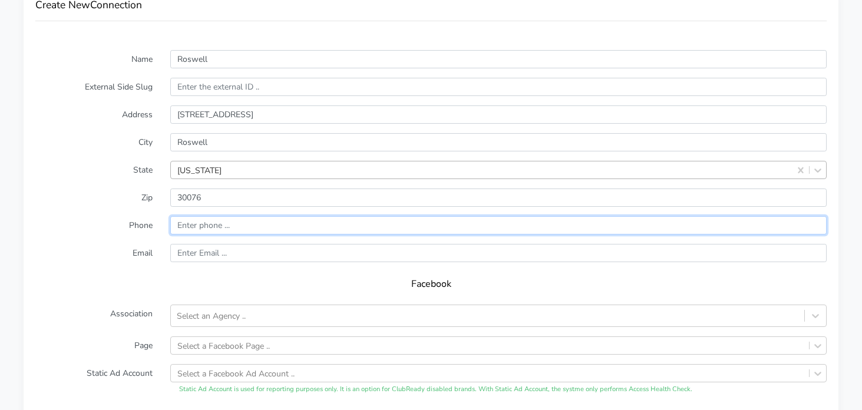
click at [207, 225] on input "input" at bounding box center [498, 225] width 657 height 18
paste input "404-692-4348"
click at [178, 225] on input "input" at bounding box center [498, 225] width 657 height 18
click at [200, 224] on input "input" at bounding box center [498, 225] width 657 height 18
click at [216, 226] on input "input" at bounding box center [498, 225] width 657 height 18
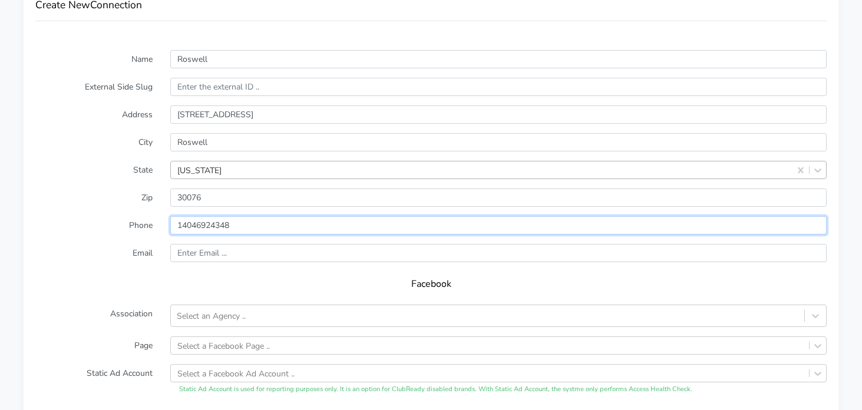
type input "14046924348"
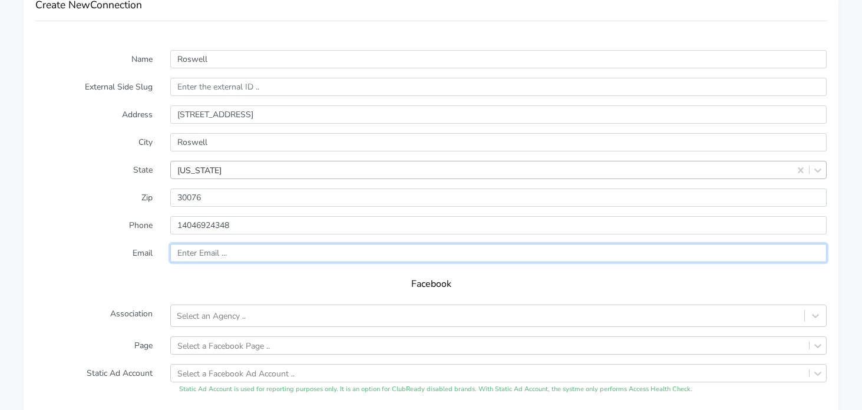
click at [197, 259] on input "text" at bounding box center [498, 253] width 657 height 18
click at [275, 256] on input "text" at bounding box center [498, 253] width 657 height 18
paste input "roswell@body20.com"
type input "roswell@body20.com"
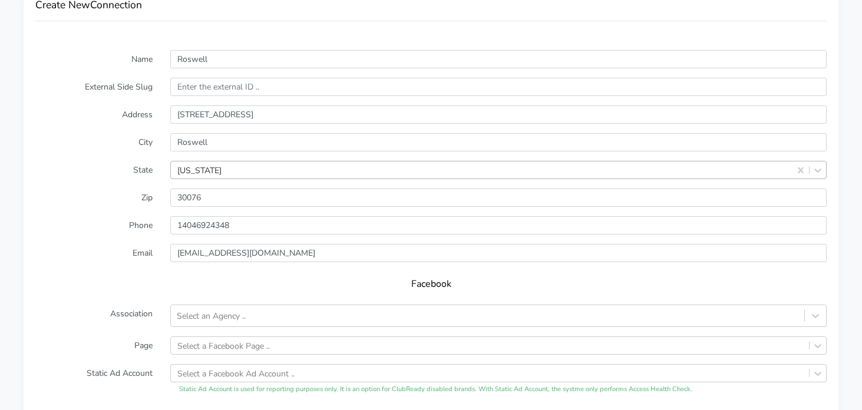
click at [81, 245] on label "Email" at bounding box center [94, 253] width 135 height 18
click at [209, 317] on div "Select an Agency .." at bounding box center [211, 316] width 69 height 12
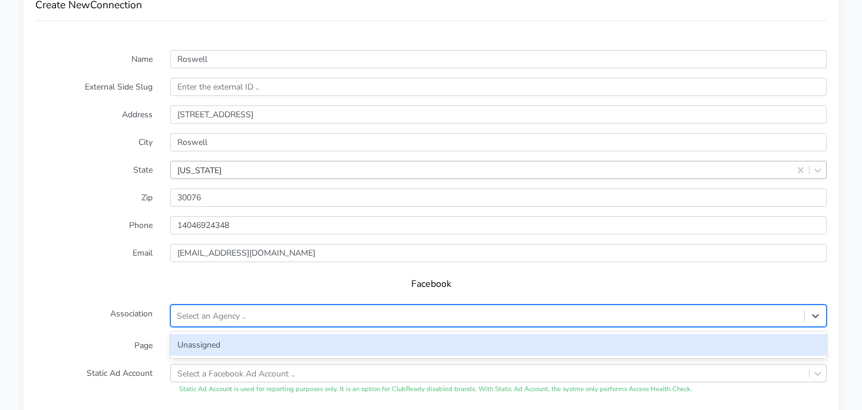
click at [210, 335] on div "Unassigned" at bounding box center [498, 345] width 657 height 22
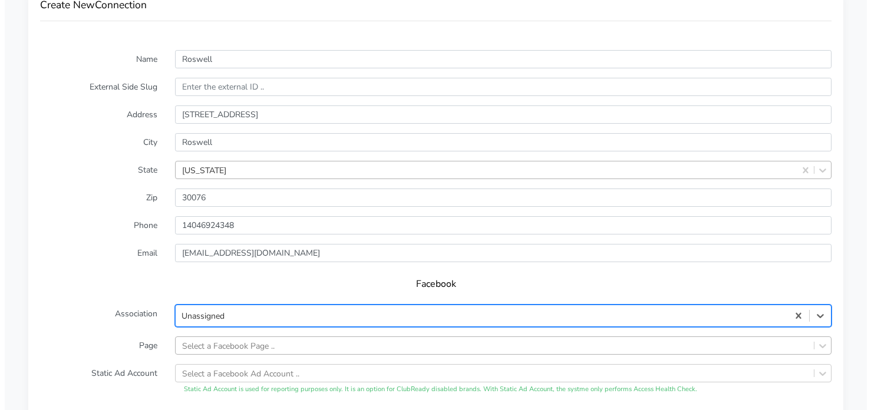
scroll to position [961, 0]
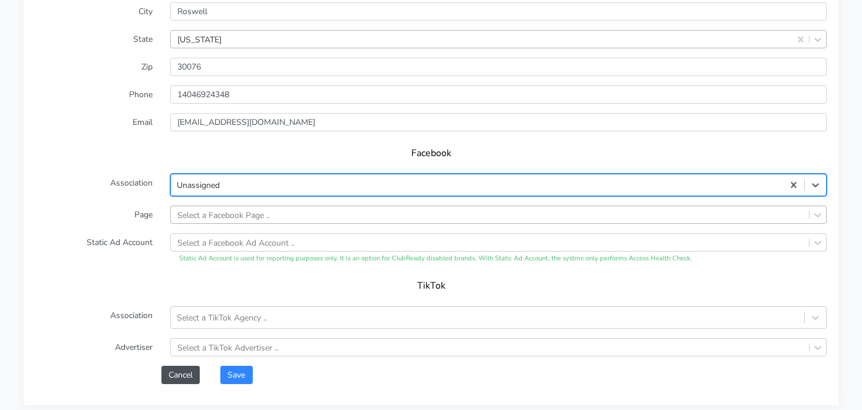
click at [206, 224] on div "Select a Facebook Page .." at bounding box center [498, 215] width 657 height 18
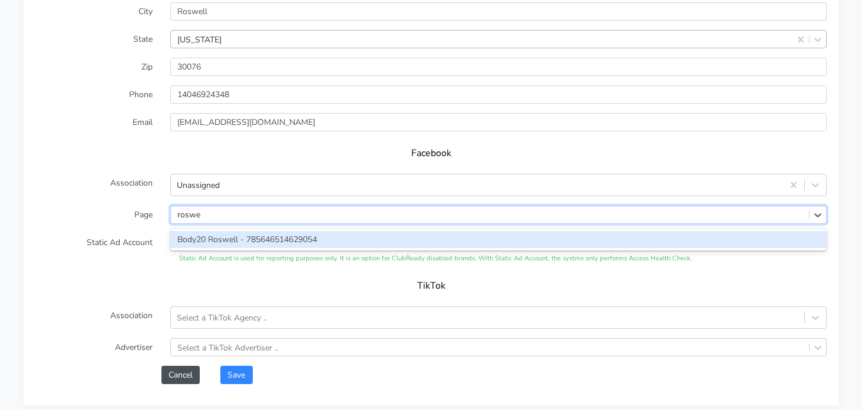
type input "roswell"
click at [239, 240] on div "Body20 Roswell - 785646514629054" at bounding box center [498, 239] width 657 height 17
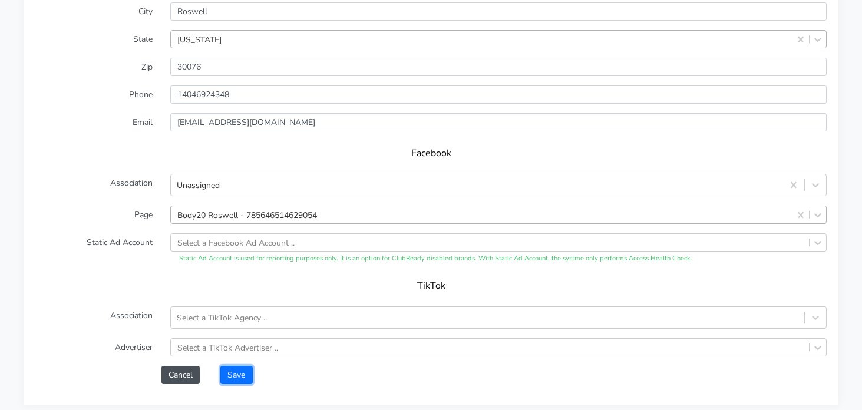
click at [247, 373] on button "Save" at bounding box center [236, 375] width 32 height 18
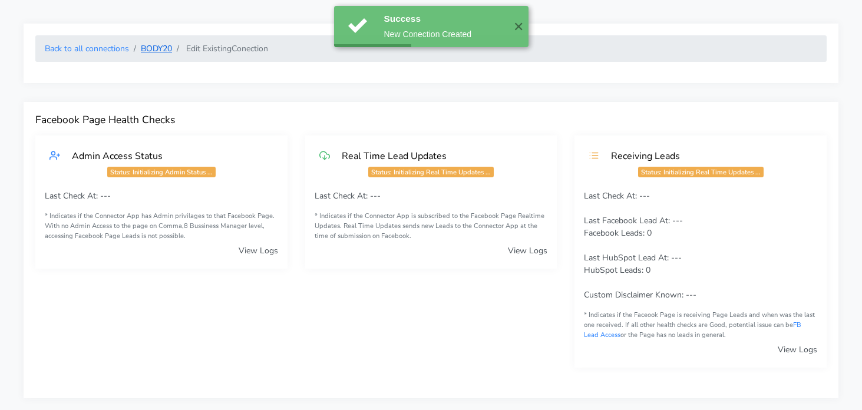
click at [153, 47] on link "BODY20" at bounding box center [156, 48] width 31 height 11
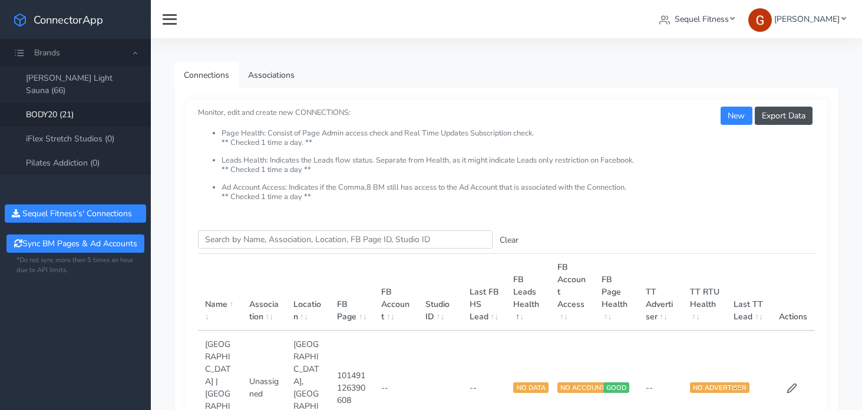
click at [54, 103] on link "BODY20 (21)" at bounding box center [75, 115] width 151 height 24
click at [61, 107] on link "BODY20 (21)" at bounding box center [75, 115] width 151 height 24
click at [72, 134] on link "iFlex Stretch Studios (0)" at bounding box center [75, 139] width 151 height 24
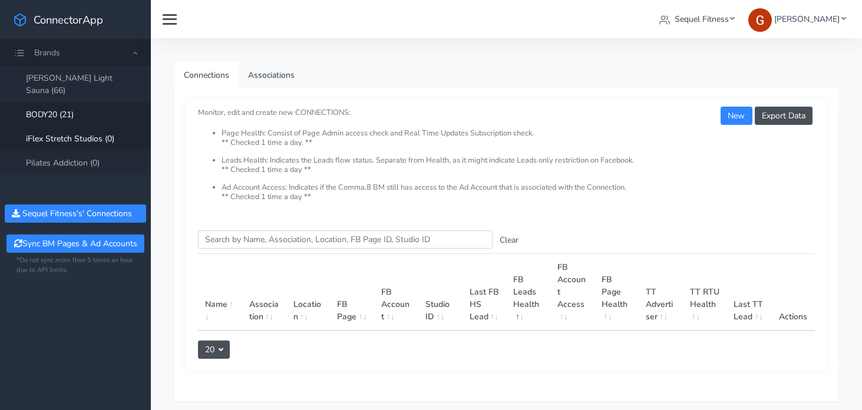
click at [68, 103] on link "BODY20 (21)" at bounding box center [75, 115] width 151 height 24
